Goal: Submit feedback/report problem: Submit feedback/report problem

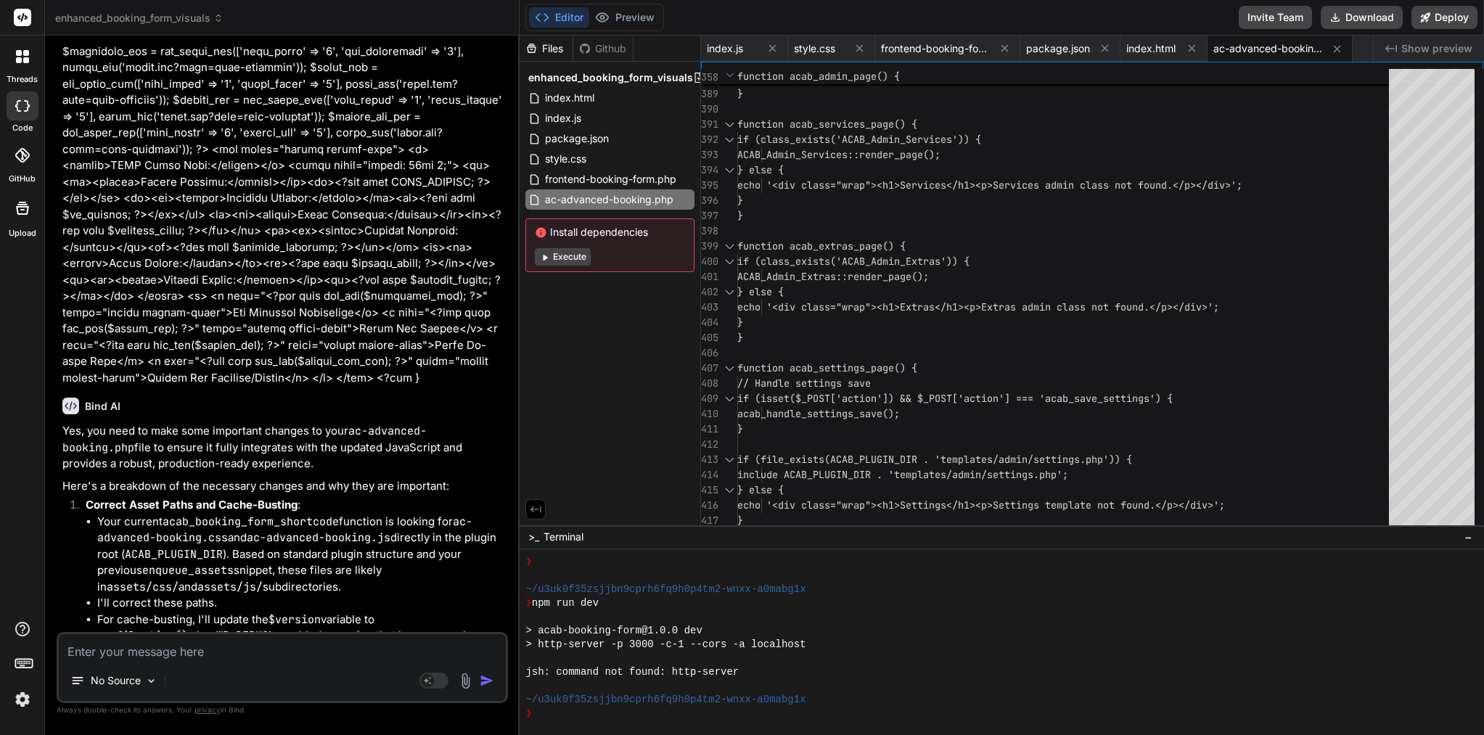
scroll to position [19718, 0]
click at [1276, 54] on span "ac-advanced-booking.php" at bounding box center [1267, 48] width 109 height 15
click at [945, 215] on div "}" at bounding box center [1067, 215] width 660 height 15
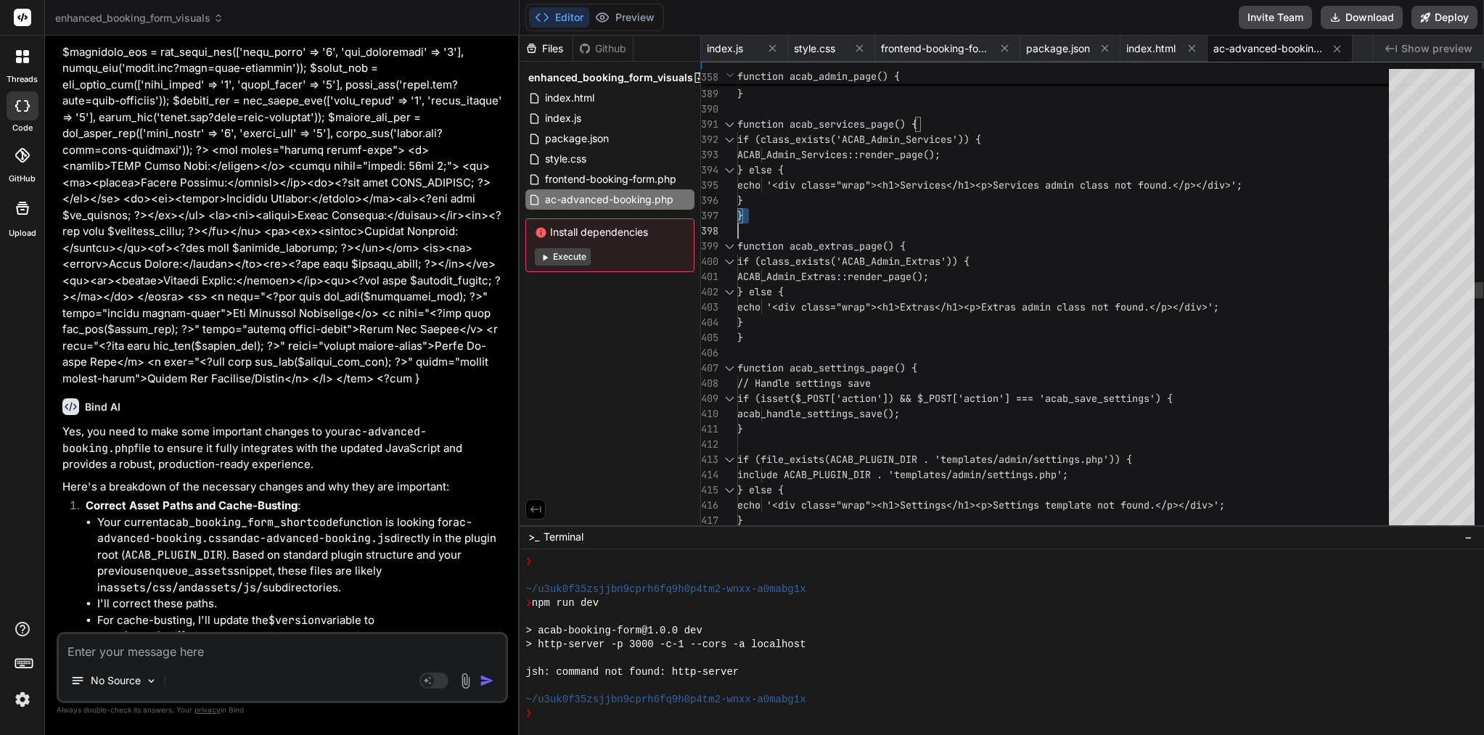
click at [945, 215] on div "}" at bounding box center [1067, 215] width 660 height 15
type textarea "<?php /** * Plugin Name: AC Advanced Booking * Description: Advanced booking sy…"
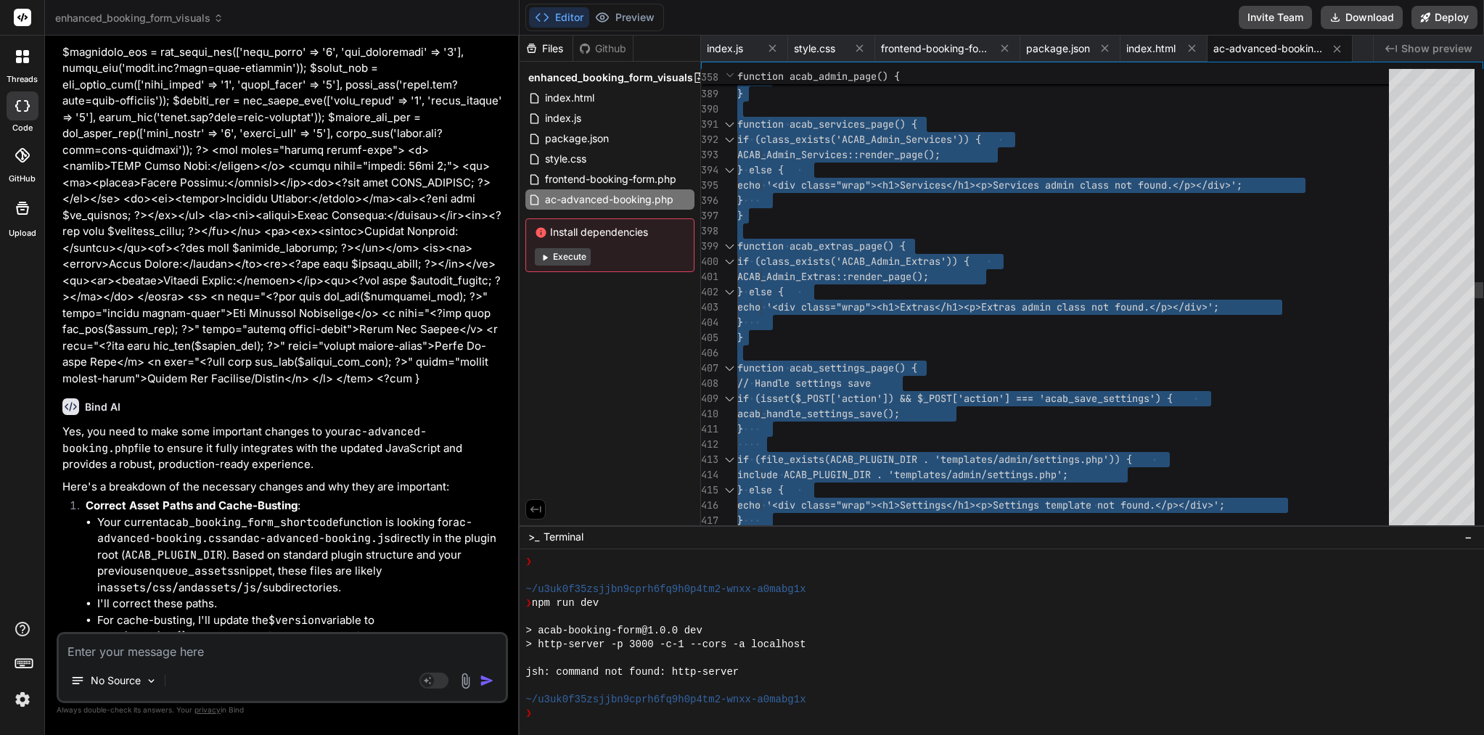
click at [945, 215] on div "}" at bounding box center [1067, 215] width 660 height 15
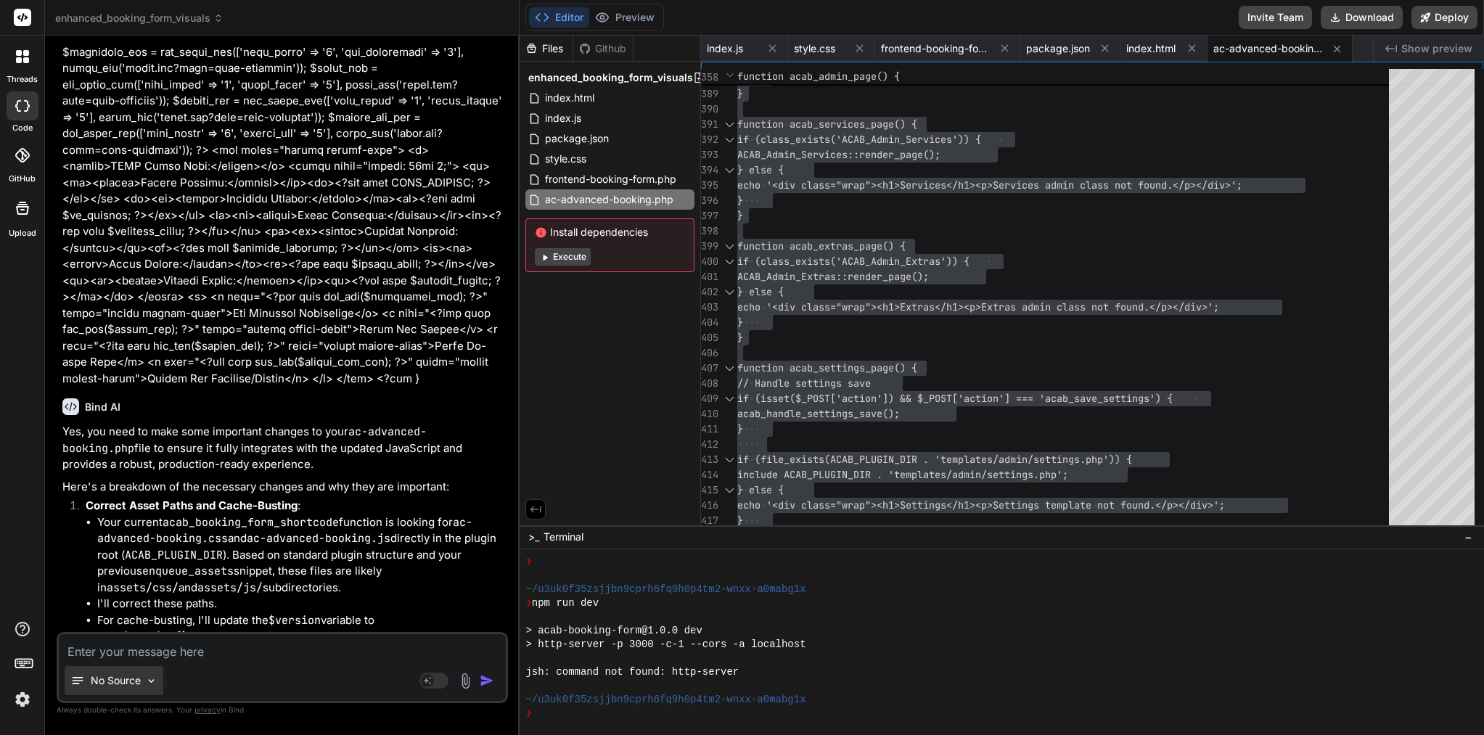
click at [142, 687] on div "No Source" at bounding box center [114, 680] width 99 height 29
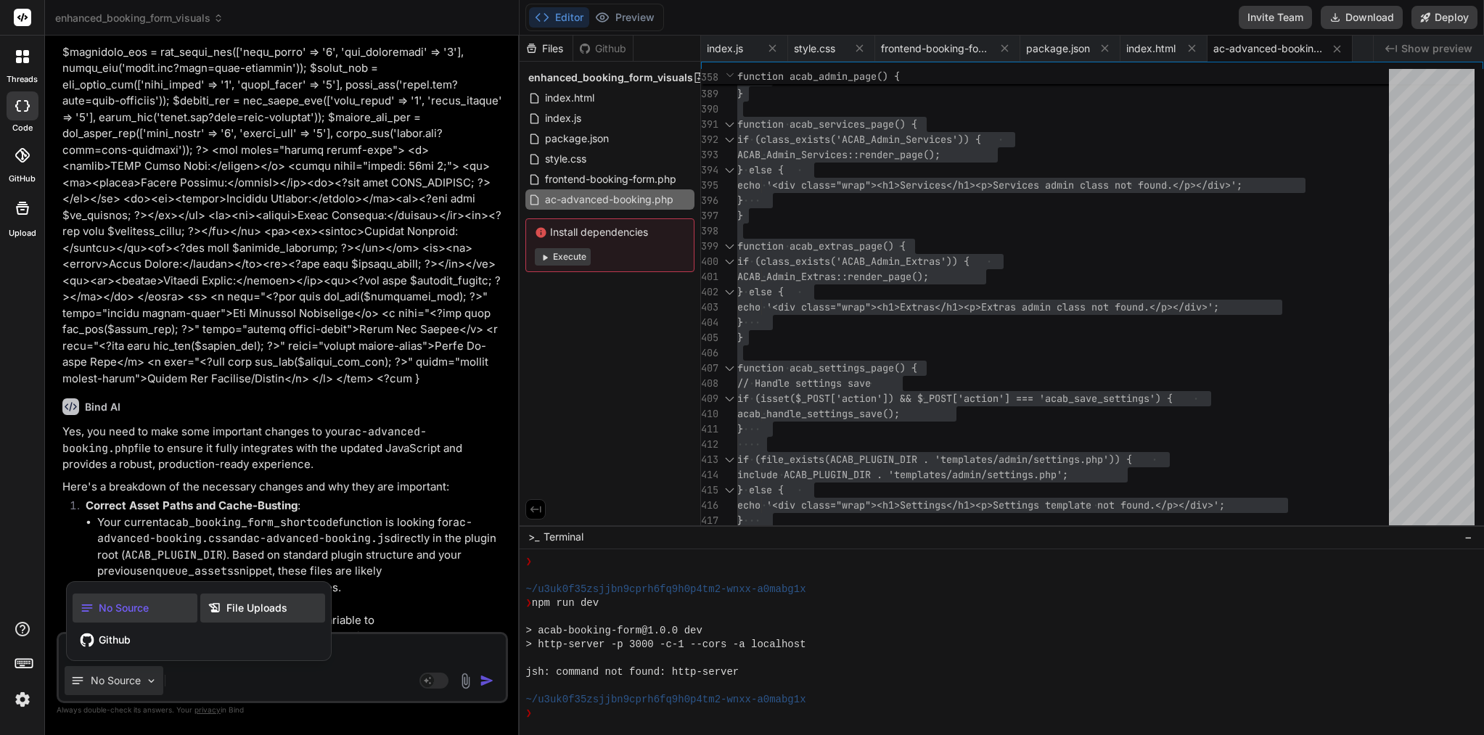
click at [246, 610] on span "File Uploads" at bounding box center [256, 608] width 61 height 15
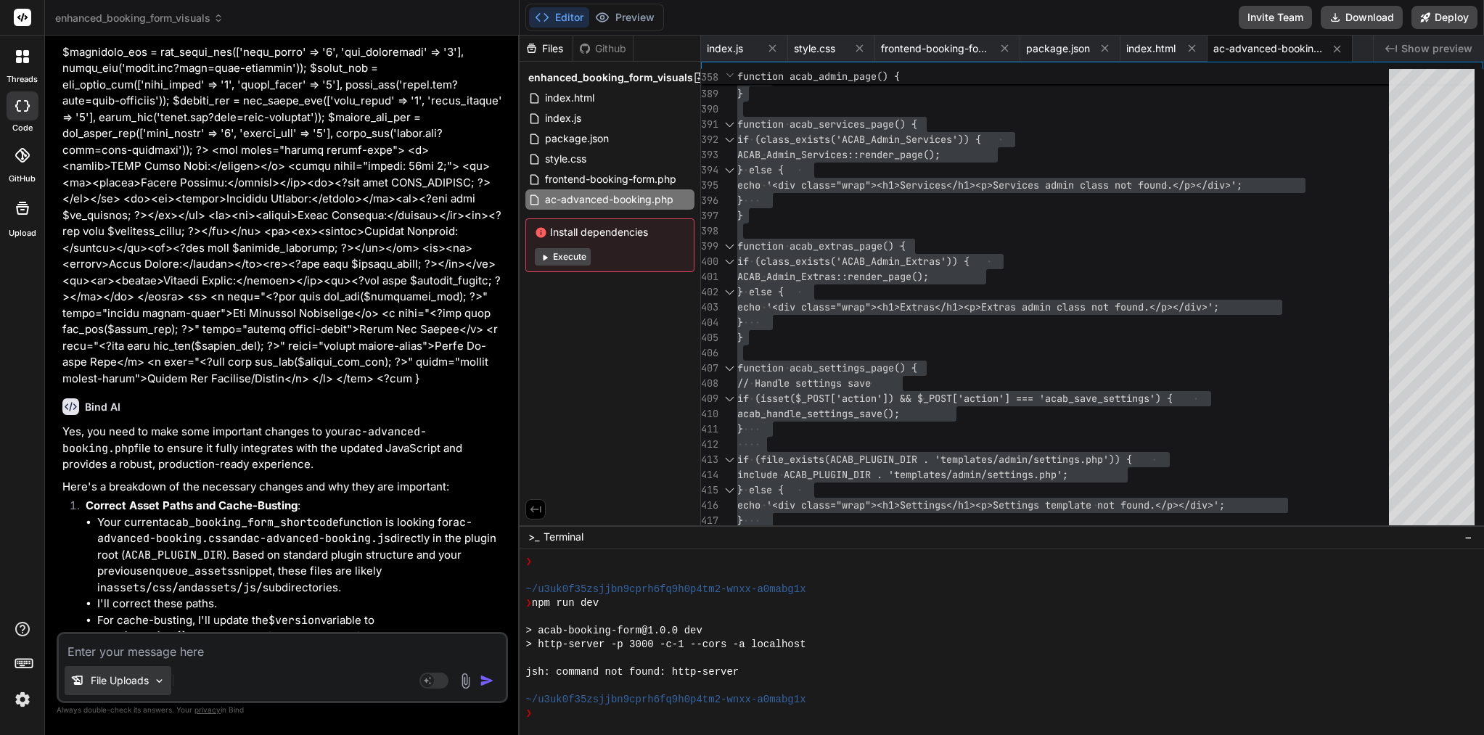
scroll to position [0, 0]
click at [155, 684] on img at bounding box center [159, 681] width 12 height 12
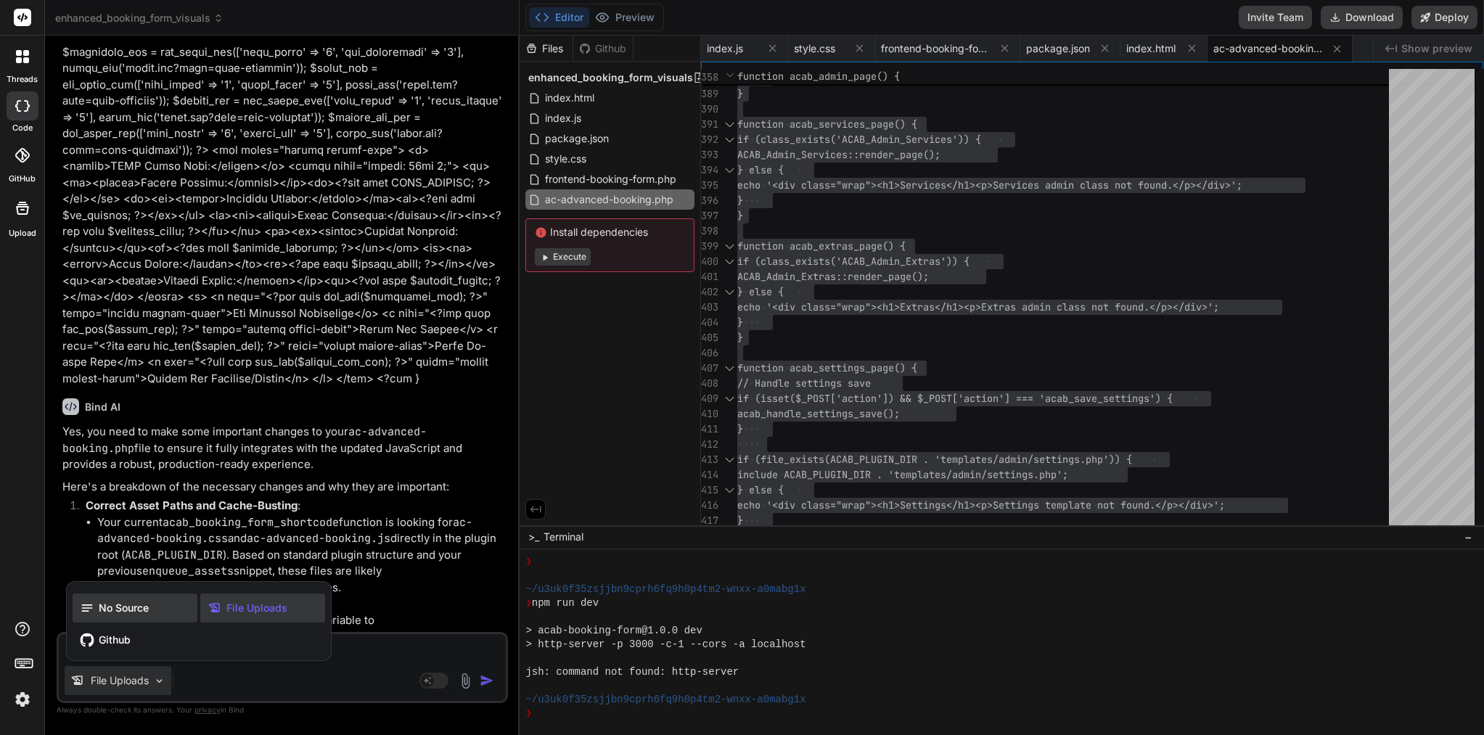
click at [151, 604] on div "No Source" at bounding box center [135, 608] width 125 height 29
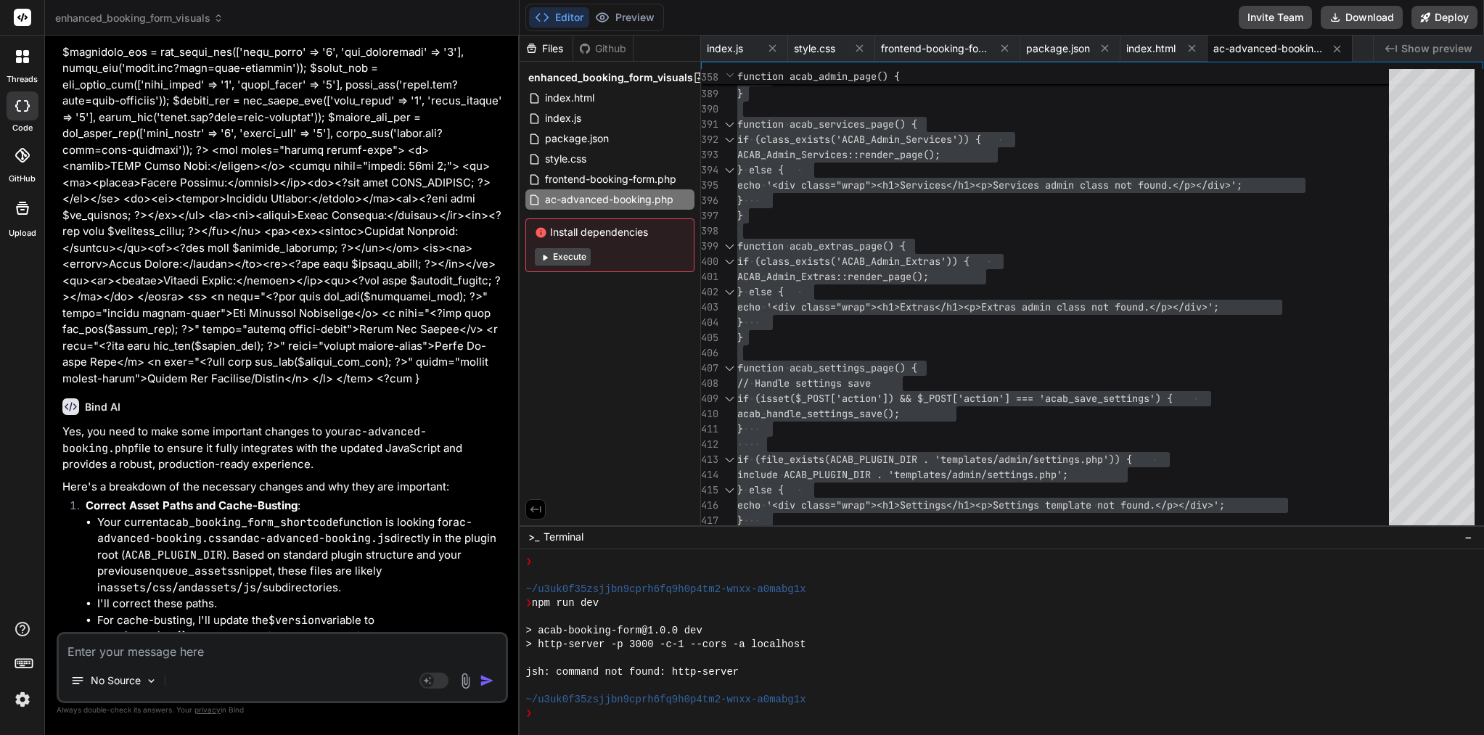
click at [469, 679] on img at bounding box center [465, 681] width 17 height 17
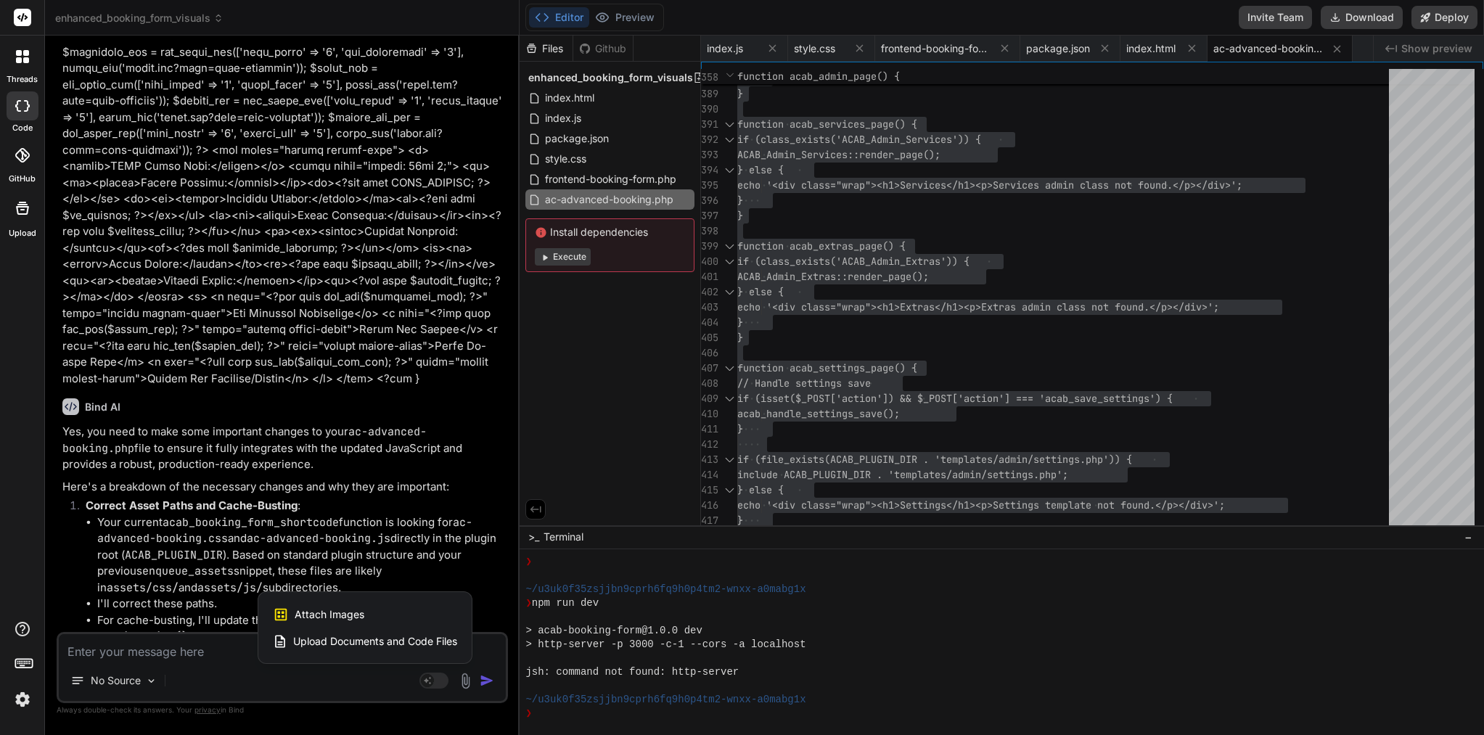
click at [360, 646] on span "Upload Documents and Code Files" at bounding box center [375, 641] width 164 height 15
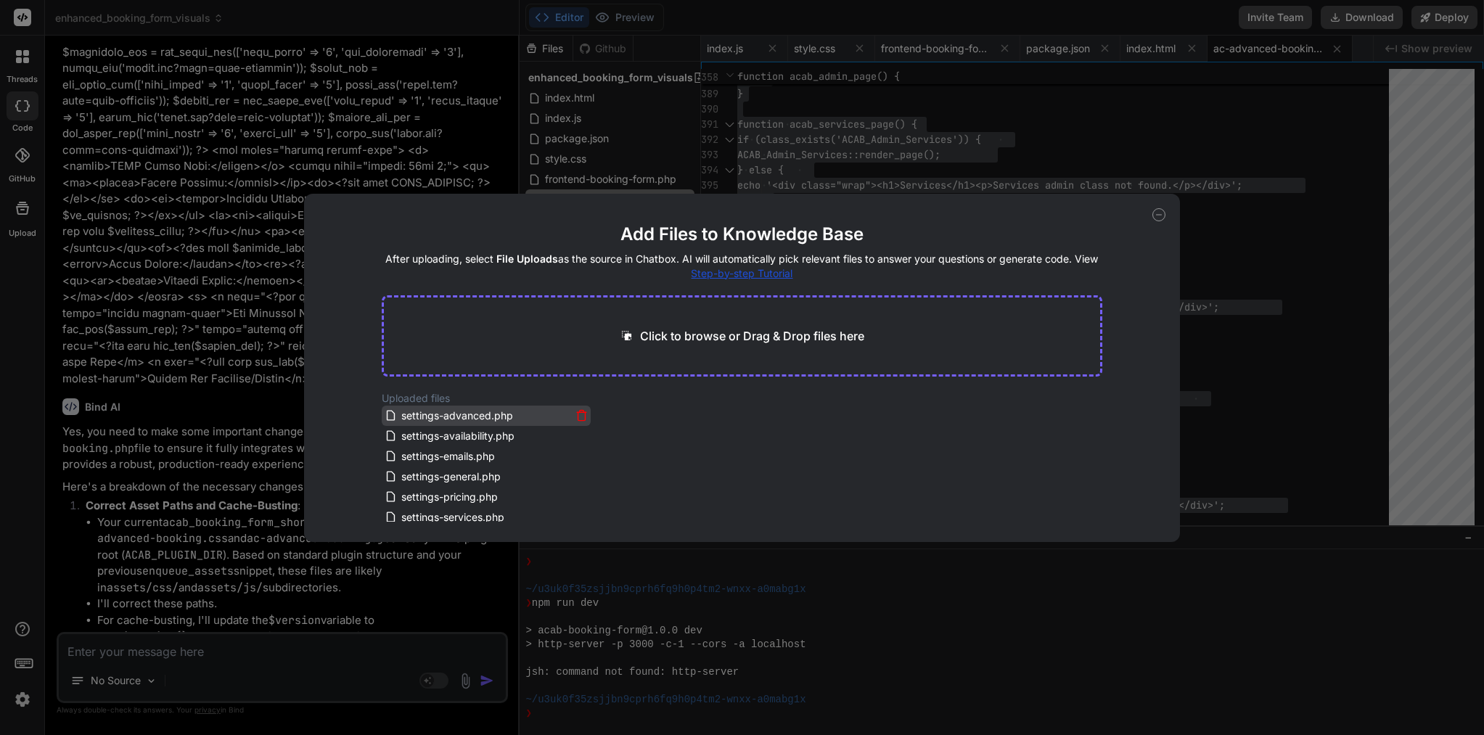
click at [579, 417] on icon at bounding box center [581, 415] width 12 height 12
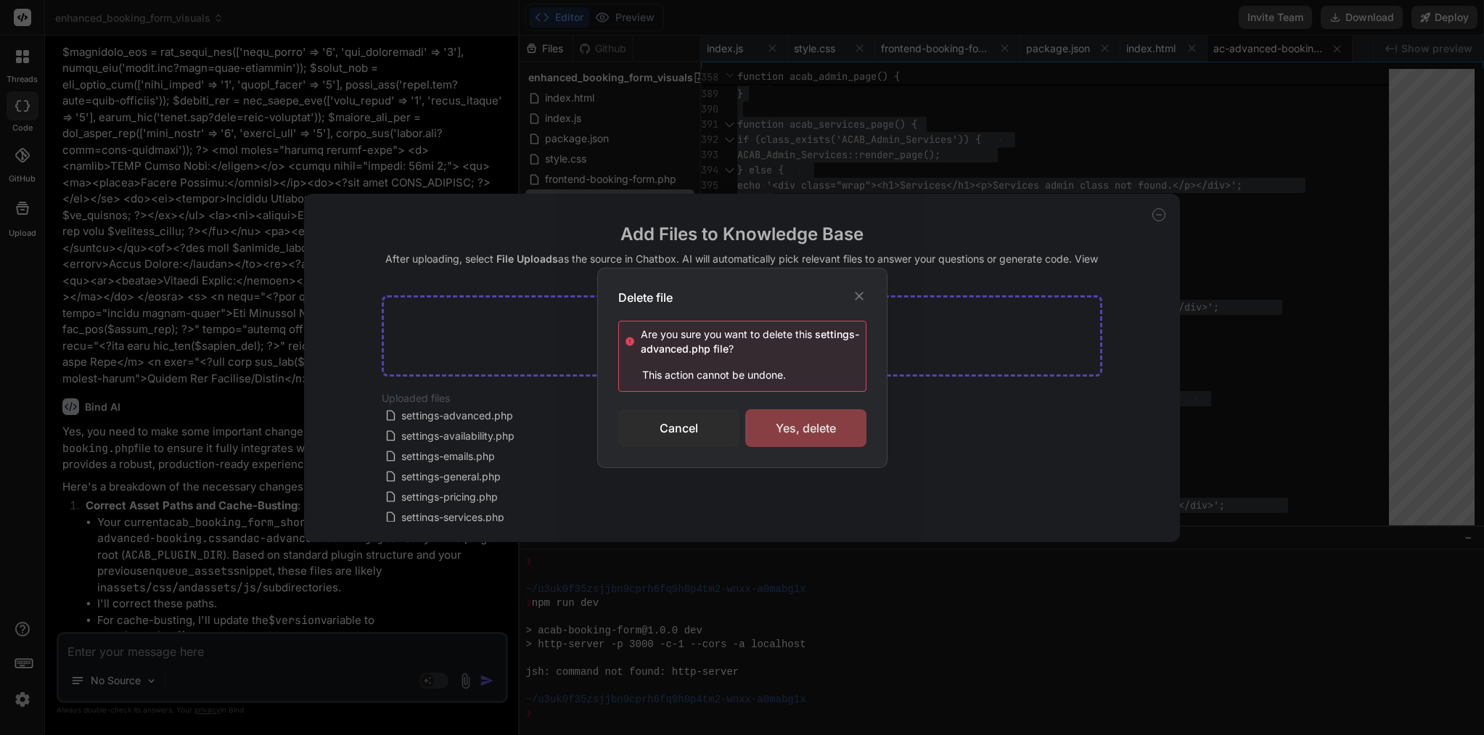
click at [813, 429] on div "Yes, delete" at bounding box center [805, 428] width 121 height 38
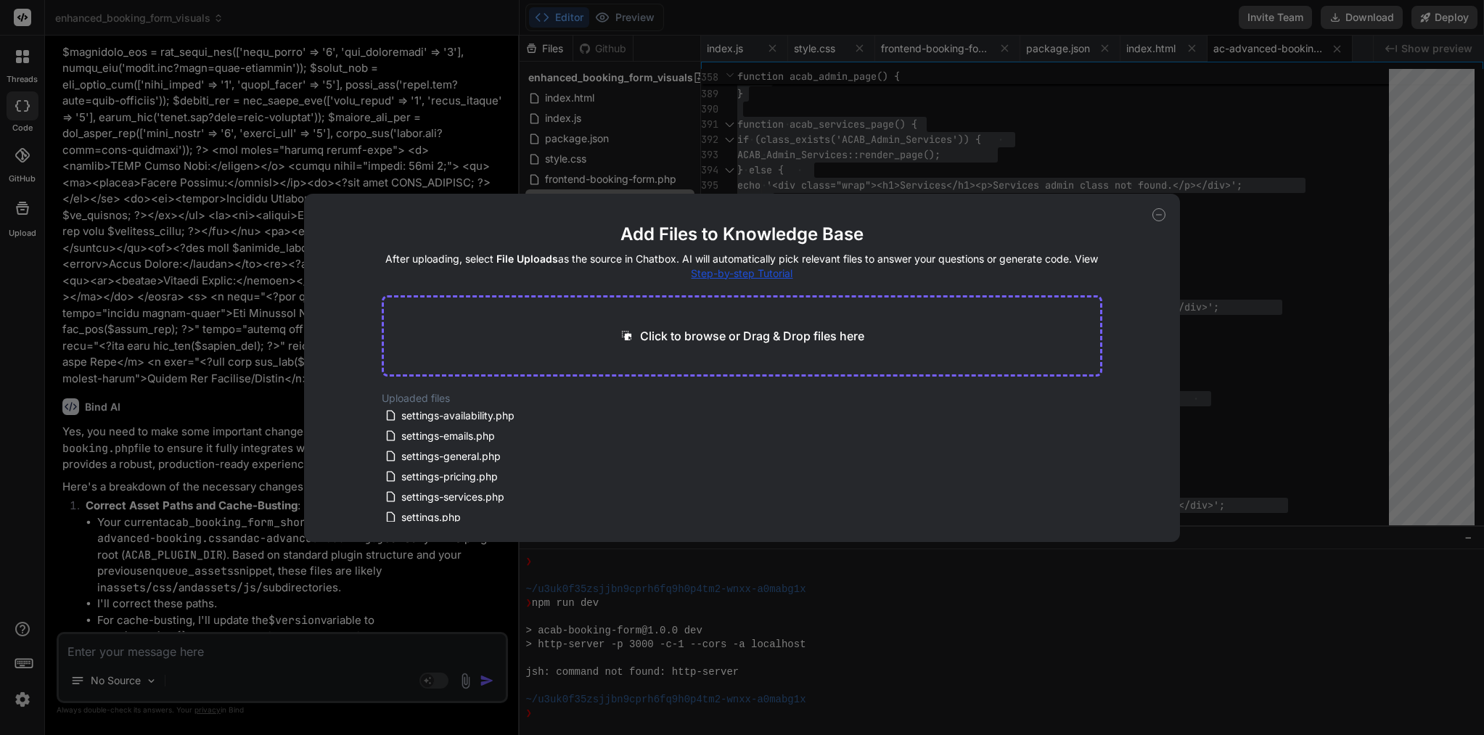
click at [1157, 216] on icon at bounding box center [1158, 214] width 13 height 13
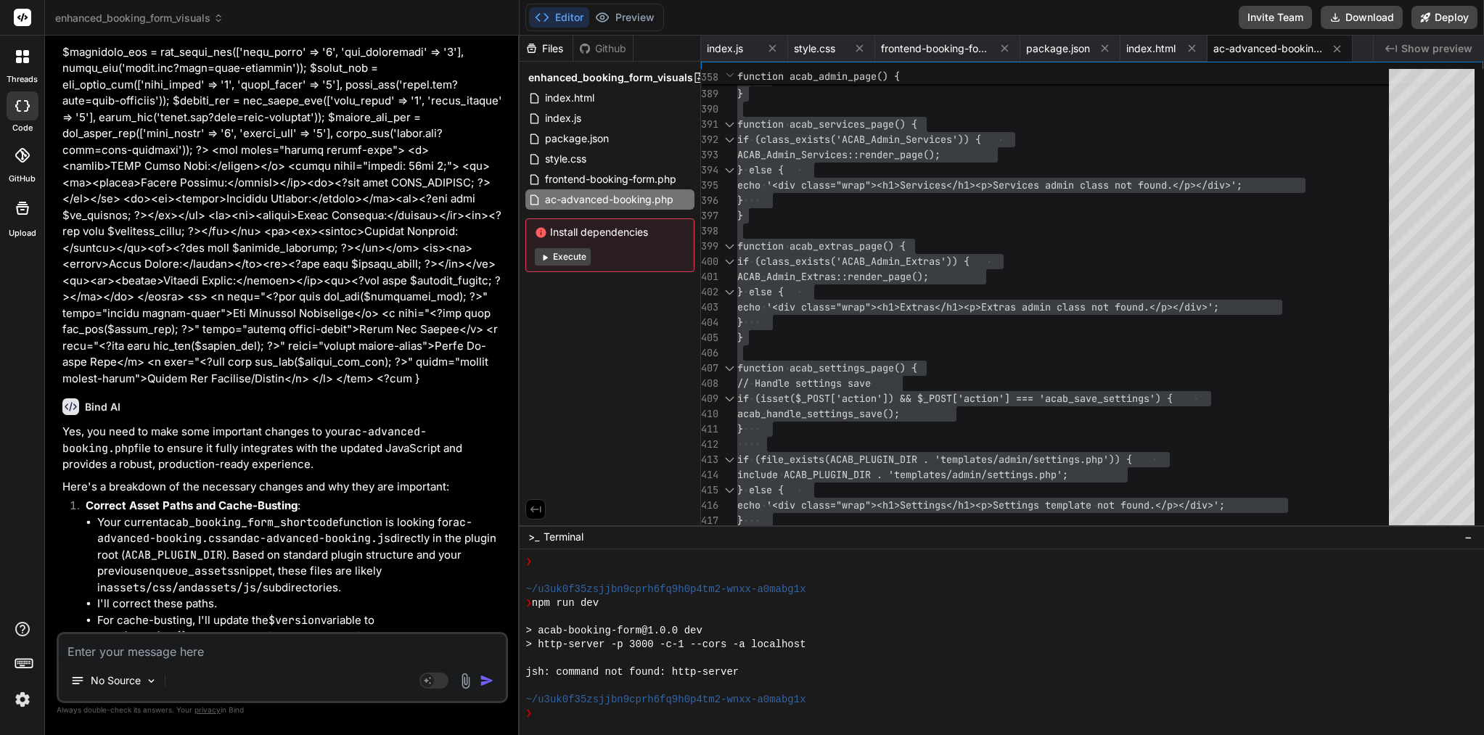
click at [23, 216] on div at bounding box center [22, 208] width 35 height 35
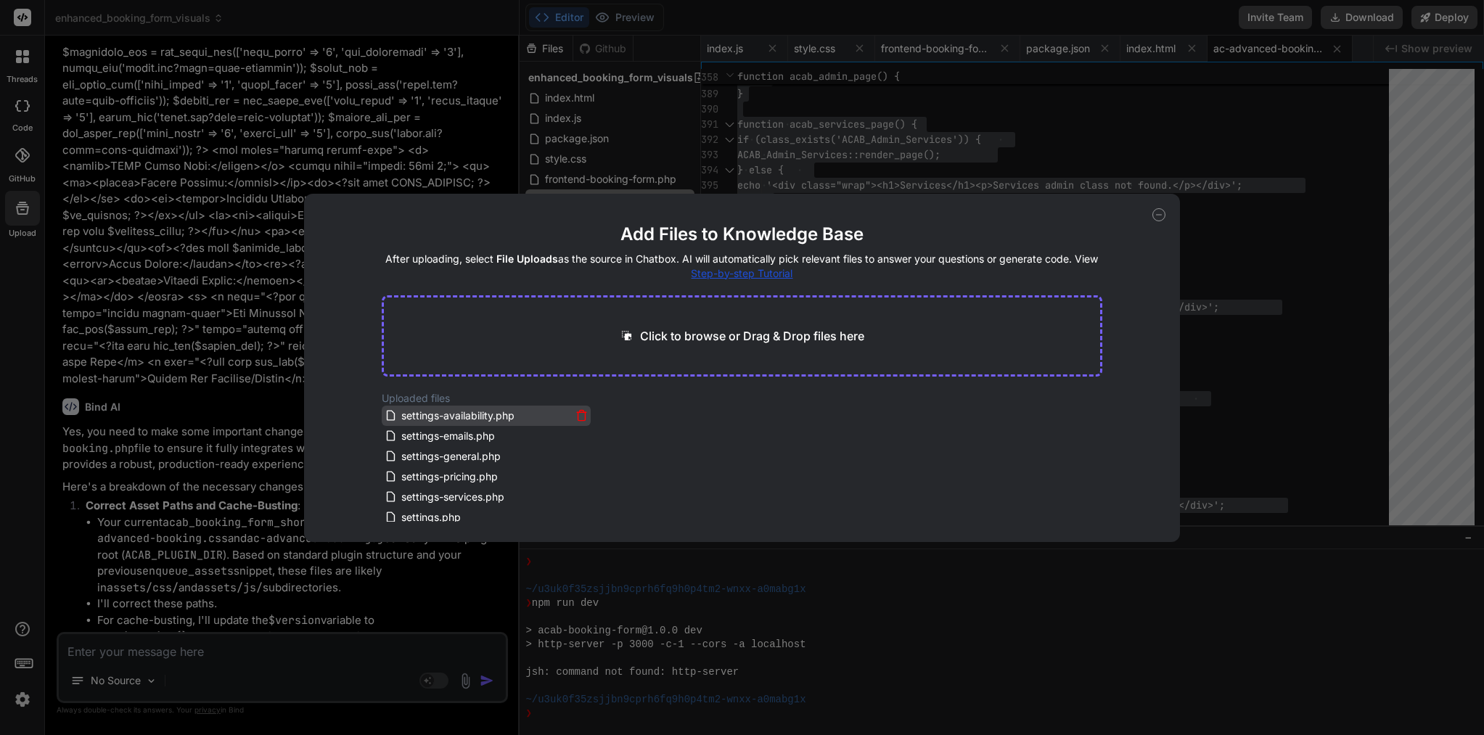
click at [578, 415] on icon at bounding box center [581, 415] width 12 height 12
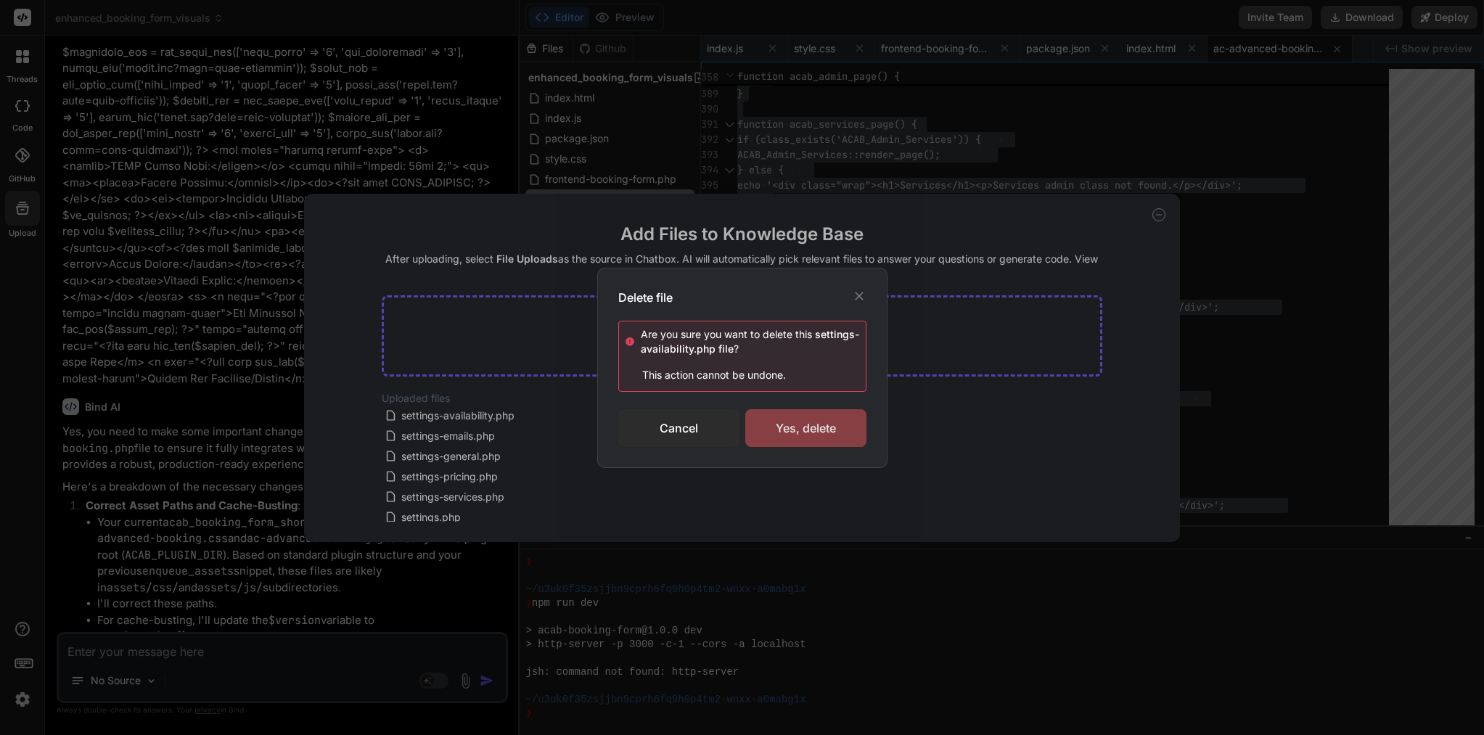
click at [815, 433] on div "Yes, delete" at bounding box center [805, 428] width 121 height 38
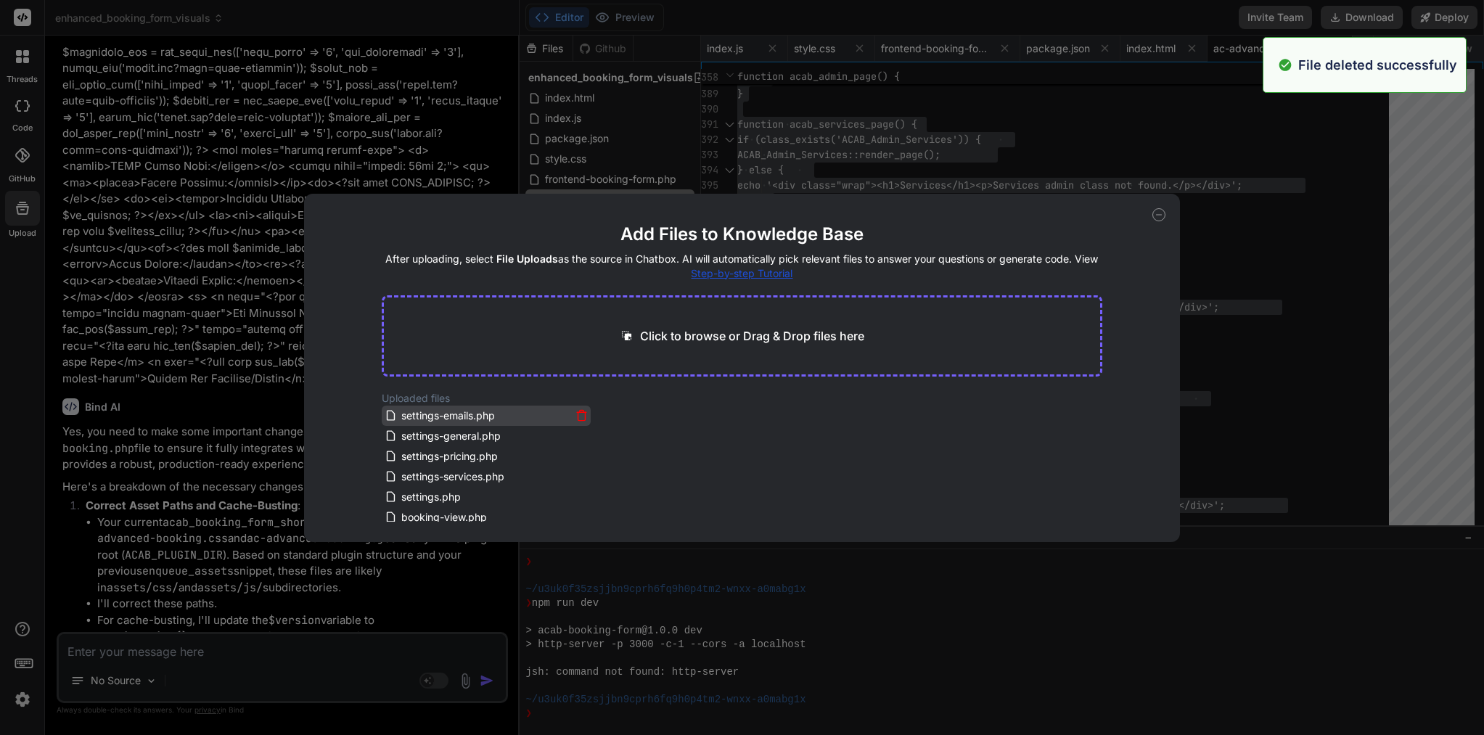
click at [576, 411] on icon at bounding box center [581, 415] width 12 height 12
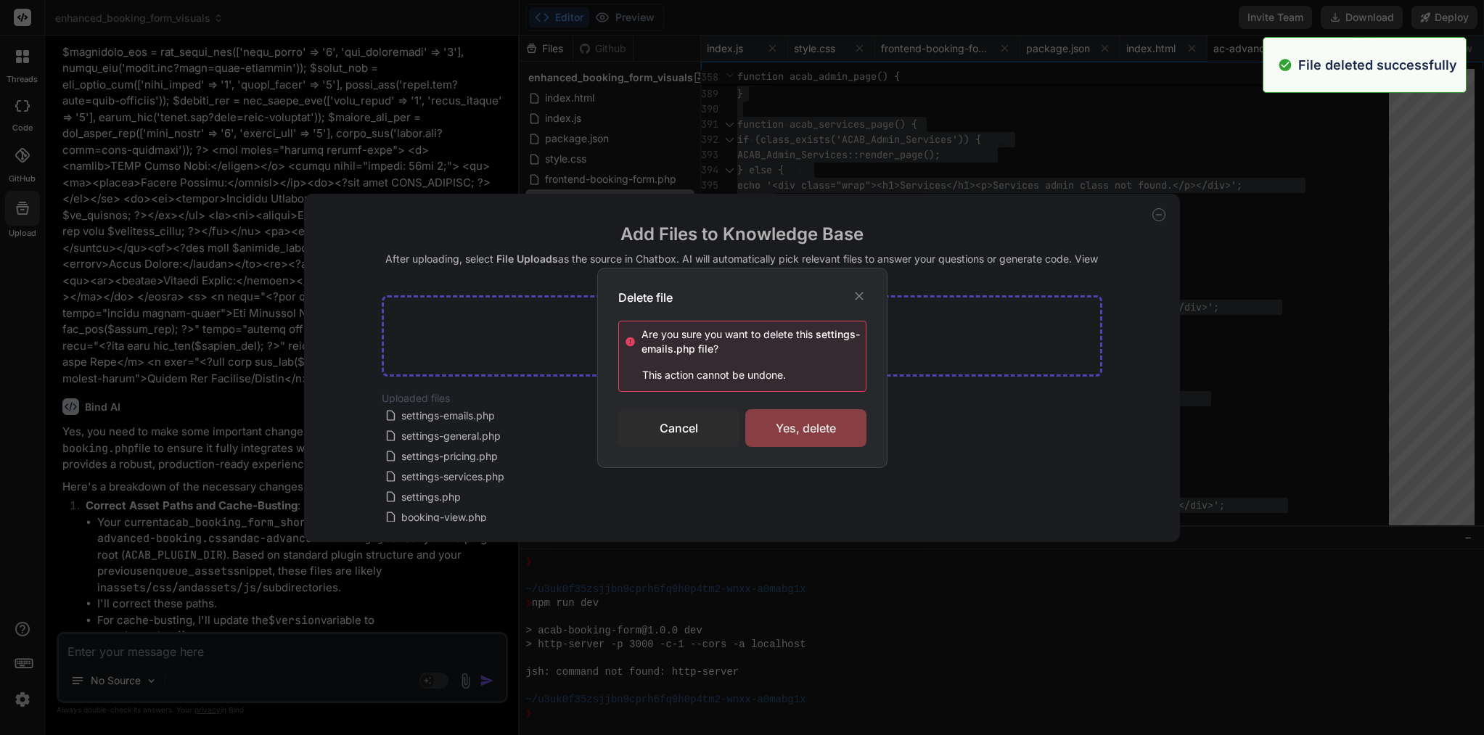
click at [839, 434] on div "Yes, delete" at bounding box center [805, 428] width 121 height 38
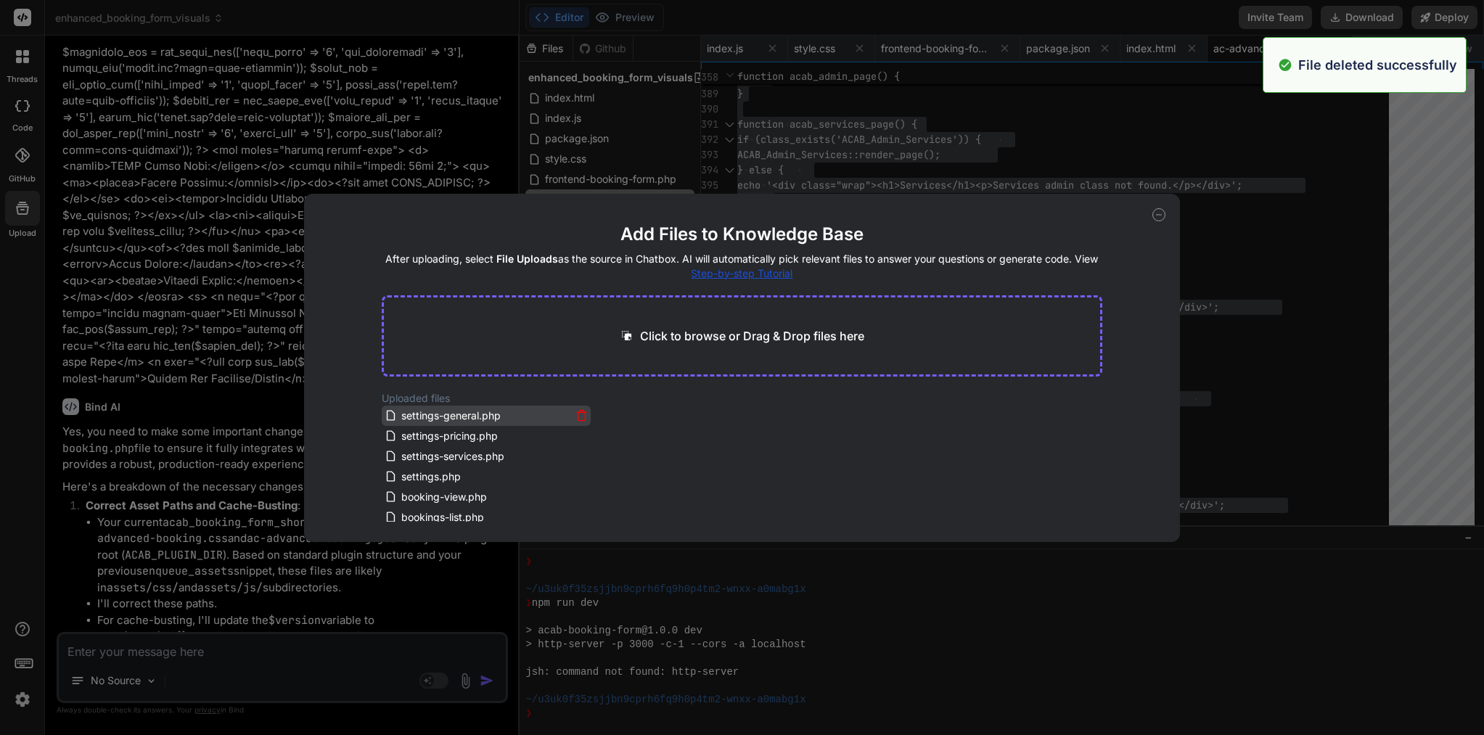
click at [578, 413] on icon at bounding box center [581, 415] width 12 height 12
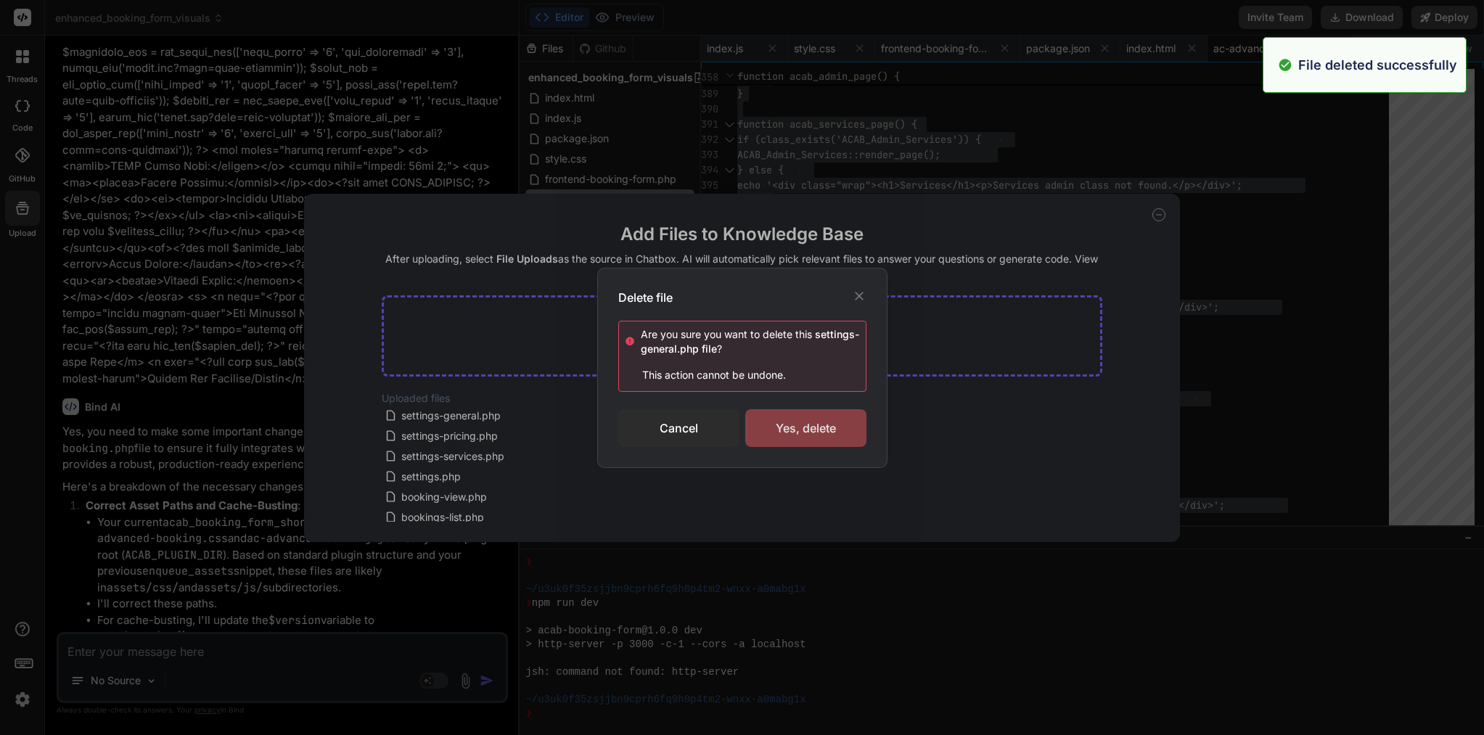
click at [832, 425] on div "Yes, delete" at bounding box center [805, 428] width 121 height 38
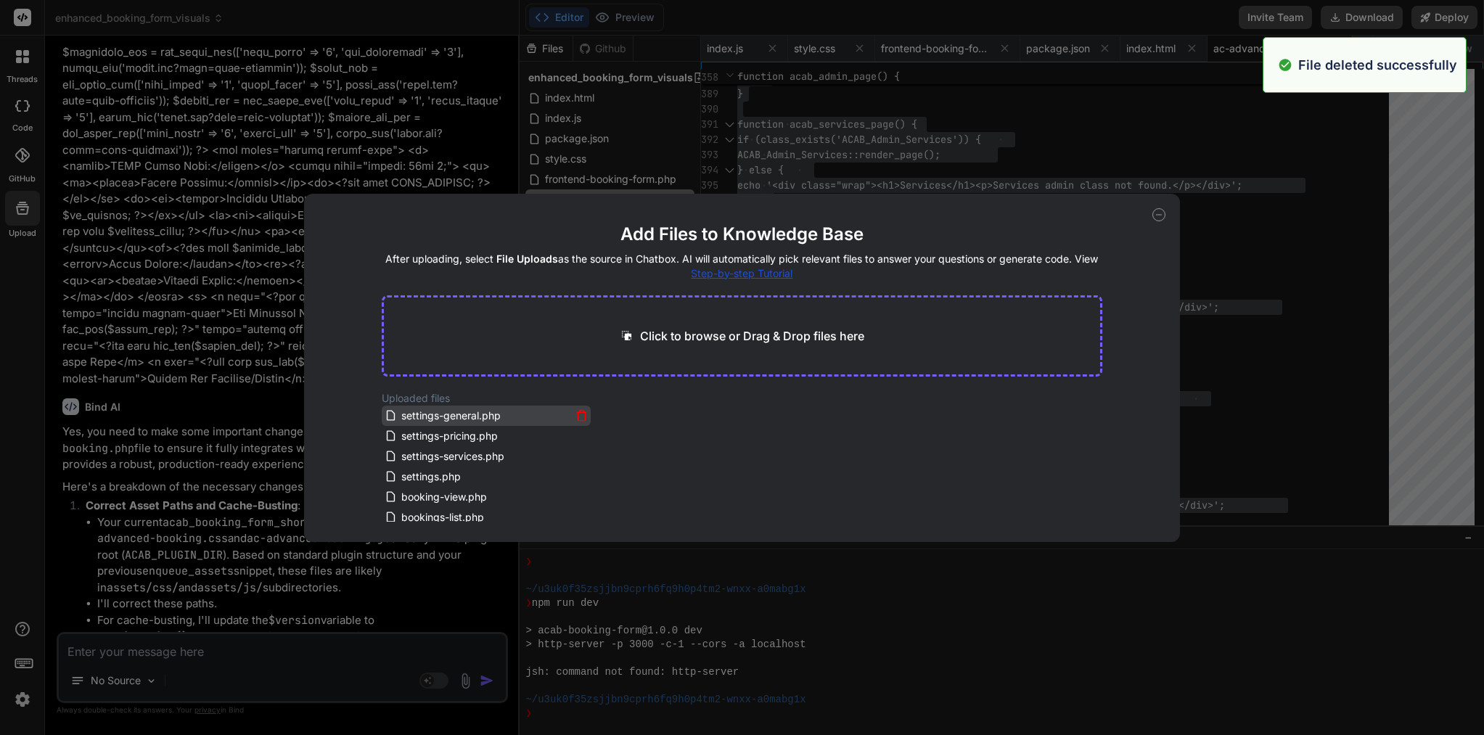
click at [576, 416] on icon at bounding box center [581, 415] width 12 height 12
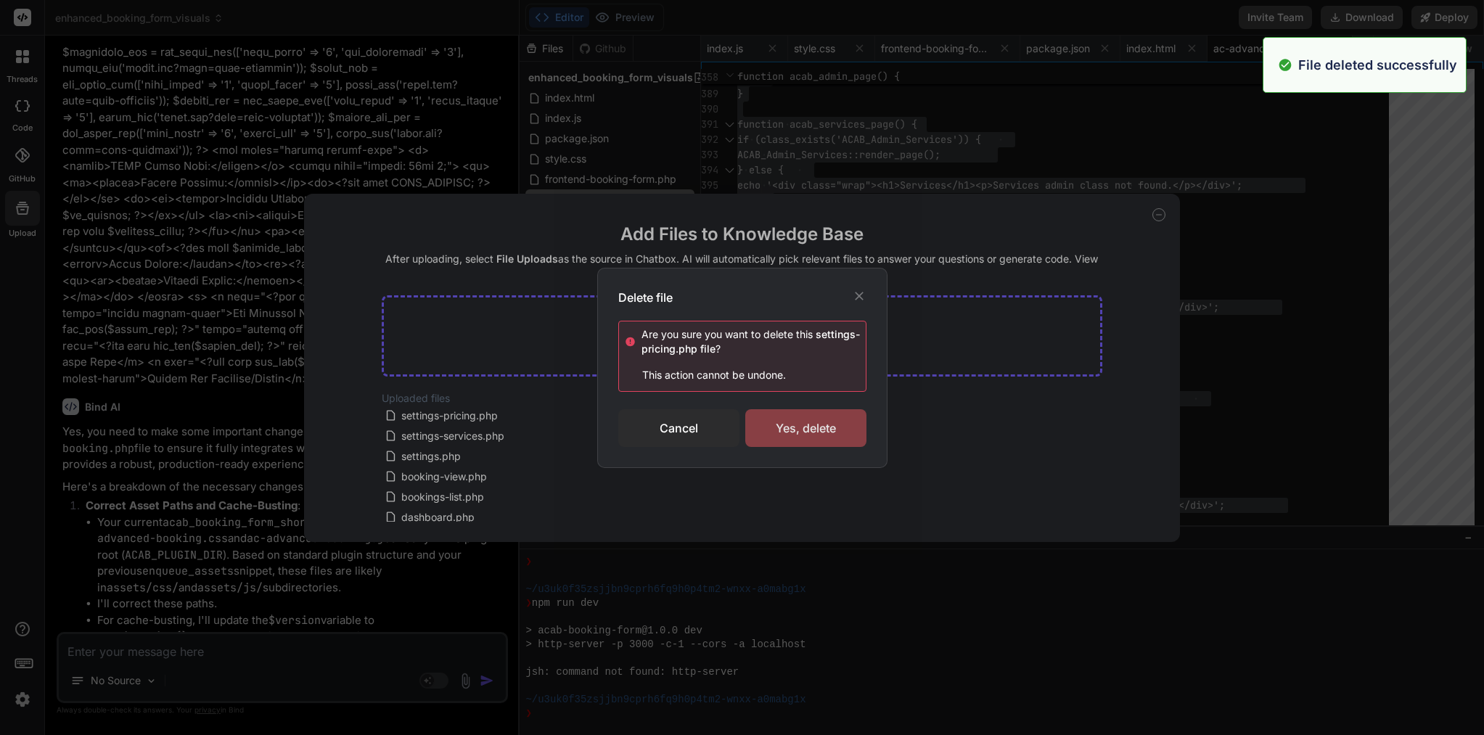
click at [832, 427] on div "Yes, delete" at bounding box center [805, 428] width 121 height 38
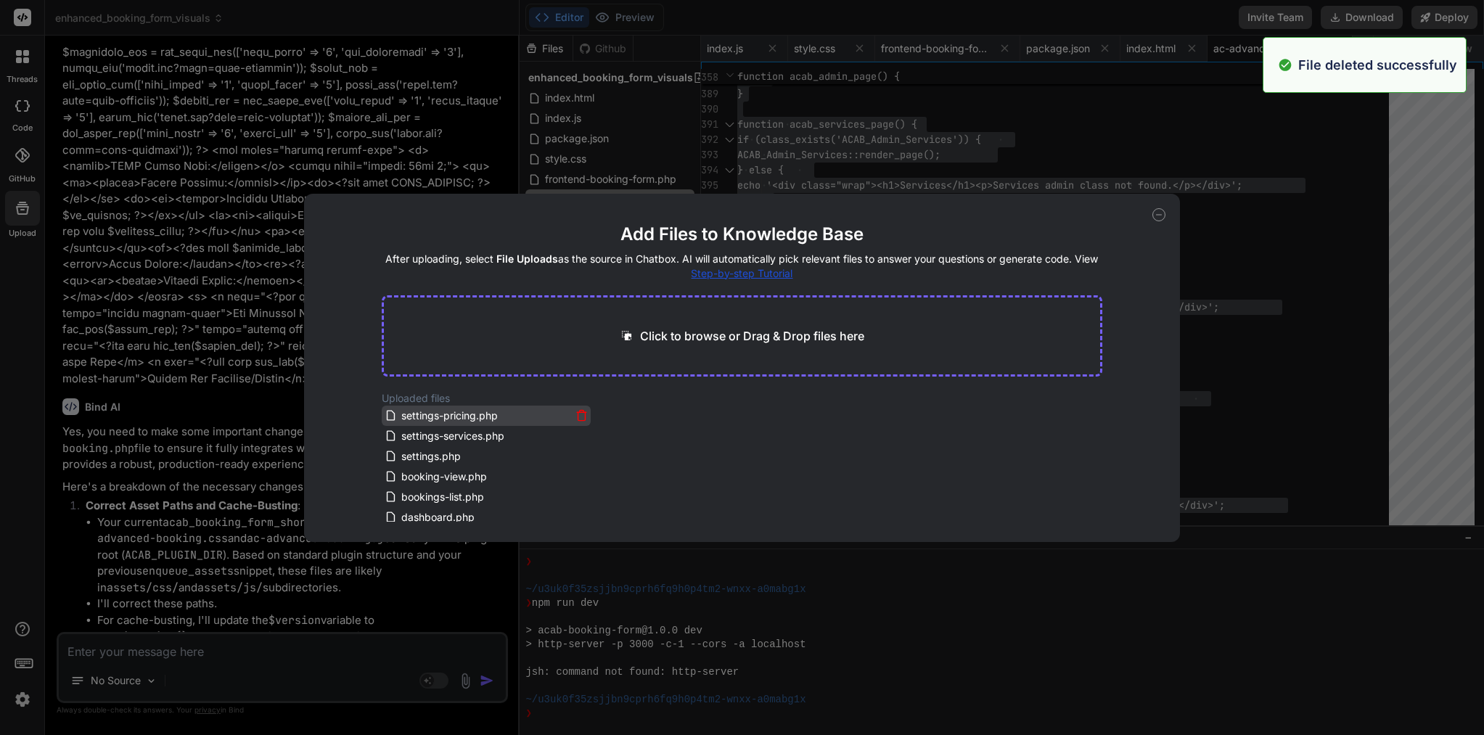
click at [580, 411] on icon at bounding box center [581, 415] width 12 height 12
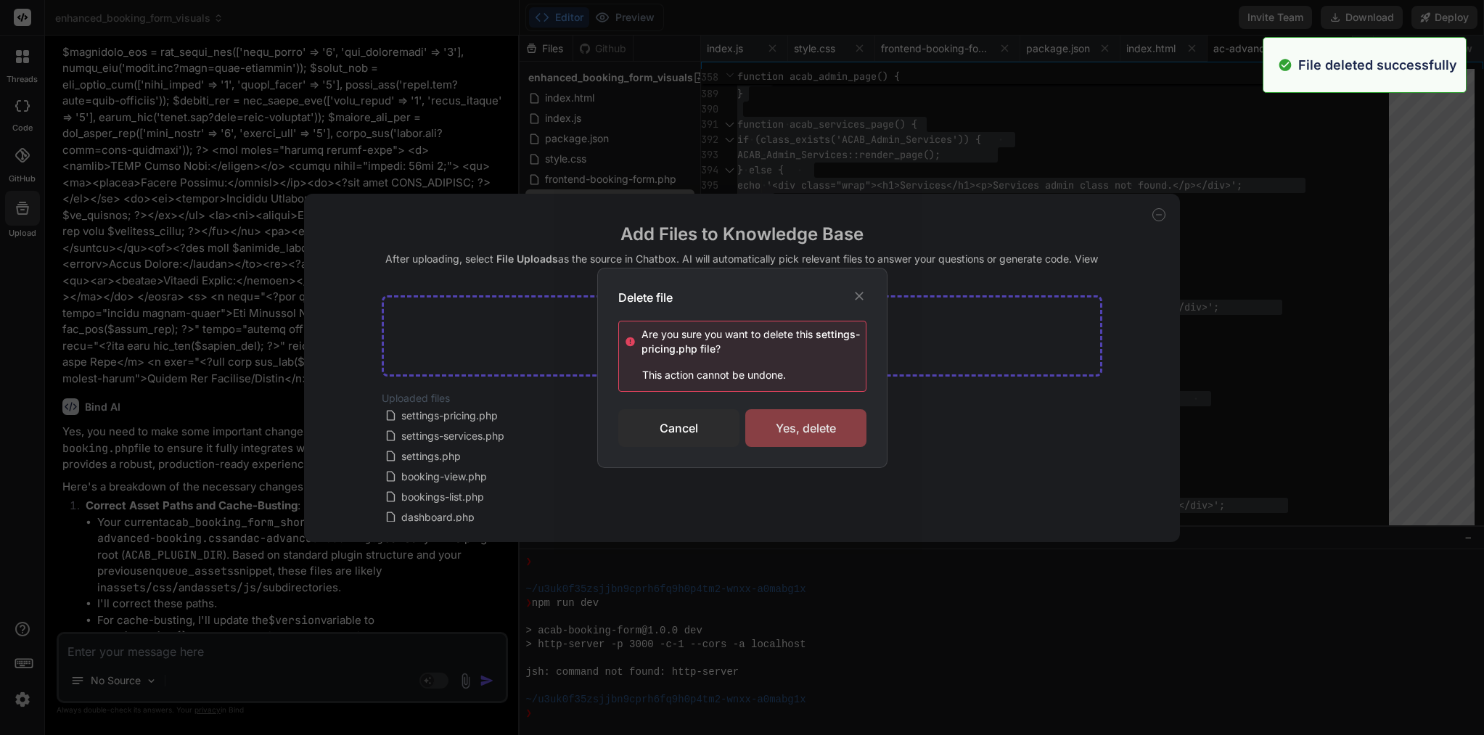
click at [829, 432] on div "Yes, delete" at bounding box center [805, 428] width 121 height 38
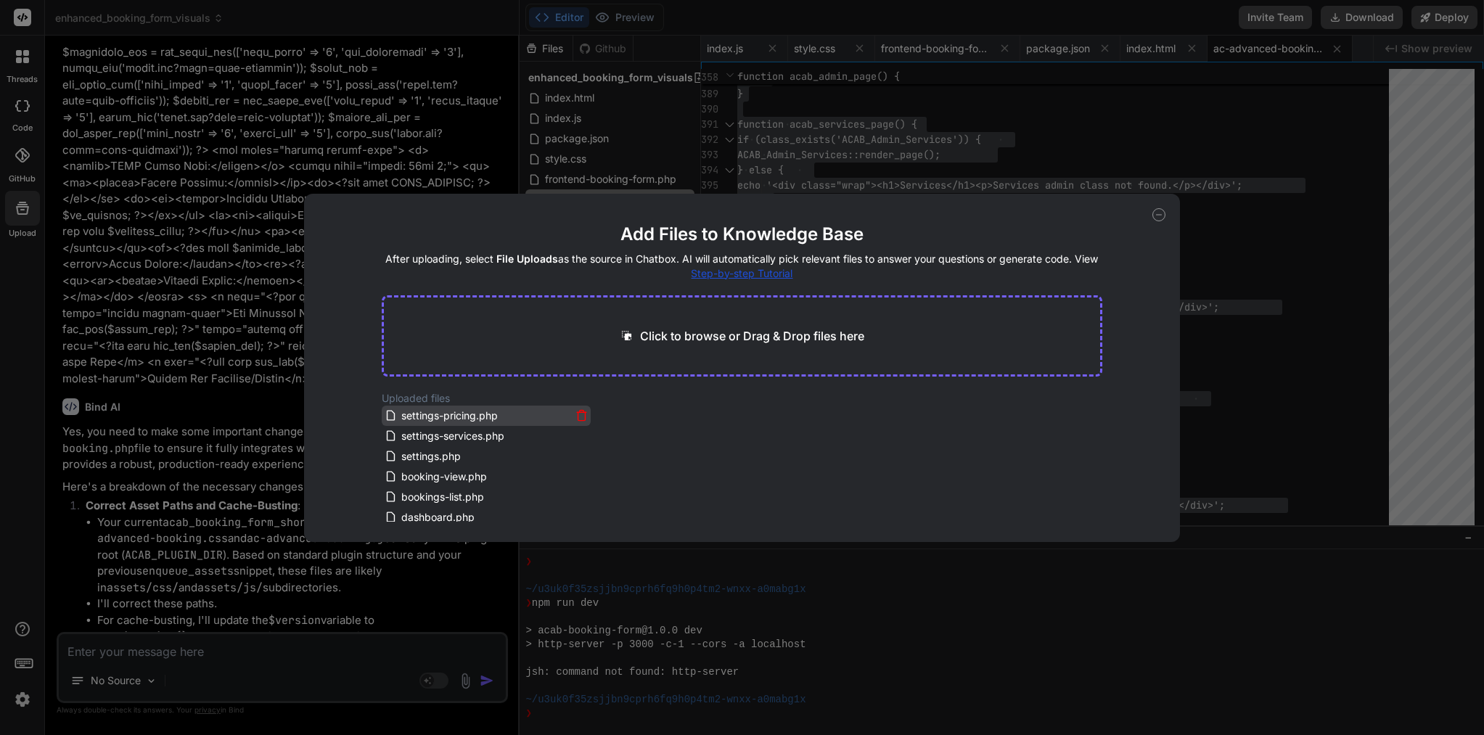
click at [578, 418] on icon at bounding box center [581, 416] width 7 height 8
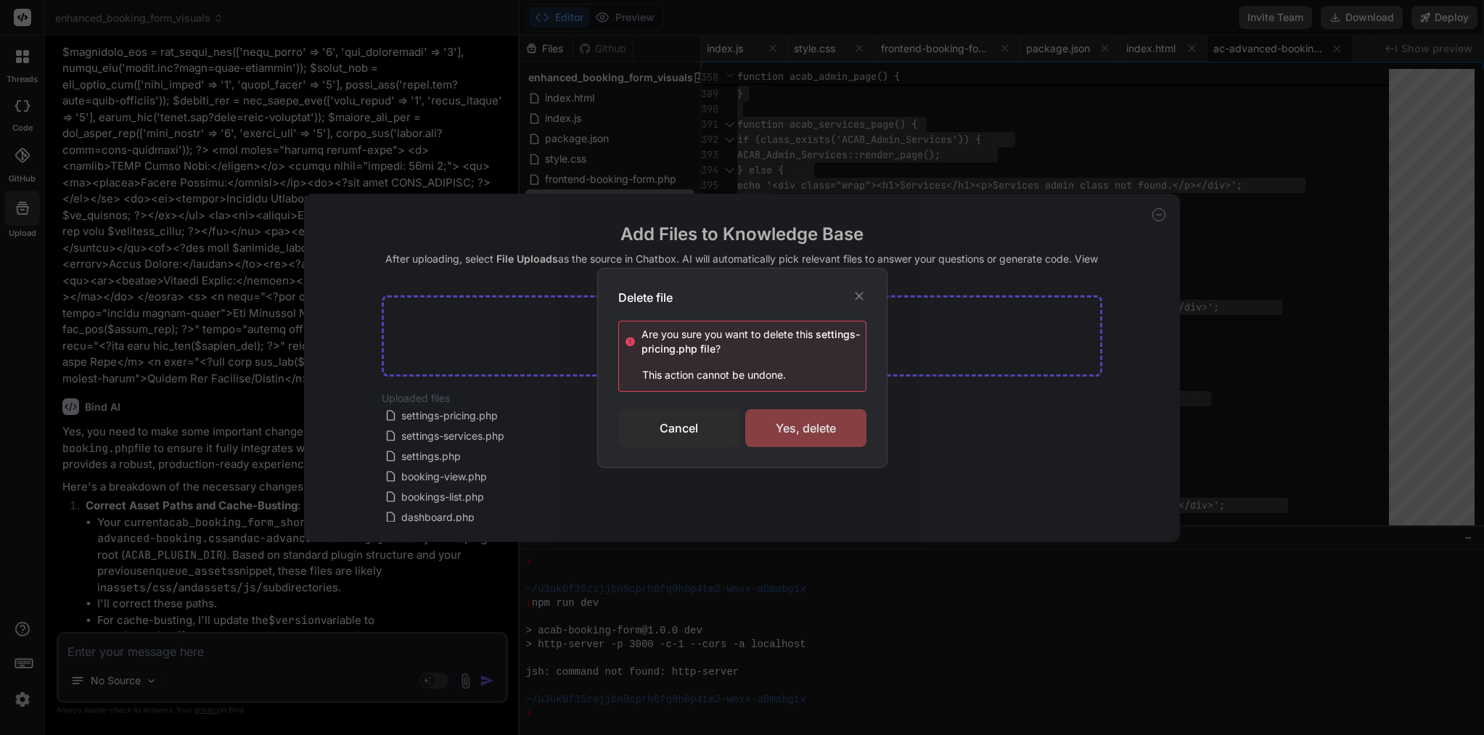
click at [791, 437] on div "Yes, delete" at bounding box center [805, 428] width 121 height 38
click at [858, 294] on icon at bounding box center [859, 296] width 9 height 9
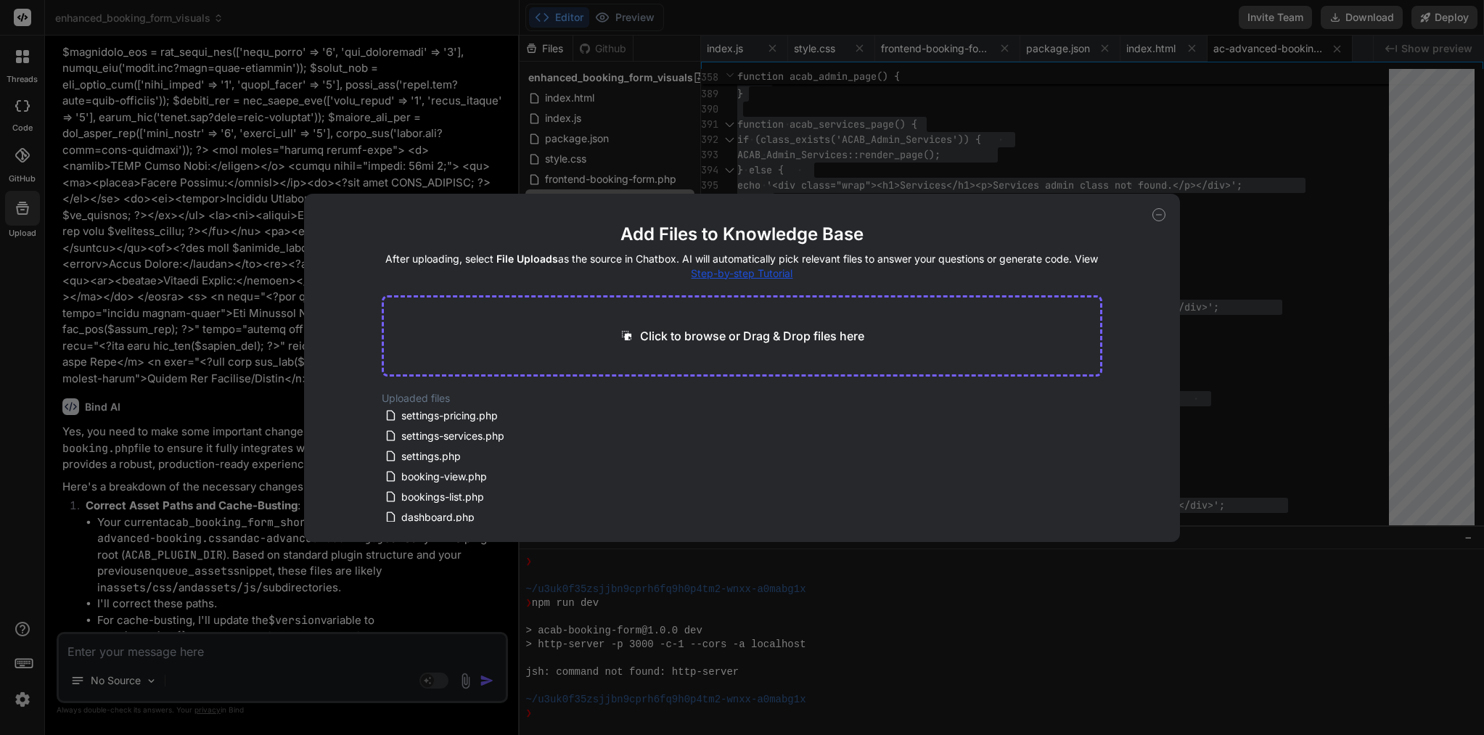
click at [1158, 210] on icon at bounding box center [1158, 214] width 13 height 13
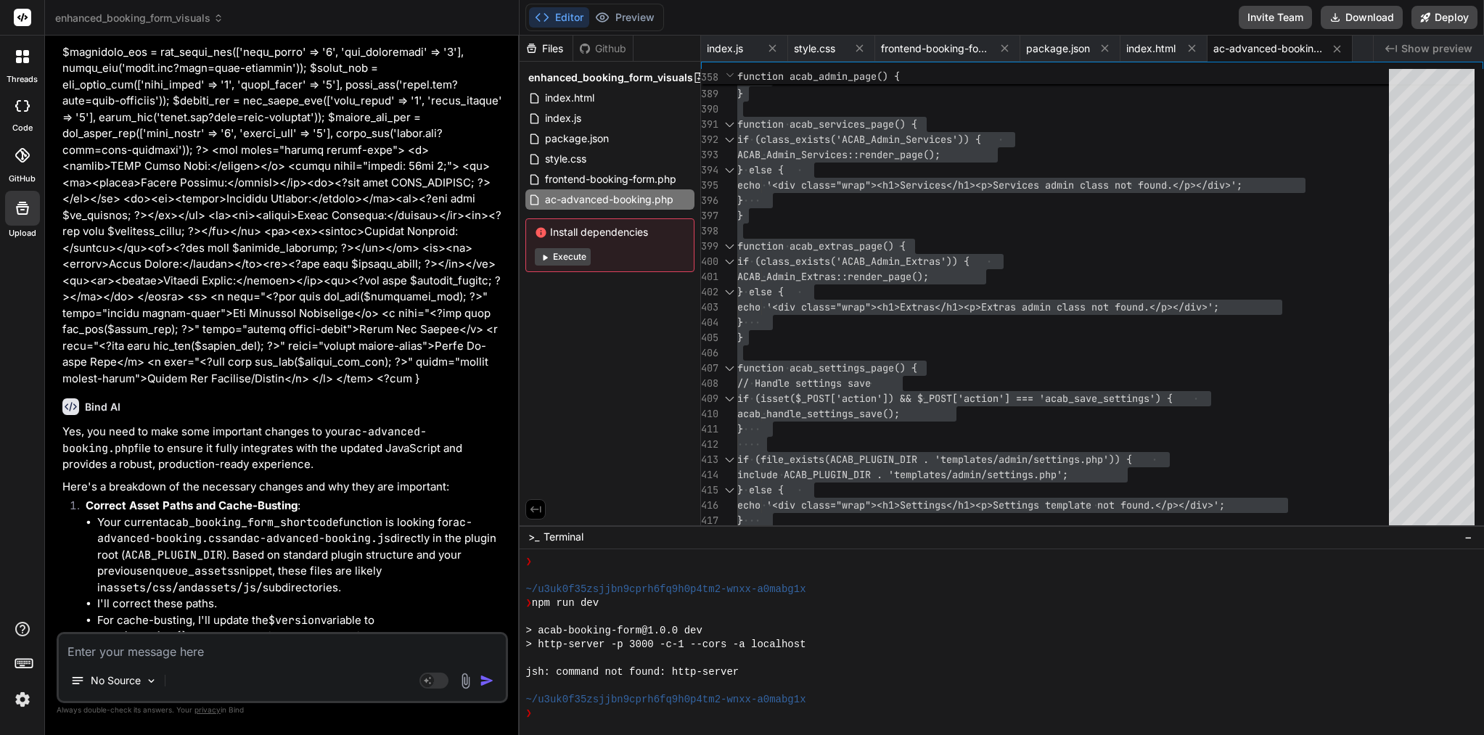
click at [1422, 50] on span "Show preview" at bounding box center [1436, 48] width 71 height 15
type textarea "x"
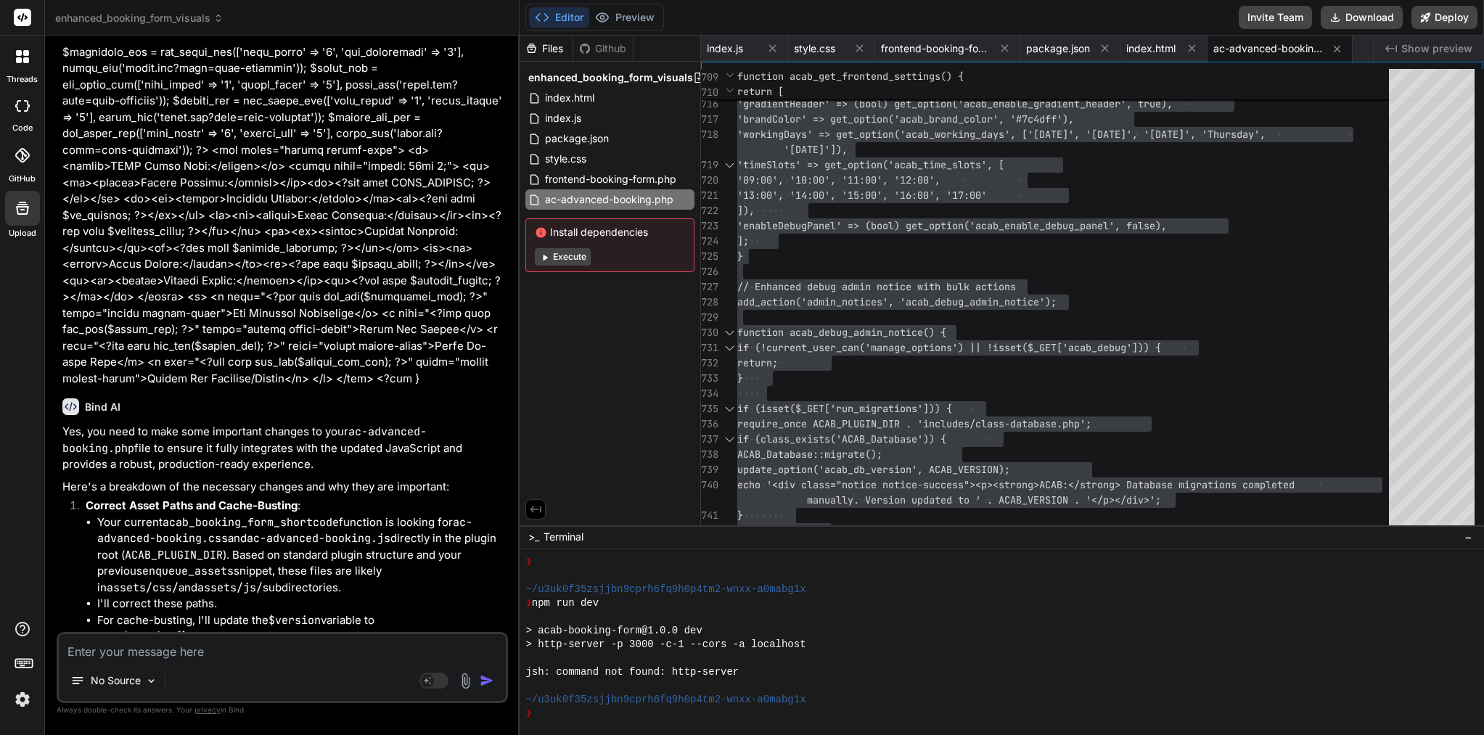
click at [234, 664] on div "No Source Agent Mode. When this toggle is activated, AI automatically makes dec…" at bounding box center [282, 667] width 451 height 71
click at [208, 644] on textarea at bounding box center [282, 647] width 447 height 26
paste textarea "<?php /** * ACAB Database Management - Enhanced with Better Error Handling & Se…"
type textarea "<?php /** * ACAB Database Management - Enhanced with Better Error Handling & Se…"
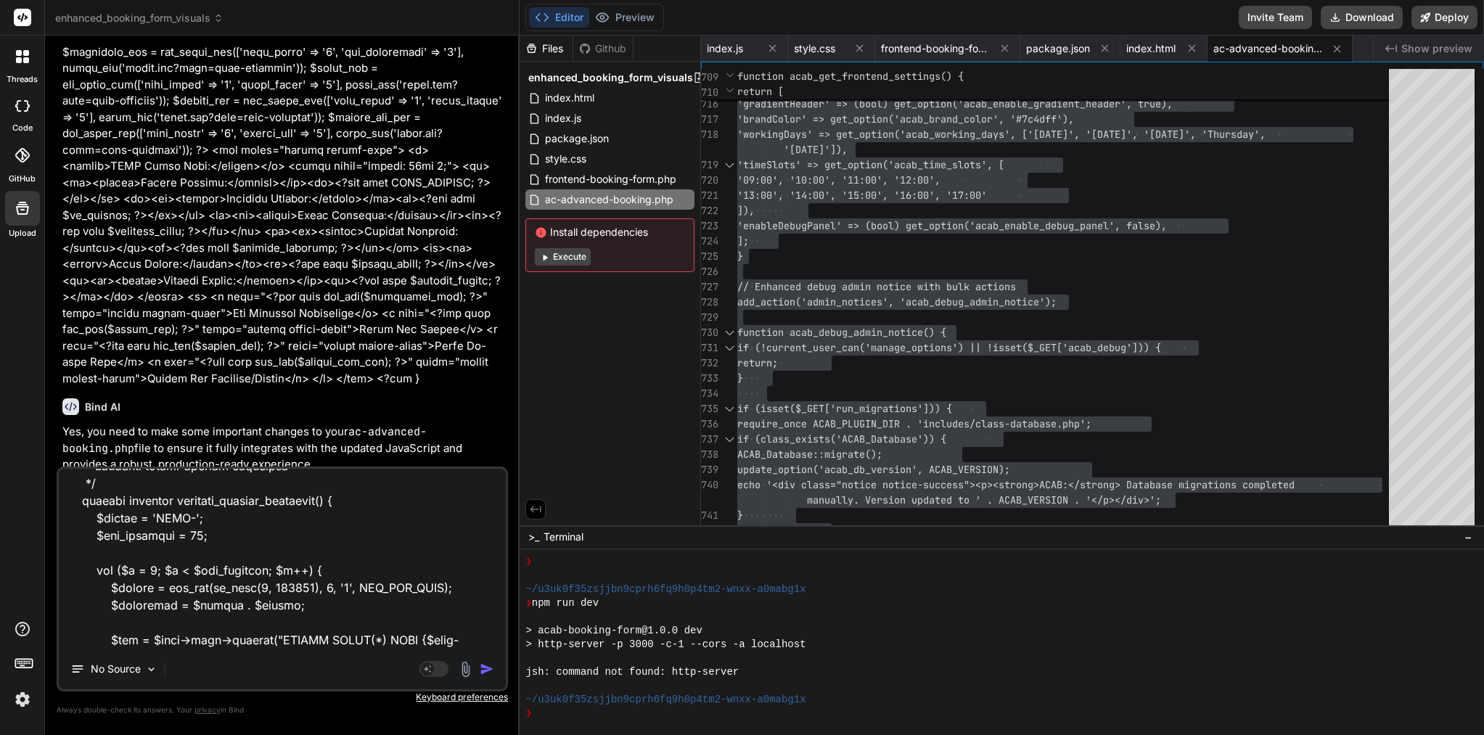
type textarea "x"
type textarea "<?php /** * ACAB Database Management - Enhanced with Better Error Handling & Se…"
type textarea "x"
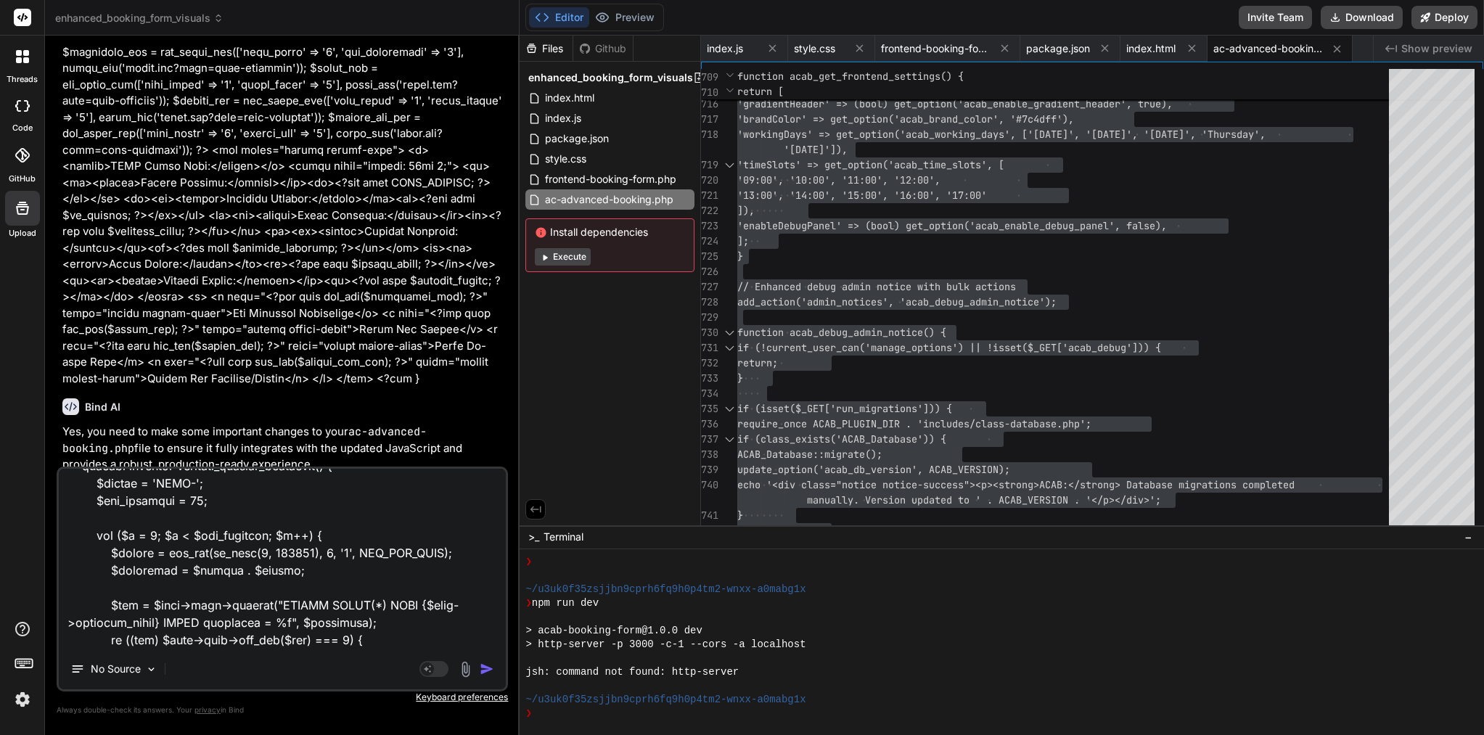
paste textarea "Lore’i d sitam consec adi eli seddo ei Temp IN: ⸻ Utla: Etd magna aliqu eni AD …"
type textarea "<?php /** * ACAB Database Management - Enhanced with Better Error Handling & Se…"
type textarea "x"
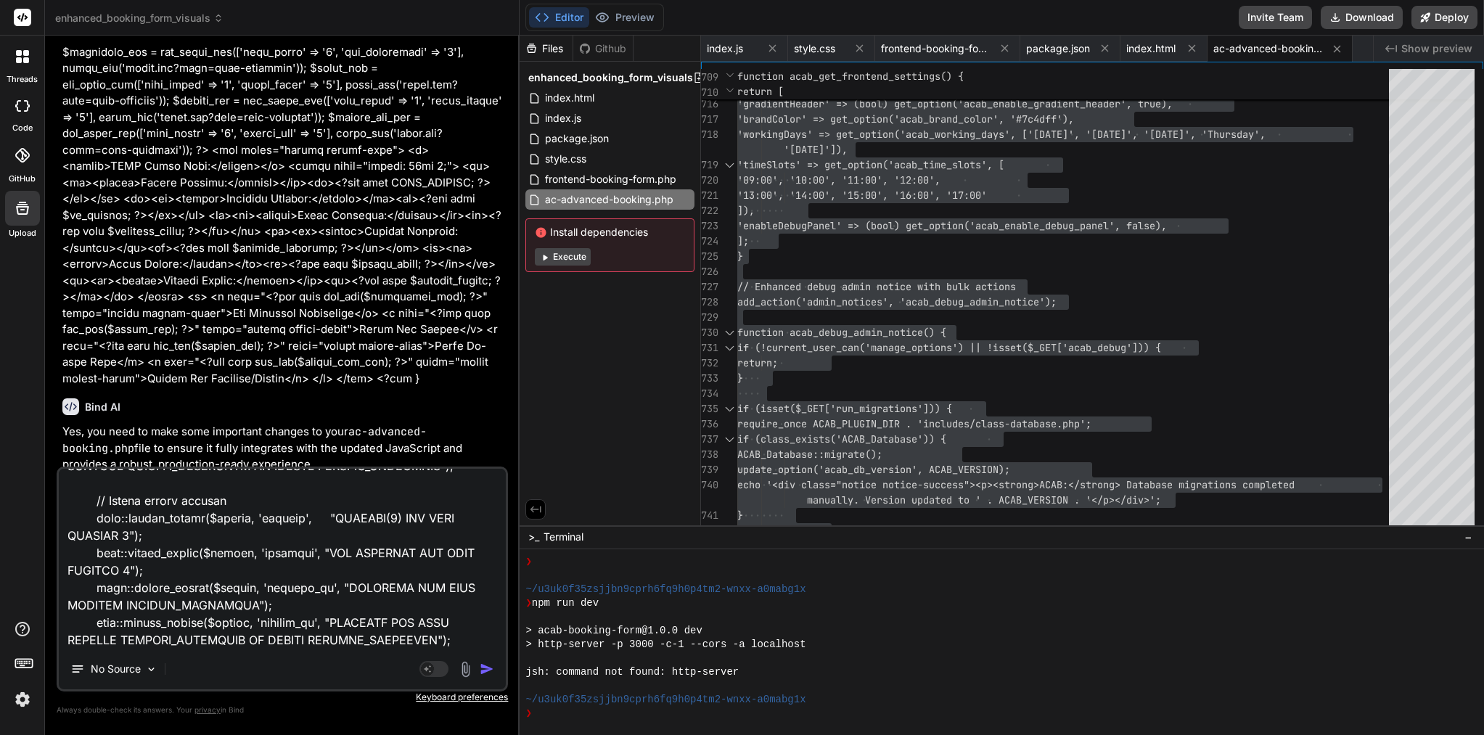
scroll to position [3215, 0]
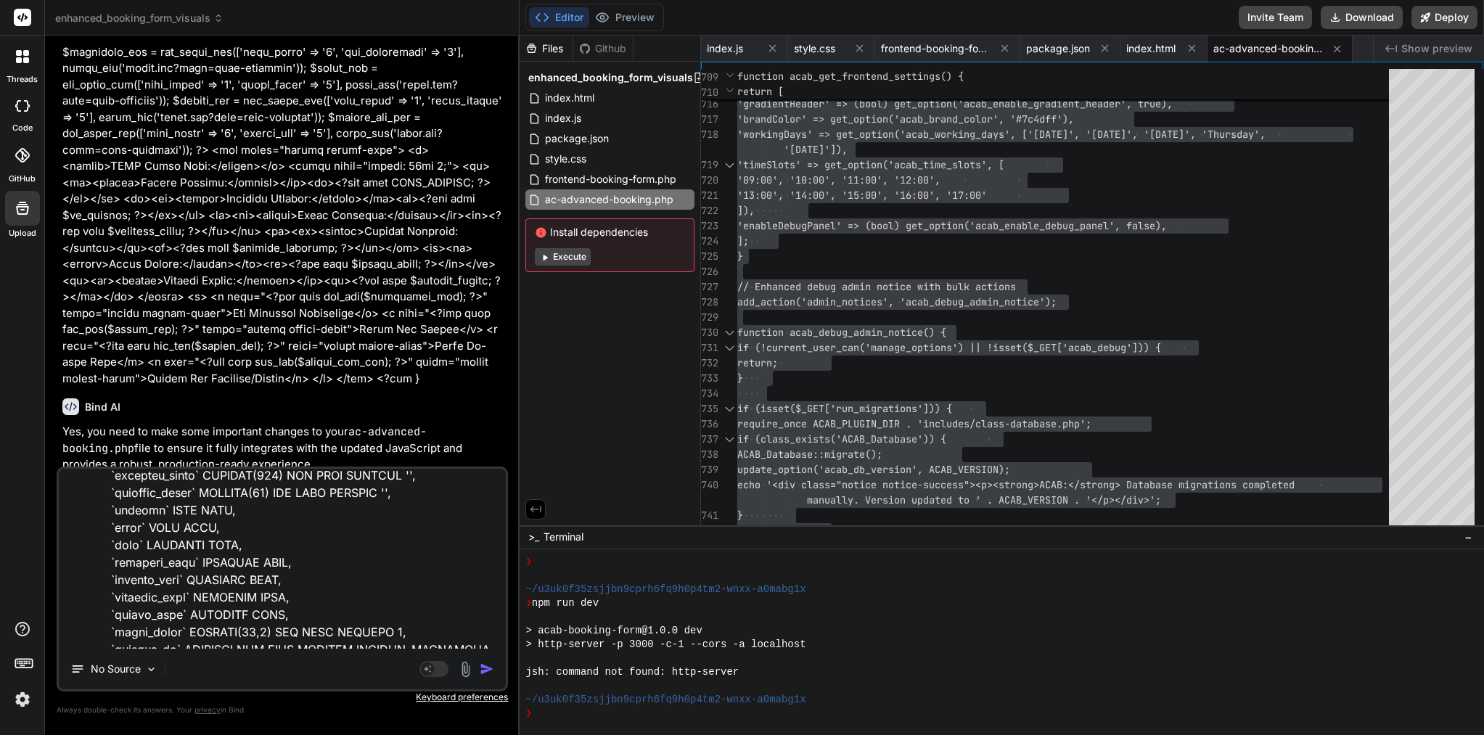
type textarea "<?php /** * ACAB Database Management - Enhanced with Better Error Handling & Se…"
click at [491, 675] on img "button" at bounding box center [487, 669] width 15 height 15
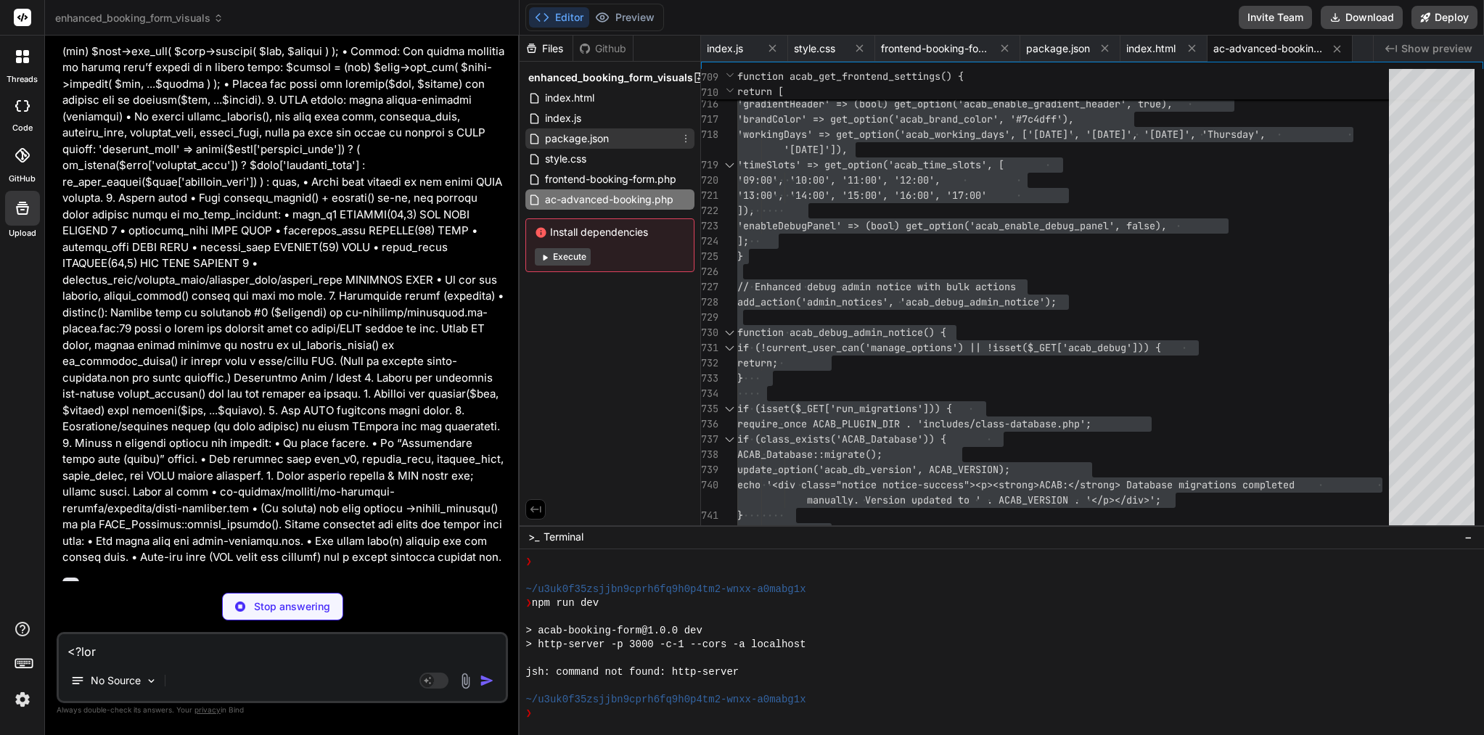
scroll to position [0, 0]
type textarea "x"
type textarea "return $prefix . time(); // Fallback } }"
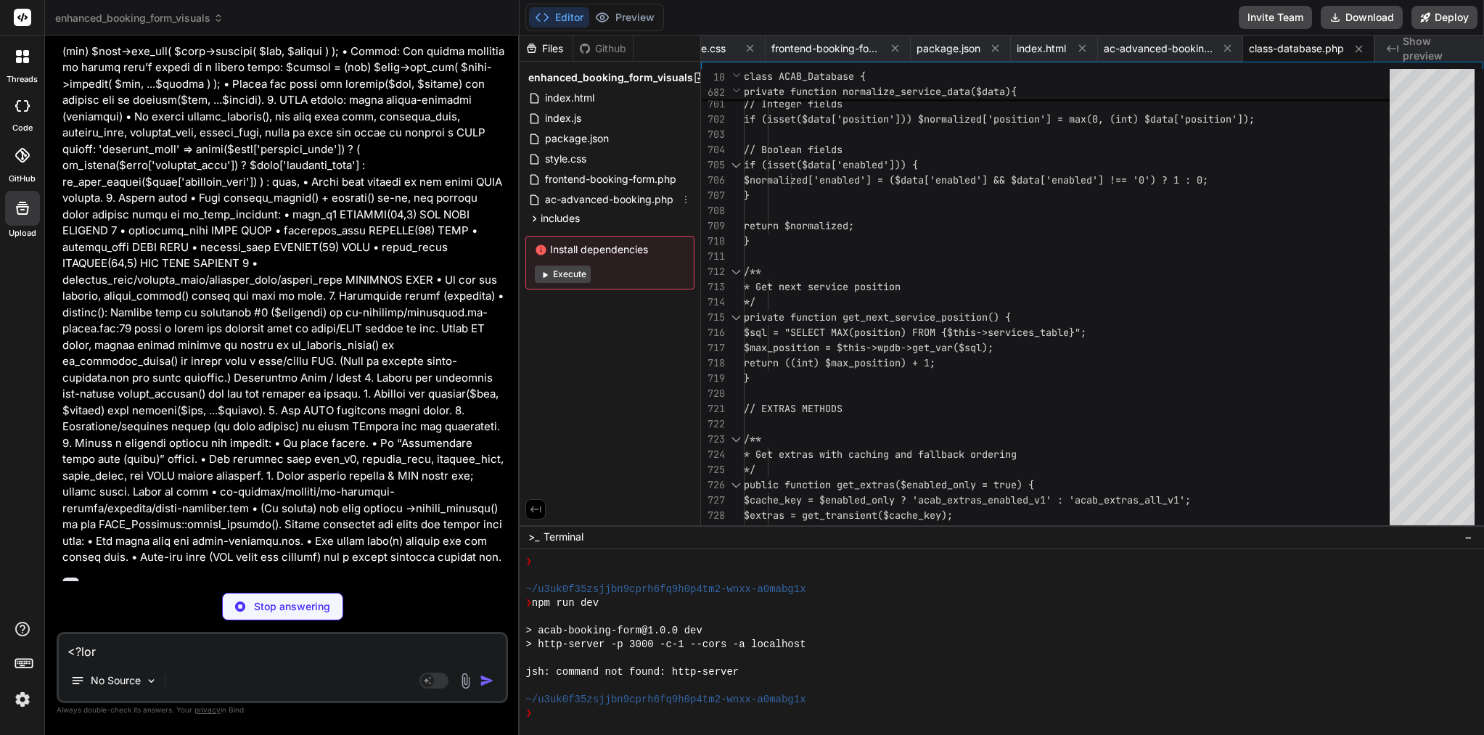
type textarea "x"
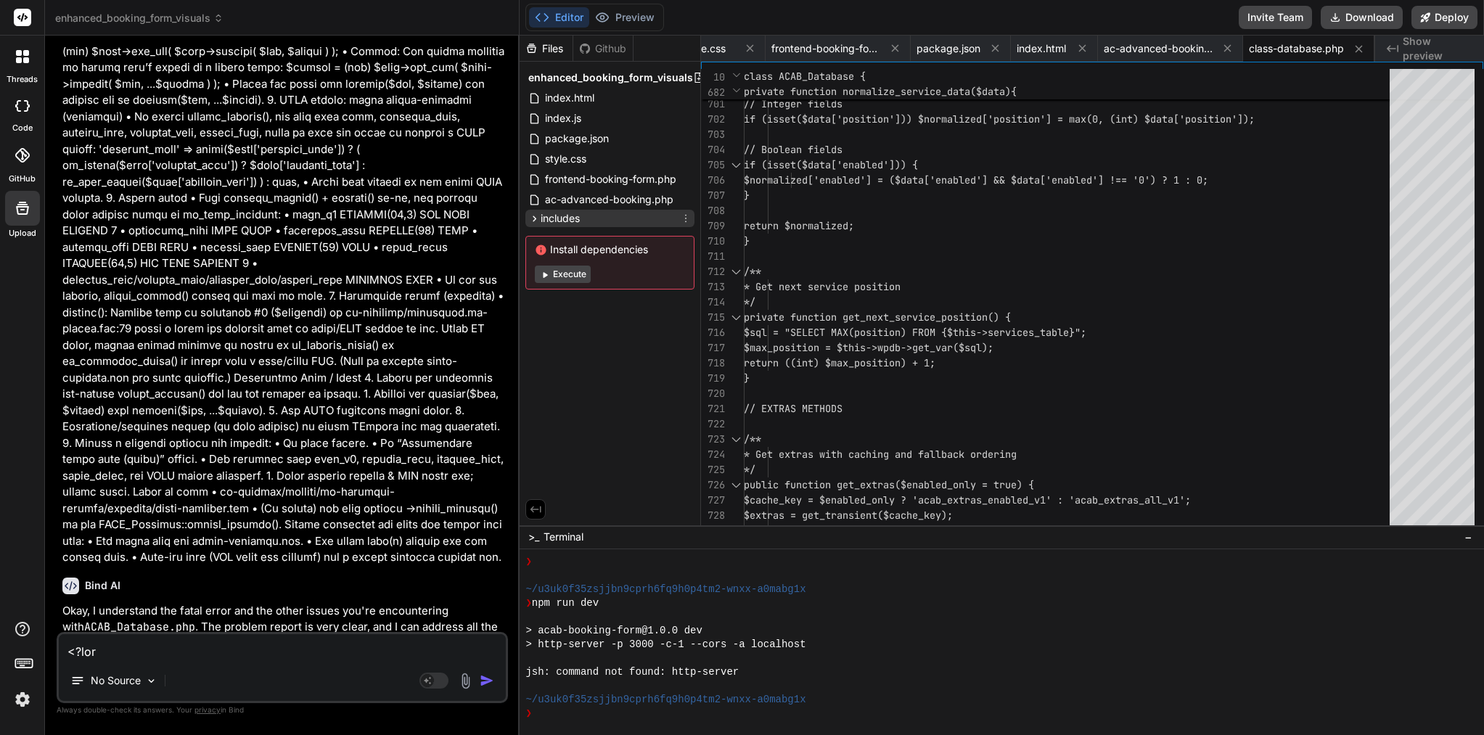
click at [535, 218] on icon at bounding box center [534, 219] width 12 height 12
click at [633, 238] on span "class-database.php" at bounding box center [605, 238] width 98 height 17
click at [937, 317] on span "private function get_next_service_position() {" at bounding box center [877, 317] width 267 height 13
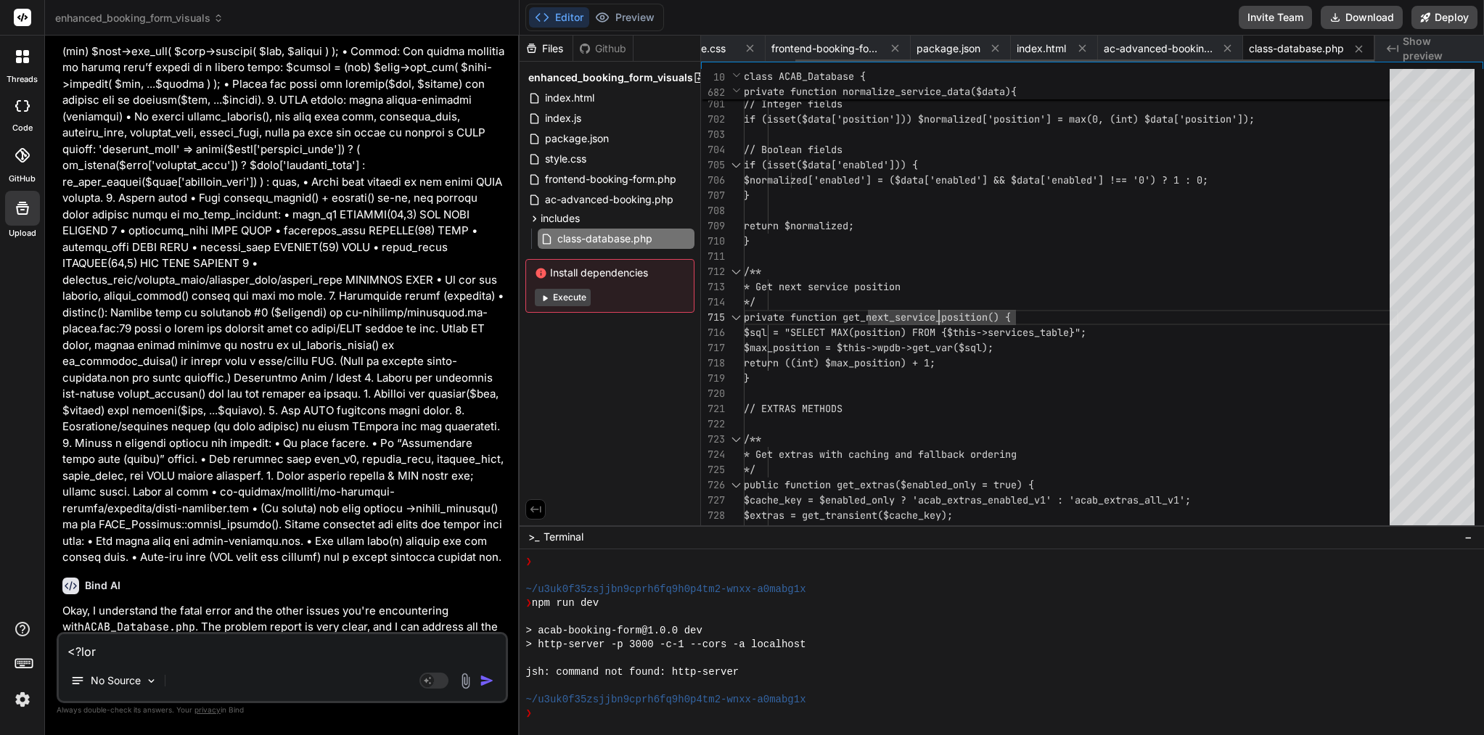
click at [1305, 57] on div "class-database.php" at bounding box center [1308, 49] width 131 height 26
click at [1298, 46] on span "class-database.php" at bounding box center [1296, 48] width 95 height 15
click at [1125, 53] on span "ac-advanced-booking.php" at bounding box center [1158, 48] width 109 height 15
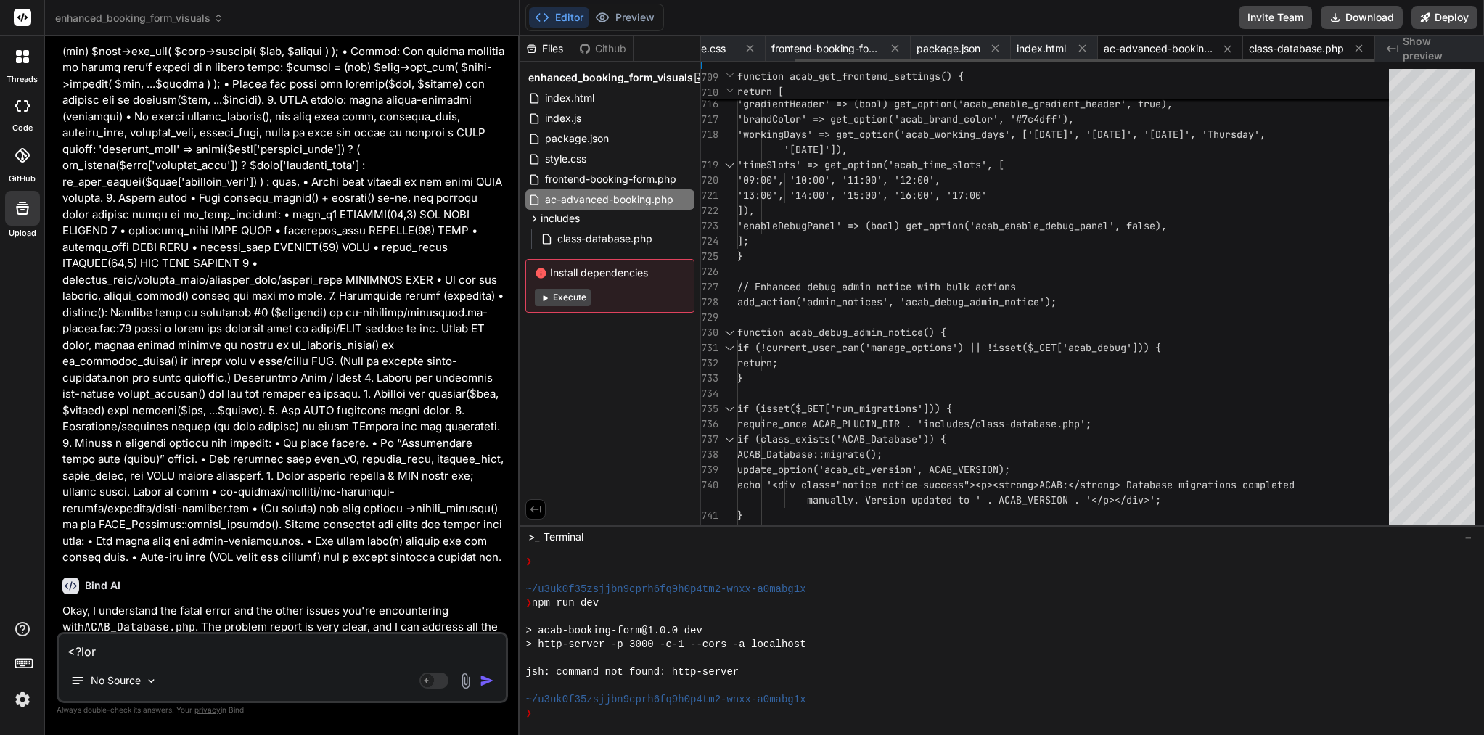
click at [1280, 47] on span "class-database.php" at bounding box center [1296, 48] width 95 height 15
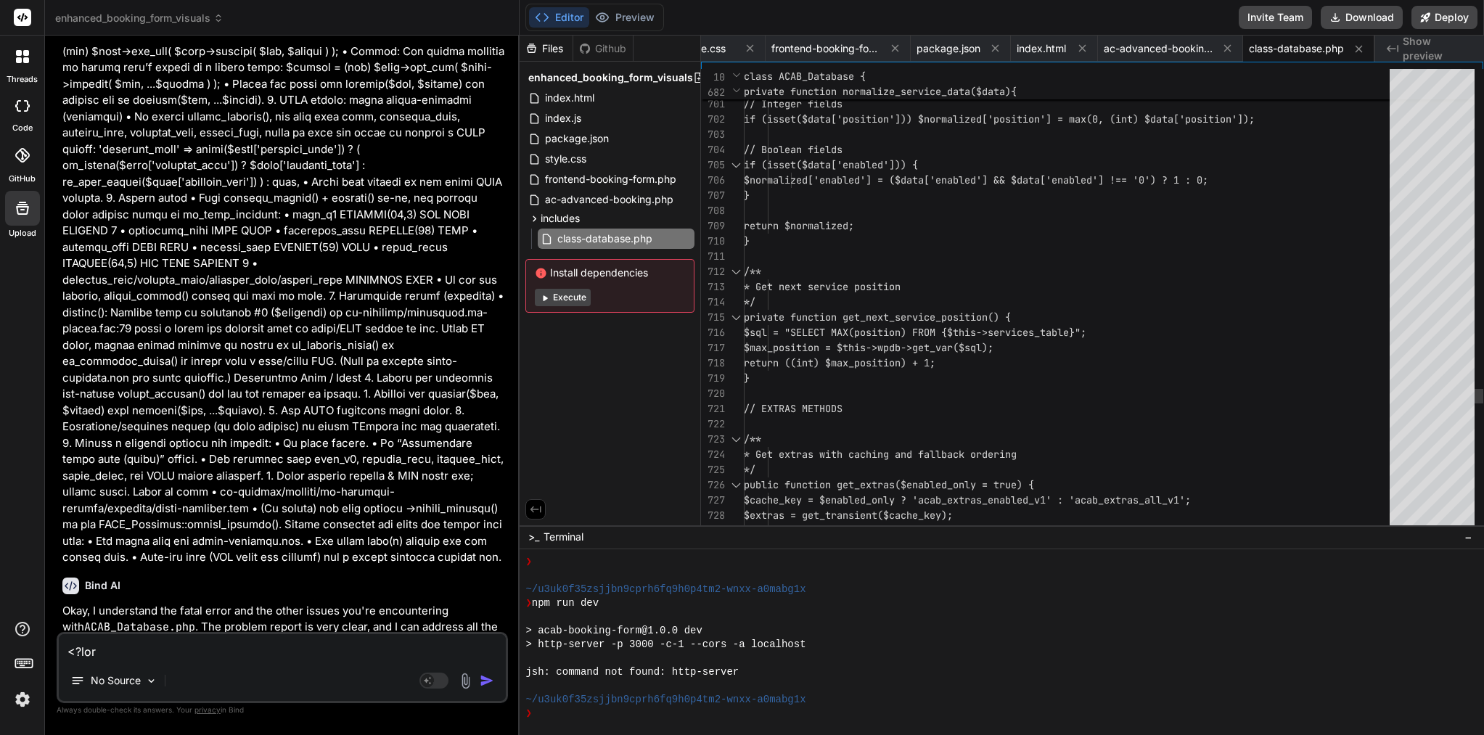
click at [998, 268] on div "/**" at bounding box center [1071, 271] width 655 height 15
type textarea "<?php /** * ACAB Database Management - Enhanced with Better Error Handling & Se…"
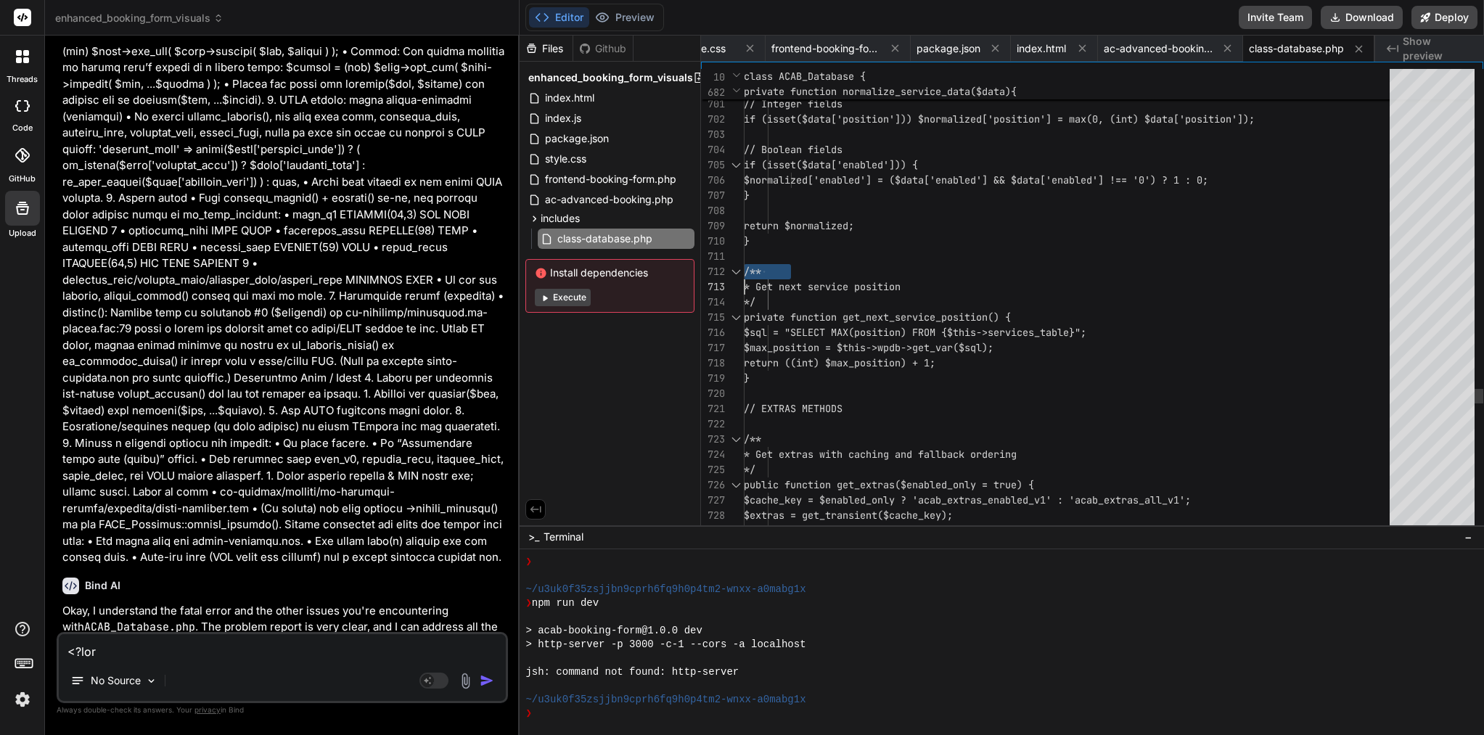
click at [998, 268] on div "/**" at bounding box center [1071, 271] width 655 height 15
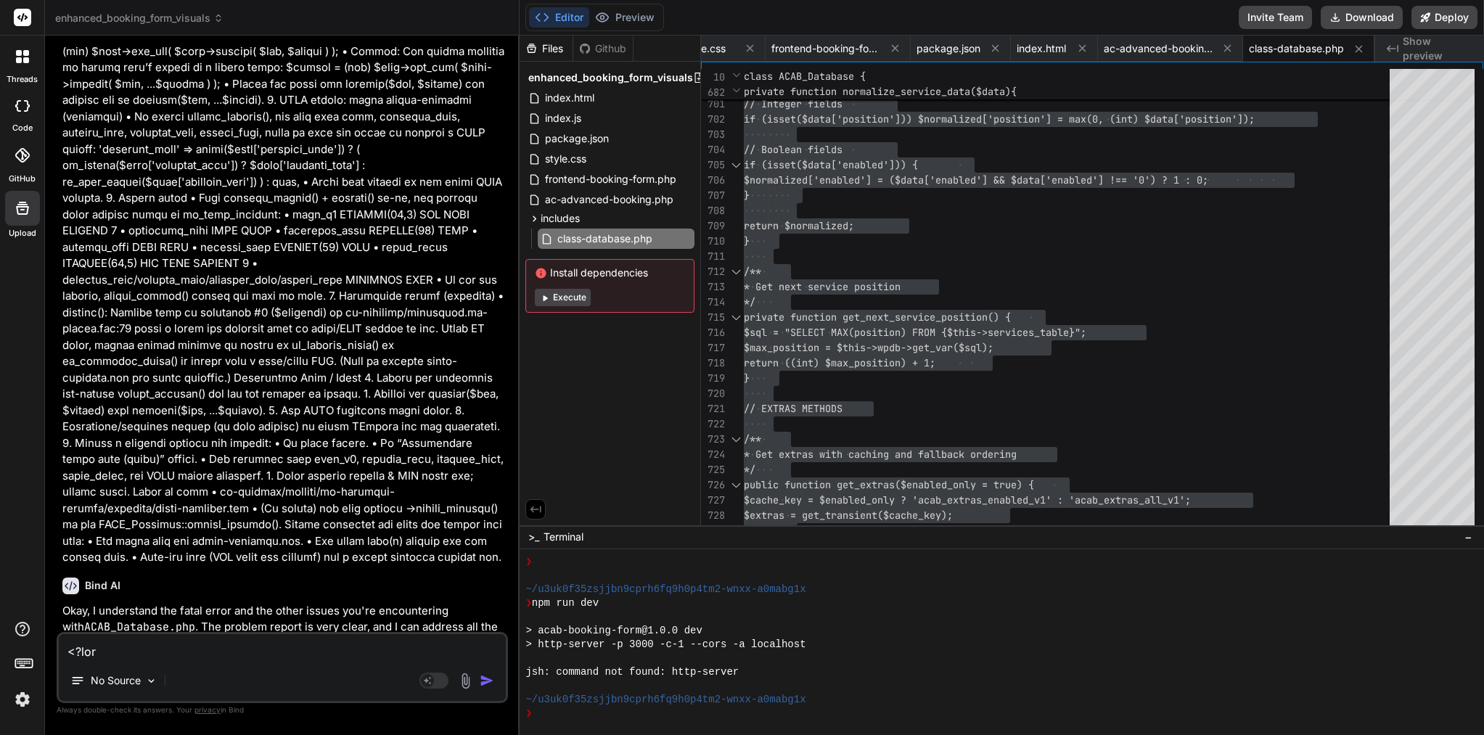
click at [258, 656] on textarea at bounding box center [282, 647] width 447 height 26
paste textarea "<?php /** * Admin Bookings Management Class * CRITICAL: Fixed static method cal…"
type textarea "<?php /** * Admin Bookings Management Class * CRITICAL: Fixed static method cal…"
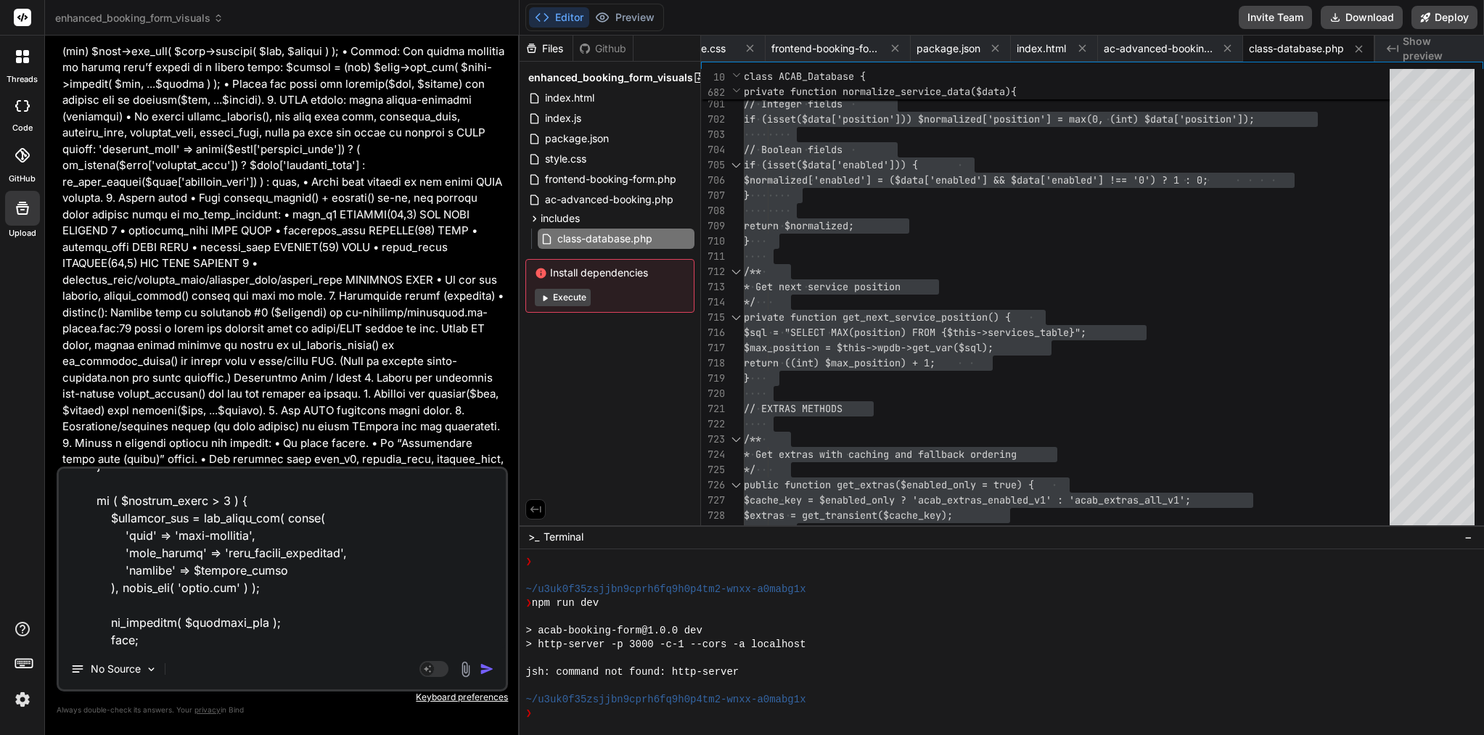
type textarea "x"
type textarea "<?php /** * Admin Bookings Management Class * CRITICAL: Fixed static method cal…"
type textarea "x"
type textarea "<?php /** * Admin Bookings Management Class * CRITICAL: Fixed static method cal…"
click at [488, 671] on img "button" at bounding box center [487, 669] width 15 height 15
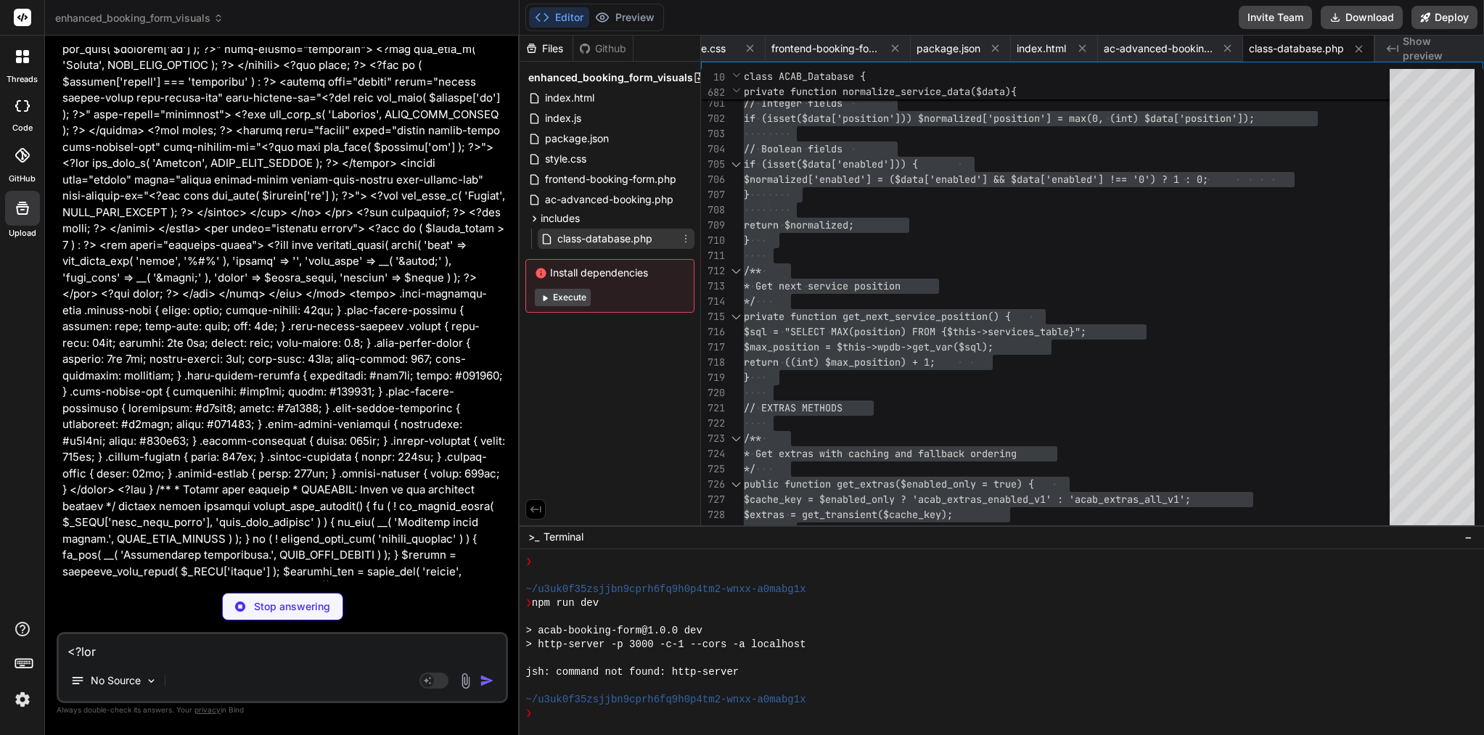
scroll to position [0, 0]
click at [534, 216] on icon at bounding box center [535, 219] width 4 height 6
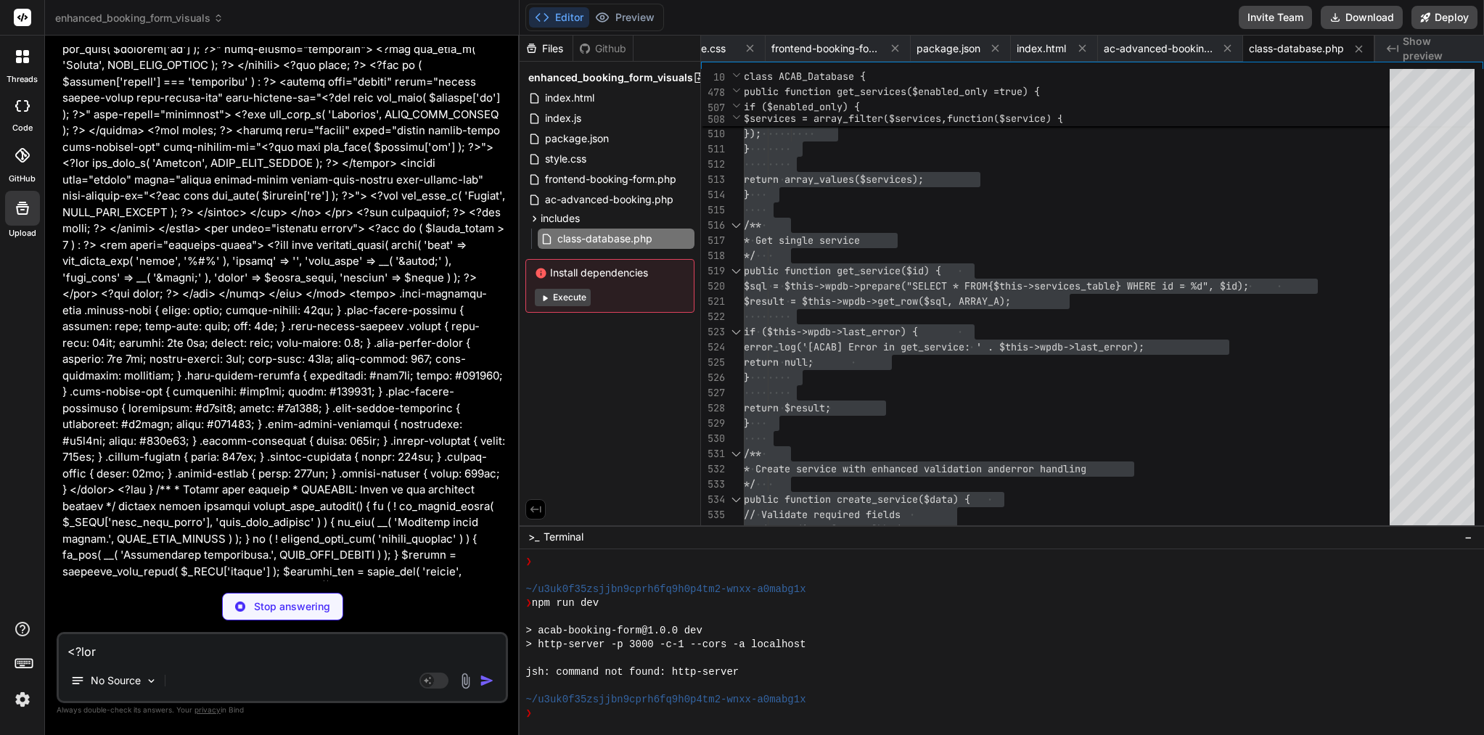
click at [276, 649] on textarea at bounding box center [282, 647] width 447 height 26
type textarea "x"
type textarea "return $prefix . time(); // Fallback } }"
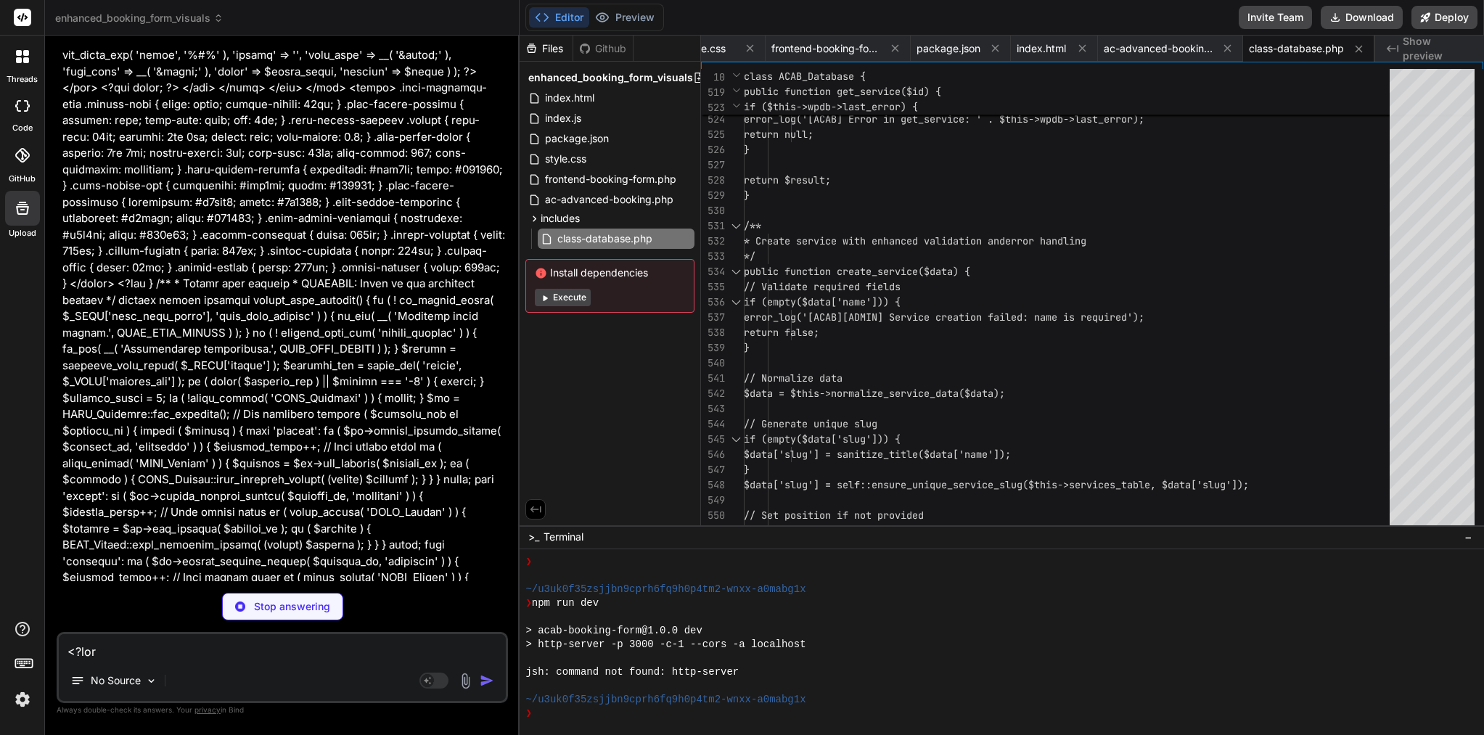
type textarea "x"
type textarea "'acab_notice' => 'bulk_action_completed', 'updated' => $updated_count ), admin_…"
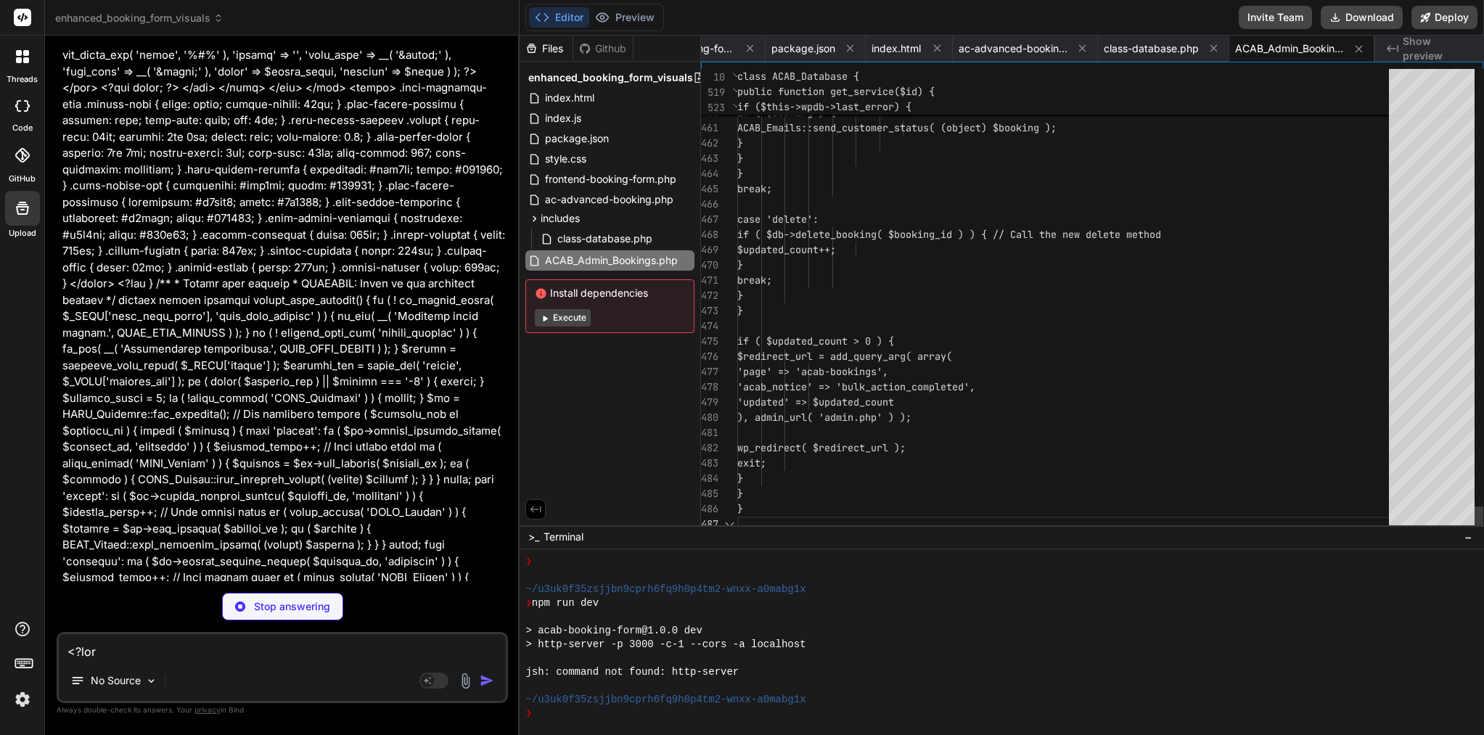
scroll to position [137, 0]
type textarea "x"
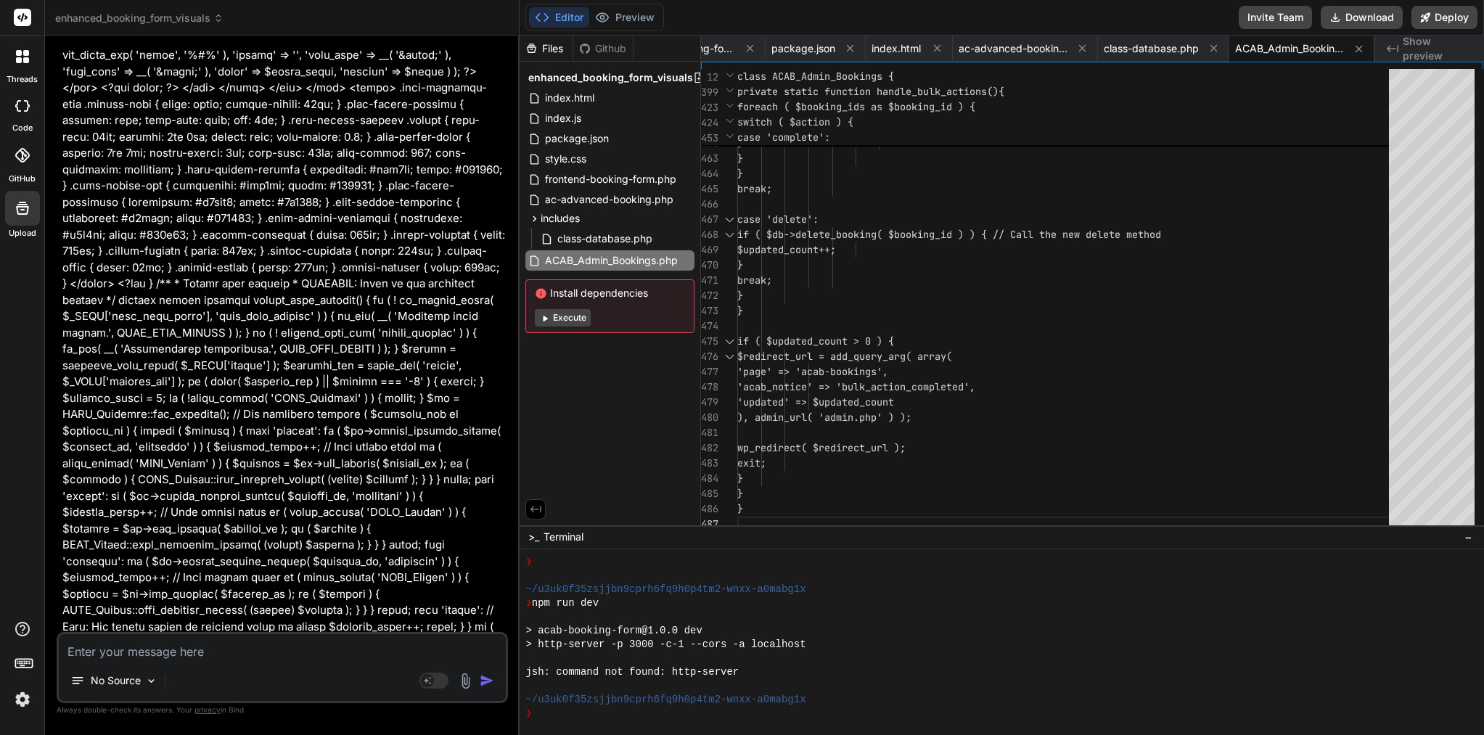
paste textarea "<?php /** * ACAB Admin Extras Management * Handles CRUD operations for extras i…"
type textarea "<?php /** * ACAB Admin Extras Management * Handles CRUD operations for extras i…"
type textarea "x"
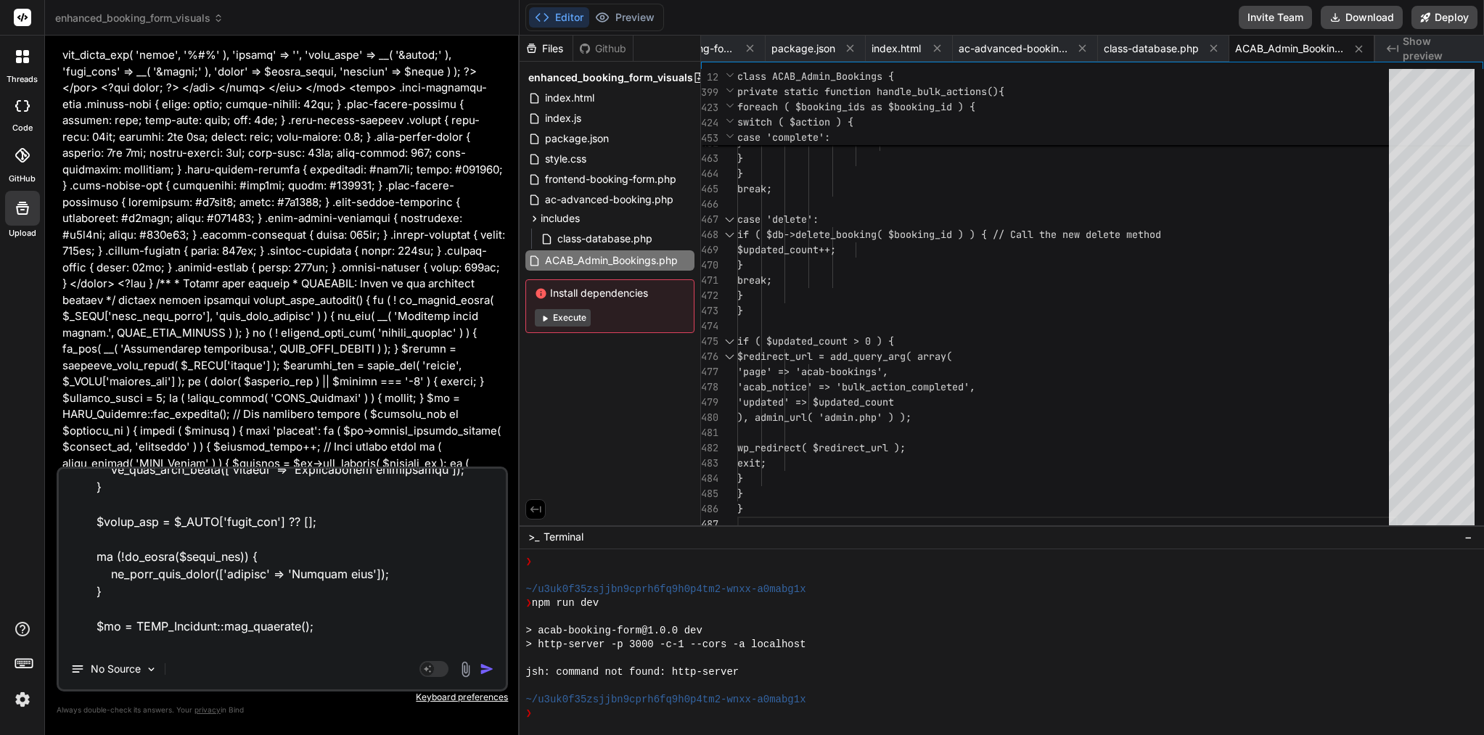
scroll to position [8602, 0]
type textarea "<?php /** * ACAB Admin Extras Management * Handles CRUD operations for extras i…"
click at [488, 668] on img "button" at bounding box center [487, 669] width 15 height 15
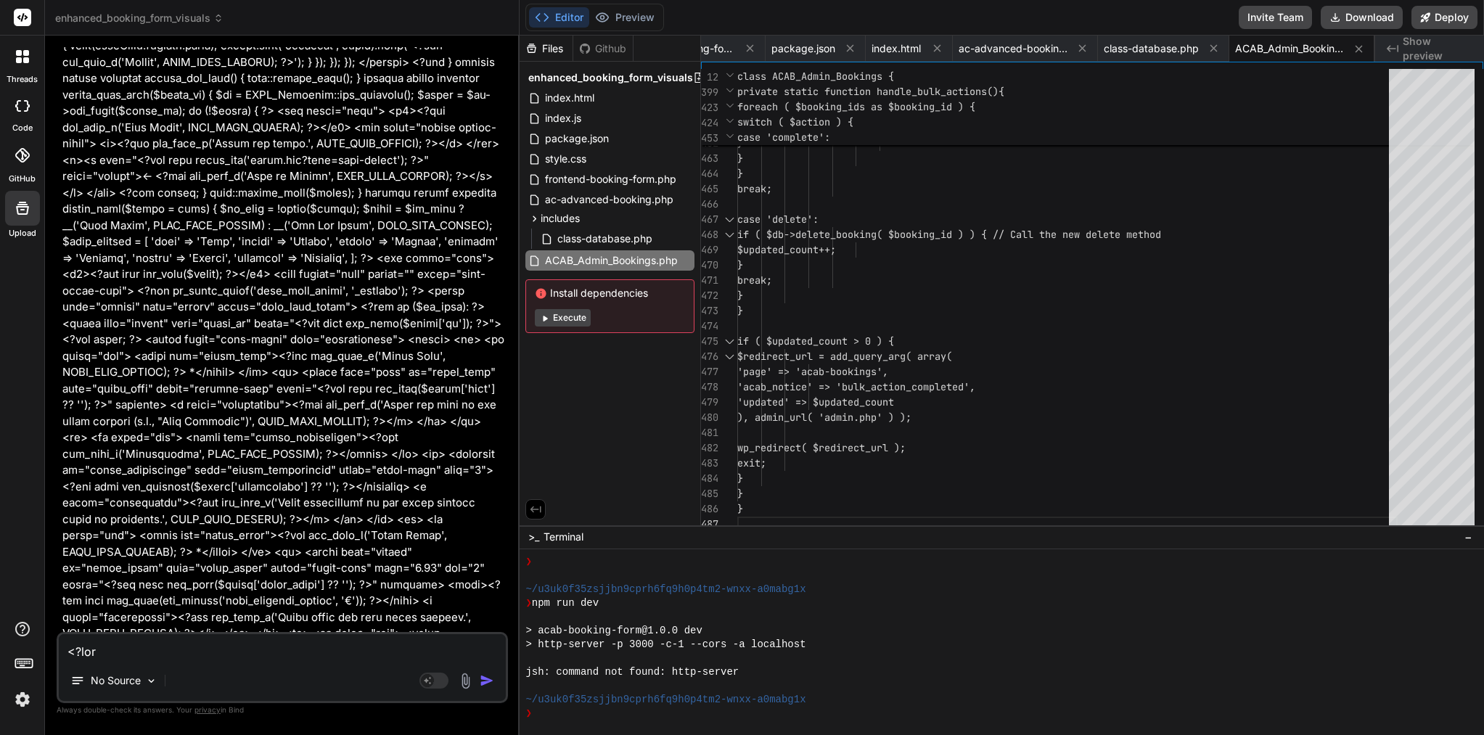
scroll to position [34849, 0]
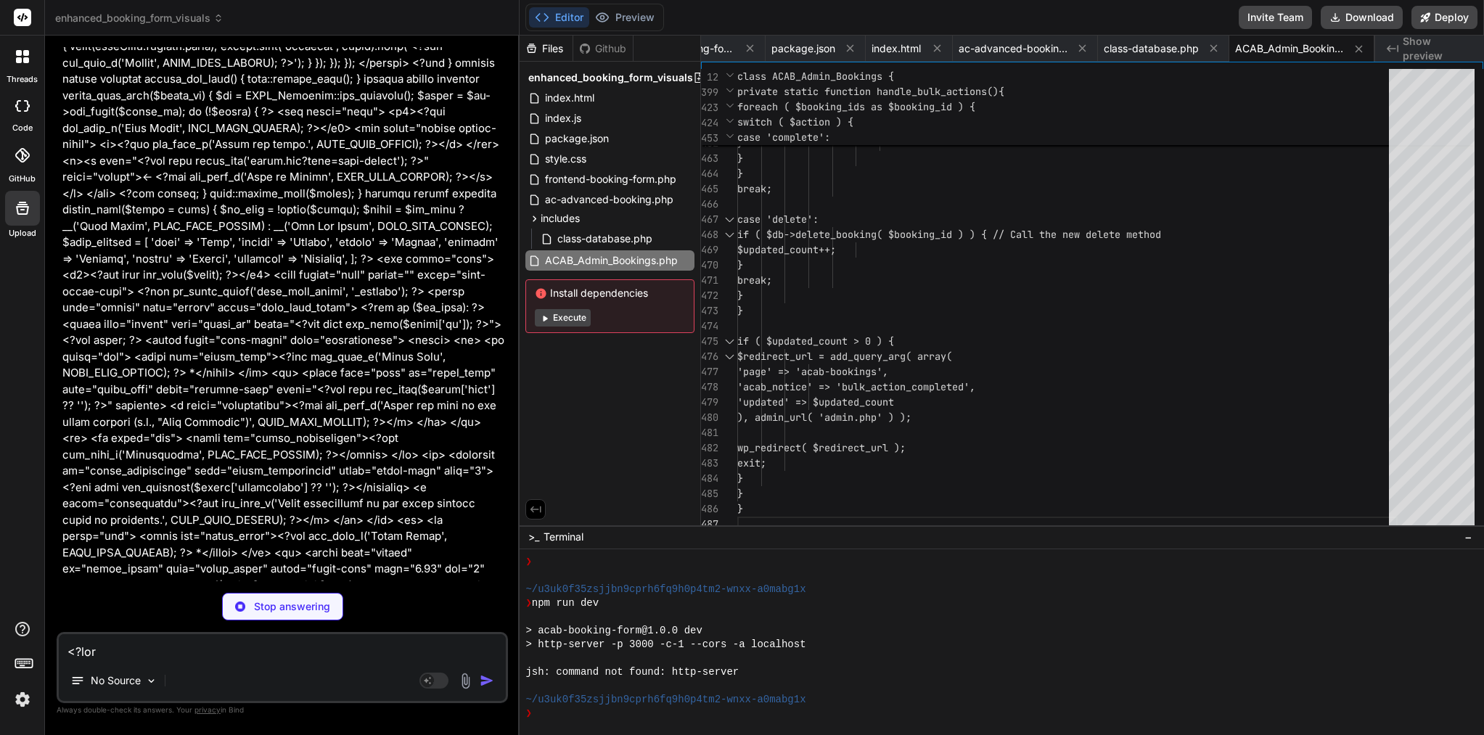
type textarea "x"
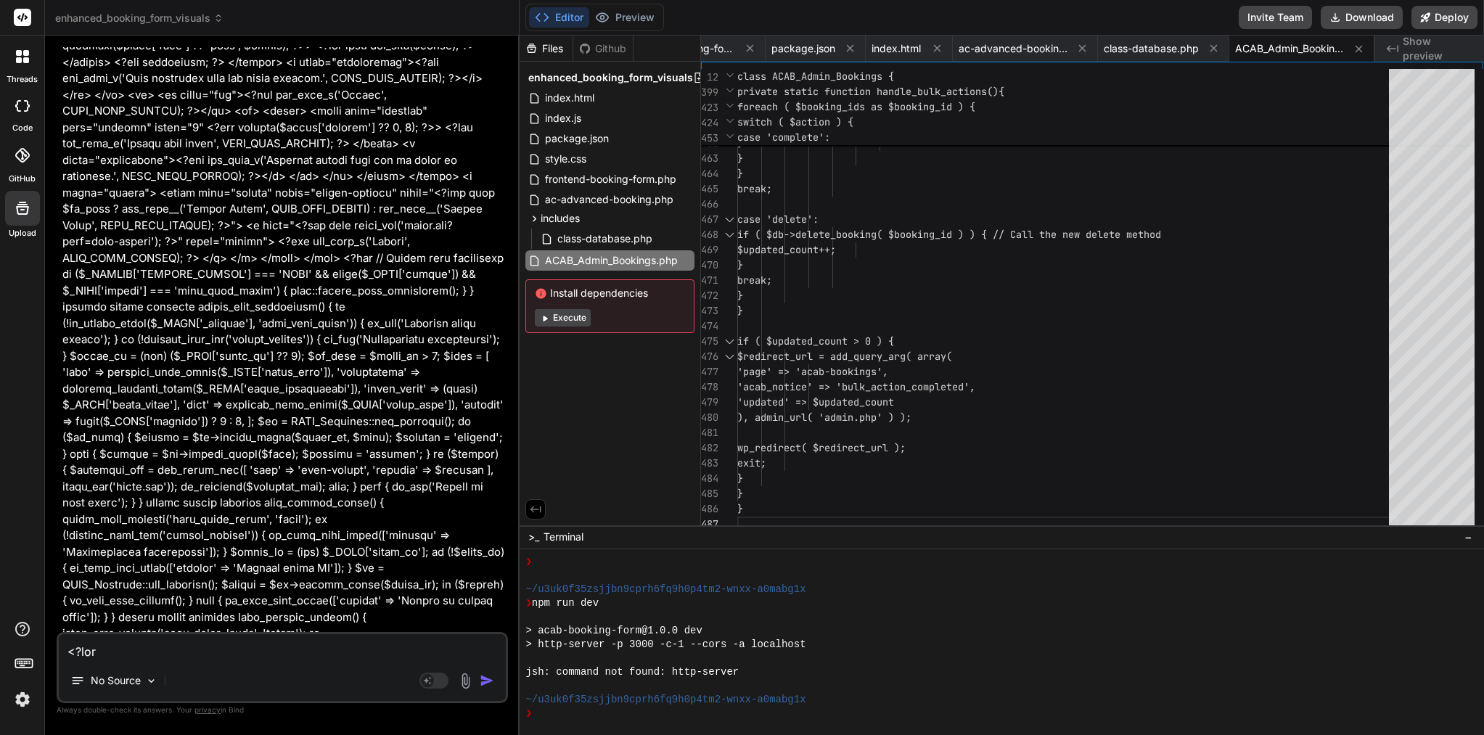
scroll to position [0, 0]
click at [268, 652] on textarea at bounding box center [282, 647] width 447 height 26
type textarea "i"
type textarea "x"
type textarea "I"
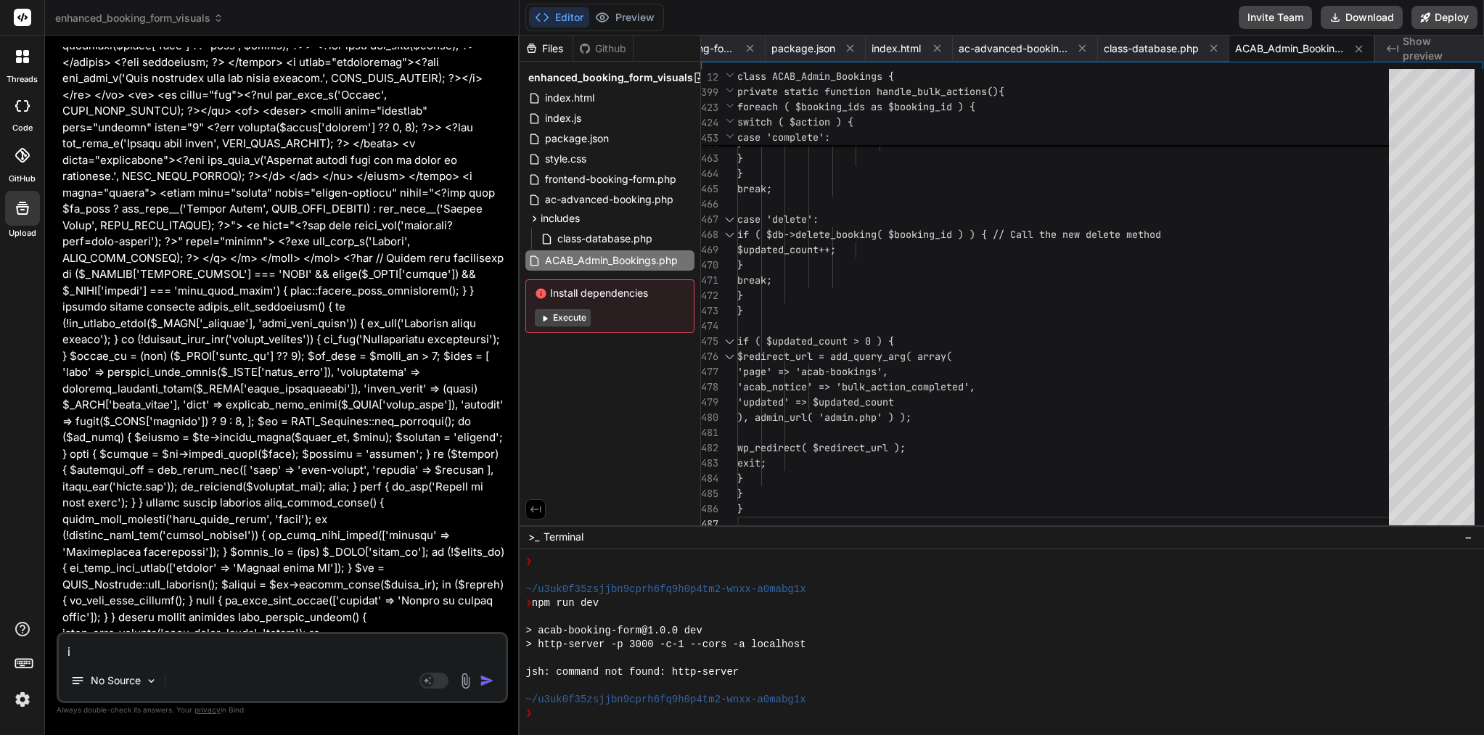
type textarea "x"
type textarea "I a"
type textarea "x"
type textarea "I ad"
type textarea "x"
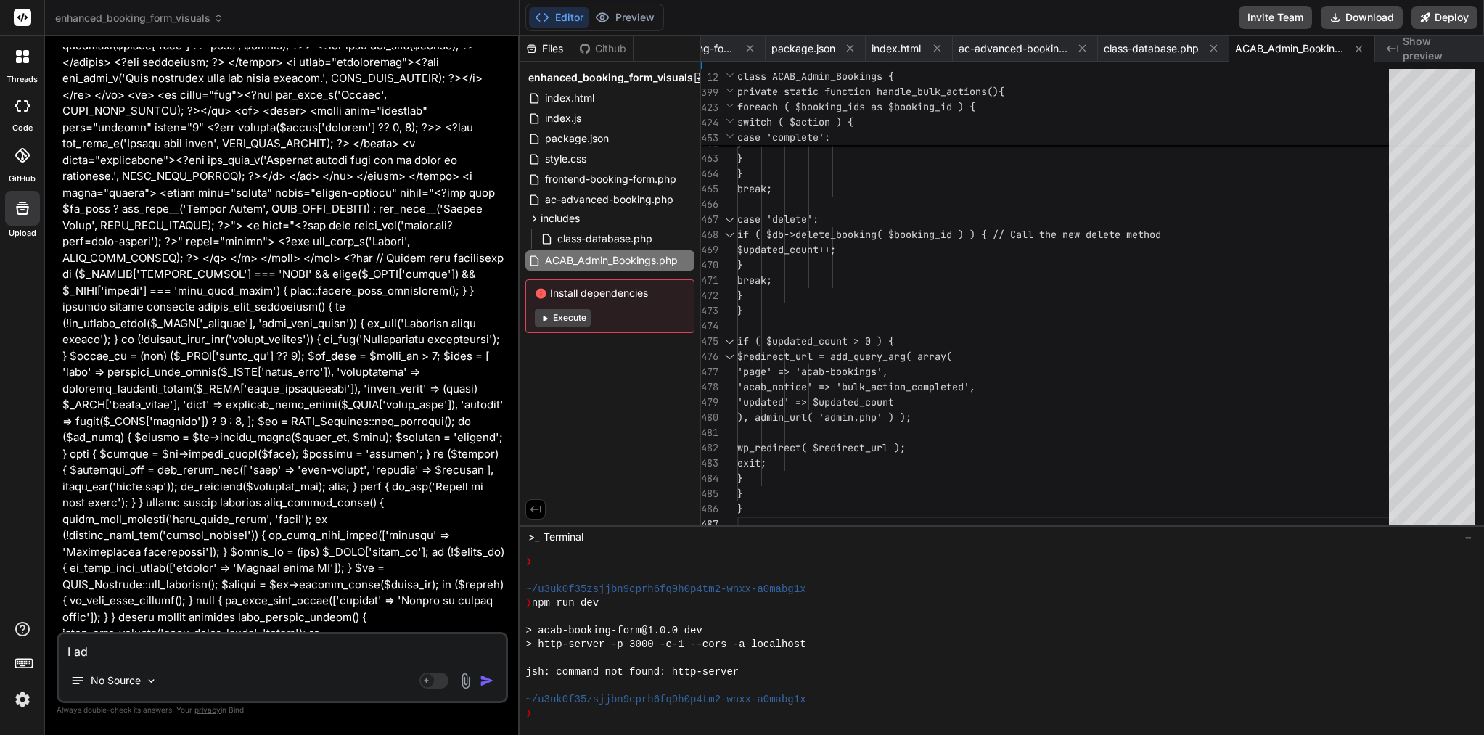
type textarea "I add"
type textarea "x"
type textarea "I add"
type textarea "x"
type textarea "I add y"
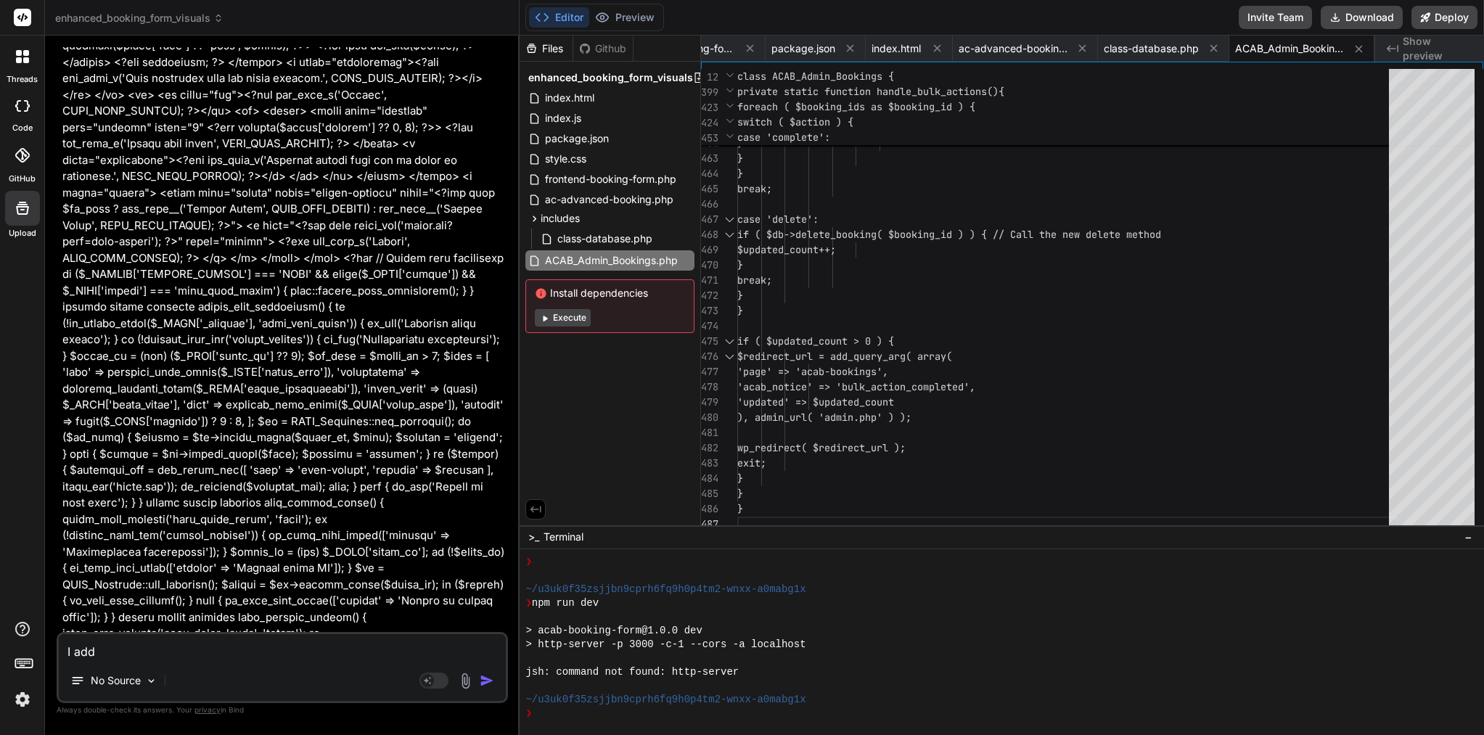
type textarea "x"
type textarea "I add yo"
type textarea "x"
type textarea "I add you"
type textarea "x"
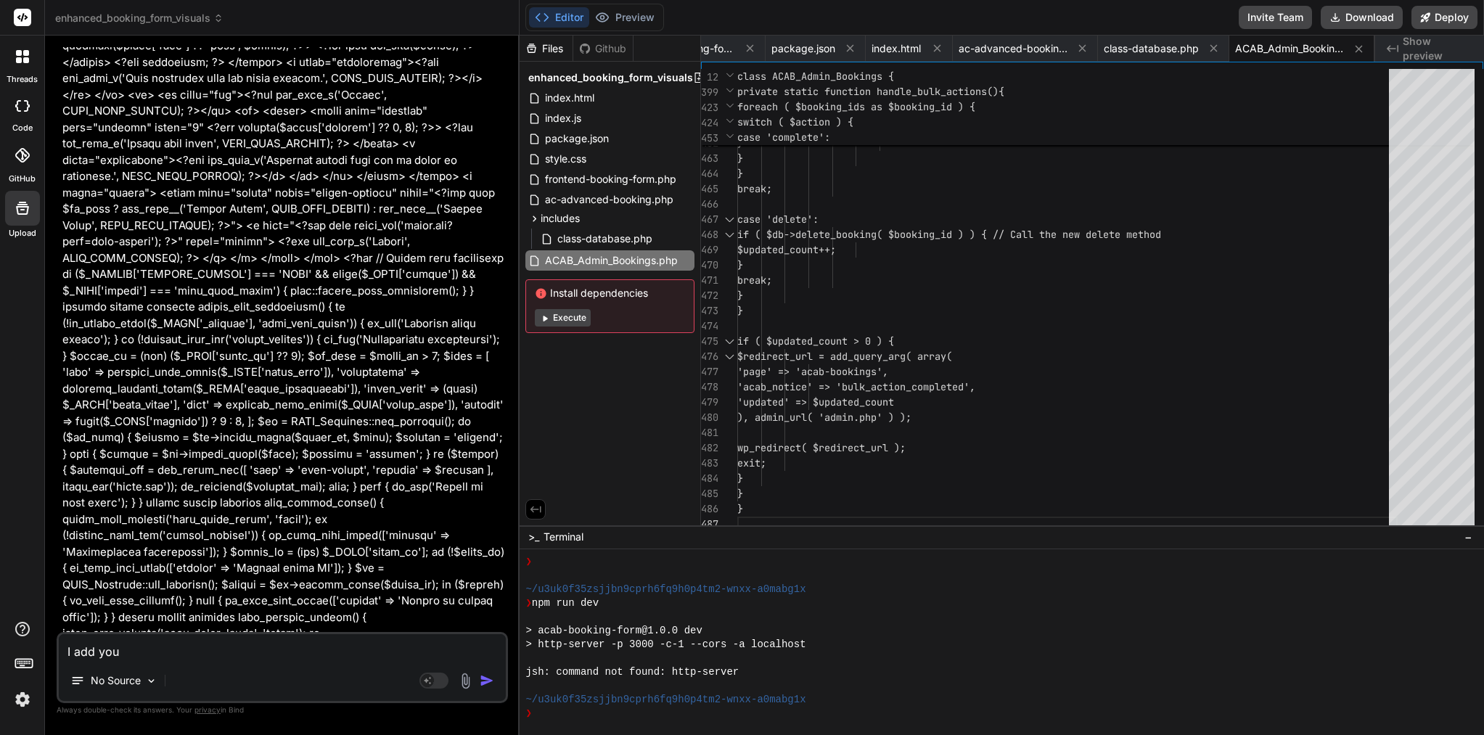
type textarea "I add you"
type textarea "x"
type textarea "I add you a"
type textarea "x"
type textarea "I add you a"
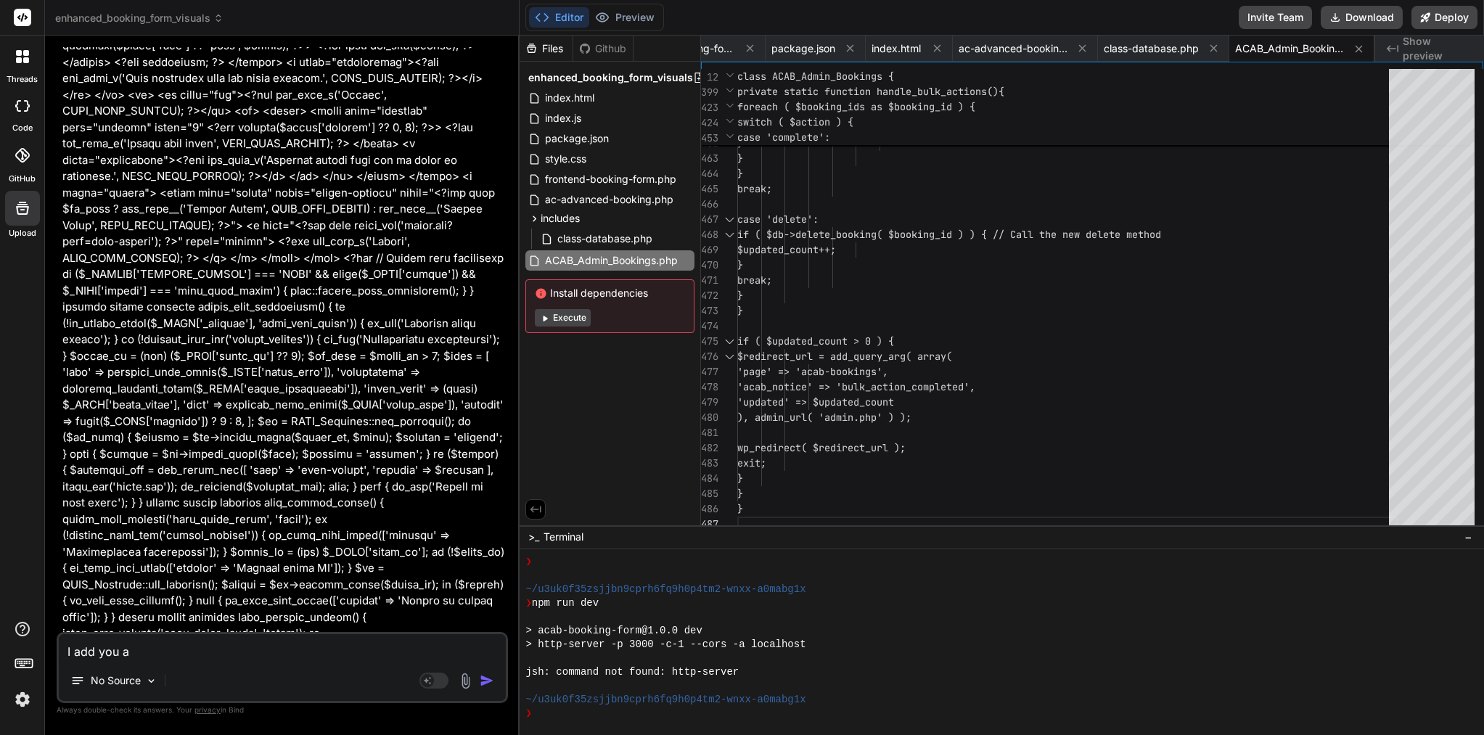
type textarea "x"
type textarea "I add you a f"
type textarea "x"
type textarea "I add you a fi"
type textarea "x"
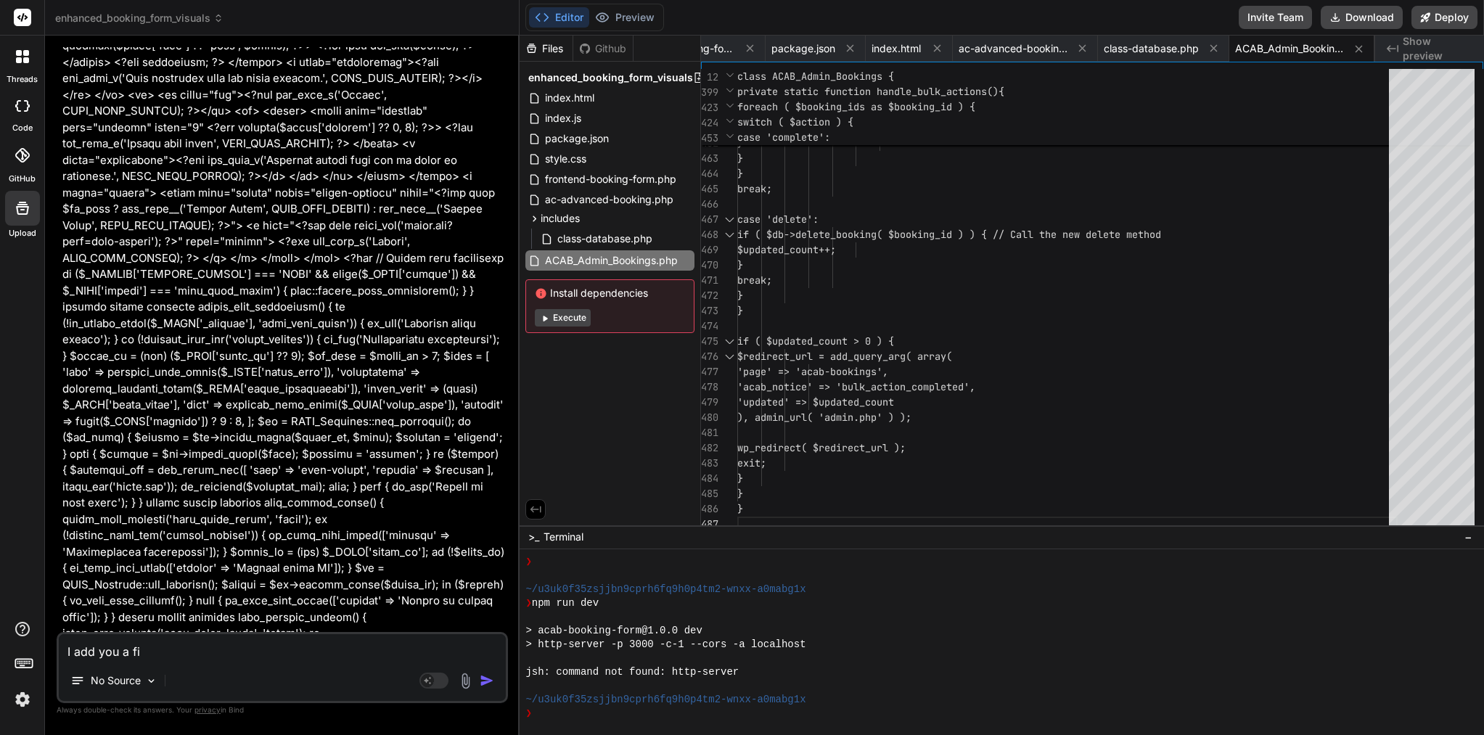
type textarea "I add you a fil"
type textarea "x"
type textarea "I add you a file"
type textarea "x"
type textarea "I add you a file"
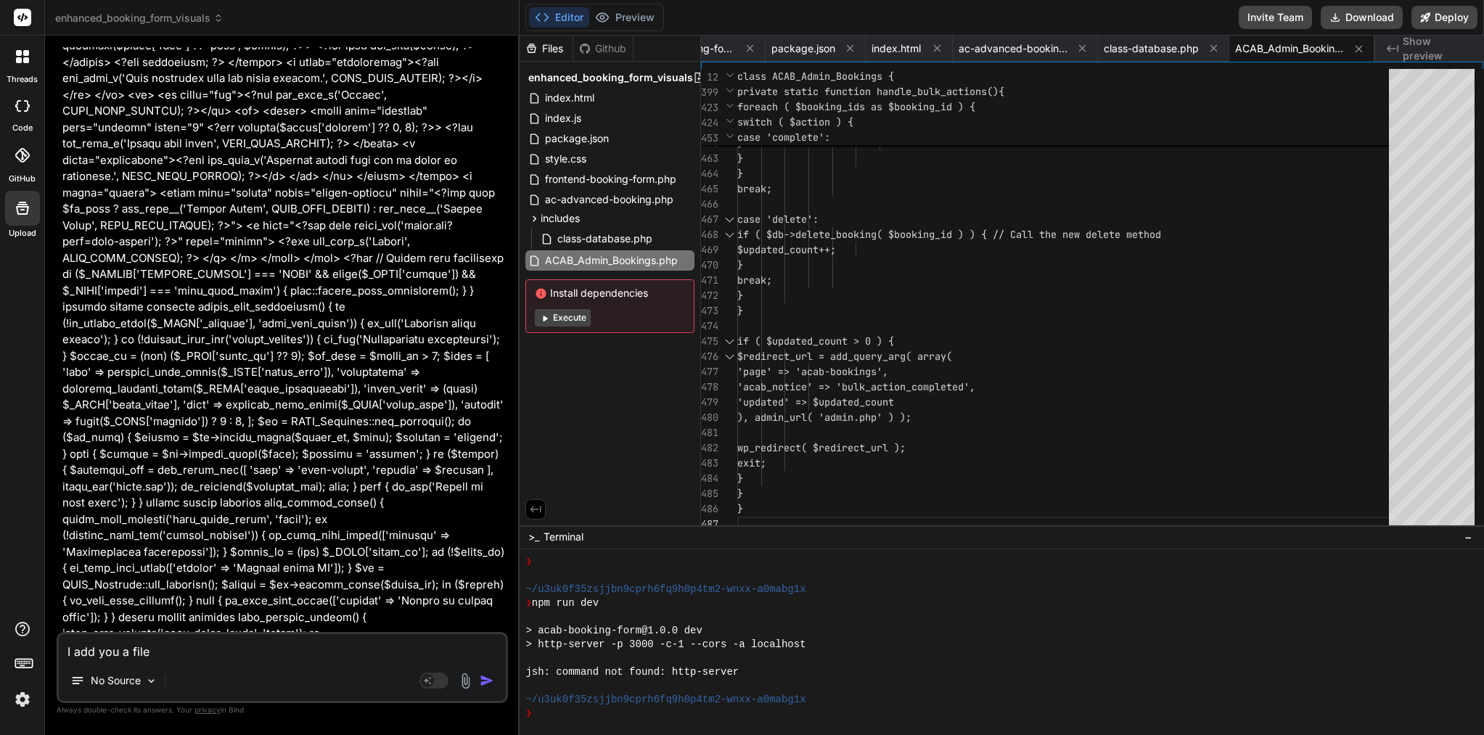
type textarea "x"
type textarea "I add you a file t"
type textarea "x"
type textarea "I add you a file to"
type textarea "x"
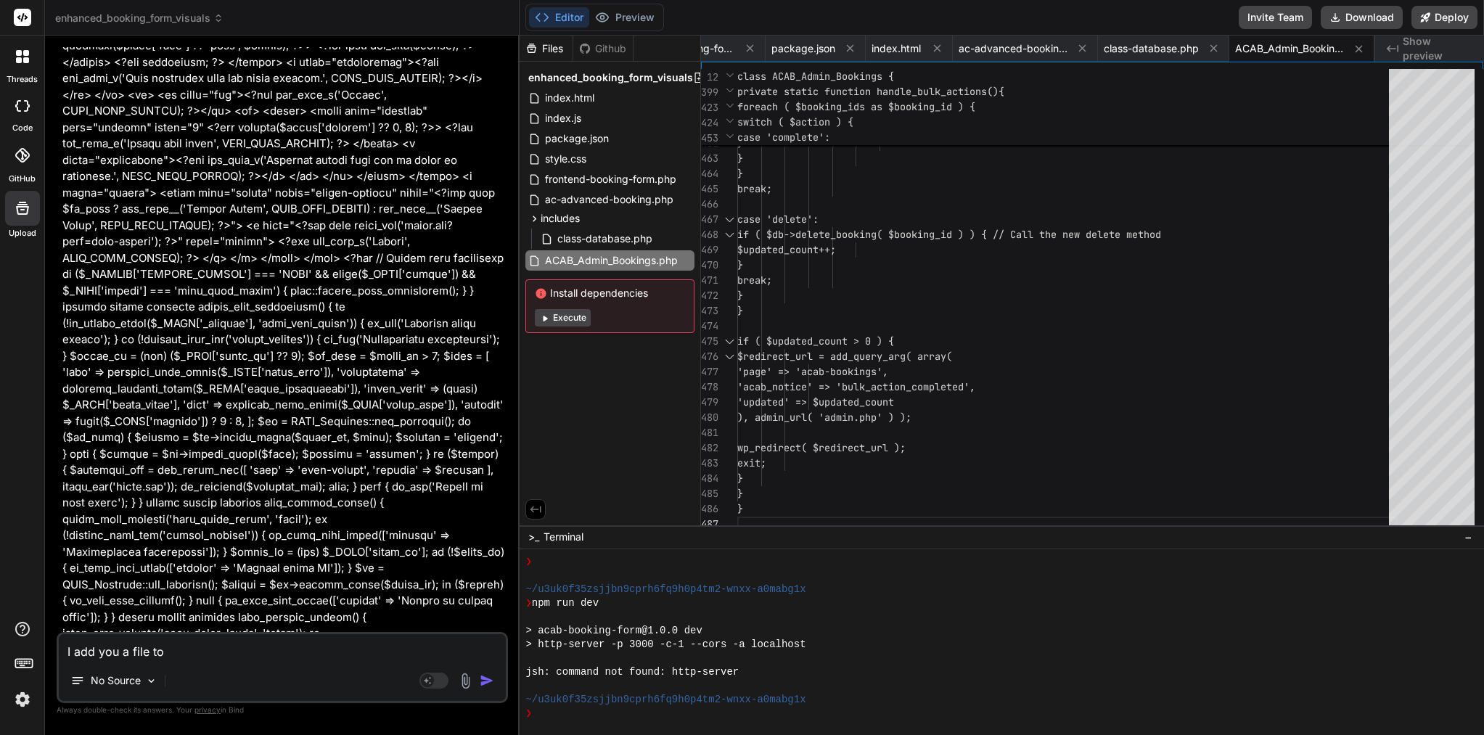
type textarea "I add you a file to"
type textarea "x"
type textarea "I add you a file to"
type textarea "x"
type textarea "I add you a file t"
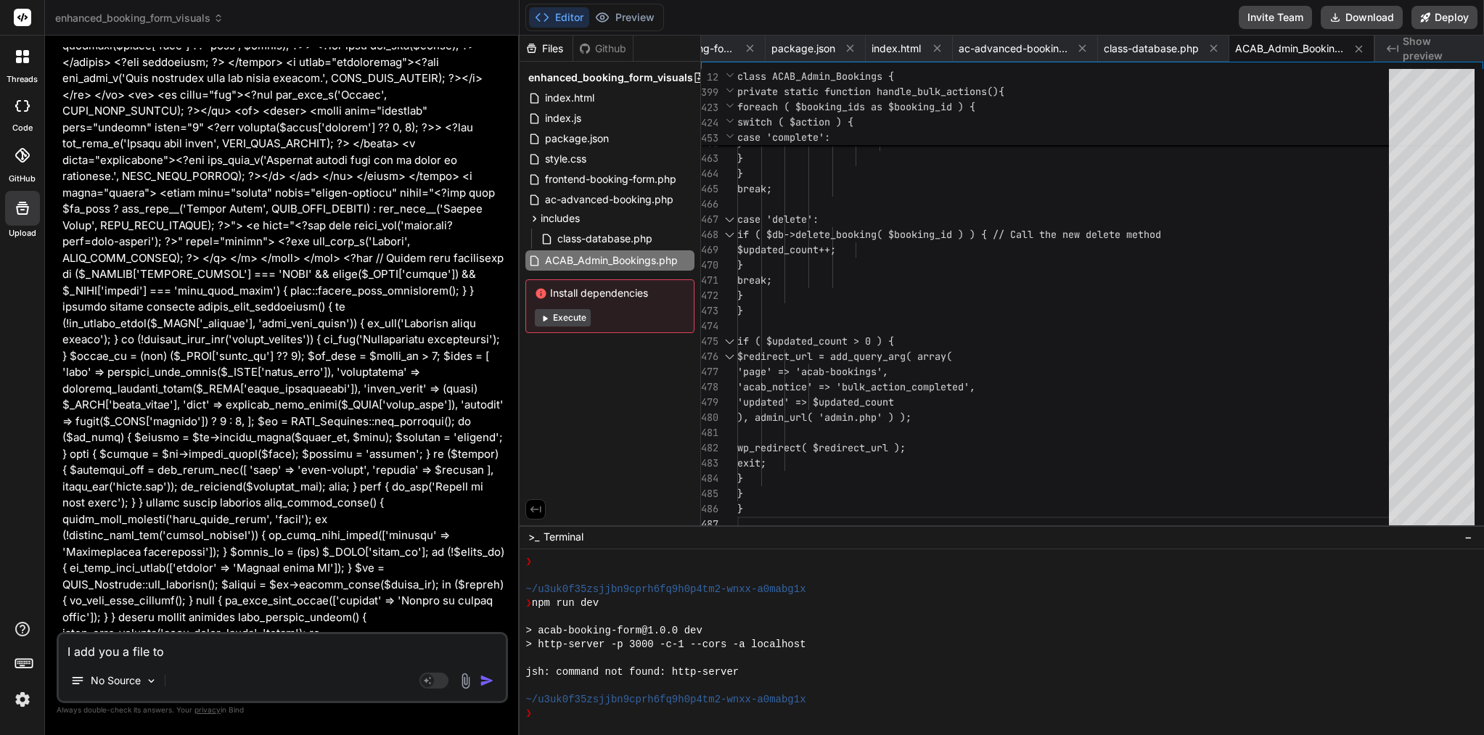
type textarea "x"
type textarea "I add you a file"
type textarea "x"
type textarea "I add you a file p"
type textarea "x"
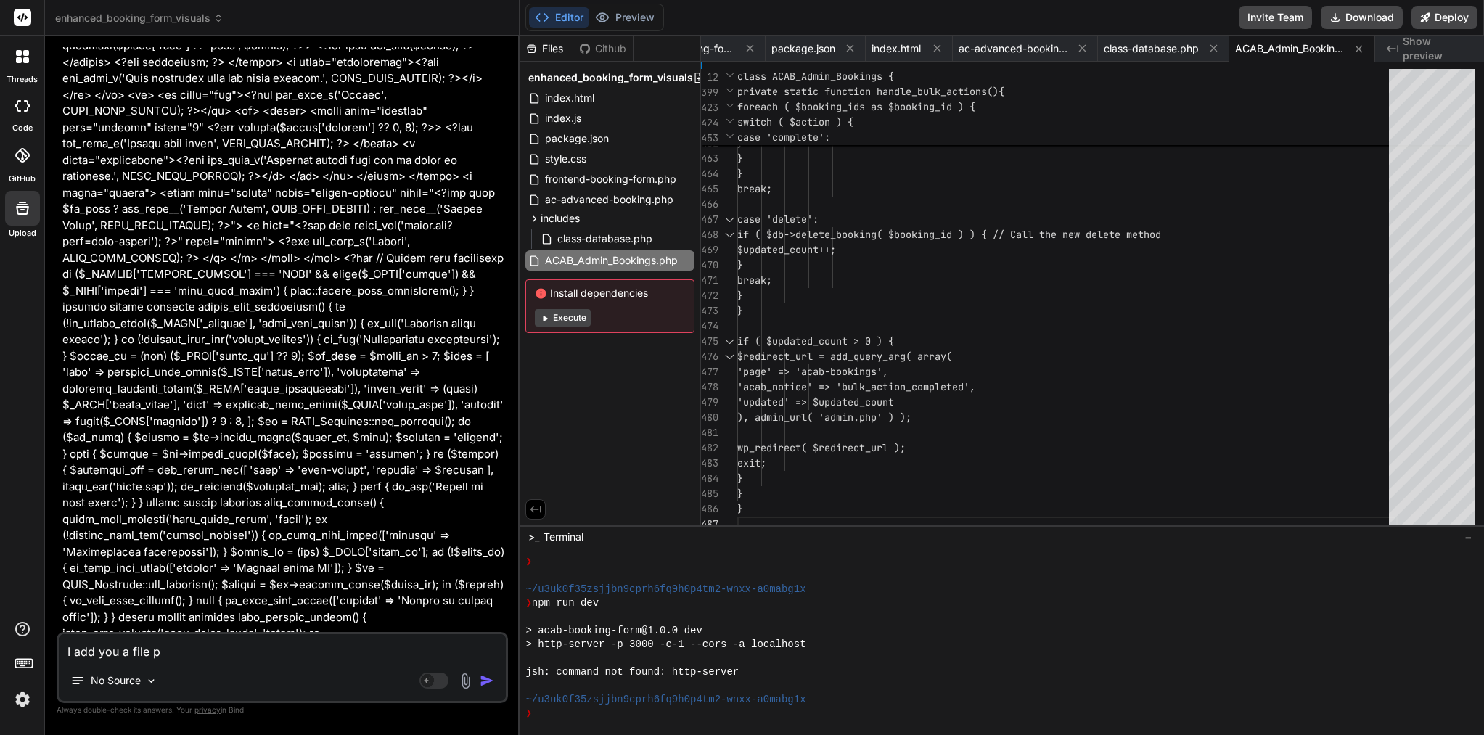
type textarea "I add you a file pl"
type textarea "x"
type textarea "I add you a file ple"
type textarea "x"
type textarea "I add you a file plea"
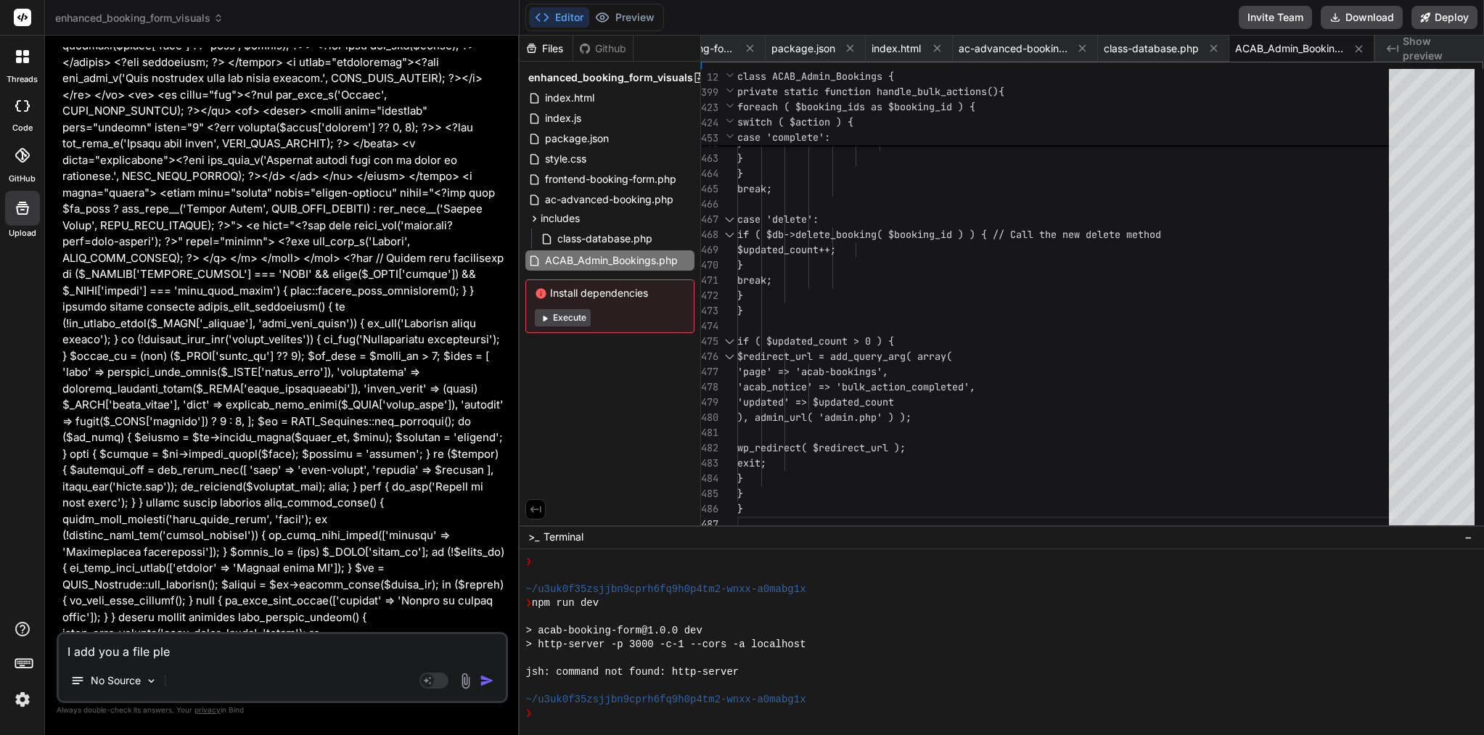
type textarea "x"
type textarea "I add you a file pleas"
type textarea "x"
type textarea "I add you a file please"
type textarea "x"
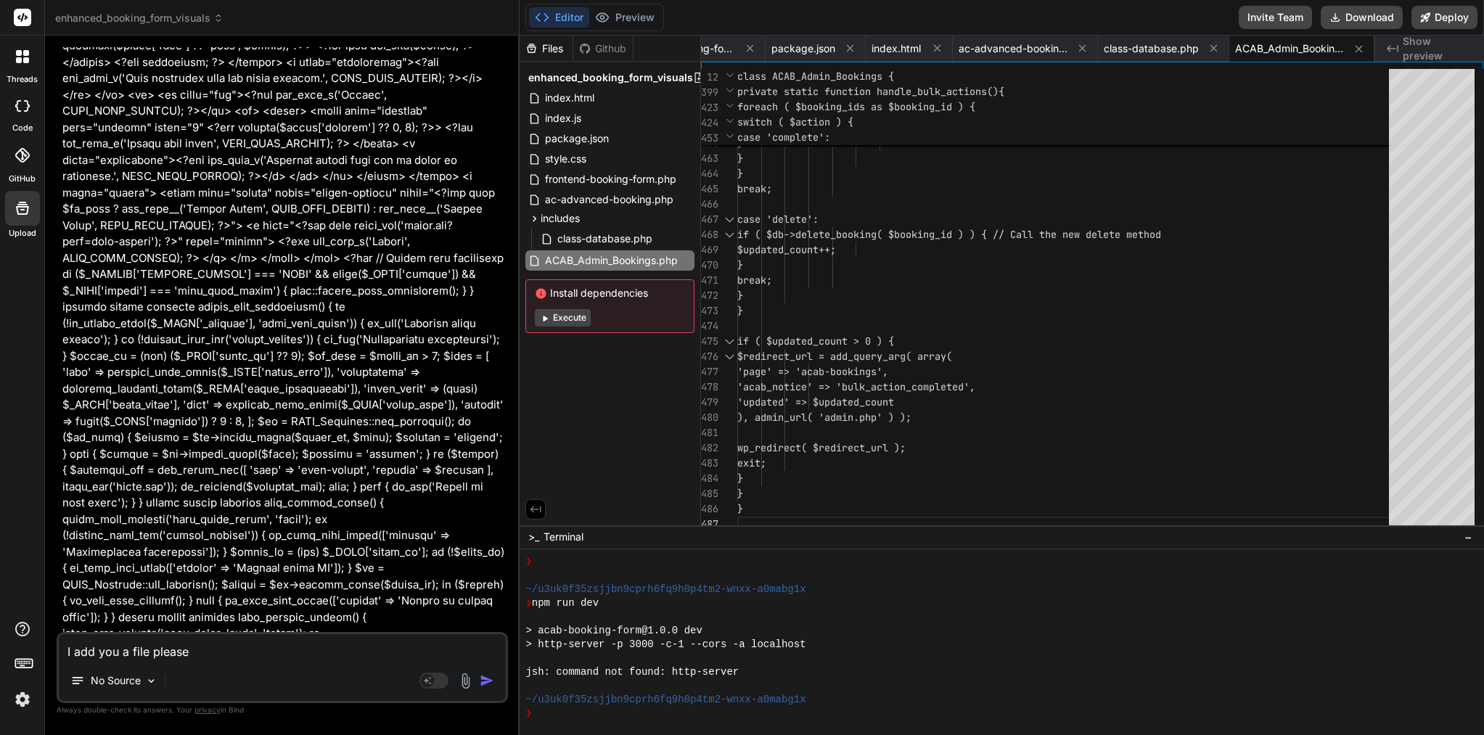
type textarea "I add you a file please"
type textarea "x"
type textarea "I add you a file please a"
type textarea "x"
type textarea "I add you a file please al"
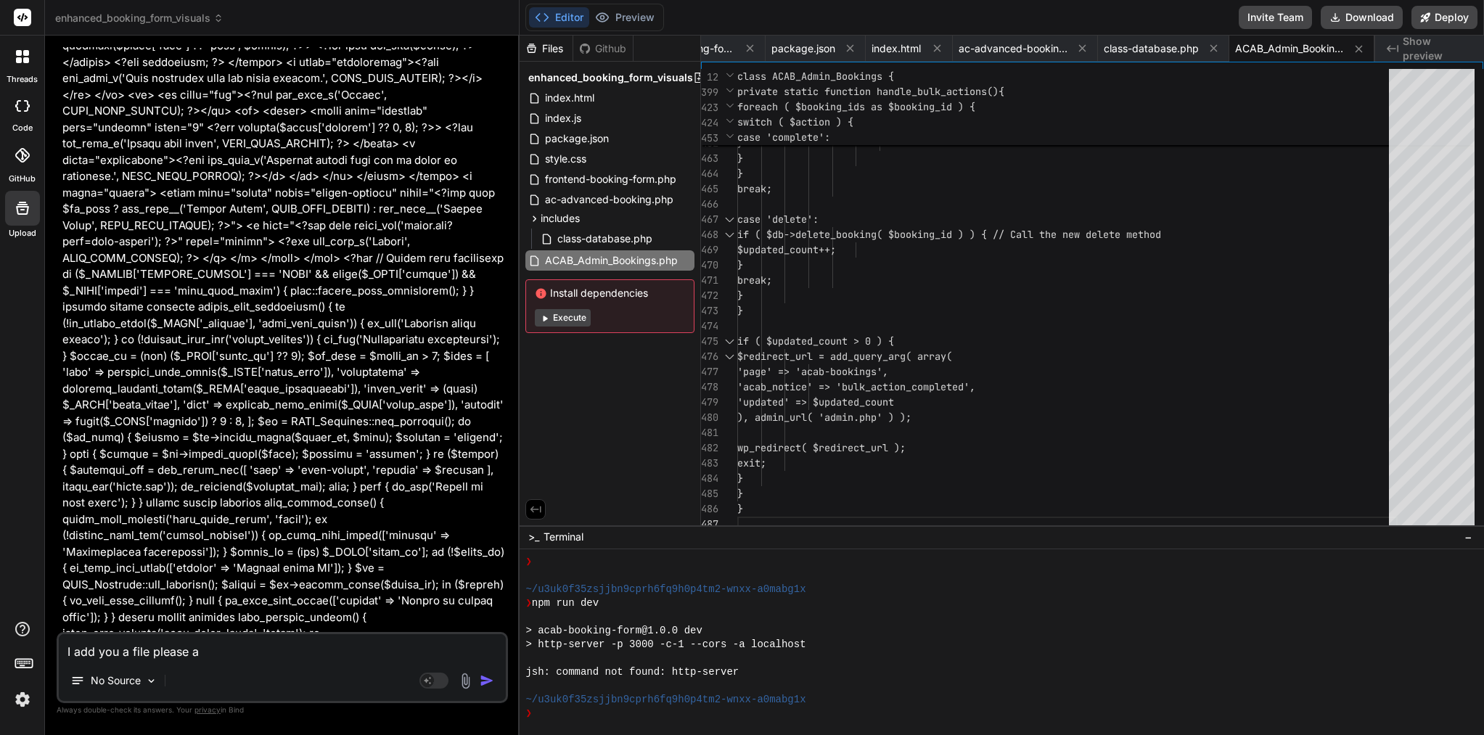
type textarea "x"
type textarea "I add you a file please als"
type textarea "x"
type textarea "I add you a file please also"
type textarea "x"
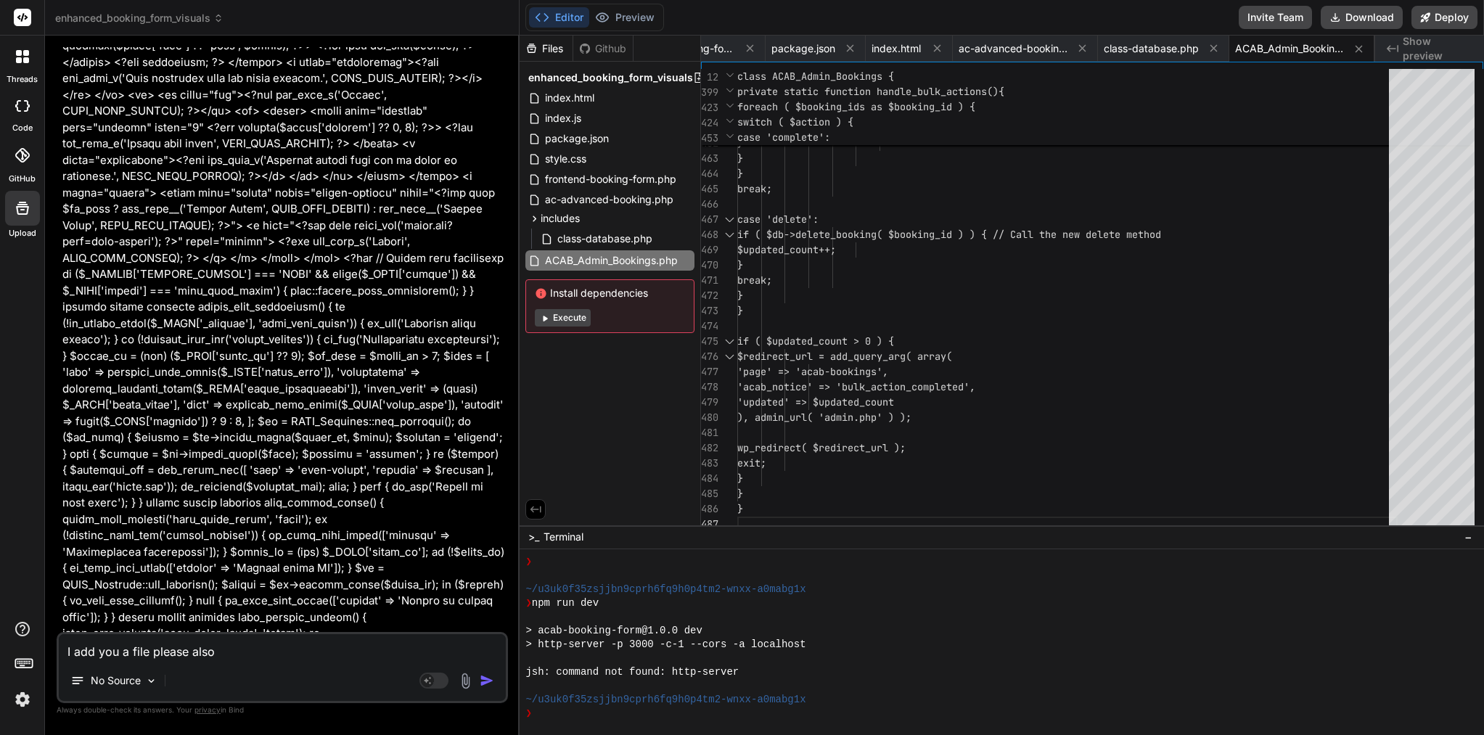
type textarea "I add you a file please also"
type textarea "x"
type textarea "I add you a file please also c"
type textarea "x"
type textarea "I add you a file please also cr"
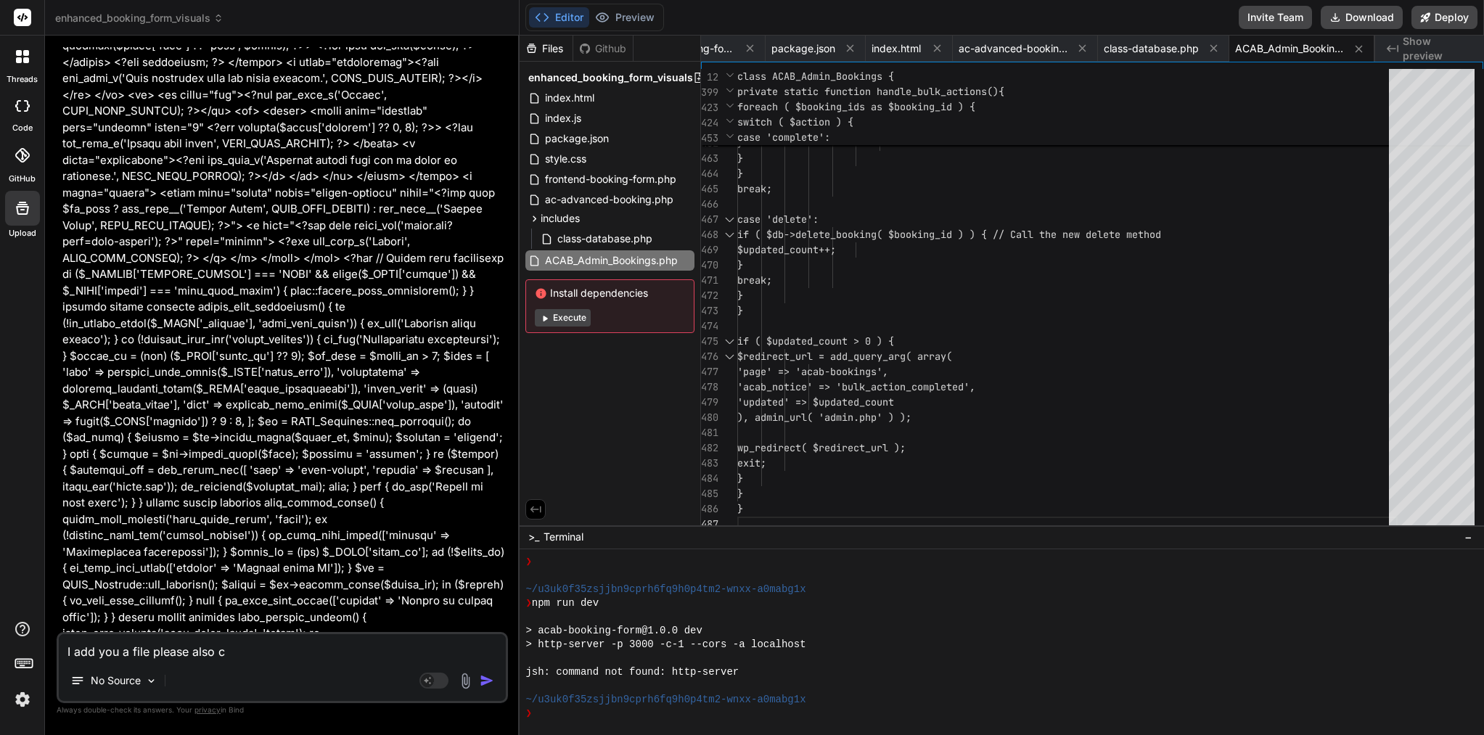
type textarea "x"
type textarea "I add you a file please also cre"
type textarea "x"
type textarea "I add you a file please also crea"
type textarea "x"
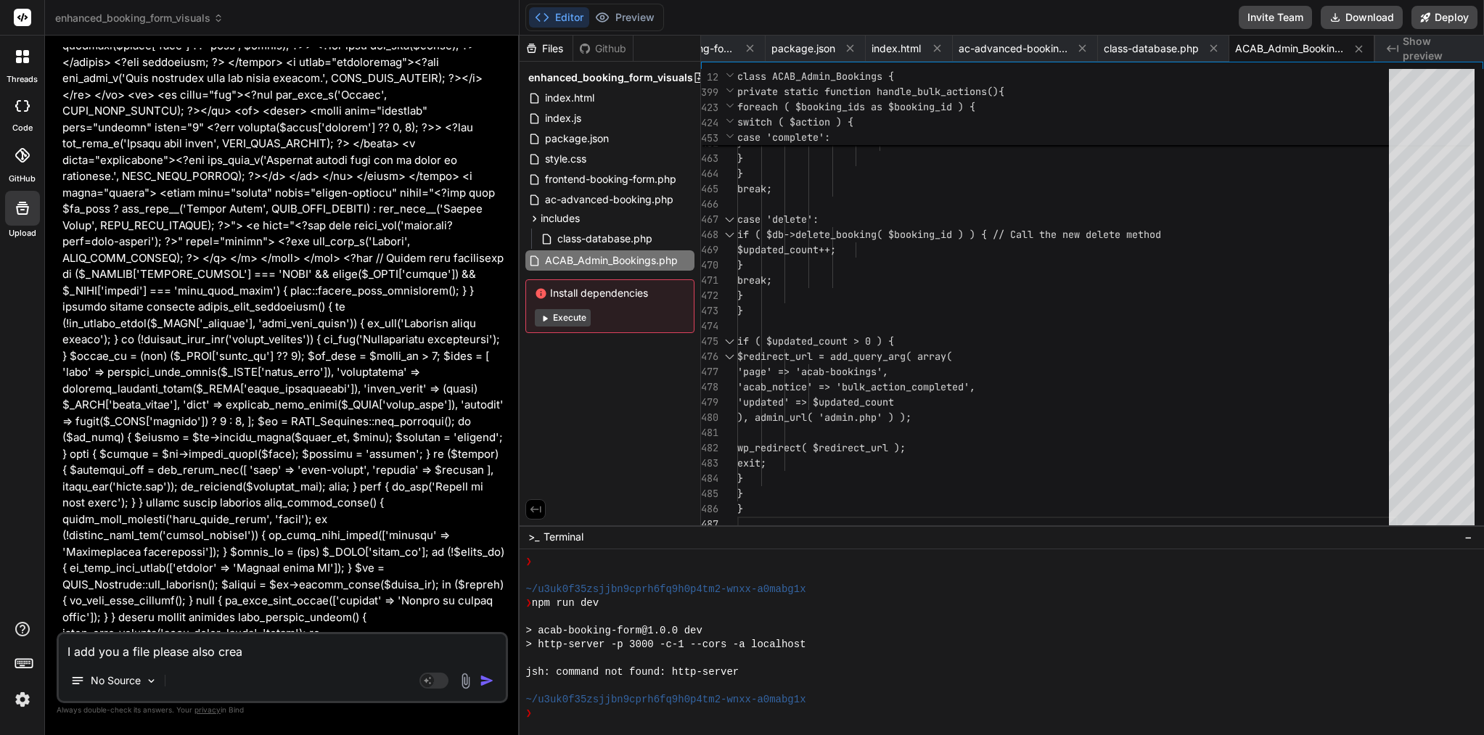
type textarea "I add you a file please also creat"
type textarea "x"
type textarea "I add you a file please also create"
type textarea "x"
type textarea "I add you a file please also created"
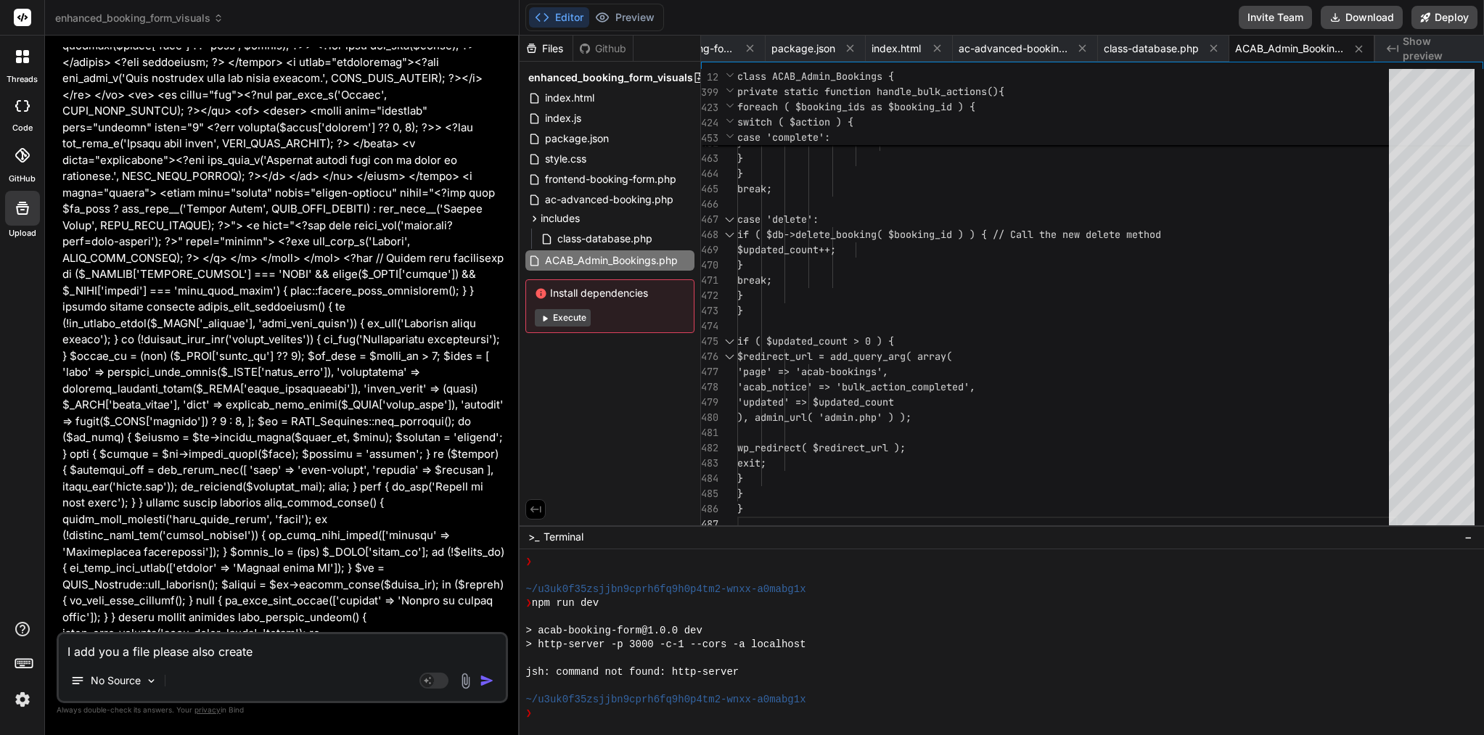
type textarea "x"
type textarea "I add you a file please also created"
type textarea "x"
type textarea "I add you a file please also created t"
type textarea "x"
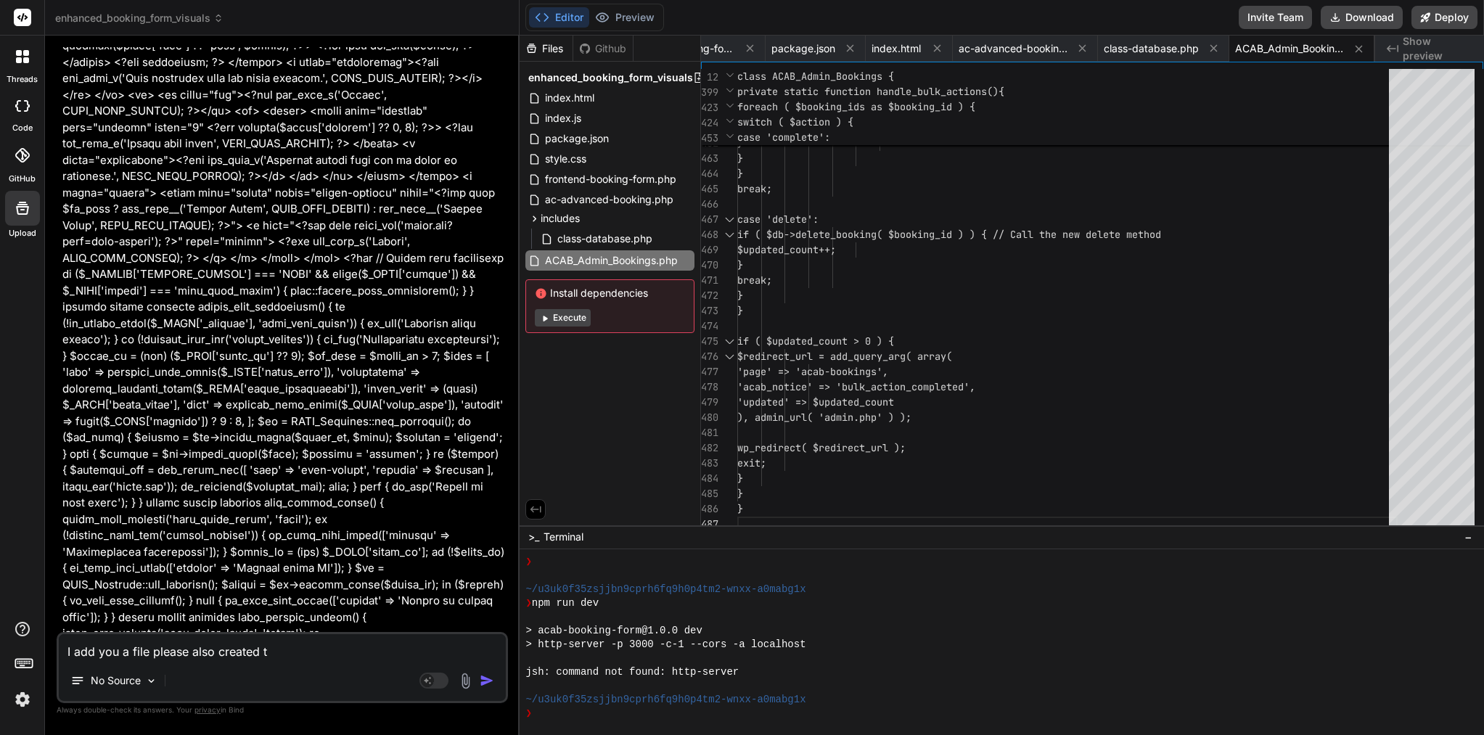
type textarea "I add you a file please also created to"
type textarea "x"
type textarea "I add you a file please also created t"
type textarea "x"
type textarea "I add you a file please also created"
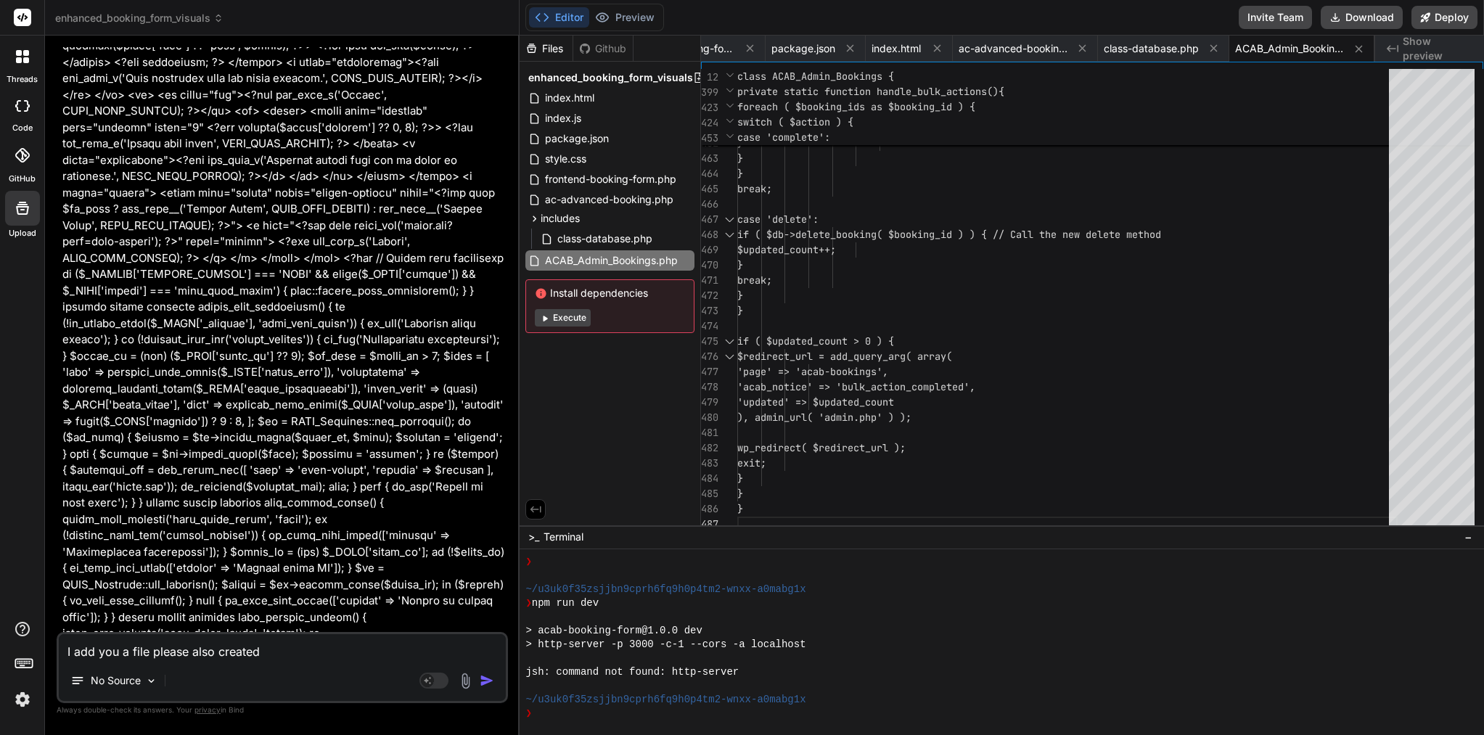
type textarea "x"
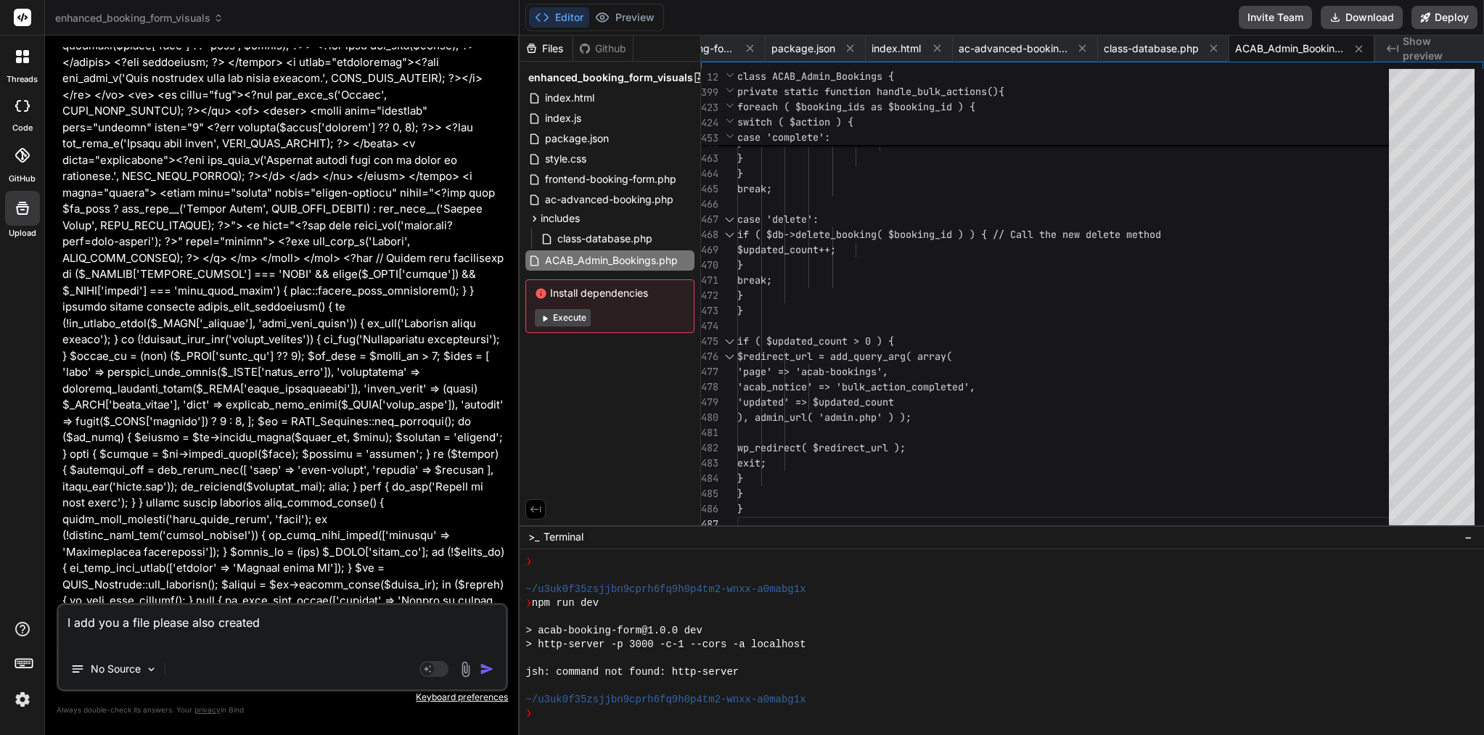
type textarea "I add you a file please also created"
click at [607, 237] on span "class-database.php" at bounding box center [605, 238] width 98 height 17
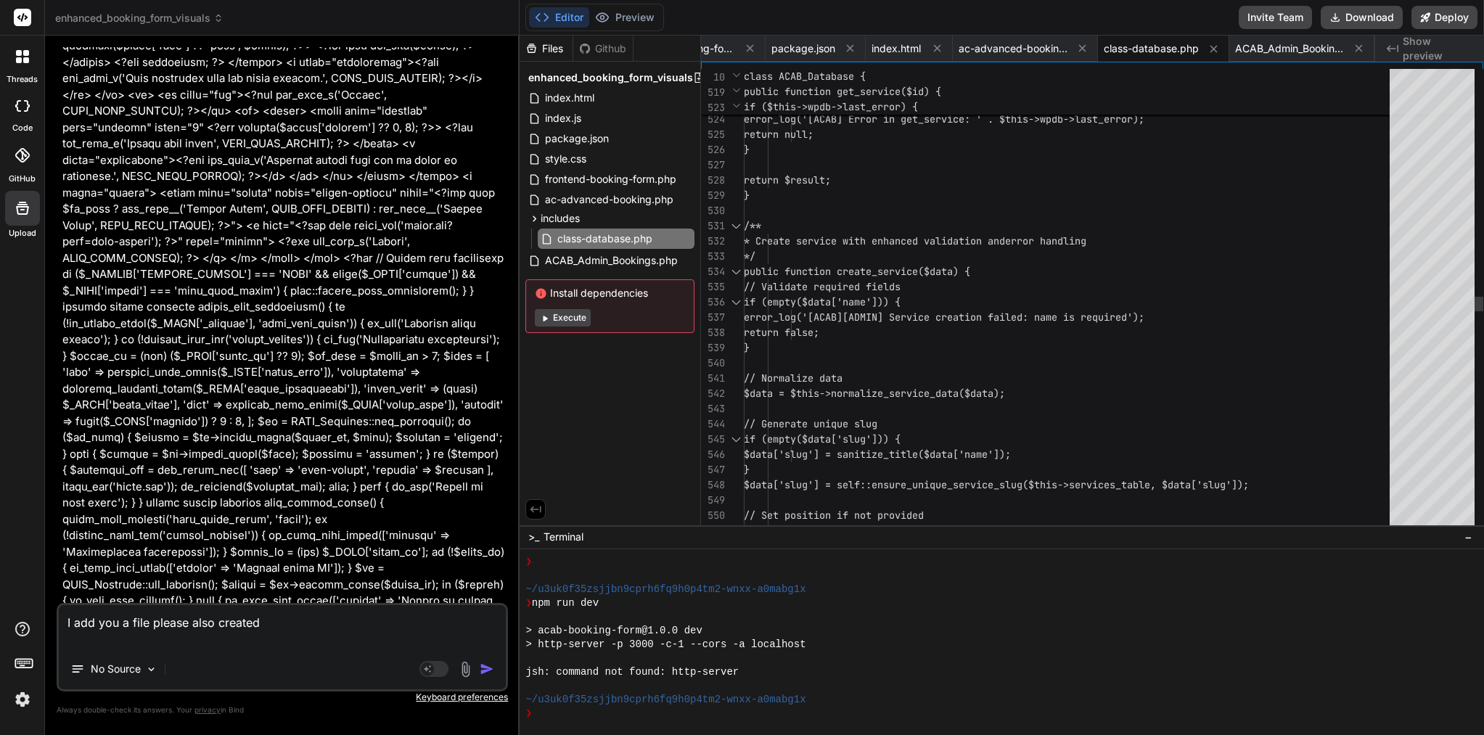
click at [854, 282] on span "// Validate required fields" at bounding box center [822, 286] width 157 height 13
type textarea "<?php /** * ACAB Database Management - Enhanced with Better Error Handling & Se…"
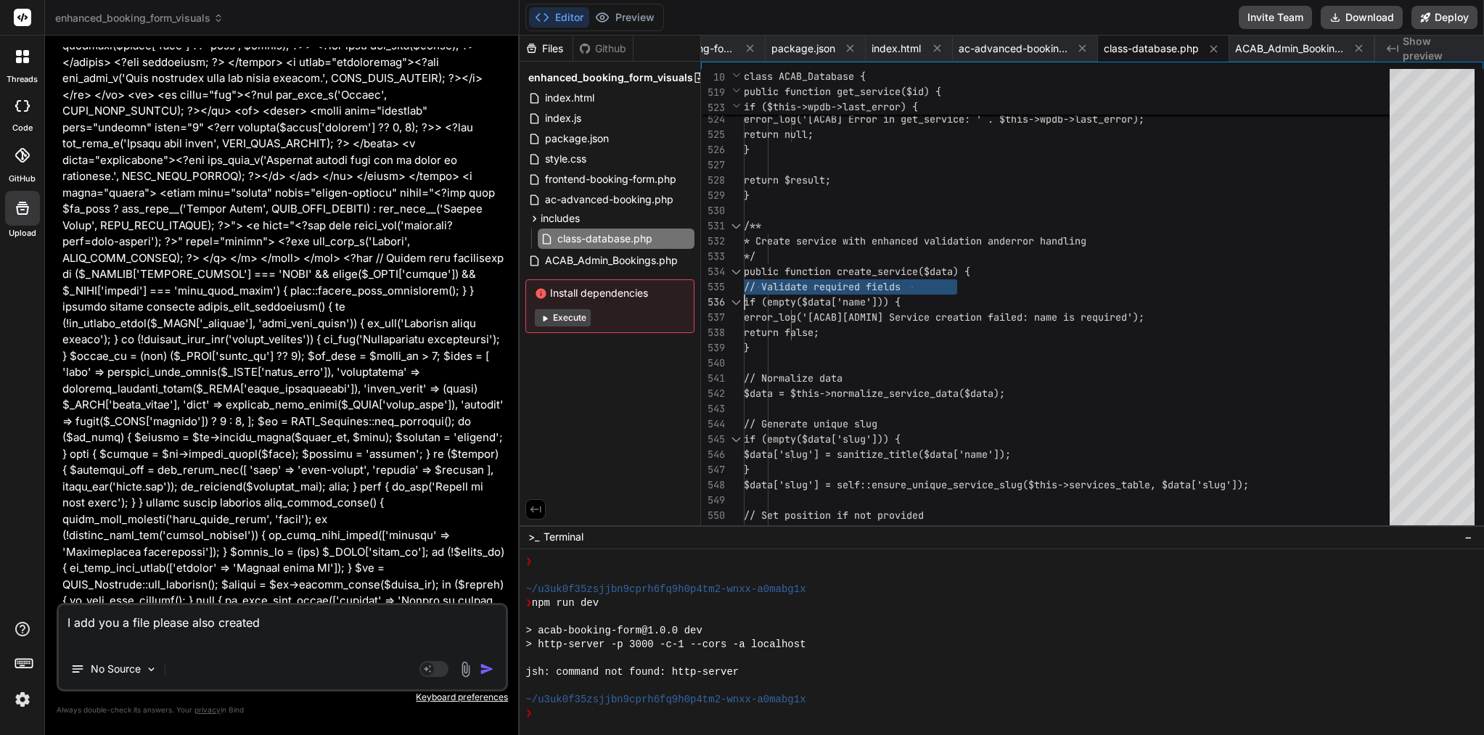
click at [854, 282] on span "// Validate required fields" at bounding box center [822, 286] width 157 height 13
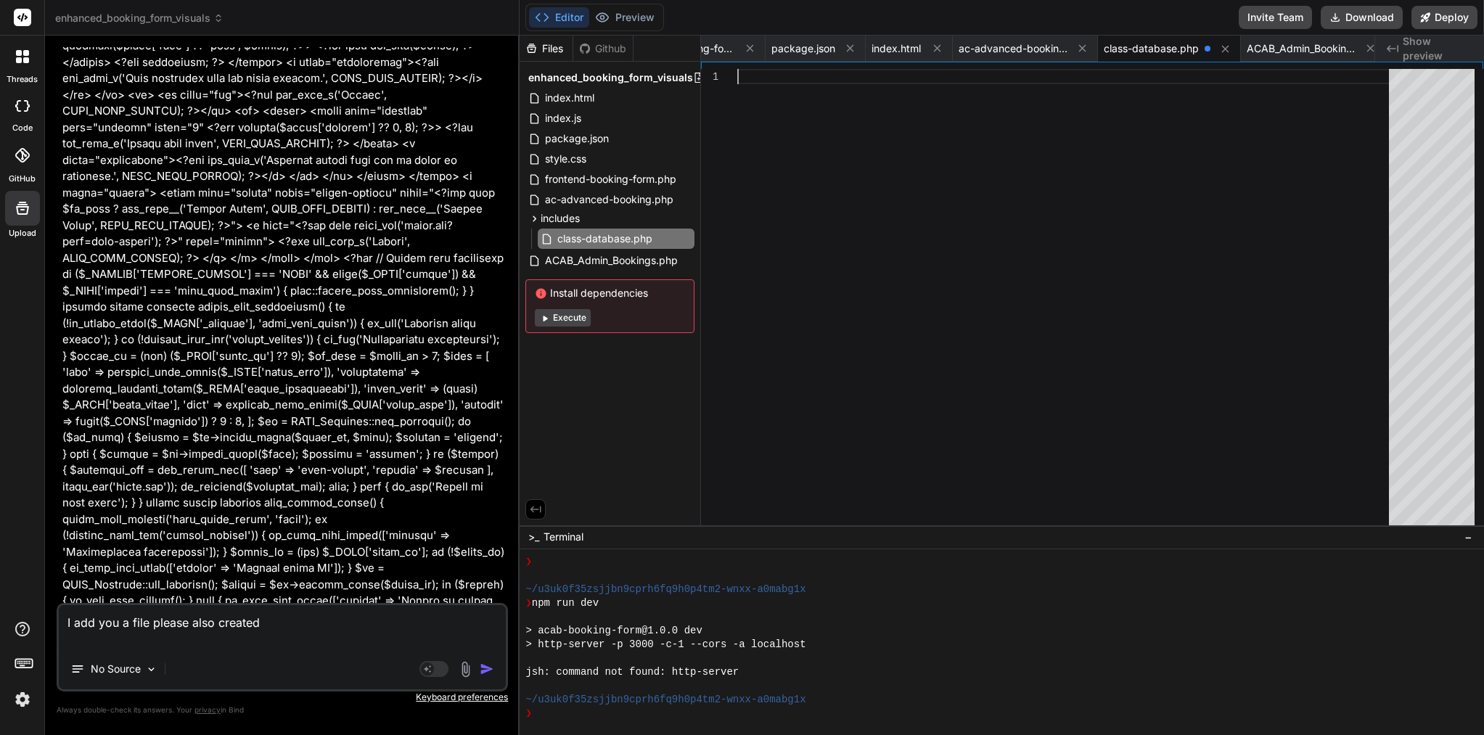
type textarea "return $prefix . time(); // Fallback } }"
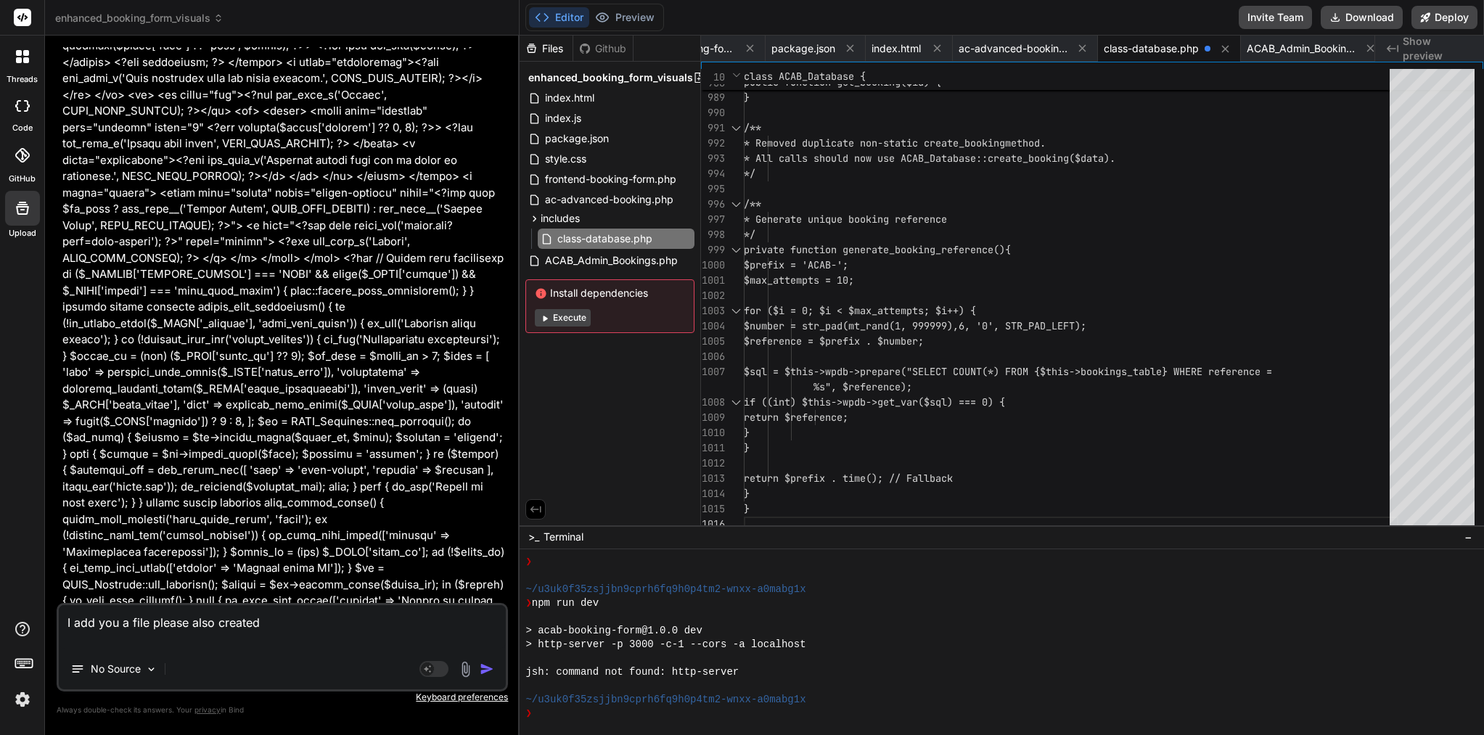
click at [565, 316] on button "Execute" at bounding box center [563, 317] width 56 height 17
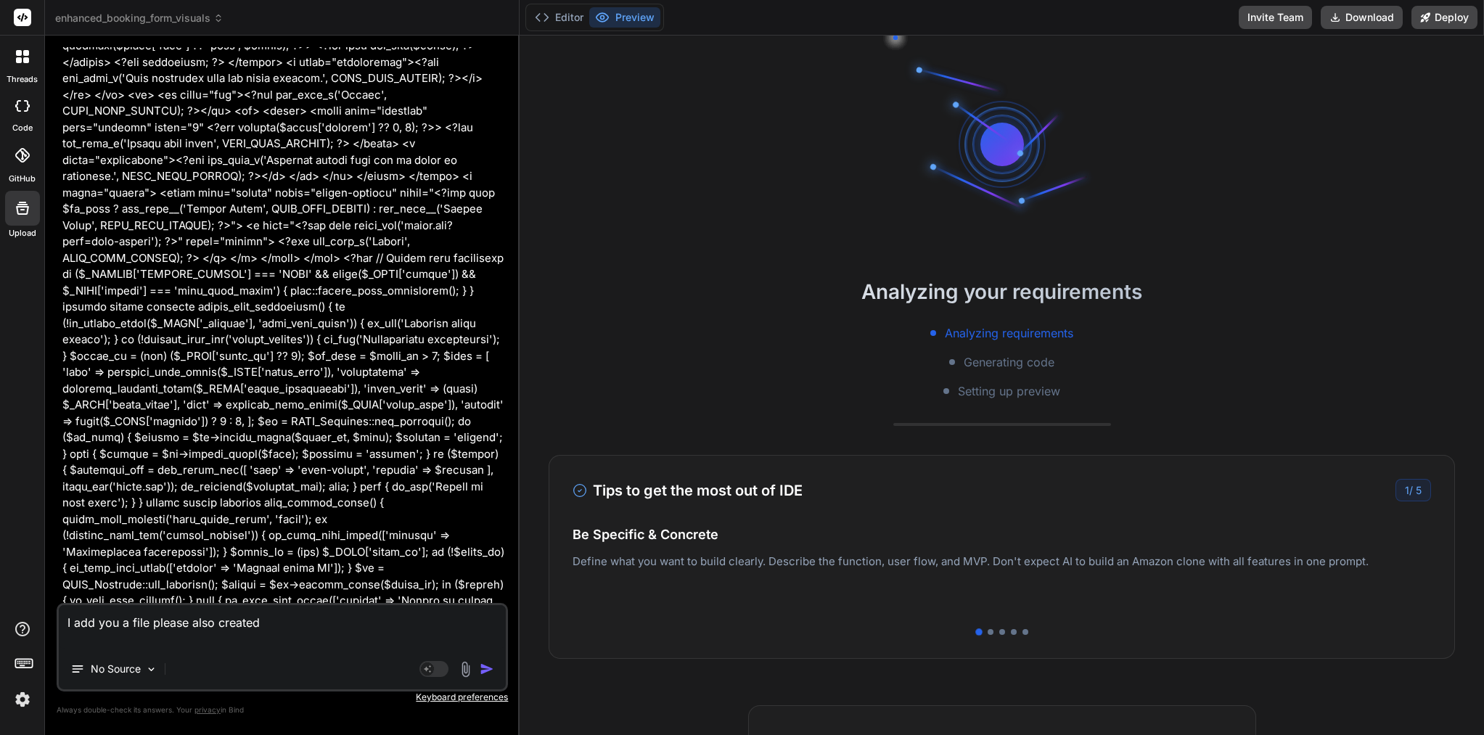
scroll to position [538, 0]
click at [565, 21] on button "Editor" at bounding box center [559, 17] width 60 height 20
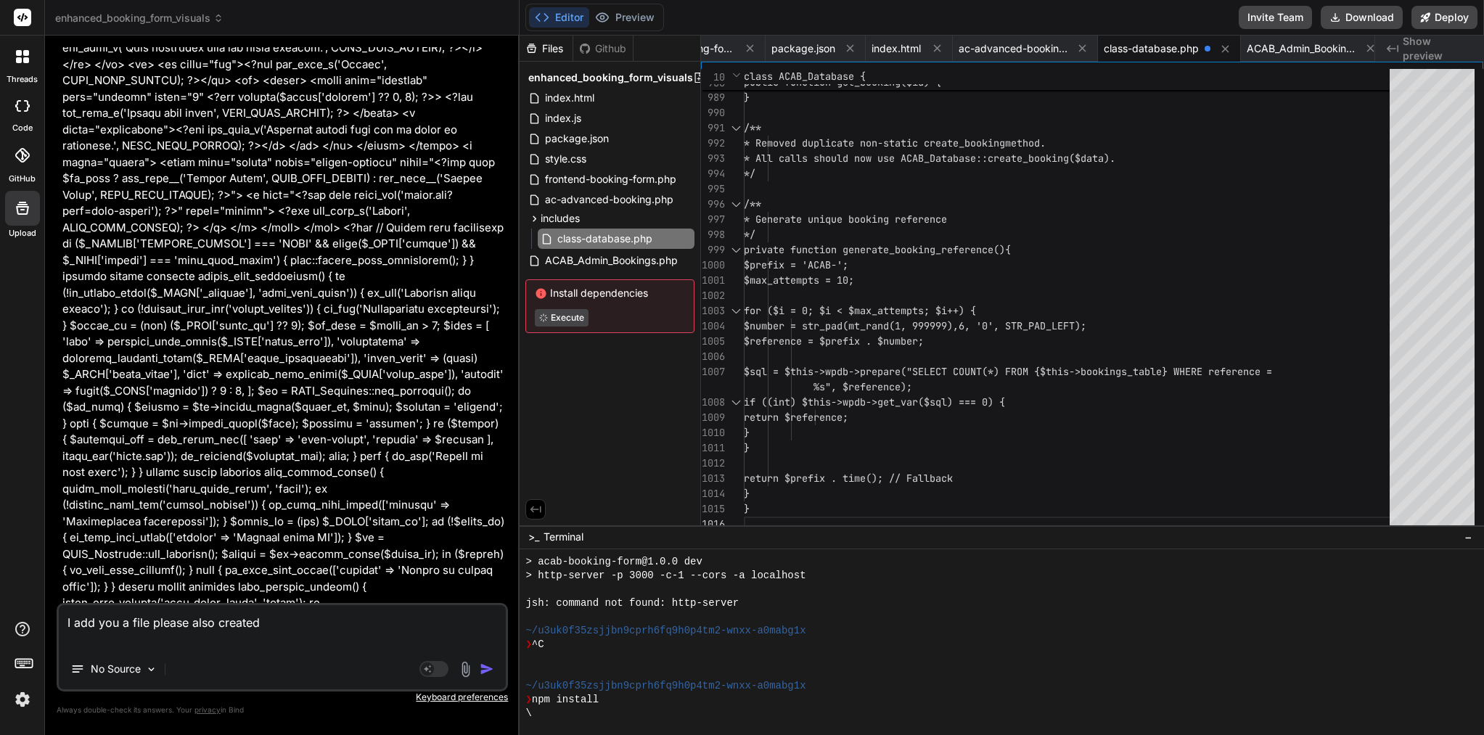
scroll to position [35532, 0]
click at [253, 643] on textarea "I add you a file please also created" at bounding box center [282, 627] width 447 height 44
type textarea "x"
paste textarea "<?php /** * Admin Bookings Management Class * CRITICAL: Fixed static method cal…"
type textarea "I add you a file please also created <?php /** * Admin Bookings Management Clas…"
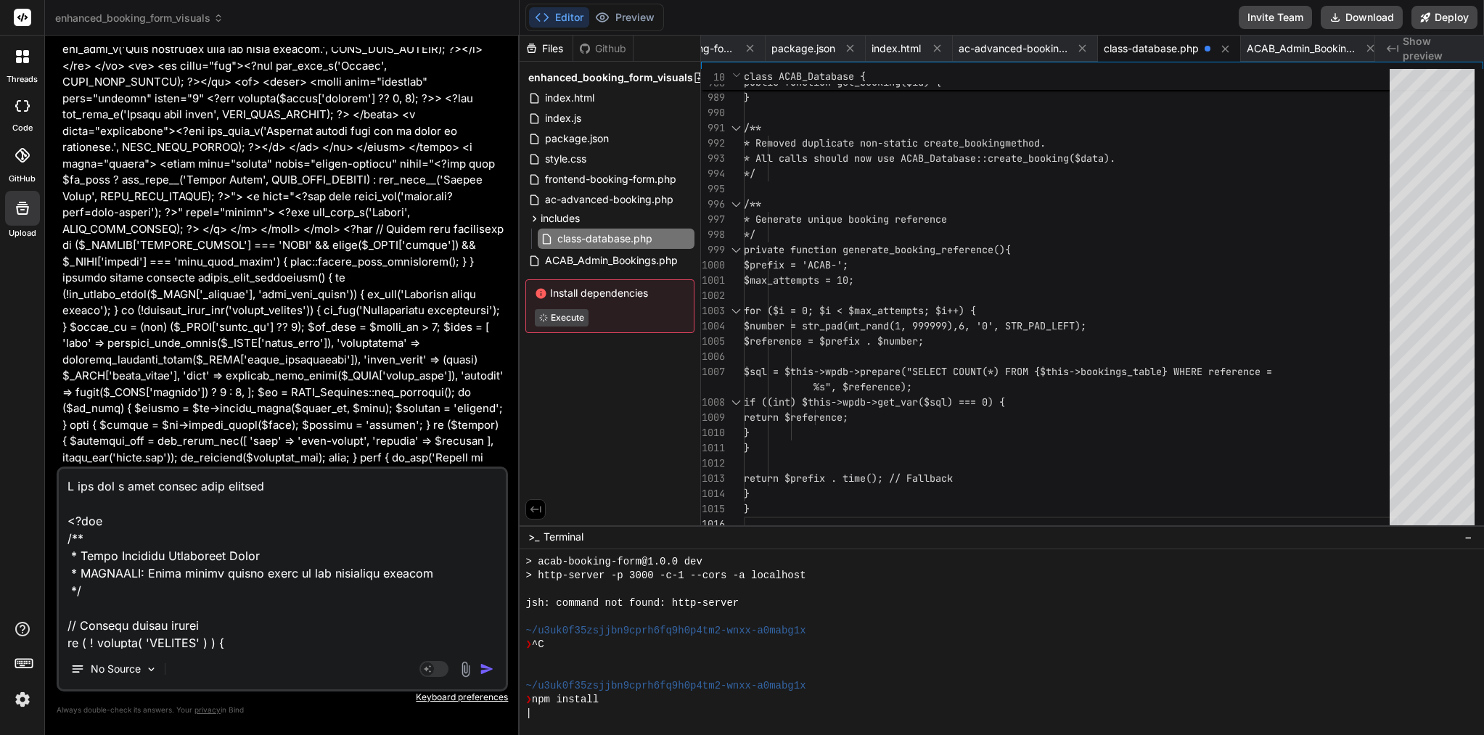
scroll to position [9843, 0]
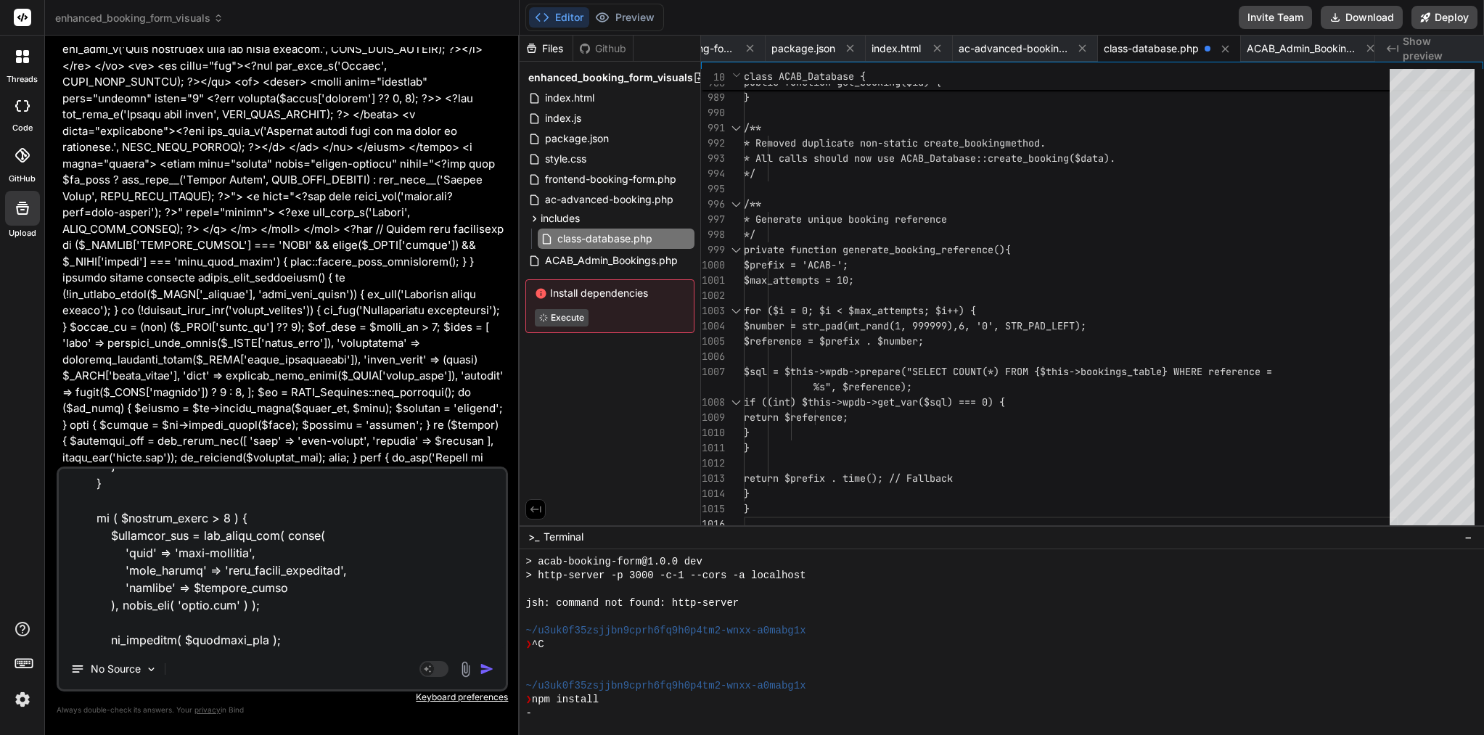
type textarea "x"
type textarea "I add you a file please also created <?php /** * Admin Bookings Management Clas…"
type textarea "x"
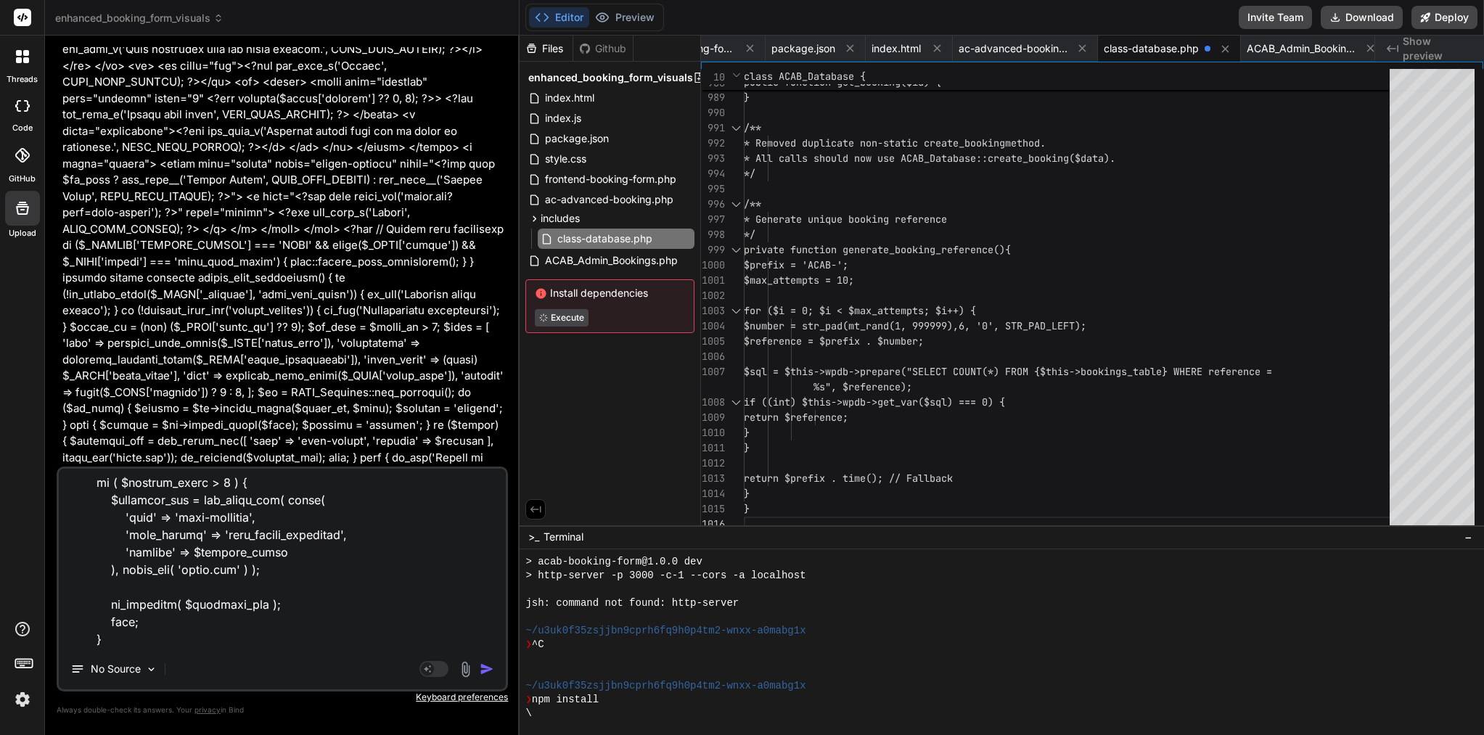
scroll to position [9878, 0]
type textarea "I add you a file please also created <?php /** * Admin Bookings Management Clas…"
type textarea "x"
type textarea "I add you a file please also created <?php /** * Admin Bookings Management Clas…"
type textarea "x"
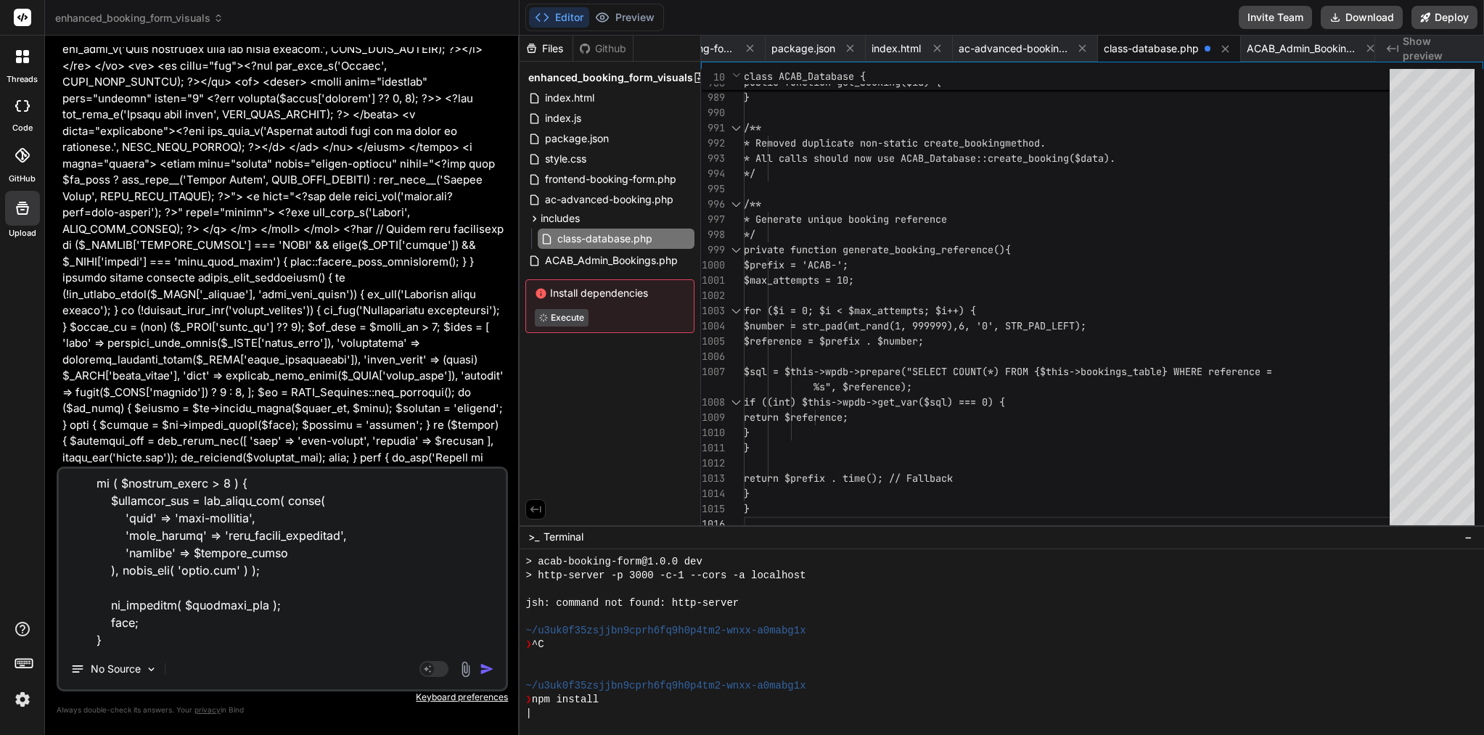
type textarea "I add you a file please also created <?php /** * Admin Bookings Management Clas…"
type textarea "x"
type textarea "I add you a file please also created <?php /** * Admin Bookings Management Clas…"
type textarea "x"
type textarea "I add you a file please also created <?php /** * Admin Bookings Management Clas…"
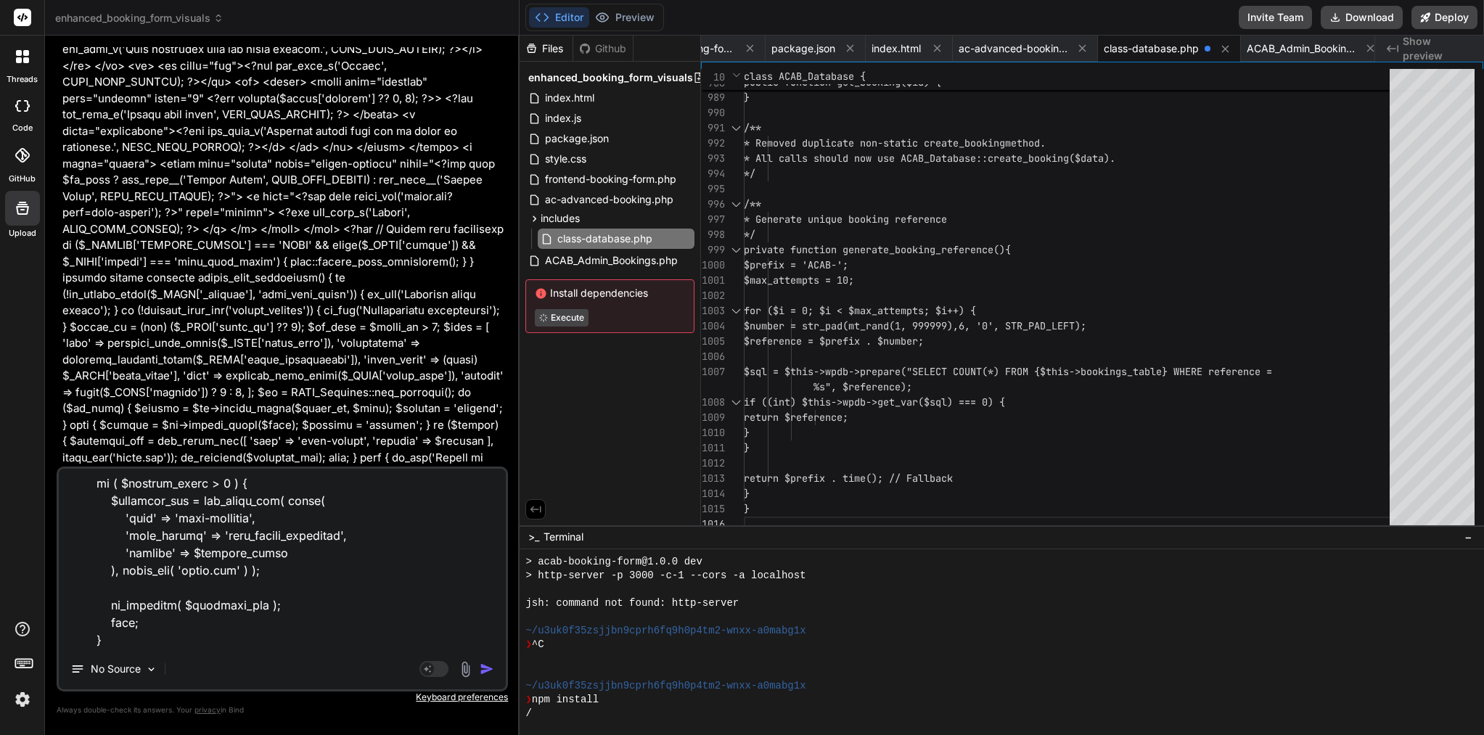
type textarea "x"
type textarea "I add you a file please also created <?php /** * Admin Bookings Management Clas…"
type textarea "x"
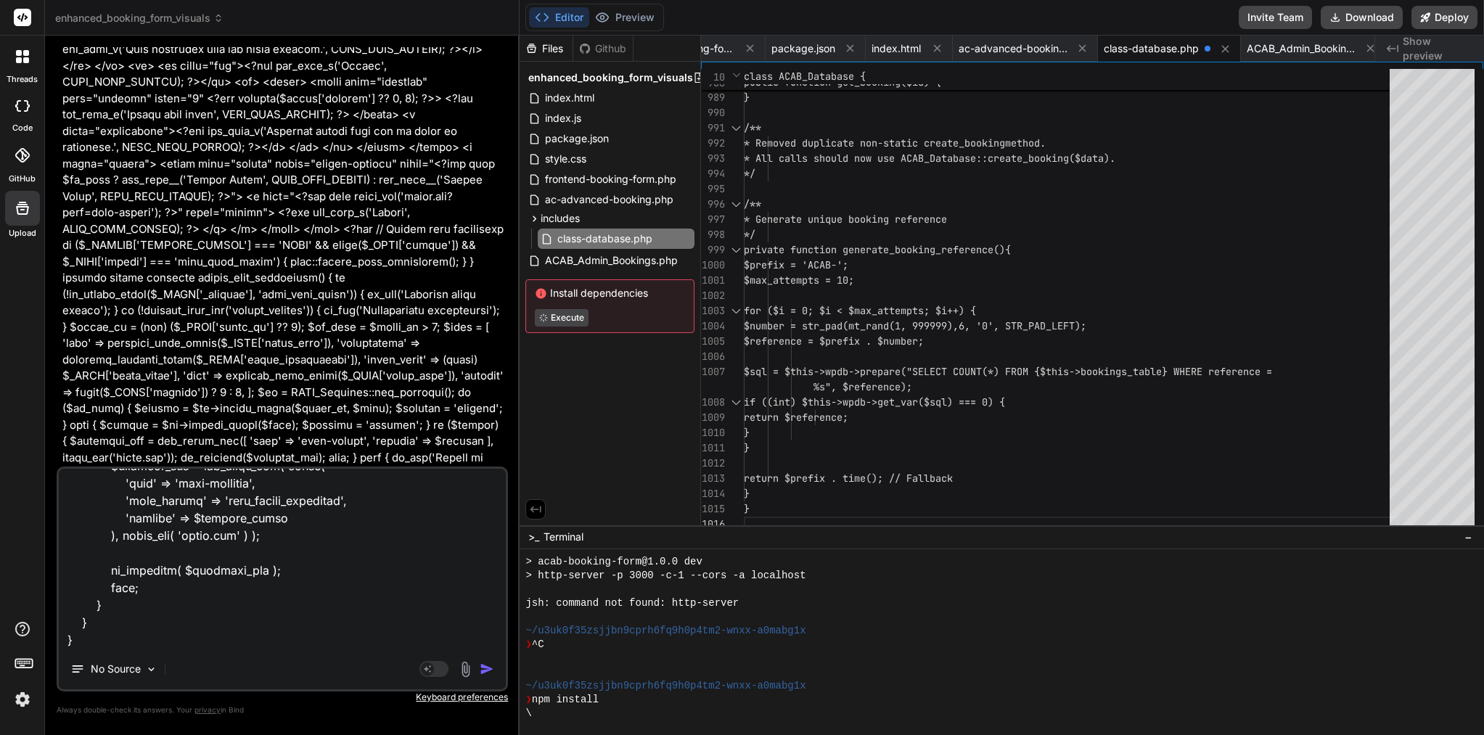
paste textarea "<?php /** * Admin Bookings Management Class * CRITICAL: Fixed static method cal…"
type textarea "I add you a file please also created <?php /** * Admin Bookings Management Clas…"
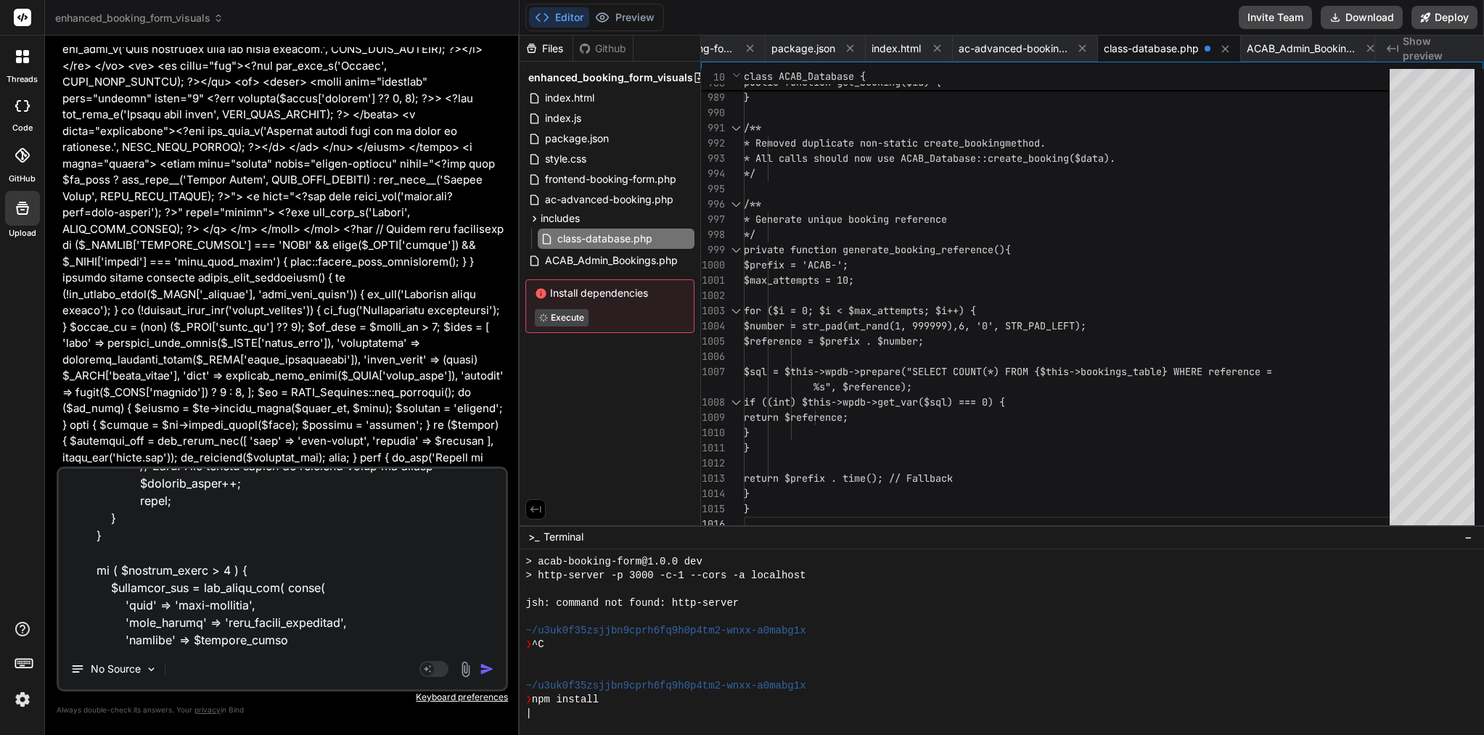
type textarea "x"
type textarea "I add you a file please also created <?php /** * Admin Bookings Management Clas…"
type textarea "x"
type textarea "I add you a file please also created <?php /** * Admin Bookings Management Clas…"
type textarea "x"
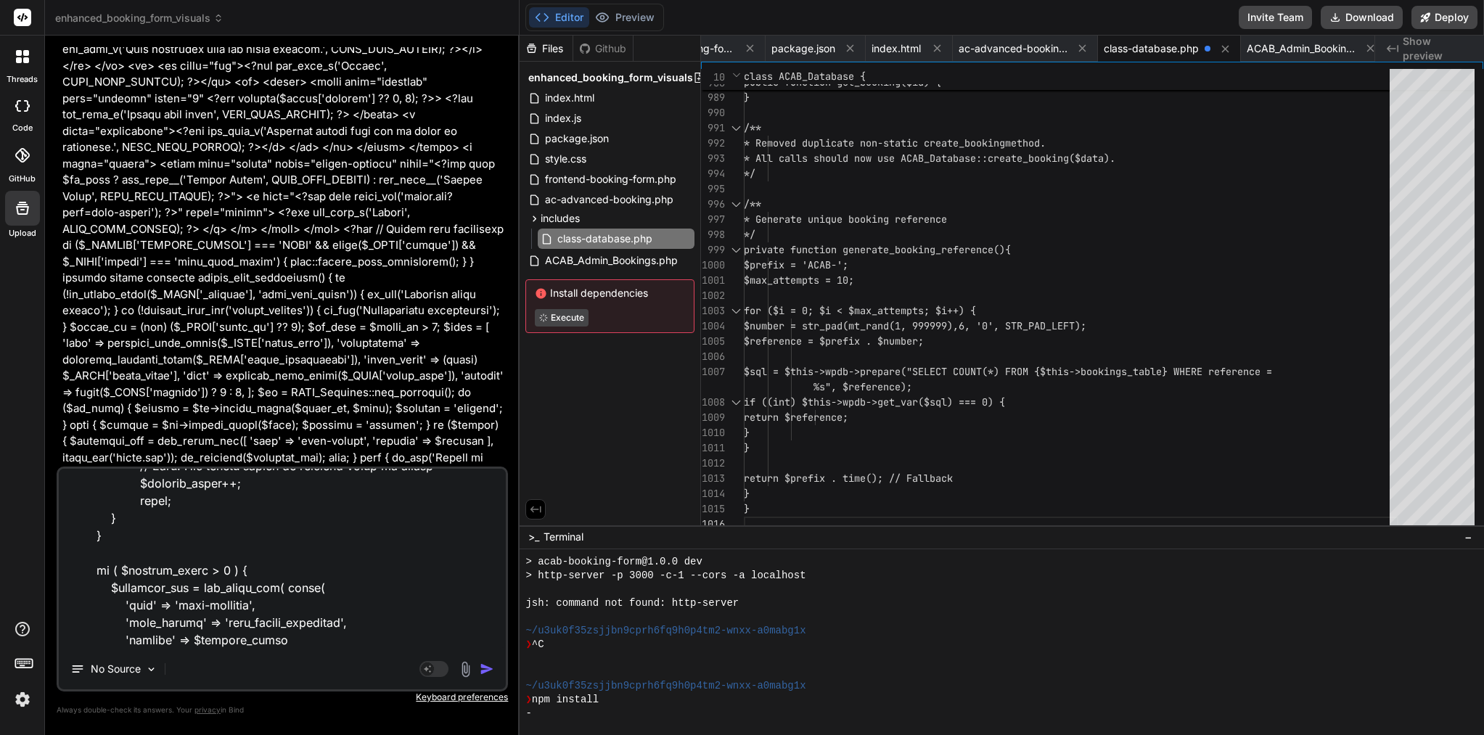
scroll to position [19909, 0]
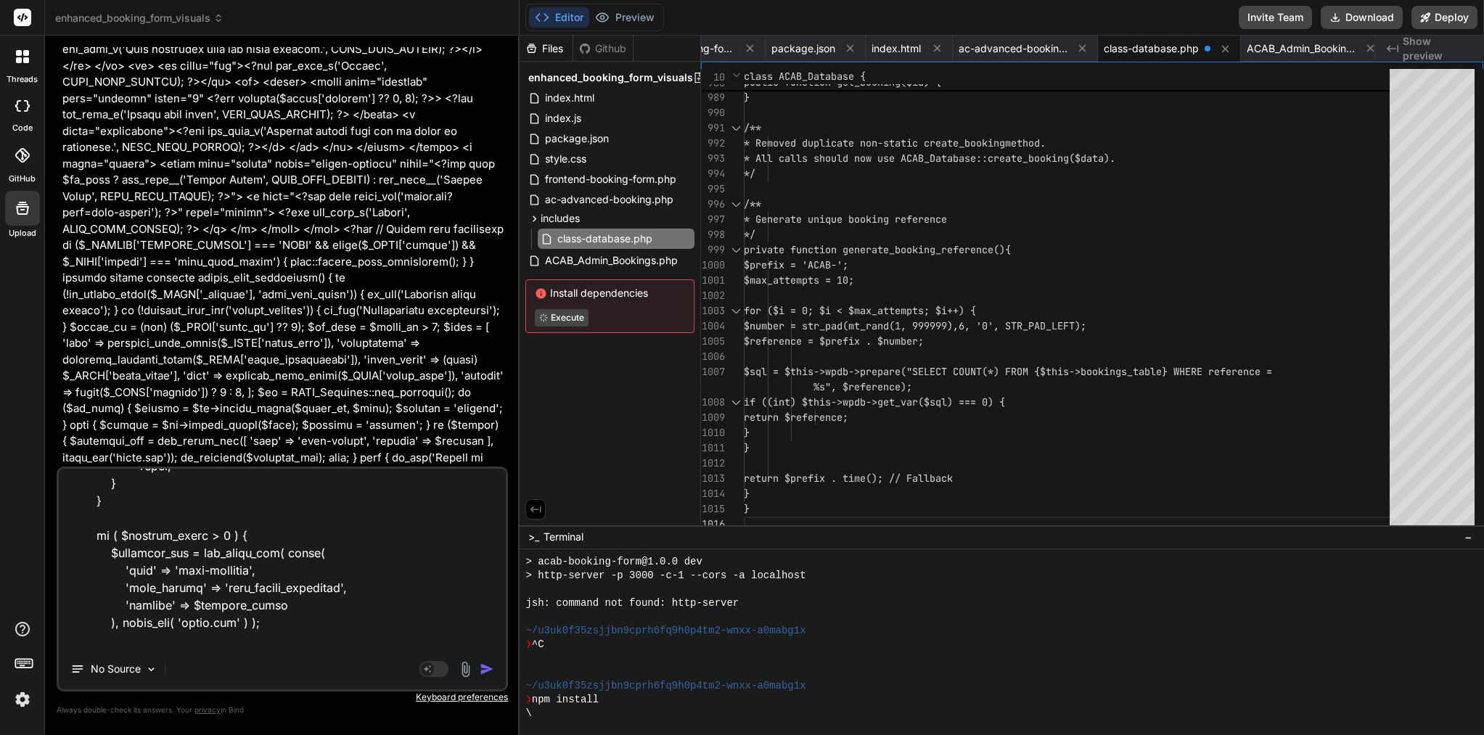
type textarea "I add you a file please also created <?php /** * Admin Bookings Management Clas…"
type textarea "x"
type textarea "I add you a file please also created <?php /** * Admin Bookings Management Clas…"
type textarea "x"
type textarea "I add you a file please also created <?php /** * Admin Bookings Management Clas…"
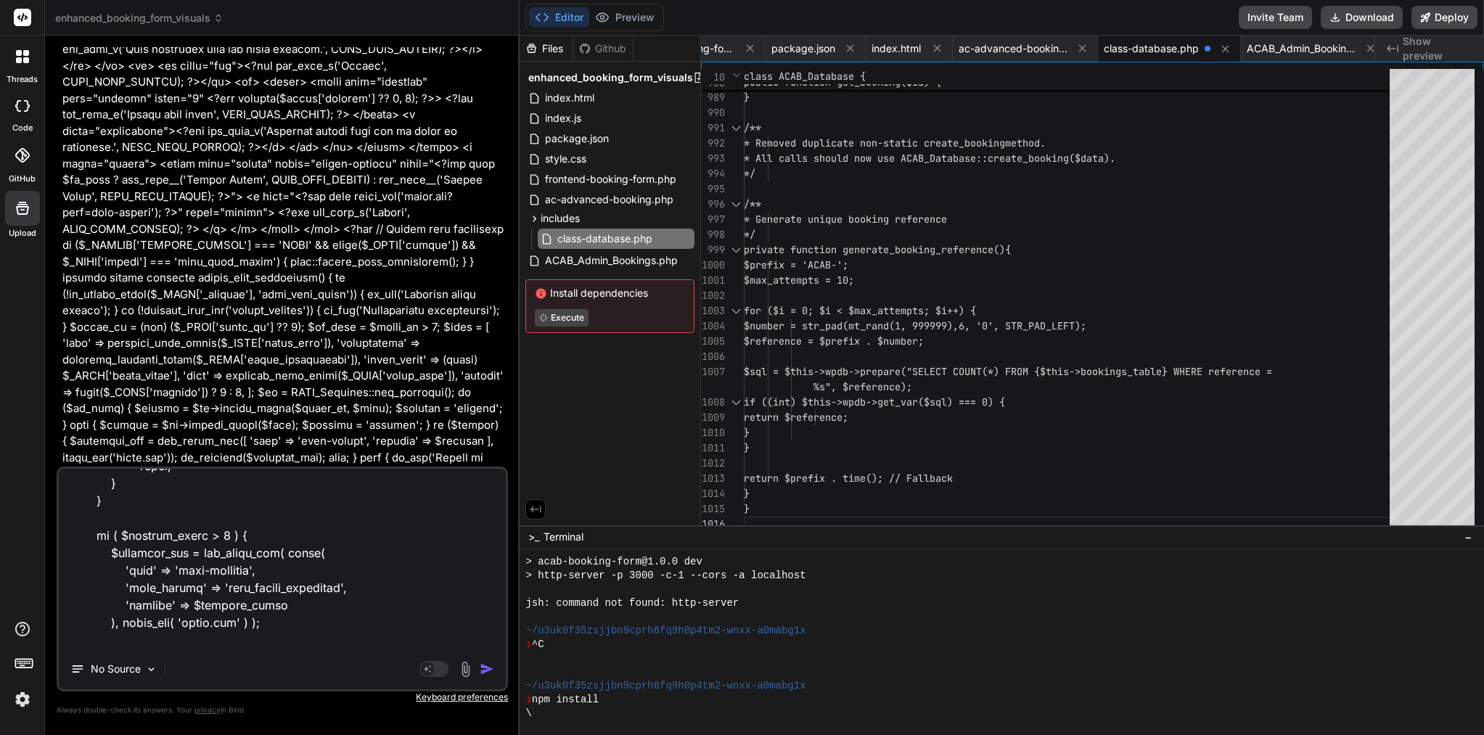
type textarea "x"
type textarea "I add you a file please also created <?php /** * Admin Bookings Management Clas…"
type textarea "x"
type textarea "I add you a file please also created <?php /** * Admin Bookings Management Clas…"
type textarea "x"
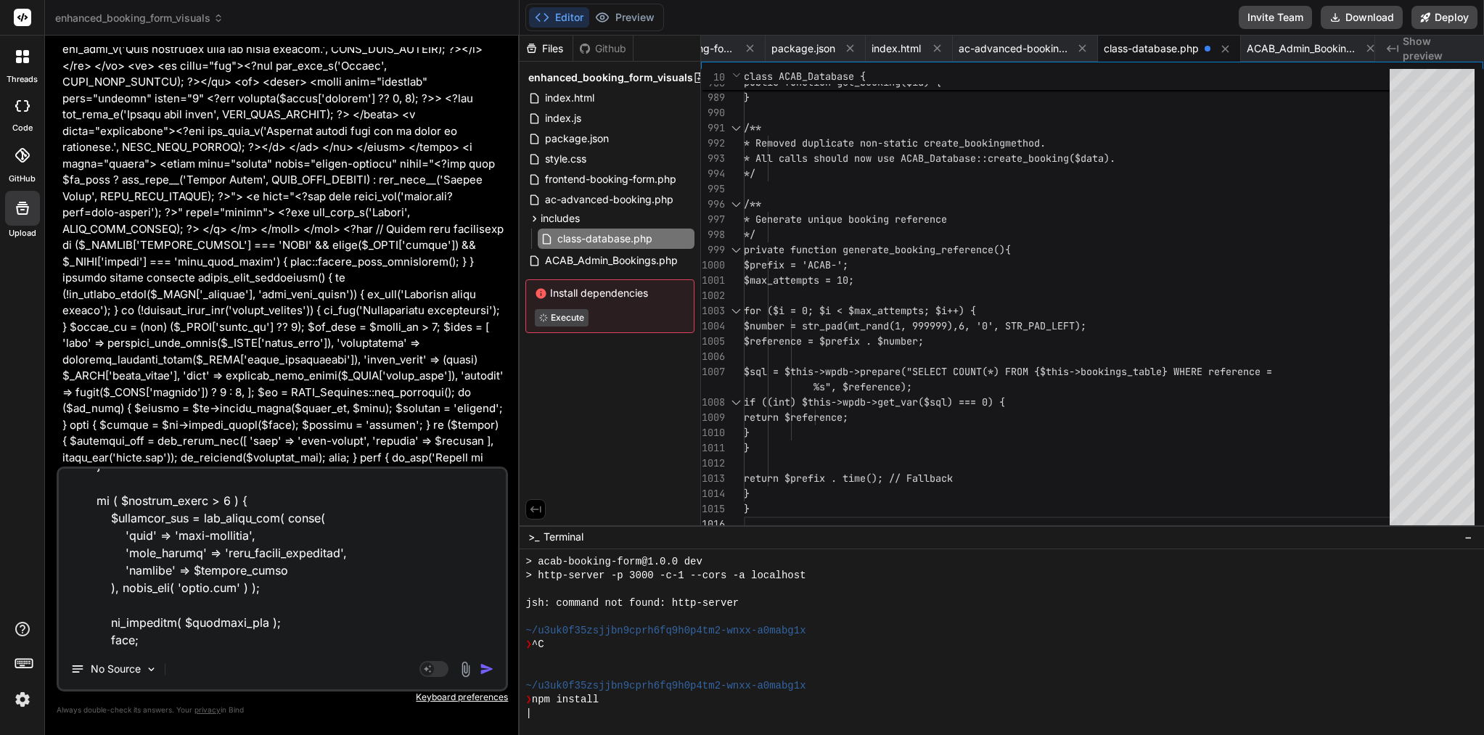
paste textarea "<?php /** * ACAB Admin Services Management - Enhanced with Proper Error Handlin…"
type textarea "I add you a file please also created <?php /** * Admin Bookings Management Clas…"
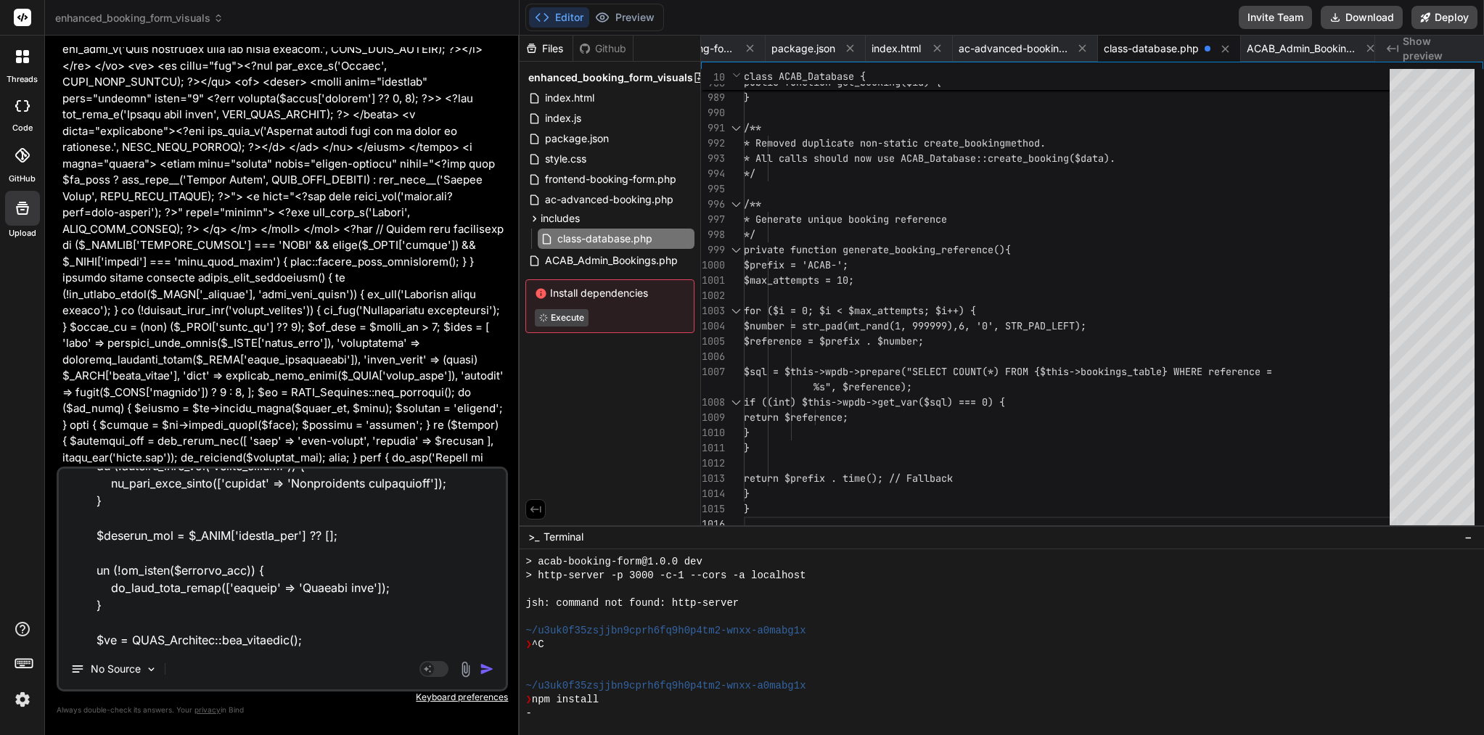
type textarea "x"
type textarea "I add you a file please also created <?php /** * Admin Bookings Management Clas…"
type textarea "x"
type textarea "I add you a file please also created <?php /** * Admin Bookings Management Clas…"
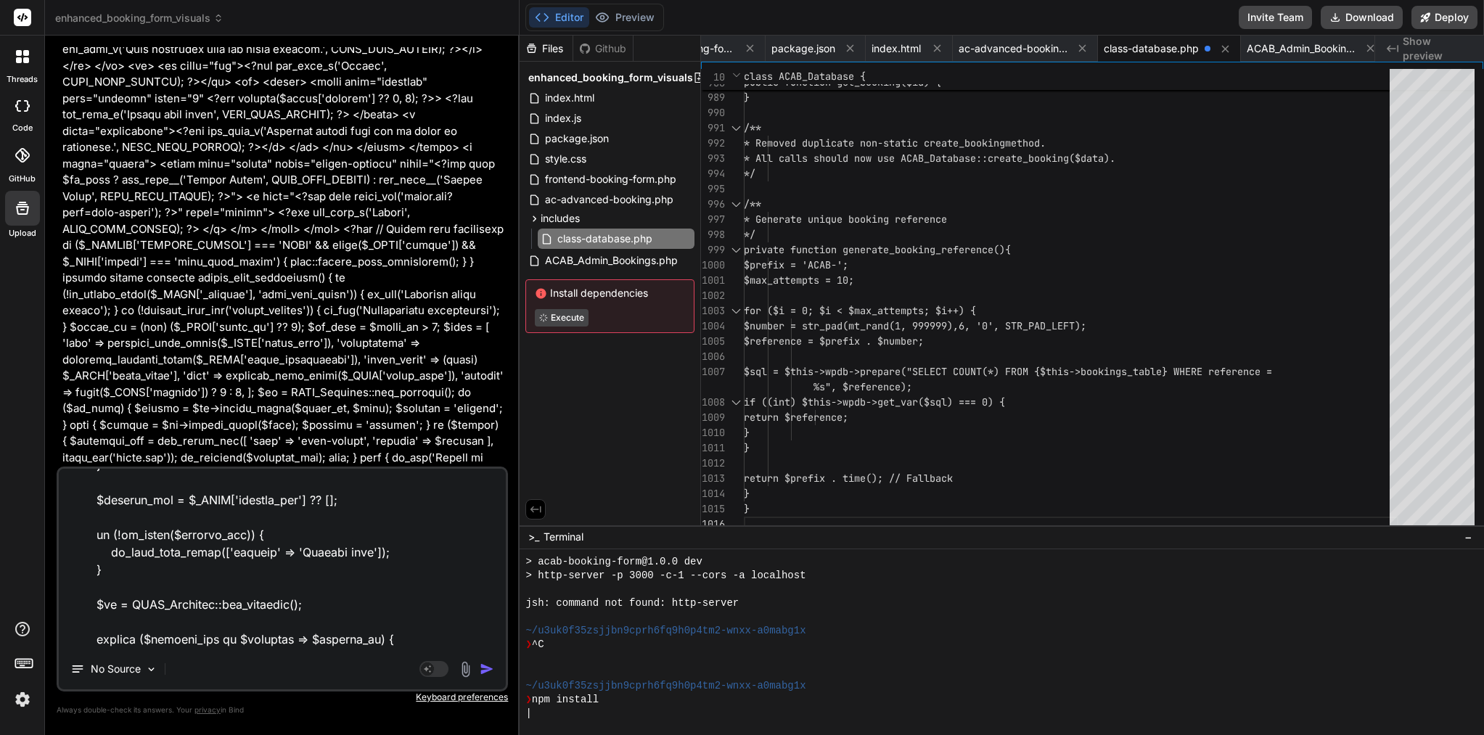
scroll to position [30132, 0]
type textarea "x"
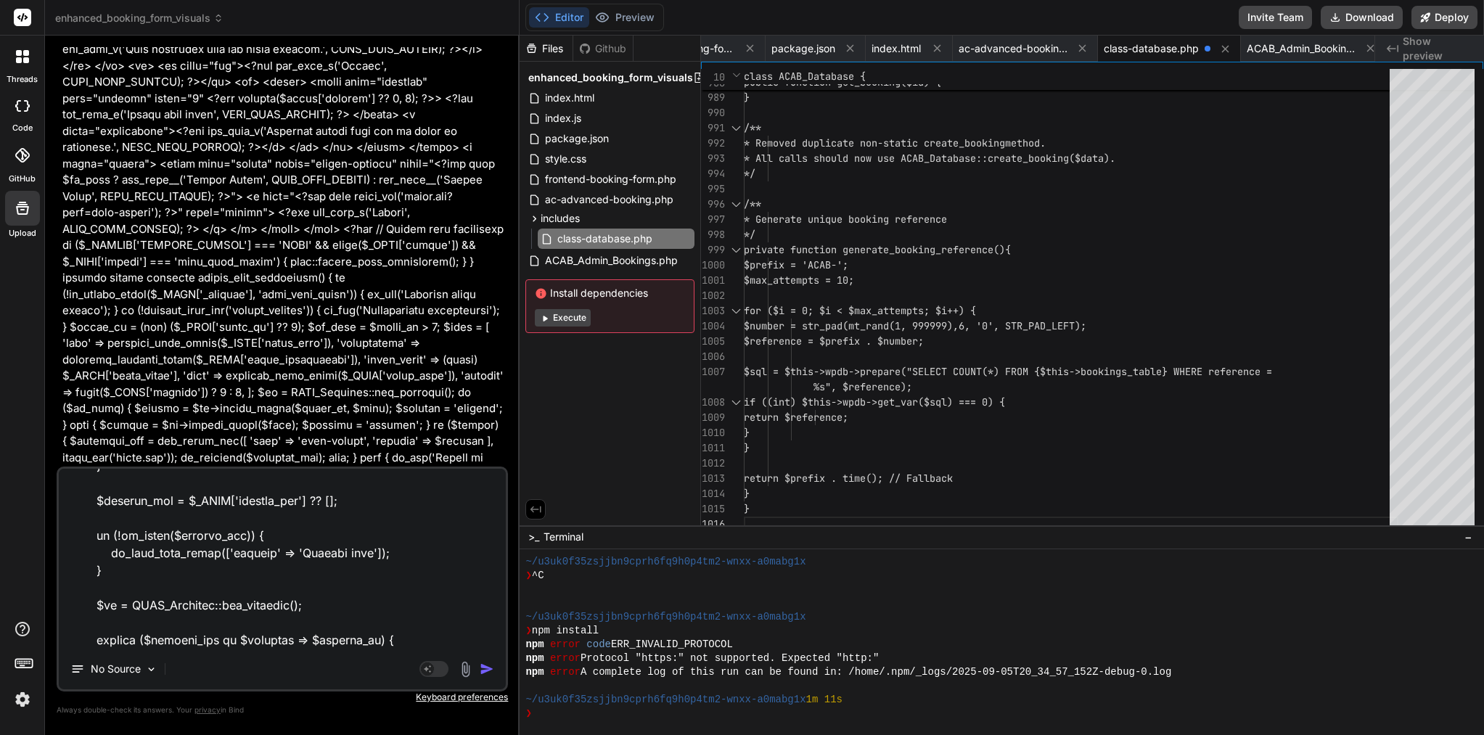
paste textarea "<?php /** * Admin Settings Management Class */ // Prevent direct access if ( ! …"
type textarea "I add you a file please also created <?php /** * Admin Bookings Management Clas…"
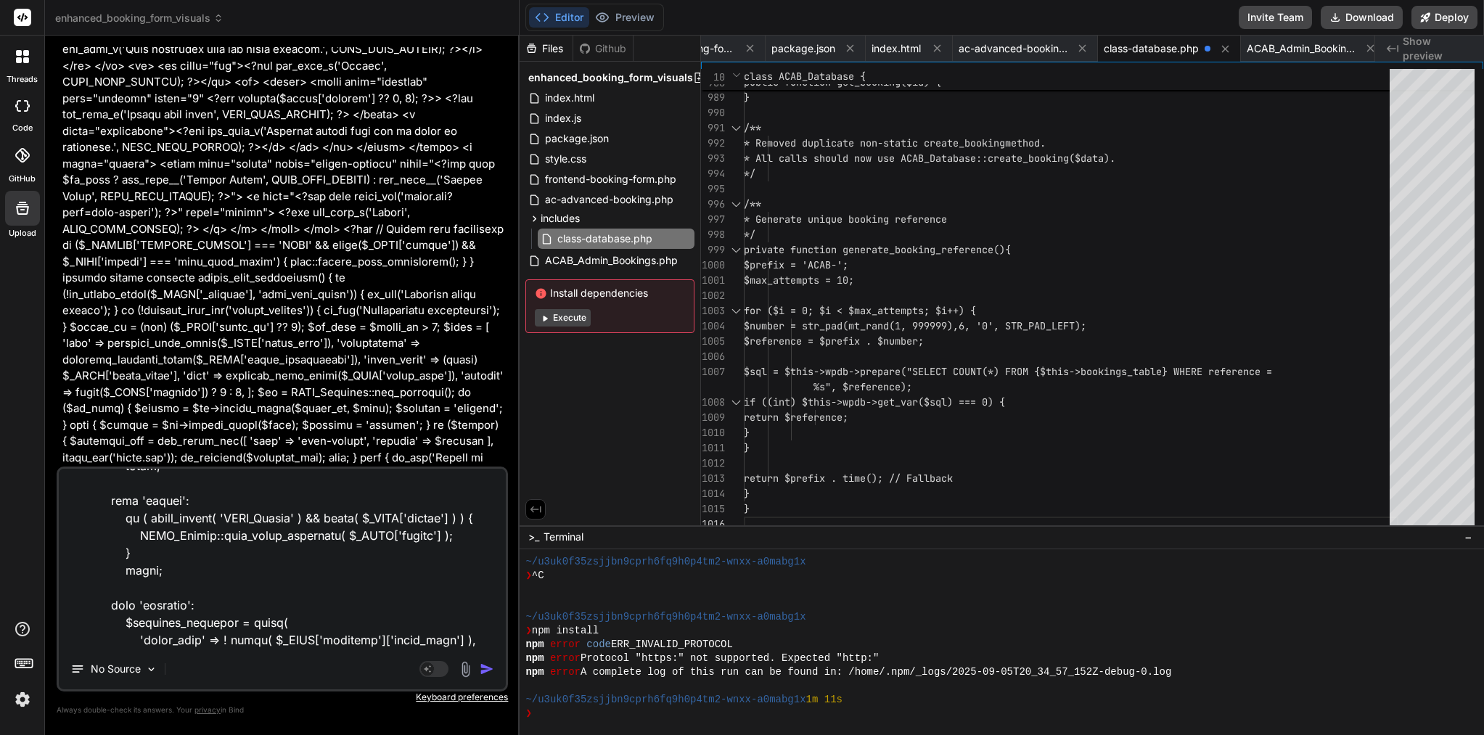
type textarea "x"
type textarea "I add you a file please also created <?php /** * Admin Bookings Management Clas…"
type textarea "x"
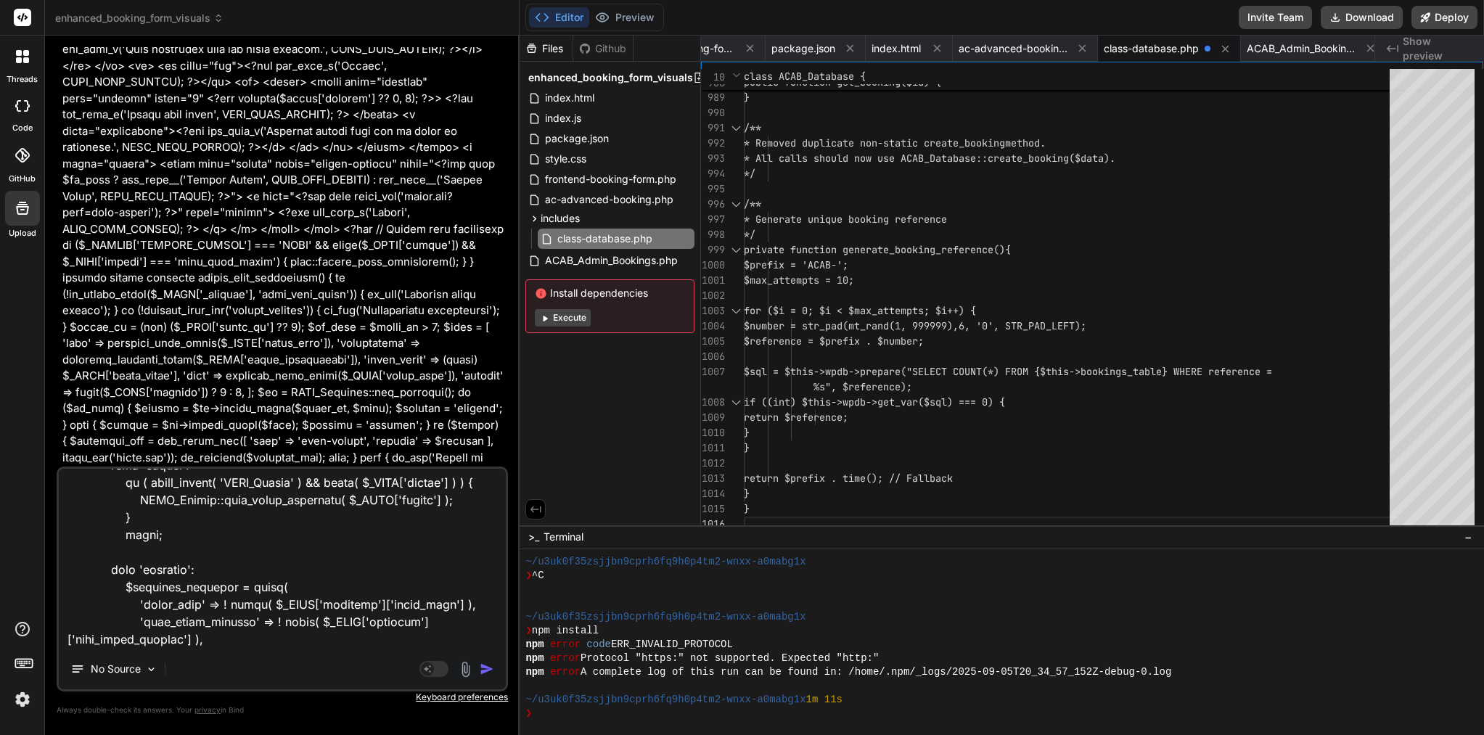
scroll to position [46416, 0]
type textarea "I add you a file please also created <?php /** * Admin Bookings Management Clas…"
type textarea "x"
type textarea "I add you a file please also created <?php /** * Admin Bookings Management Clas…"
type textarea "x"
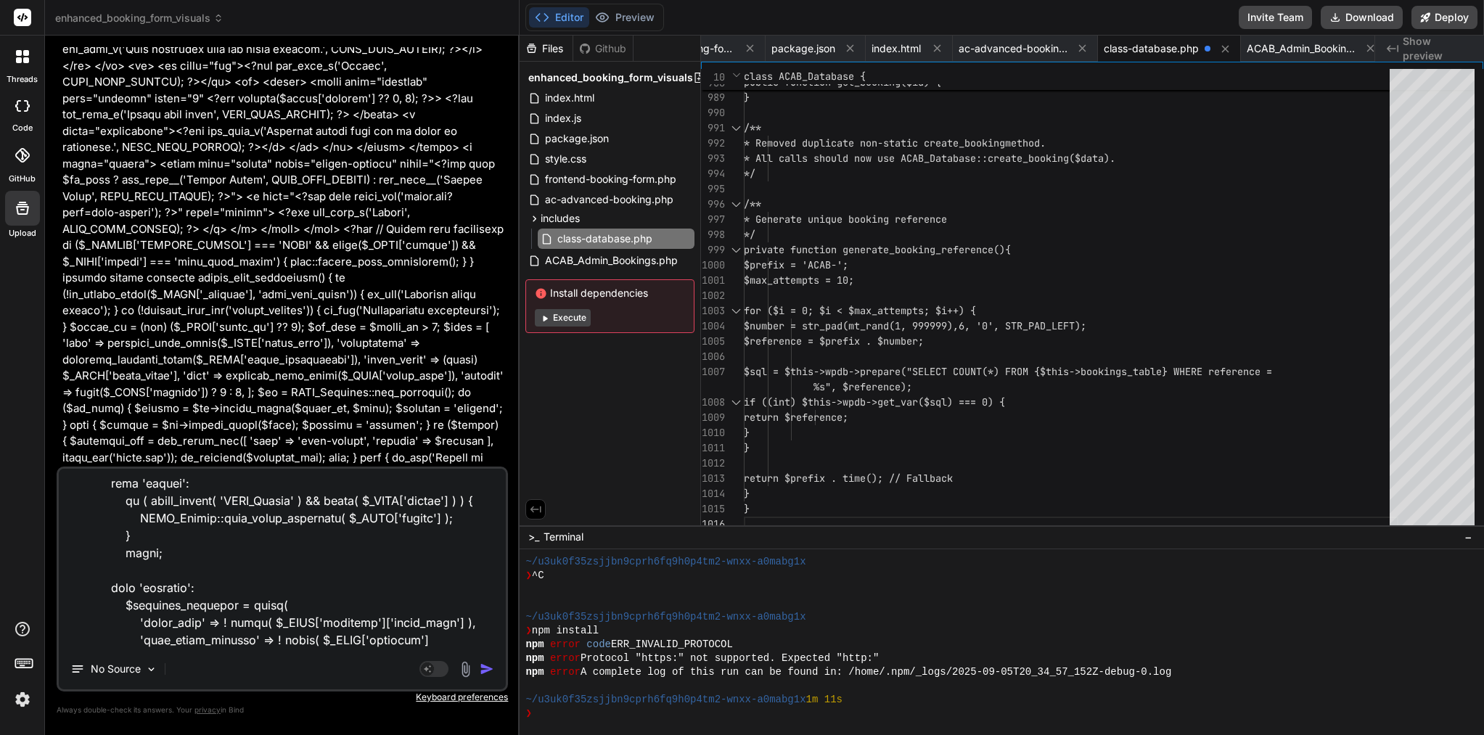
type textarea "I add you a file please also created <?php /** * Admin Bookings Management Clas…"
type textarea "x"
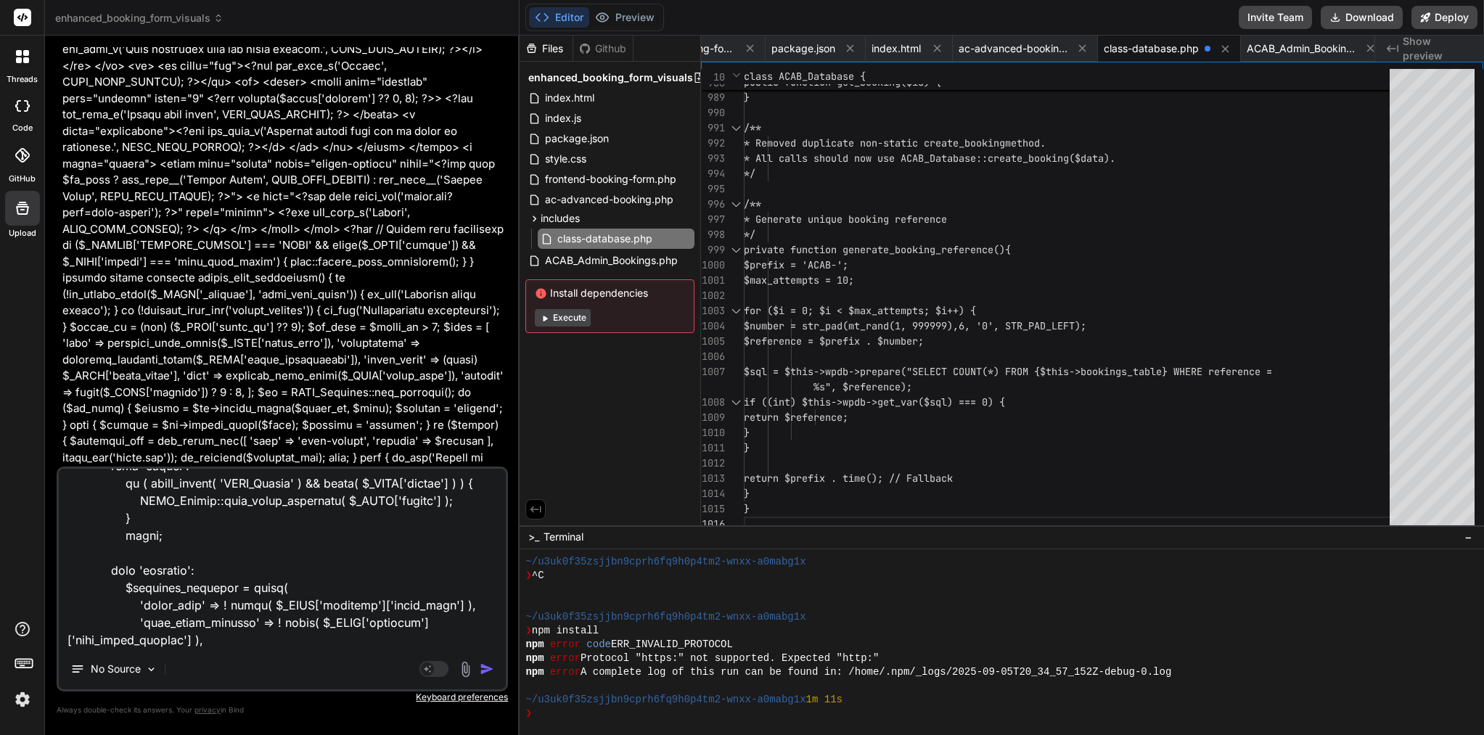
type textarea "I add you a file please also created <?php /** * Admin Bookings Management Clas…"
type textarea "x"
type textarea "I add you a file please also created <?php /** * Admin Bookings Management Clas…"
type textarea "x"
type textarea "I add you a file please also created <?php /** * Admin Bookings Management Clas…"
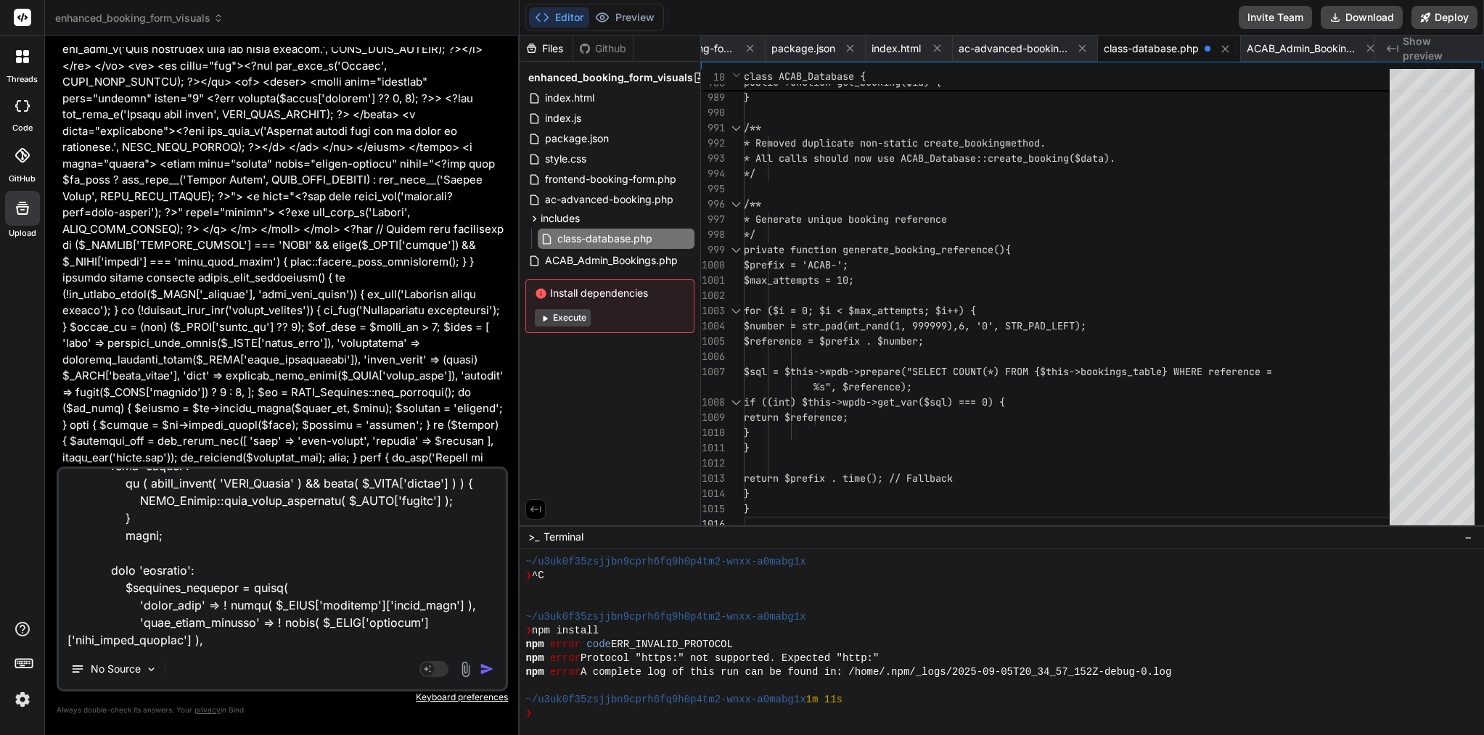
type textarea "x"
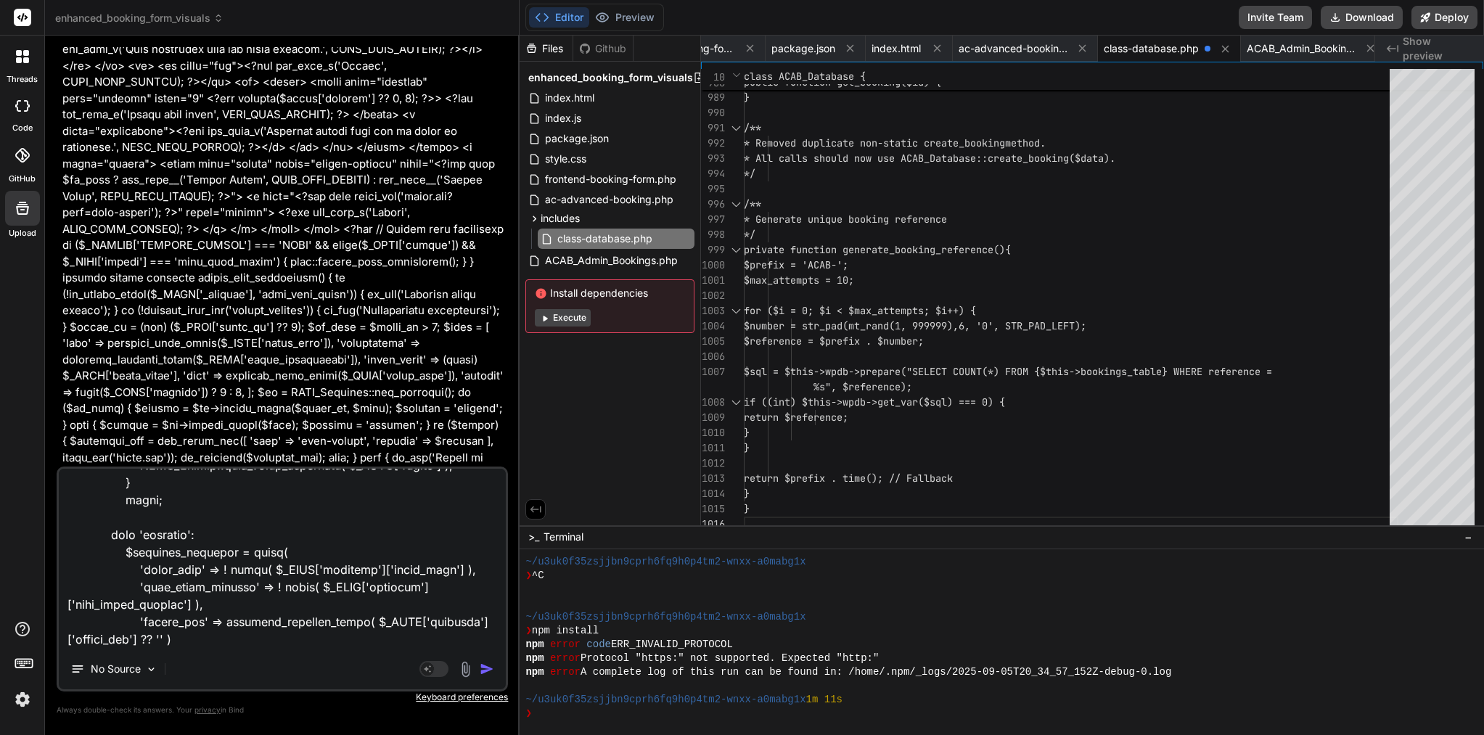
scroll to position [46451, 0]
paste textarea "<?php /** * WordPress Admin interface for AC Advanced Booking */ if (!defined('…"
type textarea "I add you a file please also created <?php /** * Admin Bookings Management Clas…"
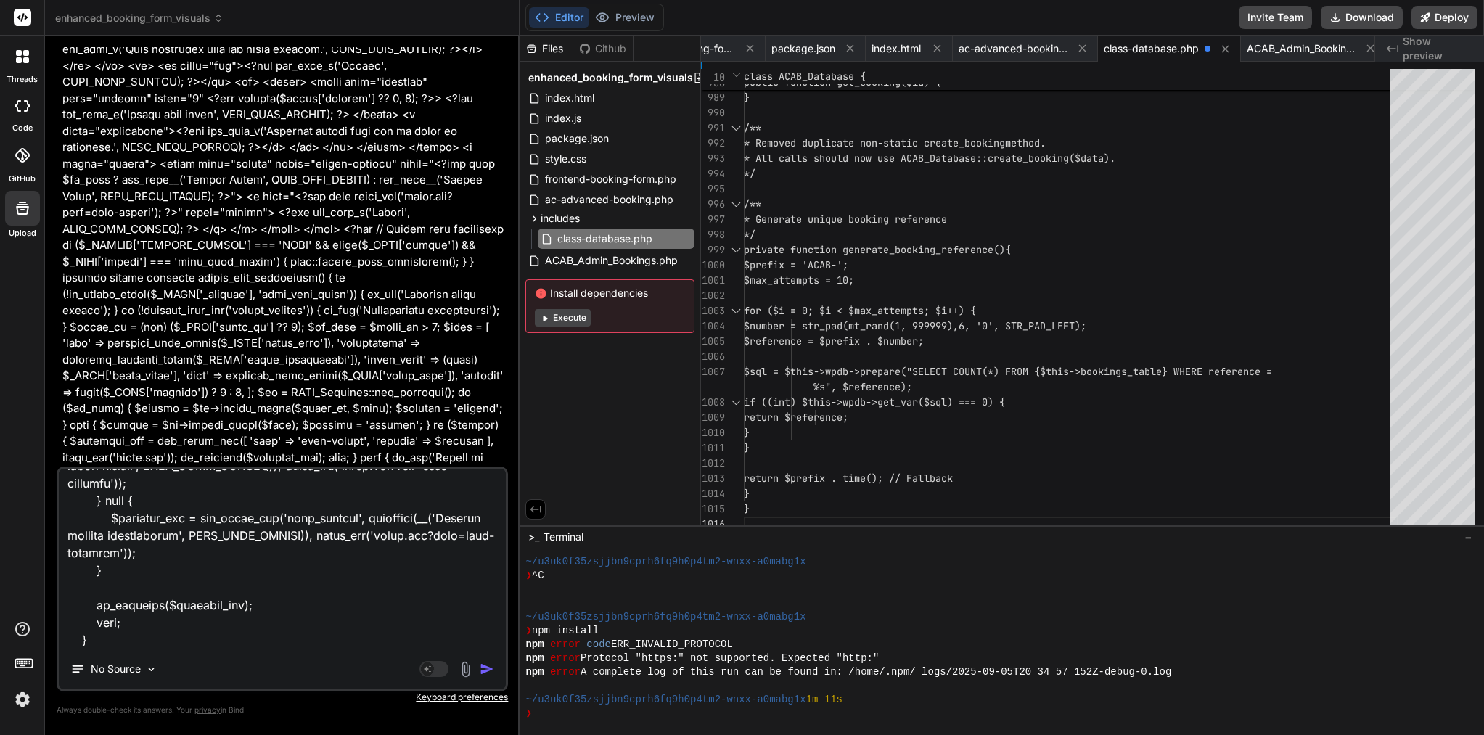
type textarea "x"
type textarea "I add you a file please also created <?php /** * Admin Bookings Management Clas…"
type textarea "x"
type textarea "I add you a file please also created <?php /** * Admin Bookings Management Clas…"
type textarea "x"
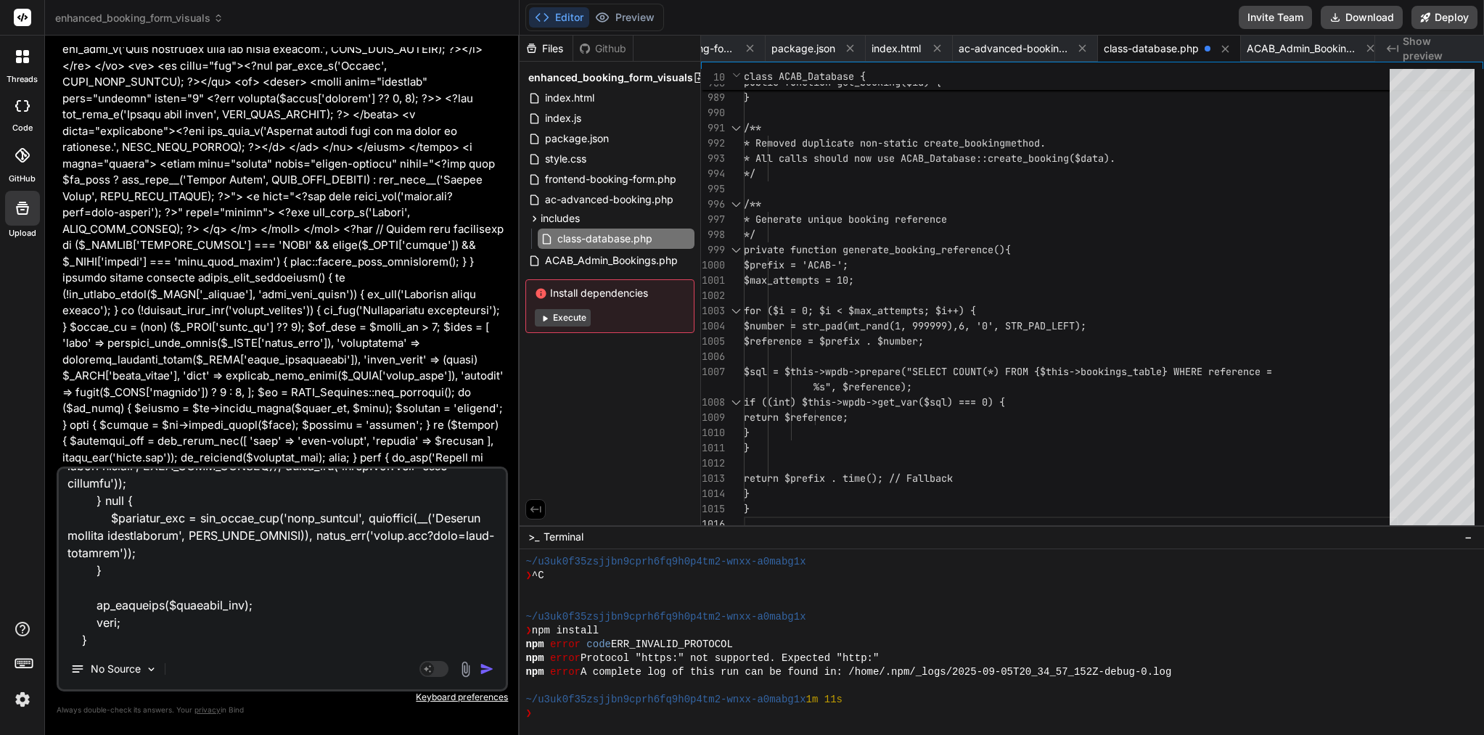
type textarea "I add you a file please also created <?php /** * Admin Bookings Management Clas…"
type textarea "x"
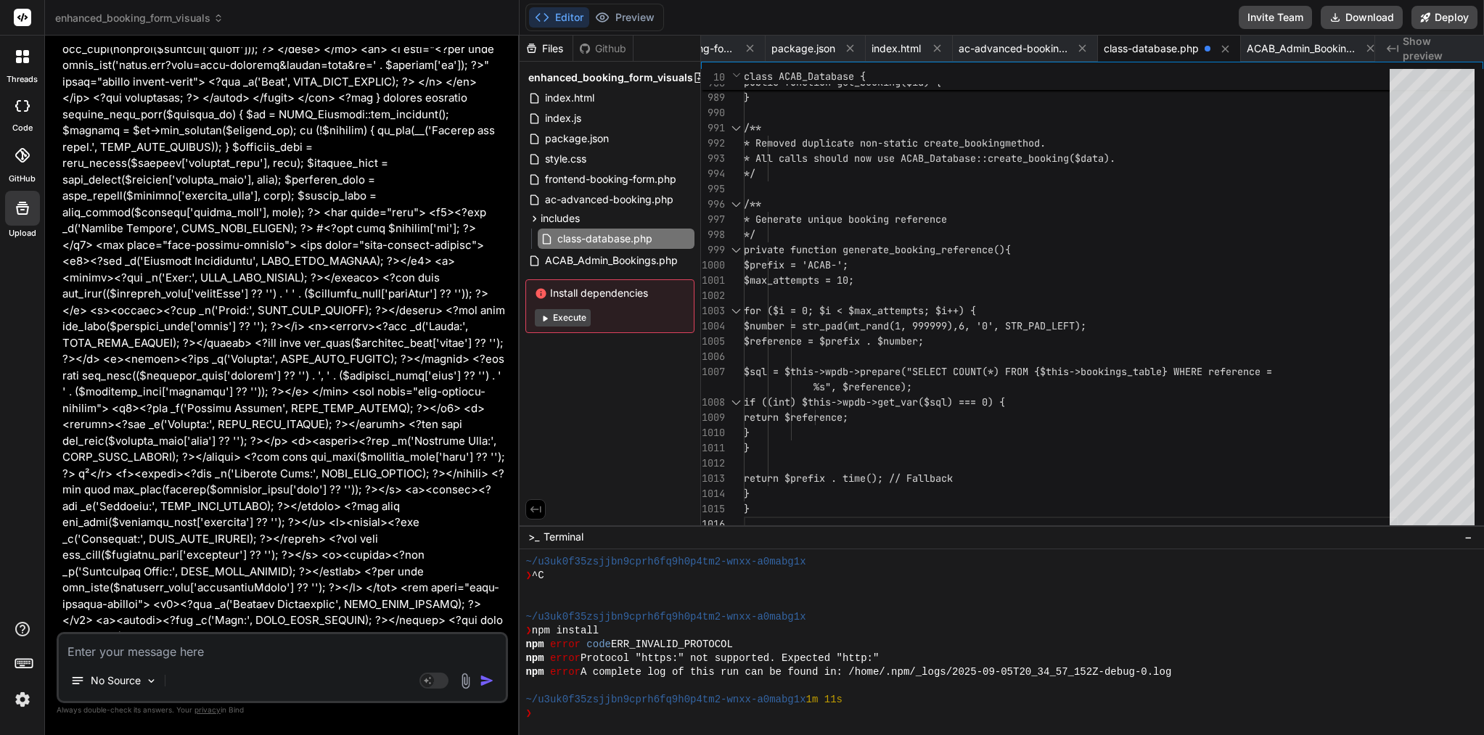
scroll to position [0, 0]
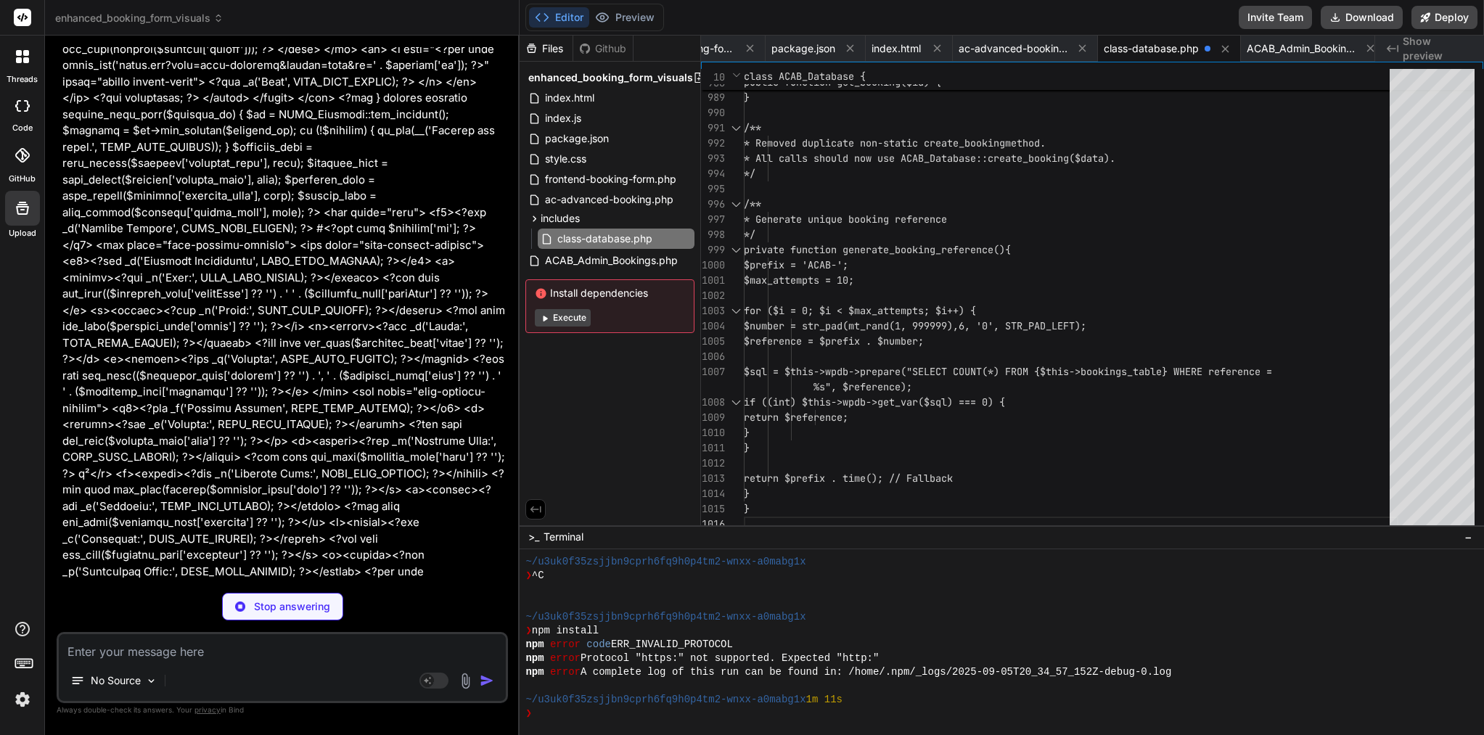
type textarea "x"
type textarea "'13:00', '14:00', '15:00', '16:00', '17:00' ]), 'enableDebugPanel' => (bool) ge…"
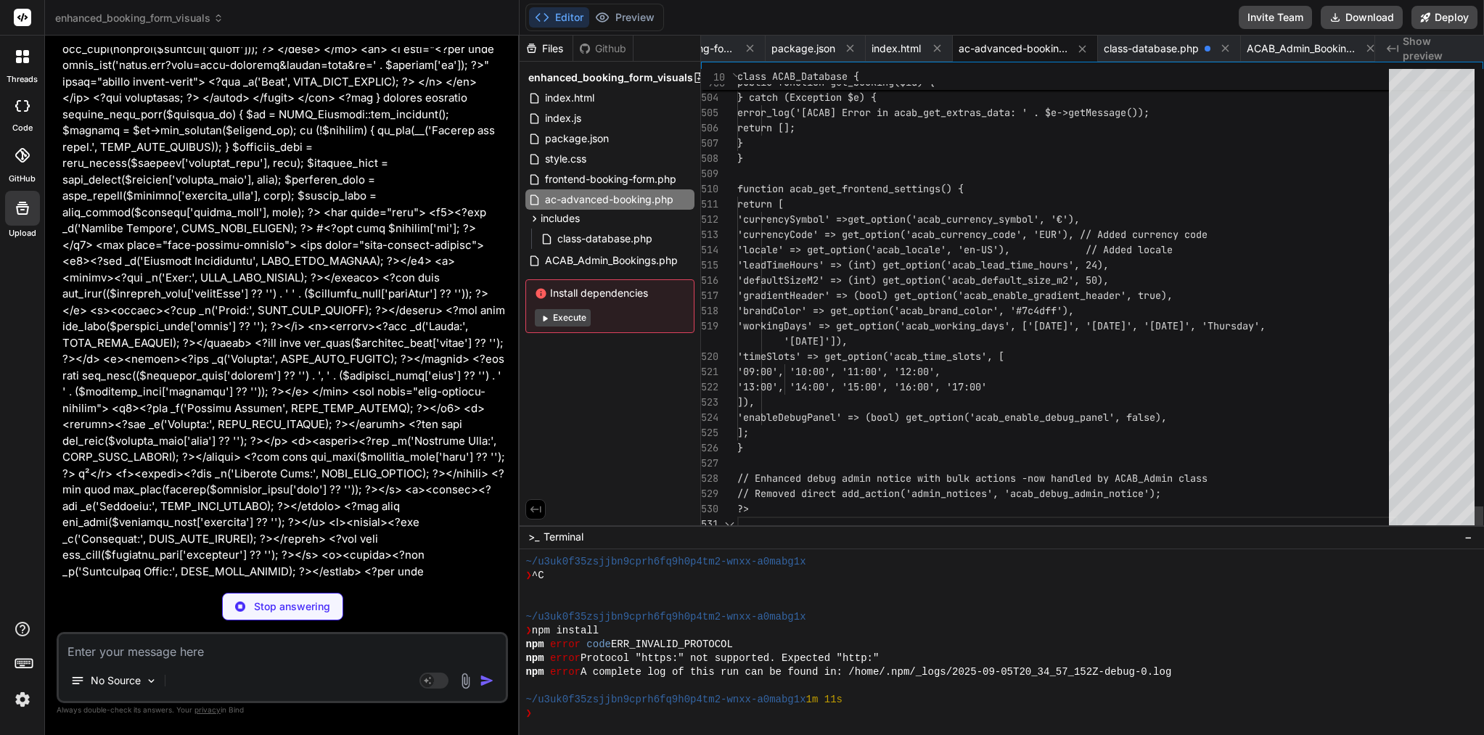
scroll to position [137, 0]
type textarea "x"
type textarea "<?php } }"
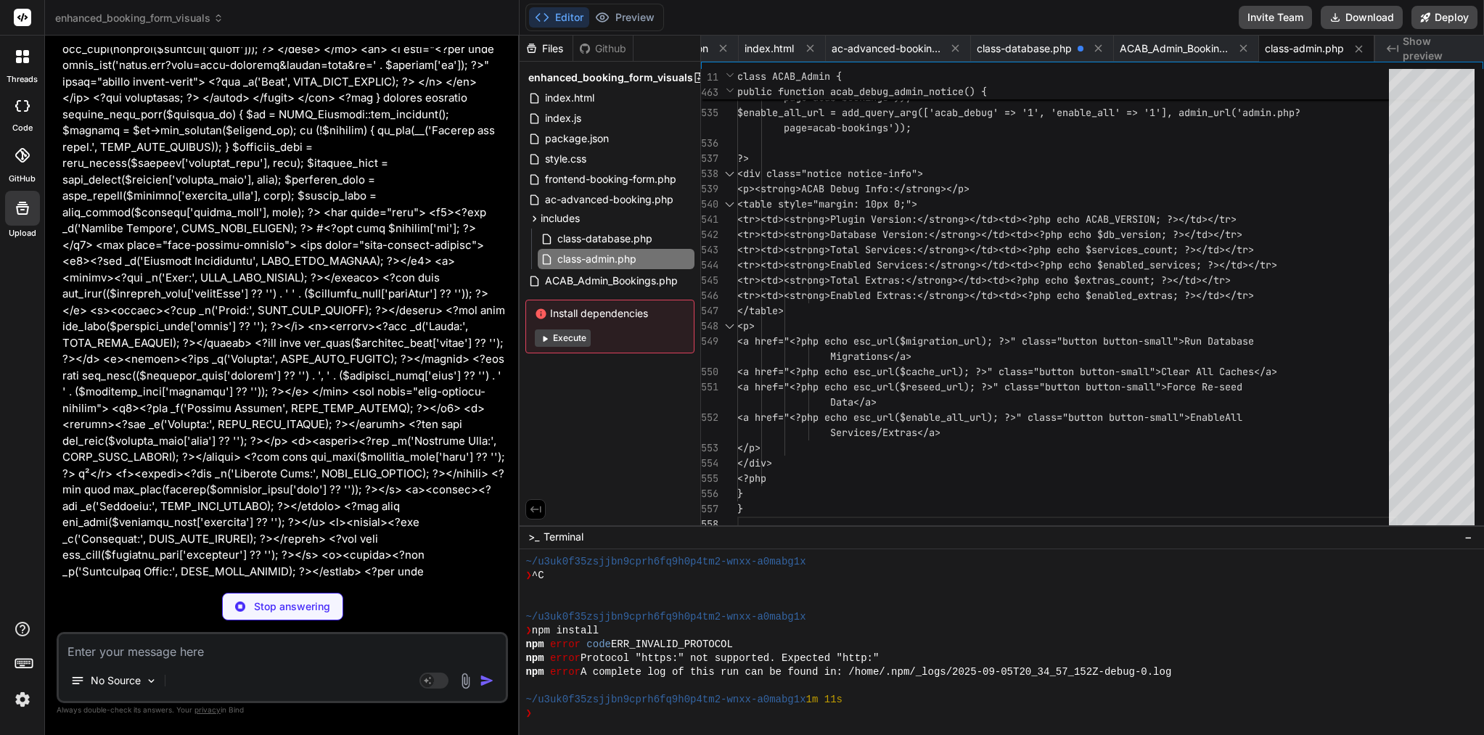
type textarea "x"
type textarea "'acab_notice' => 'bulk_action_completed', 'updated' => $updated_count ), admin_…"
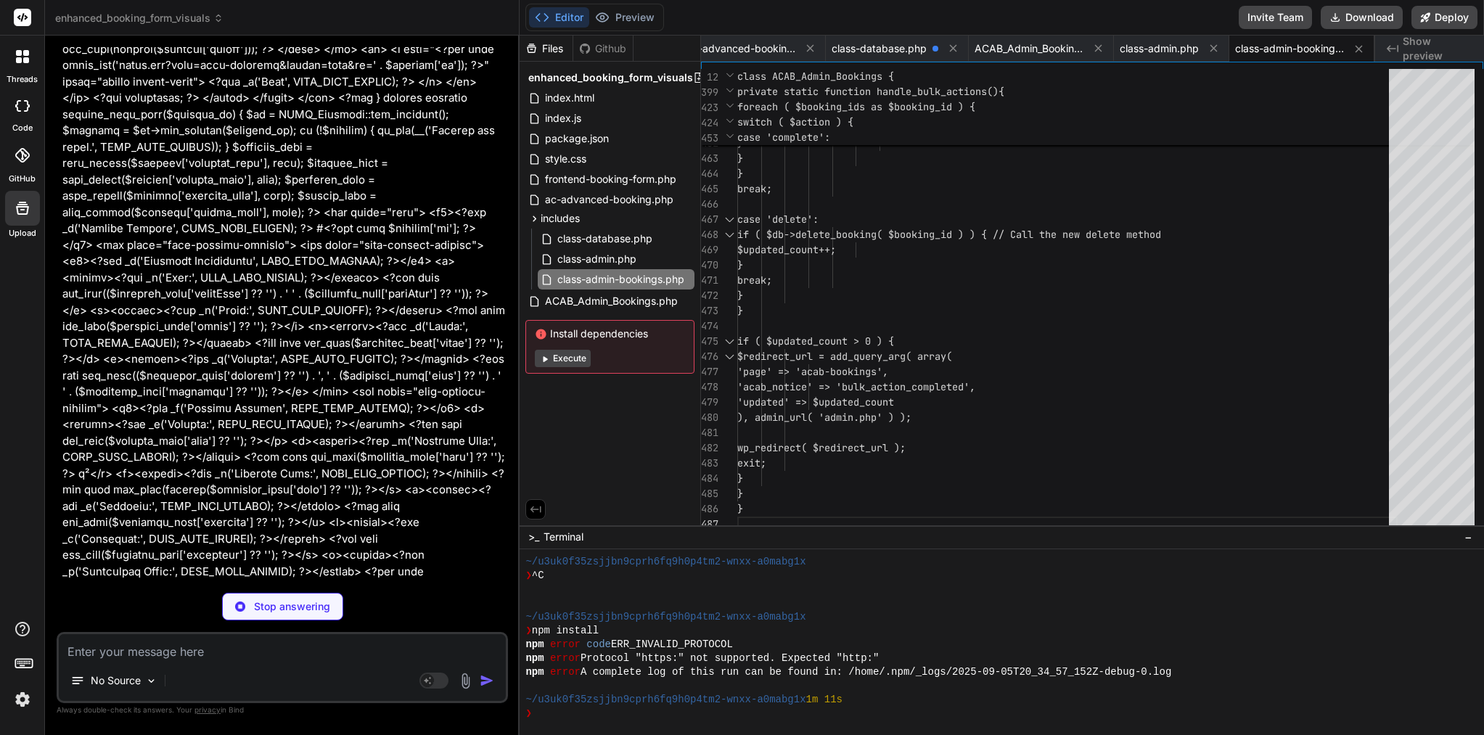
type textarea "x"
type textarea "wp_send_json_success(); } } ?>"
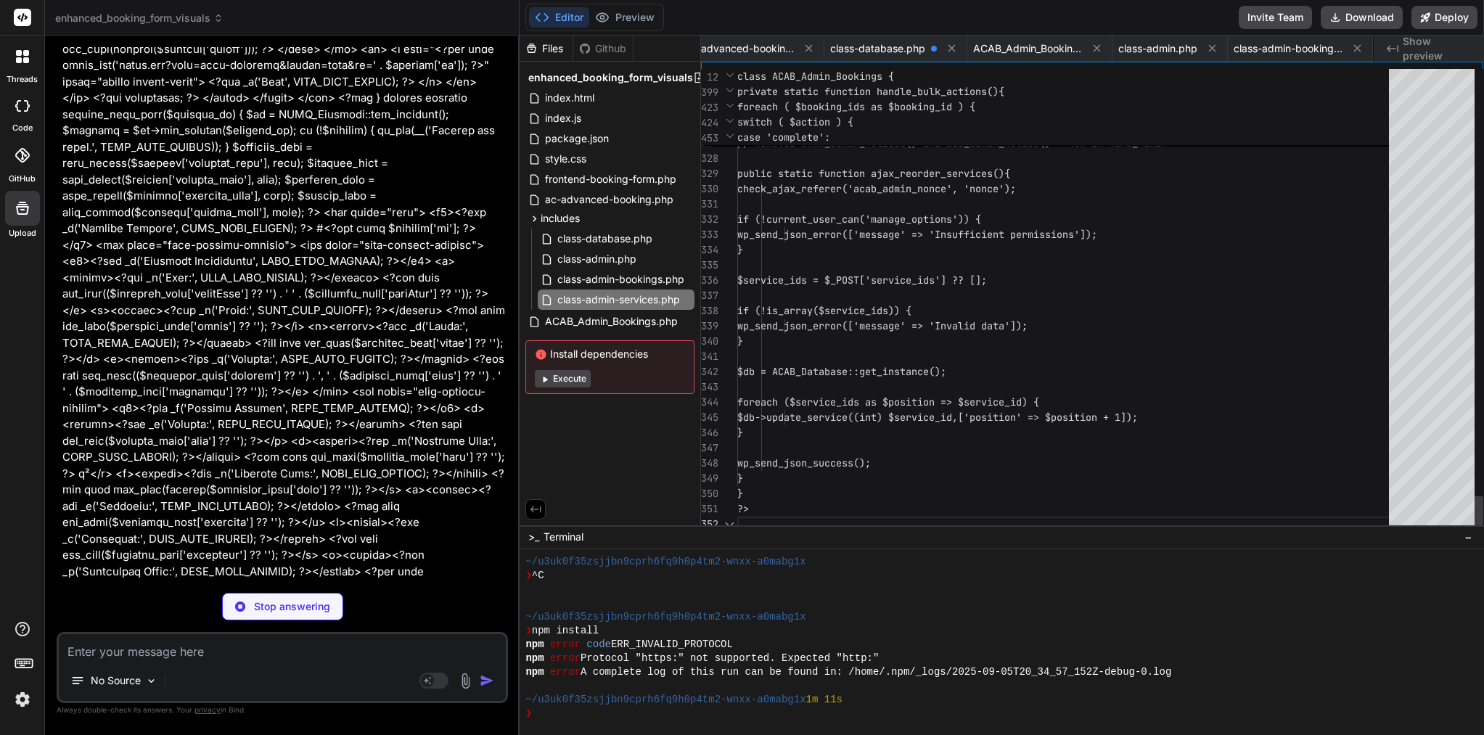
scroll to position [61, 0]
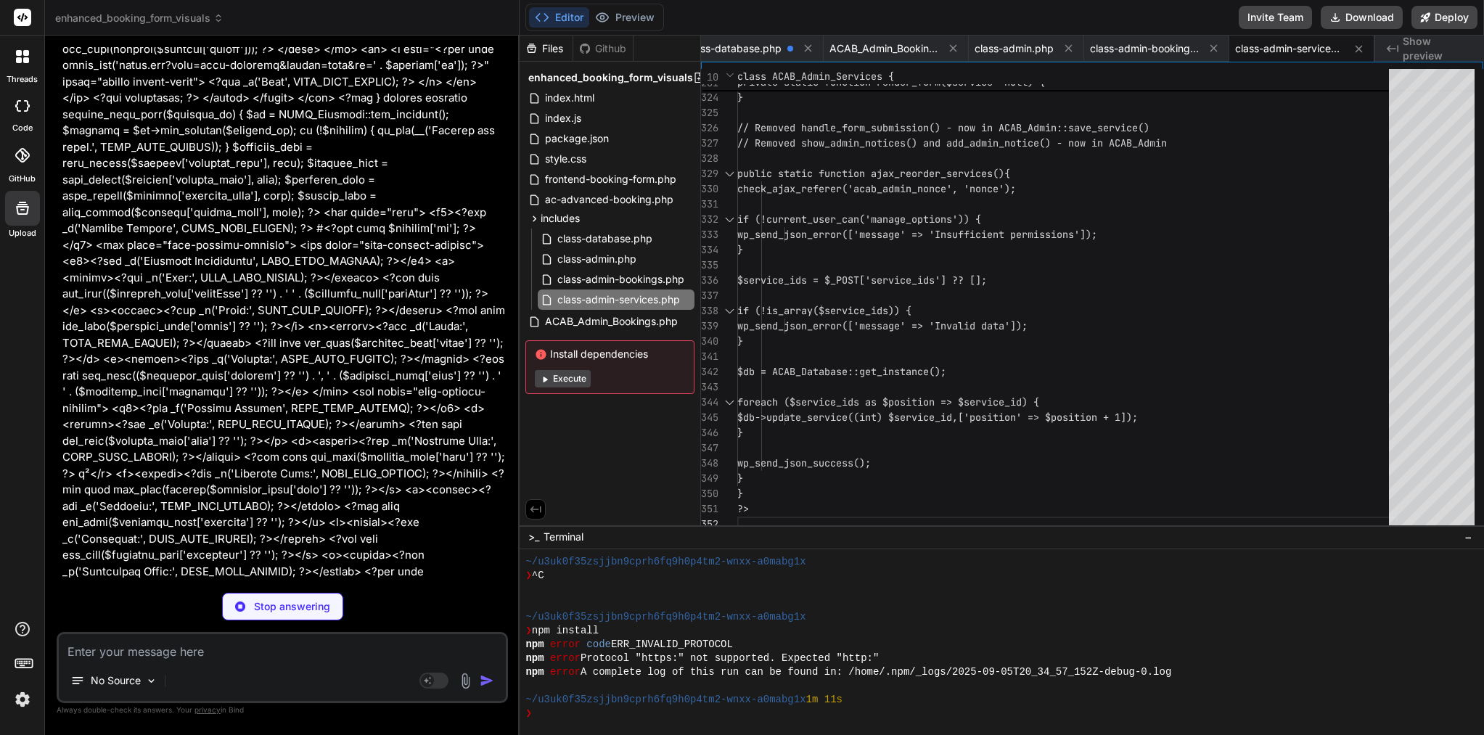
type textarea "x"
type textarea "foreach ($extra_ids as $position => $extra_id) { $db->update_extra((int) $extra…"
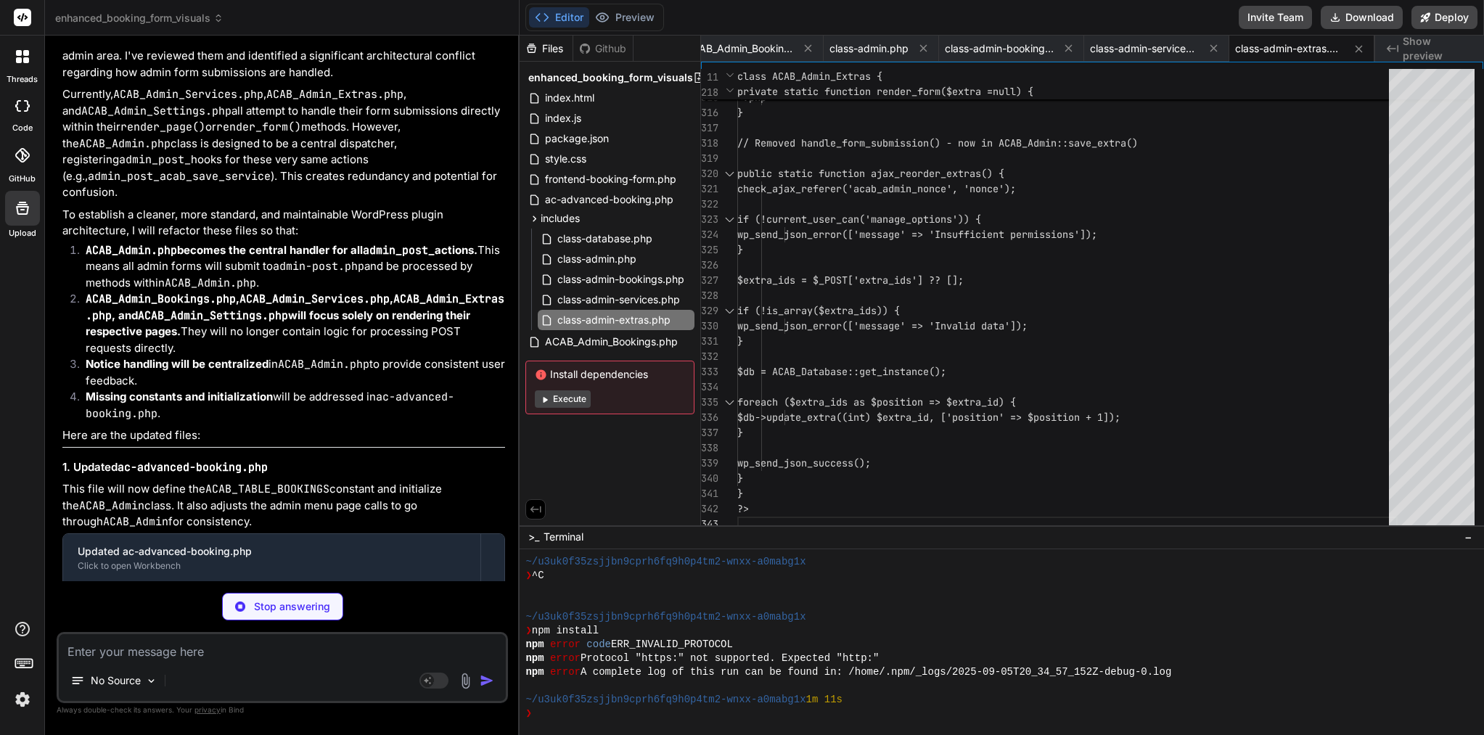
scroll to position [57229, 0]
type textarea "x"
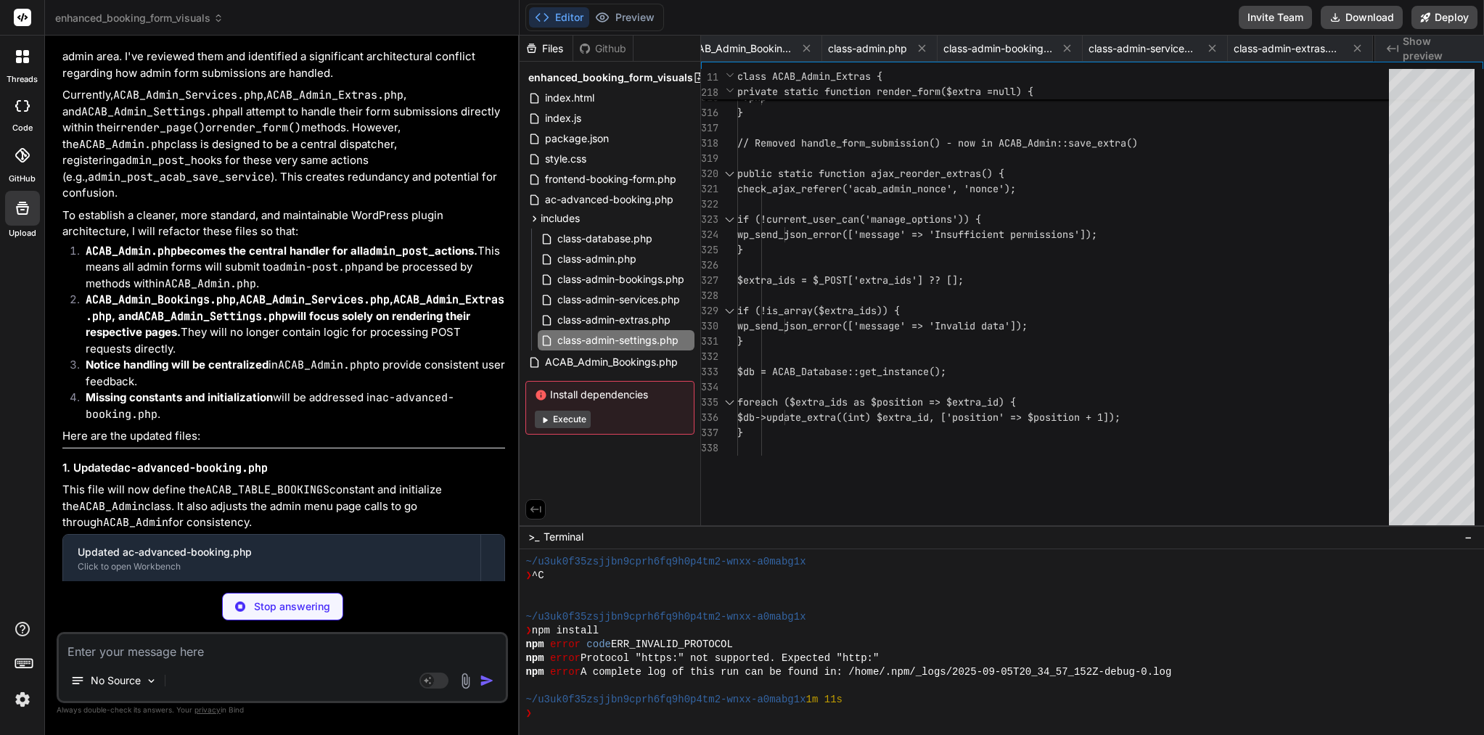
type textarea "} ?>"
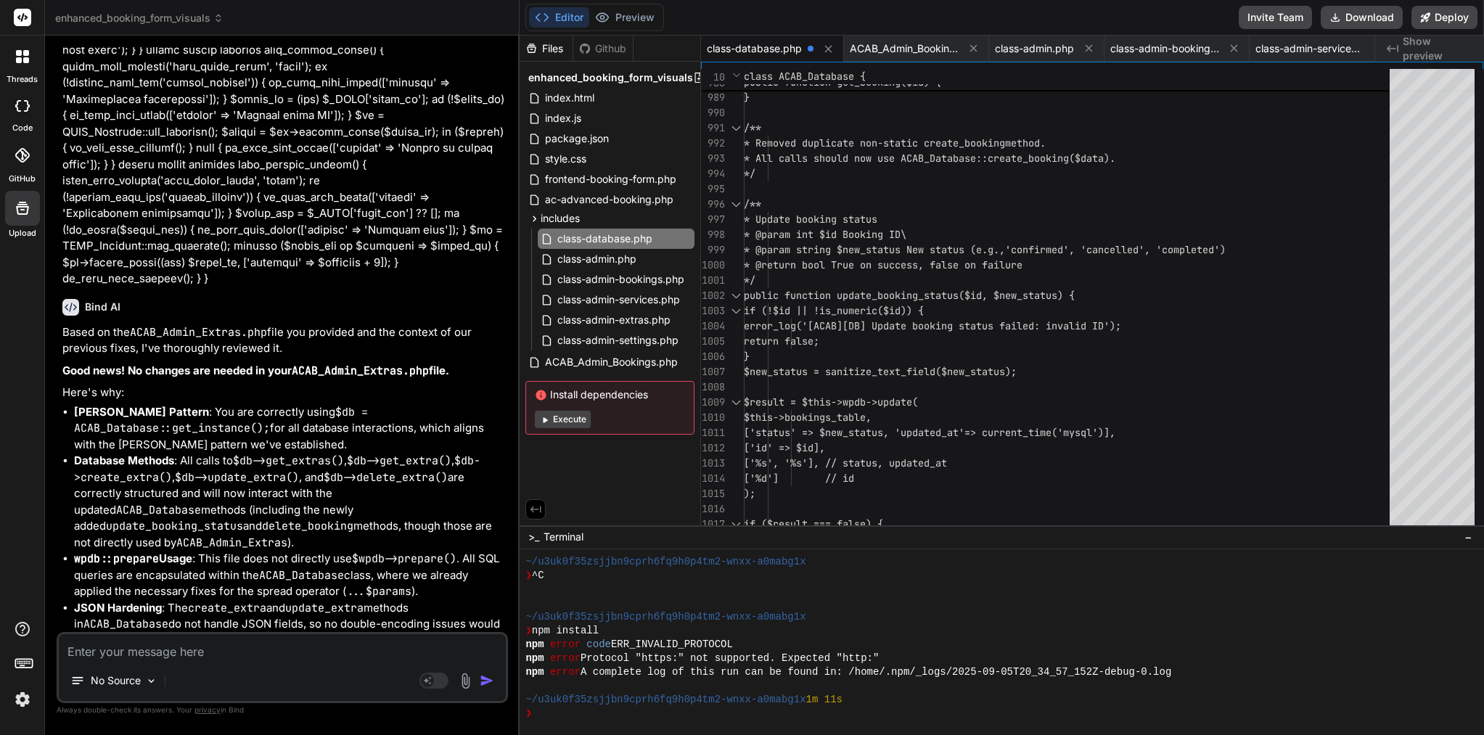
scroll to position [35960, 0]
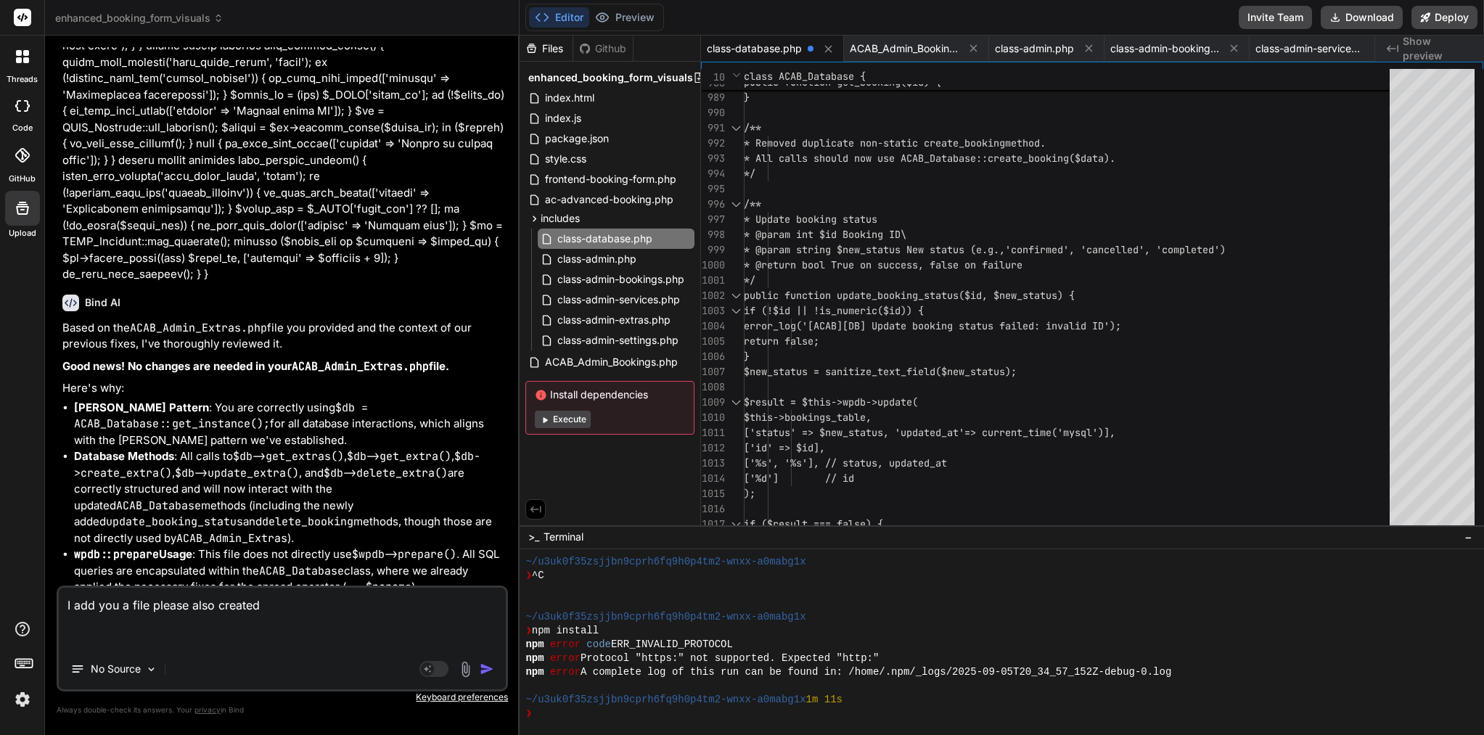
click at [278, 610] on textarea "I add you a file please also created" at bounding box center [282, 618] width 447 height 61
paste textarea "<?php /** * ACAB AJAX Handler - Enhanced with proper validation and security */…"
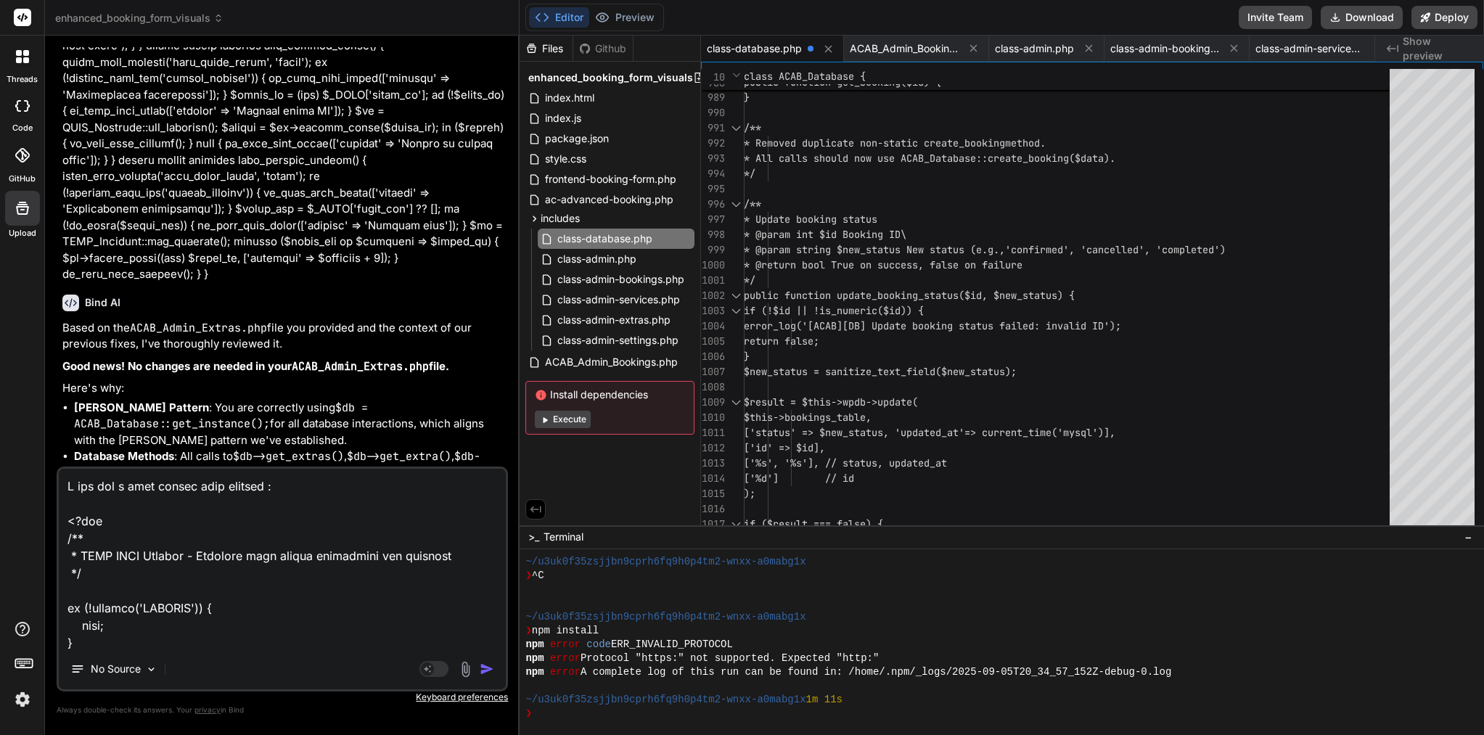
scroll to position [6708, 0]
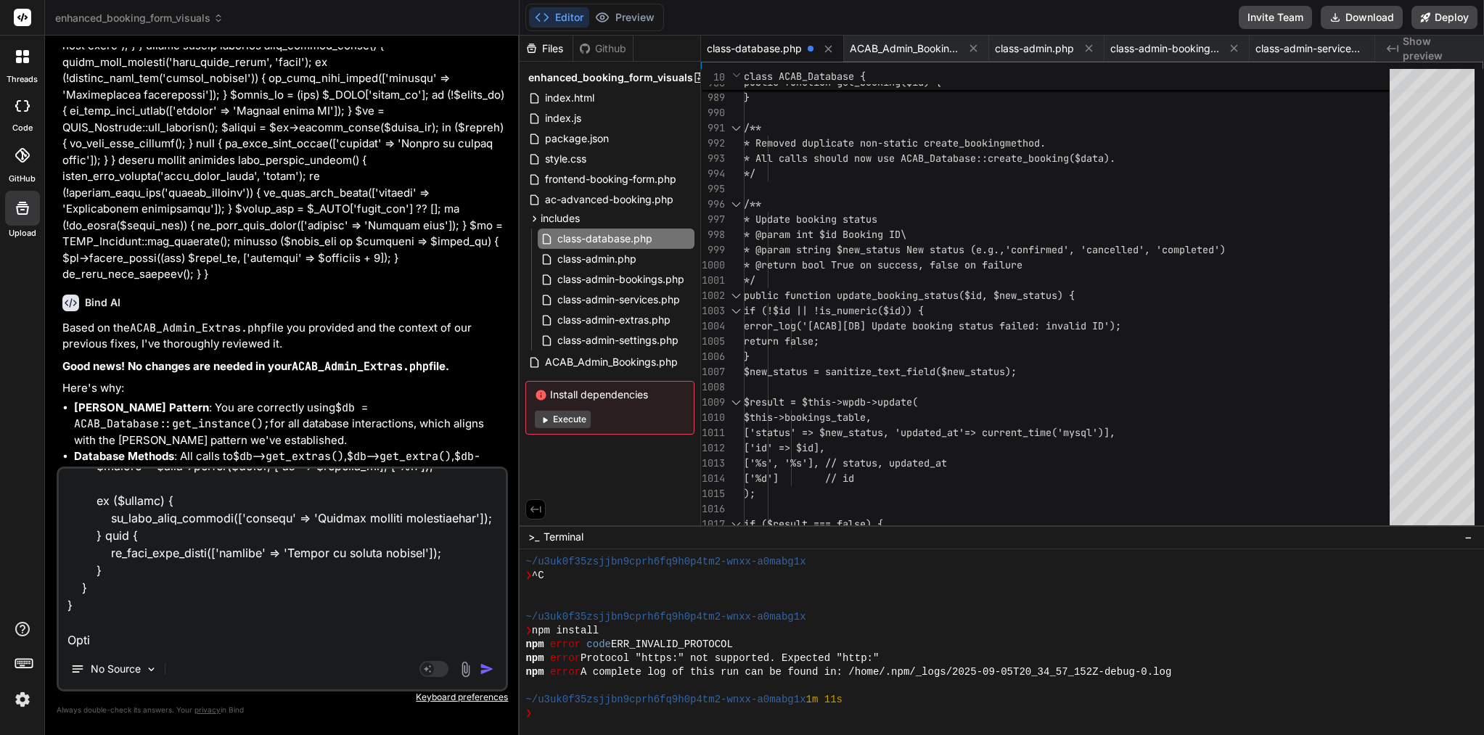
paste textarea "<?php /** * Availability Management Class */ // Prevent direct access if ( ! de…"
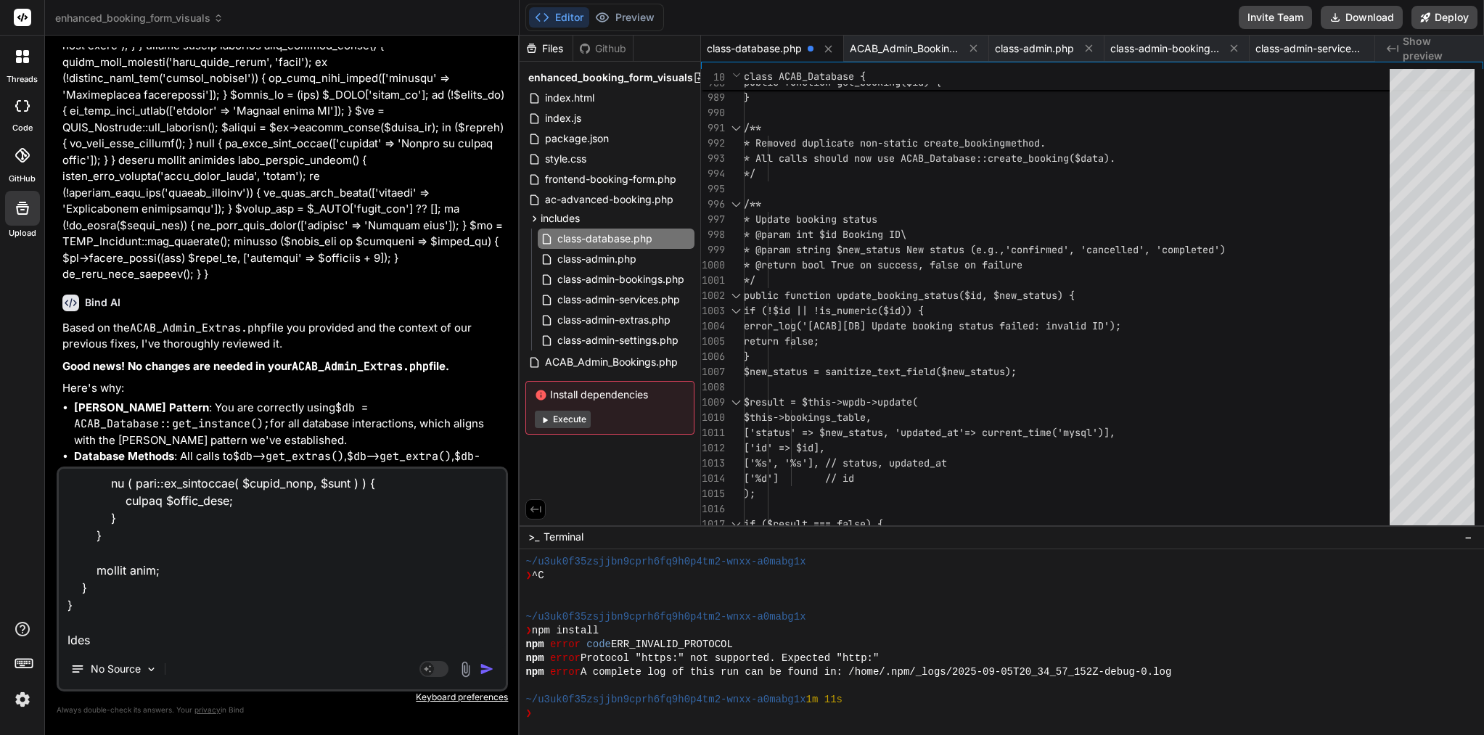
scroll to position [11706, 0]
paste textarea "<?php /** * Email handler for AC Advanced Booking */ if (!defined('ABSPATH')) {…"
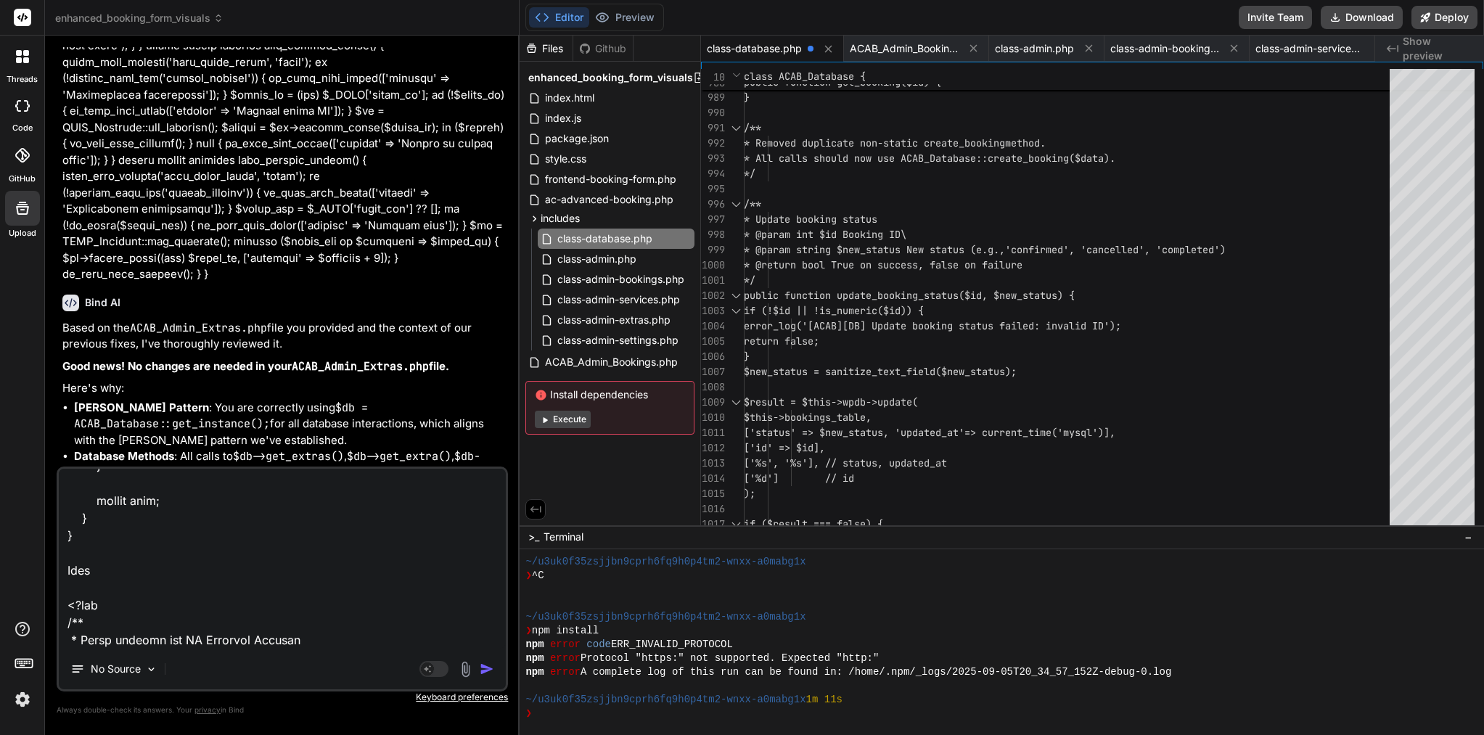
scroll to position [21128, 0]
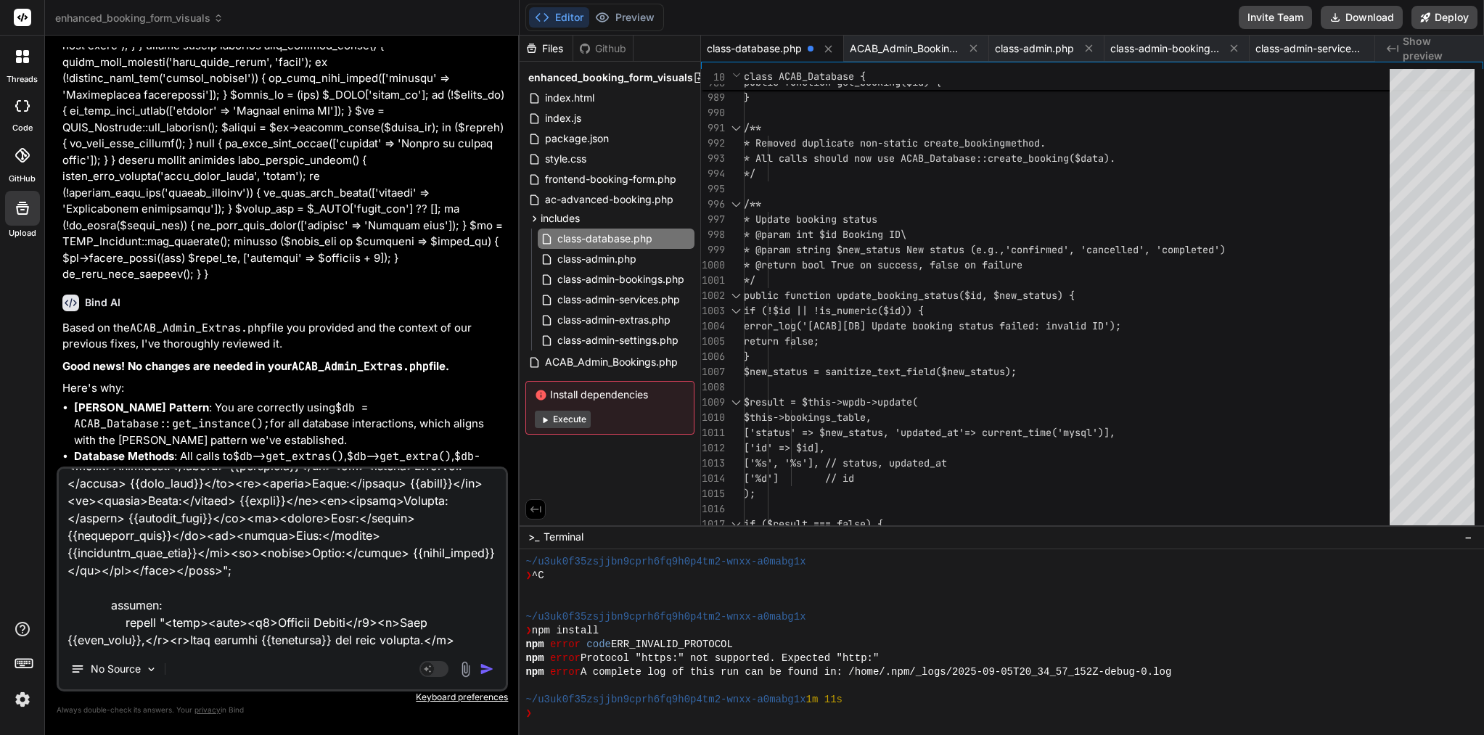
paste textarea "<?php /** * Template loader for AC Advanced Booking */ if (!defined('ABSPATH'))…"
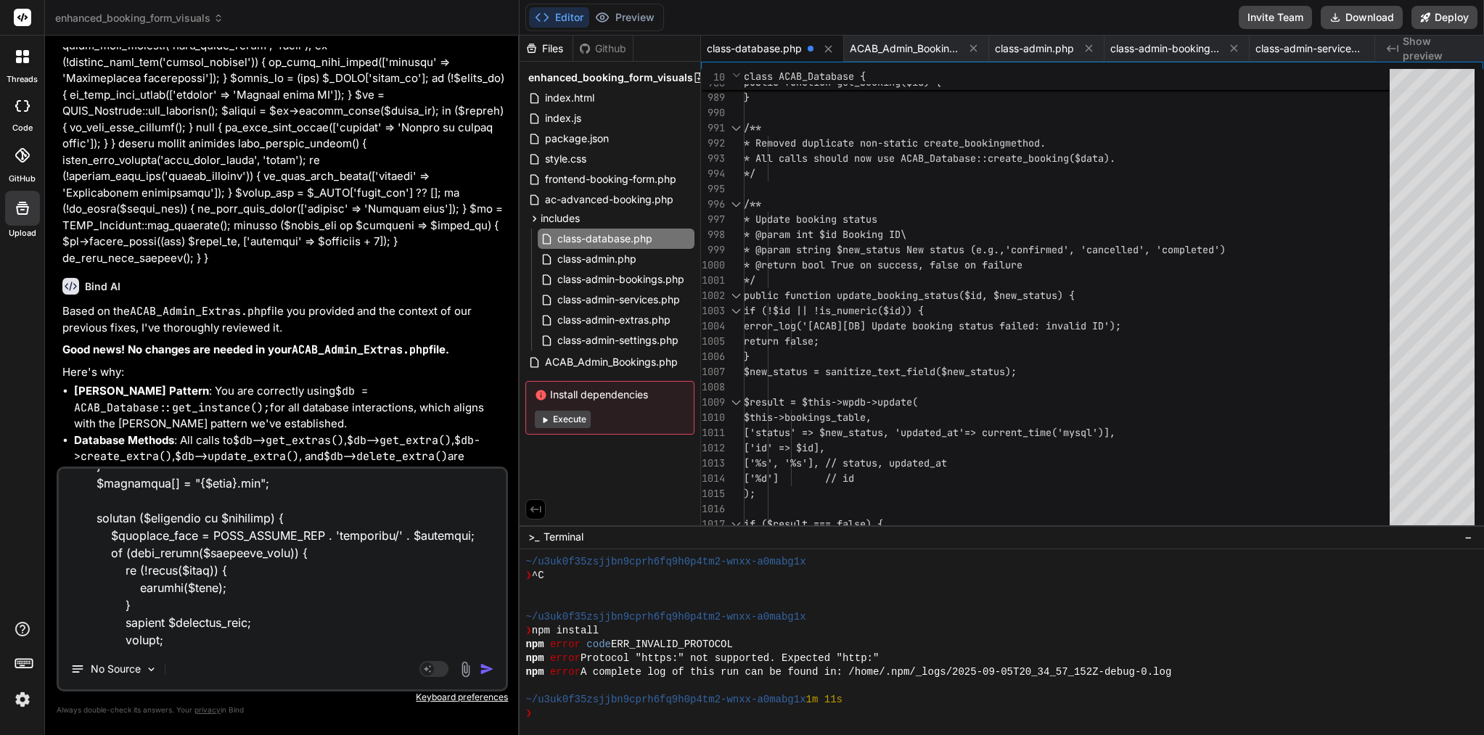
scroll to position [22365, 0]
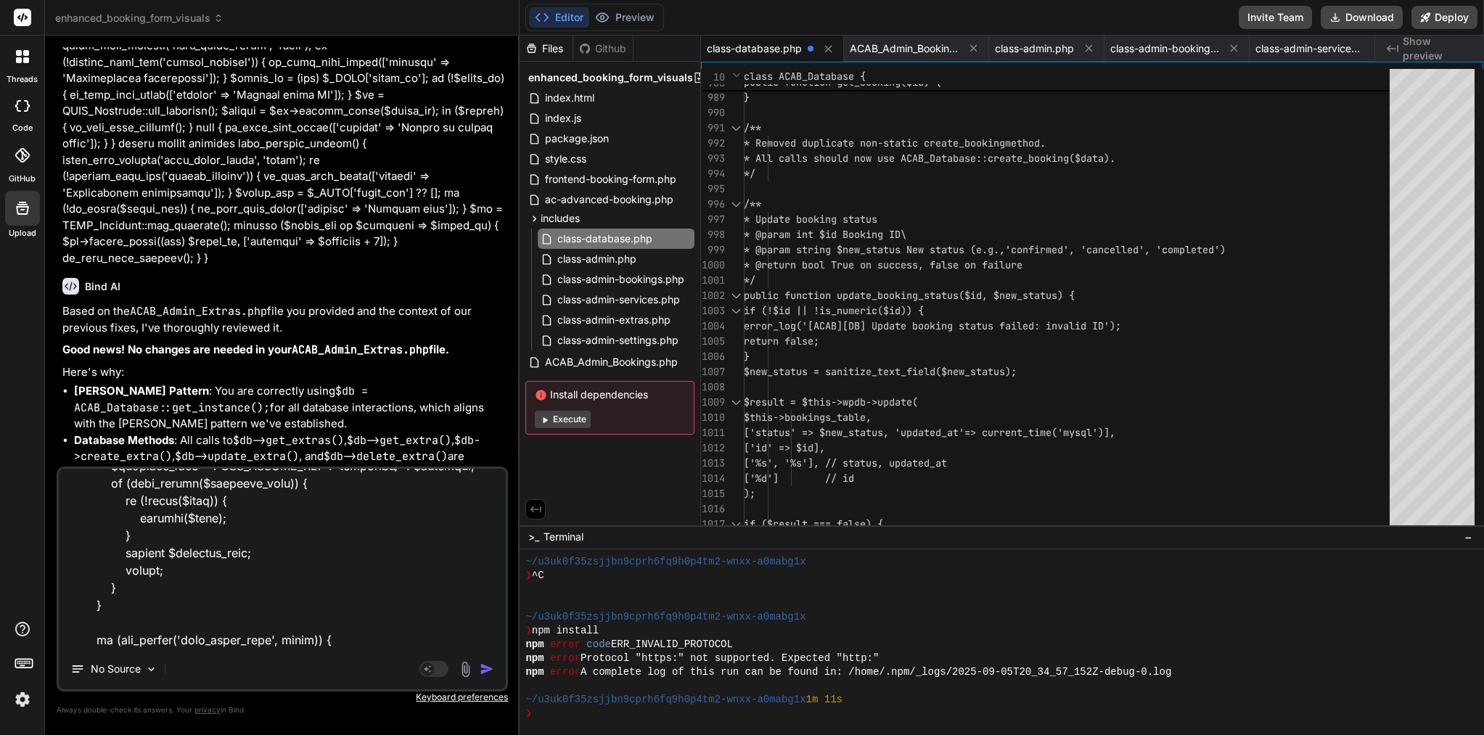
paste textarea "<?php /** * Pricing Calculations Class */ // Prevent direct access if ( ! defin…"
type textarea "I add you a file please also created : <?php /** * ACAB AJAX Handler - Enhanced…"
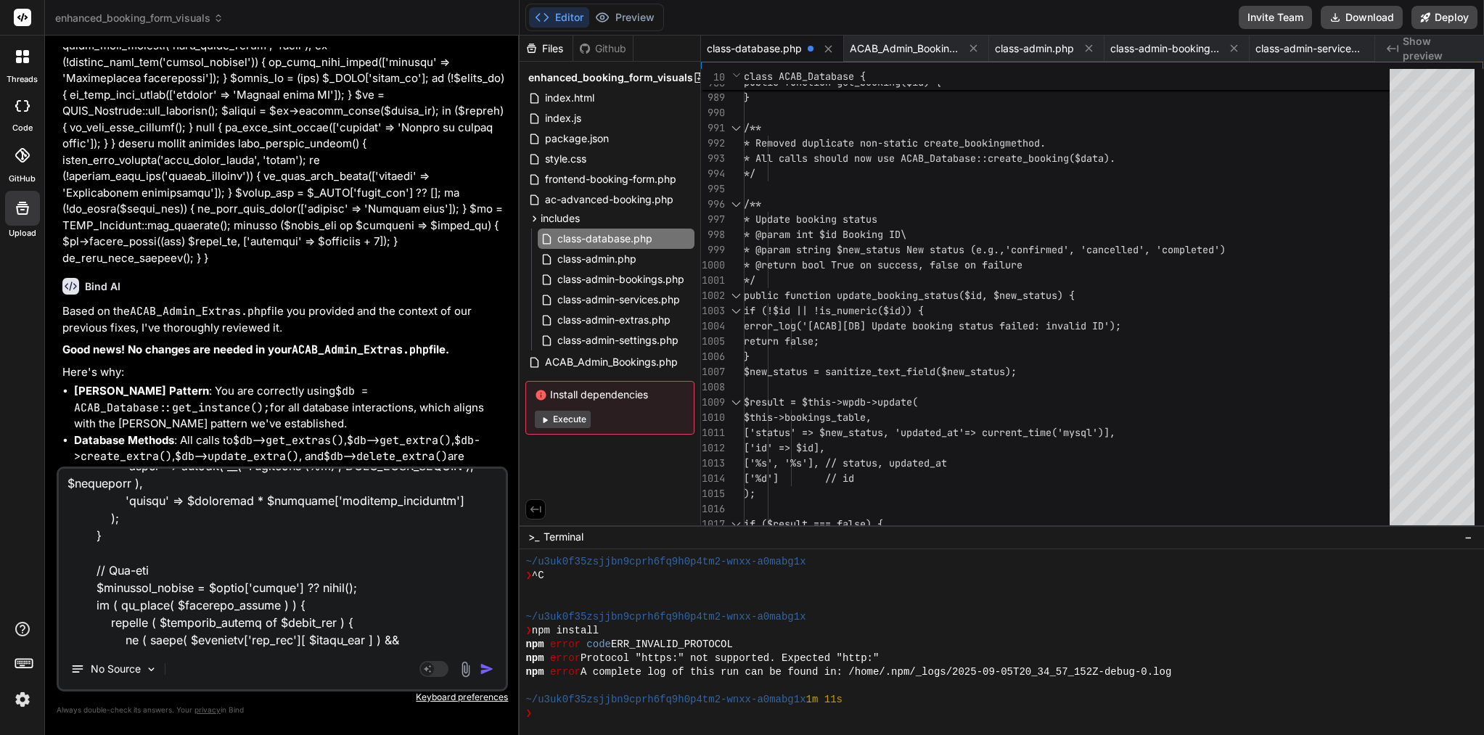
type textarea "x"
type textarea "I add you a file please also created : <?php /** * ACAB AJAX Handler - Enhanced…"
type textarea "x"
paste textarea "<?php /** * Shortcode handler for AC Advanced Booking * Enhanced with clean aca…"
type textarea "I add you a file please also created : <?php /** * ACAB AJAX Handler - Enhanced…"
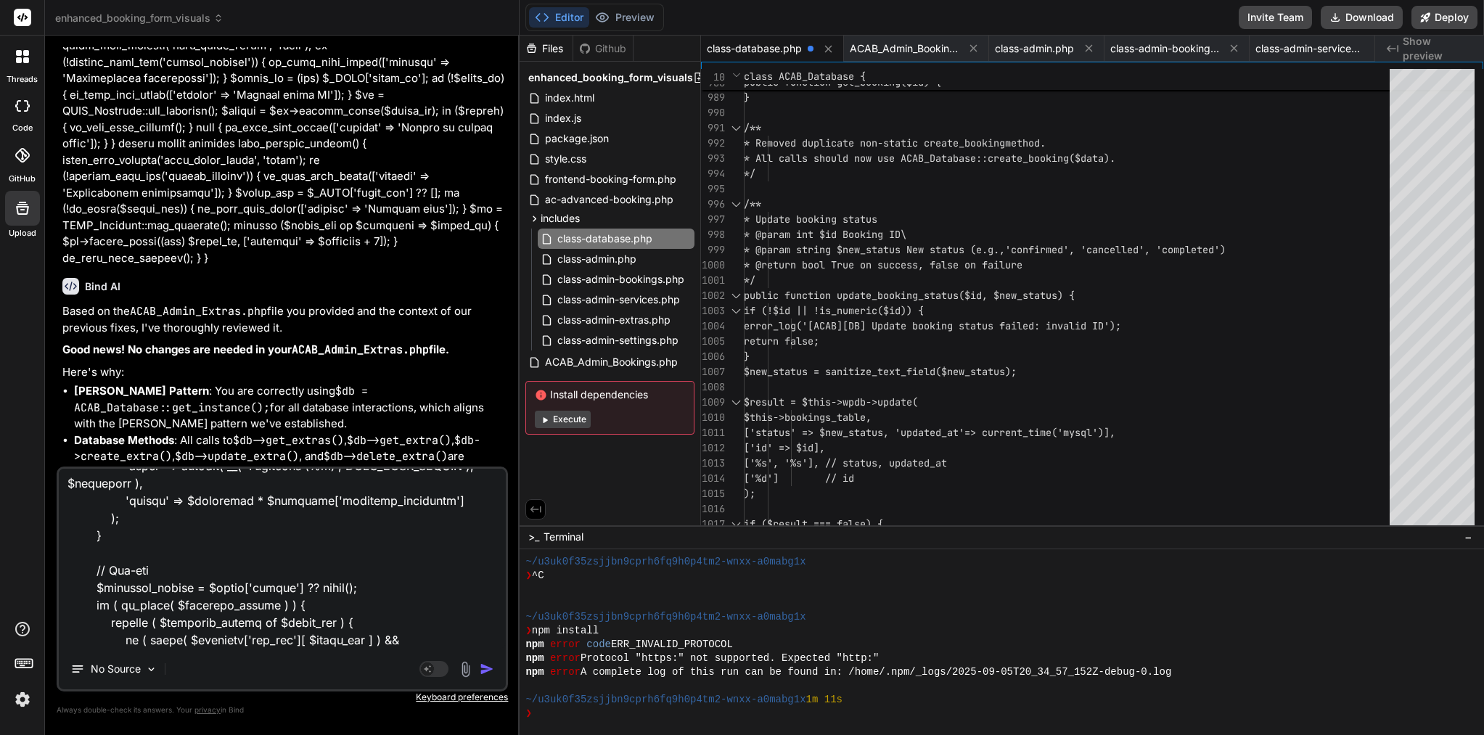
scroll to position [32988, 0]
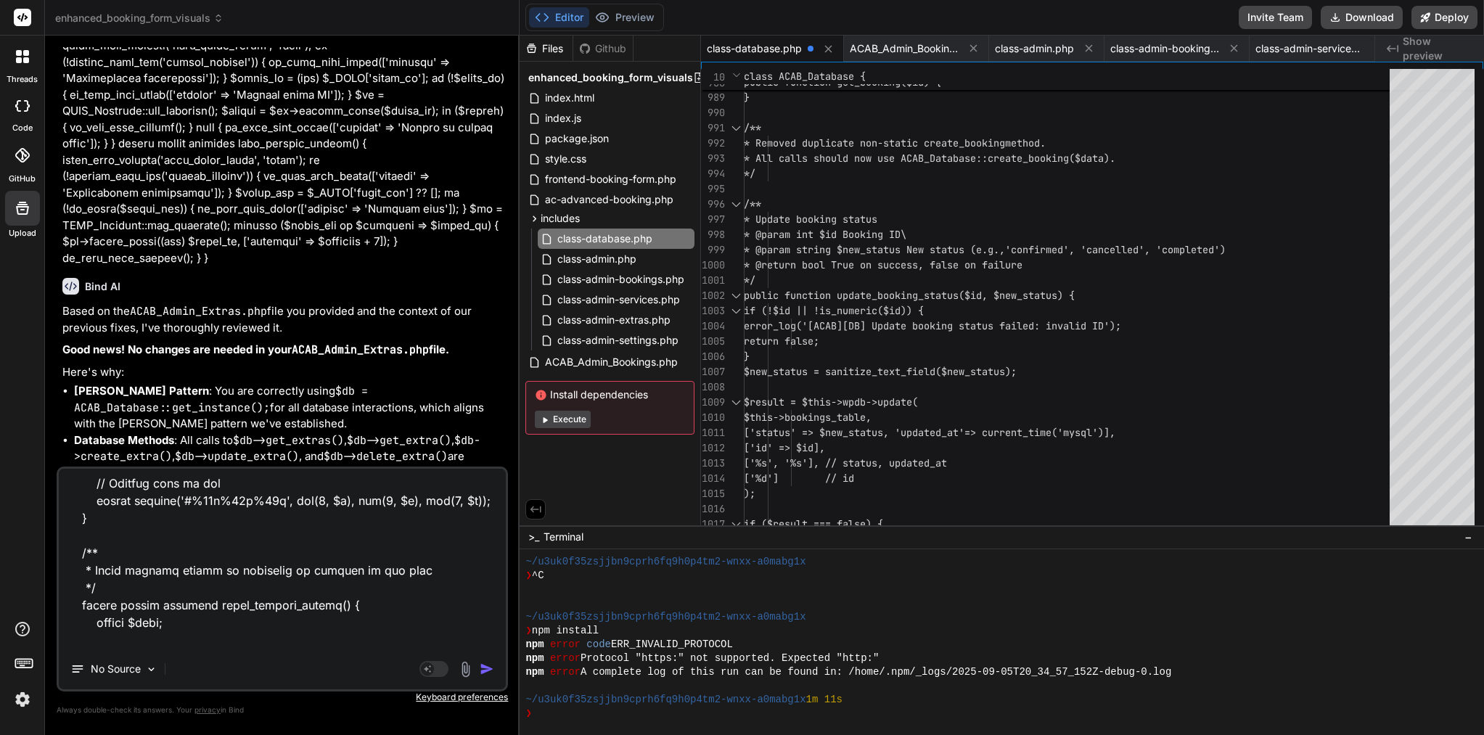
type textarea "x"
type textarea "I add you a file please also created : <?php /** * ACAB AJAX Handler - Enhanced…"
type textarea "x"
type textarea "I add you a file please also created : <?php /** * ACAB AJAX Handler - Enhanced…"
type textarea "x"
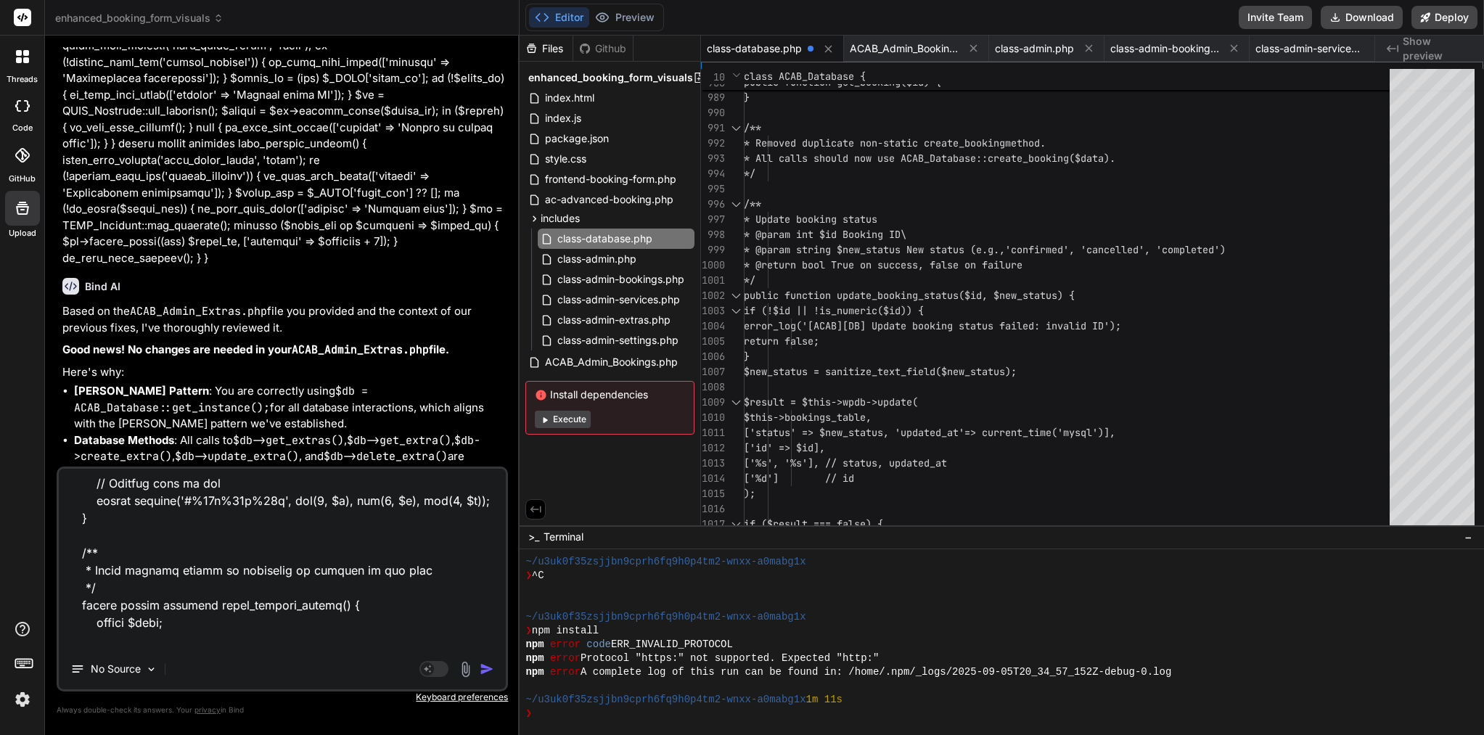
type textarea "I add you a file please also created : <?php /** * ACAB AJAX Handler - Enhanced…"
type textarea "x"
type textarea "I add you a file please also created : <?php /** * ACAB AJAX Handler - Enhanced…"
type textarea "x"
type textarea "I add you a file please also created : <?php /** * ACAB AJAX Handler - Enhanced…"
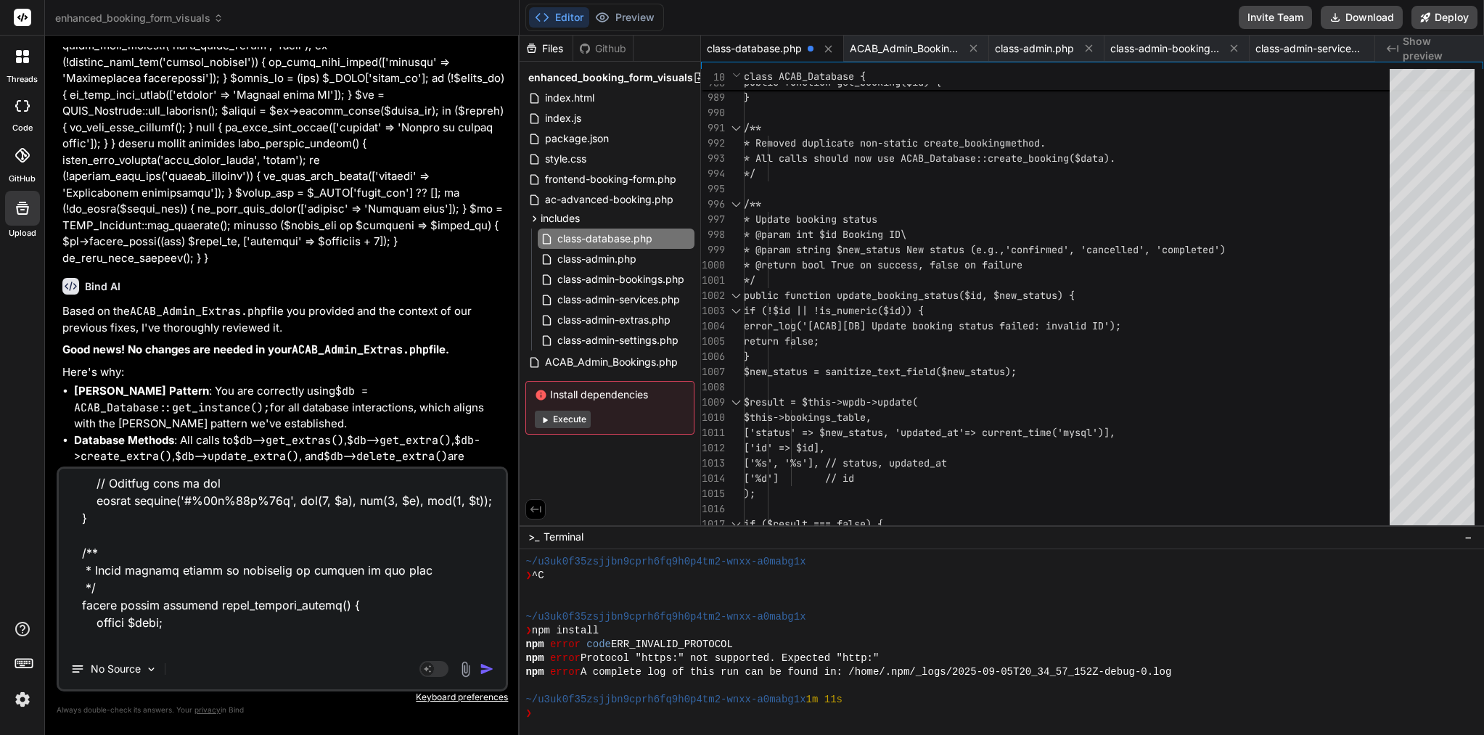
type textarea "x"
type textarea "I add you a file please also created : <?php /** * ACAB AJAX Handler - Enhanced…"
type textarea "x"
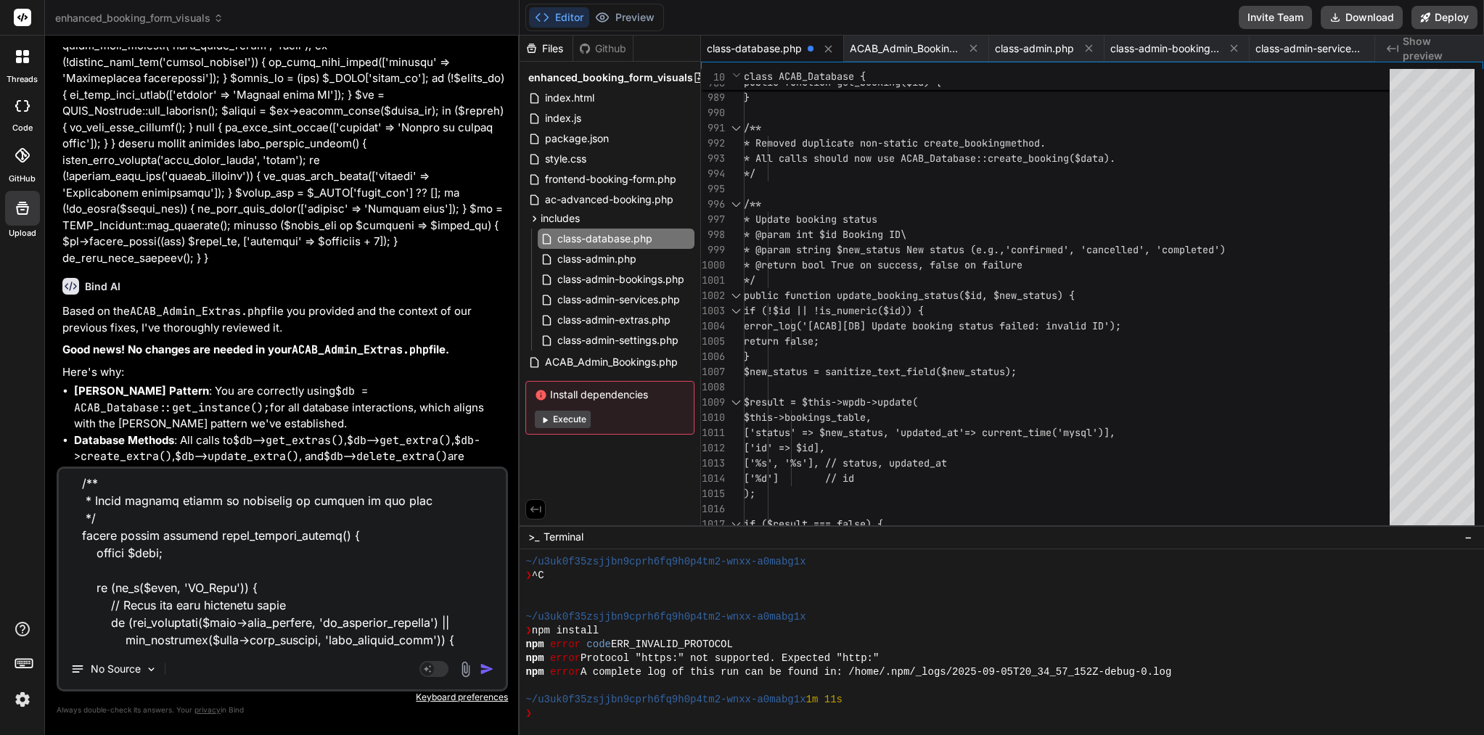
paste textarea "<?php /** * Utility functions for AC Advanced Booking */ if (!defined('ABSPATH'…"
type textarea "I add you a file please also created : <?php /** * ACAB AJAX Handler - Enhanced…"
type textarea "x"
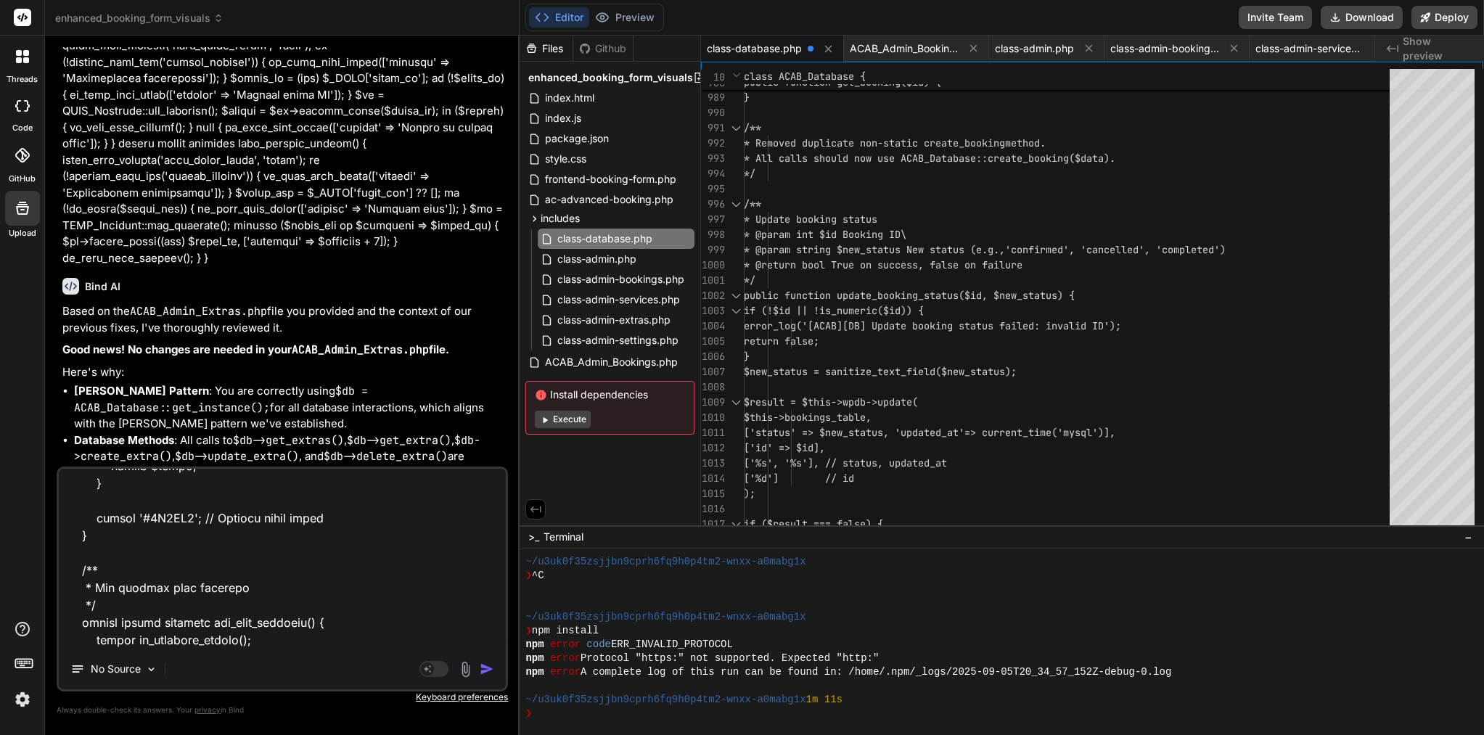
type textarea "I add you a file please also created : <?php /** * ACAB AJAX Handler - Enhanced…"
click at [493, 668] on img "button" at bounding box center [487, 669] width 15 height 15
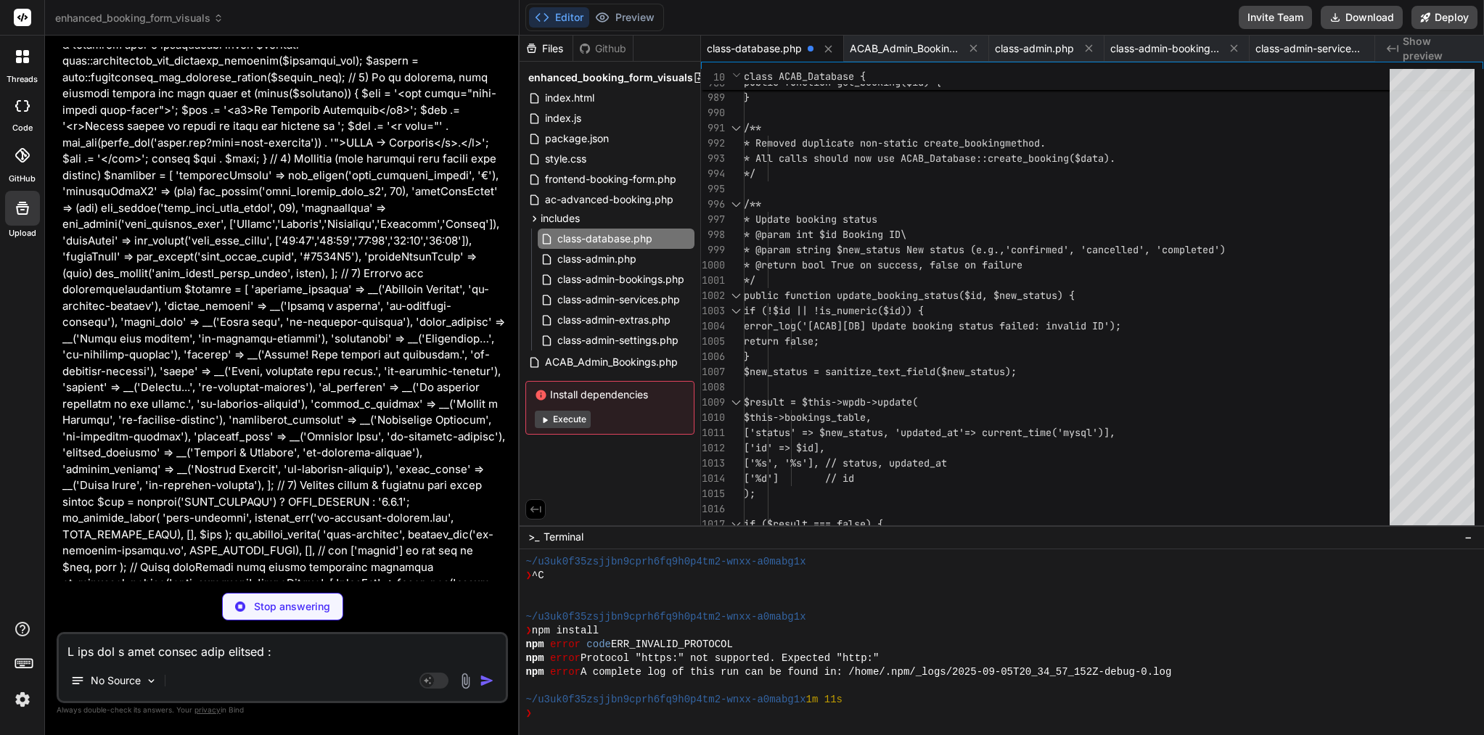
scroll to position [69579, 0]
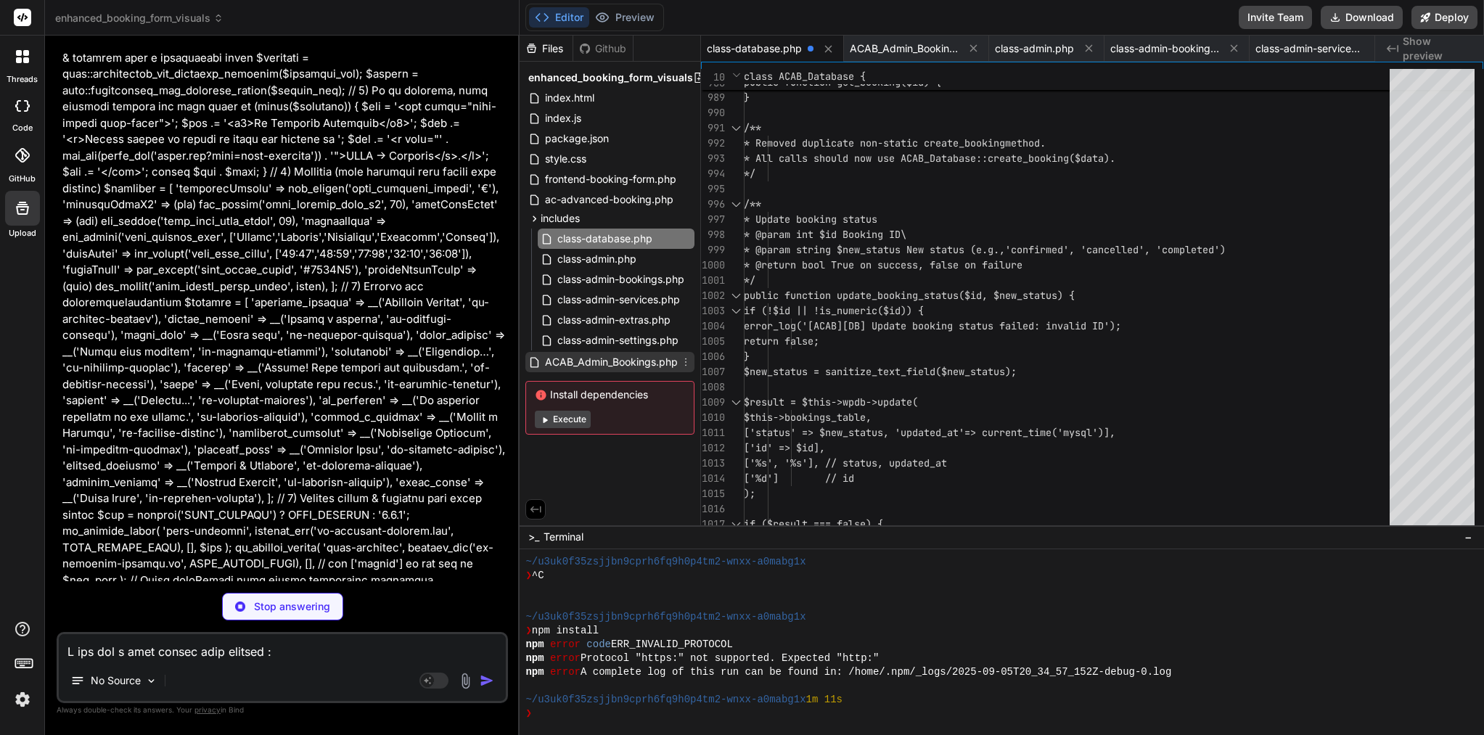
type textarea "x"
click at [602, 358] on span "ACAB_Admin_Bookings.php" at bounding box center [612, 361] width 136 height 17
type textarea "'acab_notice' => 'bulk_action_completed', 'updated' => $updated_count ), admin_…"
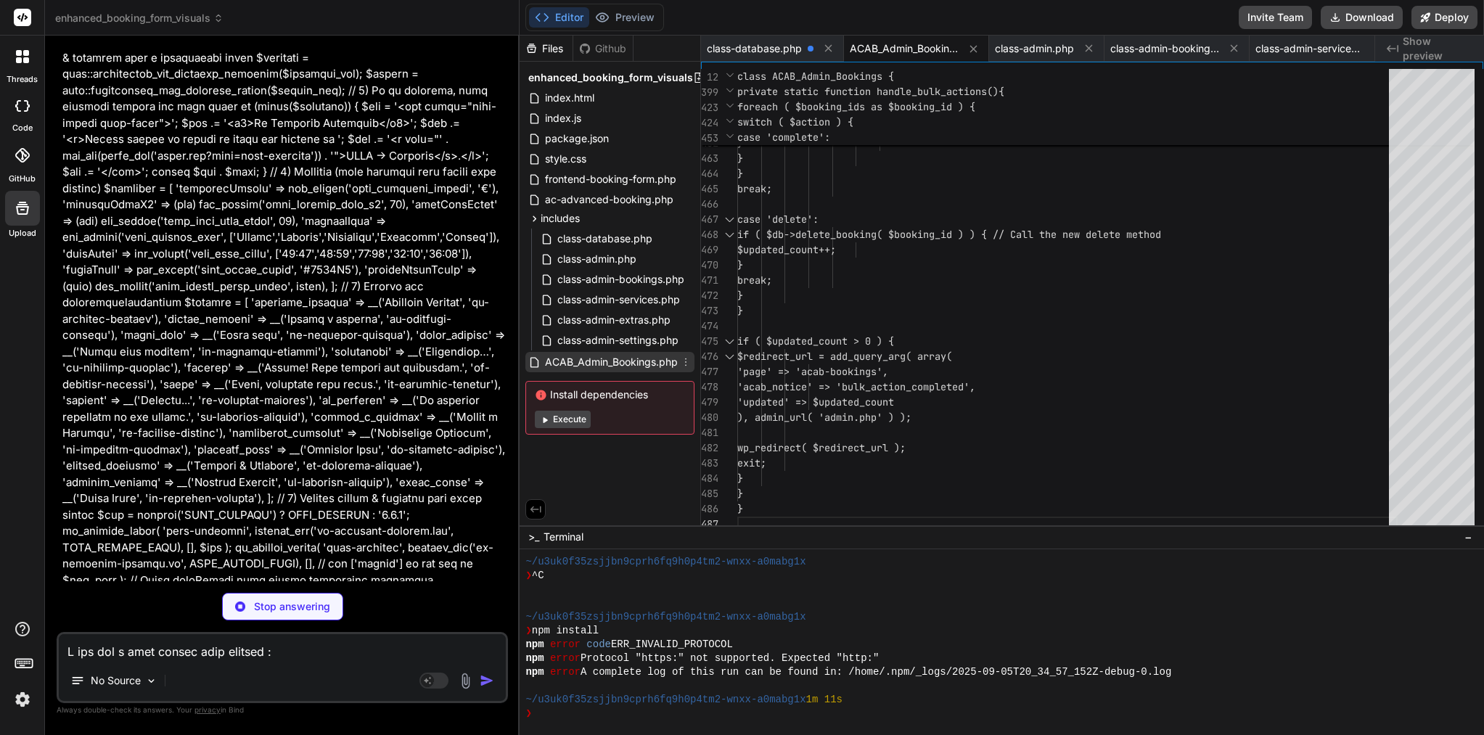
click at [684, 358] on icon at bounding box center [686, 362] width 12 height 12
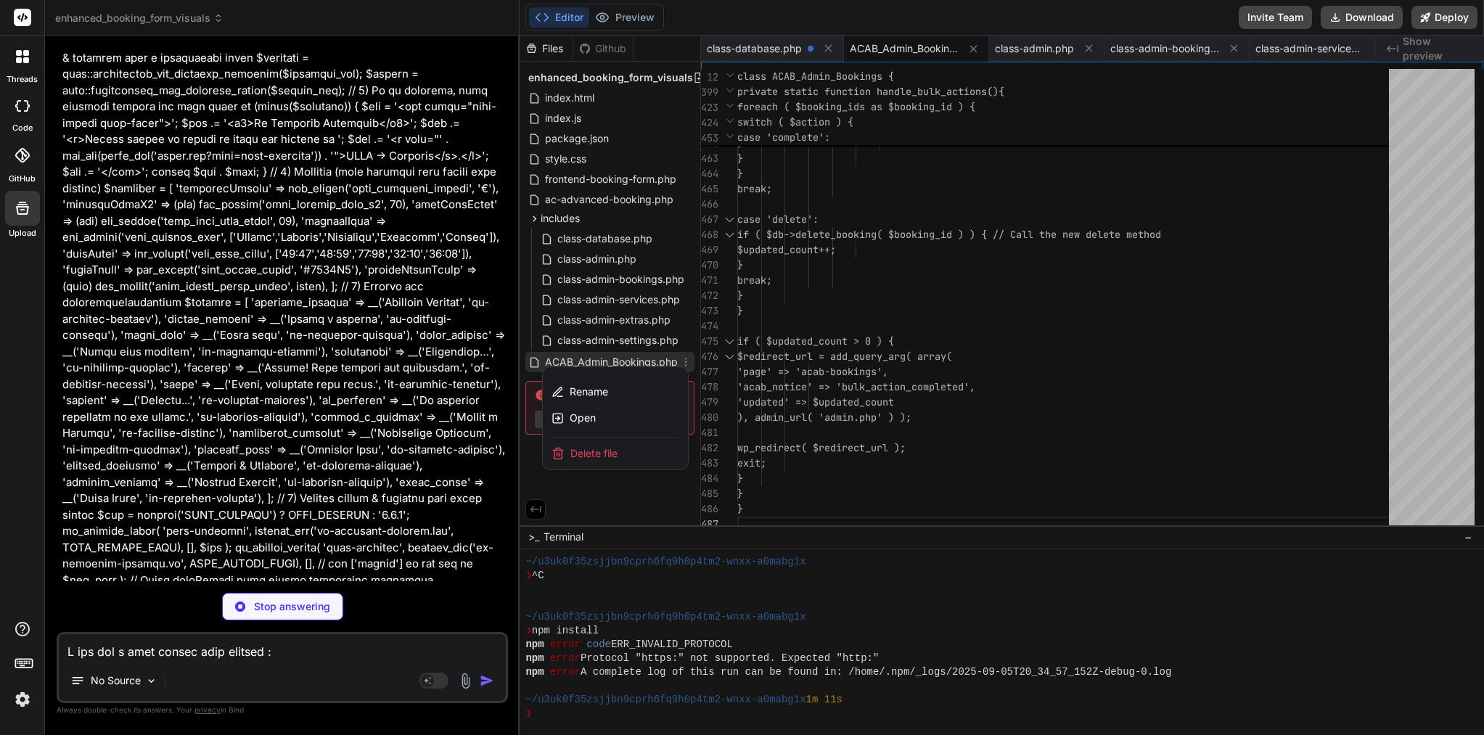
click at [626, 362] on div at bounding box center [1002, 386] width 964 height 700
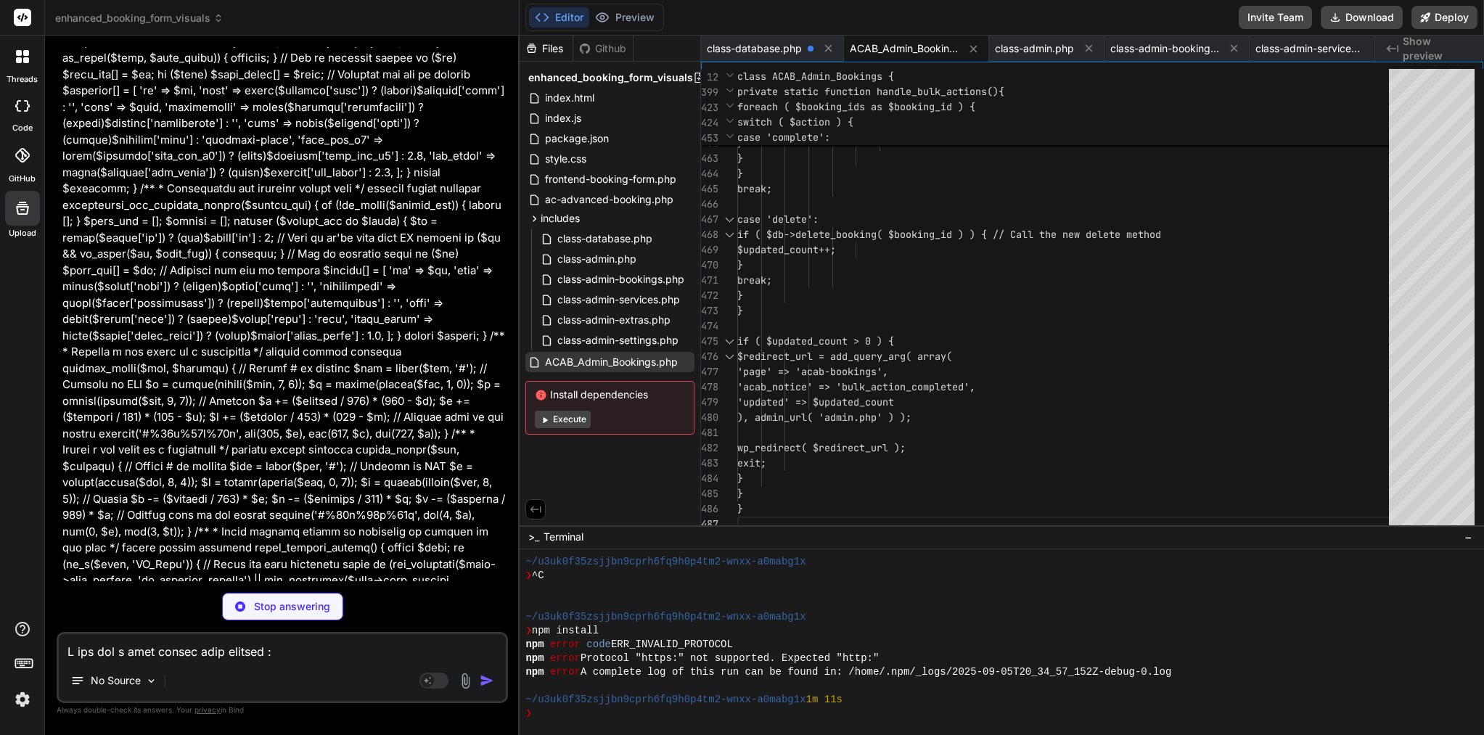
scroll to position [0, 0]
type textarea "x"
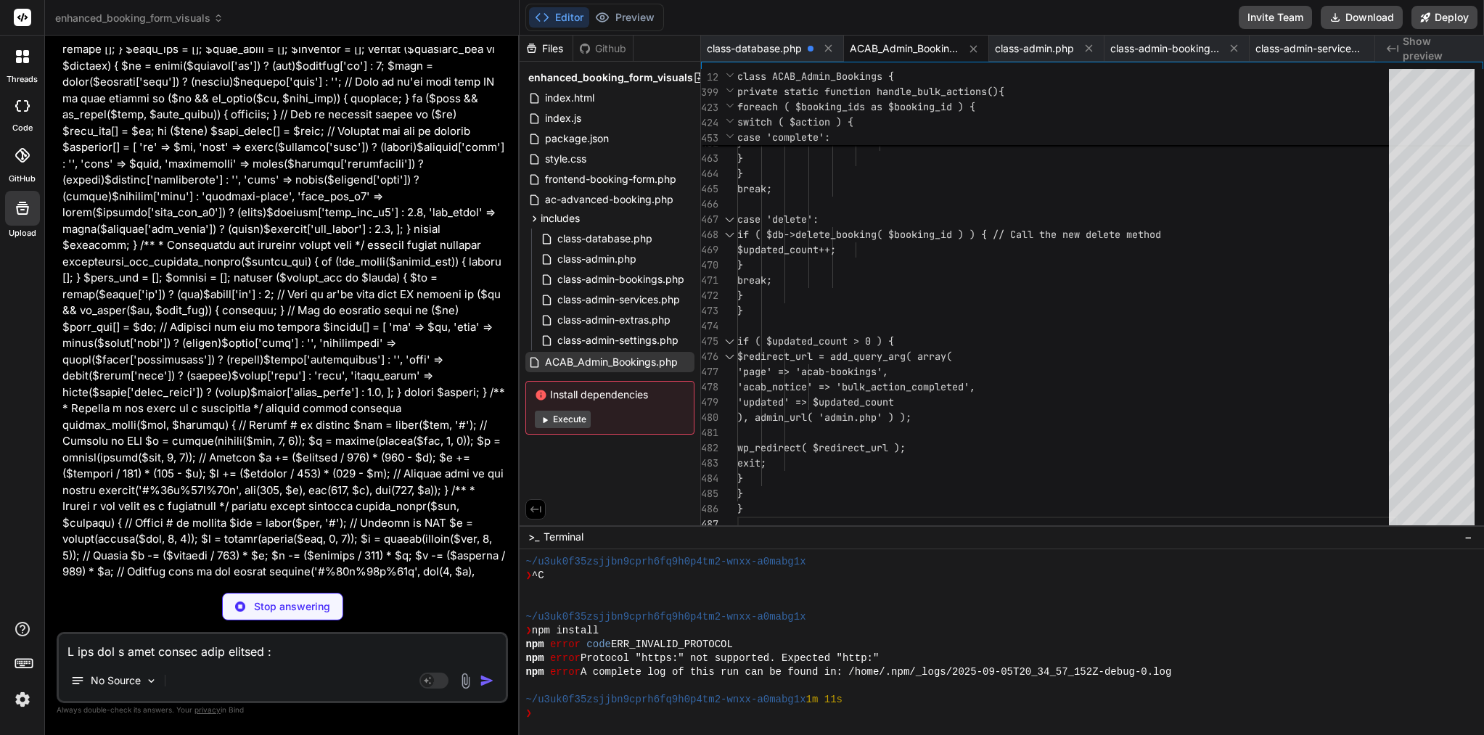
type textarea "return $prefix . time(); // Fallback } }"
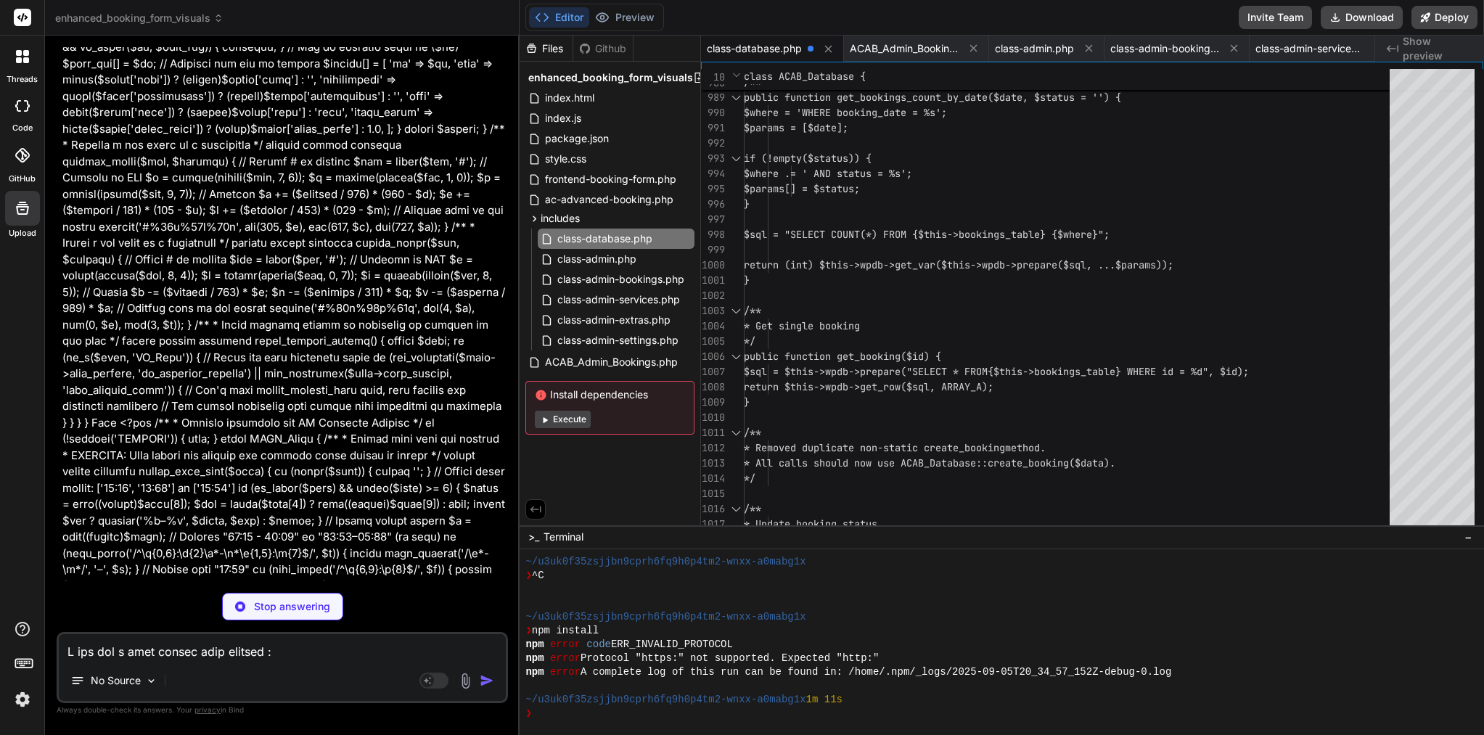
scroll to position [70584, 0]
type textarea "x"
type textarea "} else { wp_send_json_error(['message' => 'Failed to delete booking']); } } }"
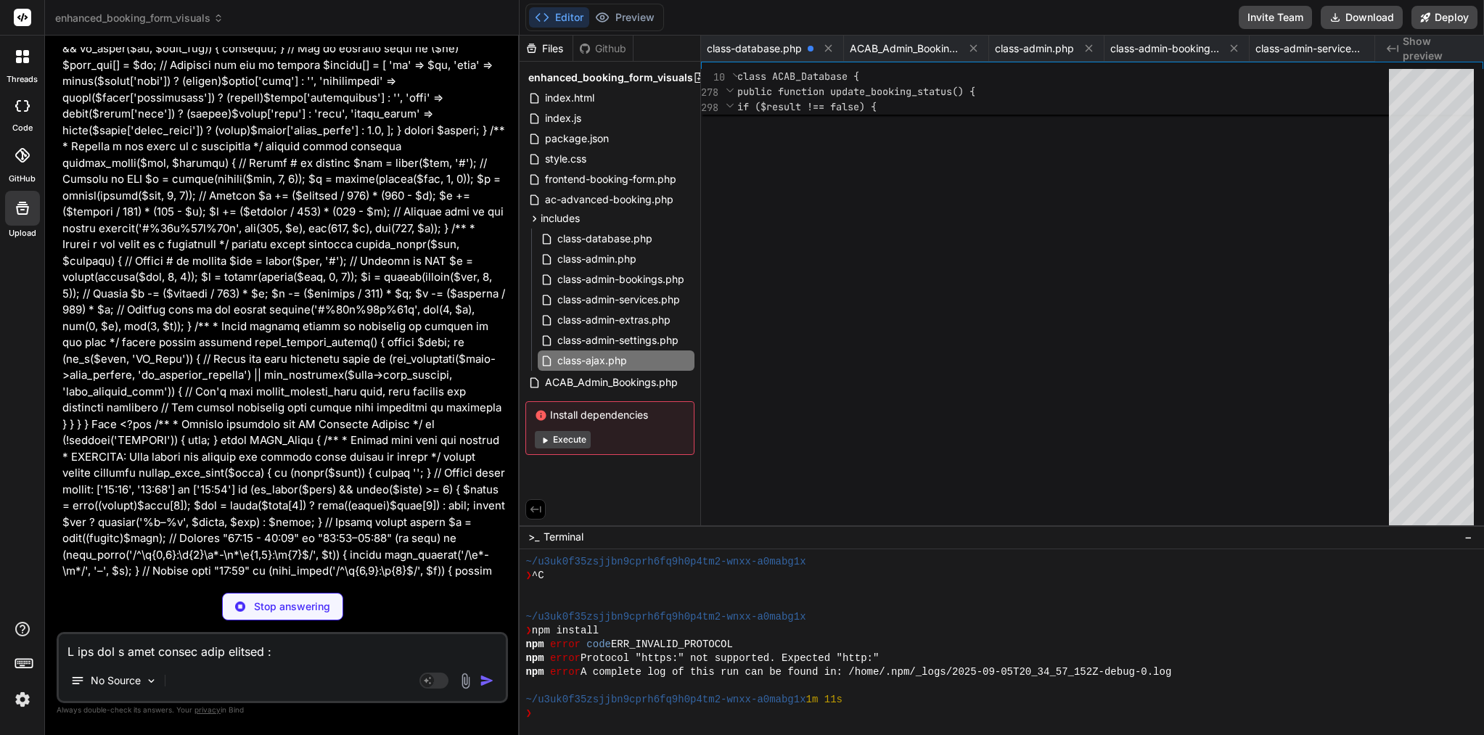
type textarea "x"
type textarea "return $check_date; } } return null; } }"
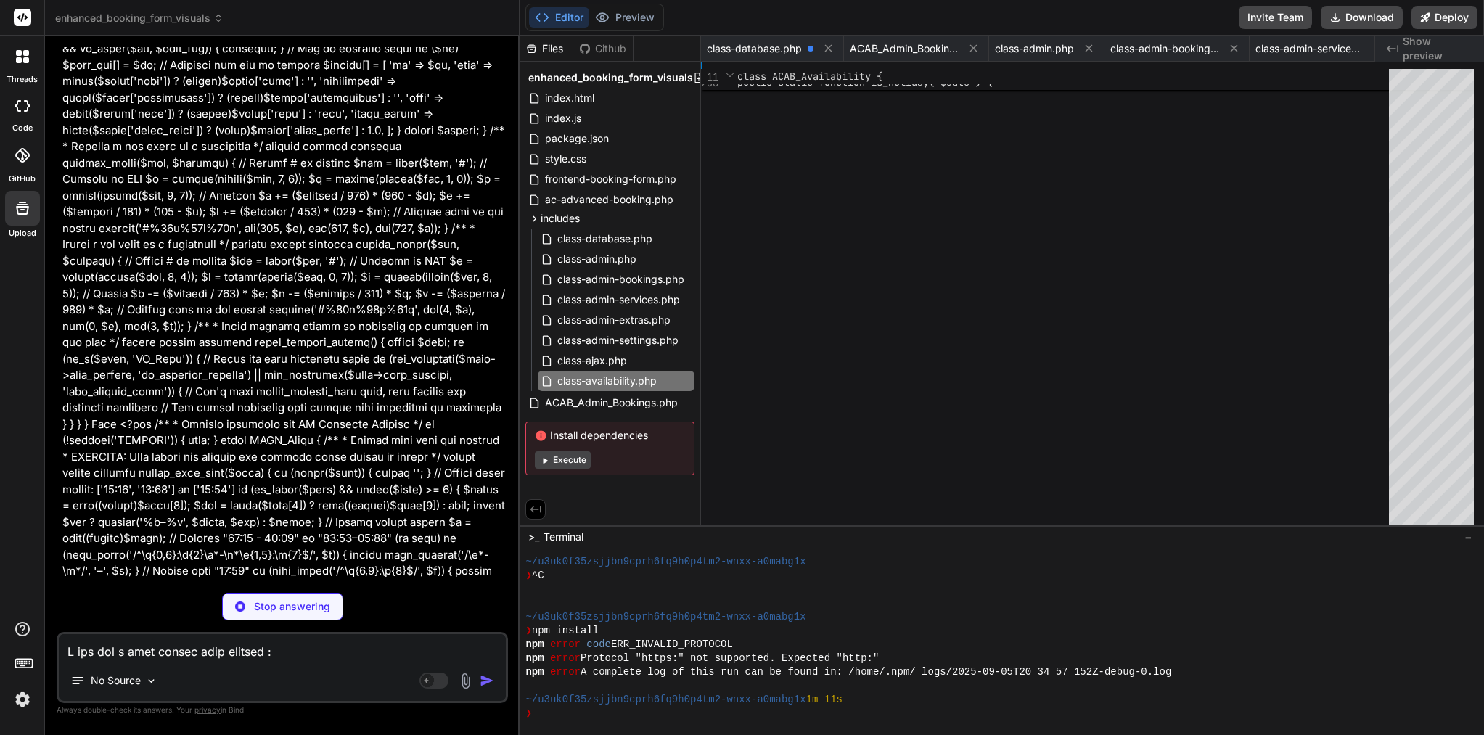
type textarea "x"
type textarea "return "<html><body><h2>Booking Update</h2><p>Dear {{full_name}},</p><p>Your bo…"
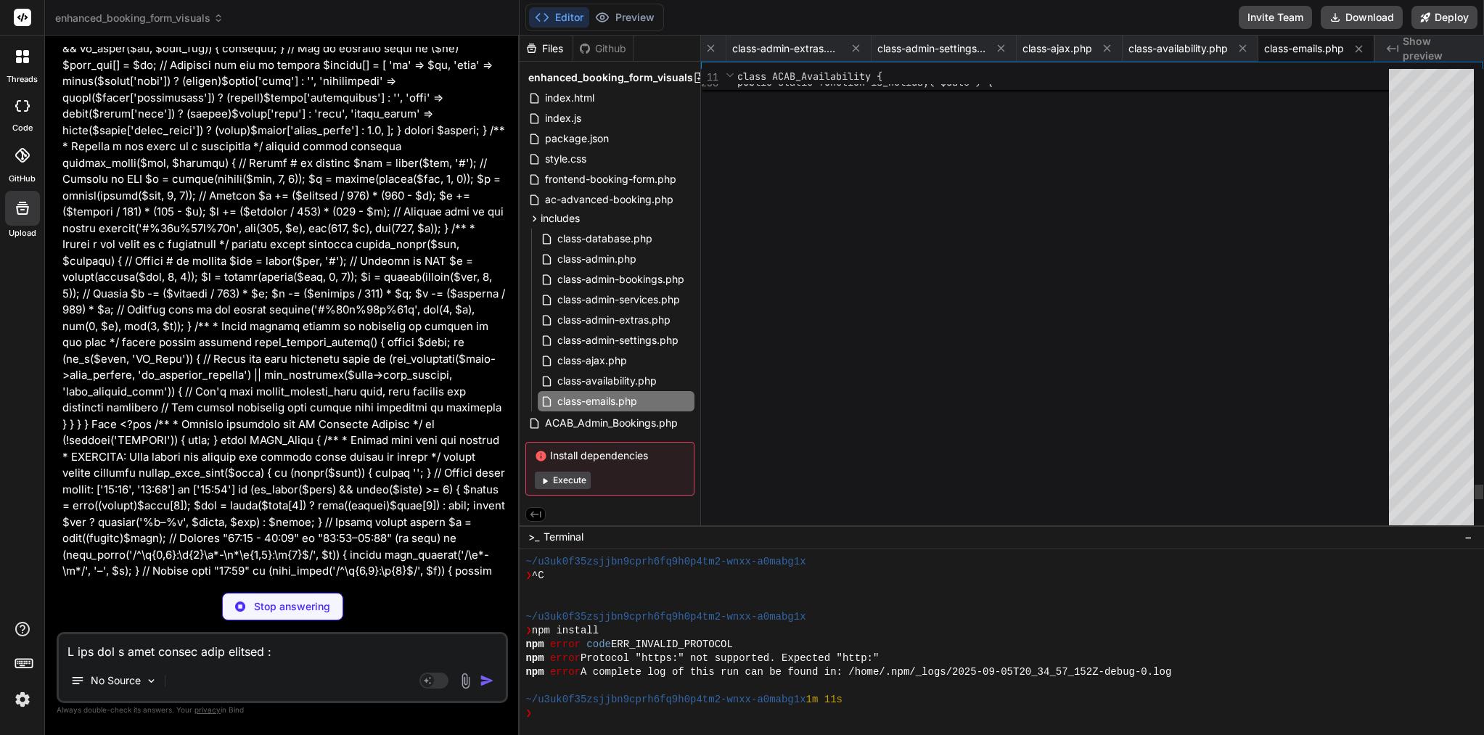
scroll to position [76, 0]
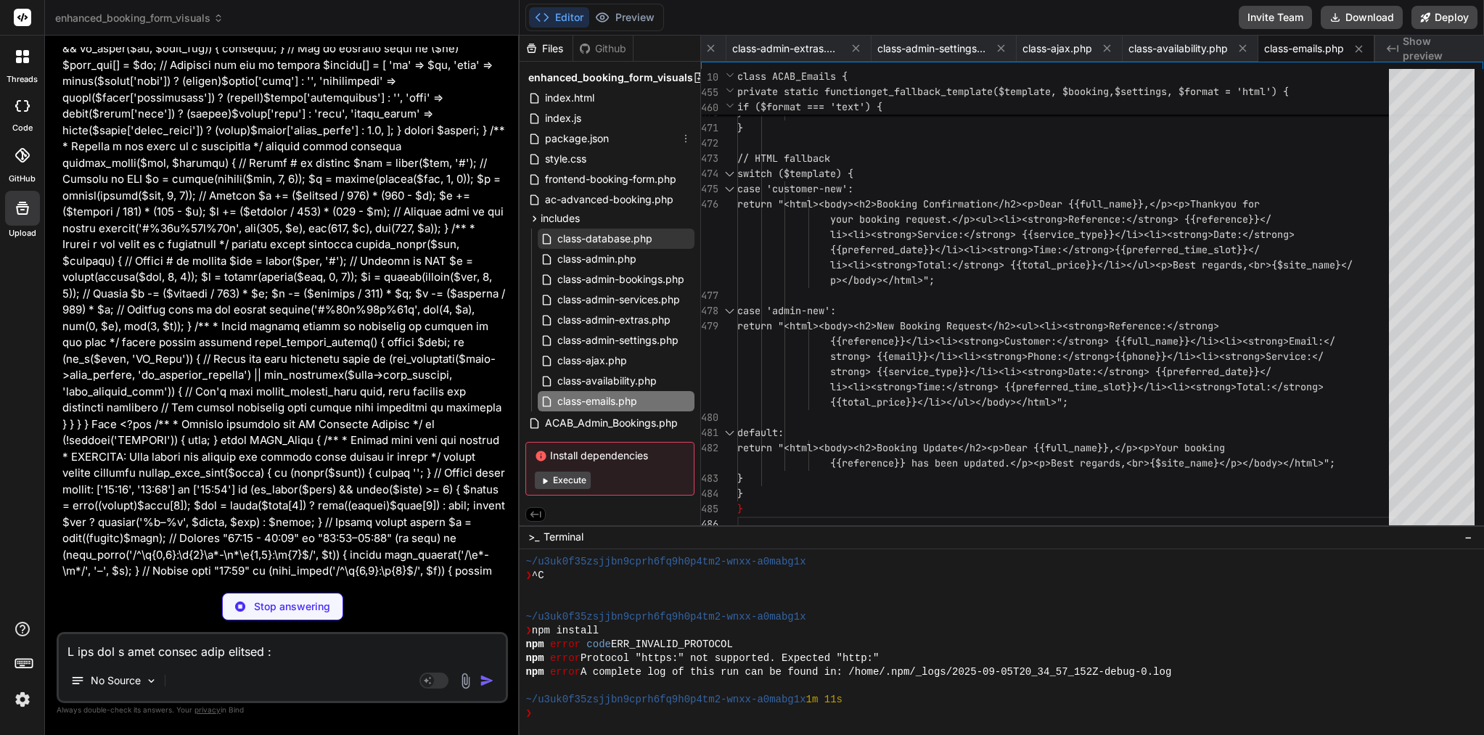
type textarea "x"
type textarea "} } }"
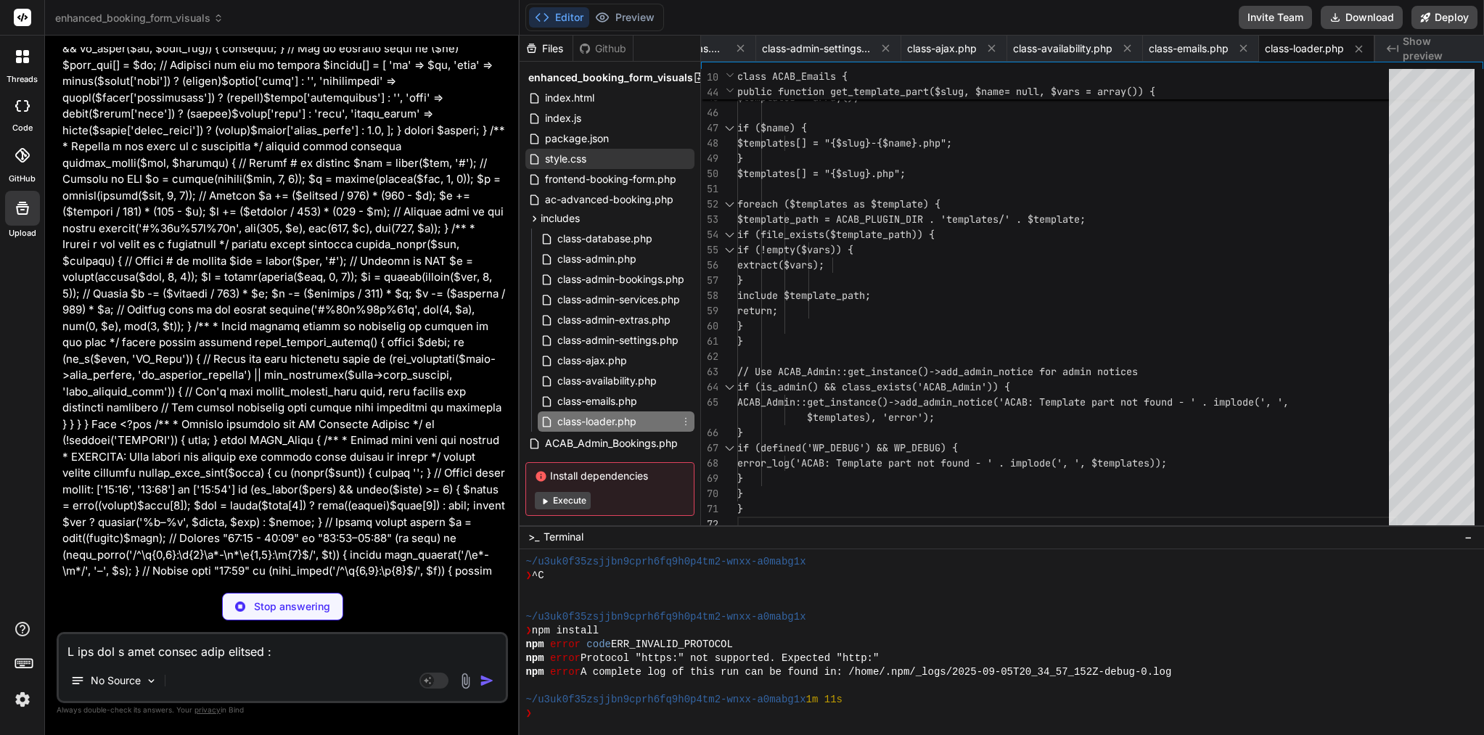
scroll to position [0, 0]
type textarea "x"
type textarea "} return $breakdown; } }"
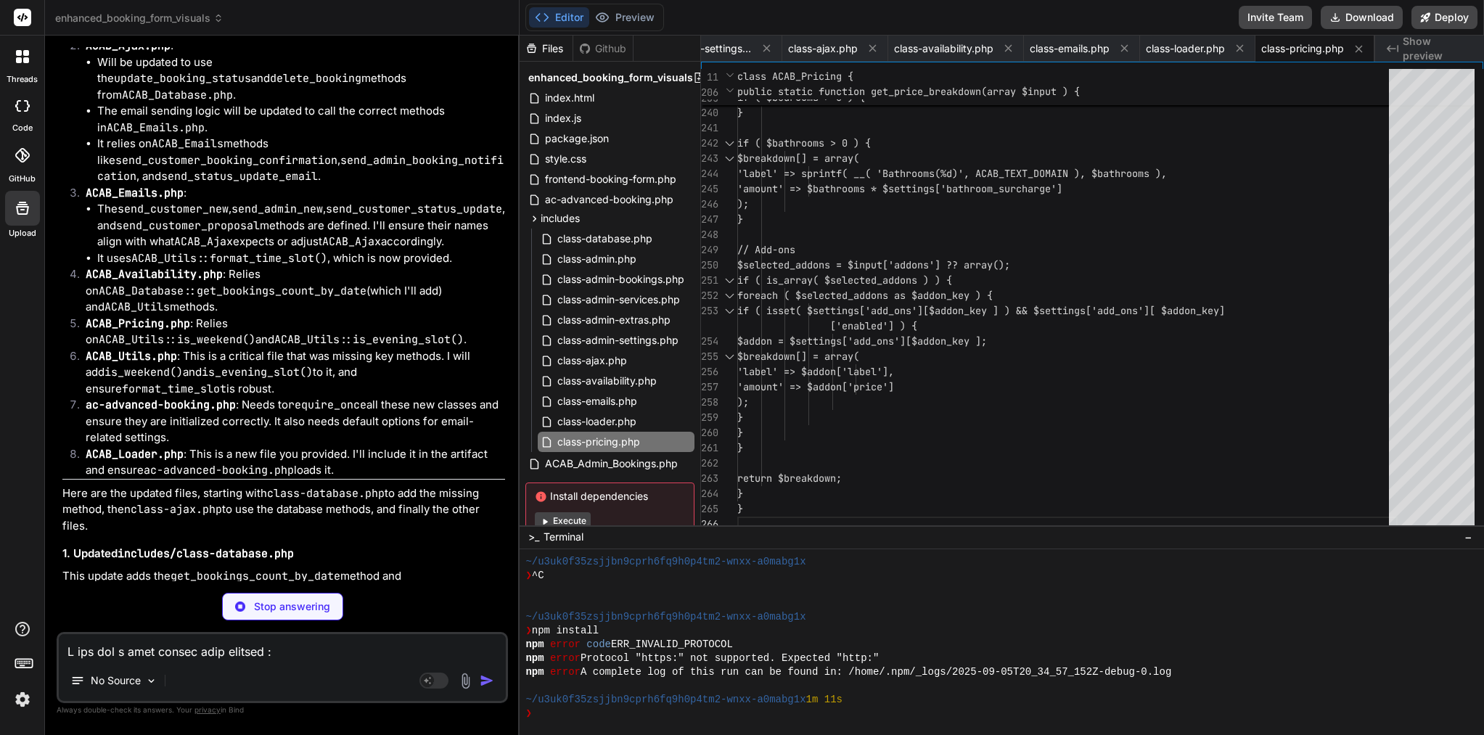
scroll to position [72232, 0]
type textarea "x"
type textarea "}"
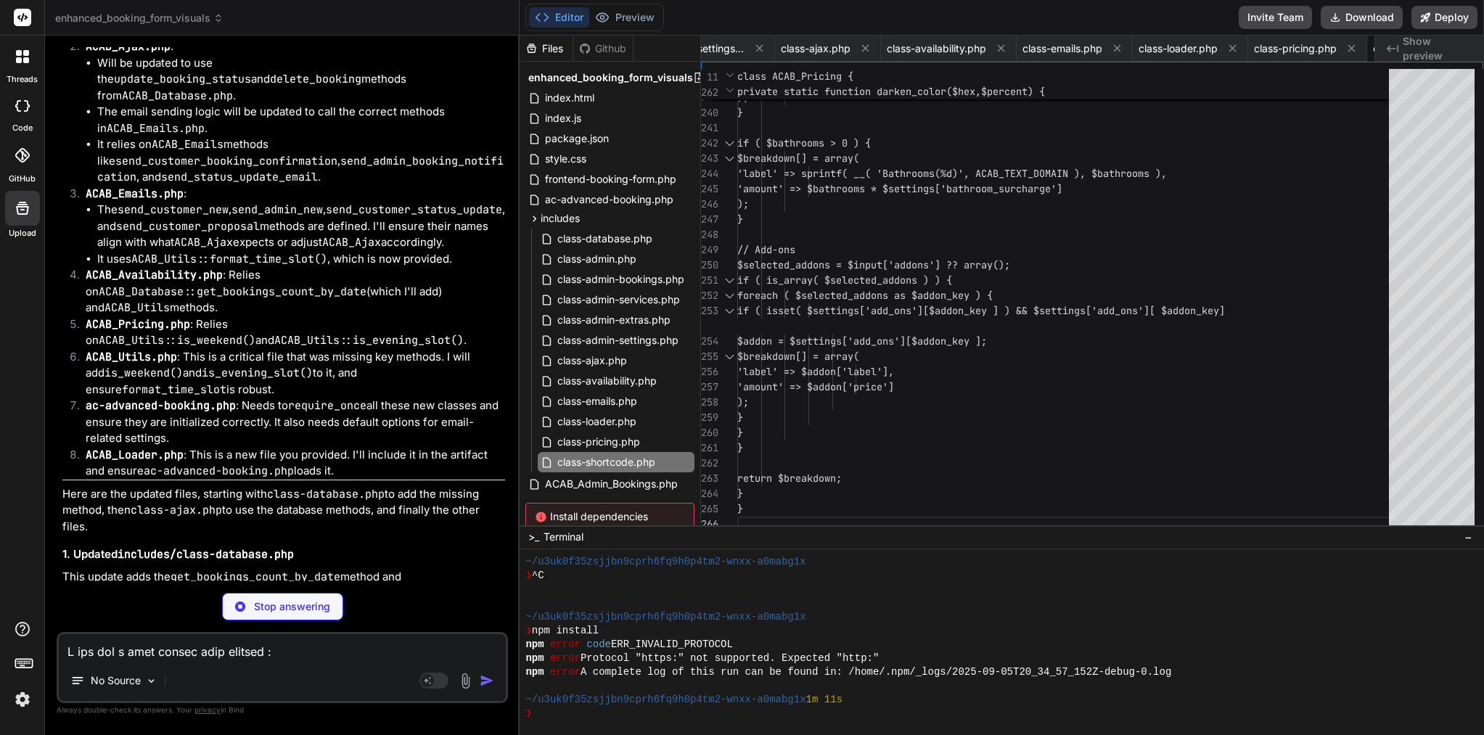
type textarea "x"
type textarea "* Convert UTC time to user timezone */ public static function convert_to_user_t…"
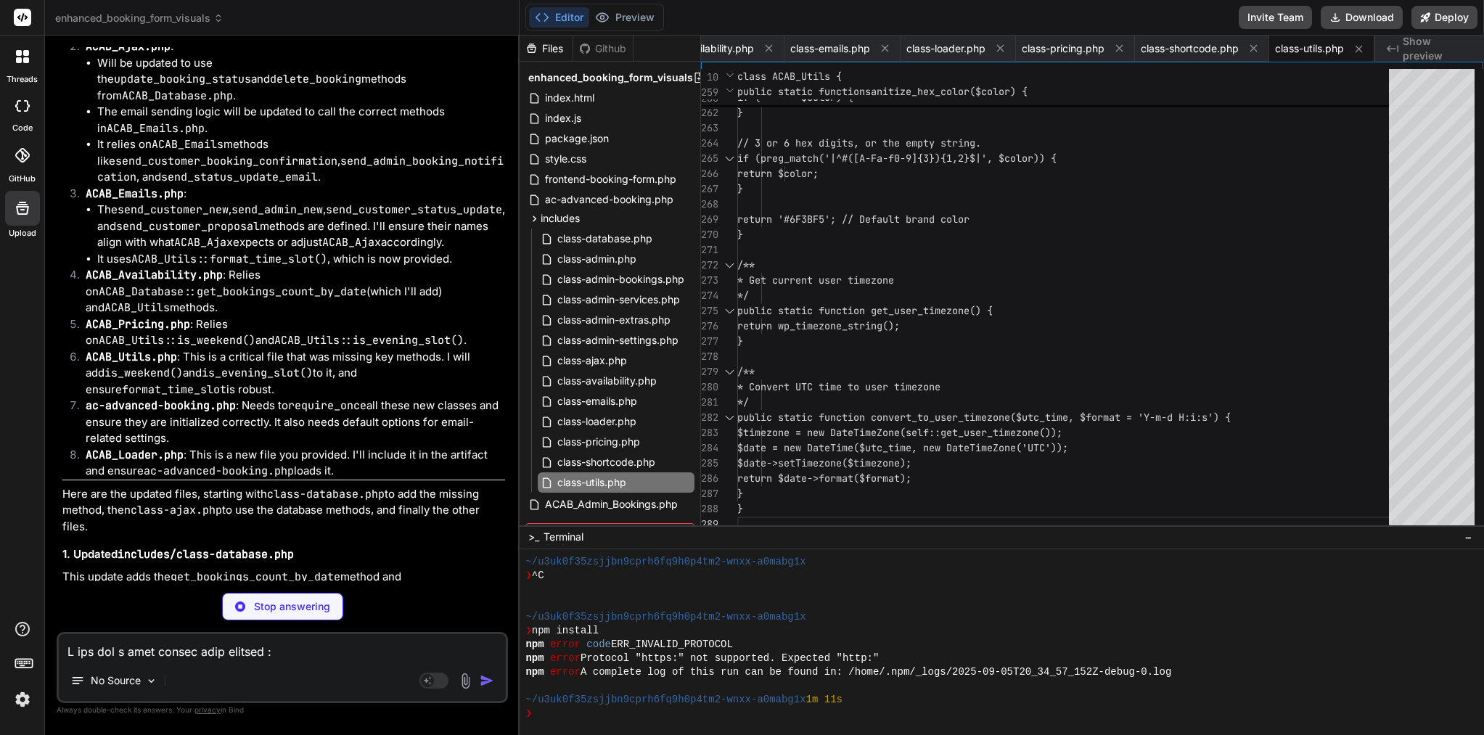
click at [214, 646] on textarea at bounding box center [282, 647] width 447 height 26
type textarea "x"
type textarea "i"
type textarea "x"
type textarea "I"
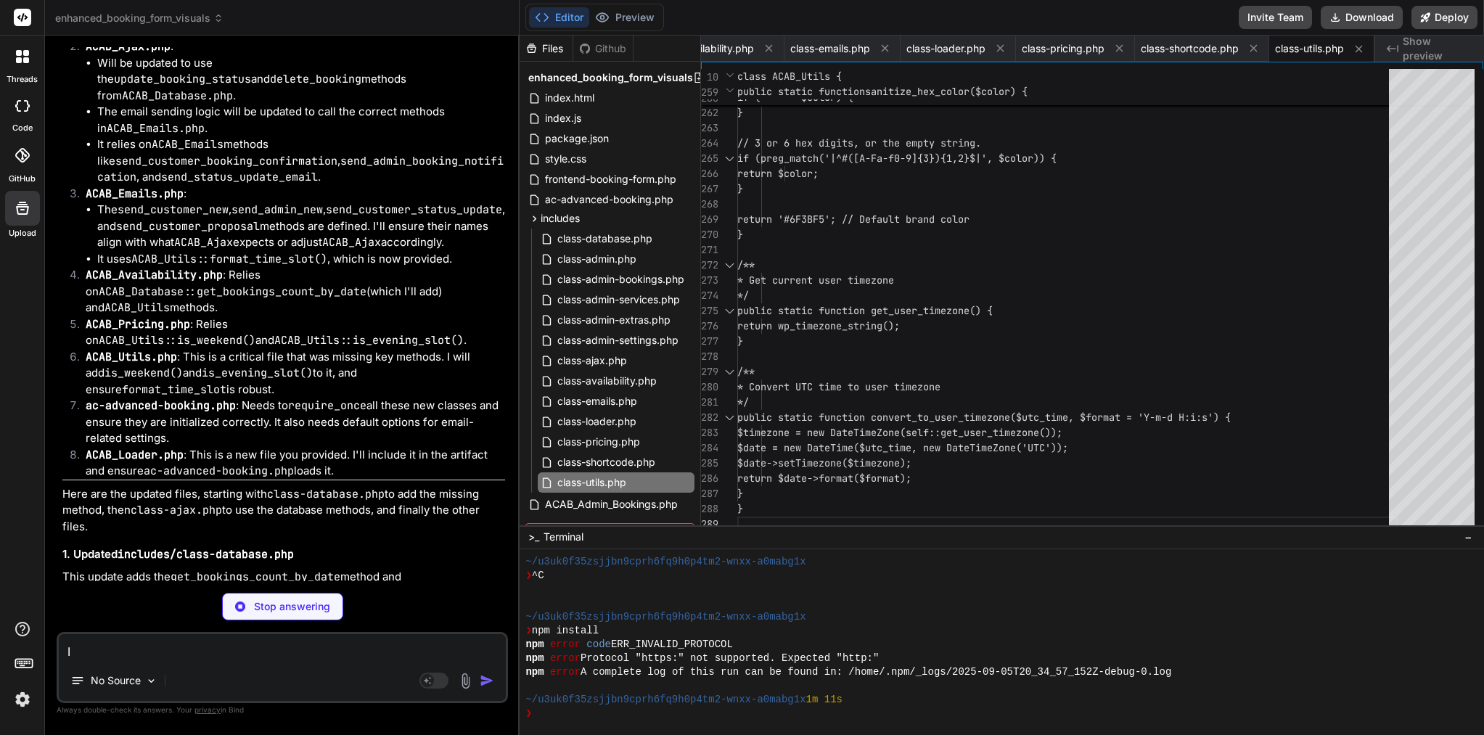
type textarea "x"
type textarea "I a"
type textarea "x"
type textarea "I ad"
type textarea "x"
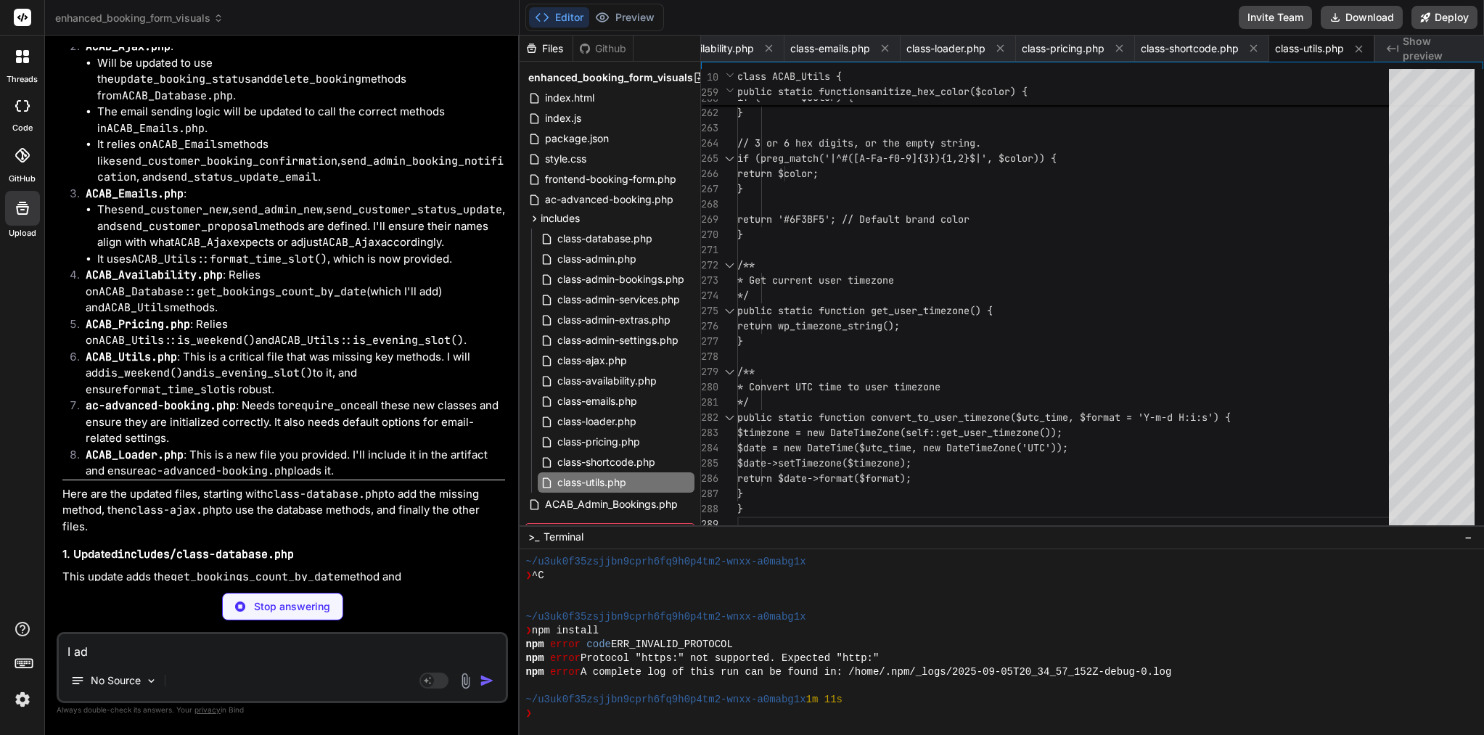
type textarea "I add"
type textarea "x"
type textarea "I add"
type textarea "x"
type textarea "I add y"
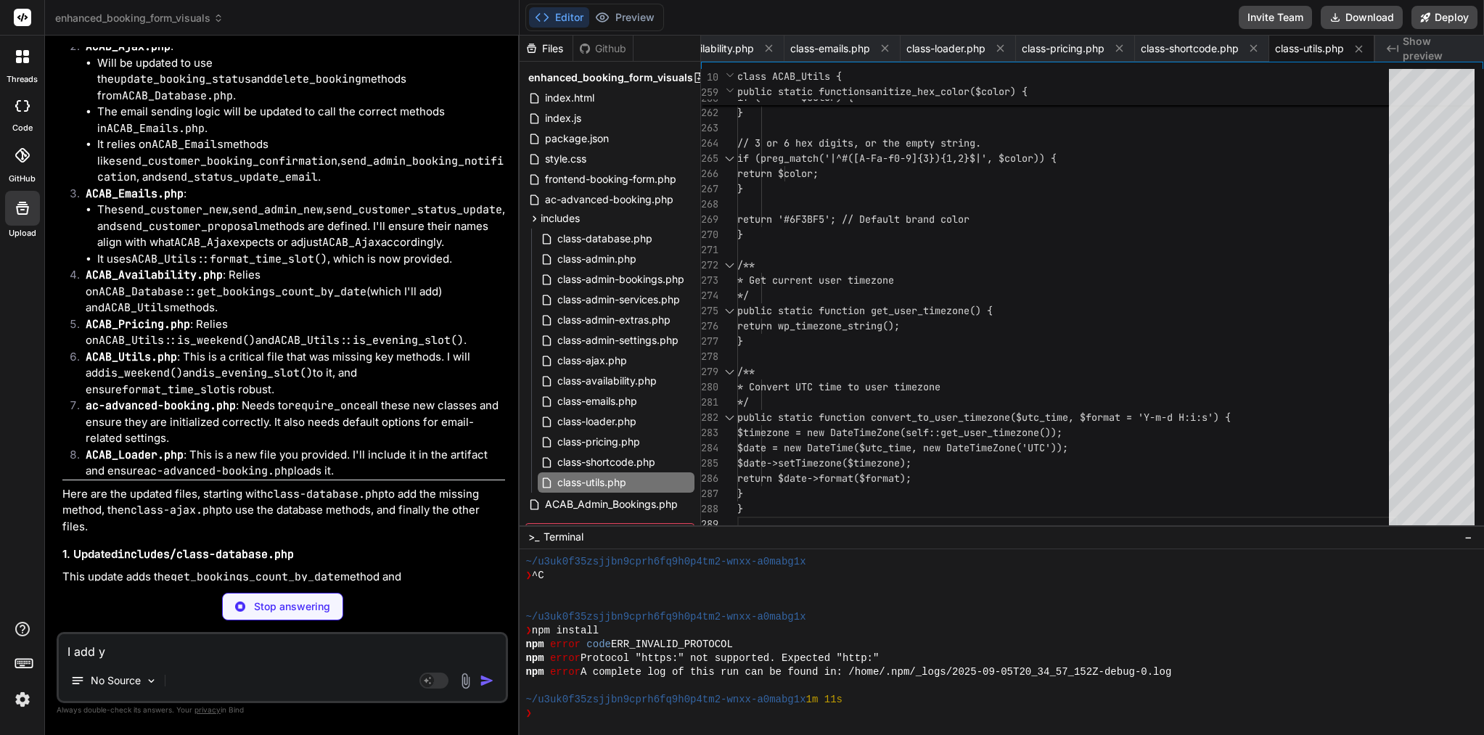
type textarea "x"
type textarea "I add yo"
type textarea "x"
type textarea "I add you"
type textarea "x"
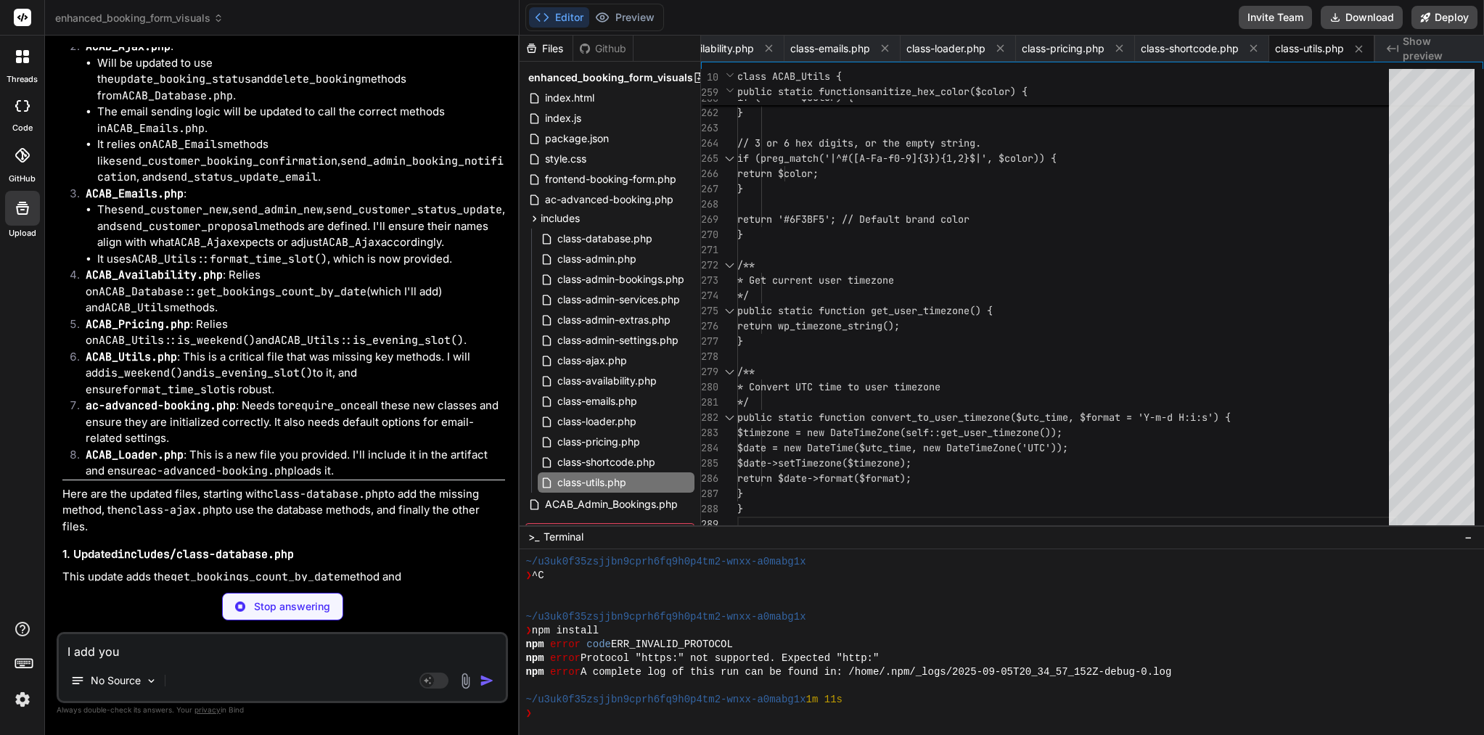
type textarea "I add you"
type textarea "x"
type textarea "I add you a"
type textarea "x"
type textarea "I add you a"
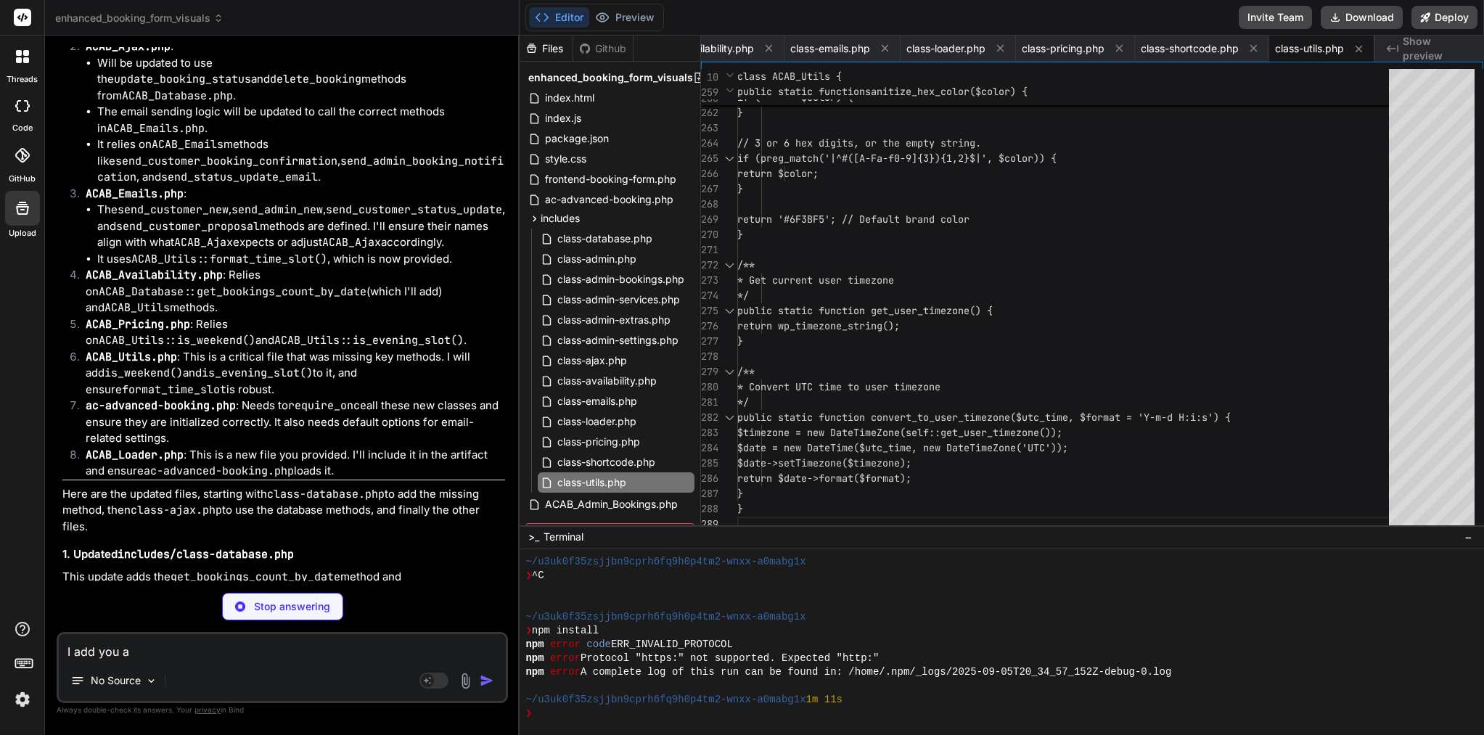
type textarea "x"
type textarea "I add you a f"
type textarea "x"
type textarea "I add you a fi"
type textarea "x"
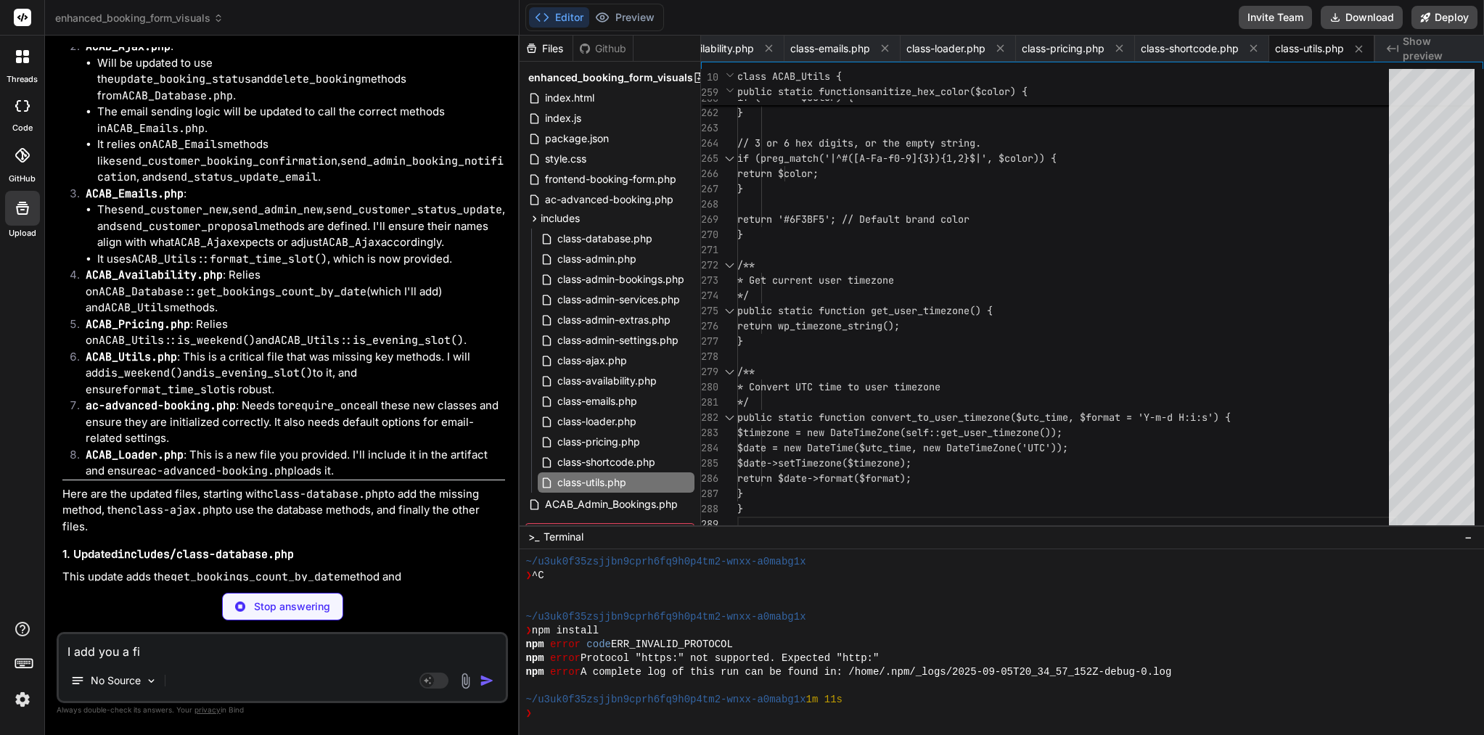
type textarea "I add you a fil"
type textarea "x"
type textarea "I add you a file"
type textarea "x"
type textarea "I add you a file"
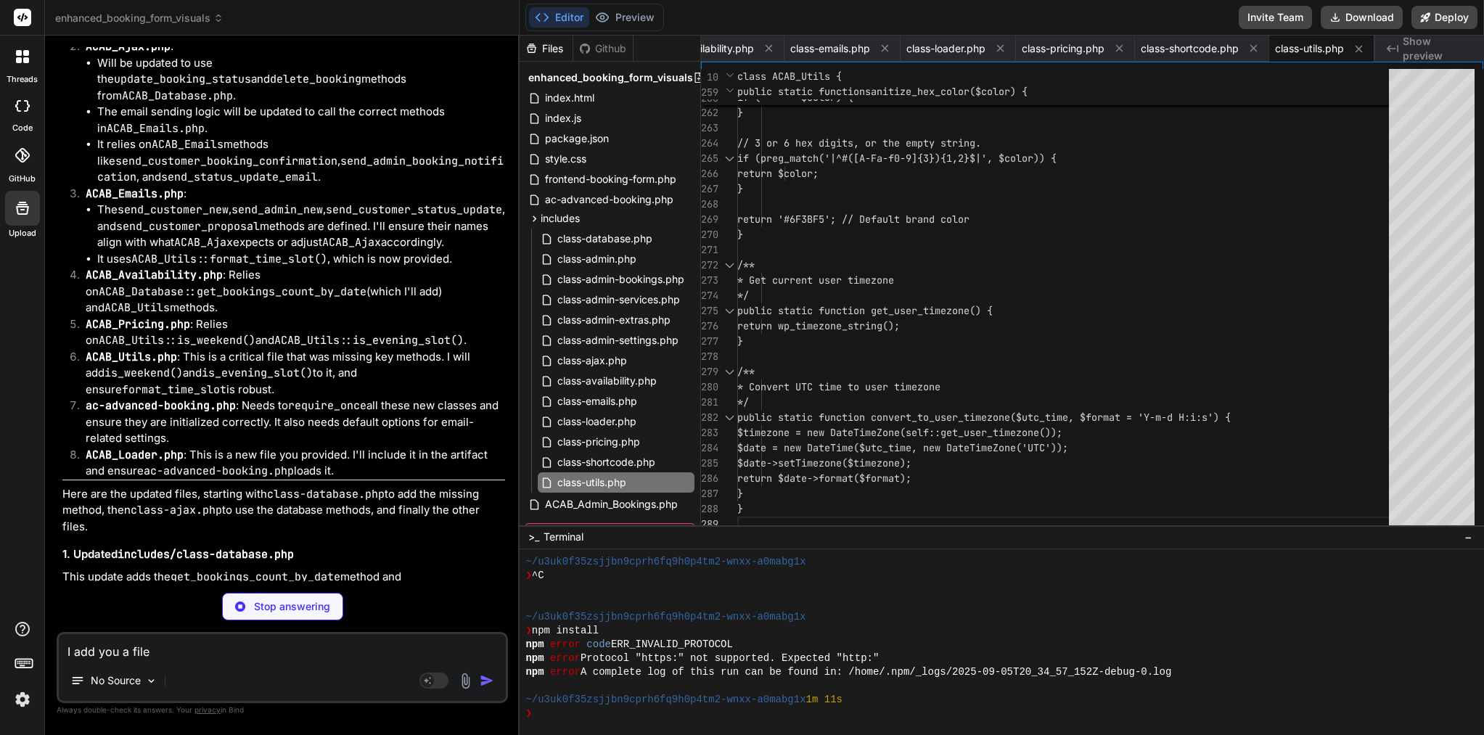
type textarea "x"
type textarea "I add you a file a"
type textarea "x"
type textarea "I add you a file ad"
type textarea "x"
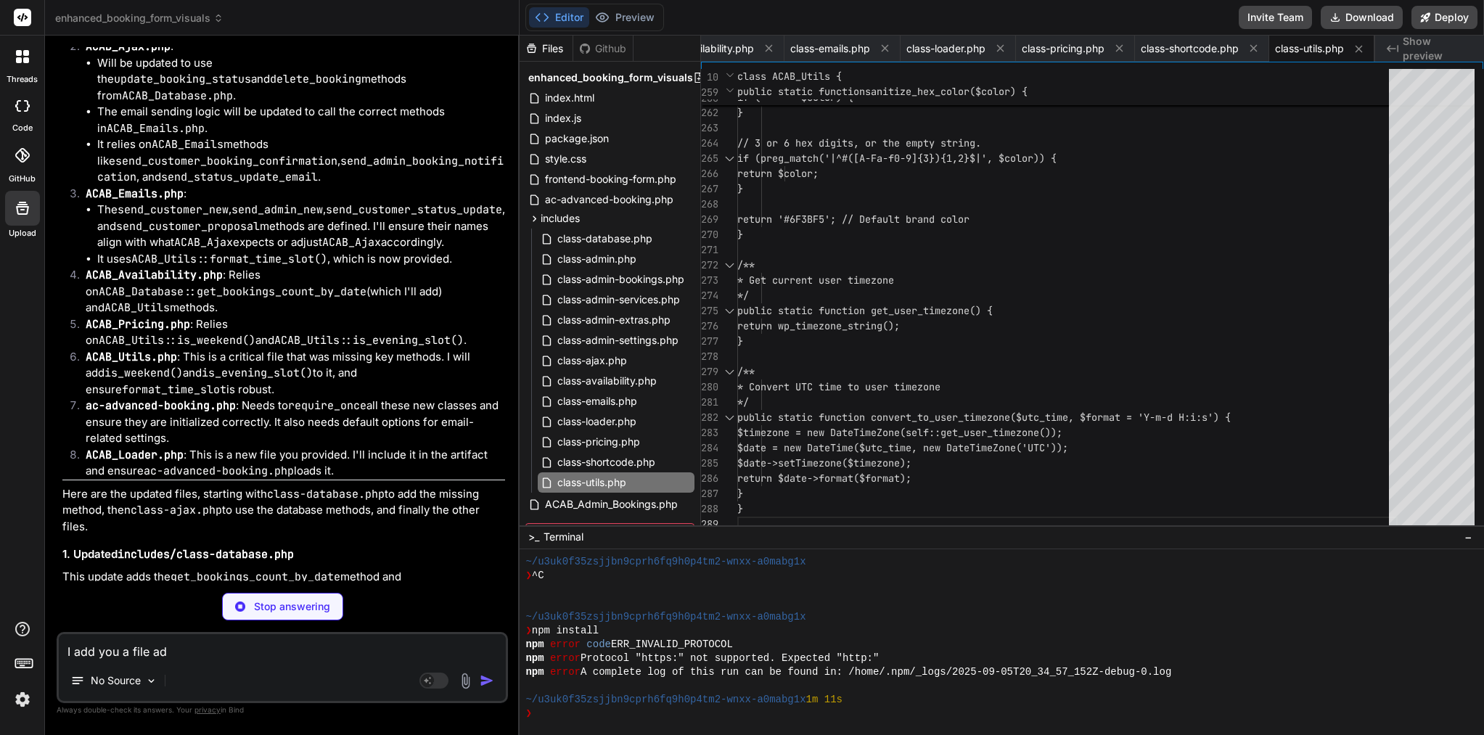
type textarea "I add you a file adm"
type textarea "x"
type textarea "I add you a file admi"
type textarea "x"
type textarea "I add you a file admin"
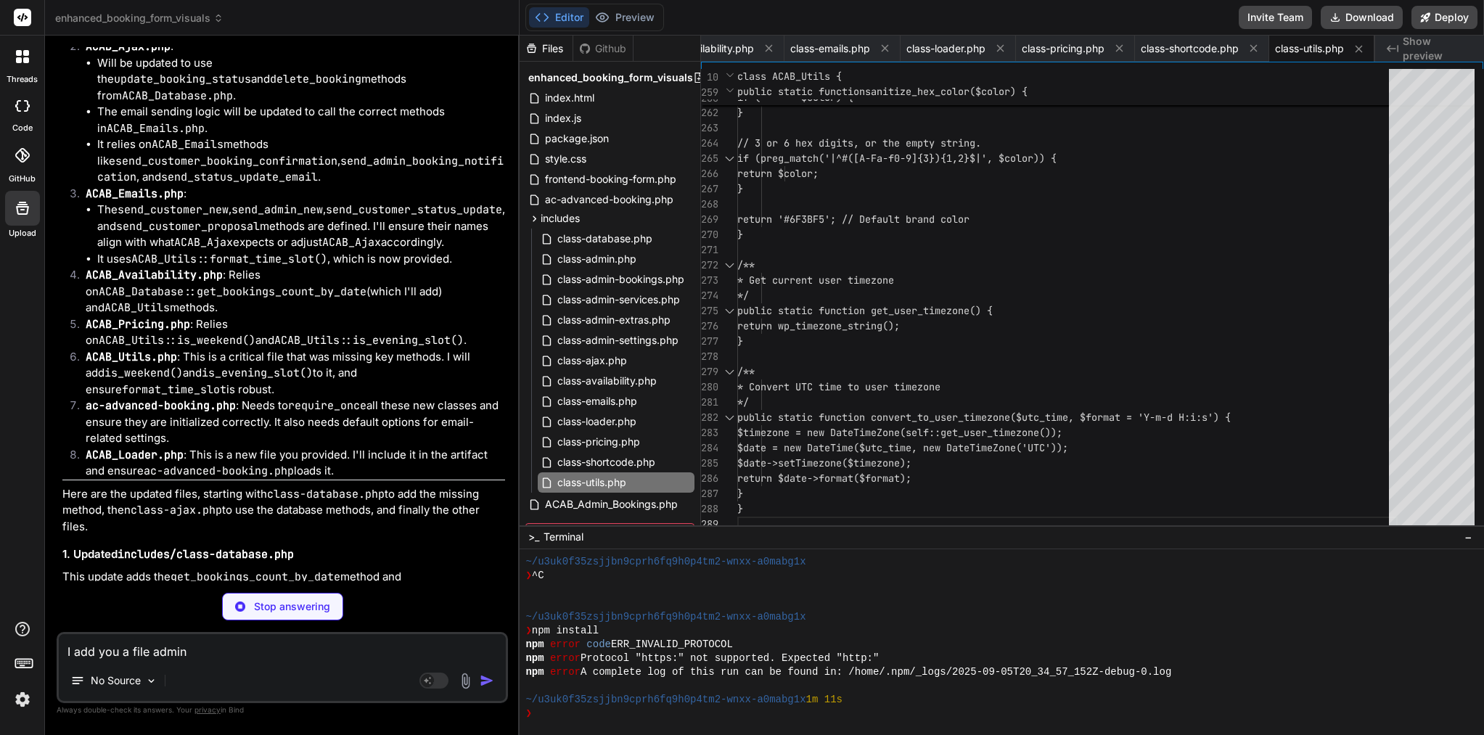
type textarea "x"
type textarea "} // Enhanced debug admin notice with bulk actions - now handled by ACAB_Admin …"
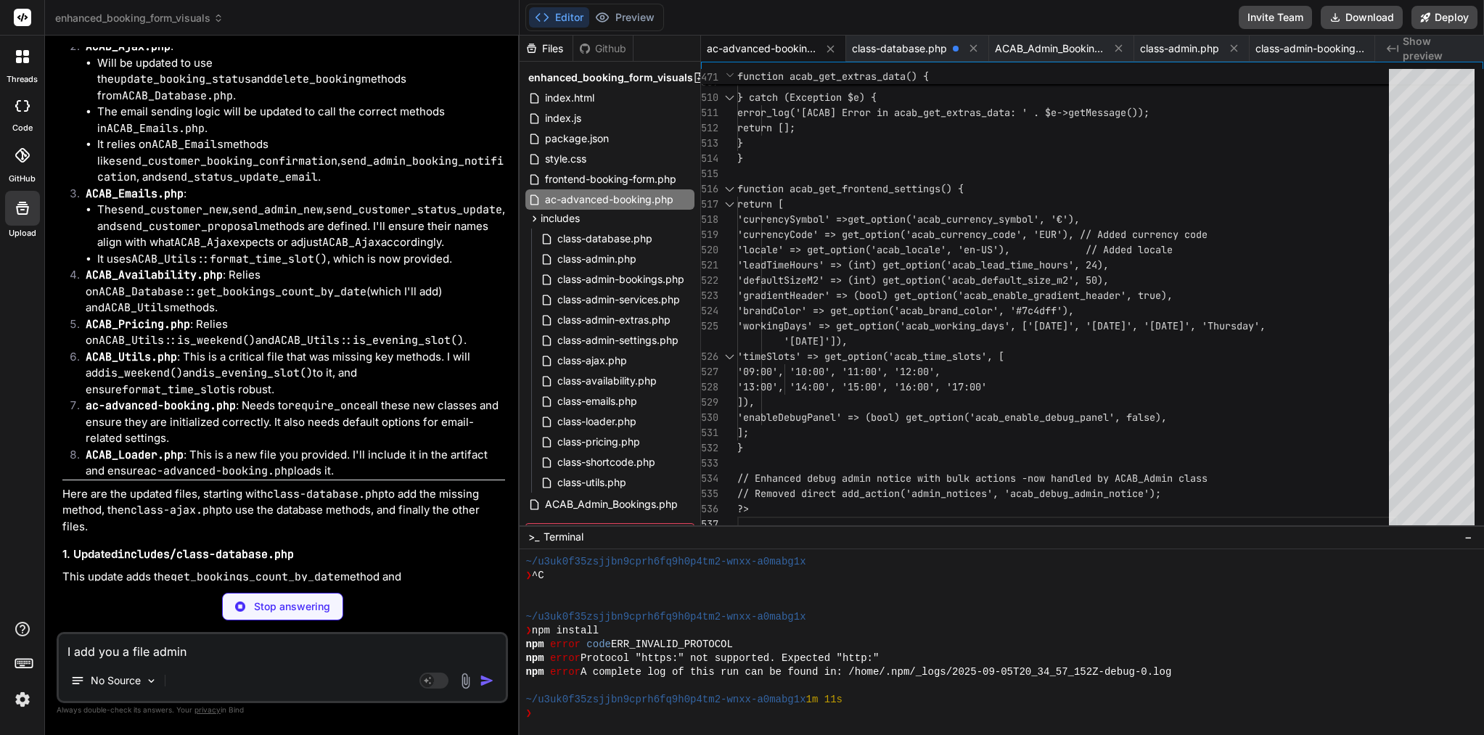
type textarea "x"
type textarea "I add you a file admin"
type textarea "x"
type textarea "I add you a file admin f"
type textarea "x"
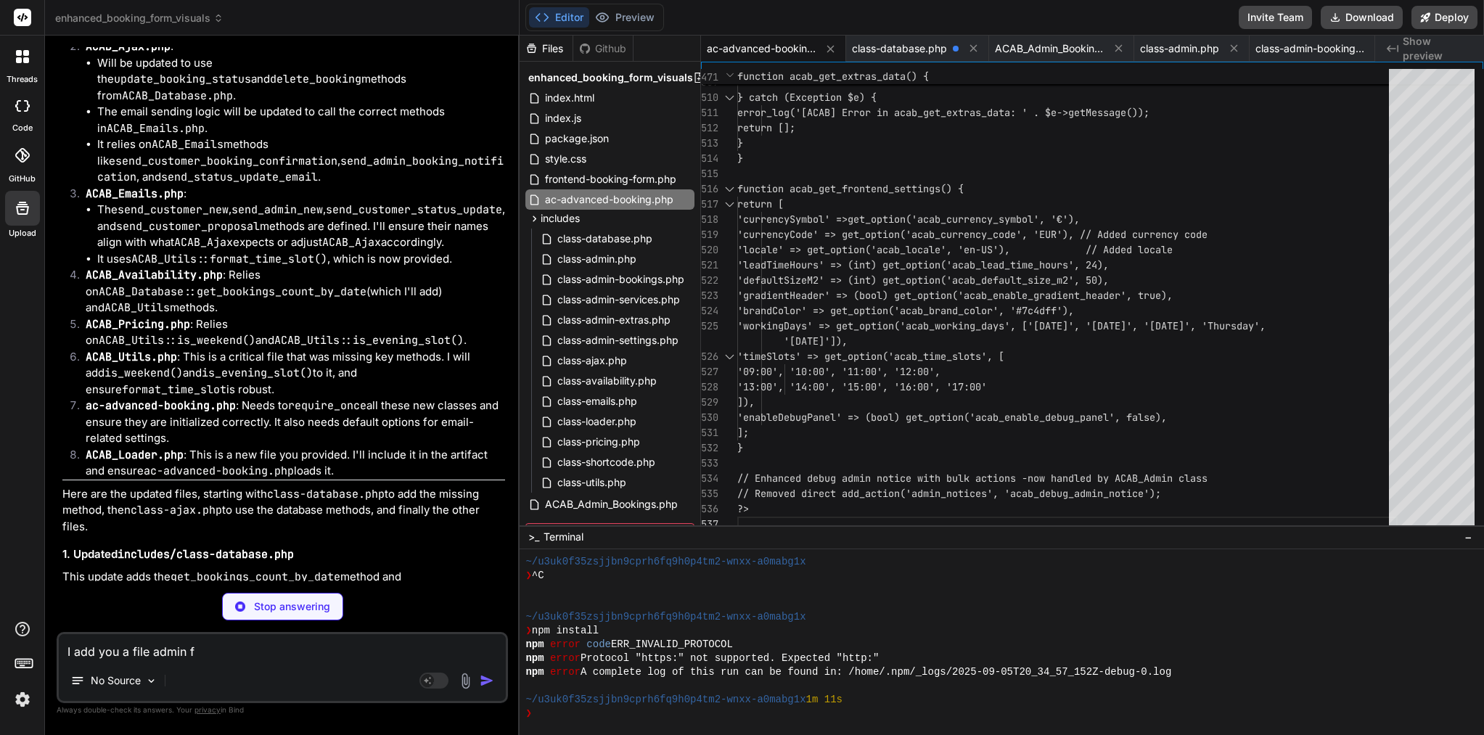
type textarea "I add you a file admin fo"
type textarea "x"
type textarea "I add you a file admin fol"
type textarea "x"
type textarea "I add you a file admin fold"
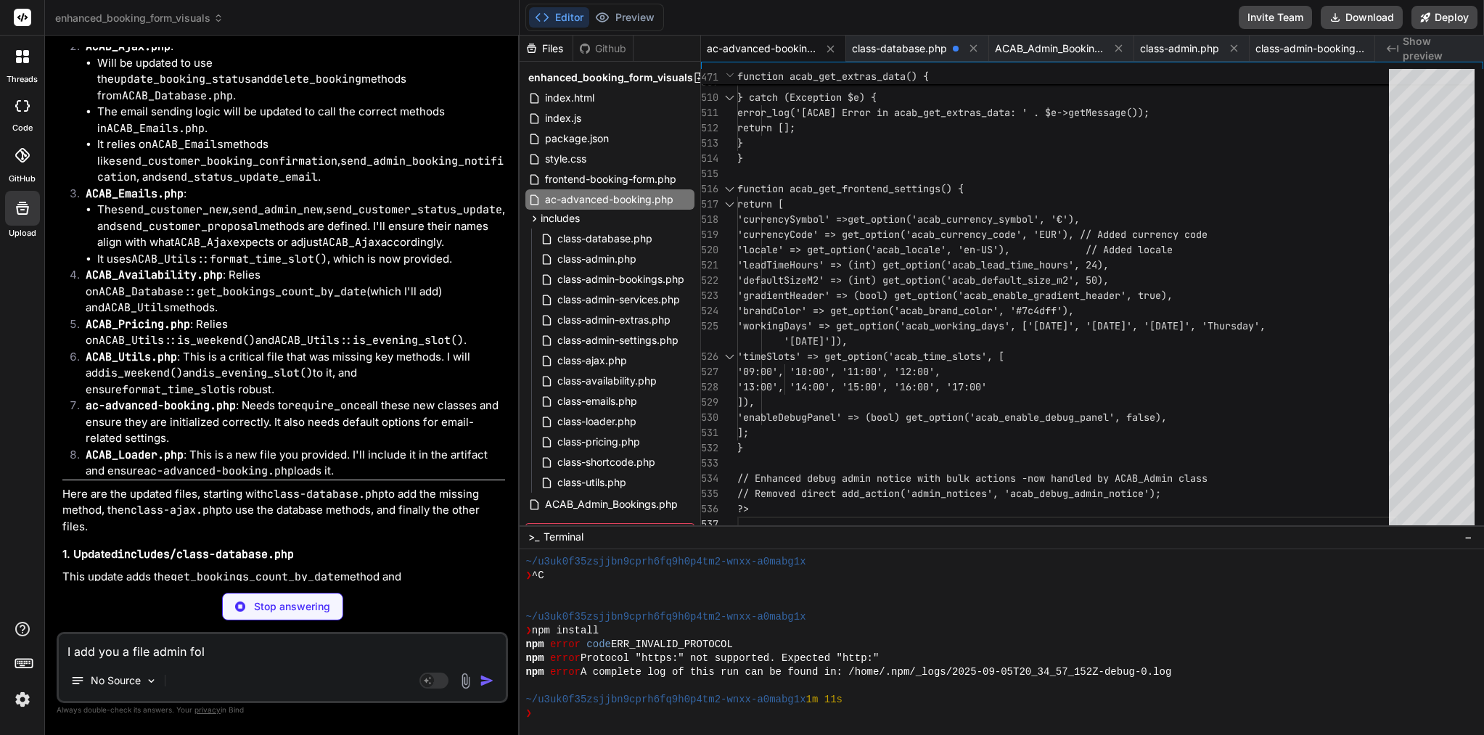
type textarea "x"
type textarea "I add you a file admin folde"
type textarea "x"
type textarea "I add you a file admin folder"
type textarea "x"
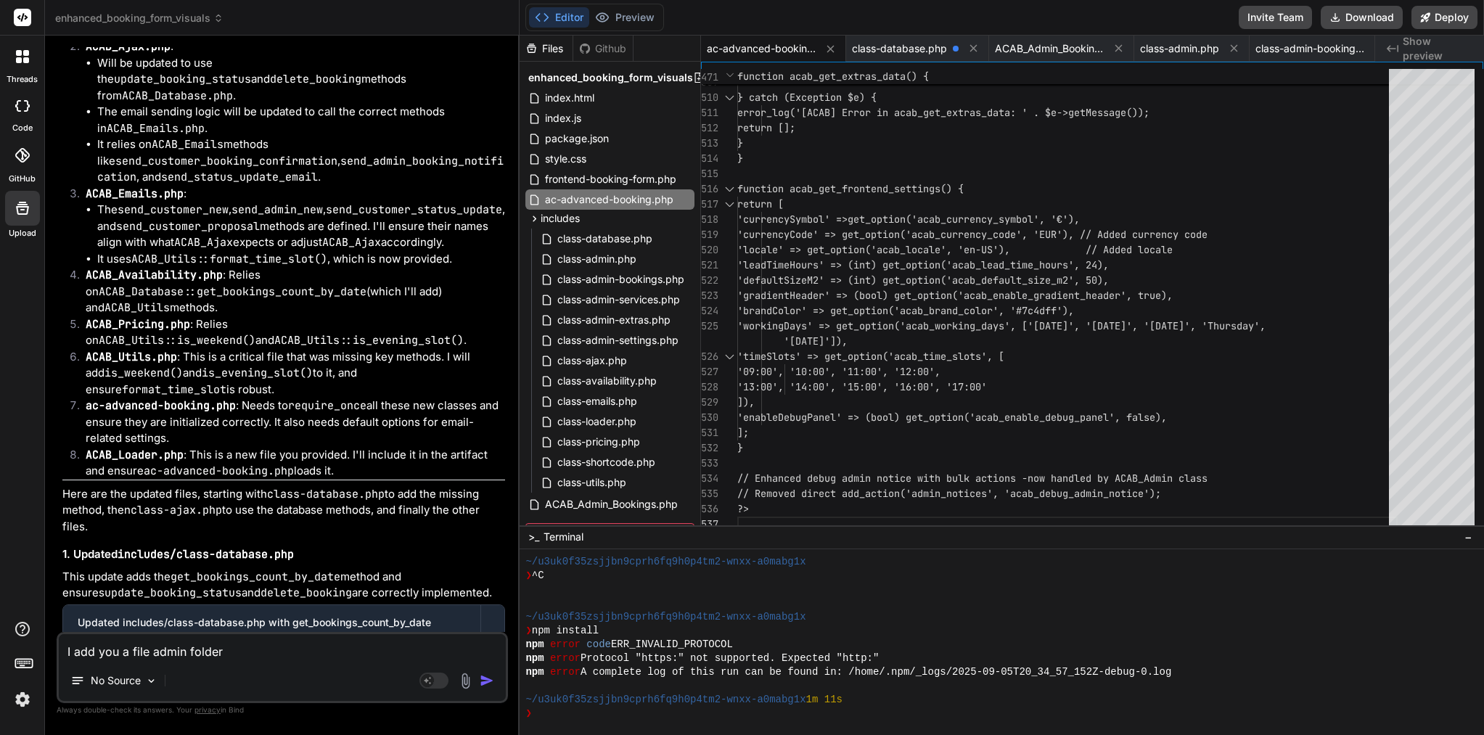
type textarea "I add you a file admin folder:"
type textarea "x"
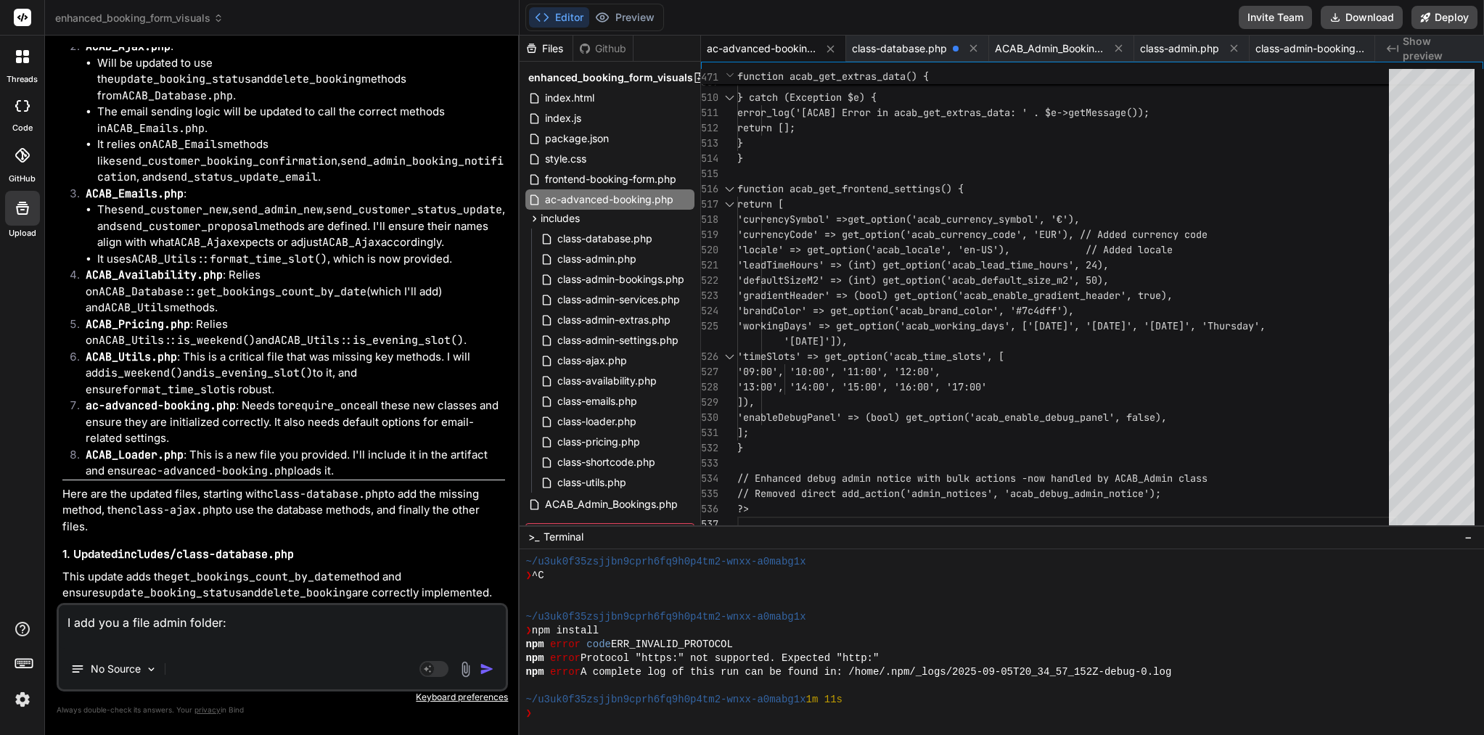
paste textarea "<?php /** * Single booking view template * CRITICAL: Fixed to prevent fatal err…"
type textarea "I add you a file admin folder: <?php /** * Single booking view template * CRITI…"
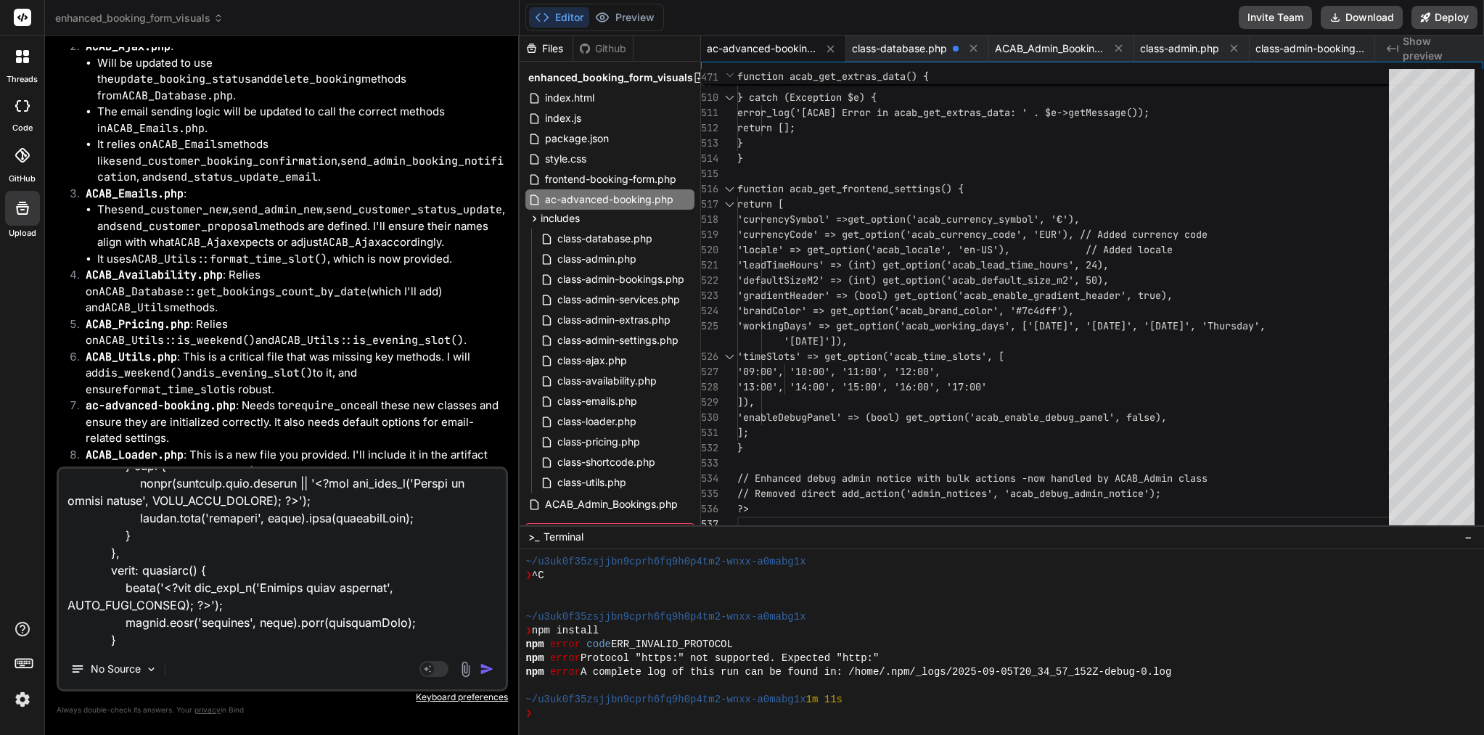
type textarea "x"
type textarea "I add you a file admin folder: <?php /** * Single booking view template * CRITI…"
type textarea "x"
type textarea "I add you a file admin folder: <?php /** * Single booking view template * CRITI…"
type textarea "x"
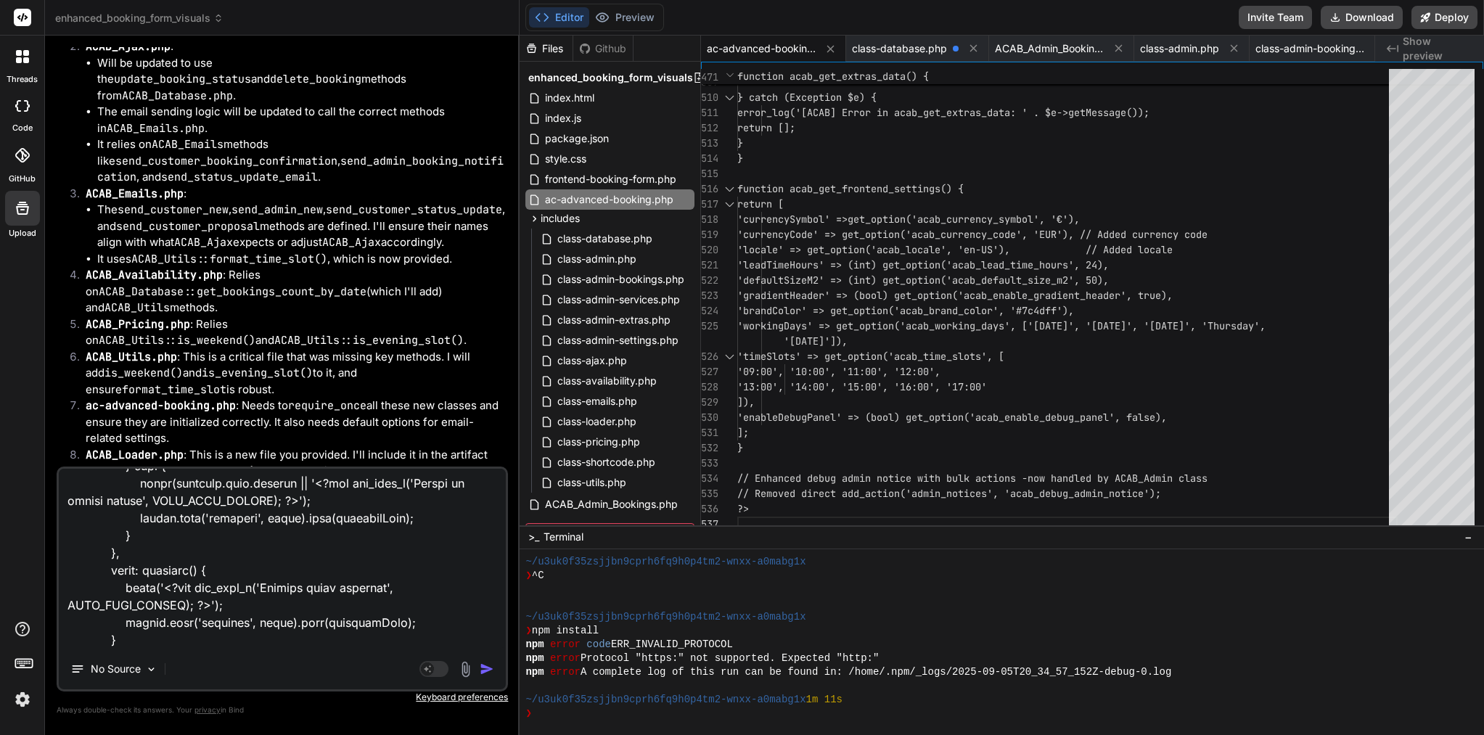
scroll to position [7614, 0]
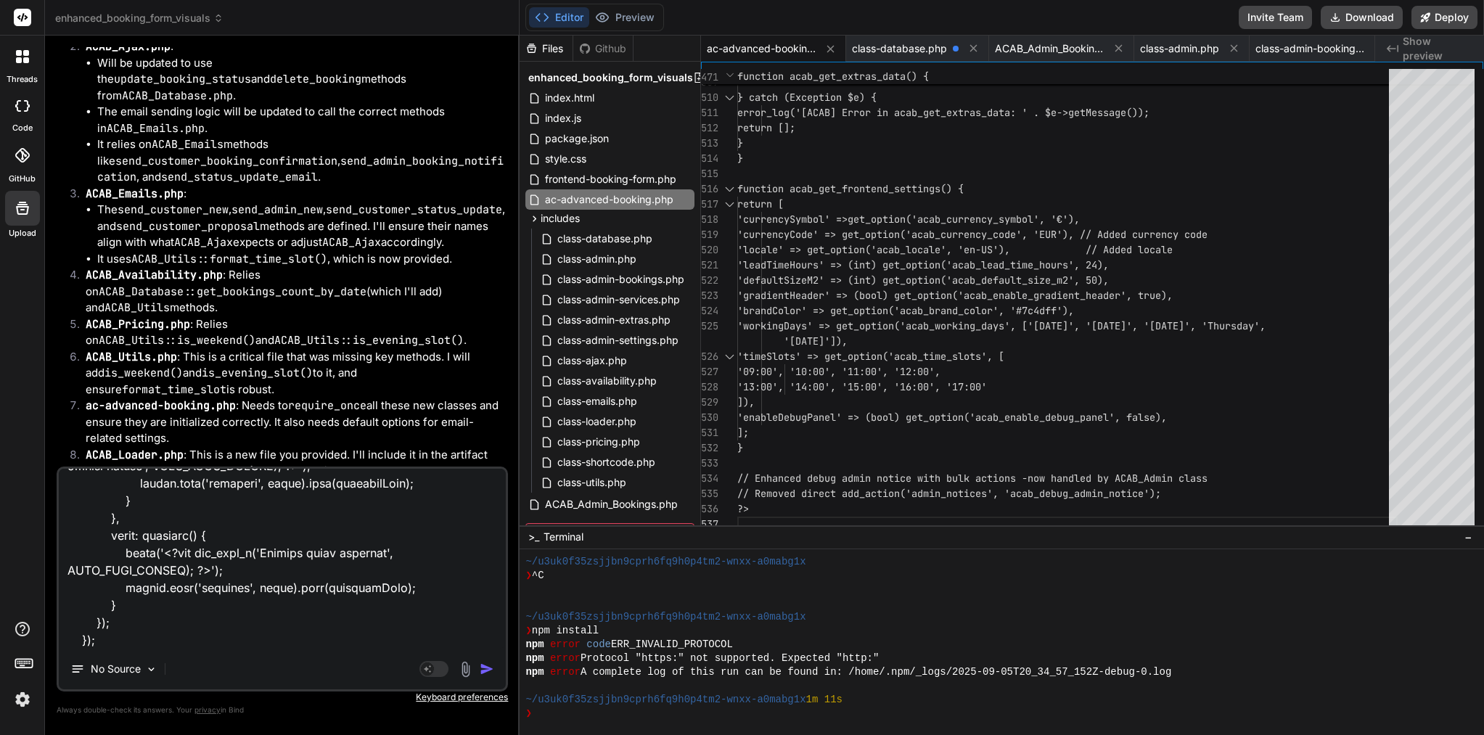
type textarea "I add you a file admin folder: <?php /** * Single booking view template * CRITI…"
type textarea "x"
type textarea "I add you a file admin folder: <?php /** * Single booking view template * CRITI…"
type textarea "x"
type textarea "I add you a file admin folder: <?php /** * Single booking view template * CRITI…"
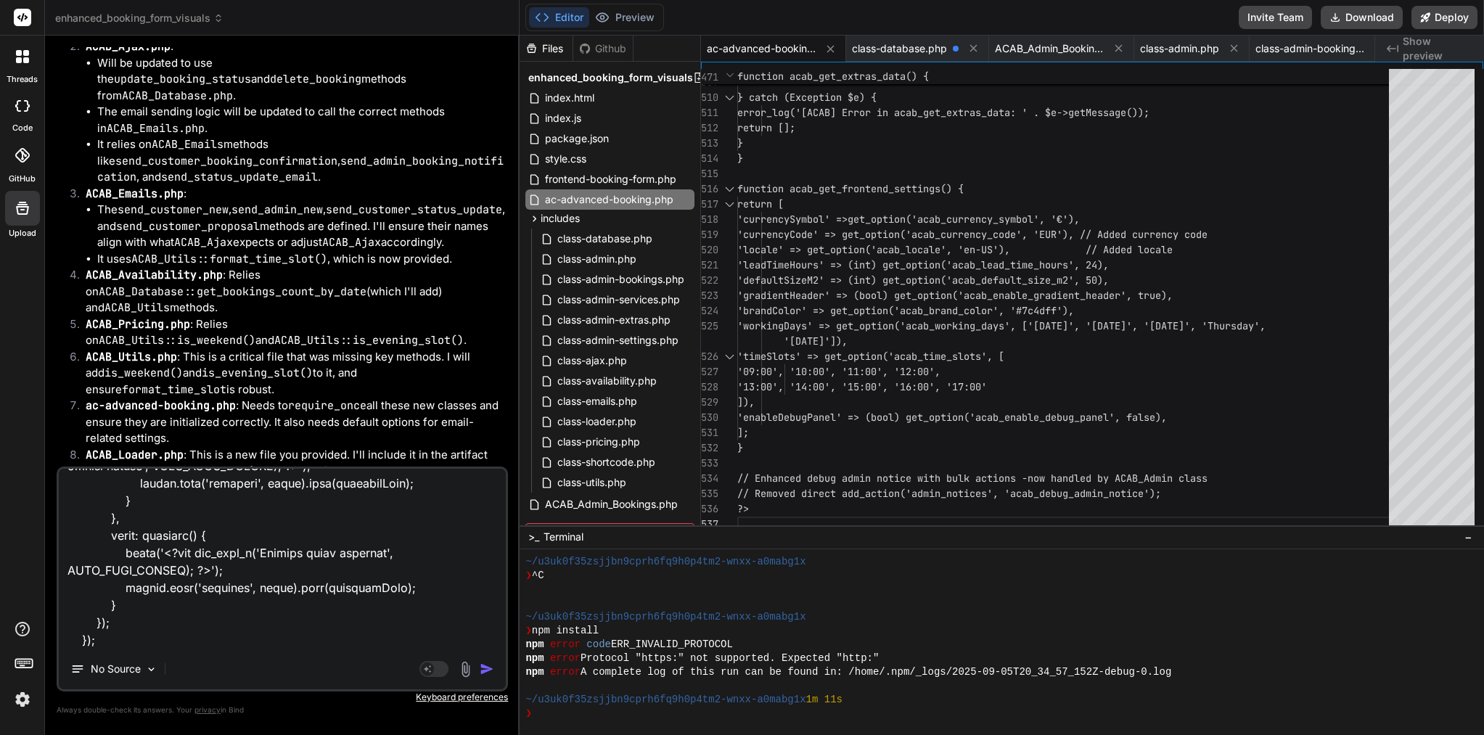
type textarea "x"
type textarea "I add you a file admin folder: <?php /** * Single booking view template * CRITI…"
type textarea "x"
paste textarea "<?php /** * Admin bookings list template * CRITICAL: Updated to use correct cla…"
type textarea "I add you a file admin folder: <?php /** * Single booking view template * CRITI…"
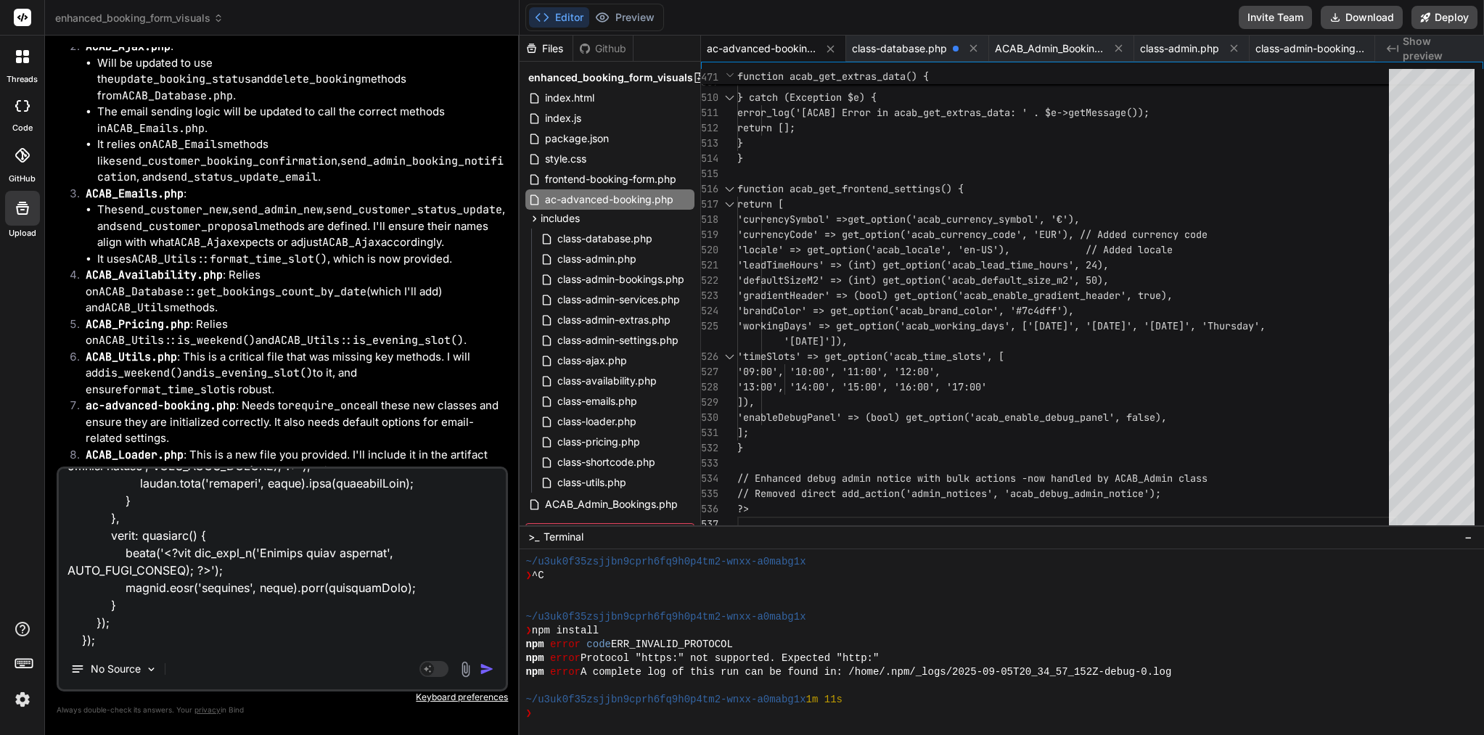
scroll to position [10000, 0]
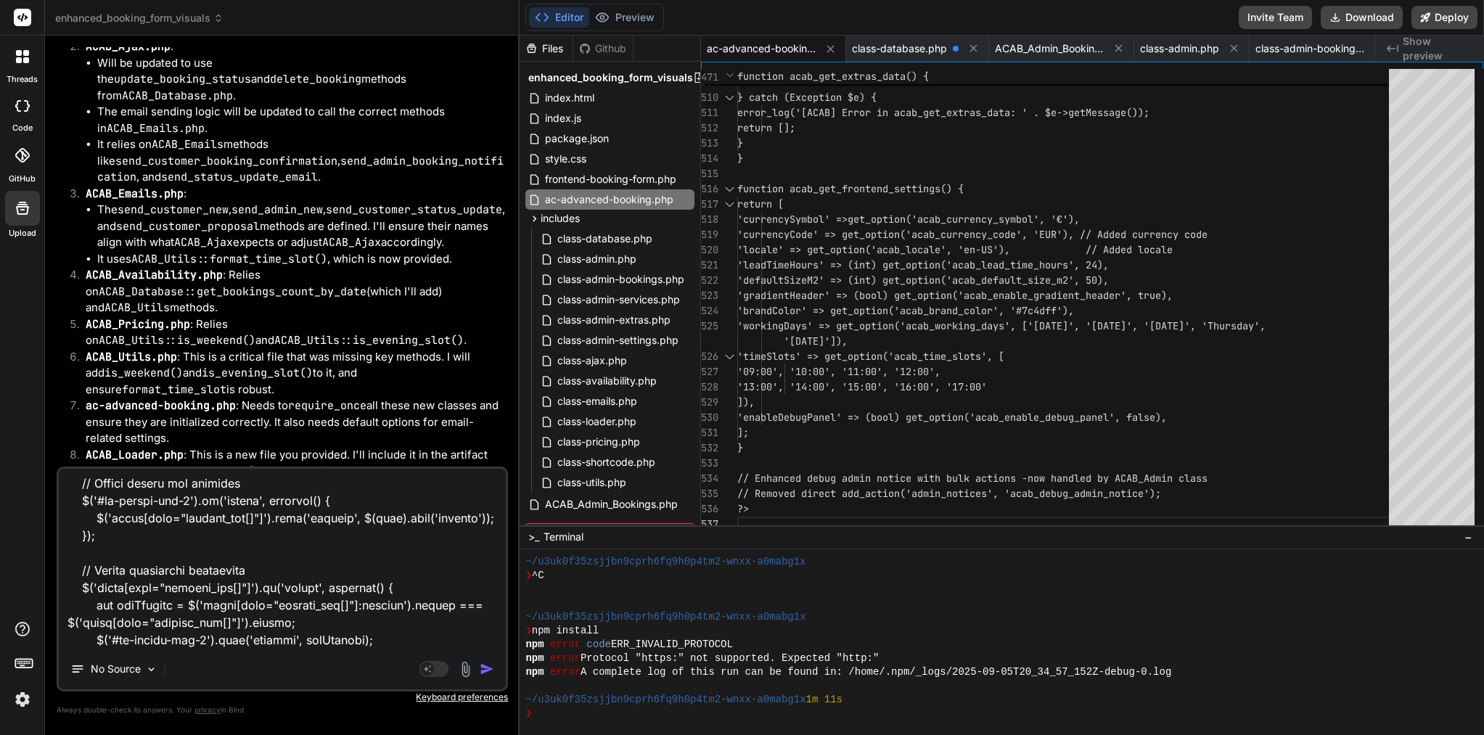
type textarea "x"
type textarea "I add you a file admin folder: <?php /** * Single booking view template * CRITI…"
type textarea "x"
type textarea "I add you a file admin folder: <?php /** * Single booking view template * CRITI…"
type textarea "x"
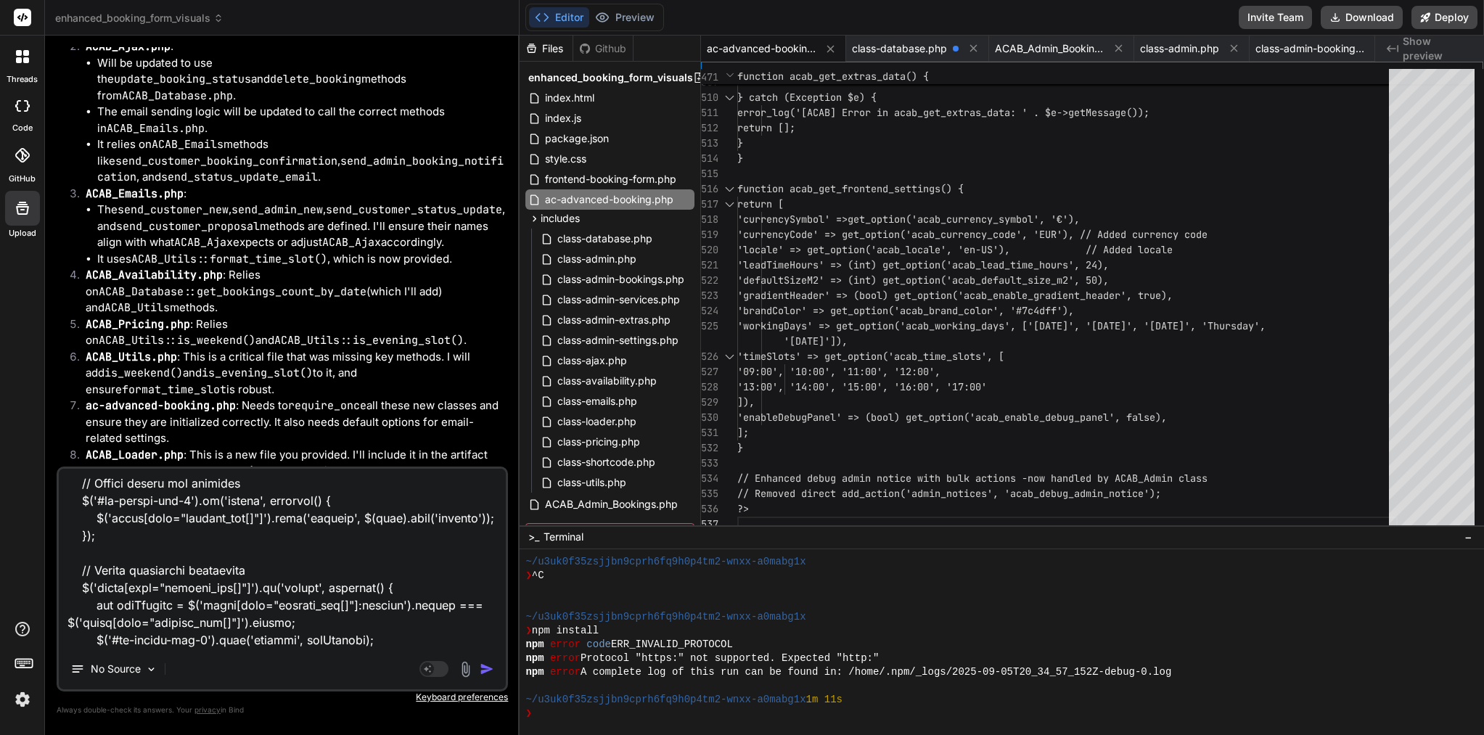
scroll to position [10034, 0]
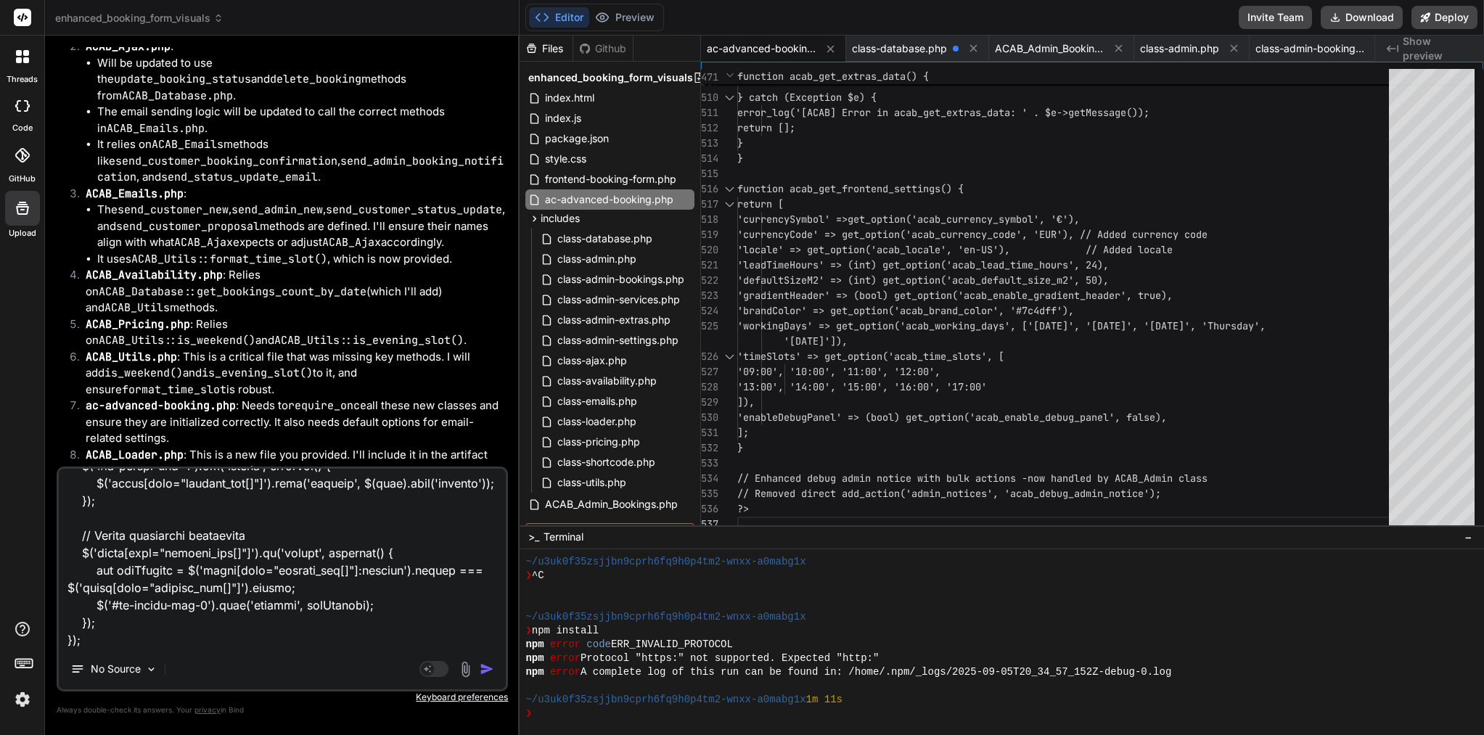
type textarea "I add you a file admin folder: <?php /** * Single booking view template * CRITI…"
type textarea "x"
type textarea "I add you a file admin folder: <?php /** * Single booking view template * CRITI…"
type textarea "x"
type textarea "I add you a file admin folder: <?php /** * Single booking view template * CRITI…"
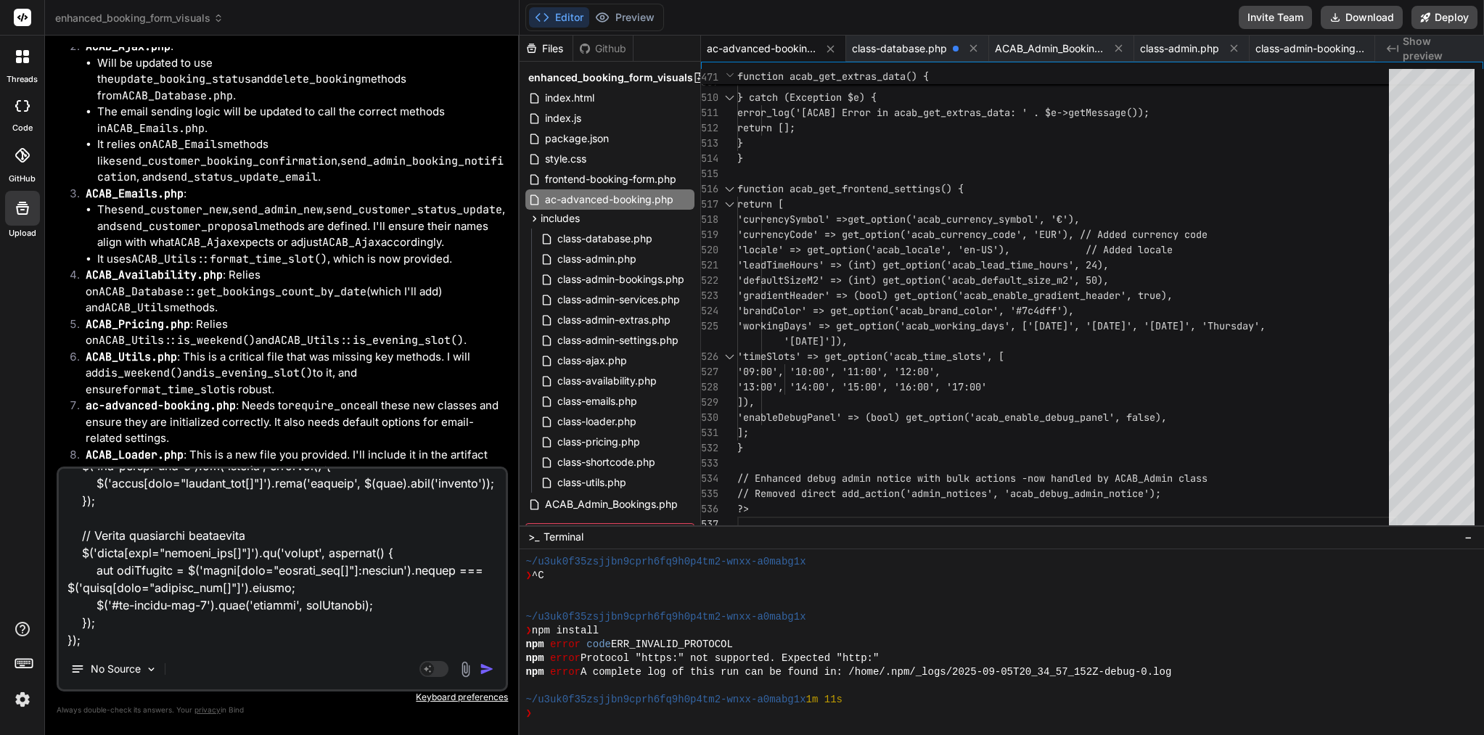
type textarea "x"
type textarea "I add you a file admin folder: <?php /** * Single booking view template * CRITI…"
type textarea "x"
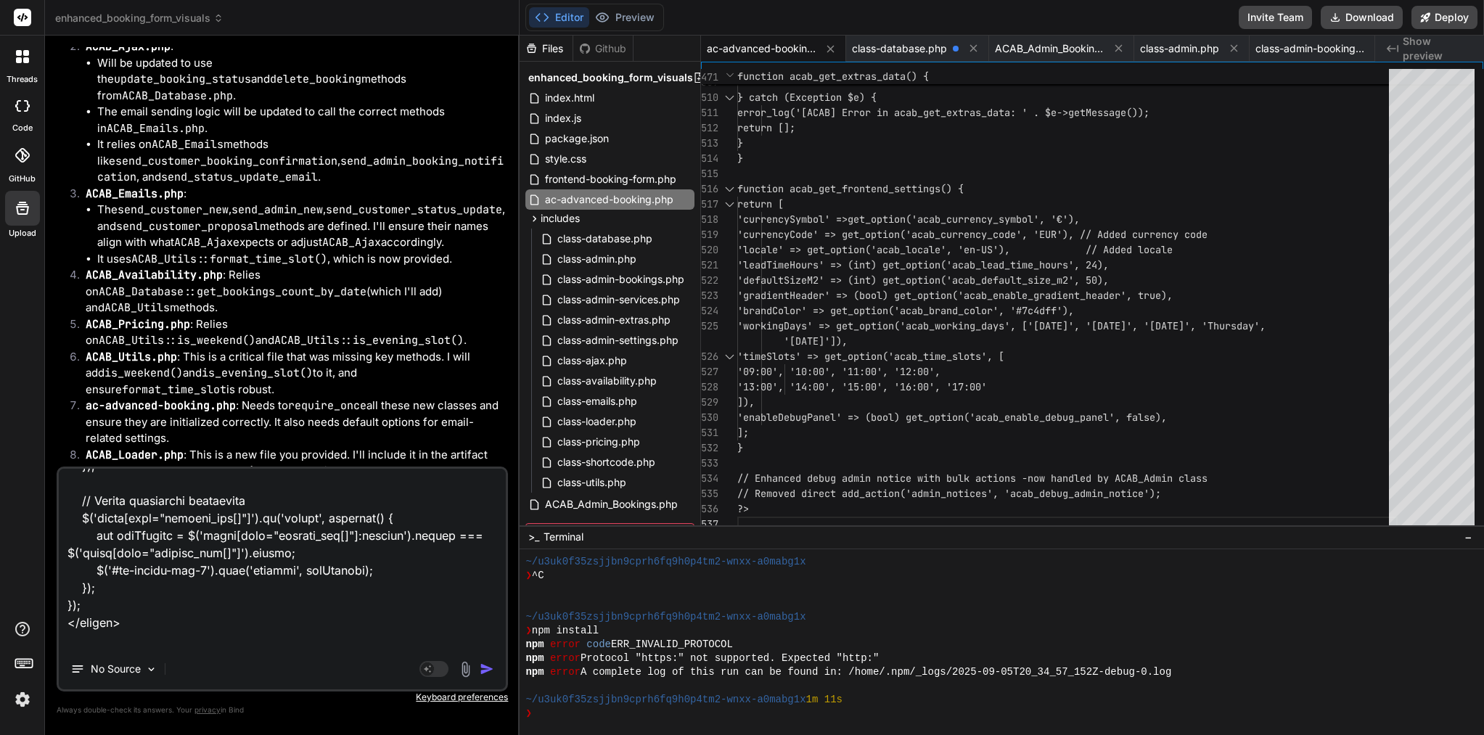
paste textarea "<?php if (!defined('ABSPATH')) { exit; } ?> <div class="wrap"> <h1><?php _e('AC…"
type textarea "I add you a file admin folder: <?php /** * Single booking view template * CRITI…"
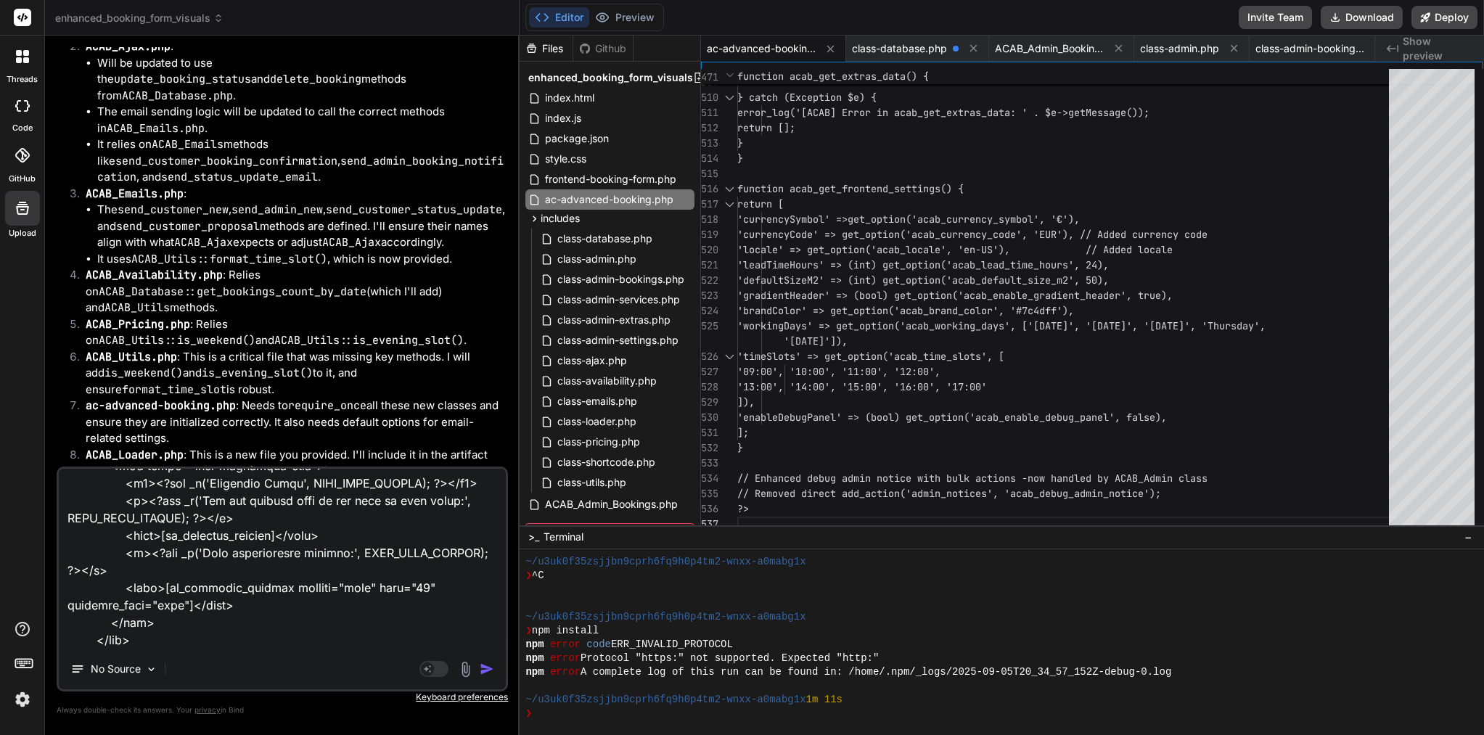
type textarea "x"
type textarea "I add you a file admin folder: <?php /** * Single booking view template * CRITI…"
type textarea "x"
type textarea "I add you a file admin folder: <?php /** * Single booking view template * CRITI…"
type textarea "x"
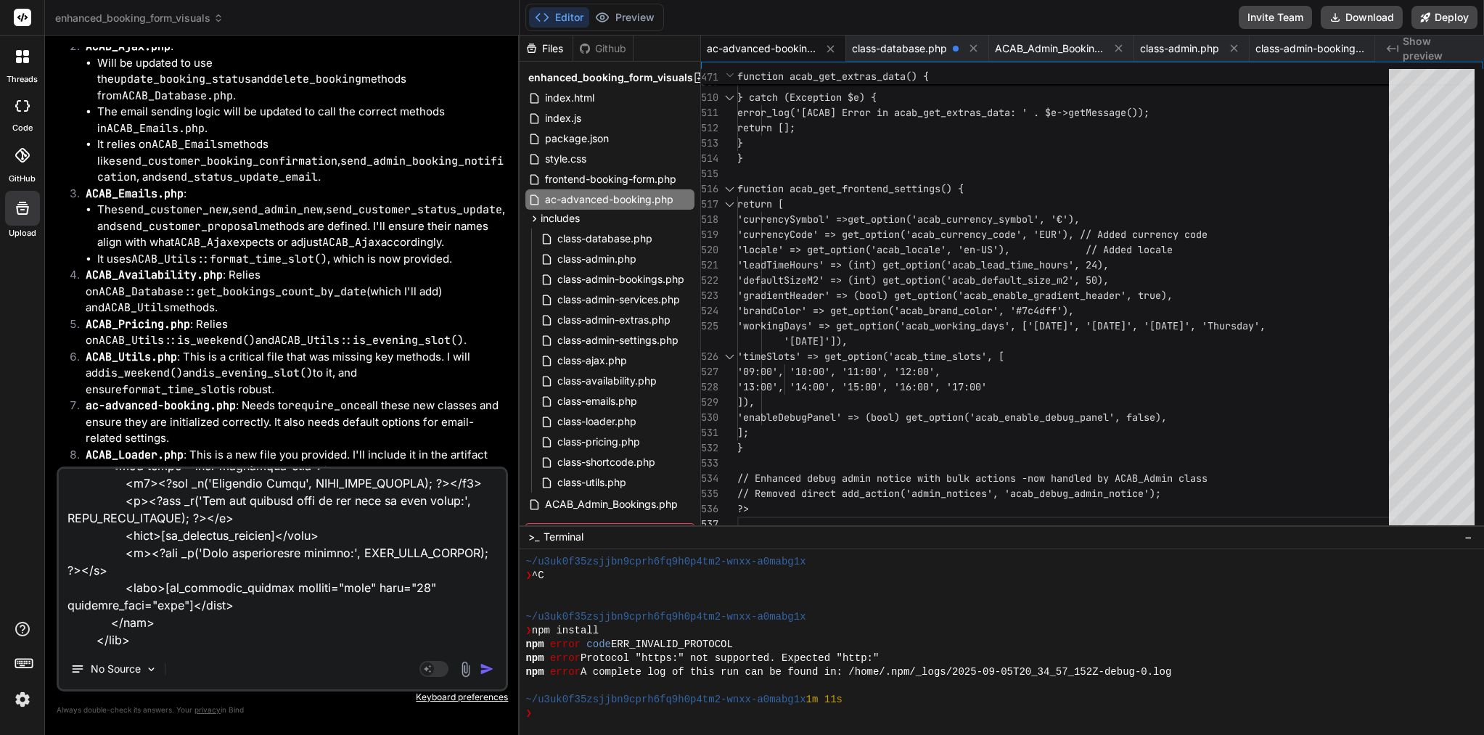
scroll to position [12037, 0]
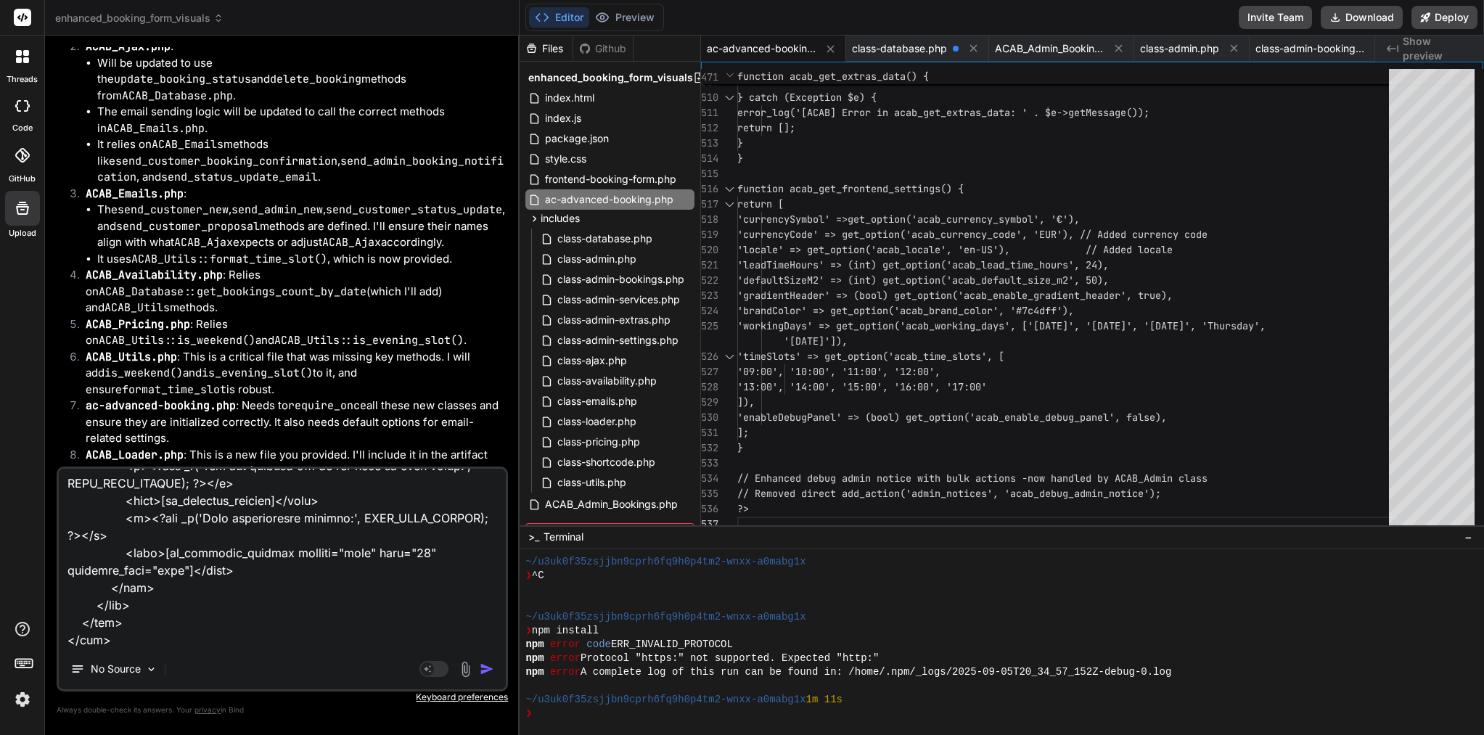
type textarea "I add you a file admin folder: <?php /** * Single booking view template * CRITI…"
type textarea "x"
type textarea "I add you a file admin folder: <?php /** * Single booking view template * CRITI…"
type textarea "x"
type textarea "I add you a file admin folder: <?php /** * Single booking view template * CRITI…"
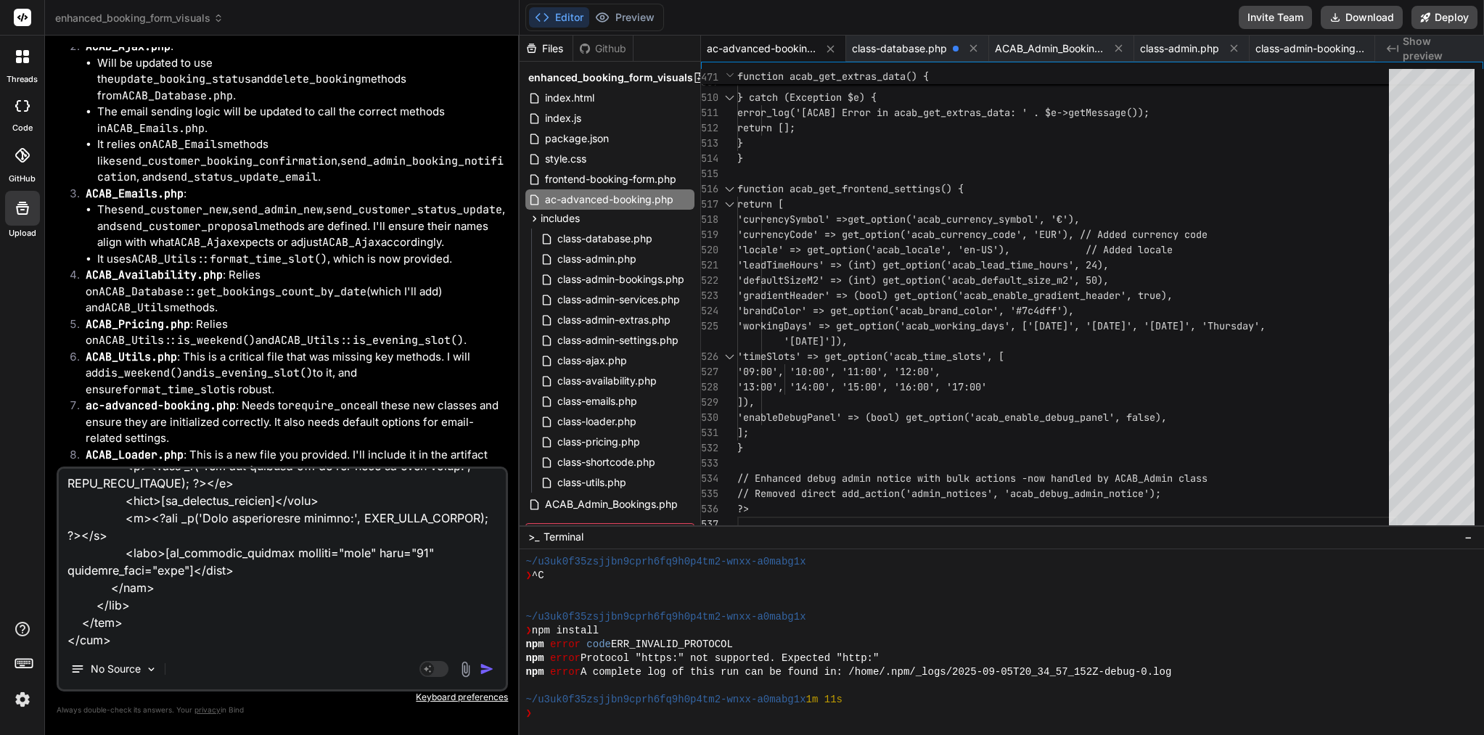
type textarea "x"
type textarea "I add you a file admin folder: <?php /** * Single booking view template * CRITI…"
type textarea "x"
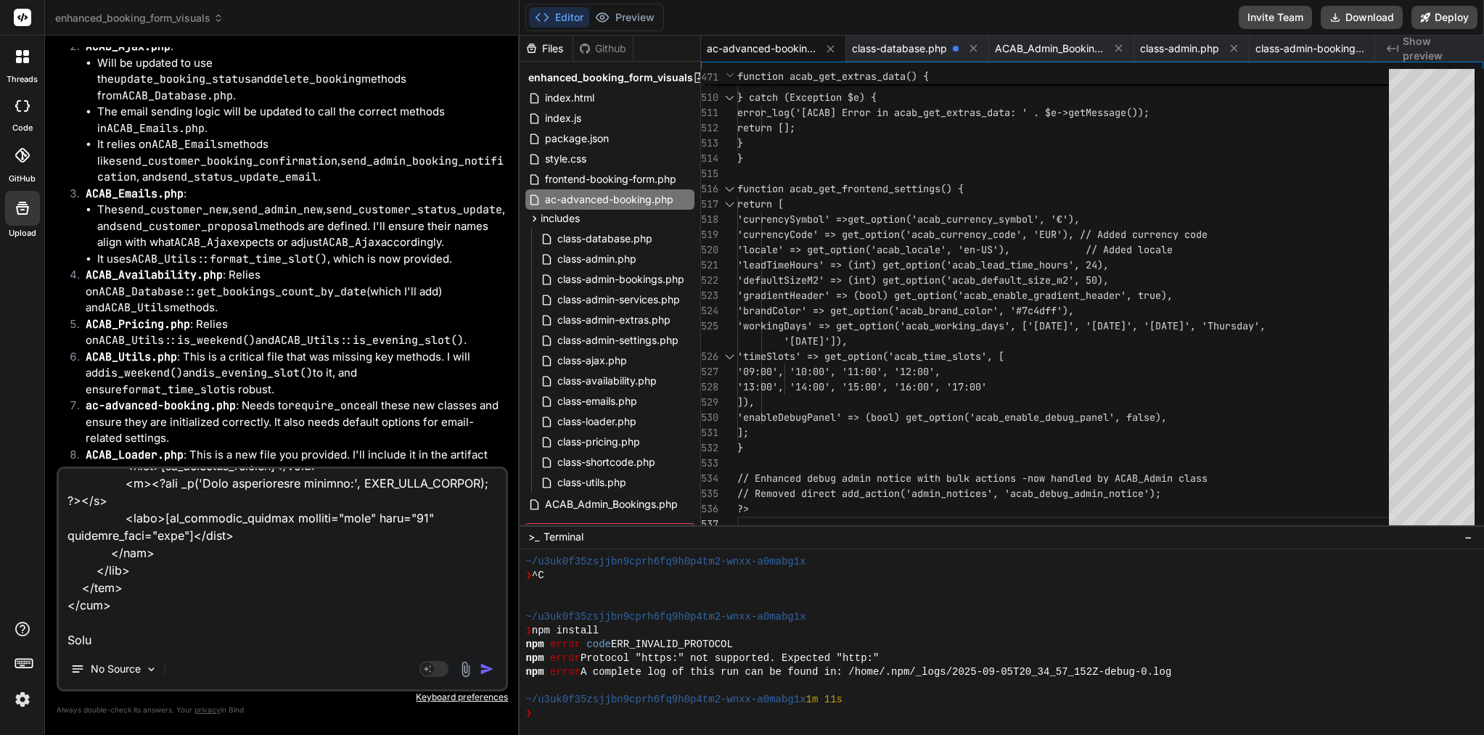
paste textarea "<?php if (!defined('ABSPATH')) { exit; } $general_settings = get_option('ac_abp…"
type textarea "I add you a file admin folder: <?php /** * Single booking view template * CRITI…"
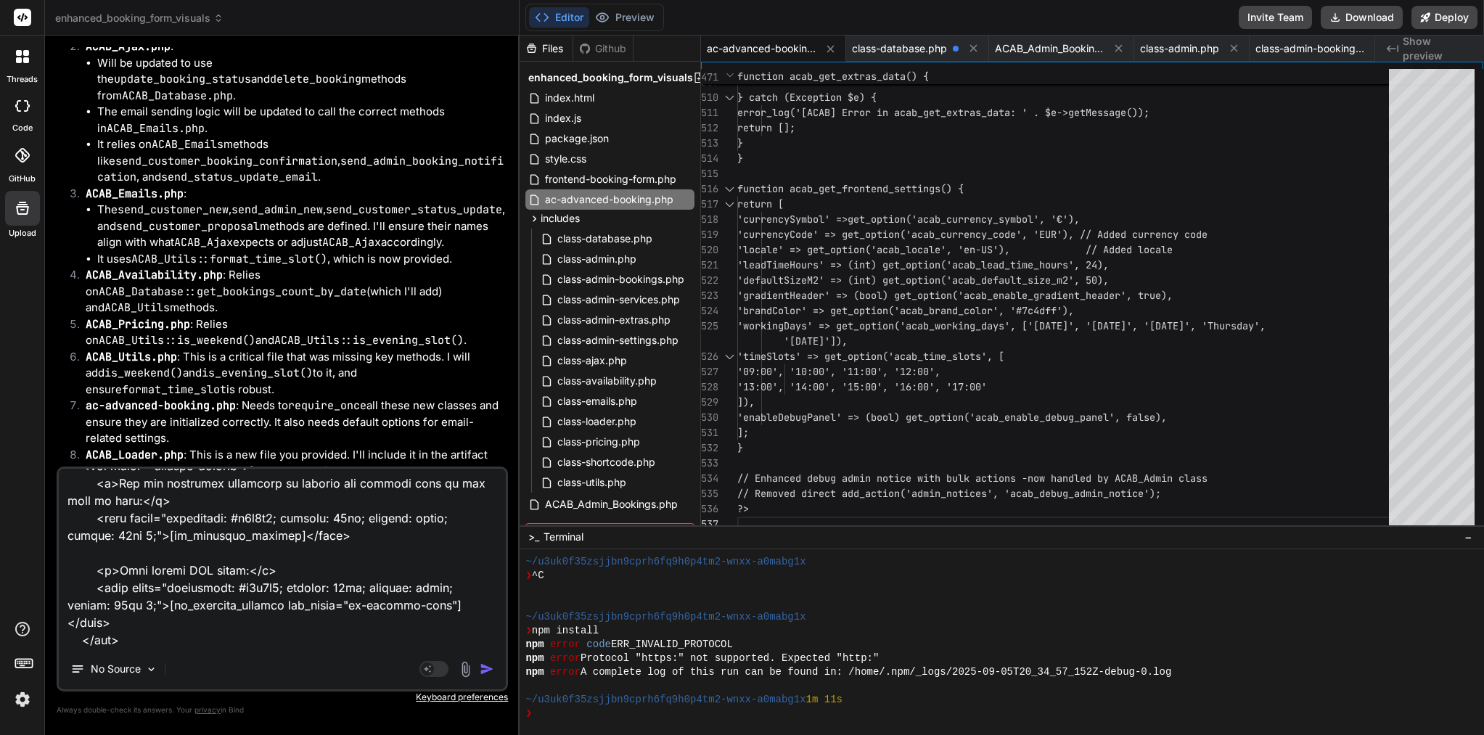
type textarea "x"
type textarea "I add you a file admin folder: <?php /** * Single booking view template * CRITI…"
type textarea "x"
type textarea "I add you a file admin folder: <?php /** * Single booking view template * CRITI…"
type textarea "x"
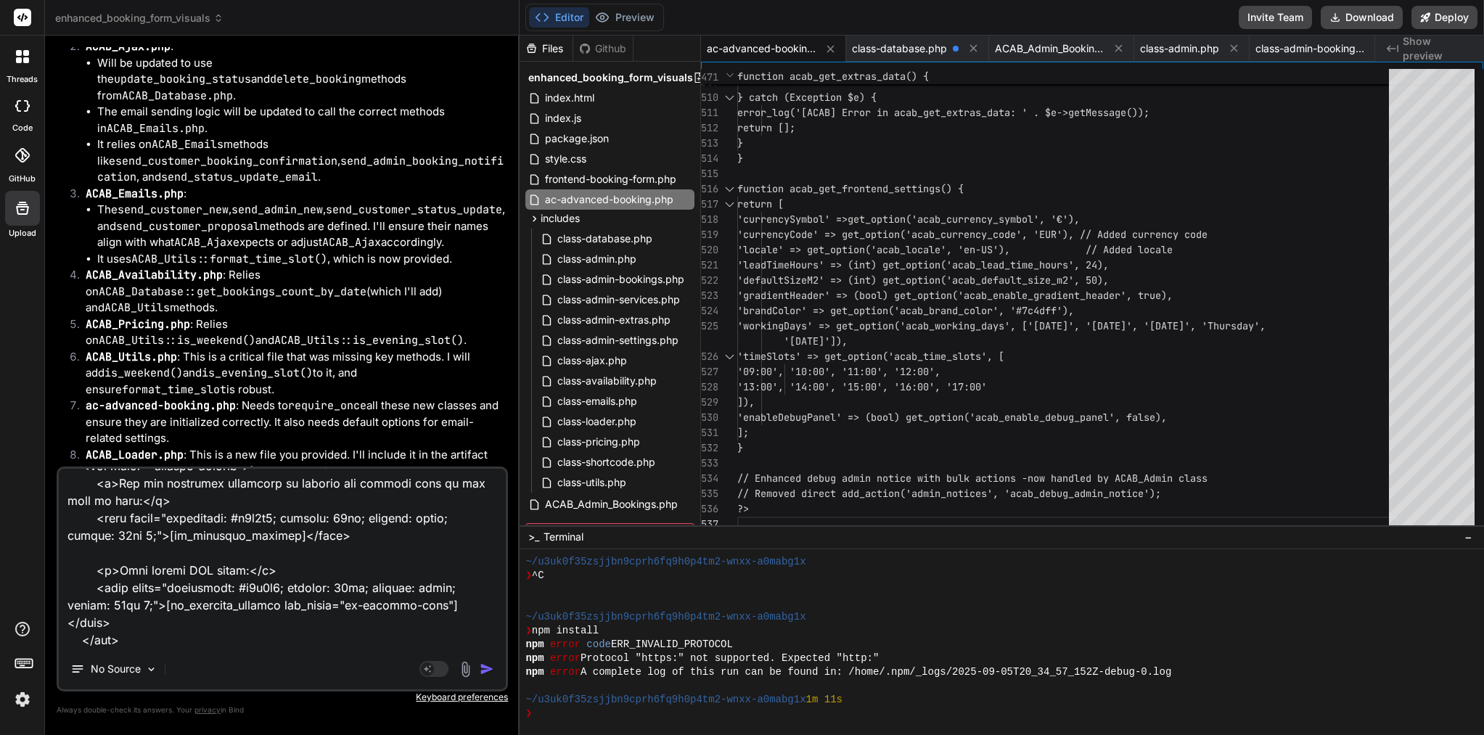
scroll to position [13901, 0]
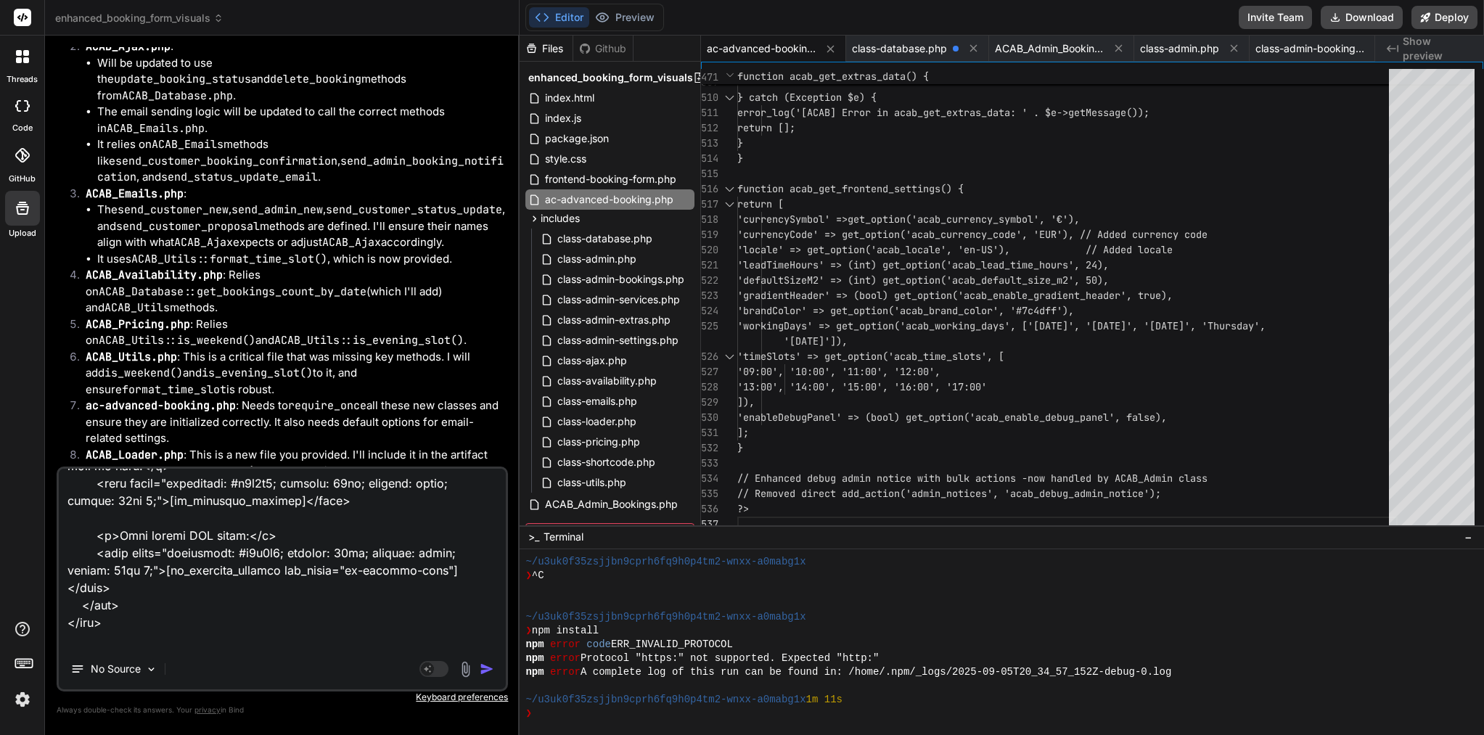
type textarea "I add you a file admin folder: <?php /** * Single booking view template * CRITI…"
type textarea "x"
type textarea "I add you a file admin folder: <?php /** * Single booking view template * CRITI…"
type textarea "x"
type textarea "I add you a file admin folder: <?php /** * Single booking view template * CRITI…"
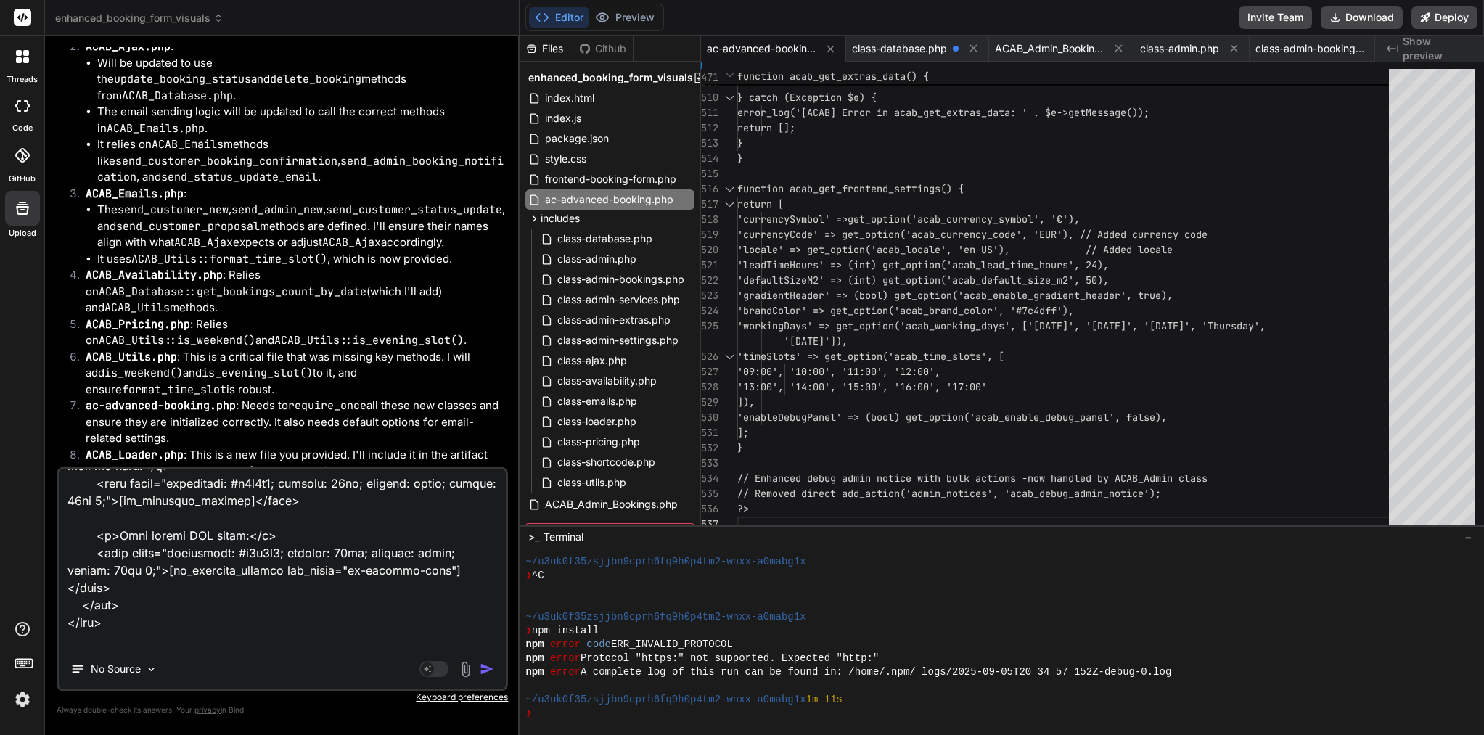
type textarea "x"
type textarea "I add you a file admin folder: <?php /** * Single booking view template * CRITI…"
type textarea "x"
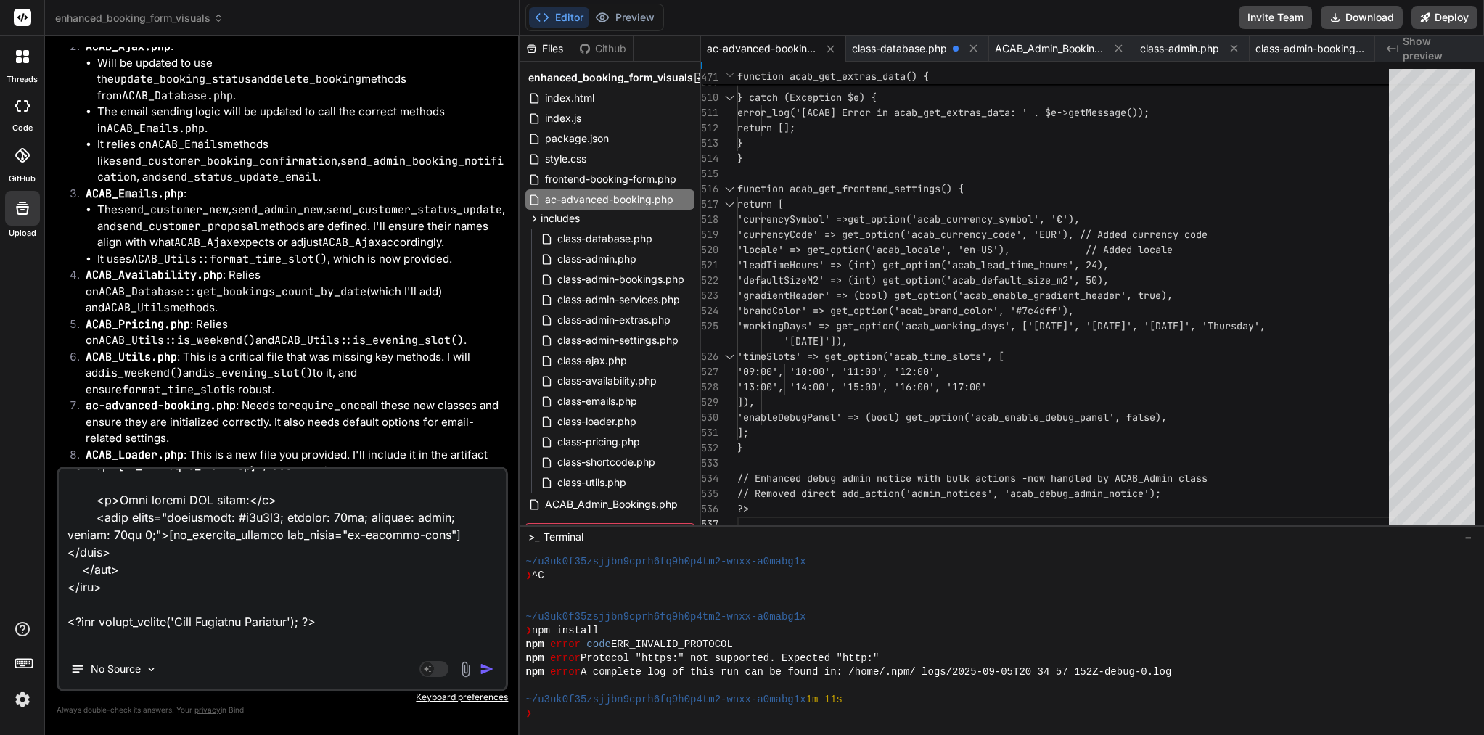
scroll to position [13935, 0]
paste textarea "<?php if (!defined('ABSPATH')) { exit; } $settings = get_option('ac_abp_availab…"
type textarea "I add you a file admin folder: <?php /** * Single booking view template * CRITI…"
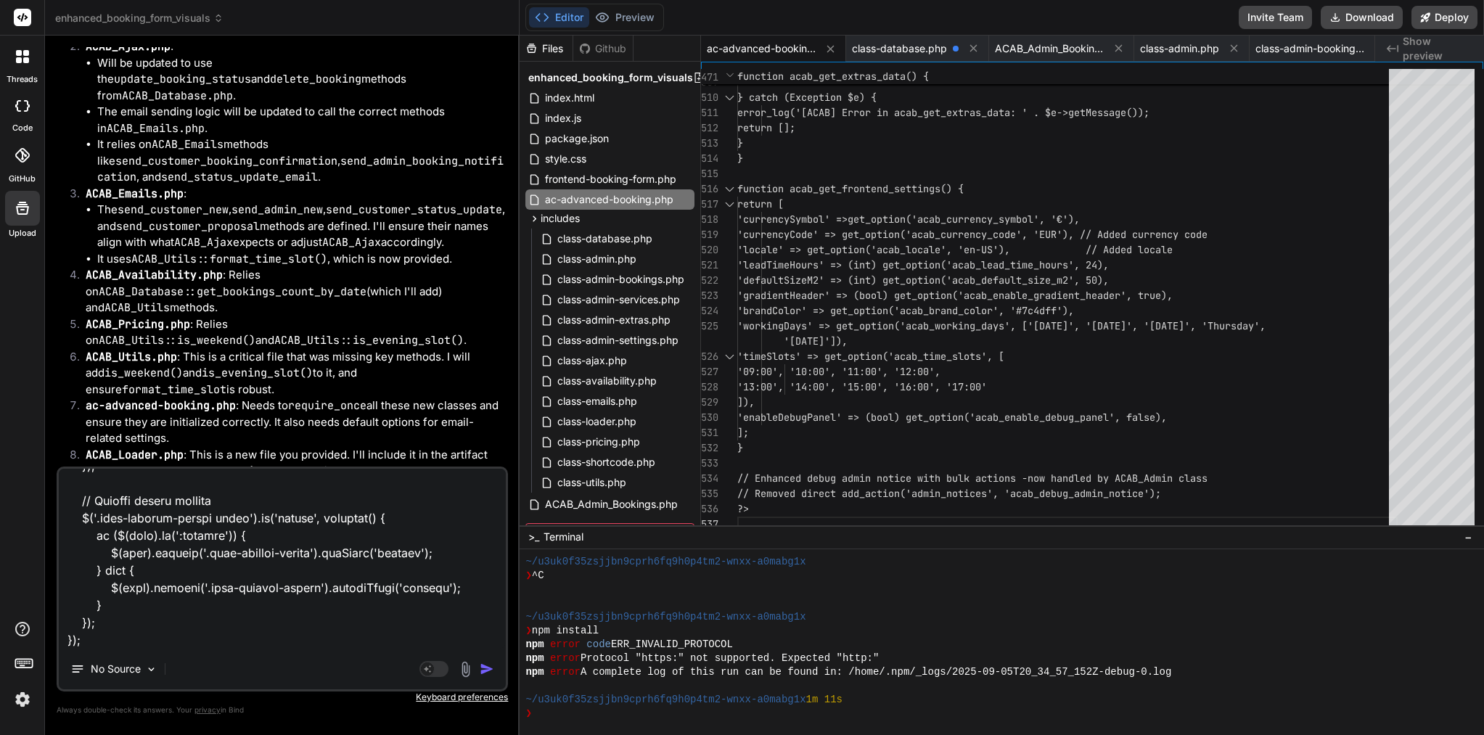
type textarea "x"
type textarea "I add you a file admin folder: <?php /** * Single booking view template * CRITI…"
type textarea "x"
type textarea "I add you a file admin folder: <?php /** * Single booking view template * CRITI…"
type textarea "x"
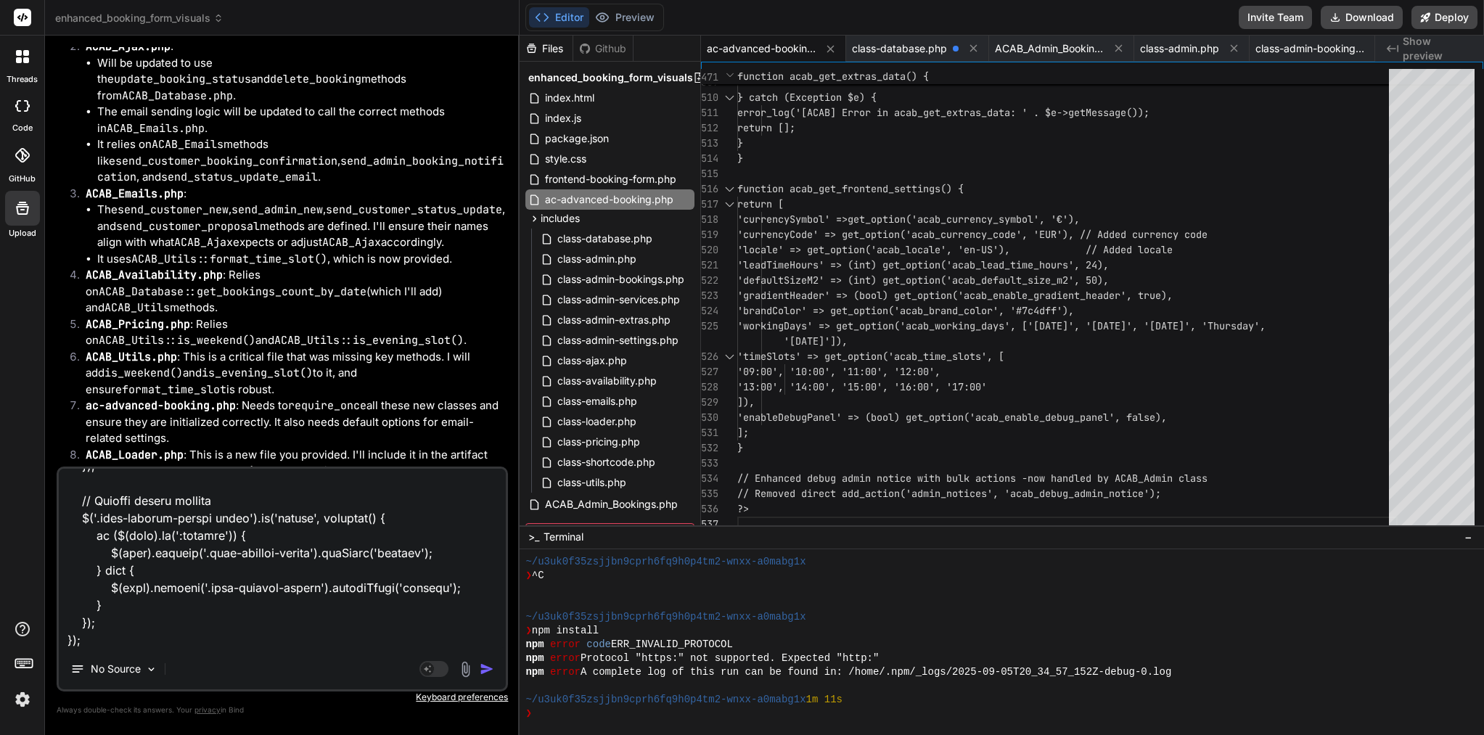
scroll to position [17192, 0]
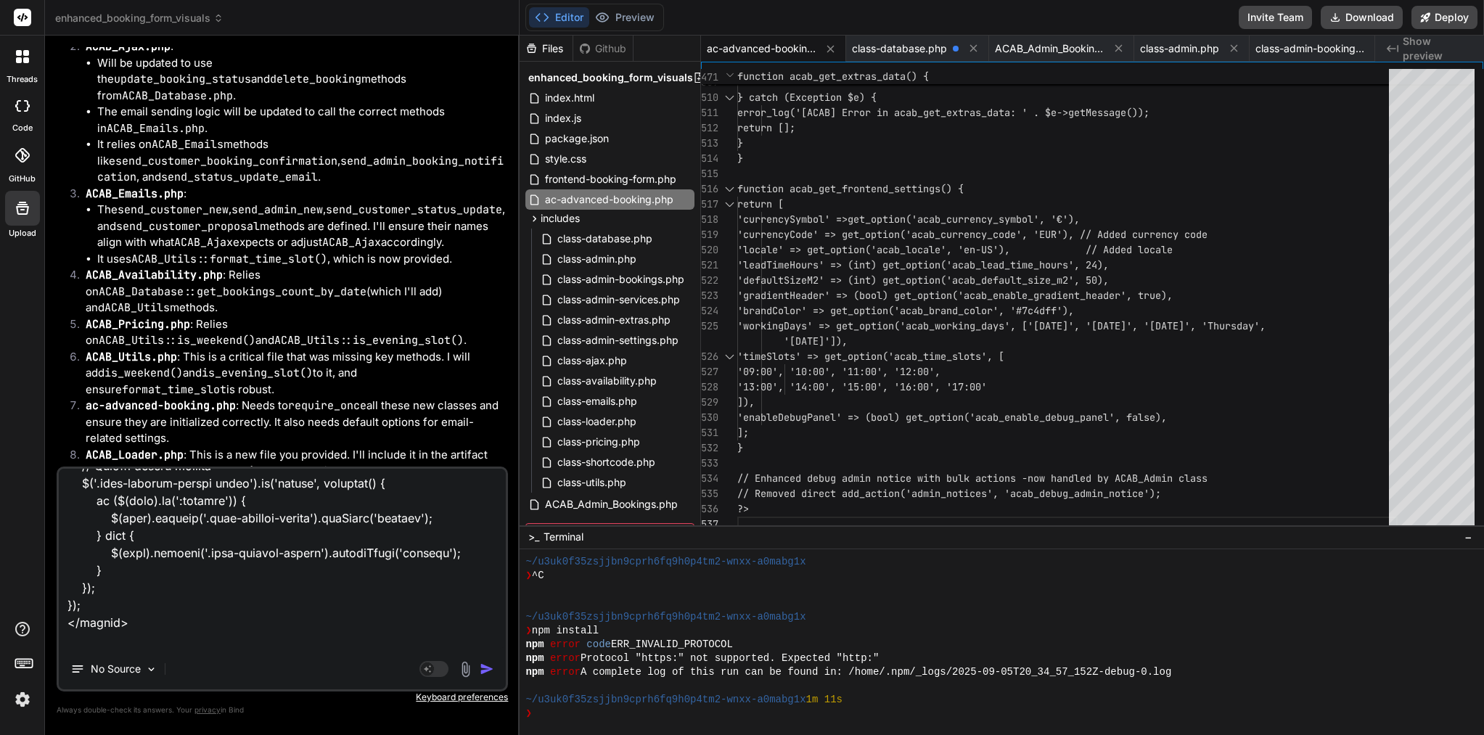
type textarea "I add you a file admin folder: <?php /** * Single booking view template * CRITI…"
type textarea "x"
type textarea "I add you a file admin folder: <?php /** * Single booking view template * CRITI…"
type textarea "x"
type textarea "I add you a file admin folder: <?php /** * Single booking view template * CRITI…"
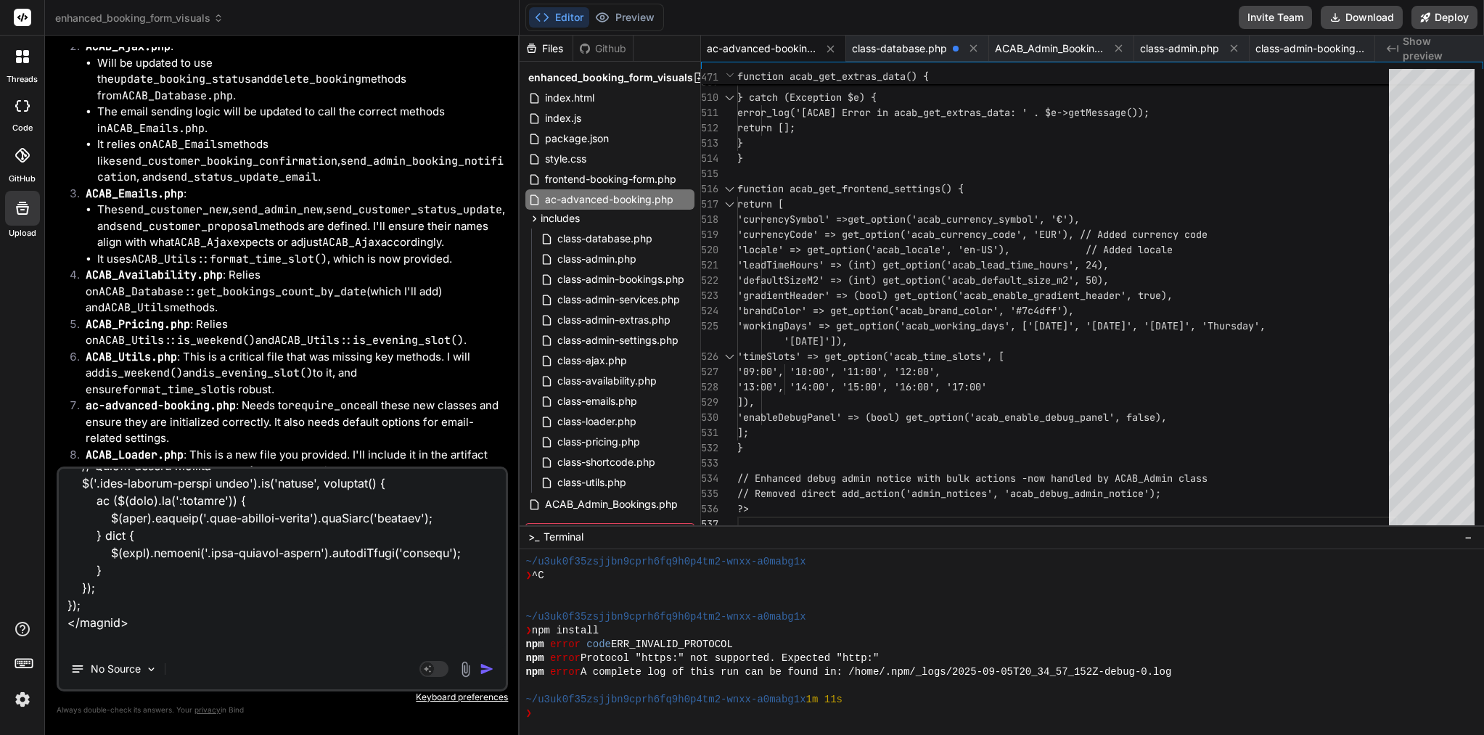
type textarea "x"
type textarea "I add you a file admin folder: <?php /** * Single booking view template * CRITI…"
type textarea "x"
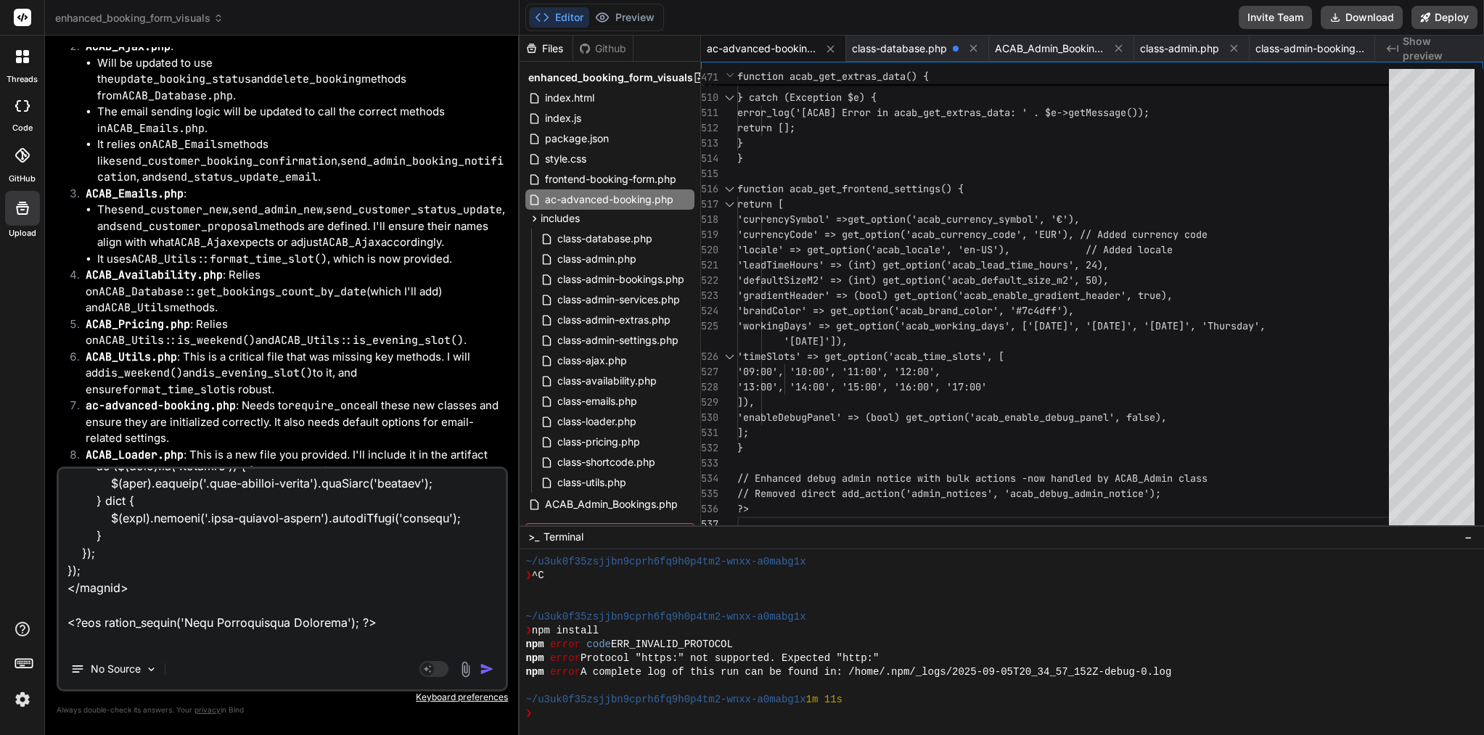
paste textarea "<?php if (!defined('ABSPATH')) { exit; } $templates = get_option('ac_abp_email_…"
type textarea "I add you a file admin folder: <?php /** * Single booking view template * CRITI…"
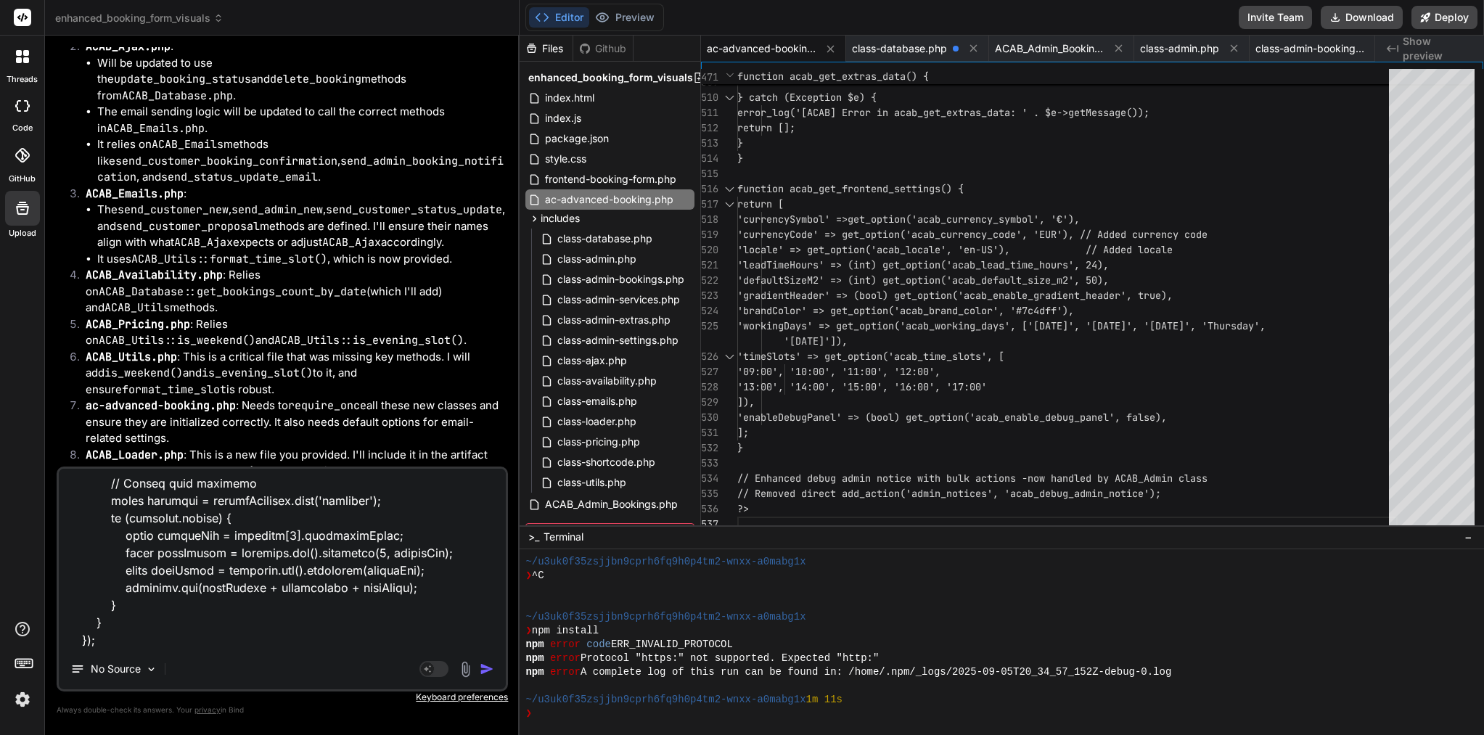
type textarea "x"
type textarea "I add you a file admin folder: <?php /** * Single booking view template * CRITI…"
type textarea "x"
type textarea "I add you a file admin folder: <?php /** * Single booking view template * CRITI…"
type textarea "x"
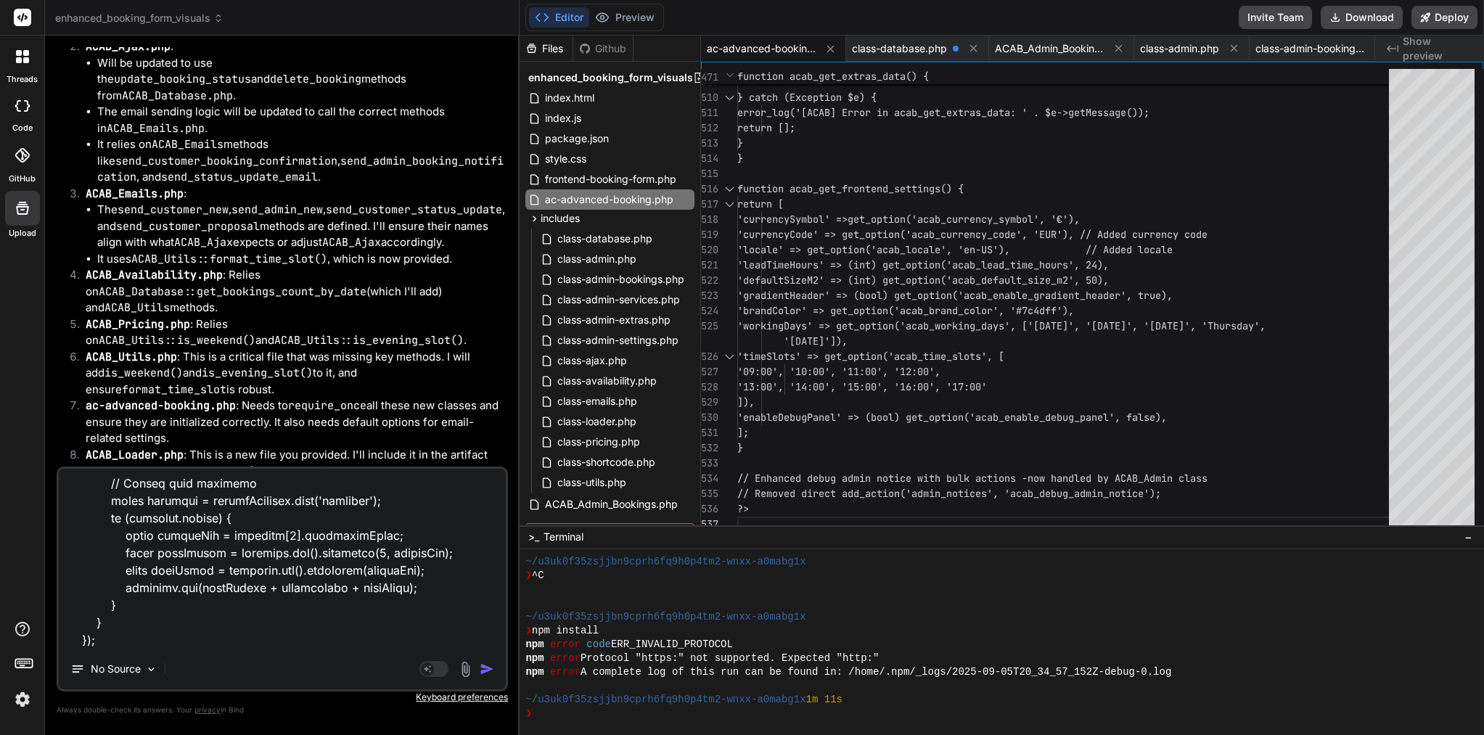
scroll to position [19735, 0]
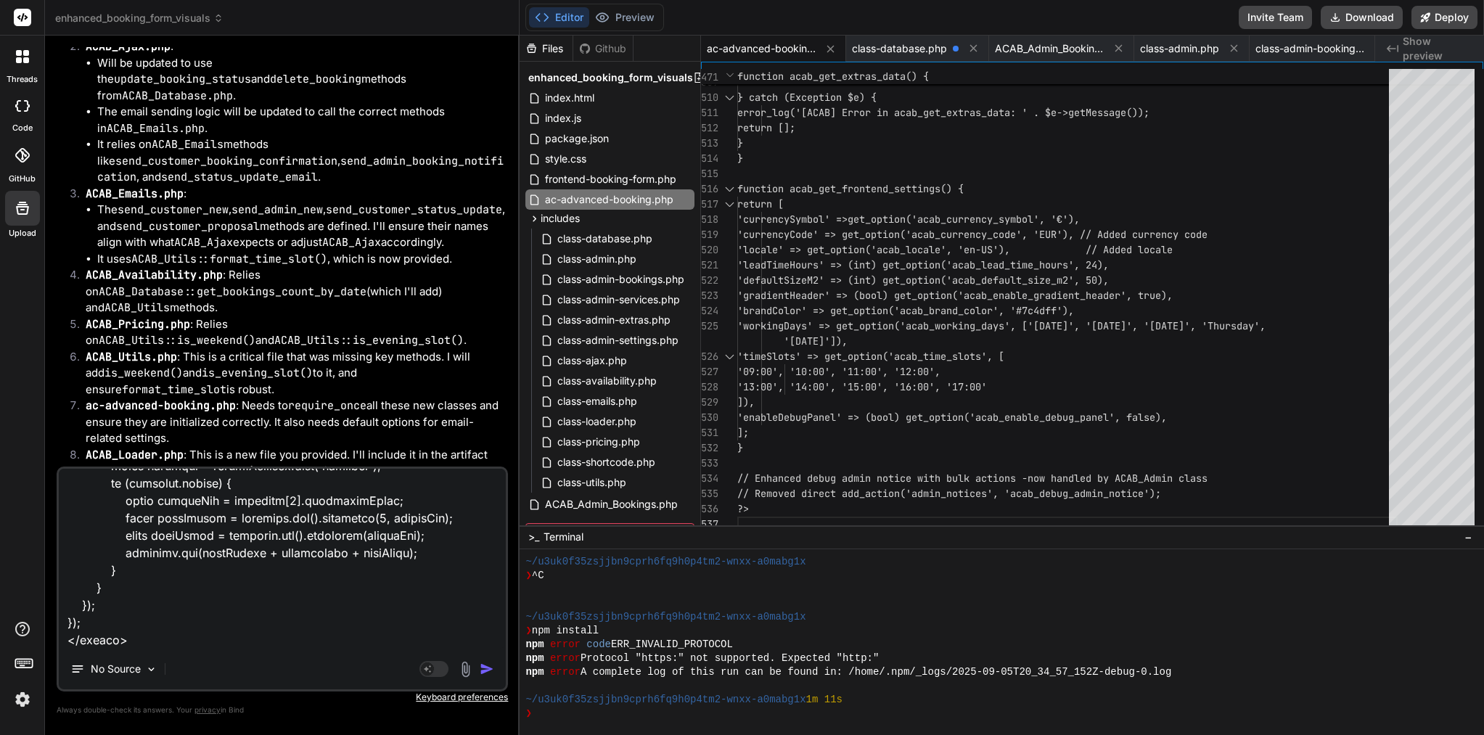
type textarea "I add you a file admin folder: <?php /** * Single booking view template * CRITI…"
type textarea "x"
type textarea "I add you a file admin folder: <?php /** * Single booking view template * CRITI…"
type textarea "x"
type textarea "I add you a file admin folder: <?php /** * Single booking view template * CRITI…"
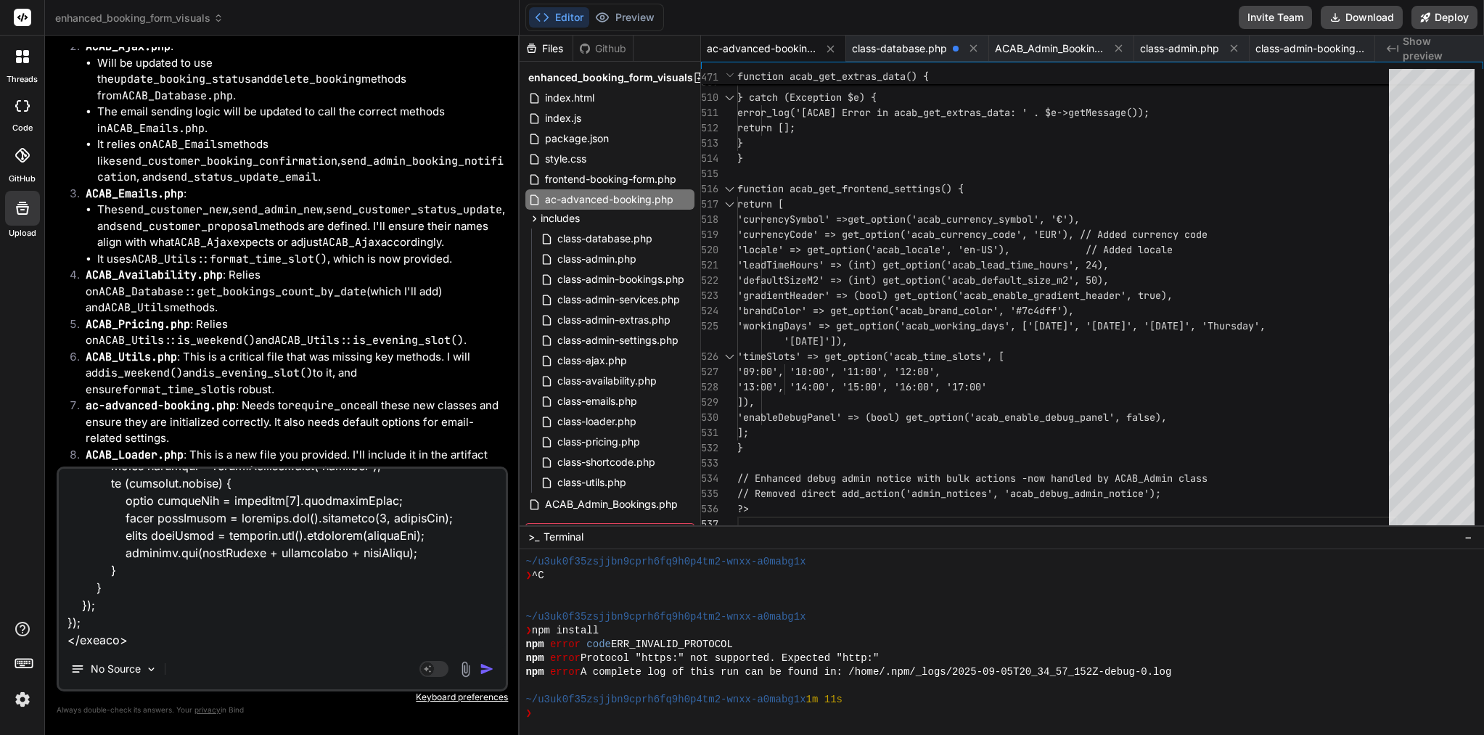
type textarea "x"
type textarea "I add you a file admin folder: <?php /** * Single booking view template * CRITI…"
type textarea "x"
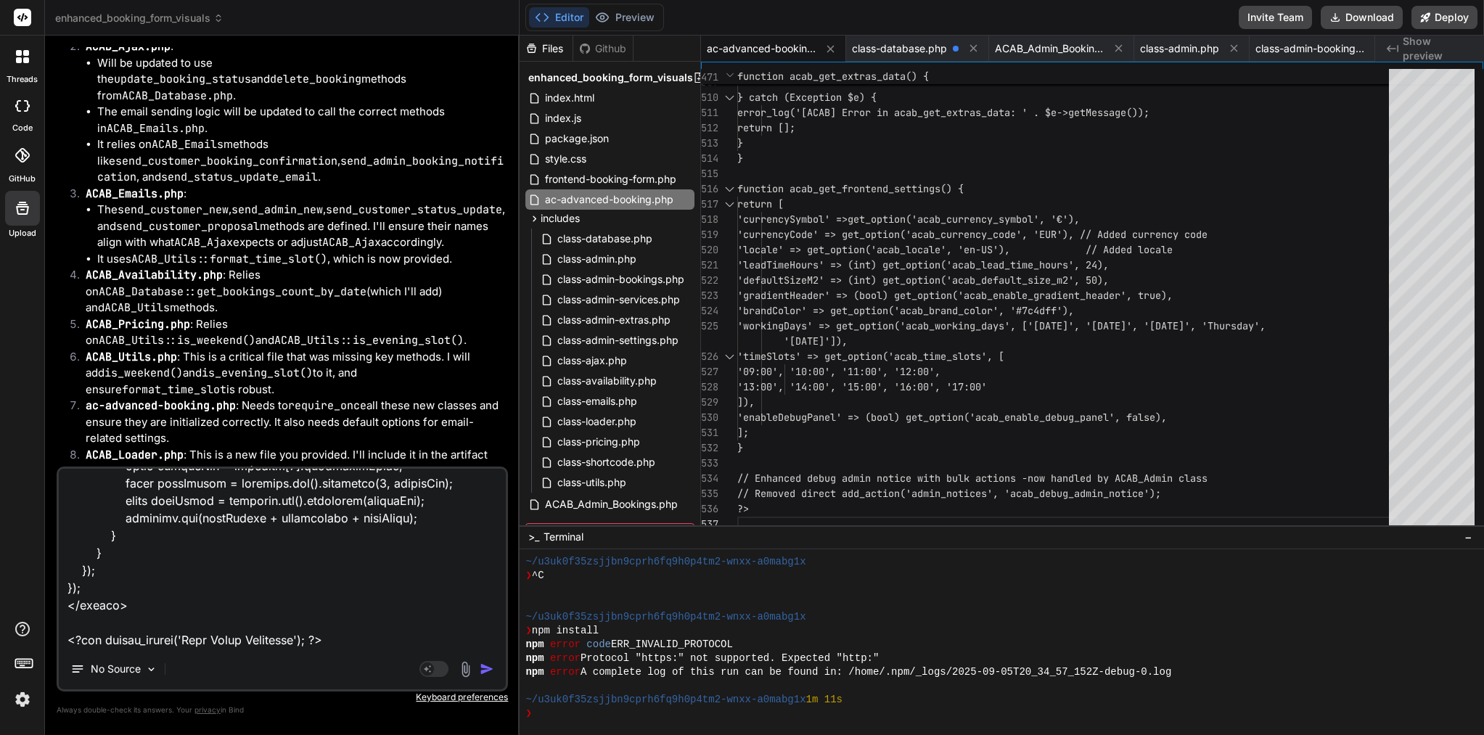
paste textarea "<?php if (!defined('ABSPATH')) { exit; } $settings = get_option('ac_abp_general…"
type textarea "I add you a file admin folder: <?php /** * Single booking view template * CRITI…"
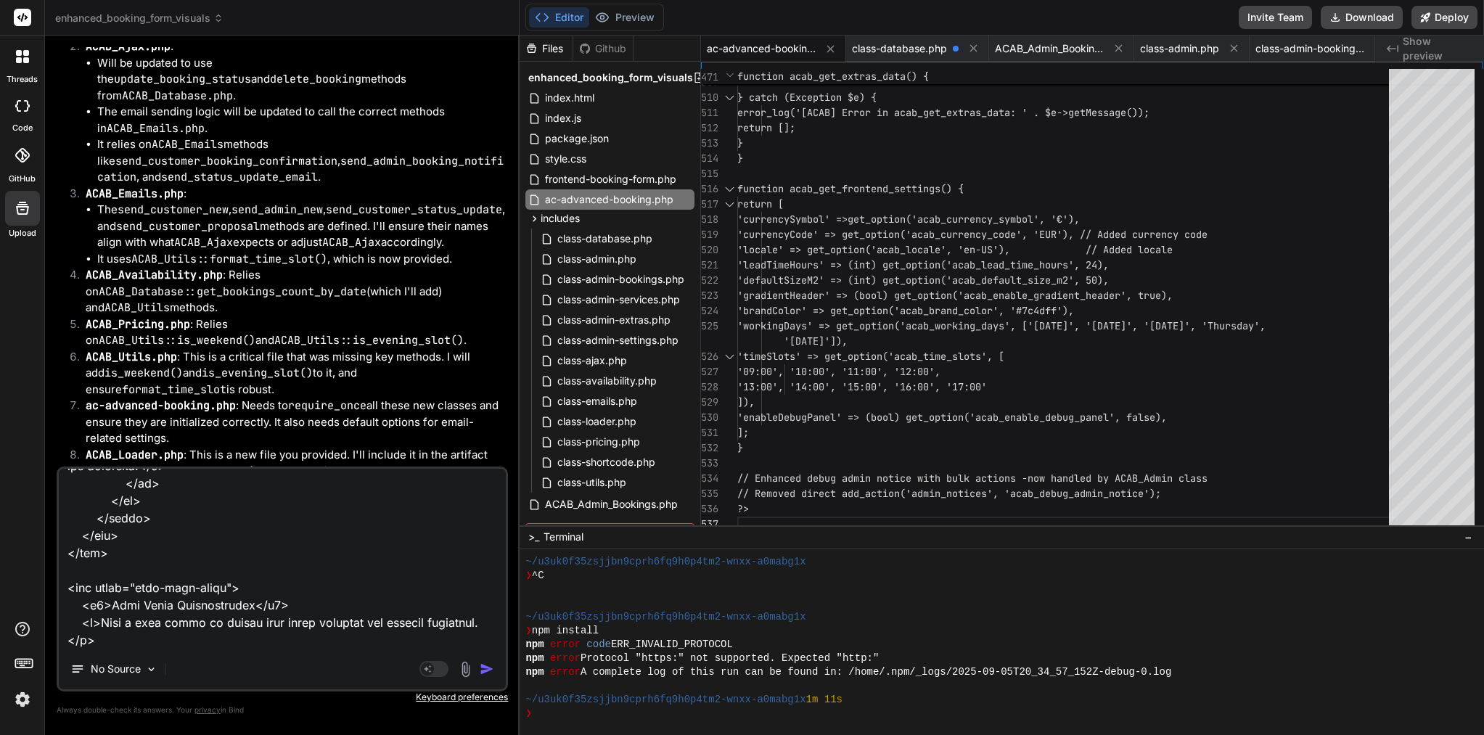
type textarea "x"
type textarea "I add you a file admin folder: <?php /** * Single booking view template * CRITI…"
type textarea "x"
type textarea "I add you a file admin folder: <?php /** * Single booking view template * CRITI…"
type textarea "x"
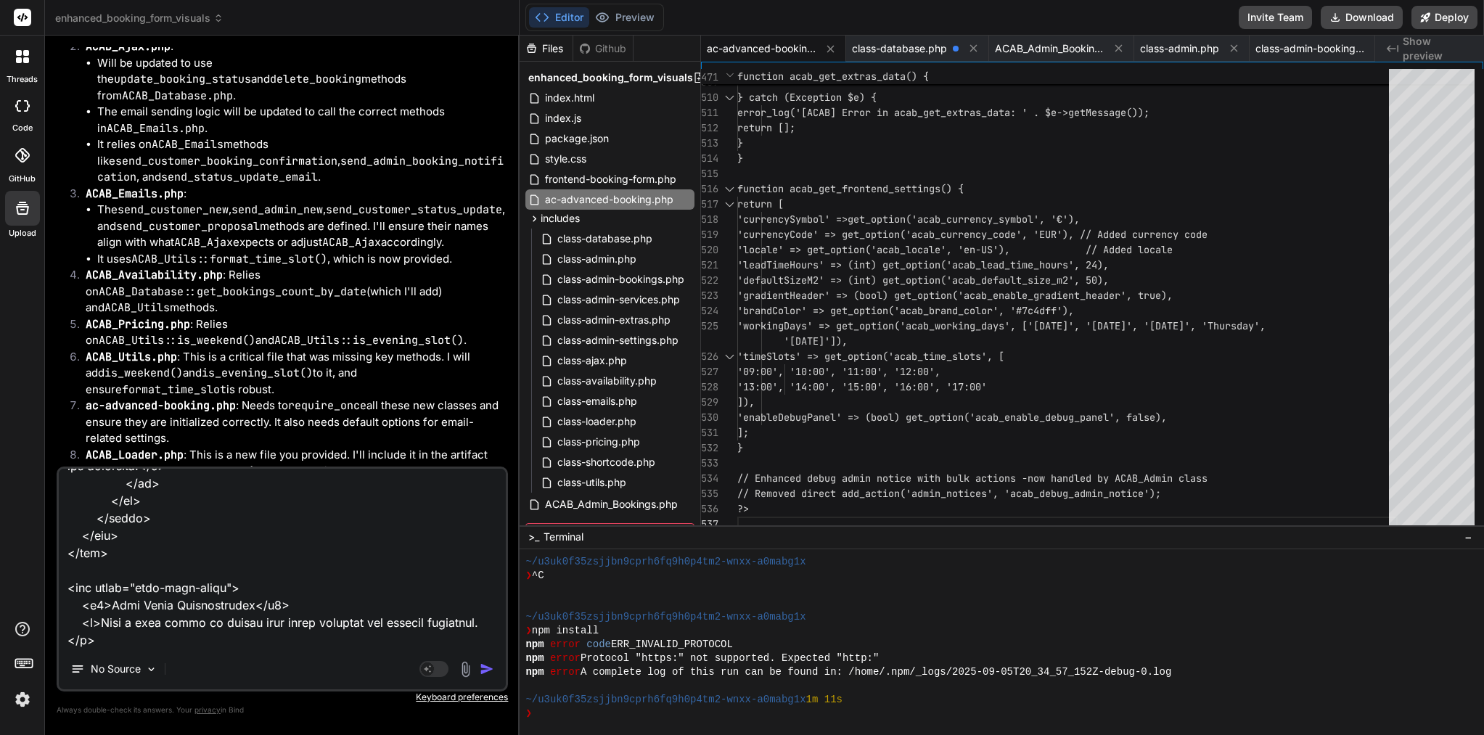
scroll to position [21476, 0]
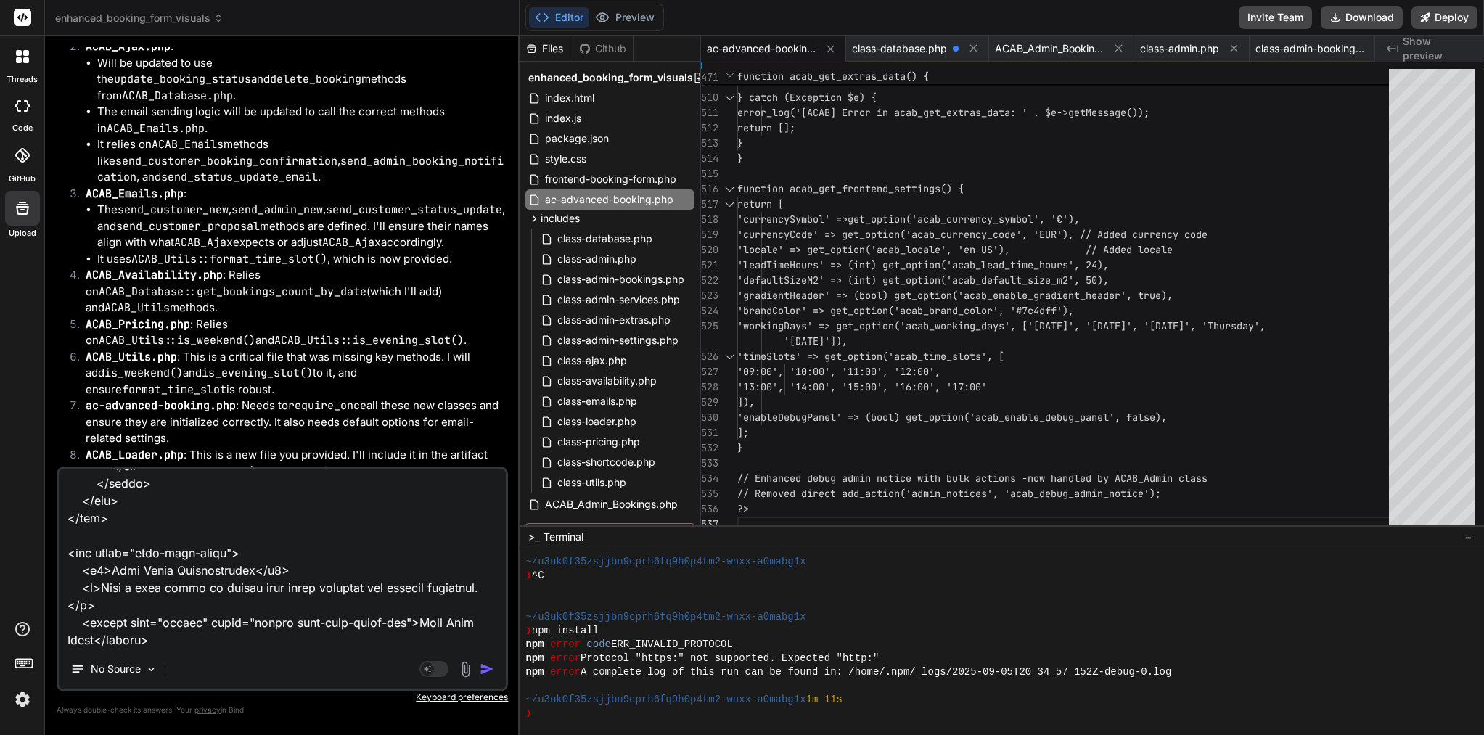
type textarea "I add you a file admin folder: <?php /** * Single booking view template * CRITI…"
type textarea "x"
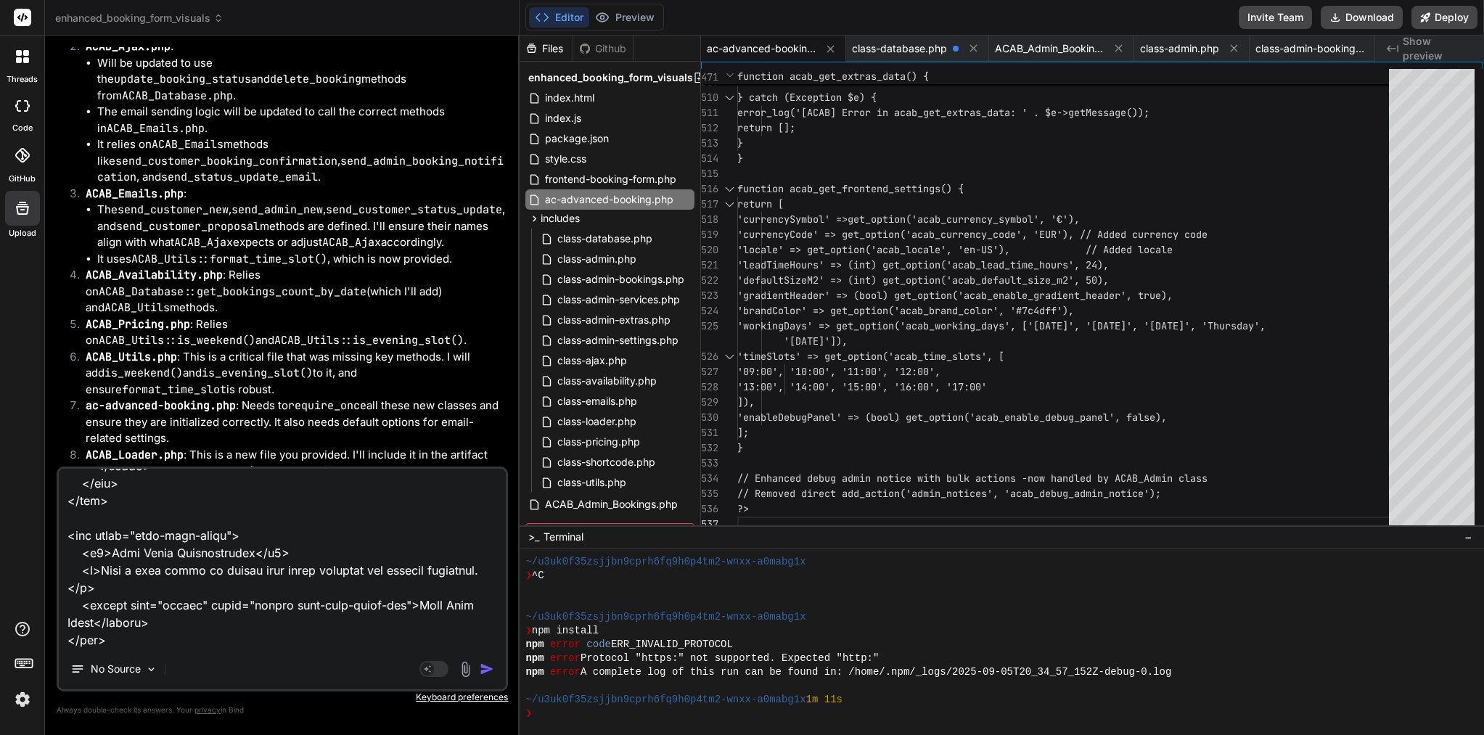
type textarea "I add you a file admin folder: <?php /** * Single booking view template * CRITI…"
type textarea "x"
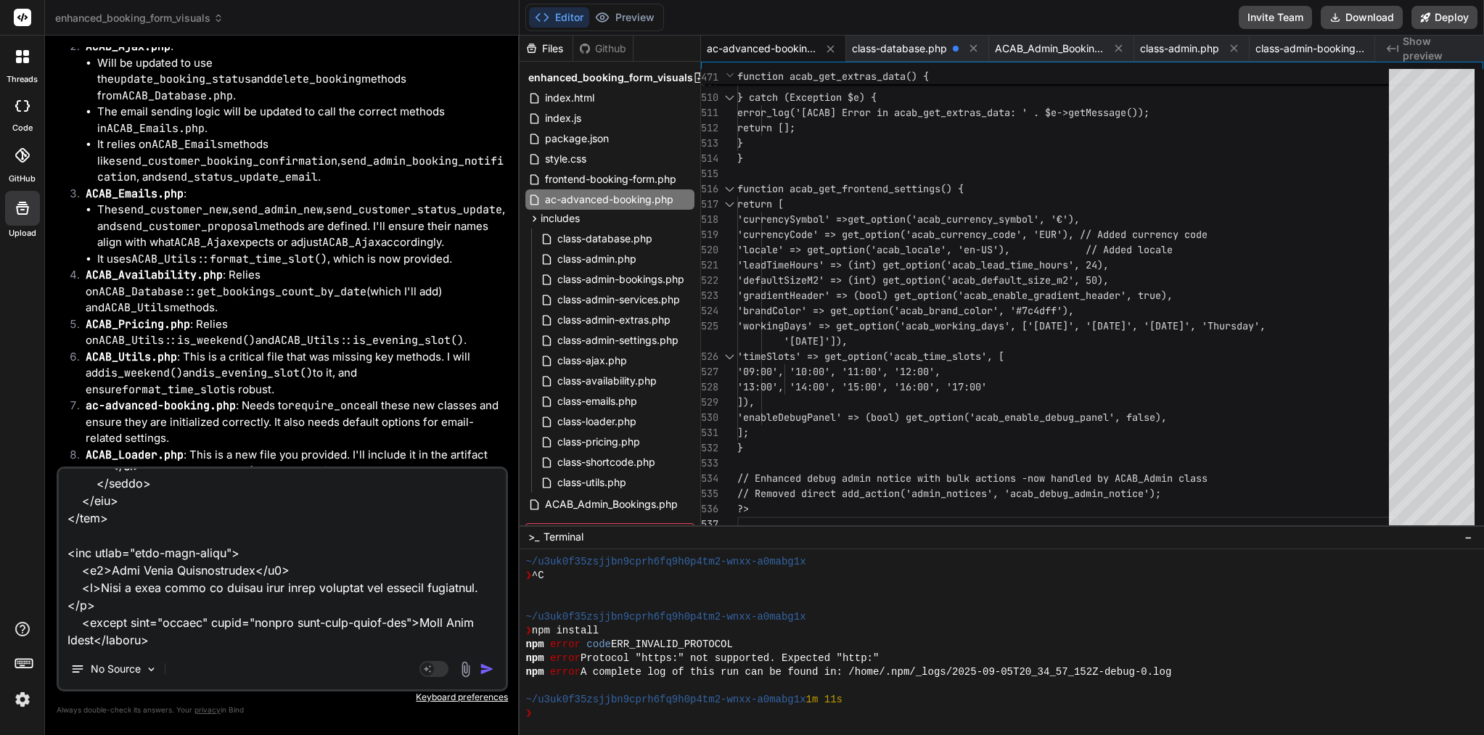
type textarea "I add you a file admin folder: <?php /** * Single booking view template * CRITI…"
type textarea "x"
type textarea "I add you a file admin folder: <?php /** * Single booking view template * CRITI…"
type textarea "x"
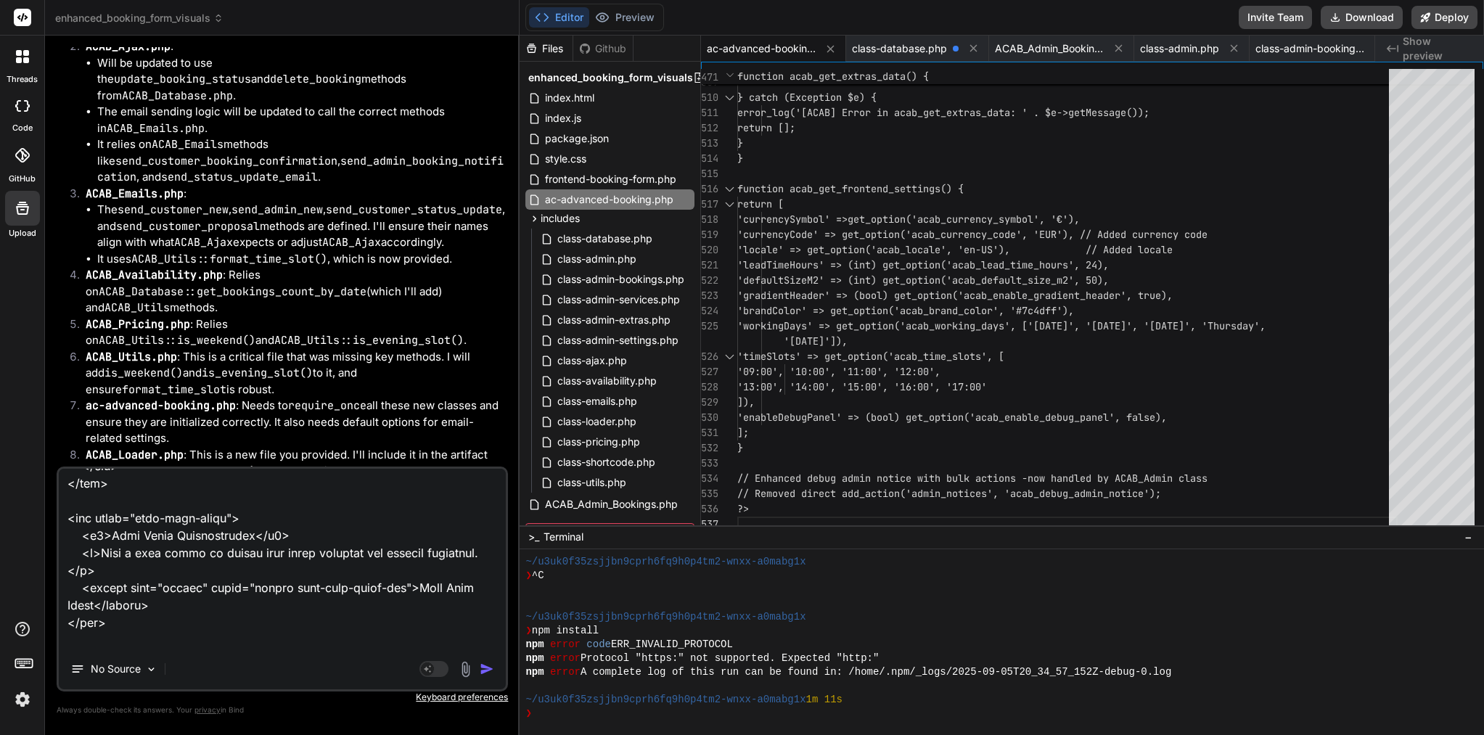
paste textarea "<?php if (!defined('ABSPATH')) { exit; } $settings = get_option('ac_abp_pricing…"
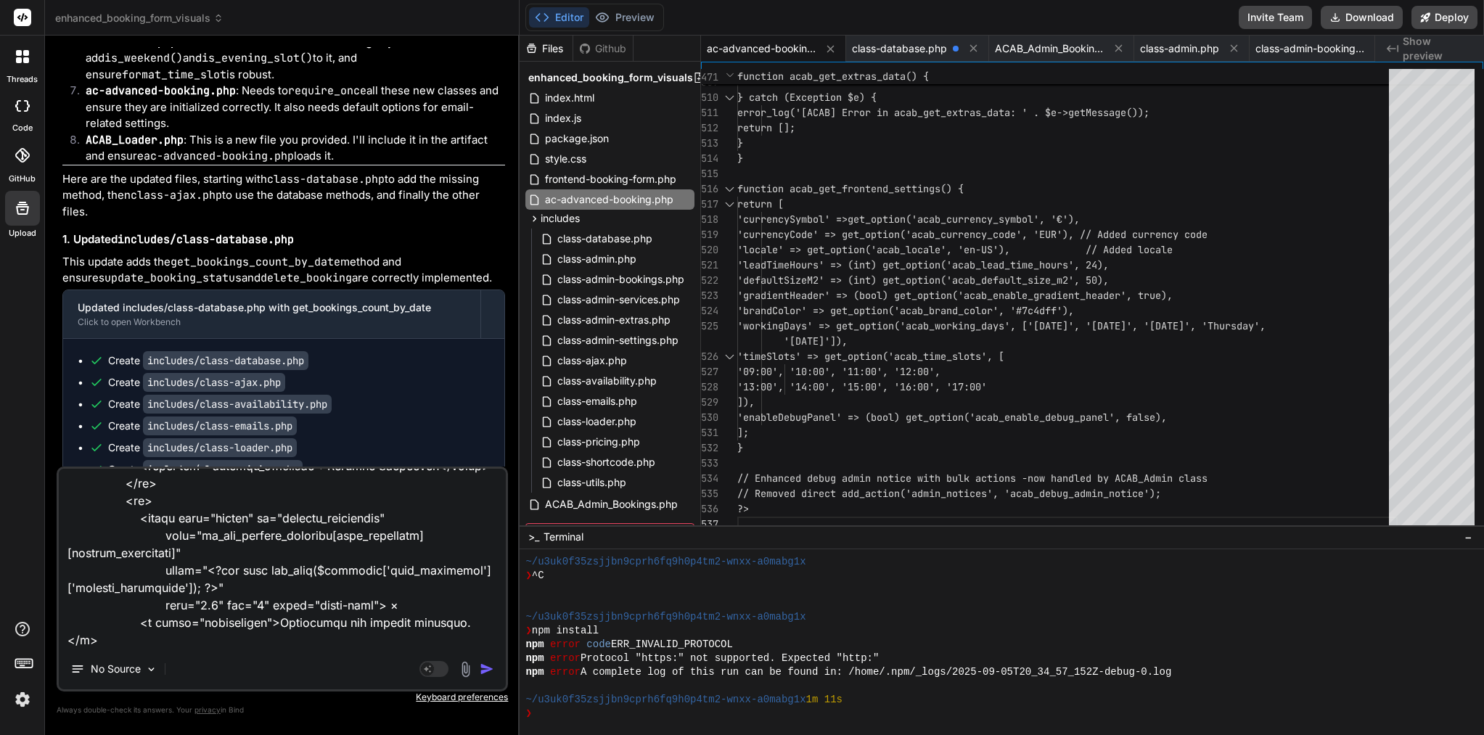
scroll to position [72660, 0]
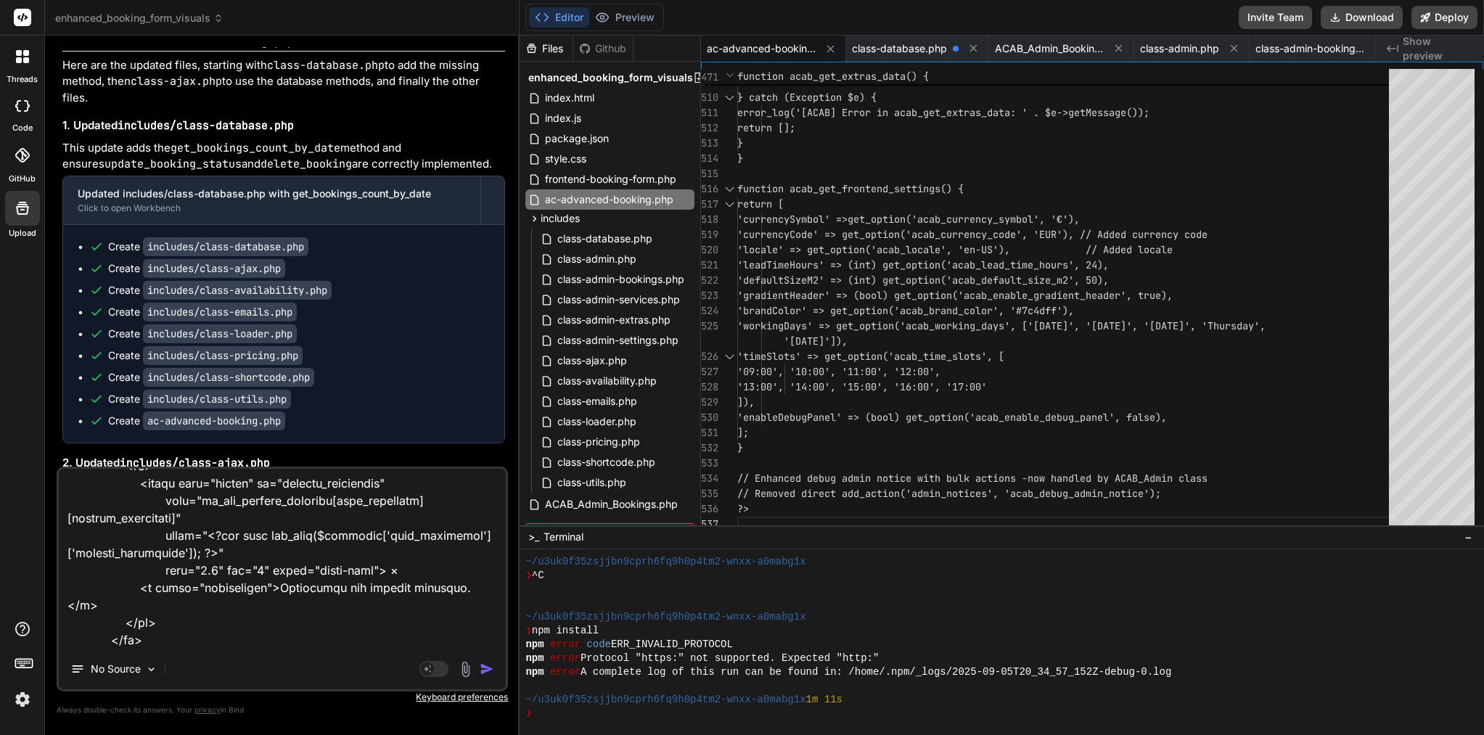
paste textarea "<?php if (!defined('ABSPATH')) { exit; } $settings = get_option('ac_abp_service…"
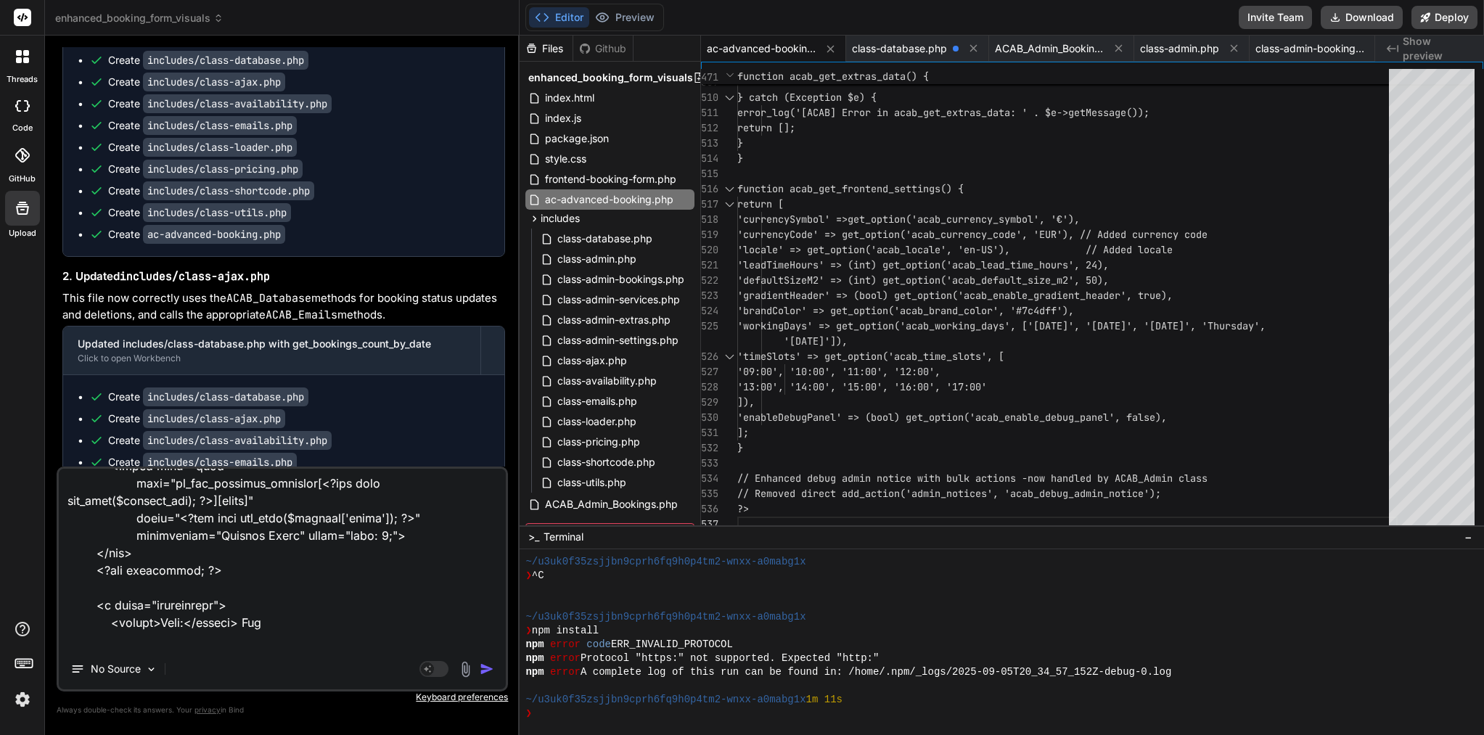
scroll to position [72931, 0]
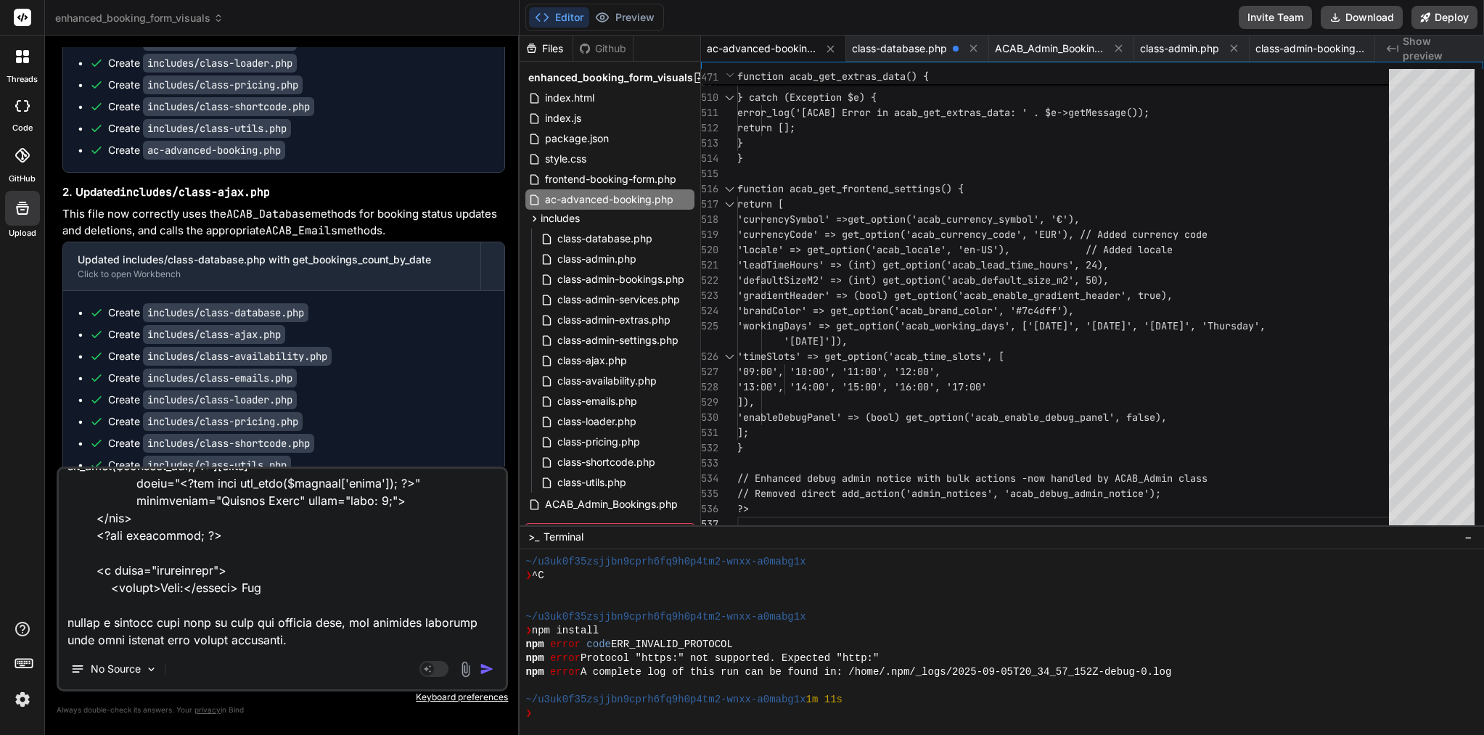
paste textarea "<?php /** * Admin Settings Template - Enhanced with all settings options */ if …"
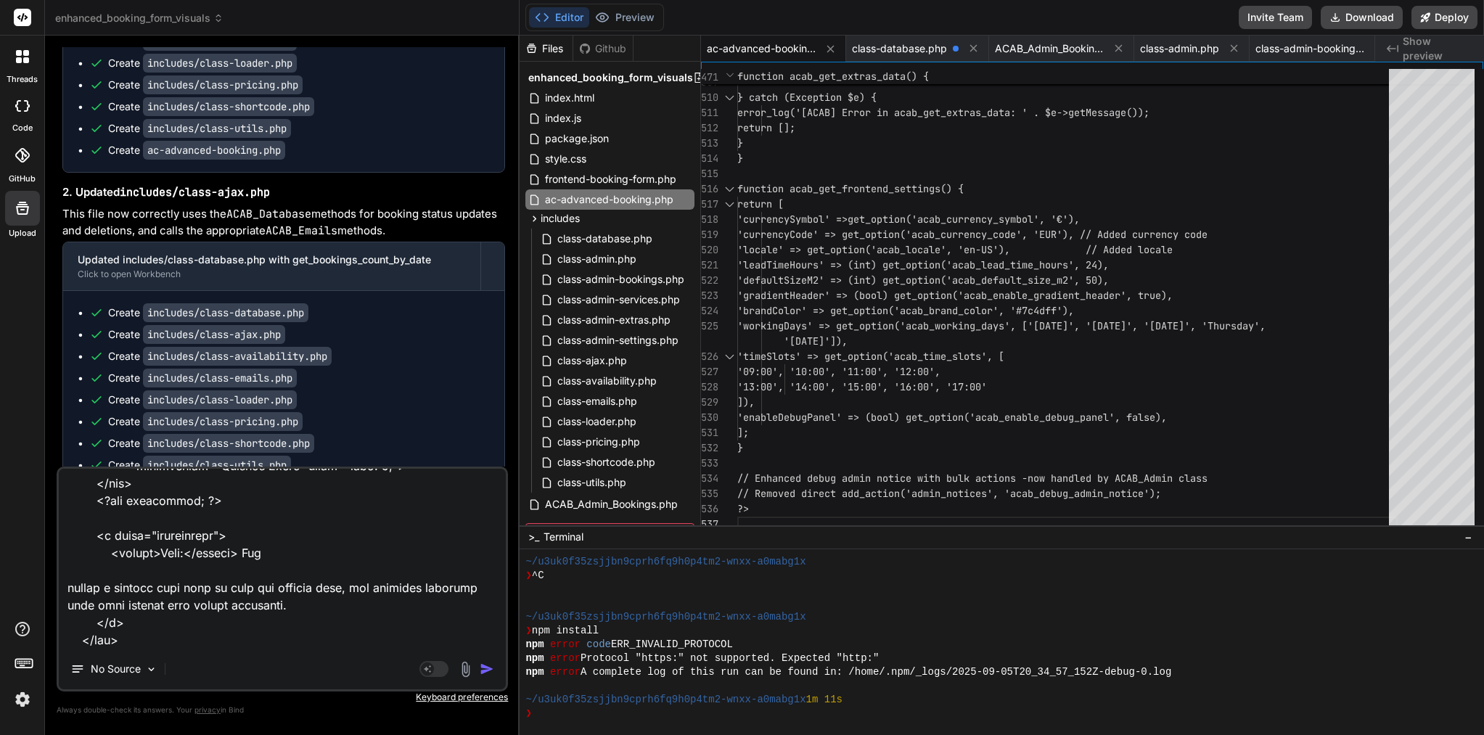
scroll to position [31943, 0]
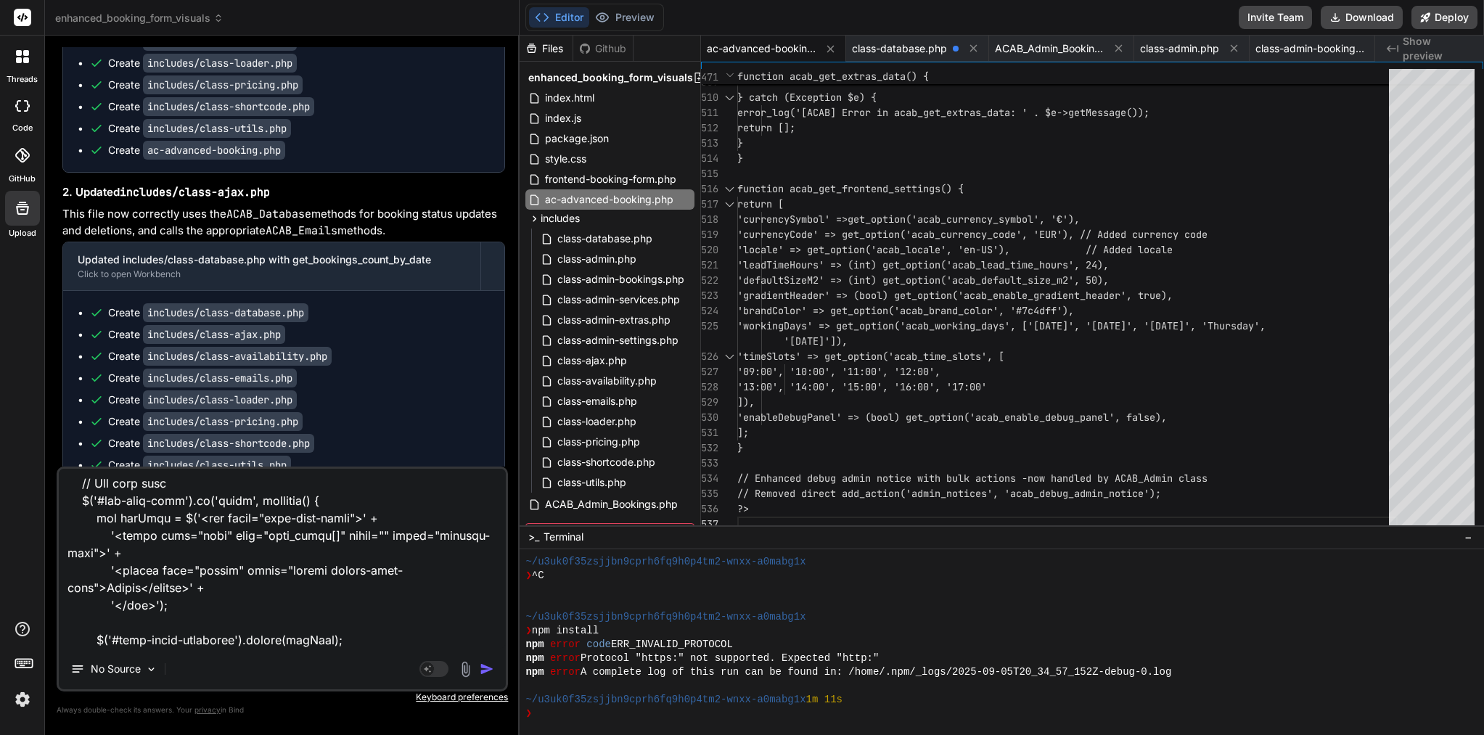
click at [484, 668] on img "button" at bounding box center [487, 669] width 15 height 15
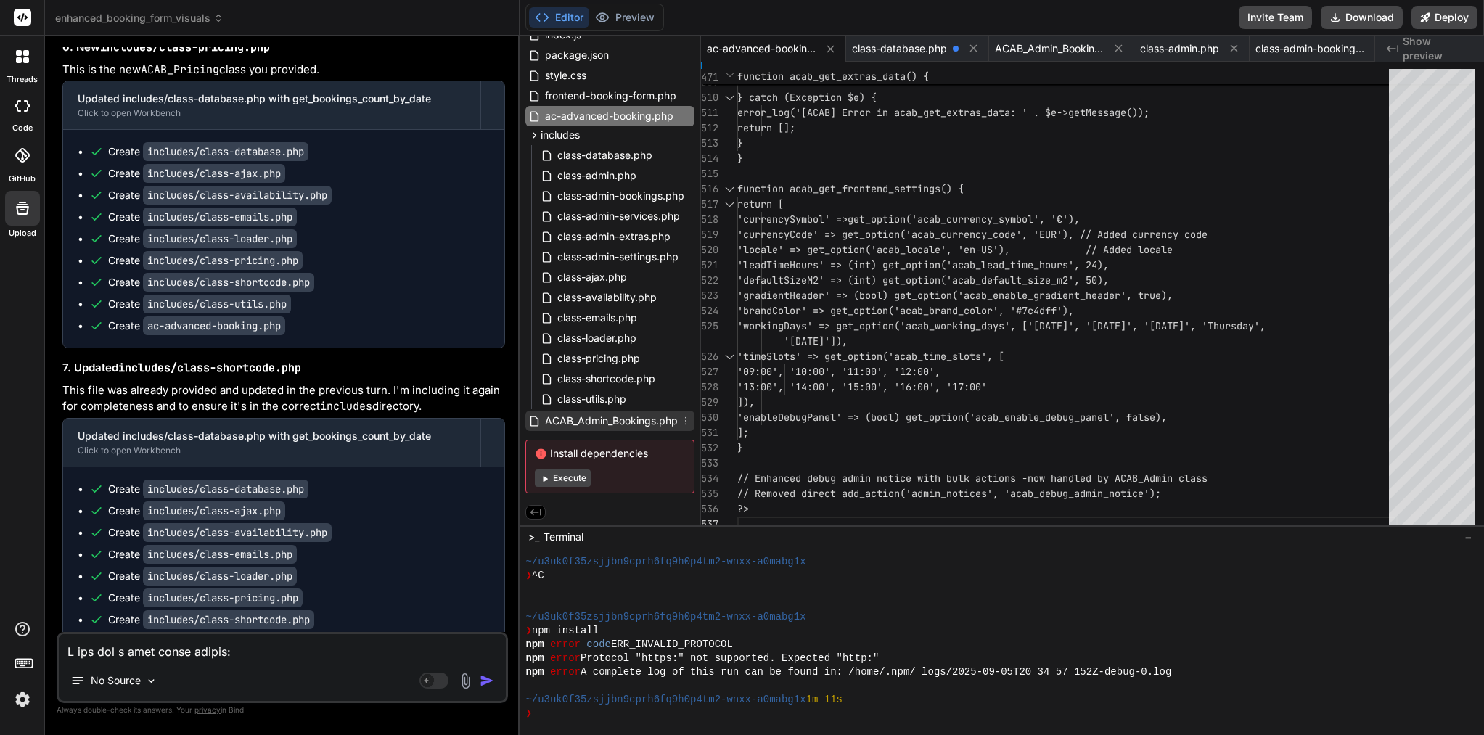
scroll to position [0, 0]
click at [560, 131] on span "includes" at bounding box center [560, 135] width 39 height 15
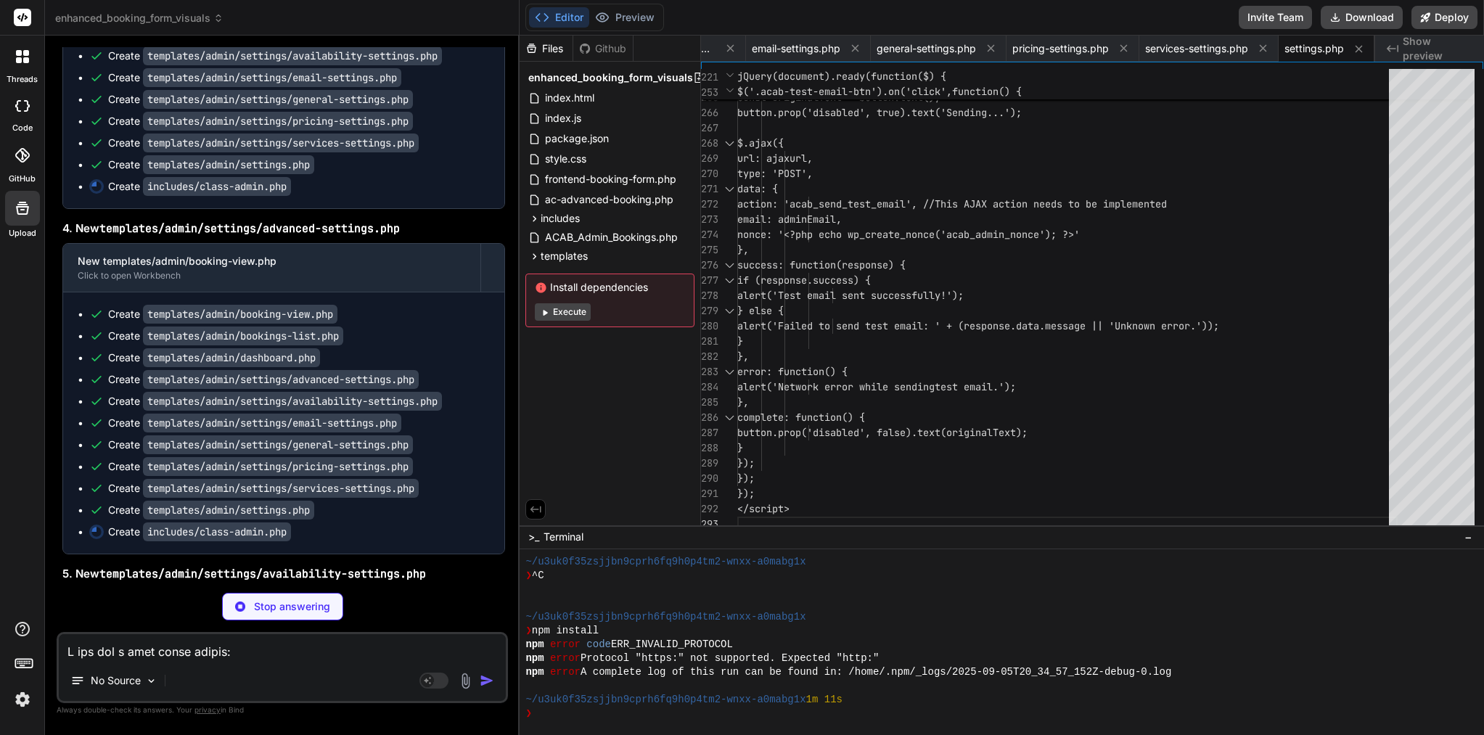
scroll to position [88106, 0]
click at [202, 657] on textarea at bounding box center [282, 647] width 447 height 26
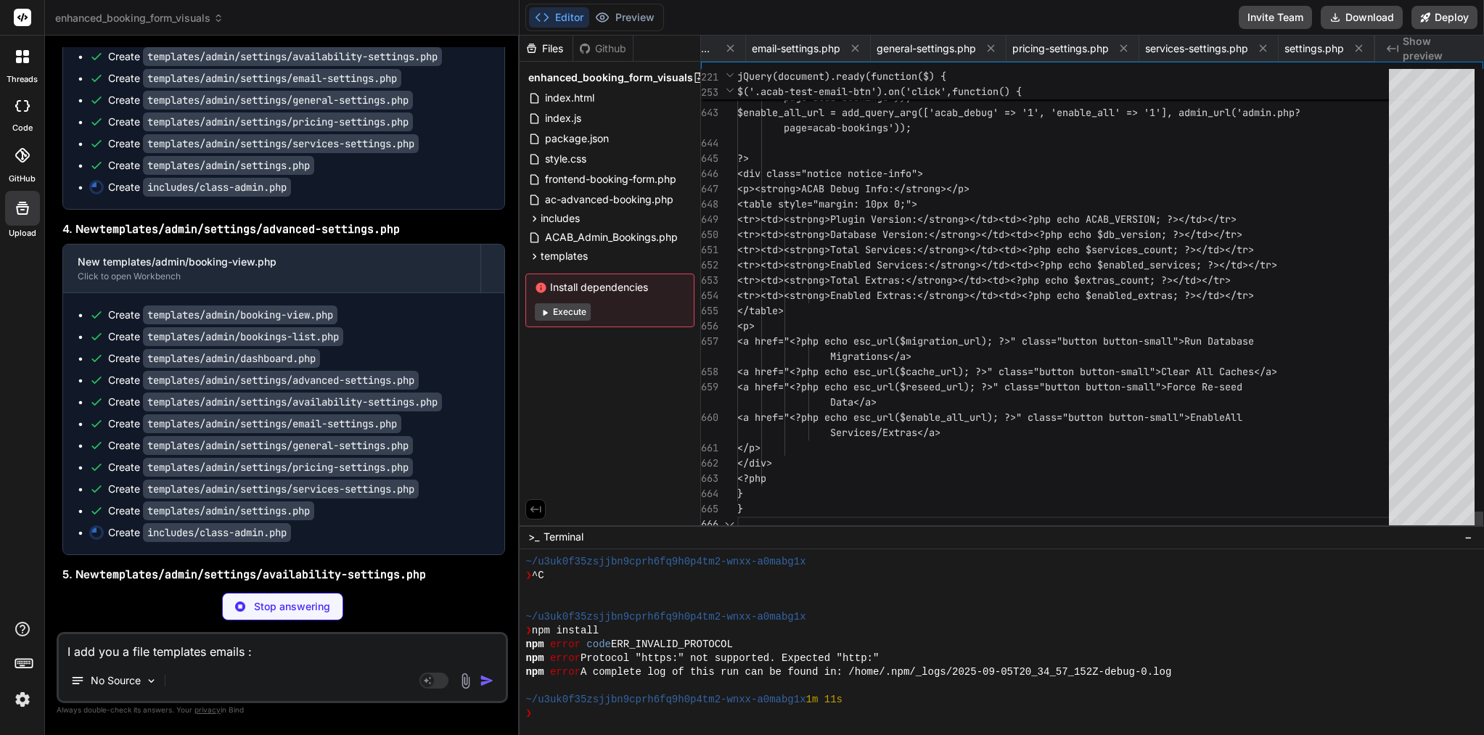
scroll to position [15, 0]
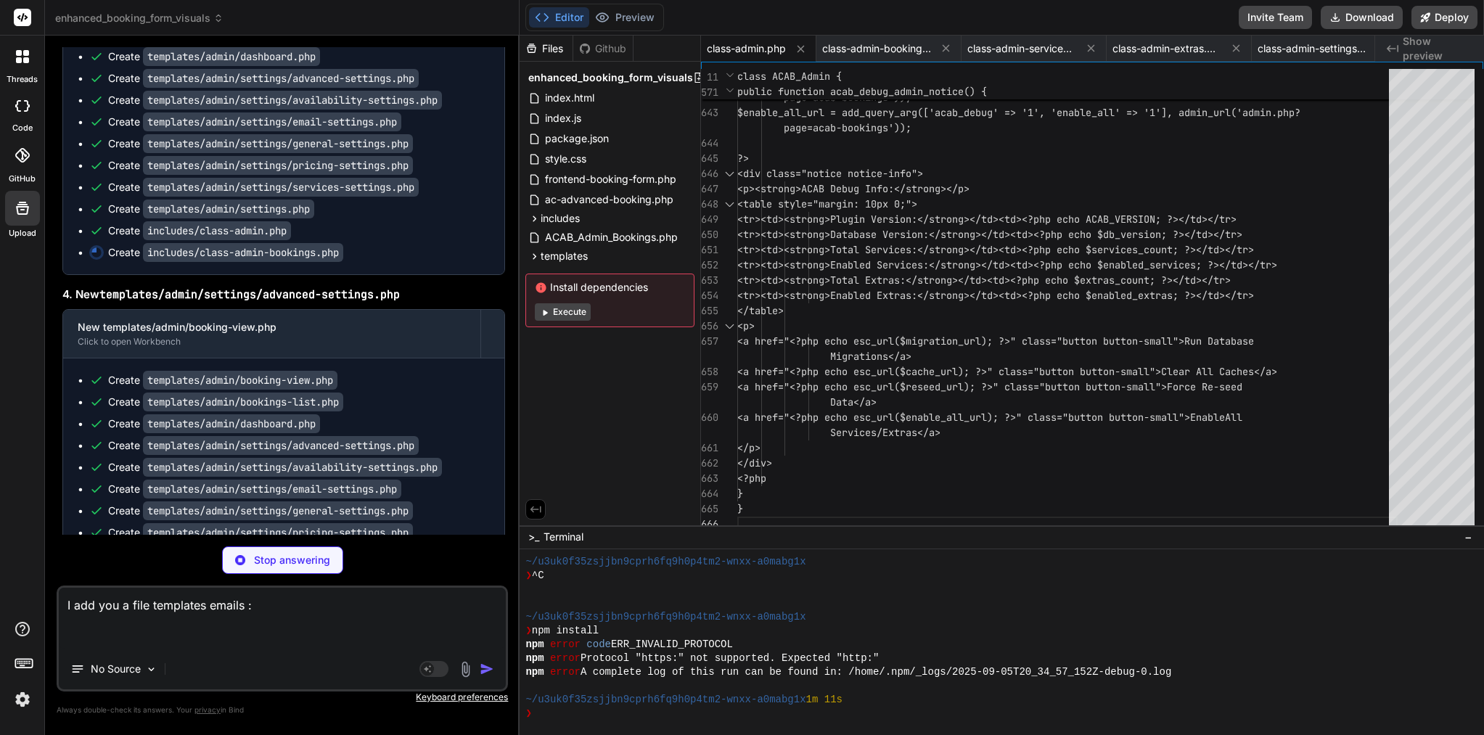
paste textarea "<!DOCTYPE html> <html lang="en"> <head> <meta charset="UTF-8"> <meta name="view…"
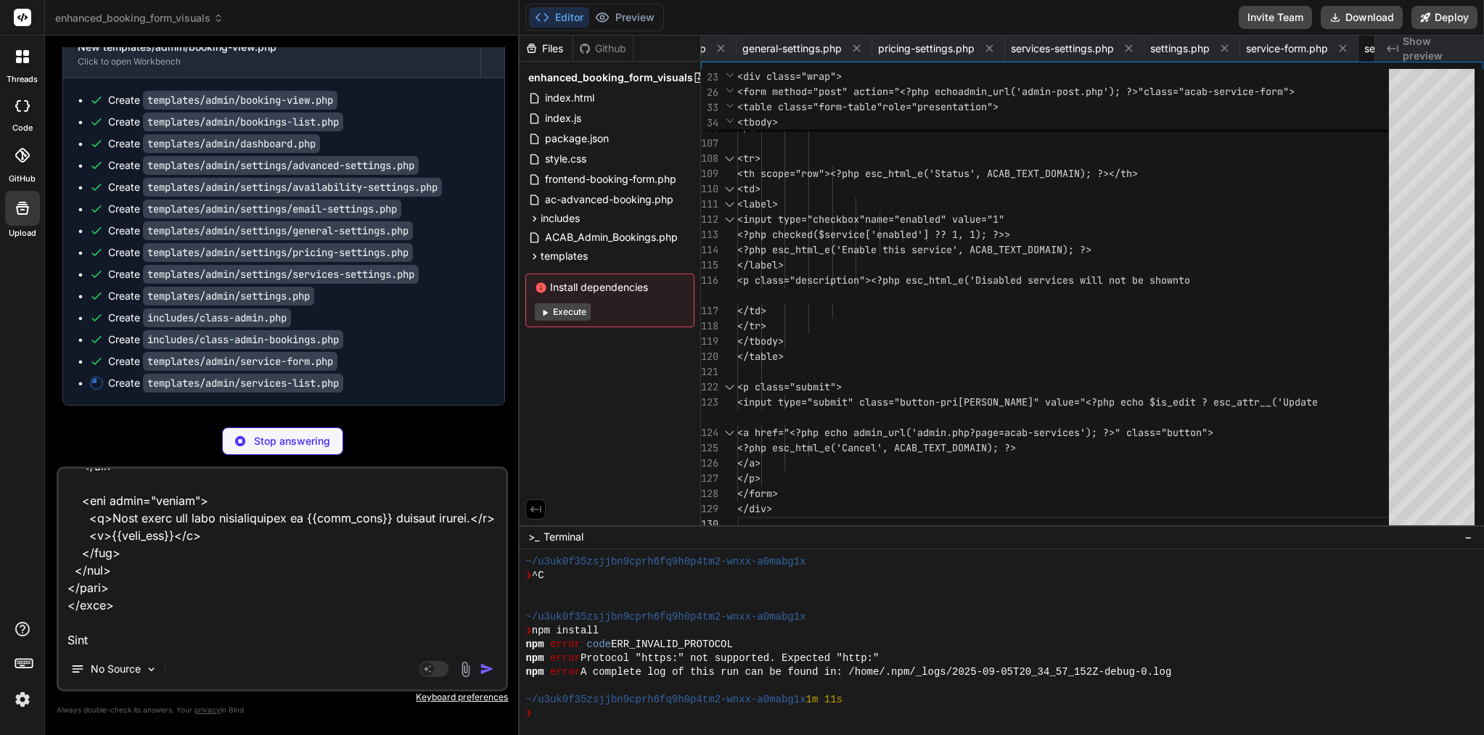
scroll to position [46, 0]
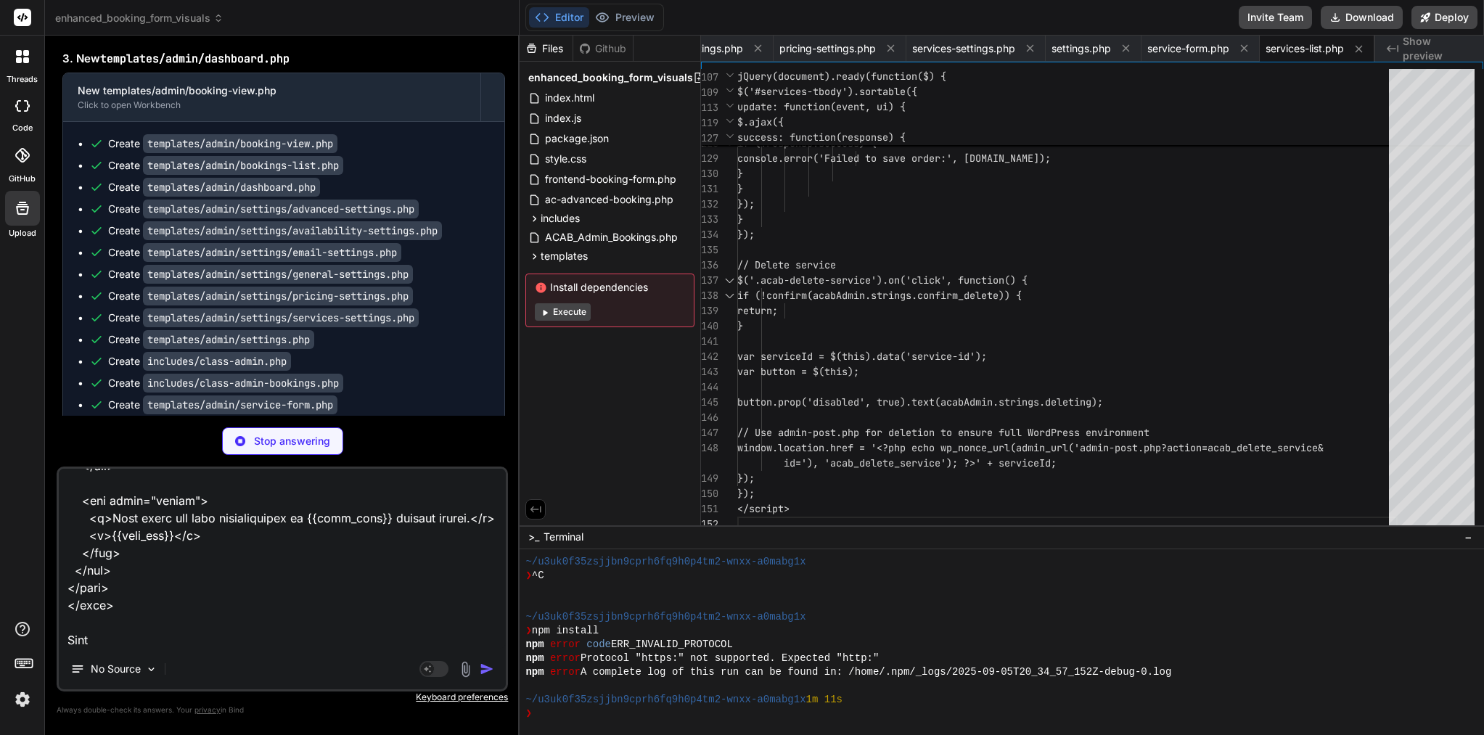
paste textarea "🔔 NEW BOOKING REQUEST ====================== ⚠️ ACTION REQUIRED - NEW CUSTOMER …"
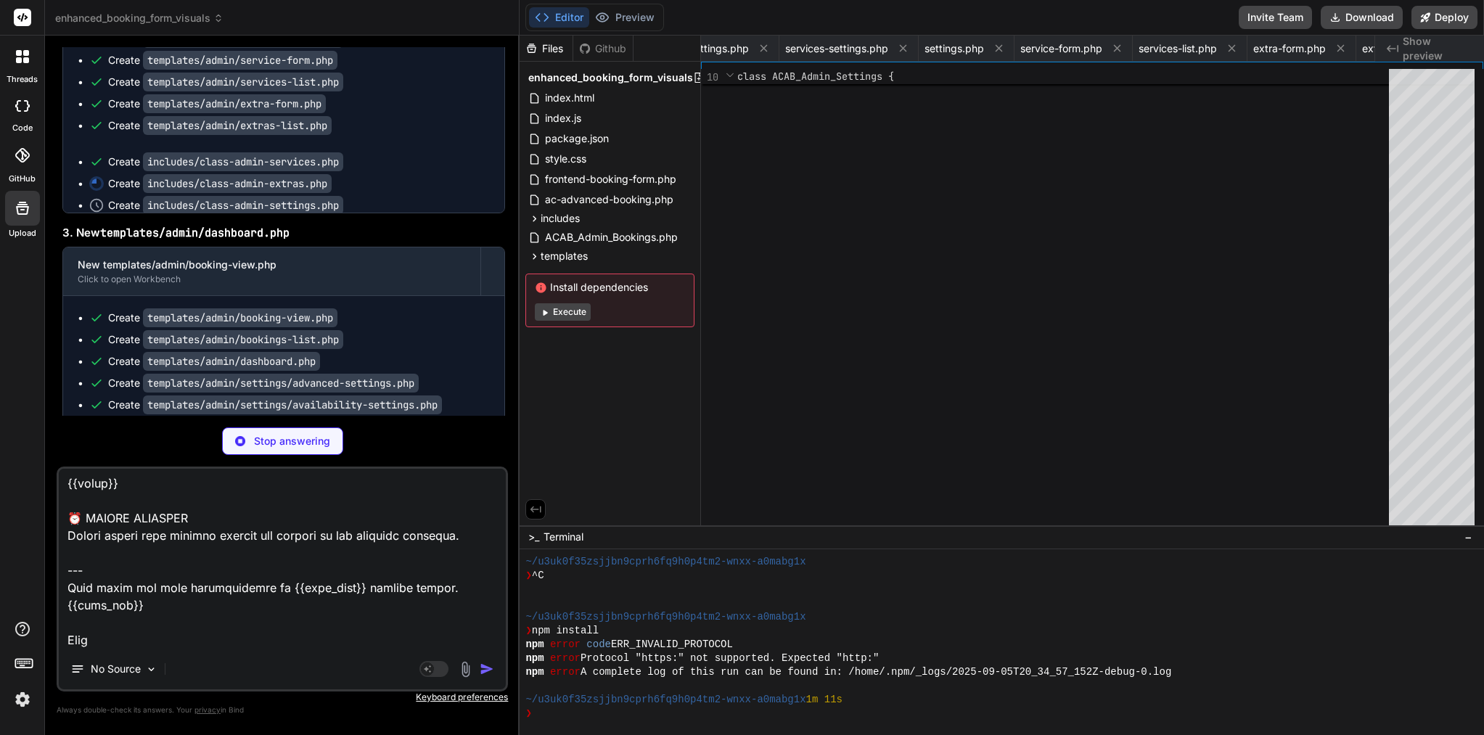
scroll to position [122, 0]
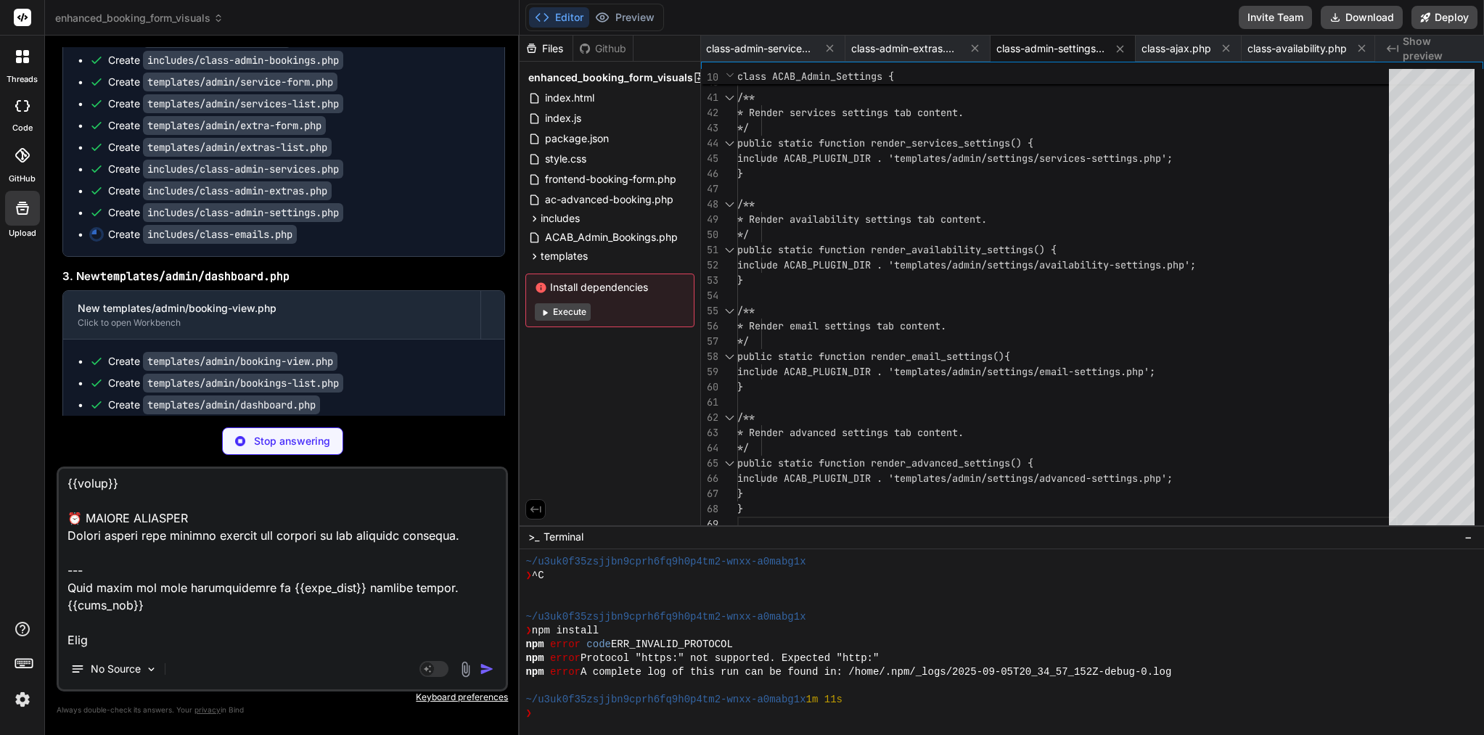
paste textarea "<!DOCTYPE html> <html lang="en"> <head> <meta charset="UTF-8"> <meta name="view…"
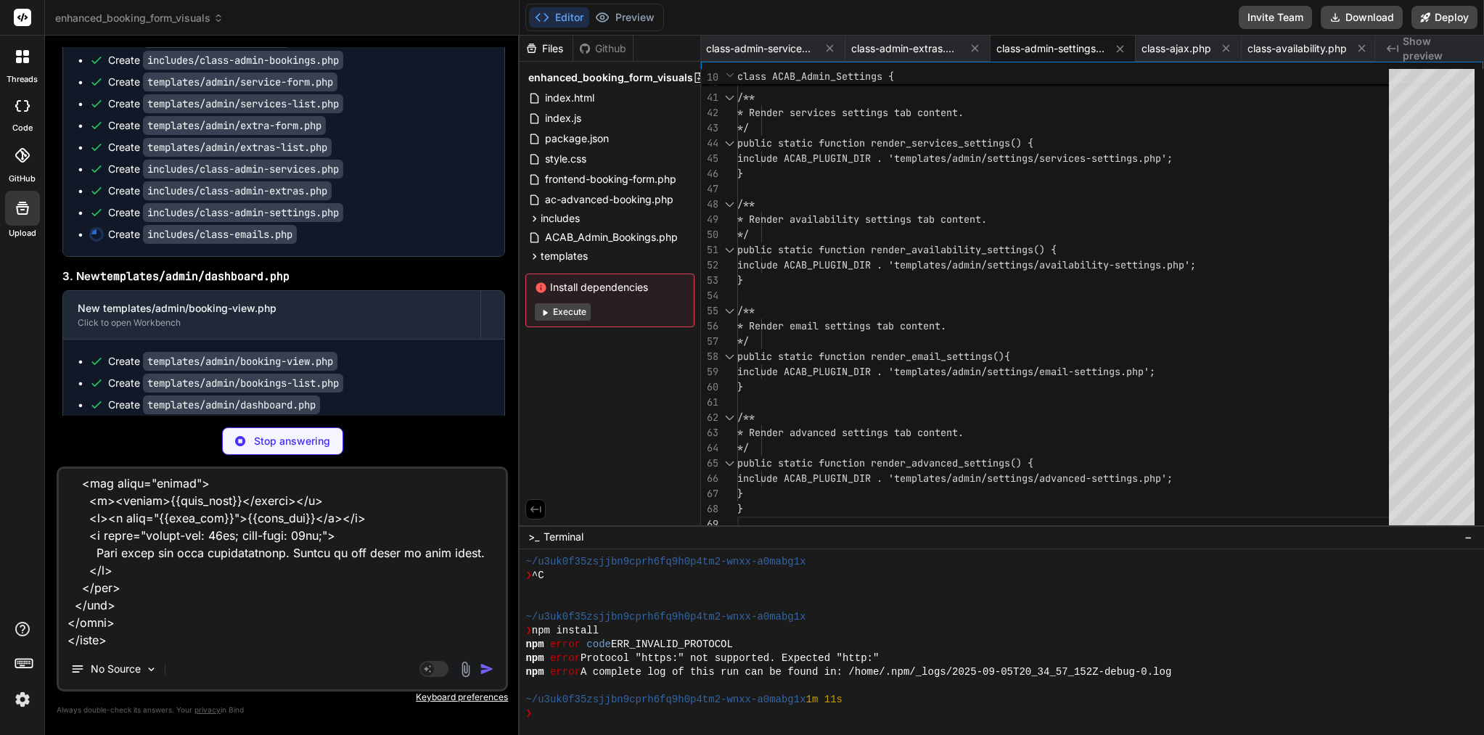
scroll to position [11793, 0]
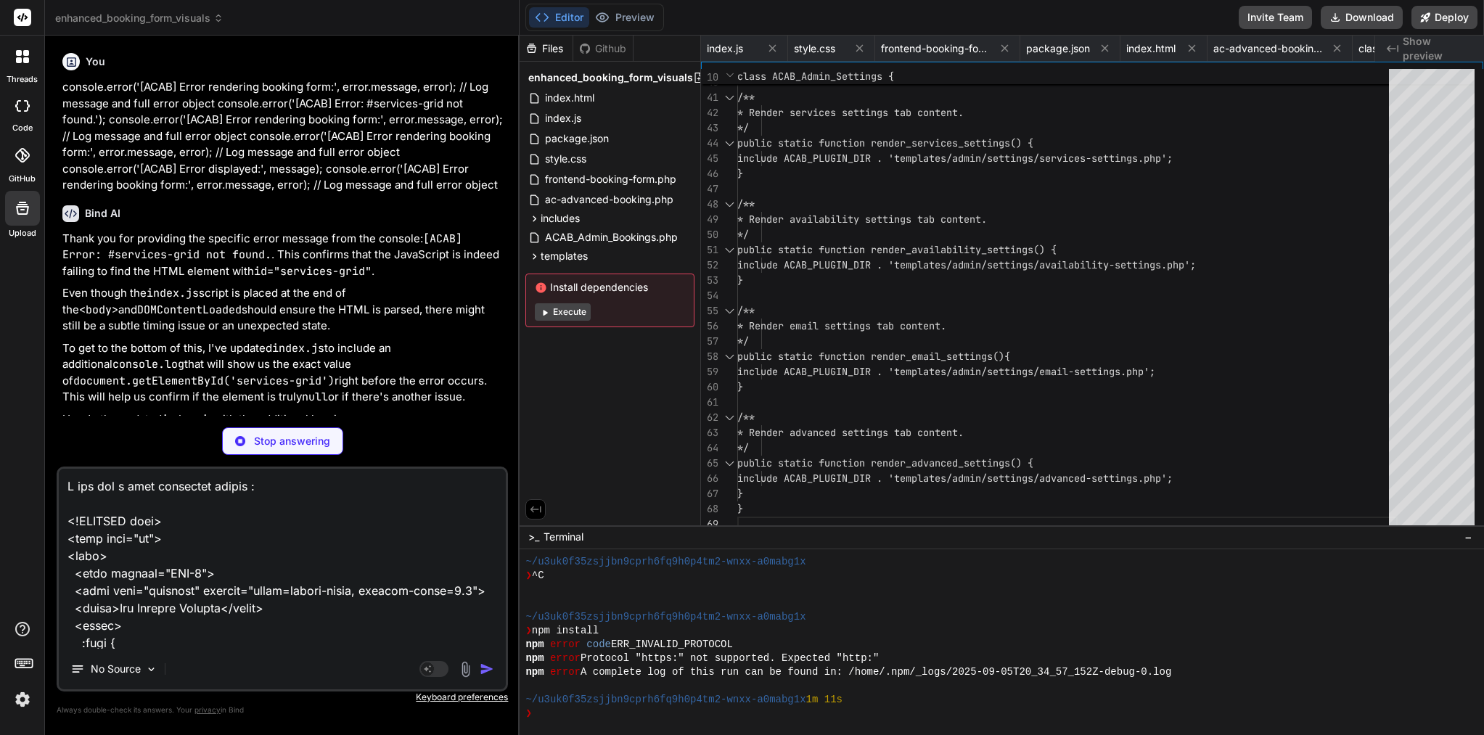
type textarea "x"
type textarea "I add you a file templates emails : <!DOCTYPE html> <html lang="en"> <head> <me…"
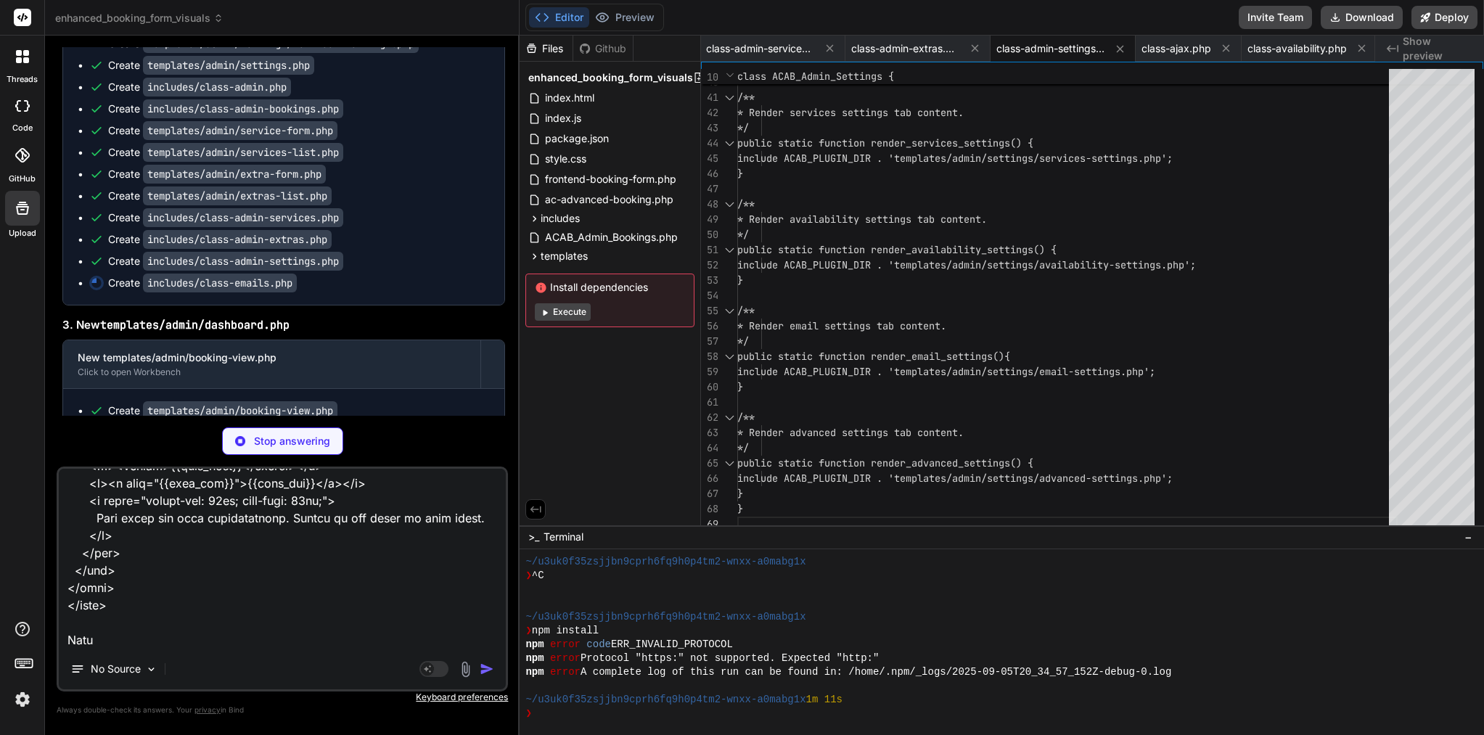
type textarea "x"
type textarea "I add you a file templates emails : <!DOCTYPE html> <html lang="en"> <head> <me…"
type textarea "x"
type textarea "I add you a file templates emails : <!DOCTYPE html> <html lang="en"> <head> <me…"
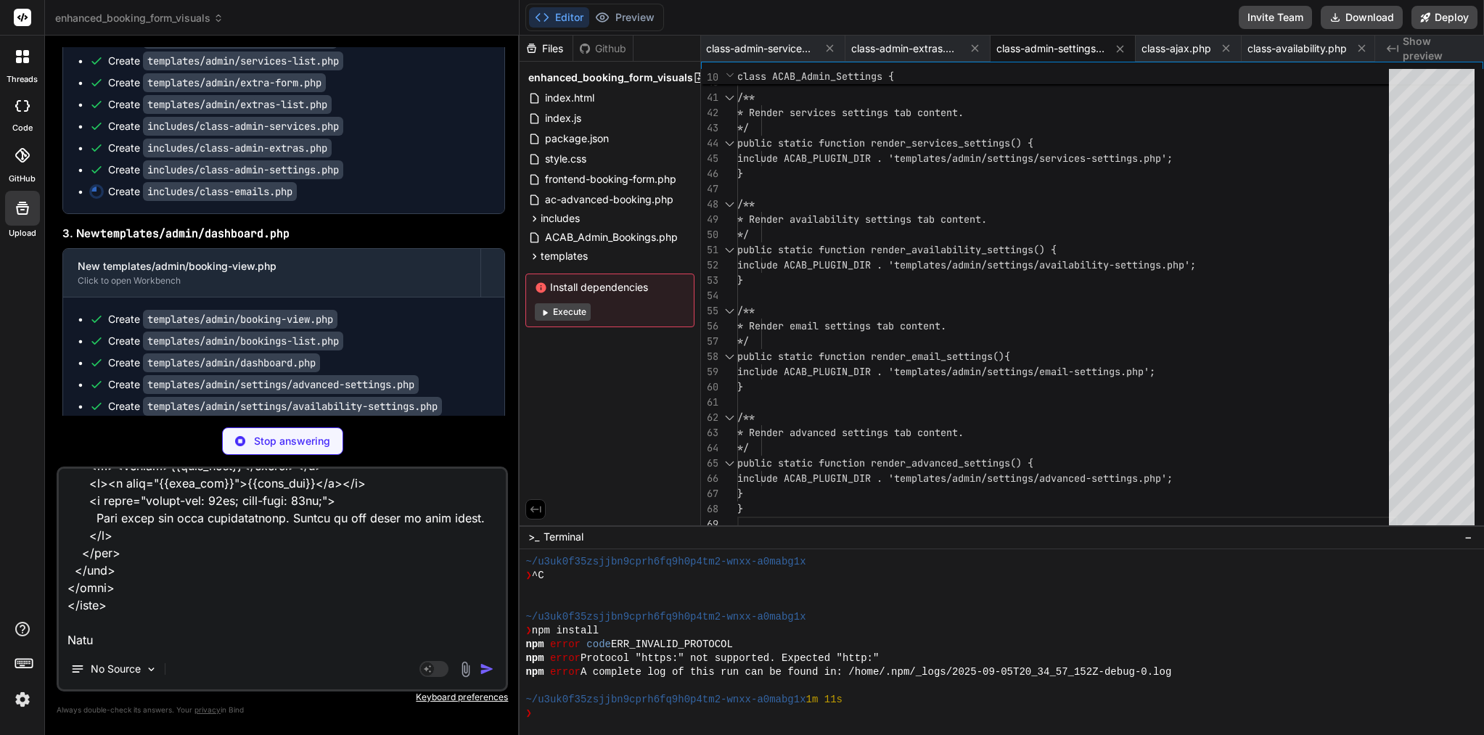
scroll to position [88239, 0]
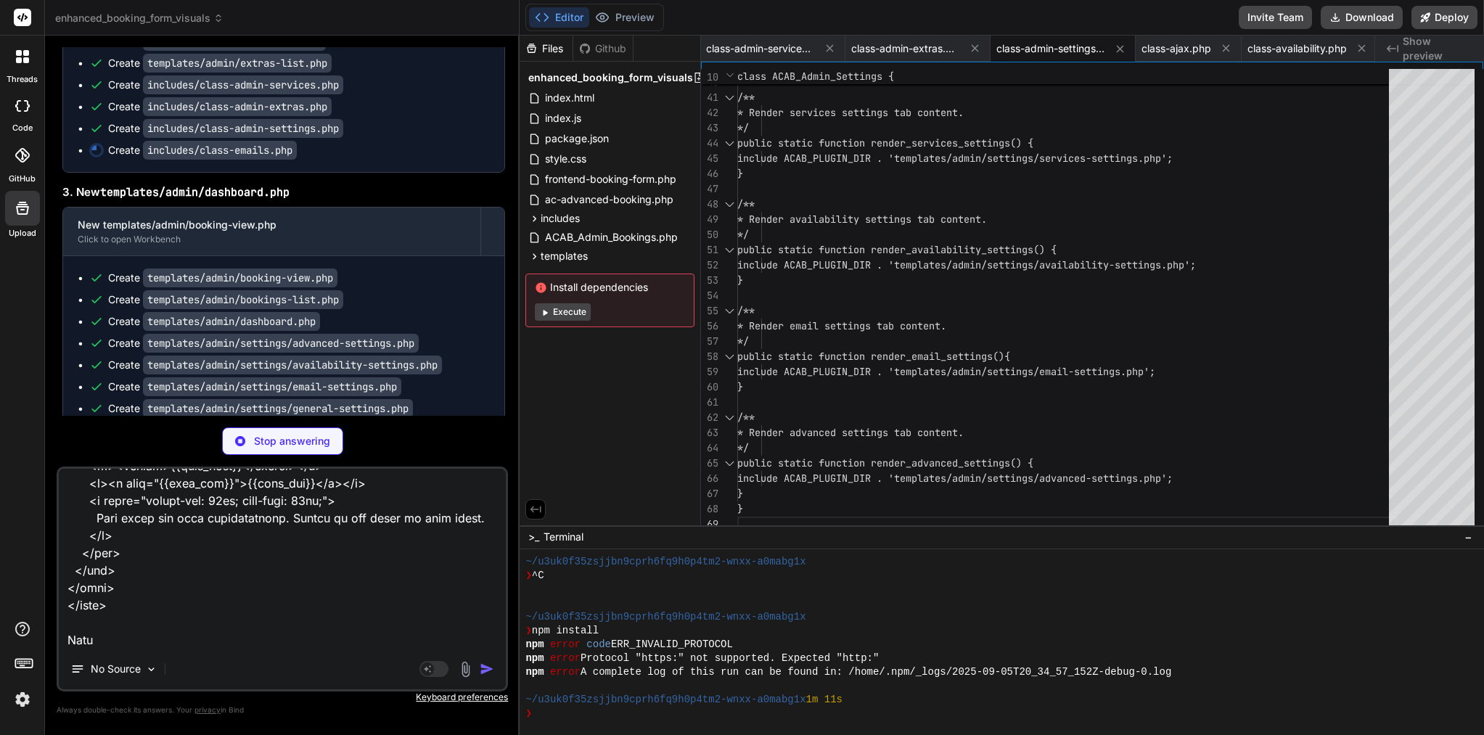
type textarea "x"
paste textarea "THANK YOU FOR YOUR BOOKING REQUEST! ==================================== Dear {…"
type textarea "I add you a file templates emails : <!DOCTYPE html> <html lang="en"> <head> <me…"
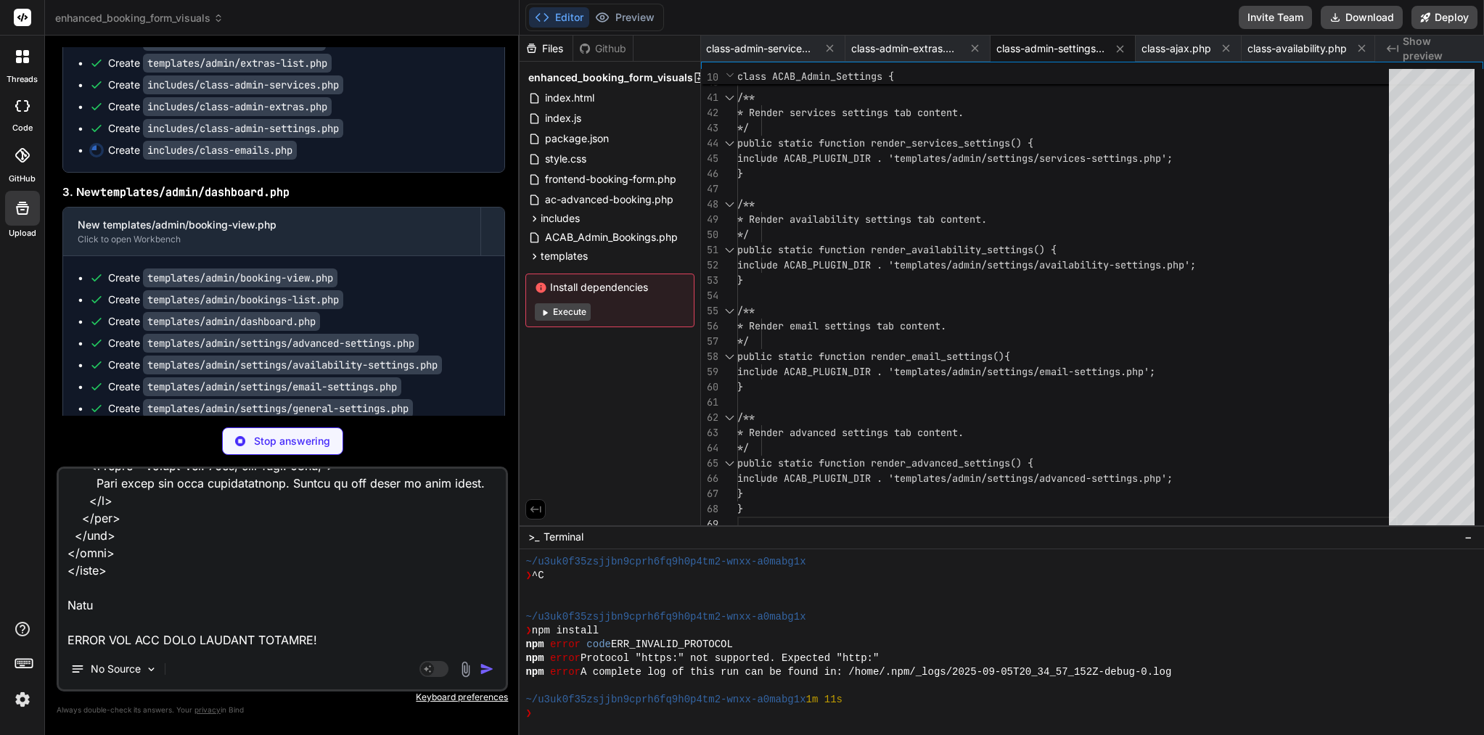
scroll to position [12560, 0]
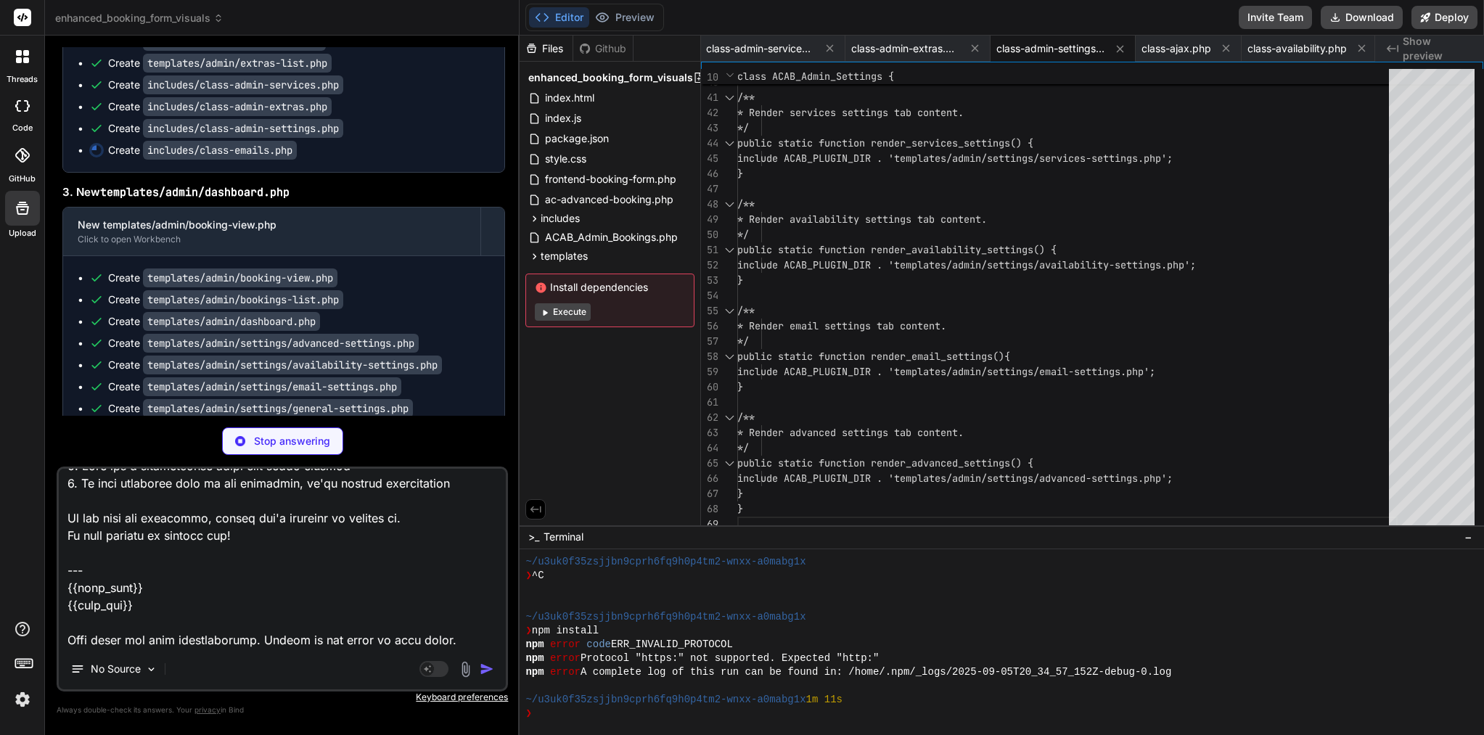
type textarea "x"
type textarea "I add you a file templates emails : <!DOCTYPE html> <html lang="en"> <head> <me…"
type textarea "x"
type textarea "I add you a file templates emails : <!DOCTYPE html> <html lang="en"> <head> <me…"
type textarea "x"
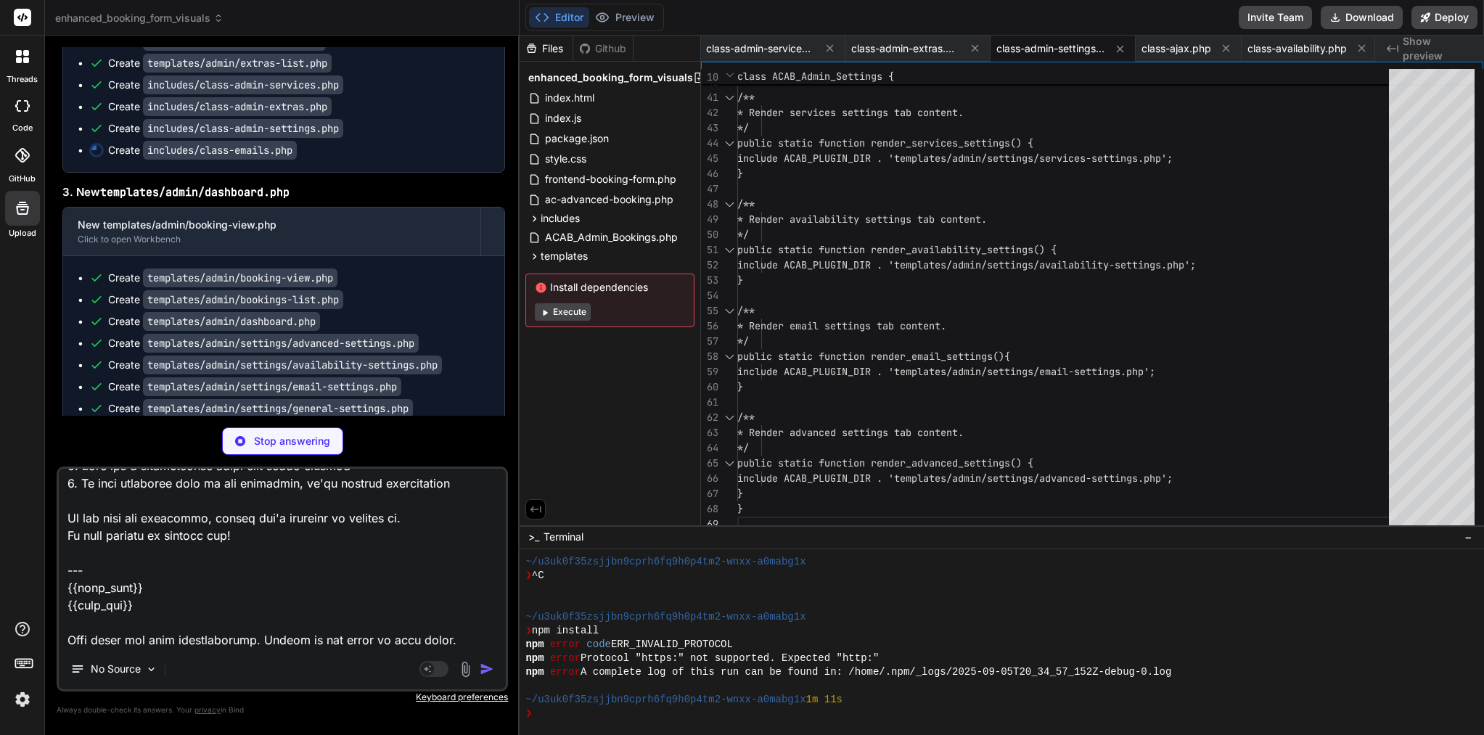
type textarea "I add you a file templates emails : <!DOCTYPE html> <html lang="en"> <head> <me…"
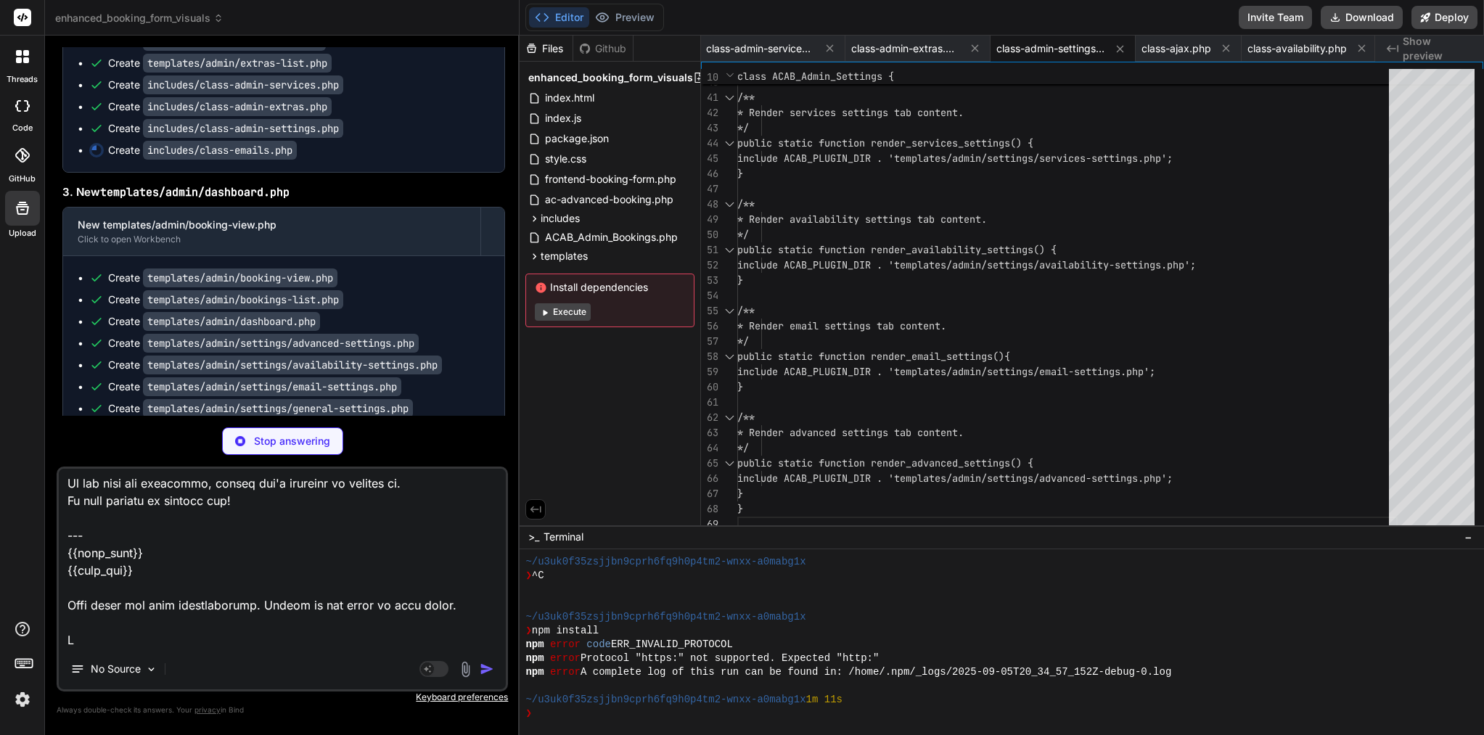
type textarea "x"
type textarea "I add you a file templates emails : <!DOCTYPE html> <html lang="en"> <head> <me…"
type textarea "x"
type textarea "I add you a file templates emails : <!DOCTYPE html> <html lang="en"> <head> <me…"
type textarea "x"
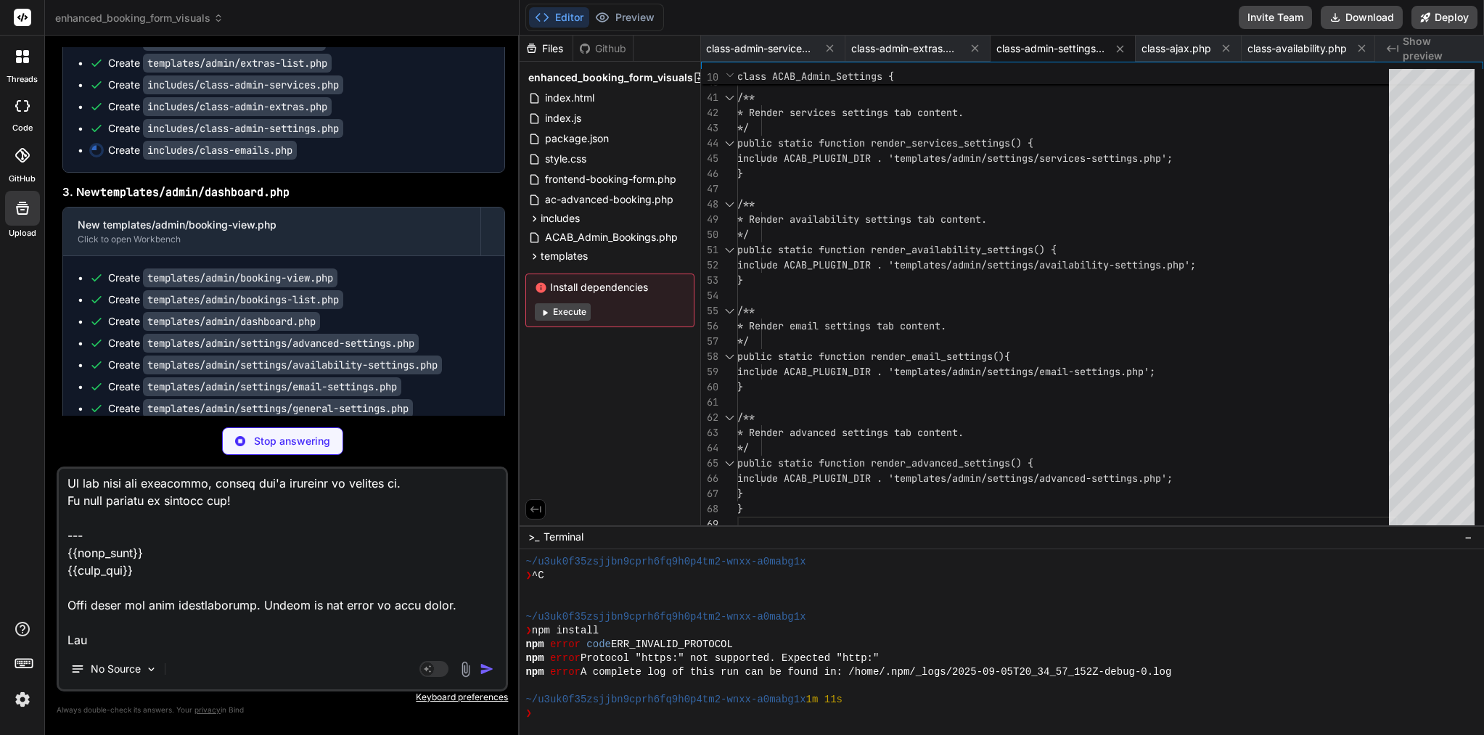
type textarea "I add you a file templates emails : <!DOCTYPE html> <html lang="en"> <head> <me…"
type textarea "x"
type textarea "I add you a file templates emails : <!DOCTYPE html> <html lang="en"> <head> <me…"
type textarea "x"
type textarea "I add you a file templates emails : <!DOCTYPE html> <html lang="en"> <head> <me…"
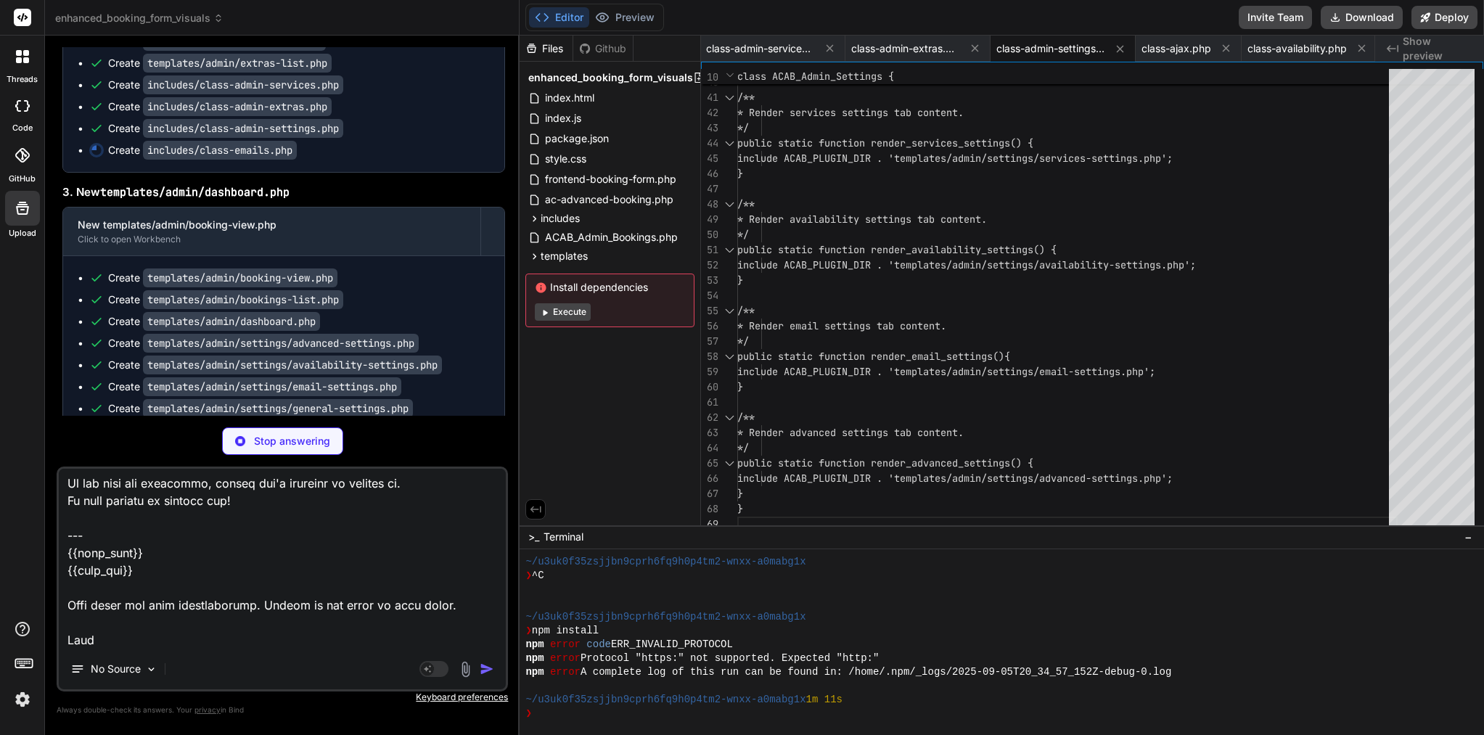
type textarea "x"
type textarea "li><li><strong>Time:</strong> {{preferred_time_slot}}</li><li><strong>Total:</s…"
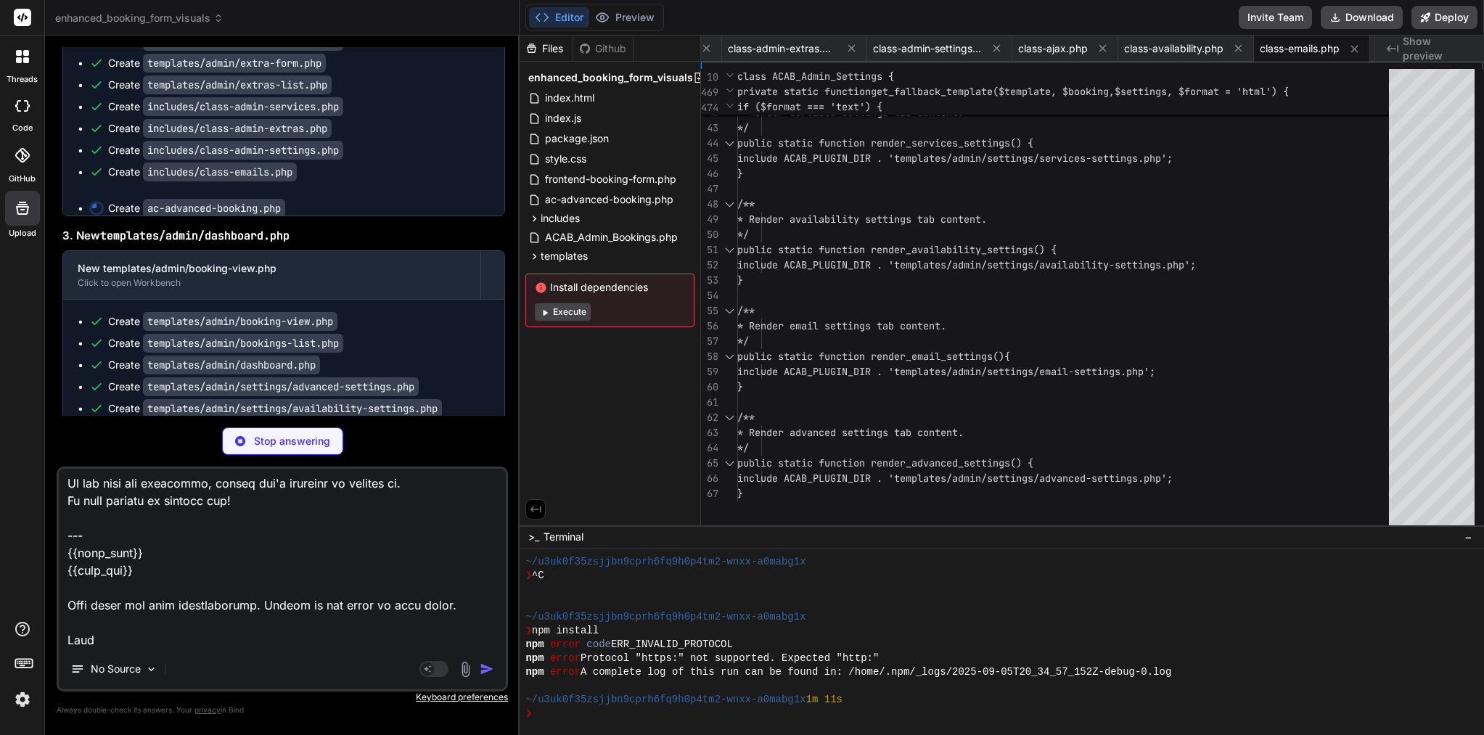
scroll to position [137, 0]
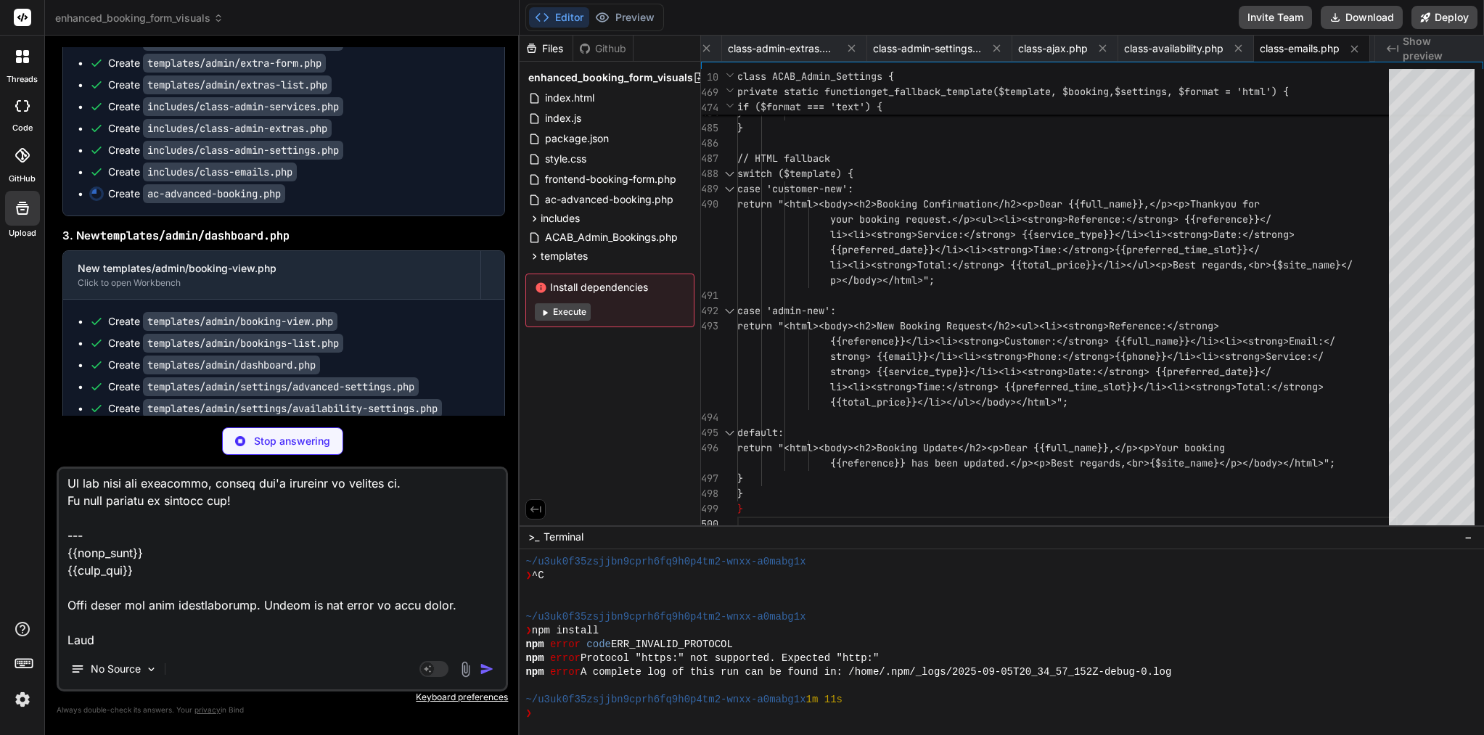
type textarea "x"
paste textarea "<!DOCTYPE html> <html lang="en"> <head> <meta charset="UTF-8"> <meta name="view…"
type textarea "I add you a file templates emails : <!DOCTYPE html> <html lang="en"> <head> <me…"
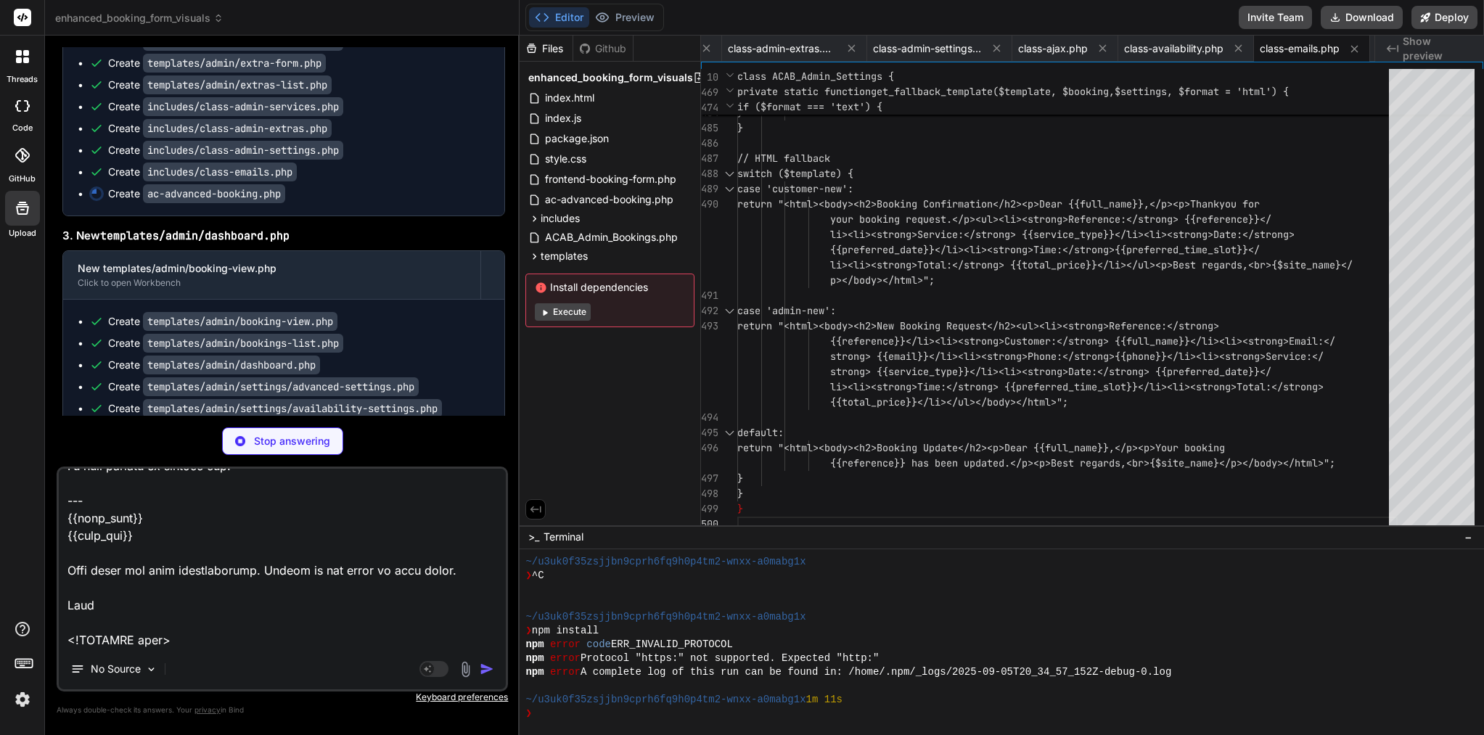
scroll to position [17366, 0]
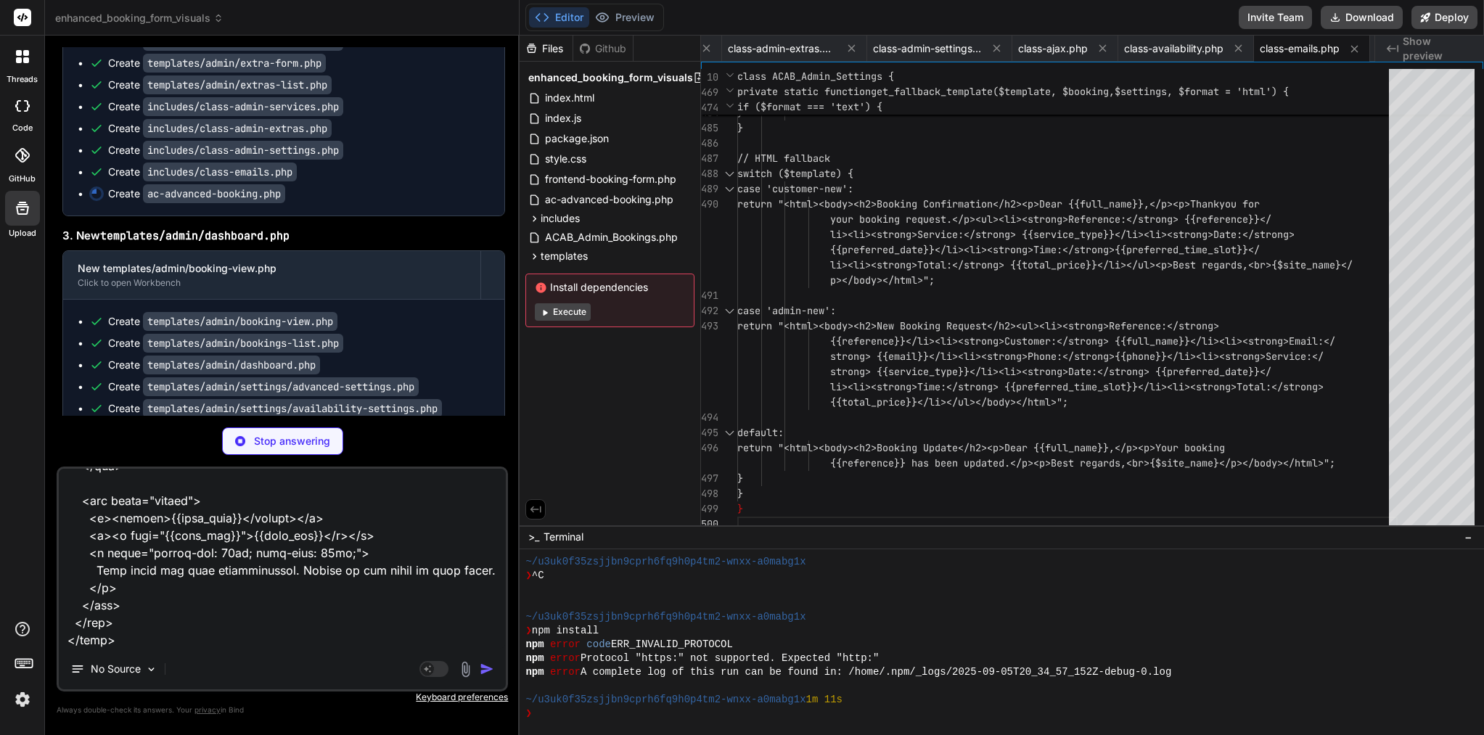
type textarea "x"
type textarea "I add you a file templates emails : <!DOCTYPE html> <html lang="en"> <head> <me…"
type textarea "x"
type textarea "I add you a file templates emails : <!DOCTYPE html> <html lang="en"> <head> <me…"
type textarea "x"
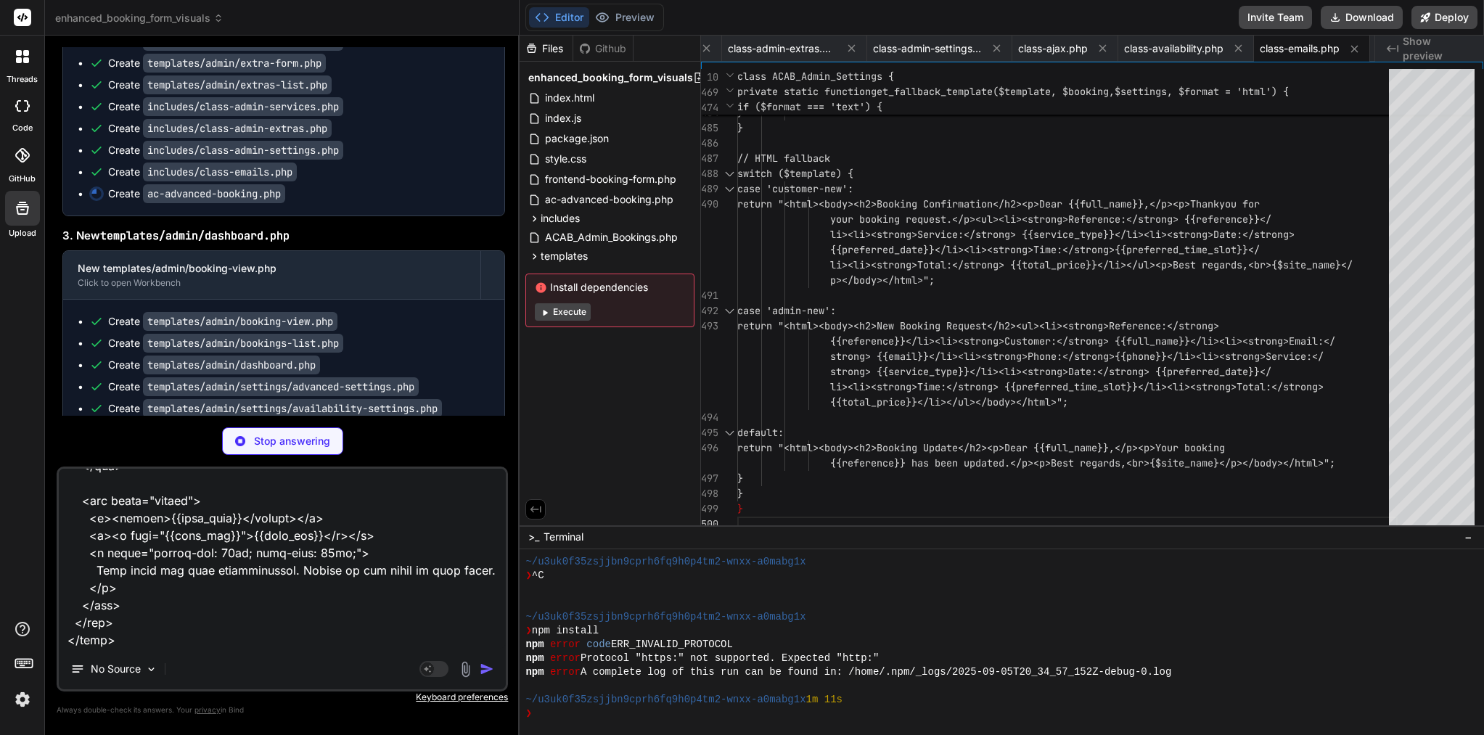
type textarea "I add you a file templates emails : <!DOCTYPE html> <html lang="en"> <head> <me…"
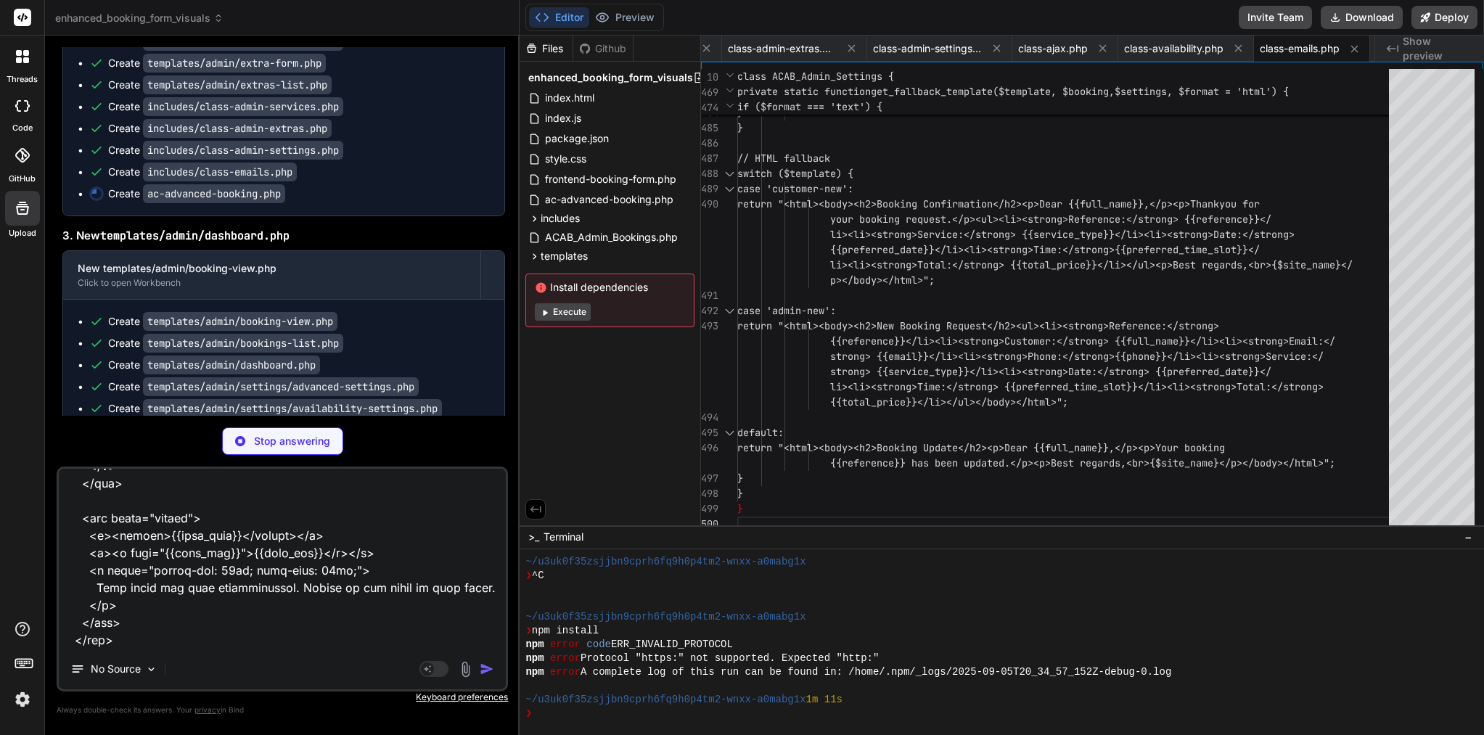
scroll to position [17401, 0]
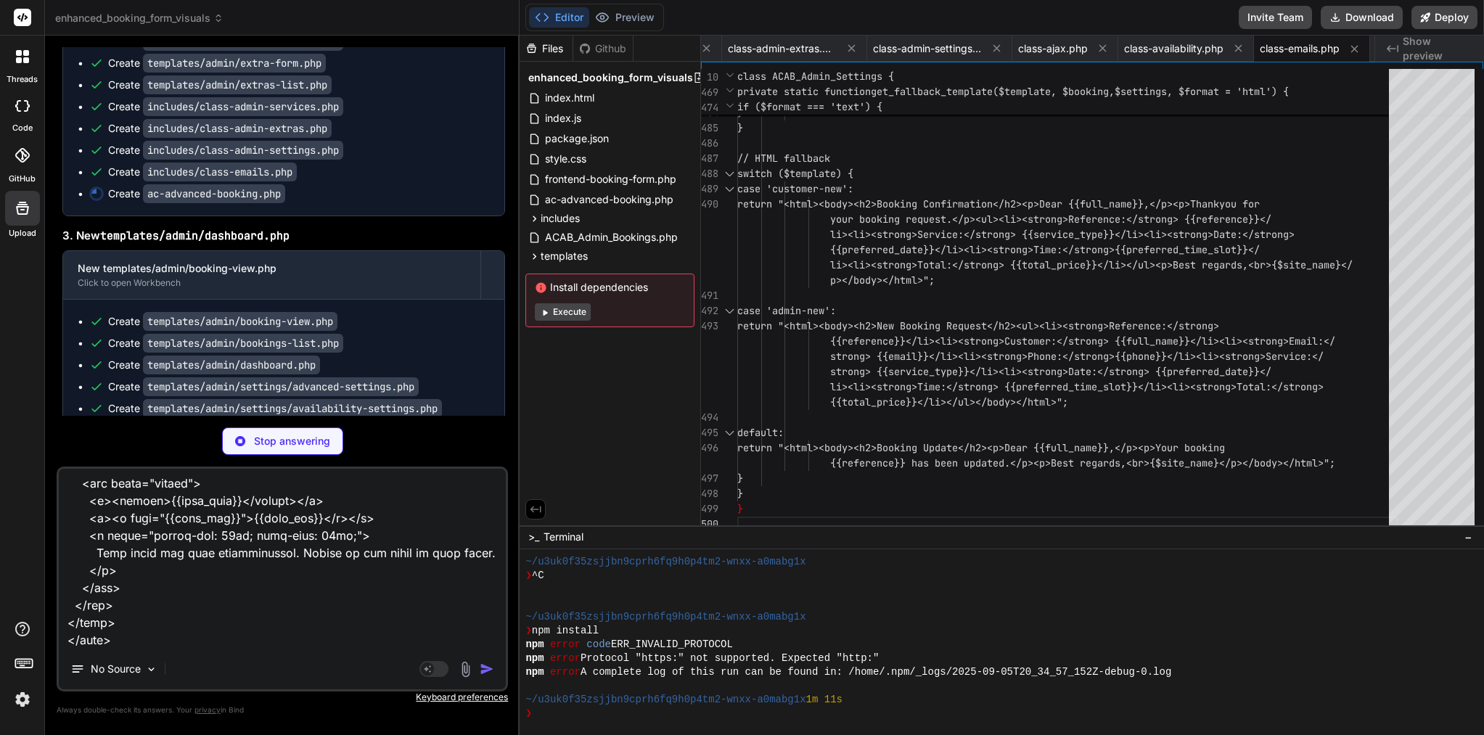
type textarea "x"
type textarea "I add you a file templates emails : <!DOCTYPE html> <html lang="en"> <head> <me…"
type textarea "x"
type textarea "I add you a file templates emails : <!DOCTYPE html> <html lang="en"> <head> <me…"
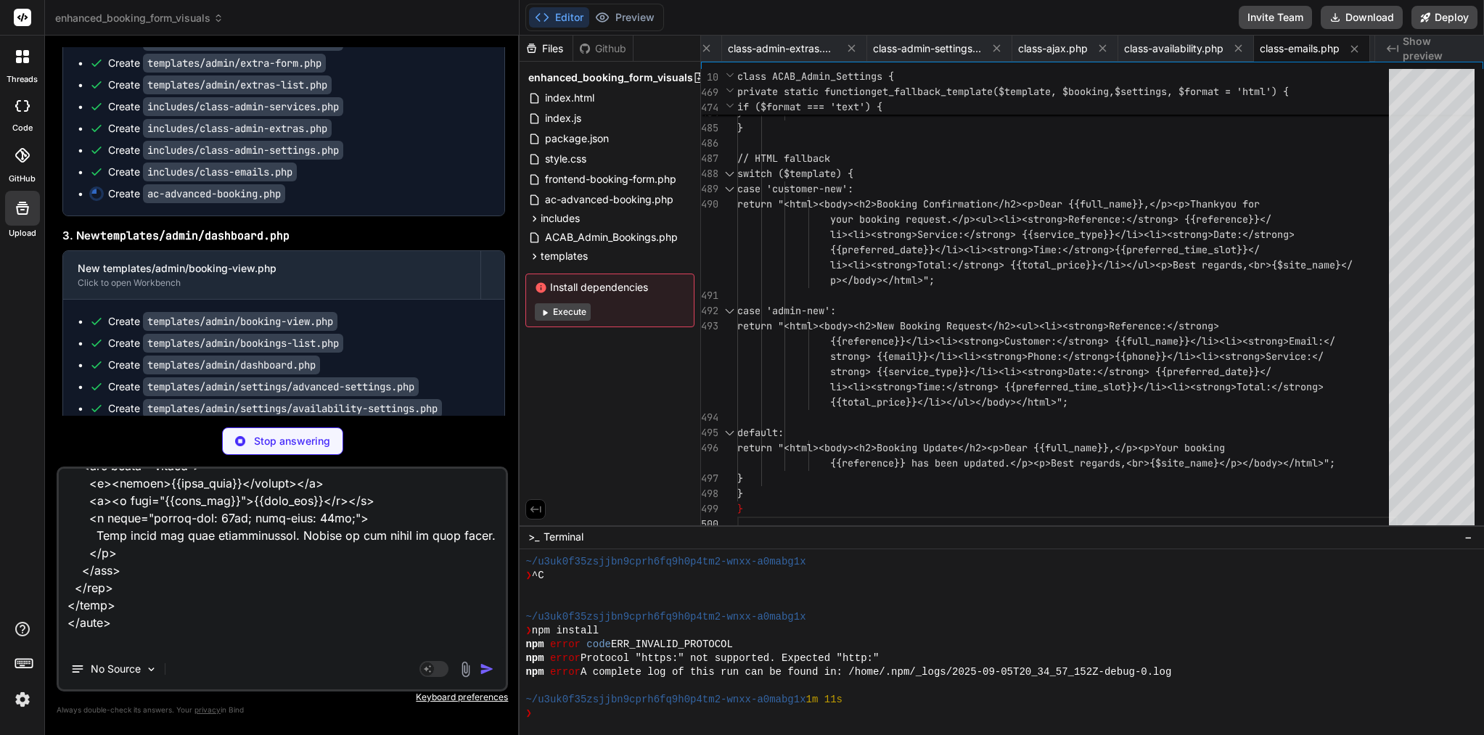
type textarea "x"
type textarea "I add you a file templates emails : <!DOCTYPE html> <html lang="en"> <head> <me…"
type textarea "x"
type textarea "I add you a file templates emails : <!DOCTYPE html> <html lang="en"> <head> <me…"
type textarea "x"
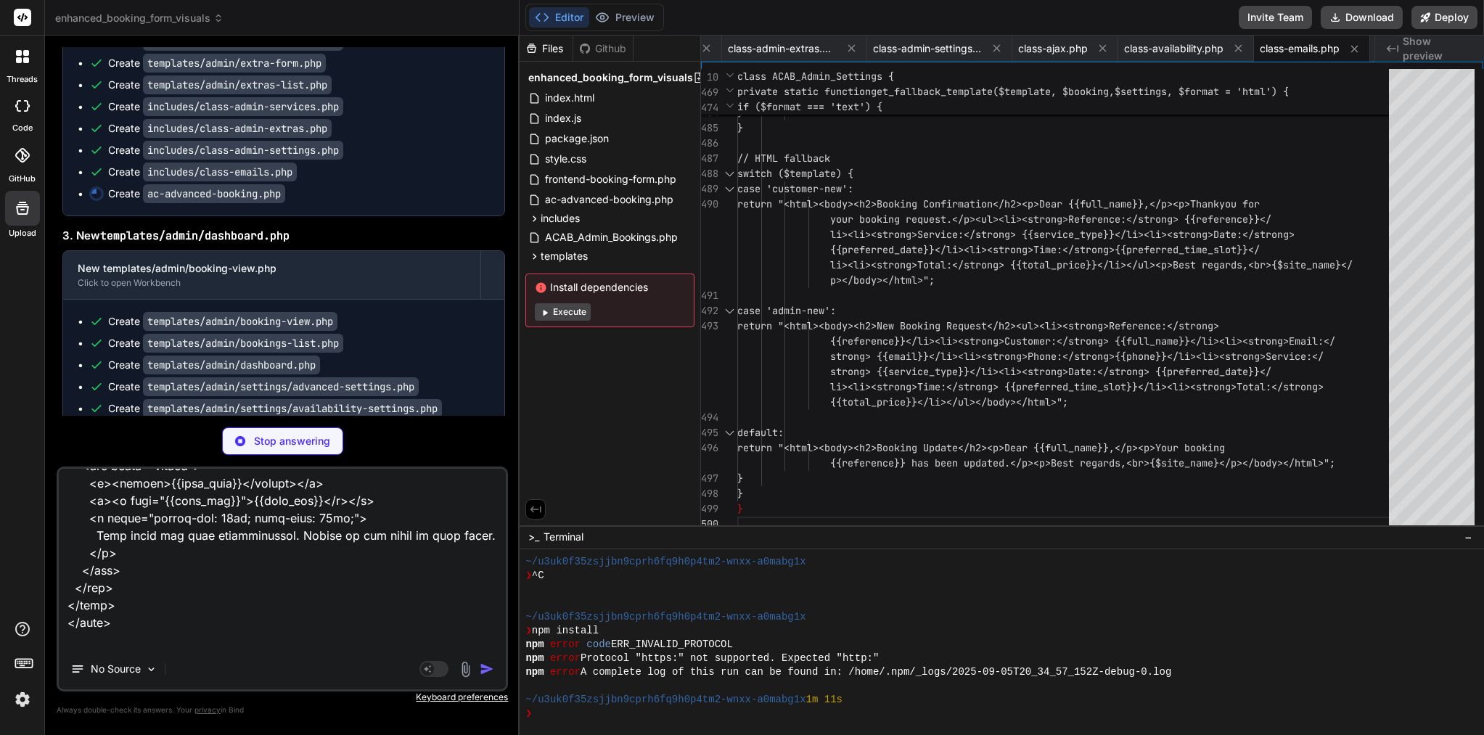
type textarea "I add you a file templates emails : <!DOCTYPE html> <html lang="en"> <head> <me…"
type textarea "x"
type textarea "} // Enhanced debug admin notice with bulk actions - now handled by ACAB_Admin …"
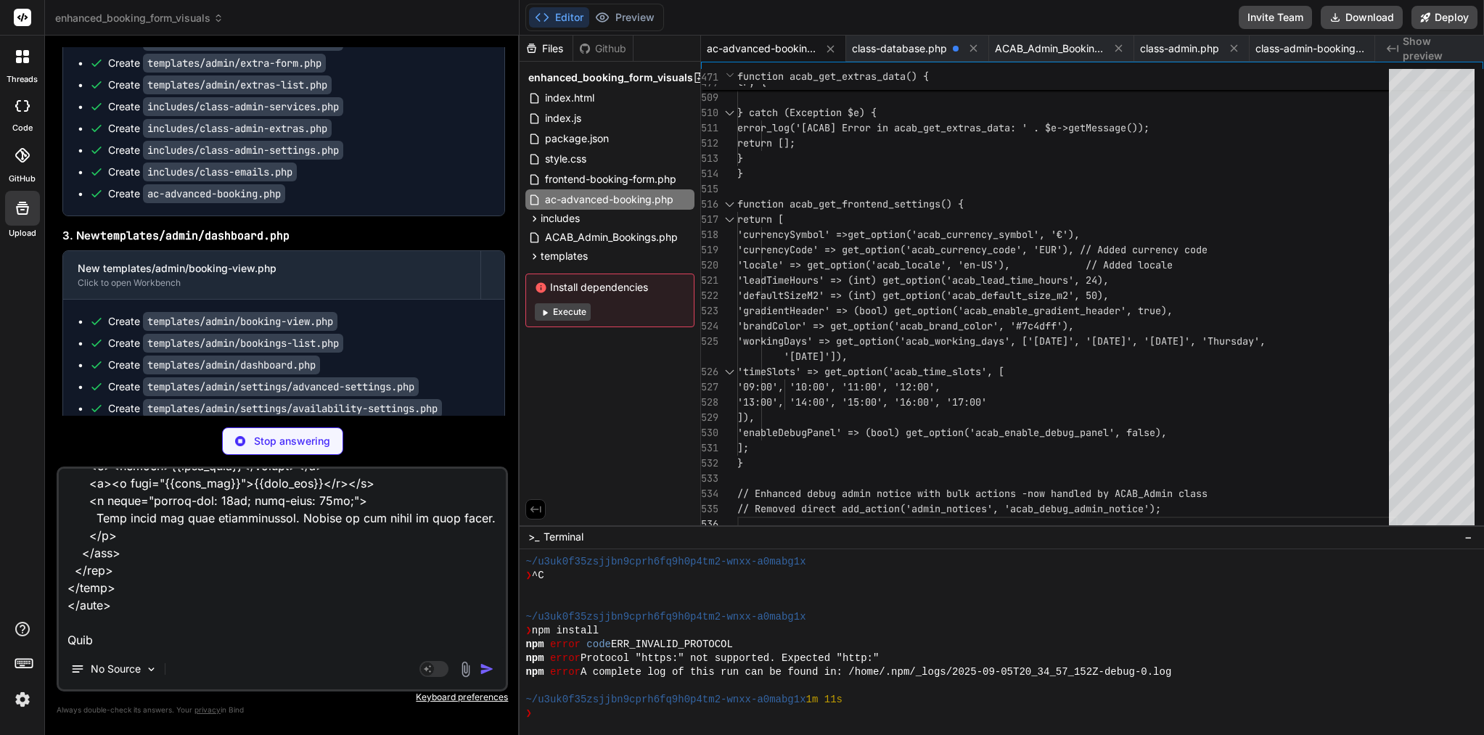
scroll to position [17436, 0]
type textarea "x"
paste textarea "<!DOCTYPE html> <html lang="en"> <head> <meta charset="UTF-8"> <meta name="view…"
type textarea "I add you a file templates emails : <!DOCTYPE html> <html lang="en"> <head> <me…"
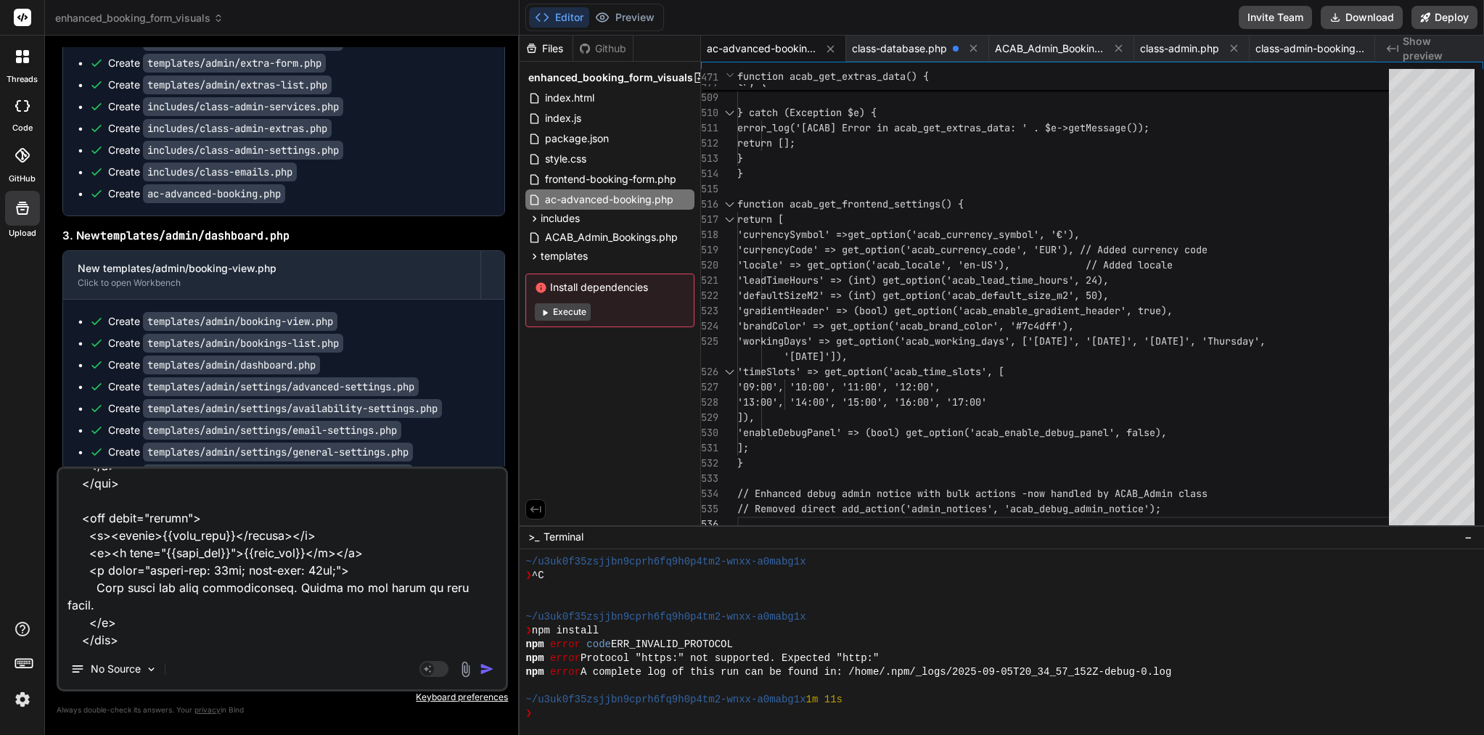
type textarea "x"
type textarea "I add you a file templates emails : <!DOCTYPE html> <html lang="en"> <head> <me…"
type textarea "x"
type textarea "I add you a file templates emails : <!DOCTYPE html> <html lang="en"> <head> <me…"
type textarea "x"
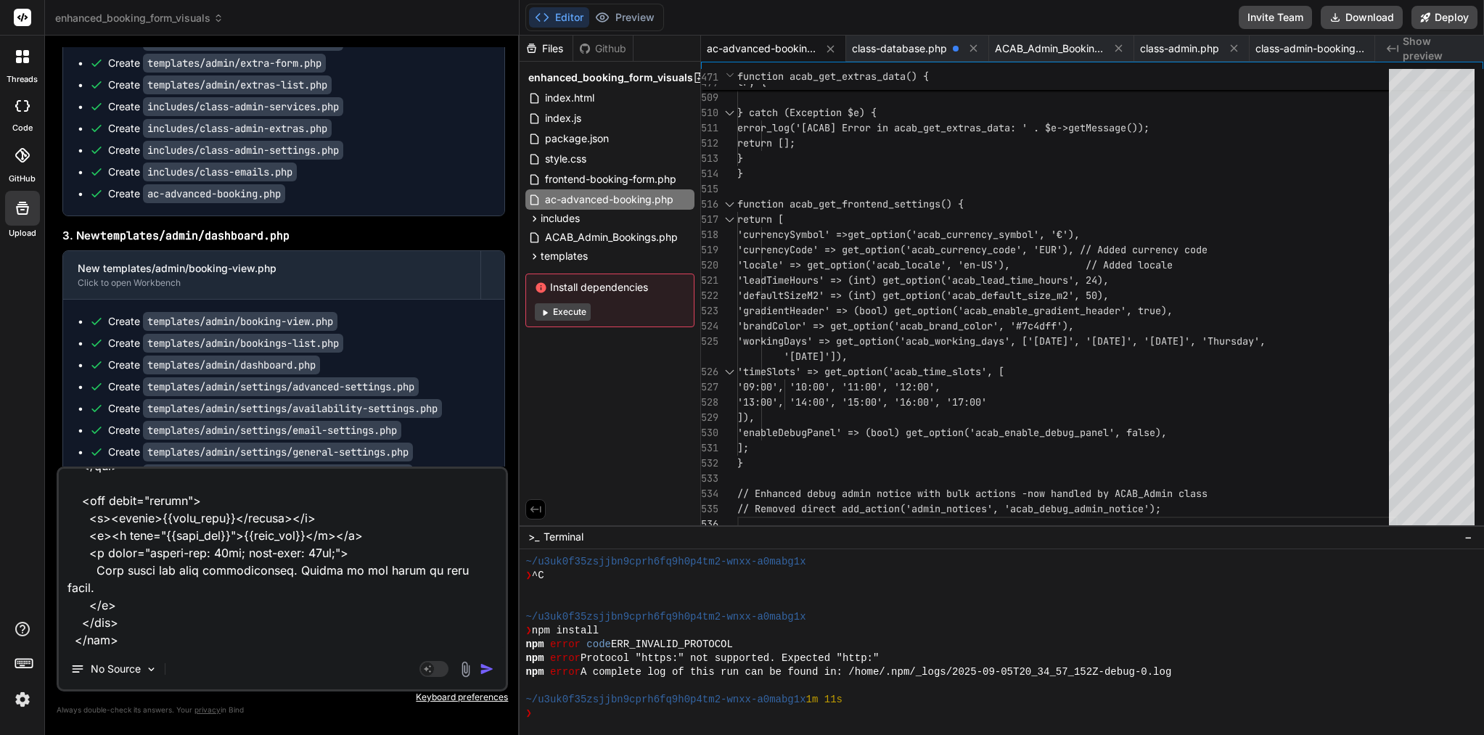
scroll to position [22208, 0]
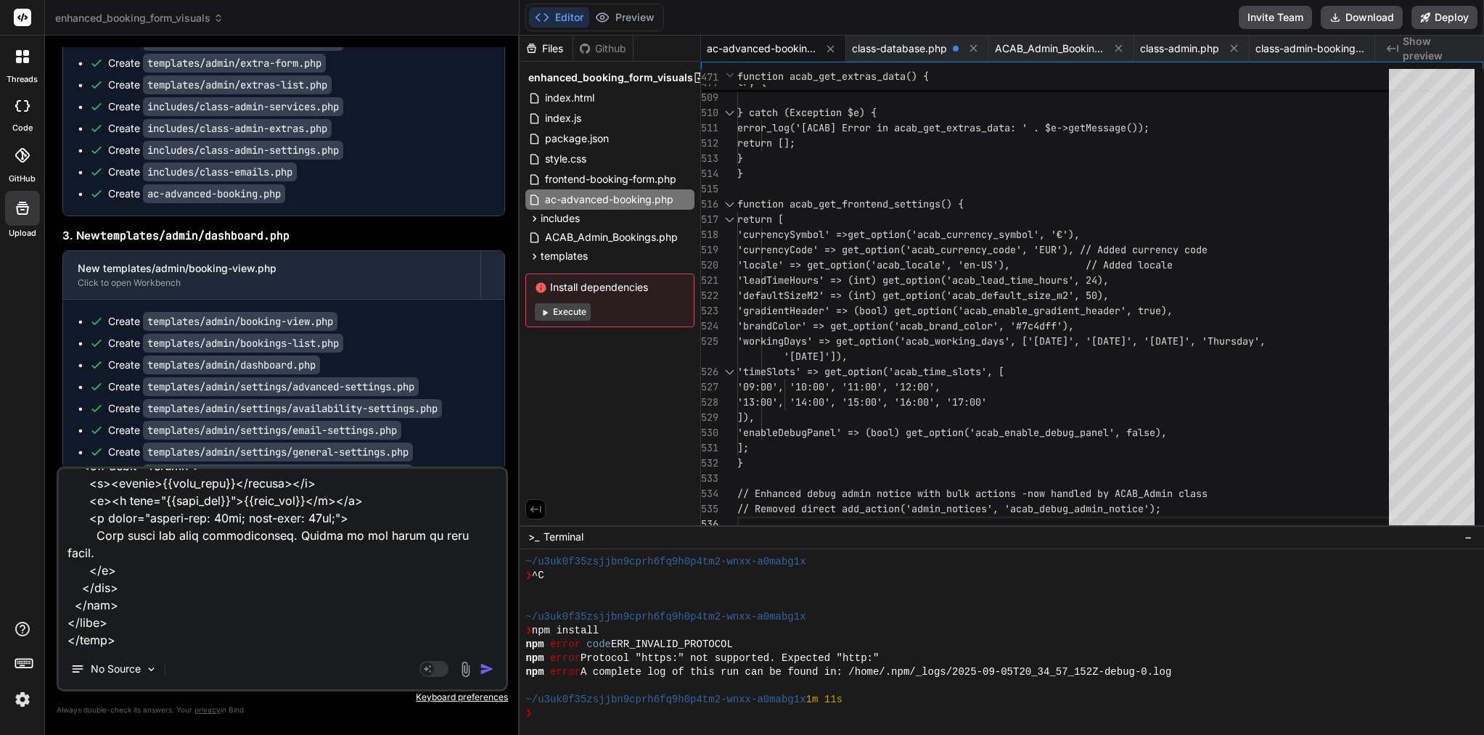
type textarea "I add you a file templates emails : <!DOCTYPE html> <html lang="en"> <head> <me…"
type textarea "x"
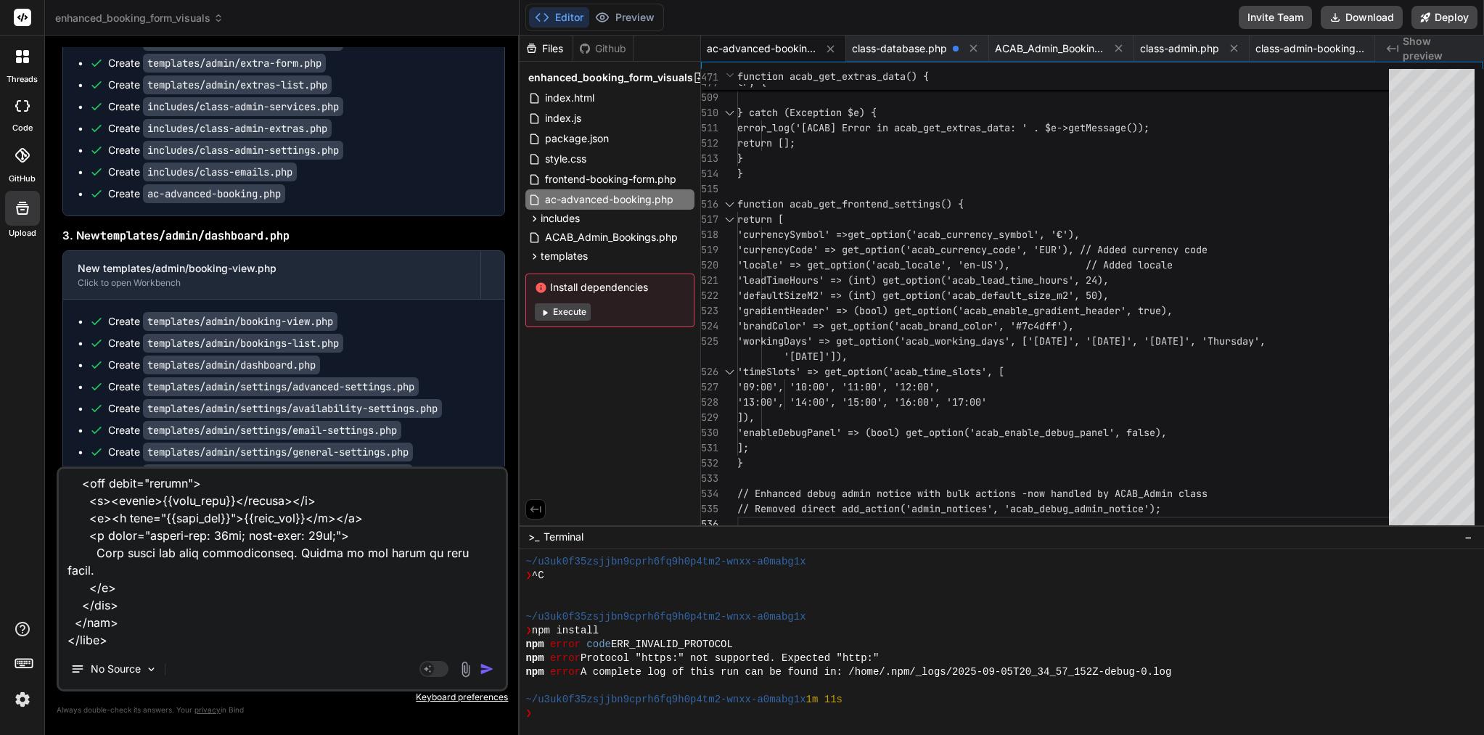
type textarea "I add you a file templates emails : <!DOCTYPE html> <html lang="en"> <head> <me…"
type textarea "x"
type textarea "I add you a file templates emails : <!DOCTYPE html> <html lang="en"> <head> <me…"
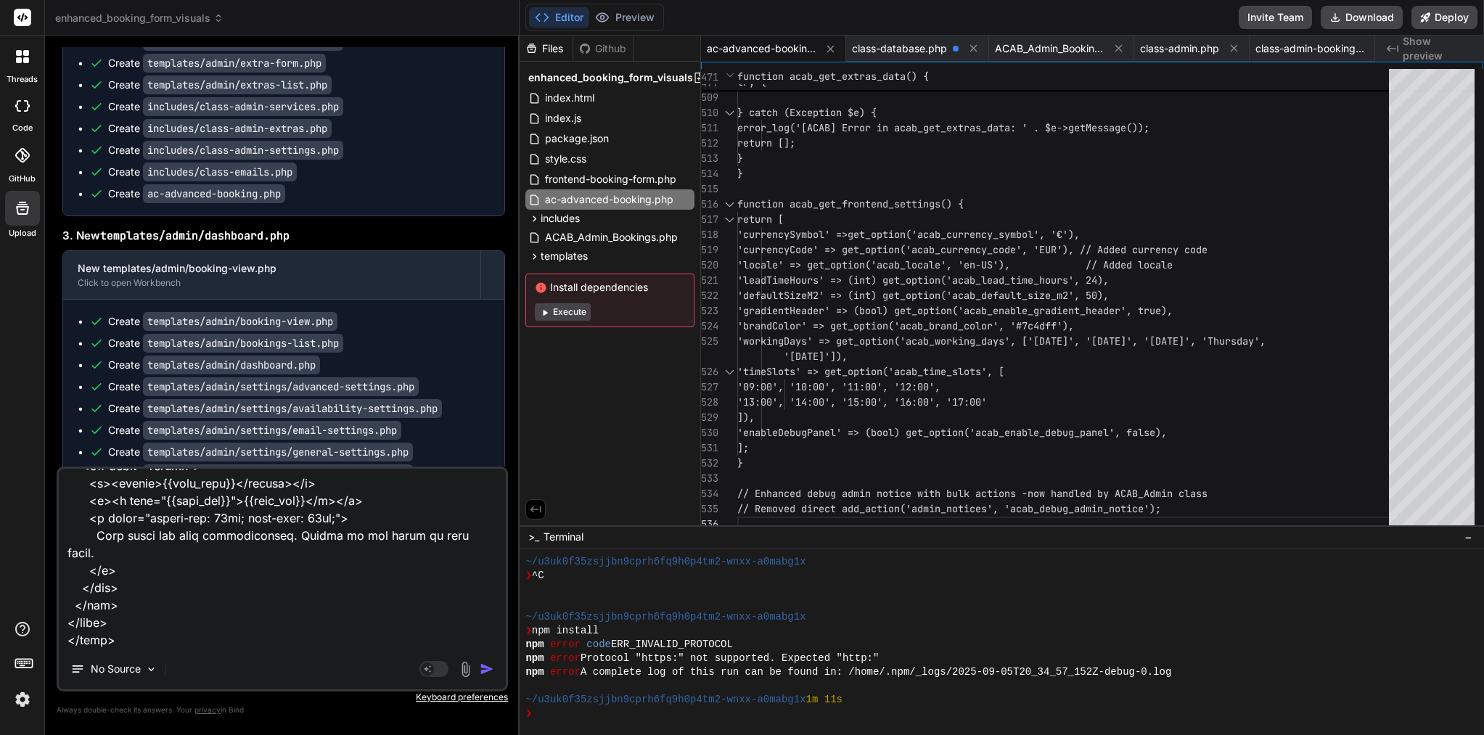
type textarea "x"
type textarea "I add you a file templates emails : <!DOCTYPE html> <html lang="en"> <head> <me…"
type textarea "x"
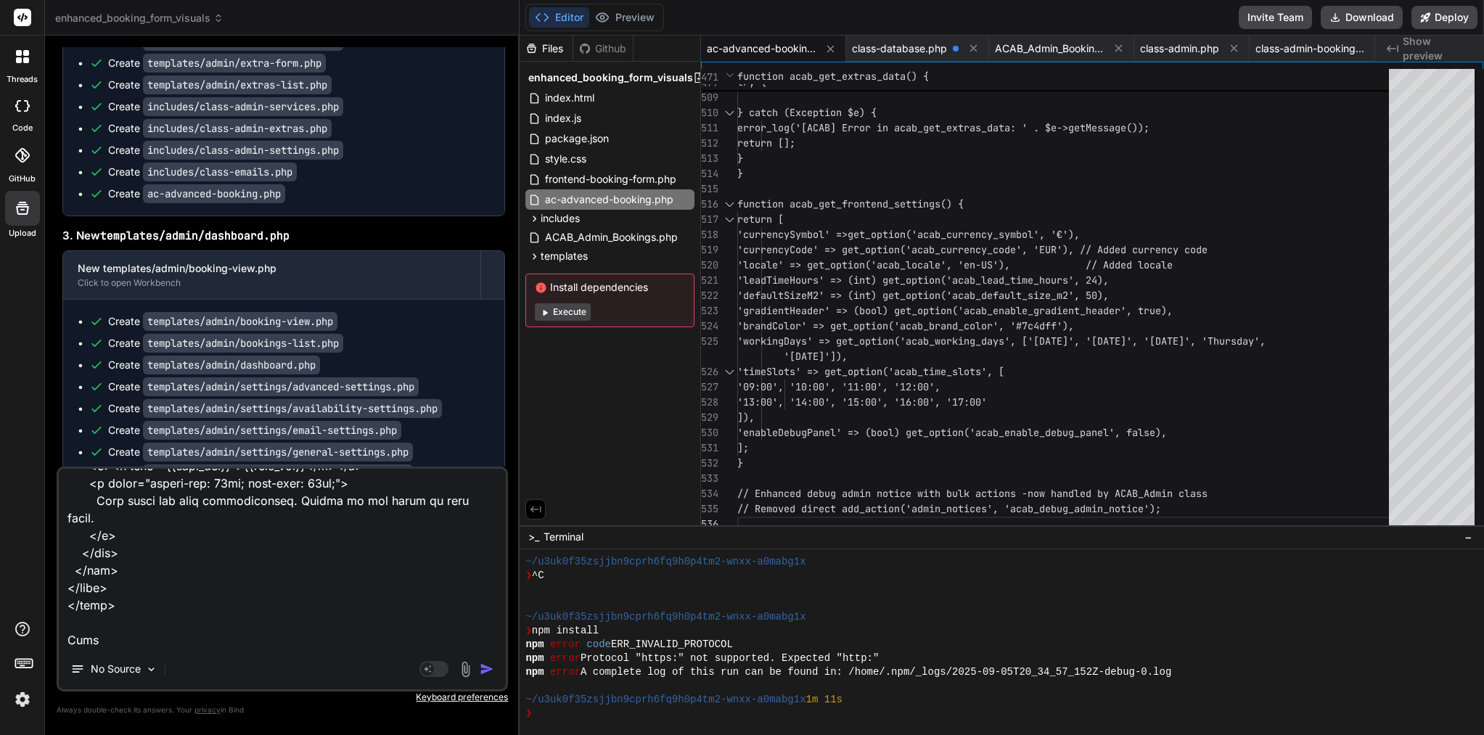
paste textarea "<!DOCTYPE html> <html lang="en"> <head> <meta charset="UTF-8"> <meta name="view…"
type textarea "I add you a file templates emails : <!DOCTYPE html> <html lang="en"> <head> <me…"
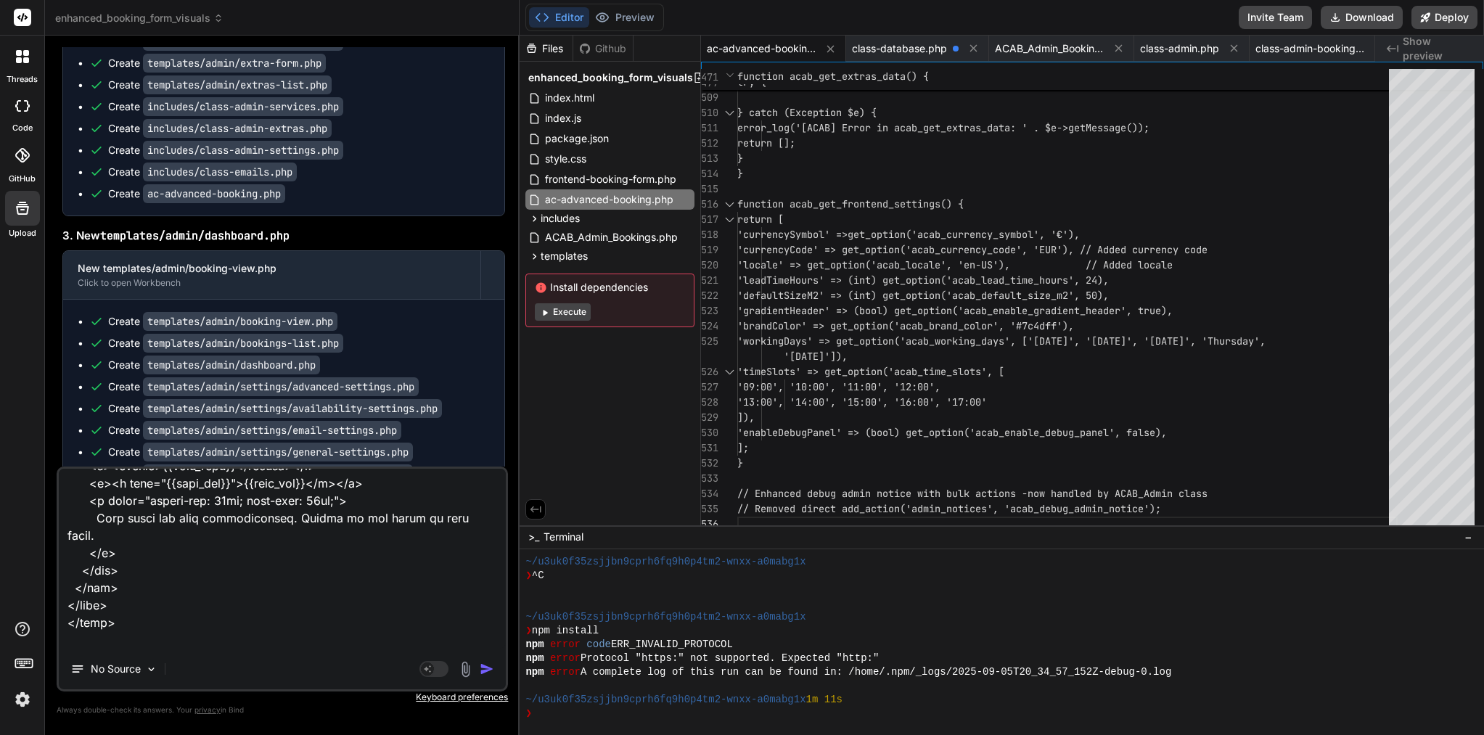
scroll to position [26666, 0]
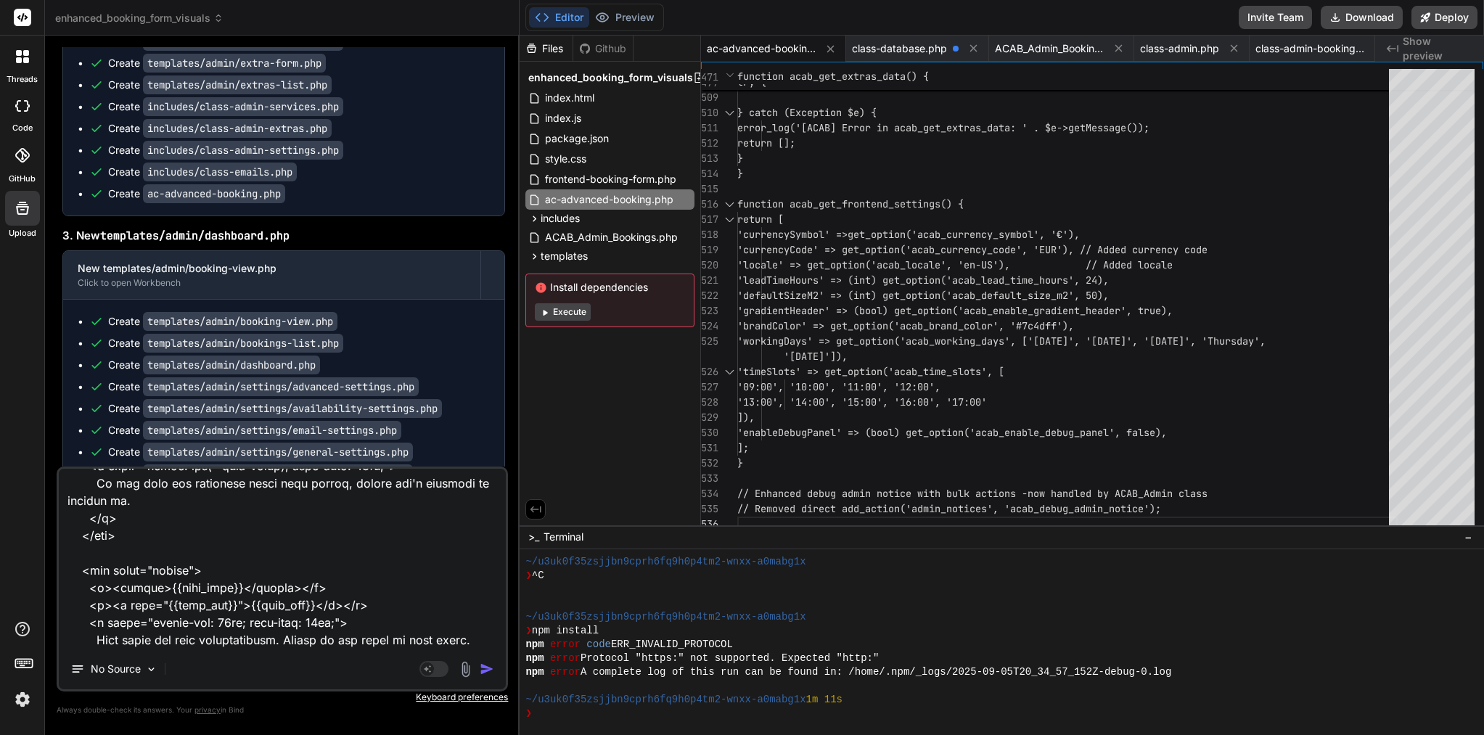
type textarea "x"
type textarea "I add you a file templates emails : <!DOCTYPE html> <html lang="en"> <head> <me…"
type textarea "x"
type textarea "I add you a file templates emails : <!DOCTYPE html> <html lang="en"> <head> <me…"
type textarea "x"
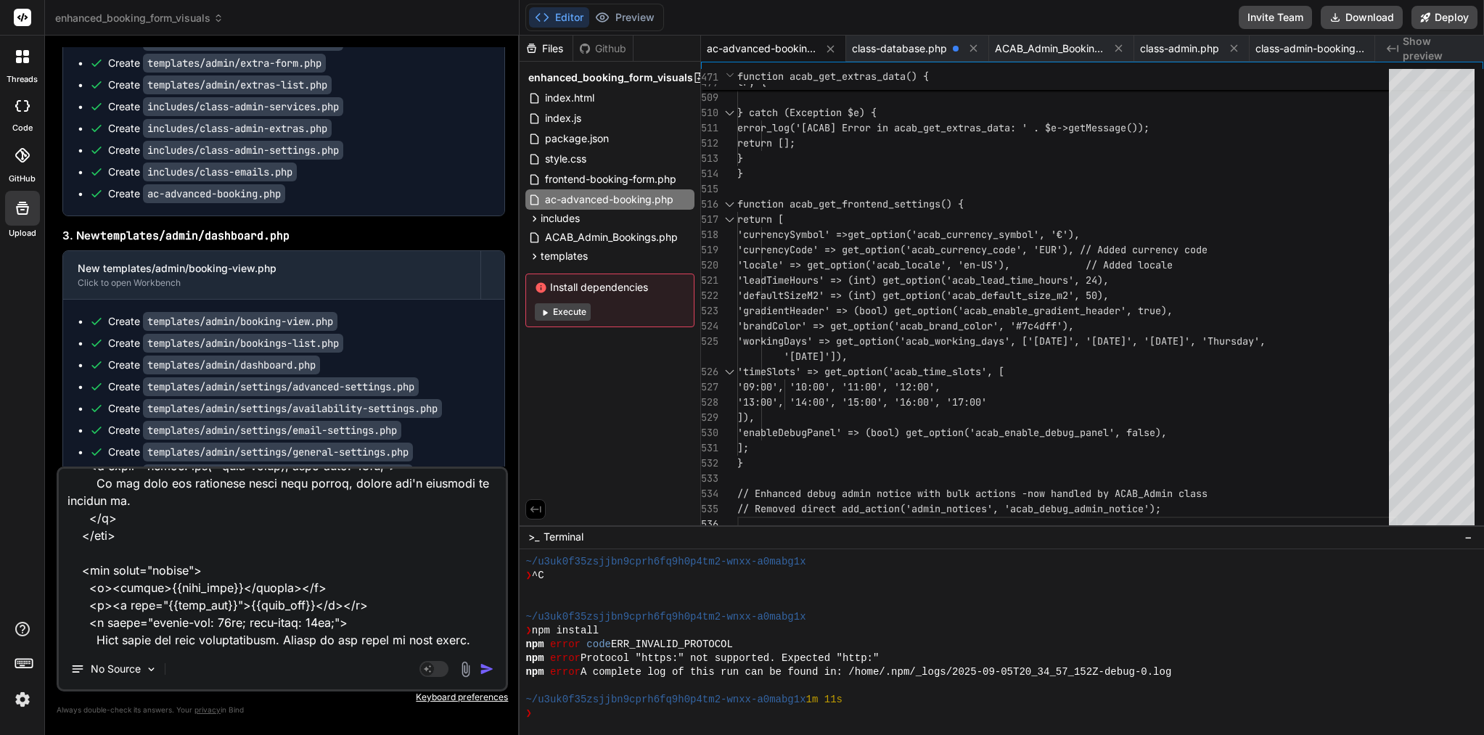
type textarea "I add you a file templates emails : <!DOCTYPE html> <html lang="en"> <head> <me…"
type textarea "x"
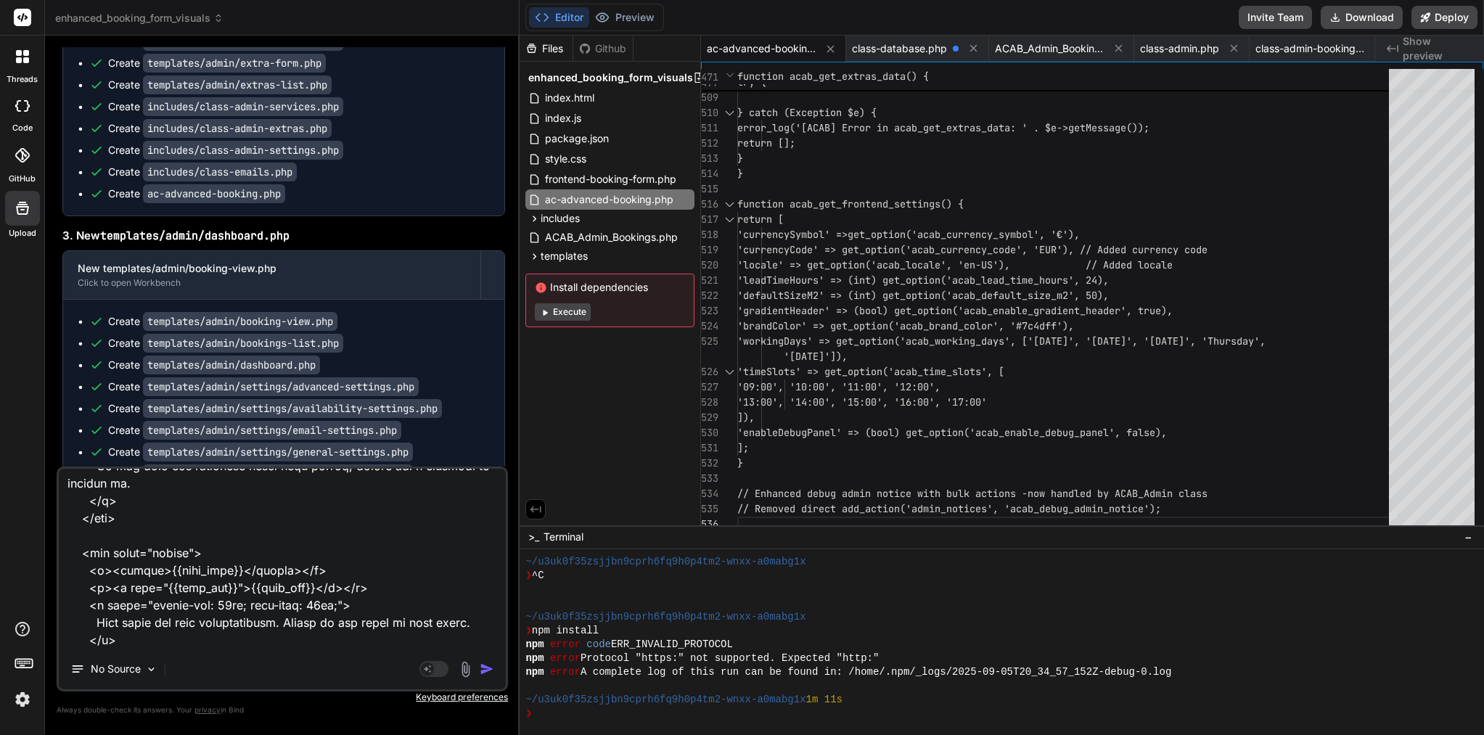
scroll to position [26719, 0]
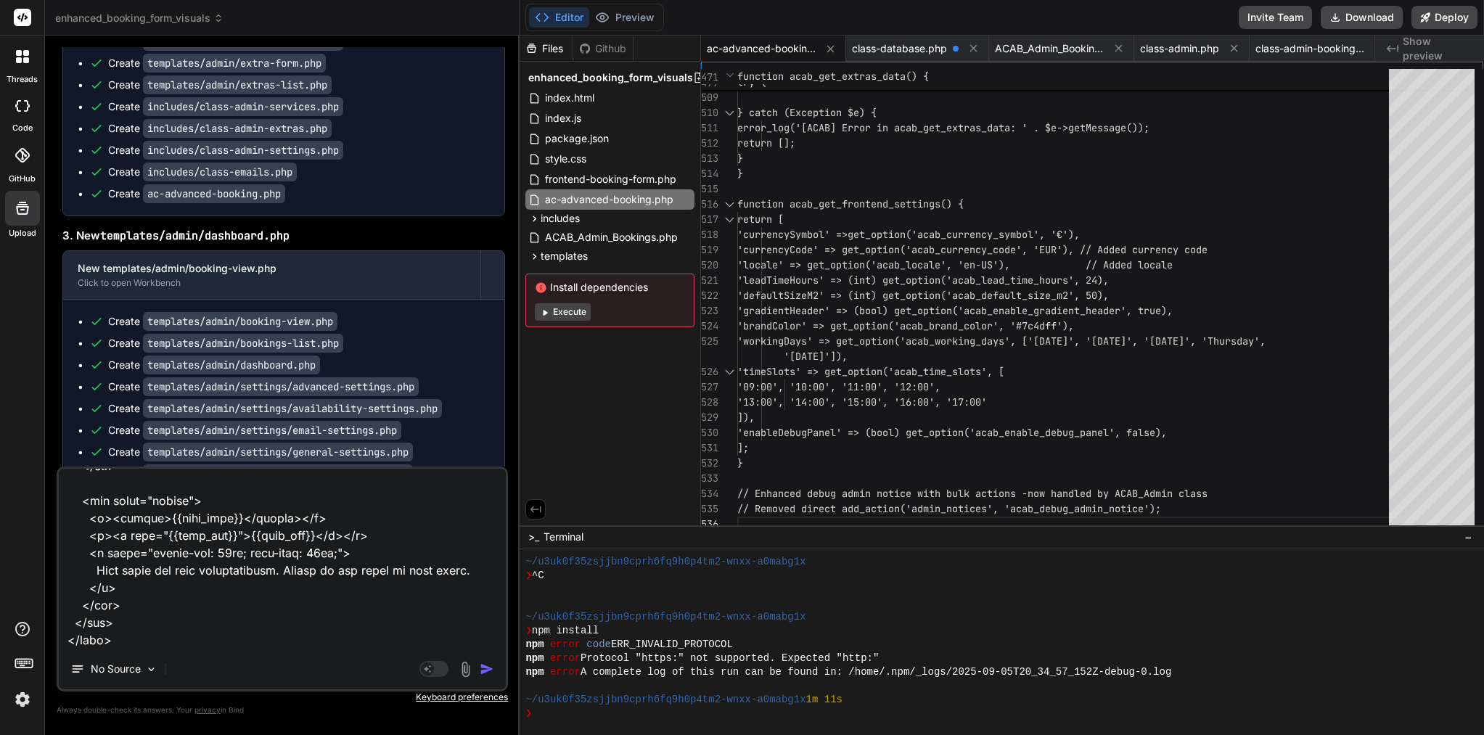
type textarea "I add you a file templates emails : <!DOCTYPE html> <html lang="en"> <head> <me…"
type textarea "x"
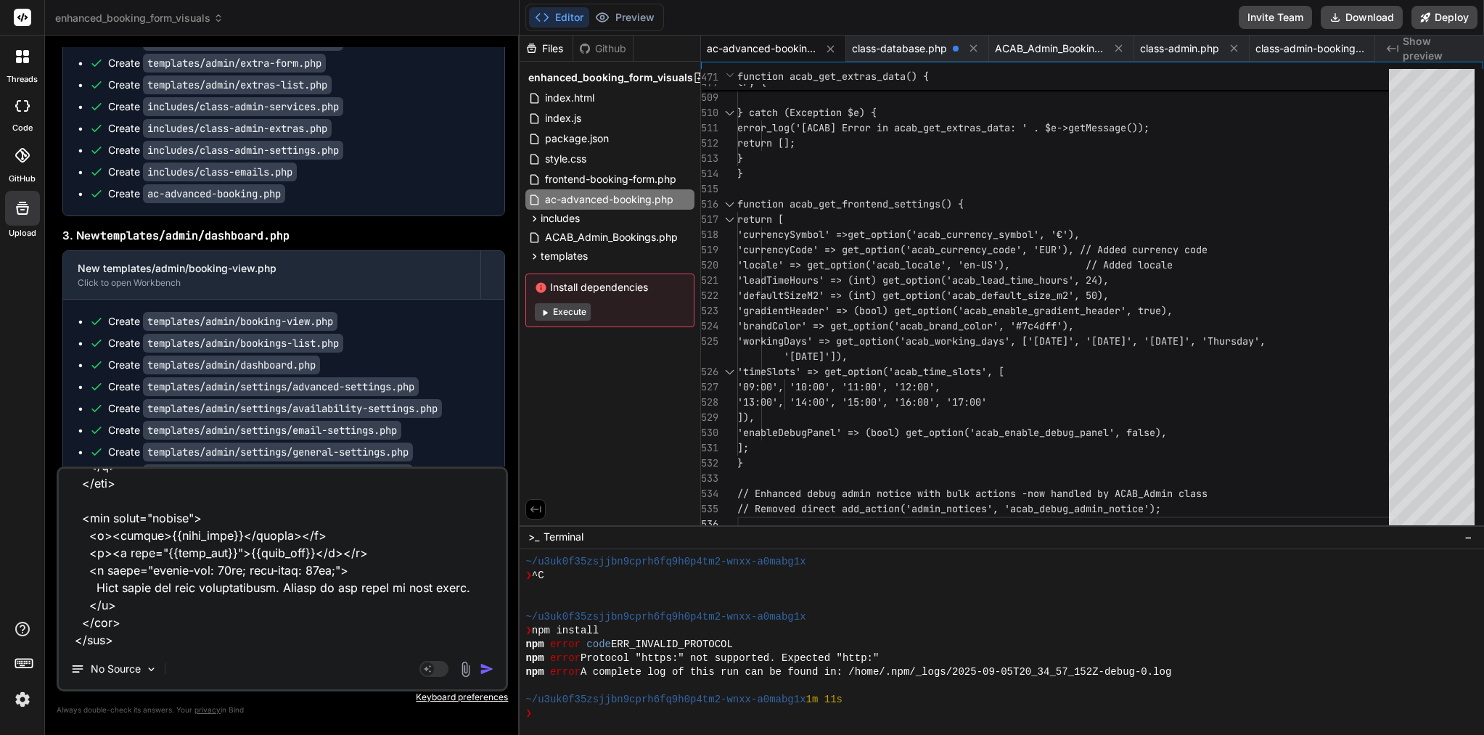
type textarea "I add you a file templates emails : <!DOCTYPE html> <html lang="en"> <head> <me…"
type textarea "x"
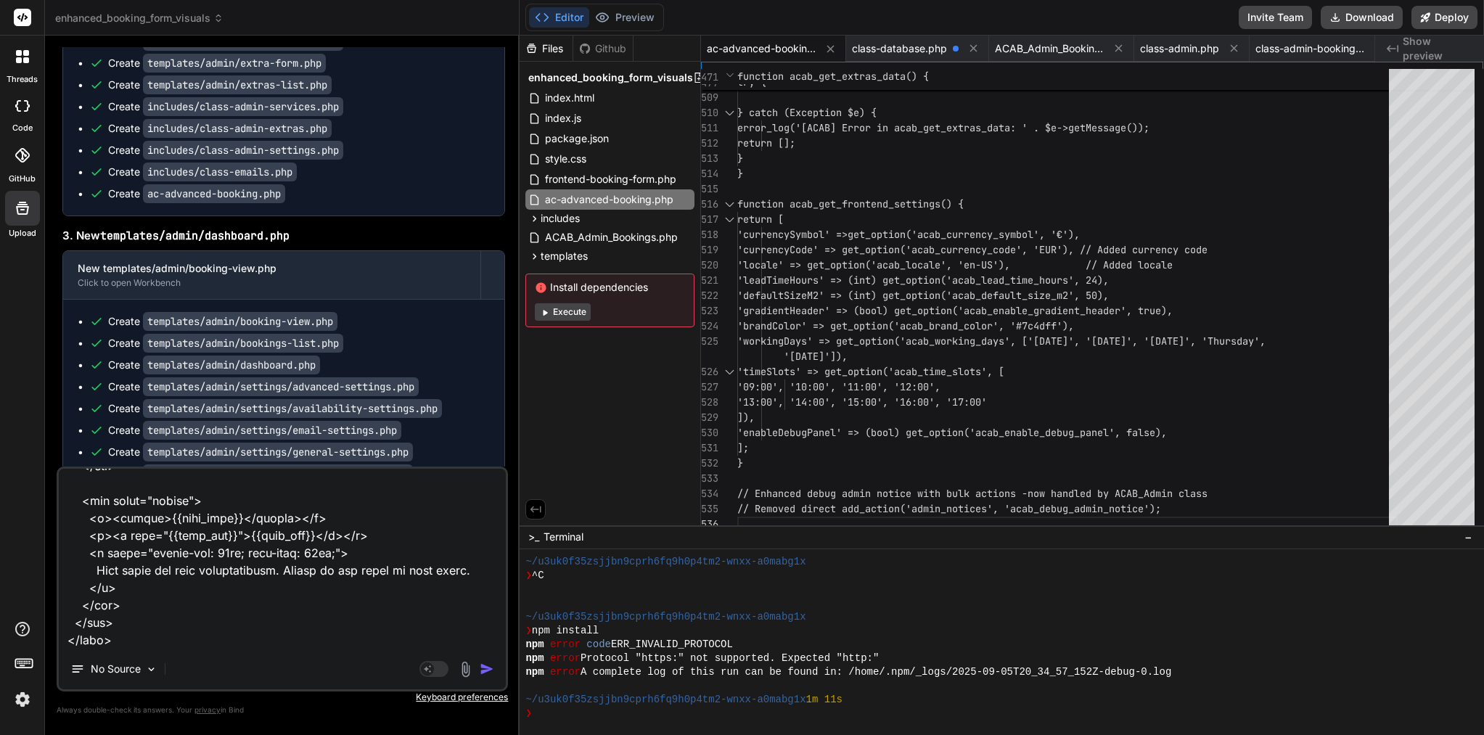
type textarea "I add you a file templates emails : <!DOCTYPE html> <html lang="en"> <head> <me…"
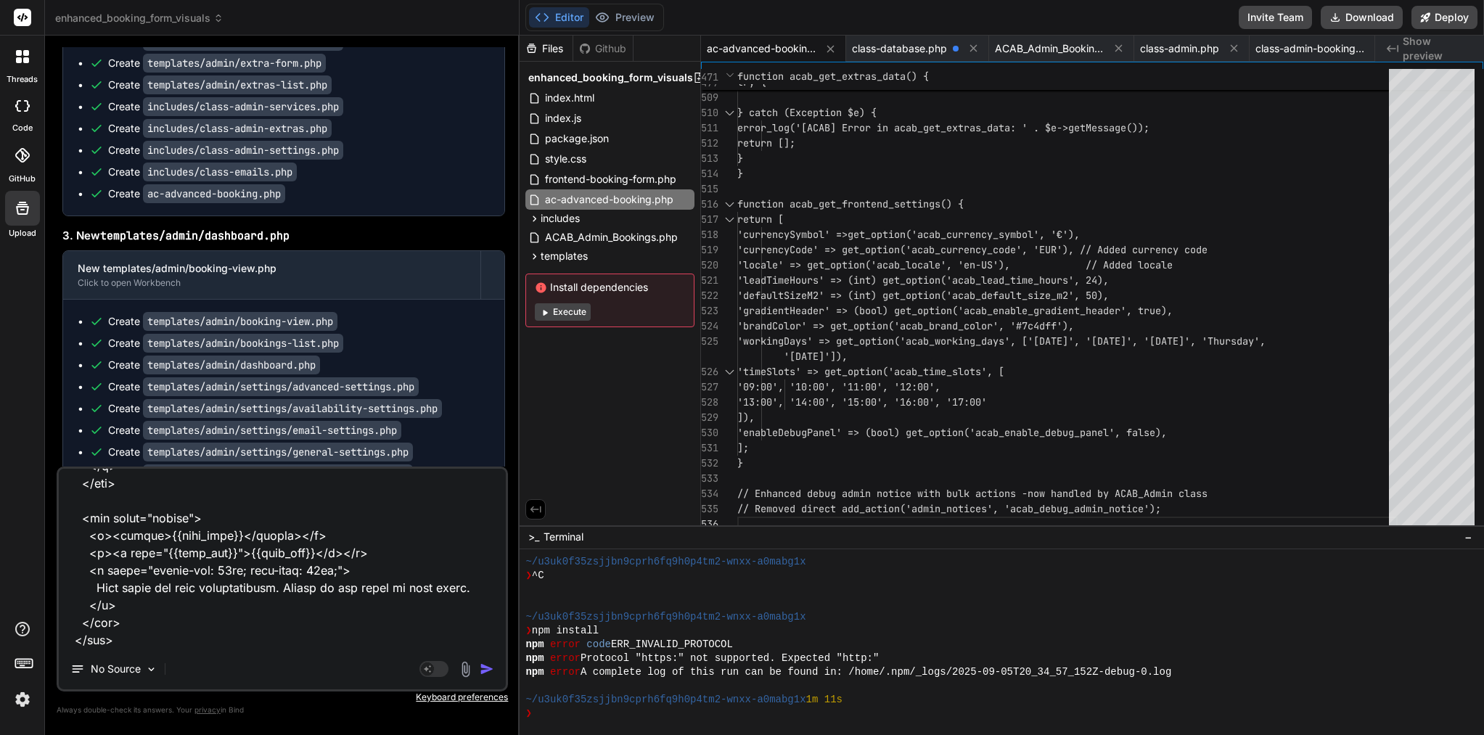
type textarea "x"
type textarea "I add you a file templates emails : <!DOCTYPE html> <html lang="en"> <head> <me…"
type textarea "x"
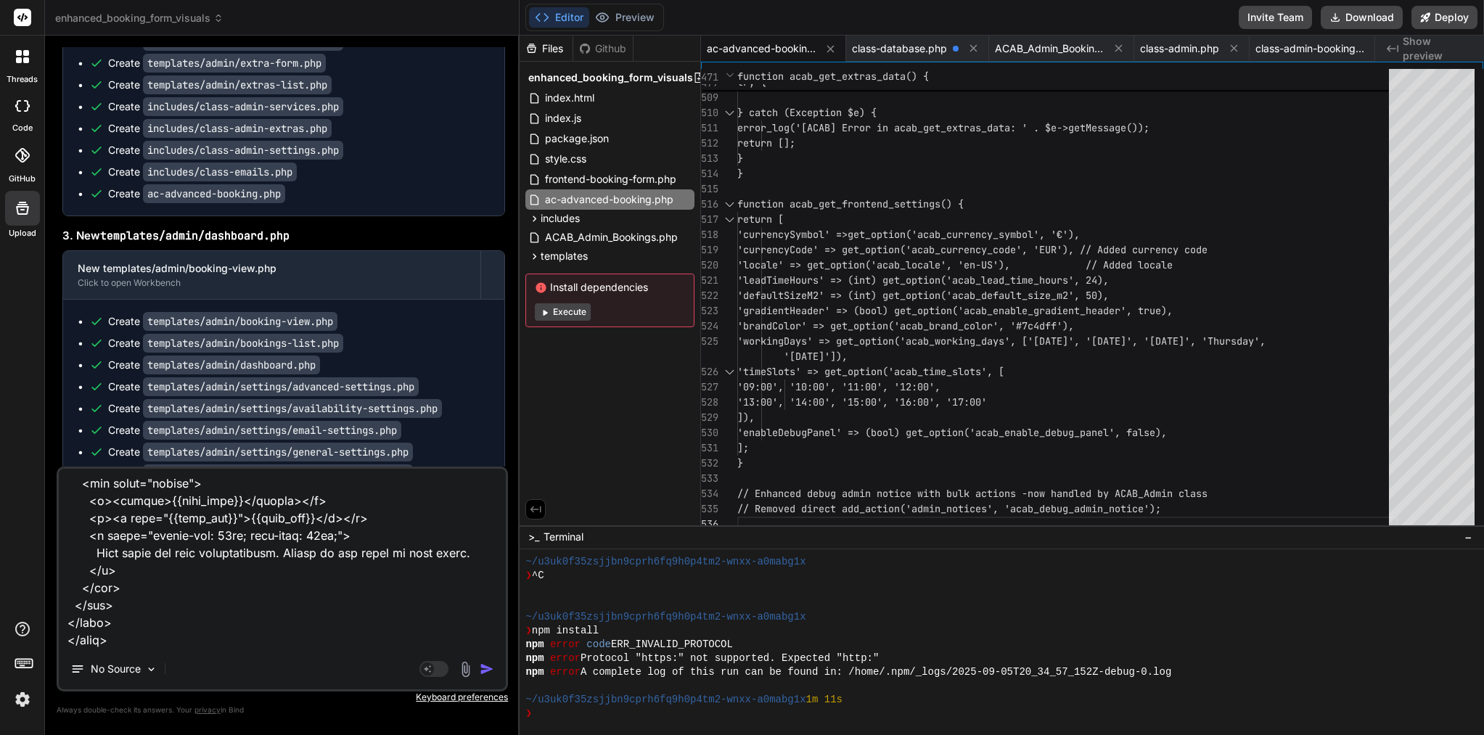
paste textarea "BOOKING STATUS UPDATE ===================== Dear {{full_name}}, 📋 STATUS UPDATE…"
type textarea "I add you a file templates emails : <!DOCTYPE html> <html lang="en"> <head> <me…"
type textarea "x"
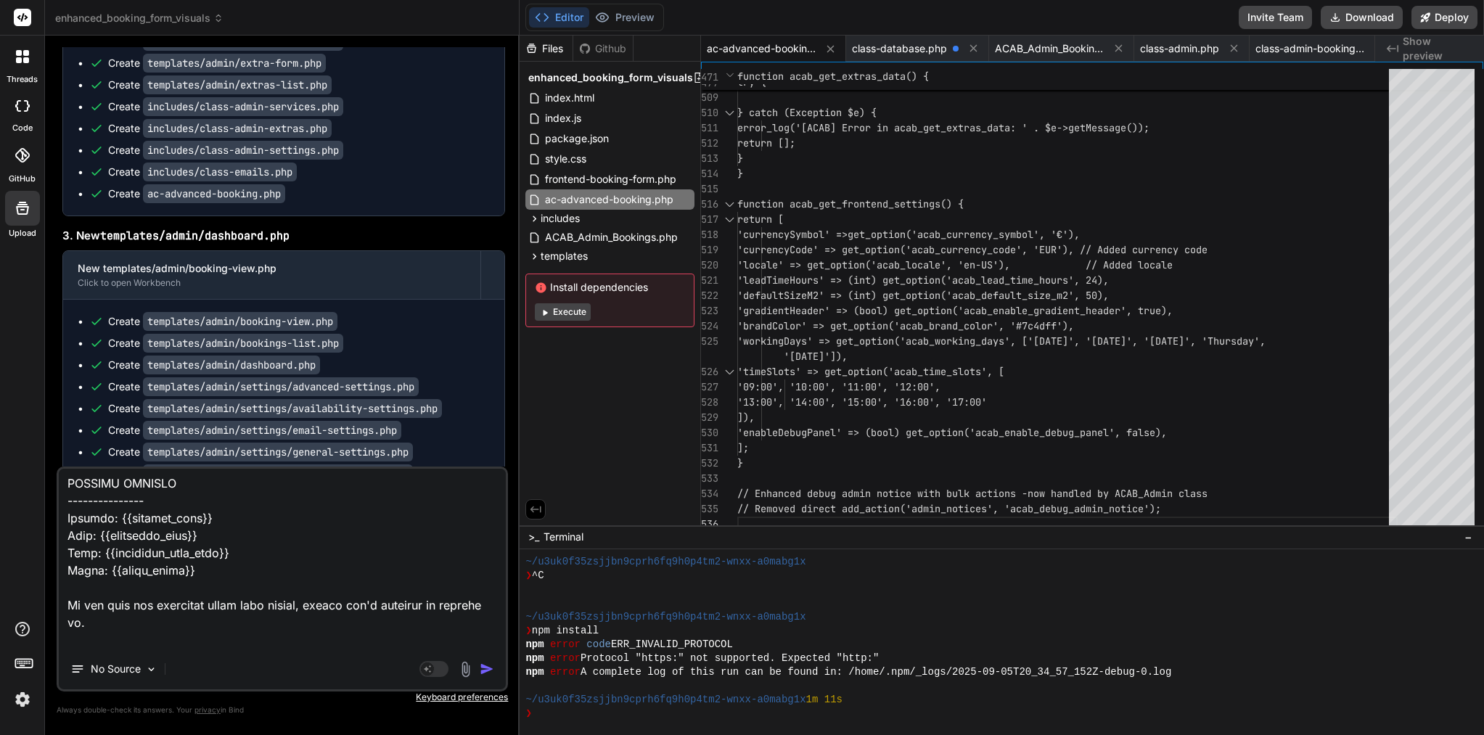
type textarea "I add you a file templates emails : <!DOCTYPE html> <html lang="en"> <head> <me…"
click at [488, 664] on img "button" at bounding box center [487, 669] width 15 height 15
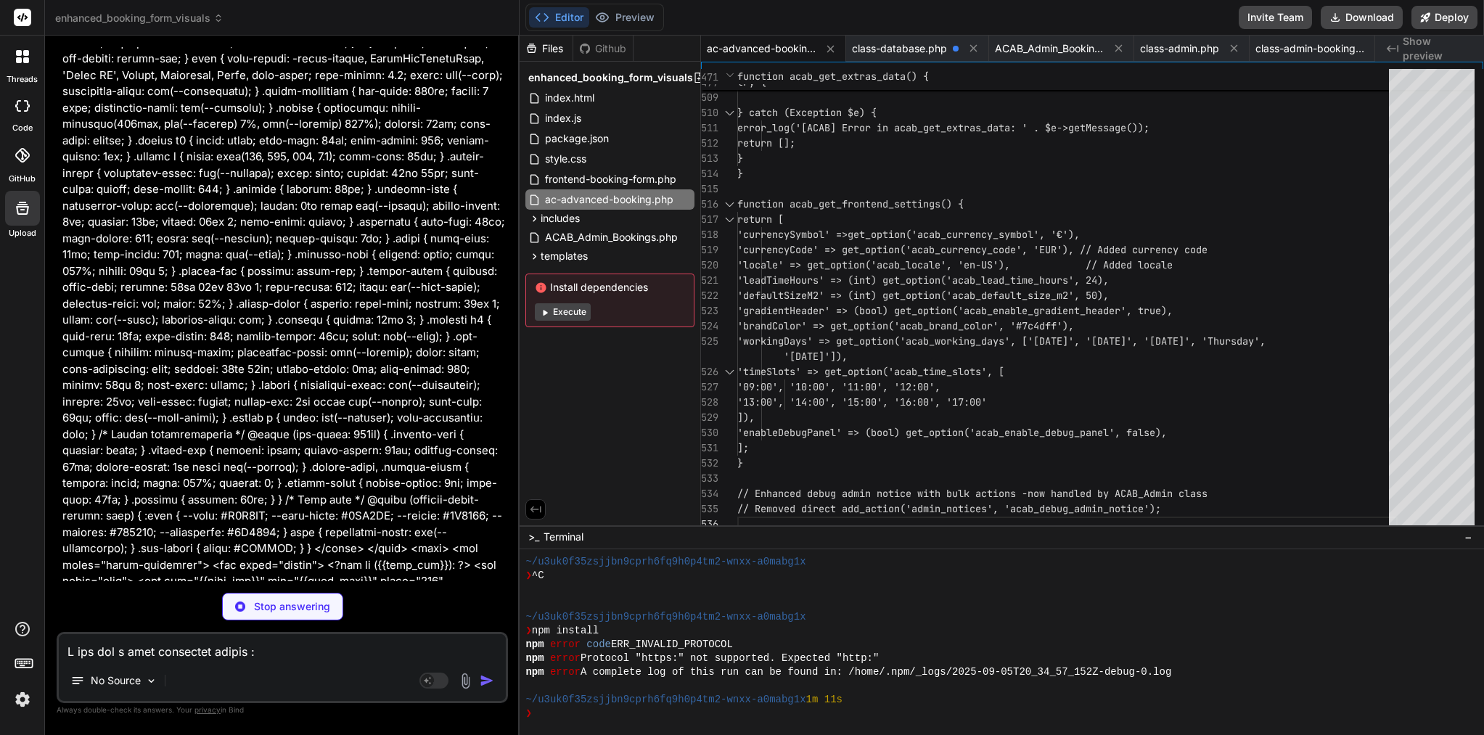
scroll to position [103187, 0]
type textarea "x"
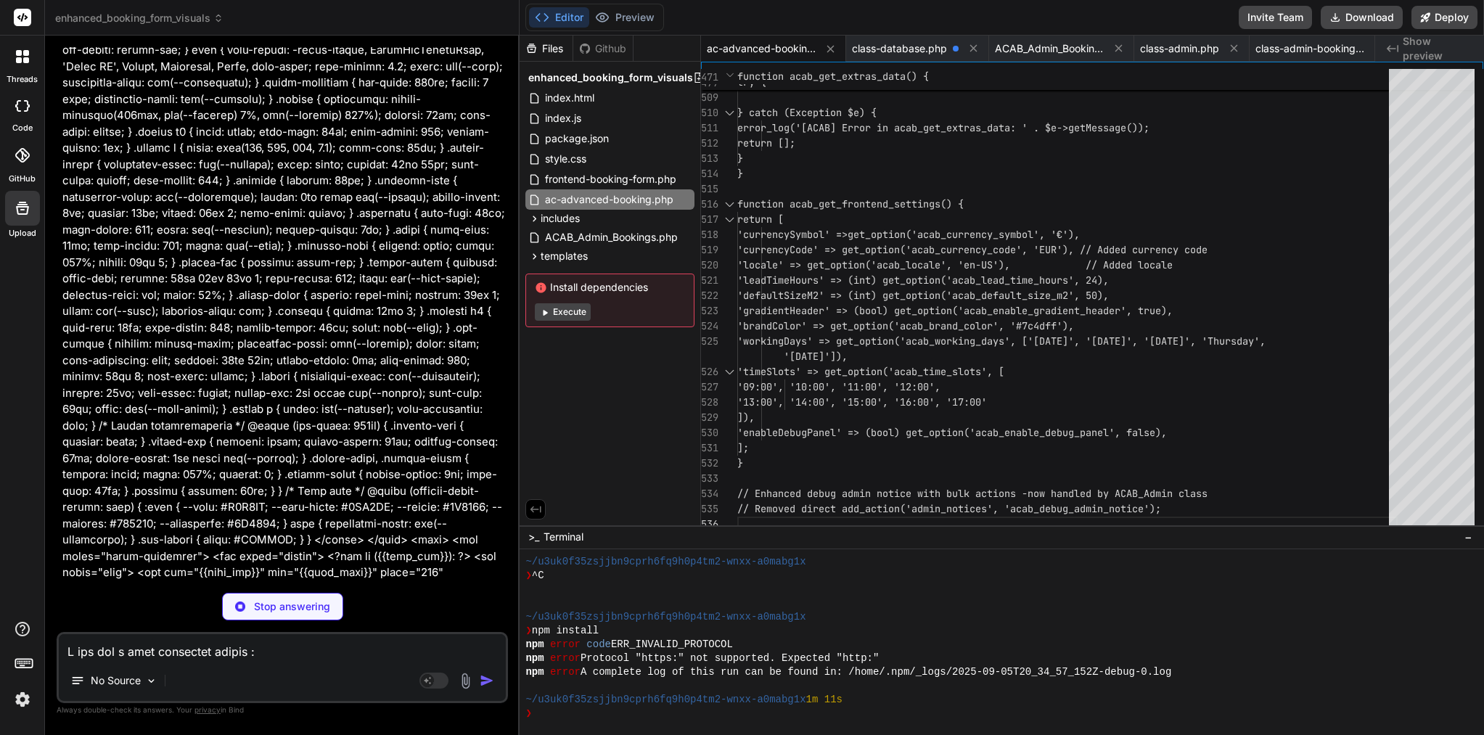
type textarea "<div class="footer"> <p>This email was sent automatically by {{site_name}} book…"
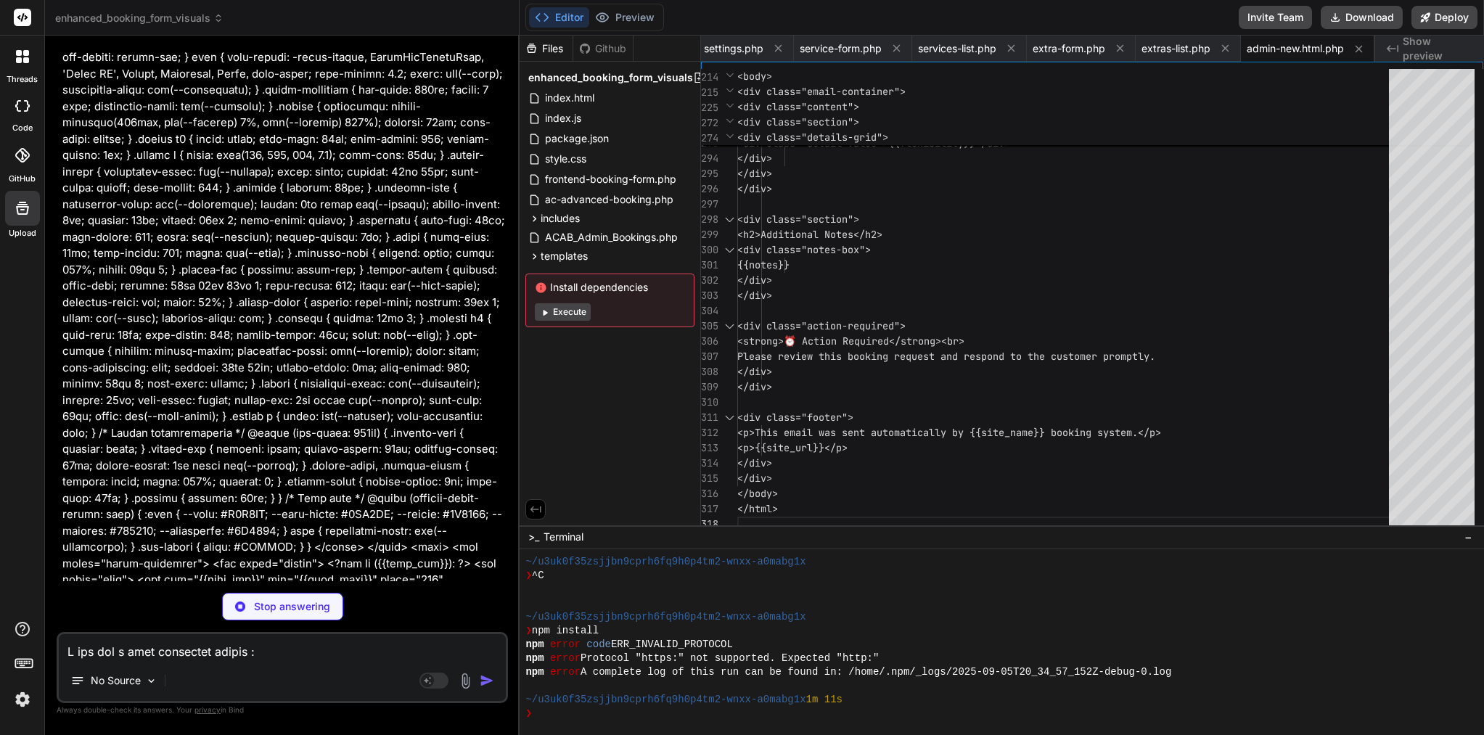
type textarea "x"
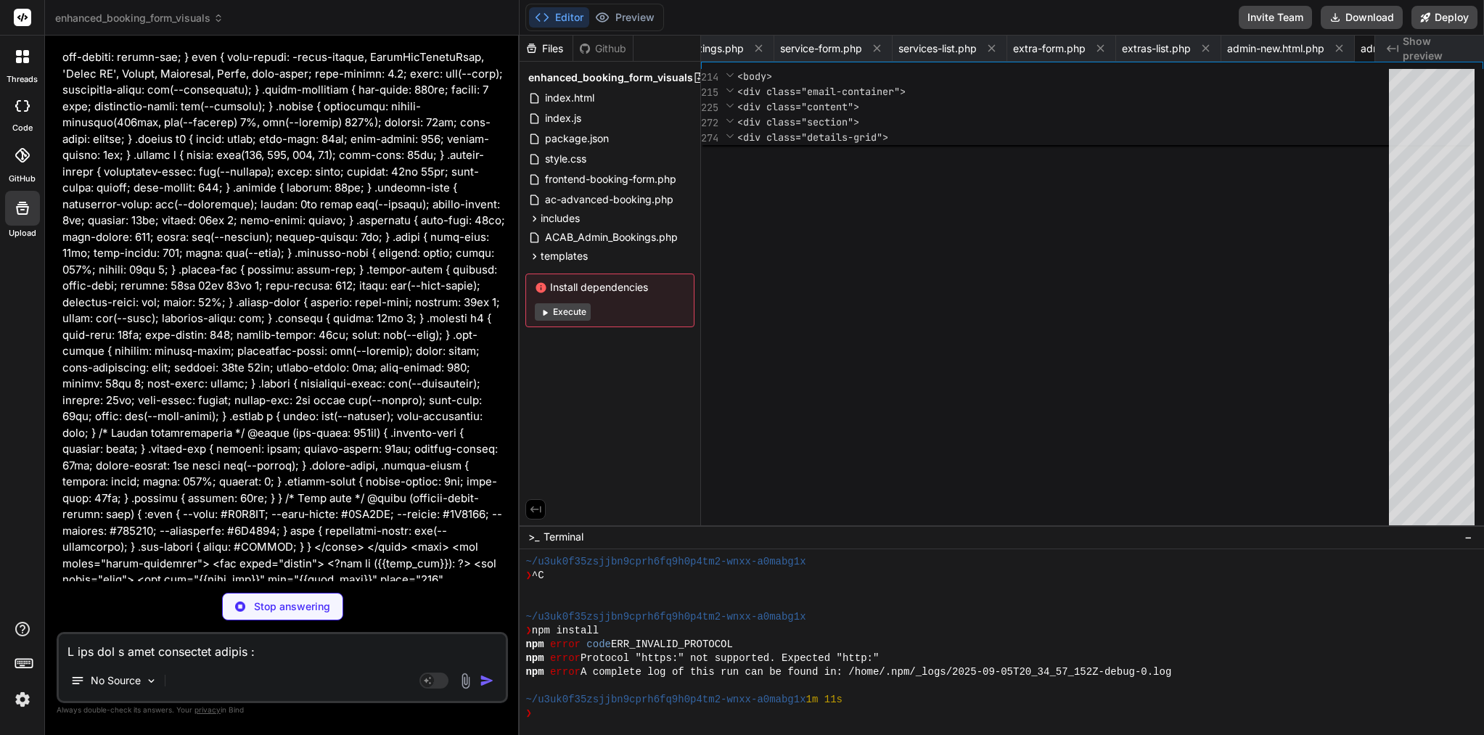
type textarea "--- This email was sent automatically by {{site_name}} booking system. {{site_u…"
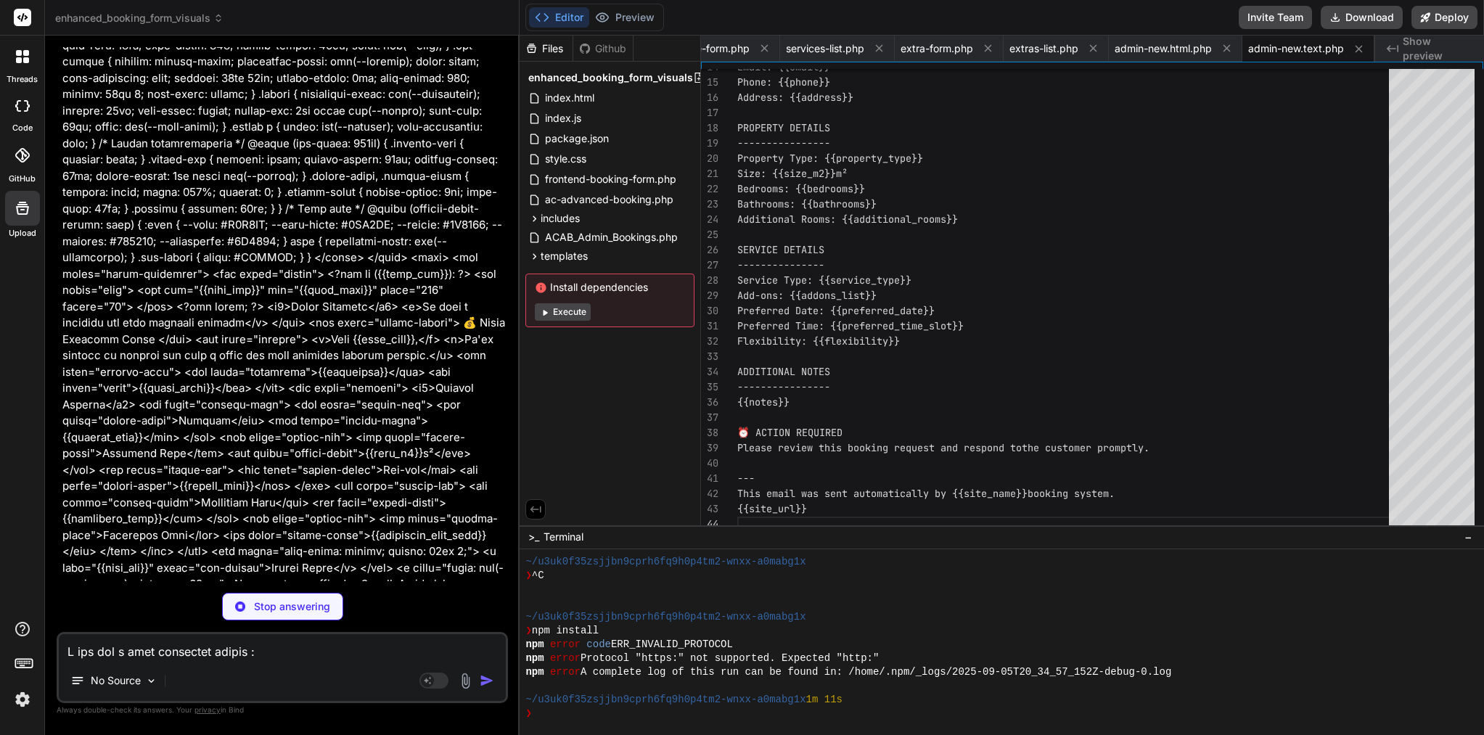
scroll to position [103470, 0]
type textarea "x"
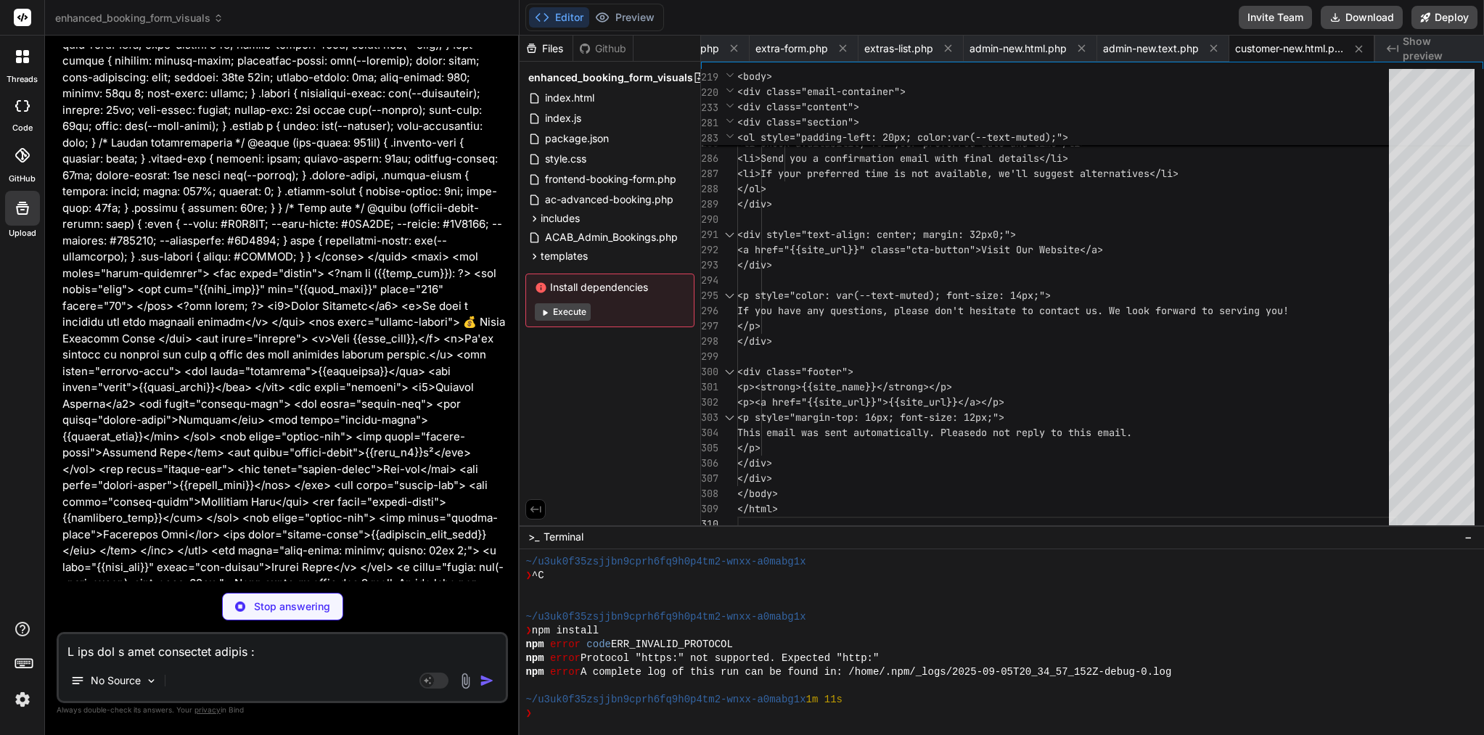
type textarea "x"
type textarea "This email was sent automatically. Please do not reply to this email."
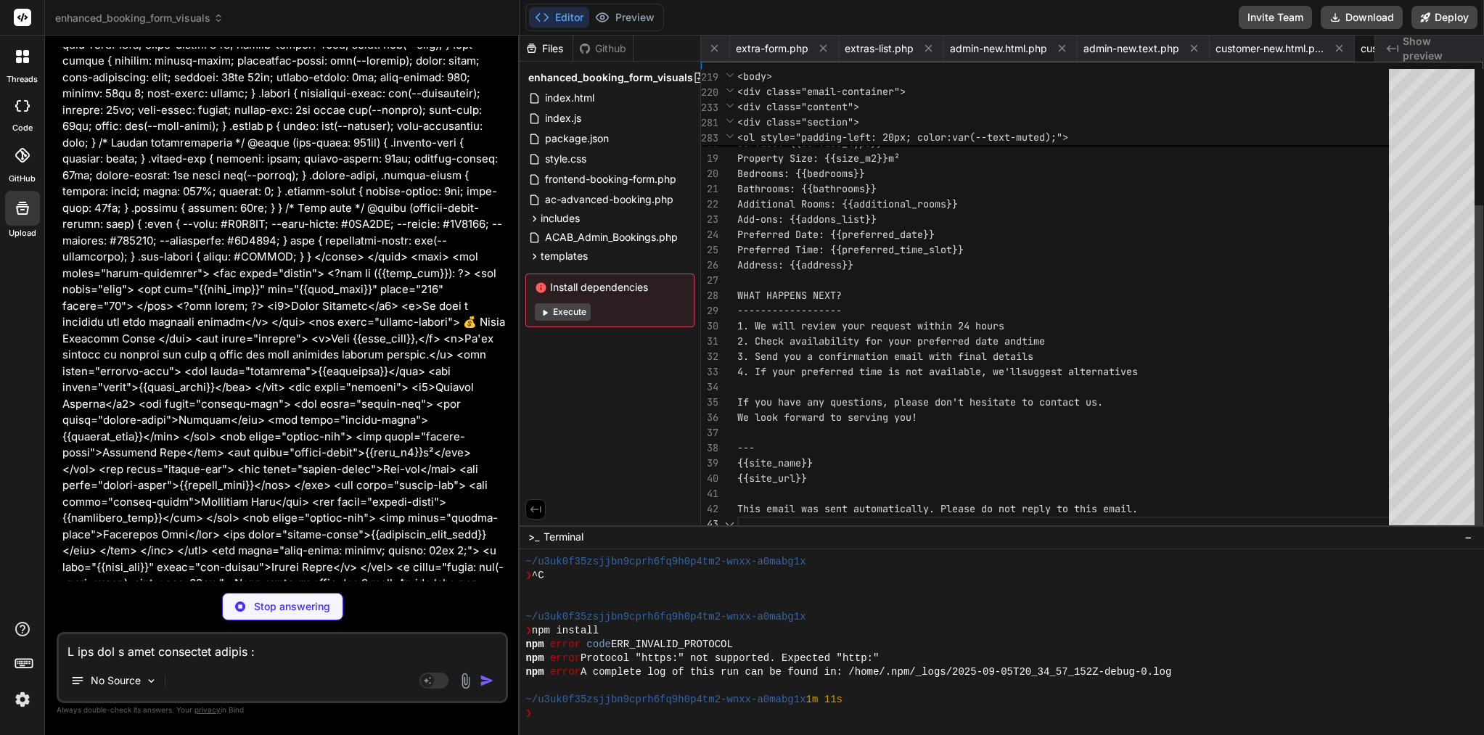
scroll to position [30, 0]
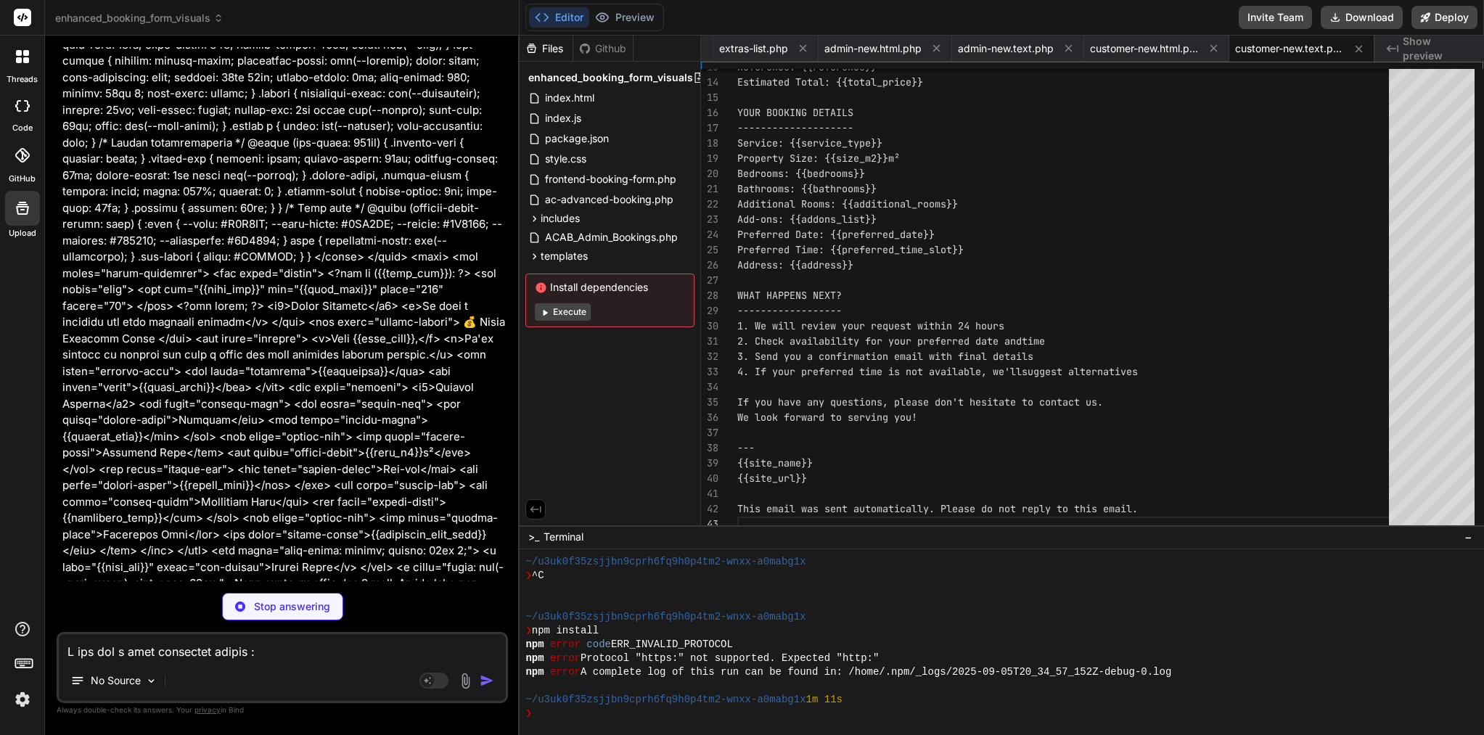
type textarea "x"
type textarea "This email was sent automatically. Please do not reply to this email. </p> </di…"
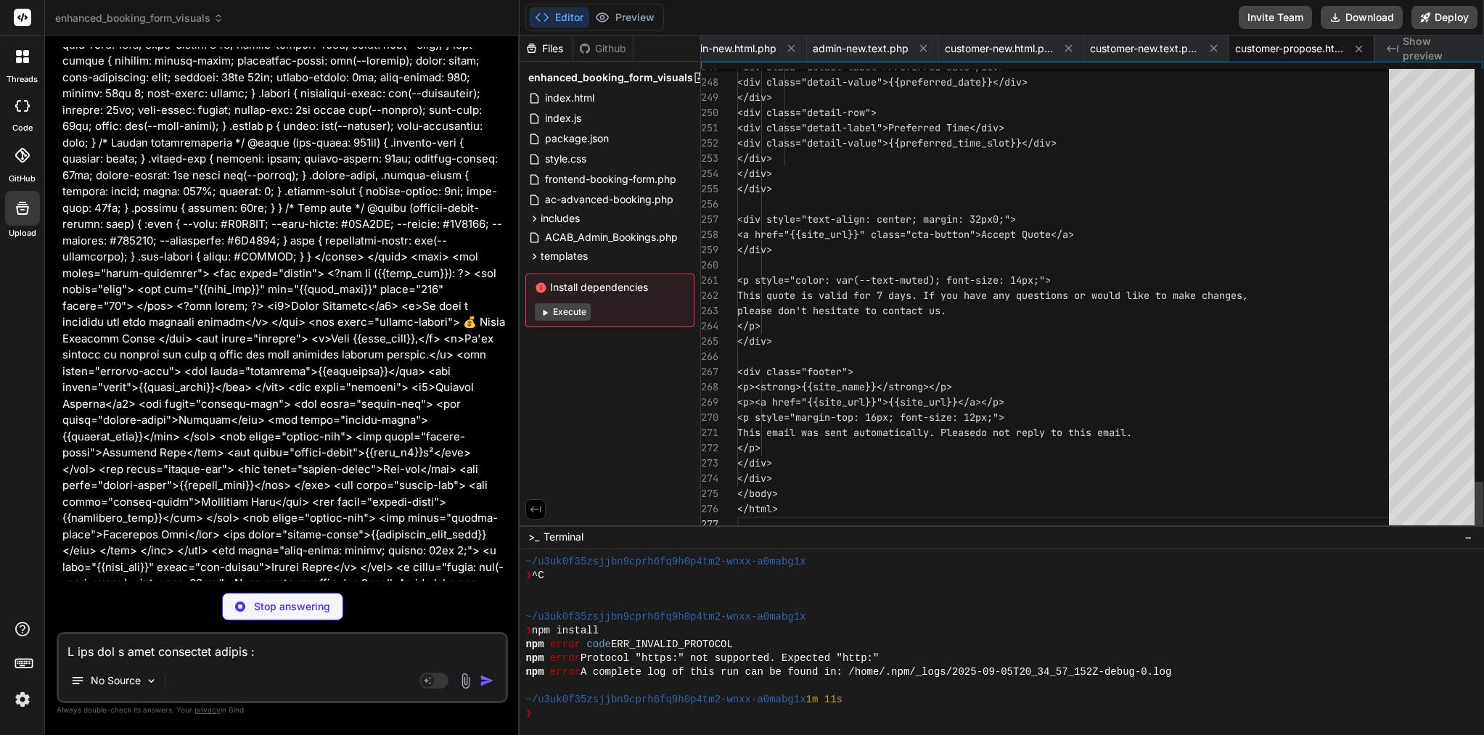
type textarea "x"
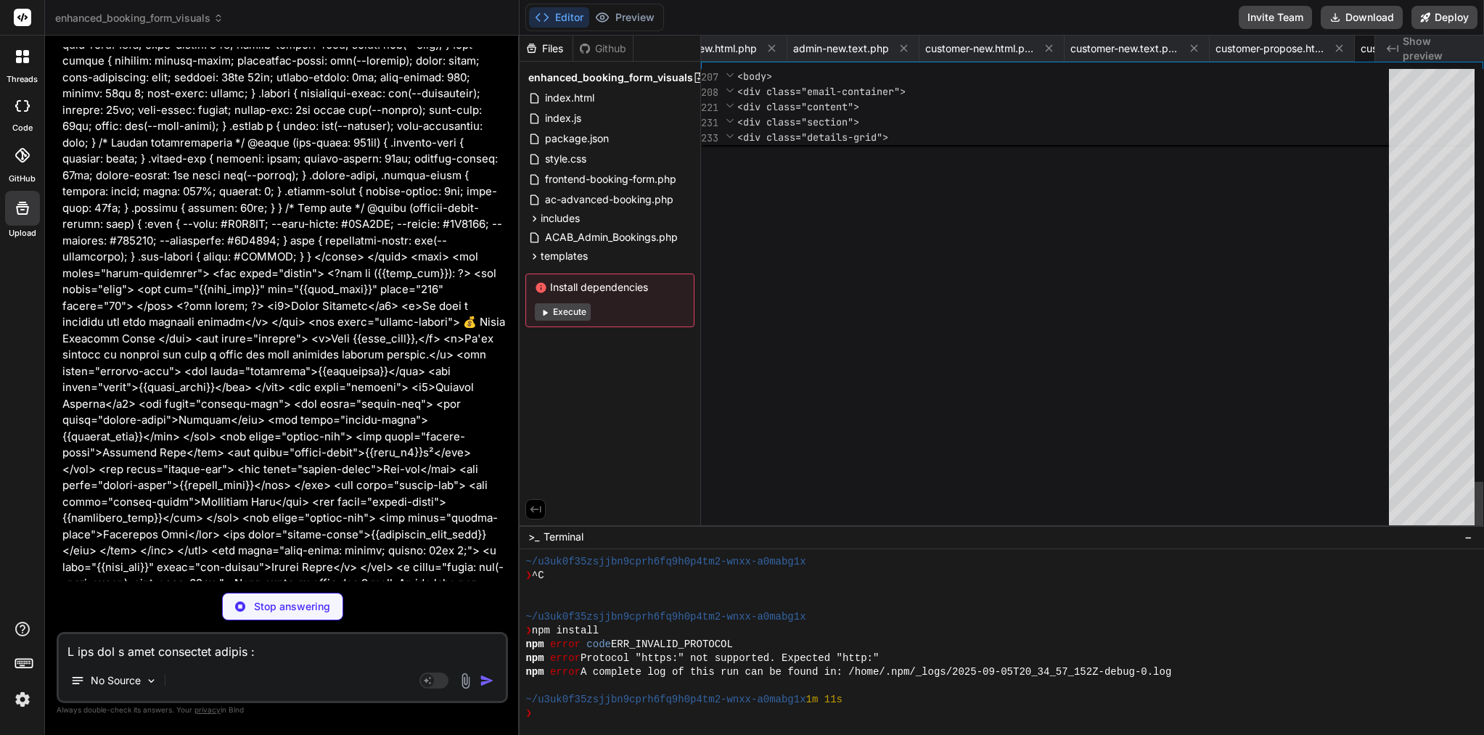
scroll to position [0, 0]
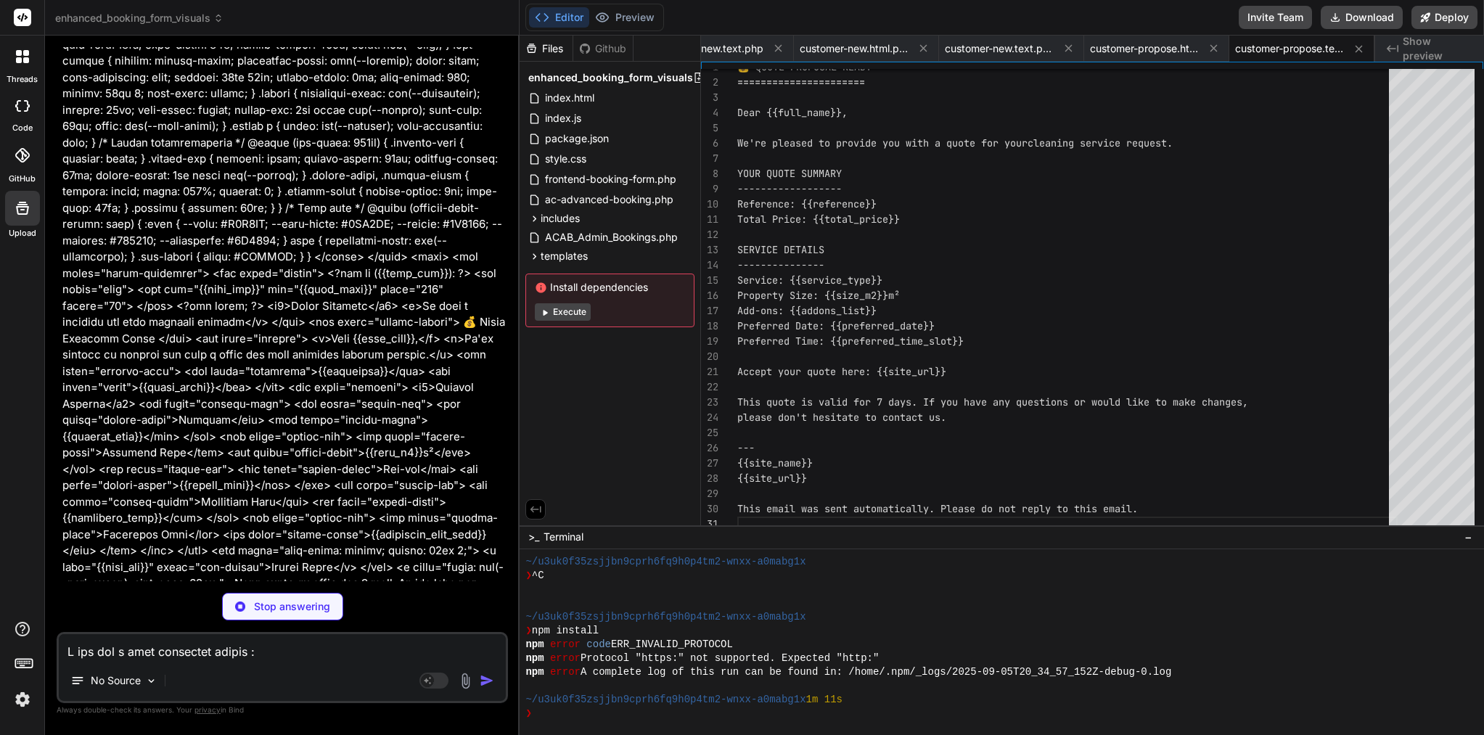
type textarea "x"
type textarea "</html>"
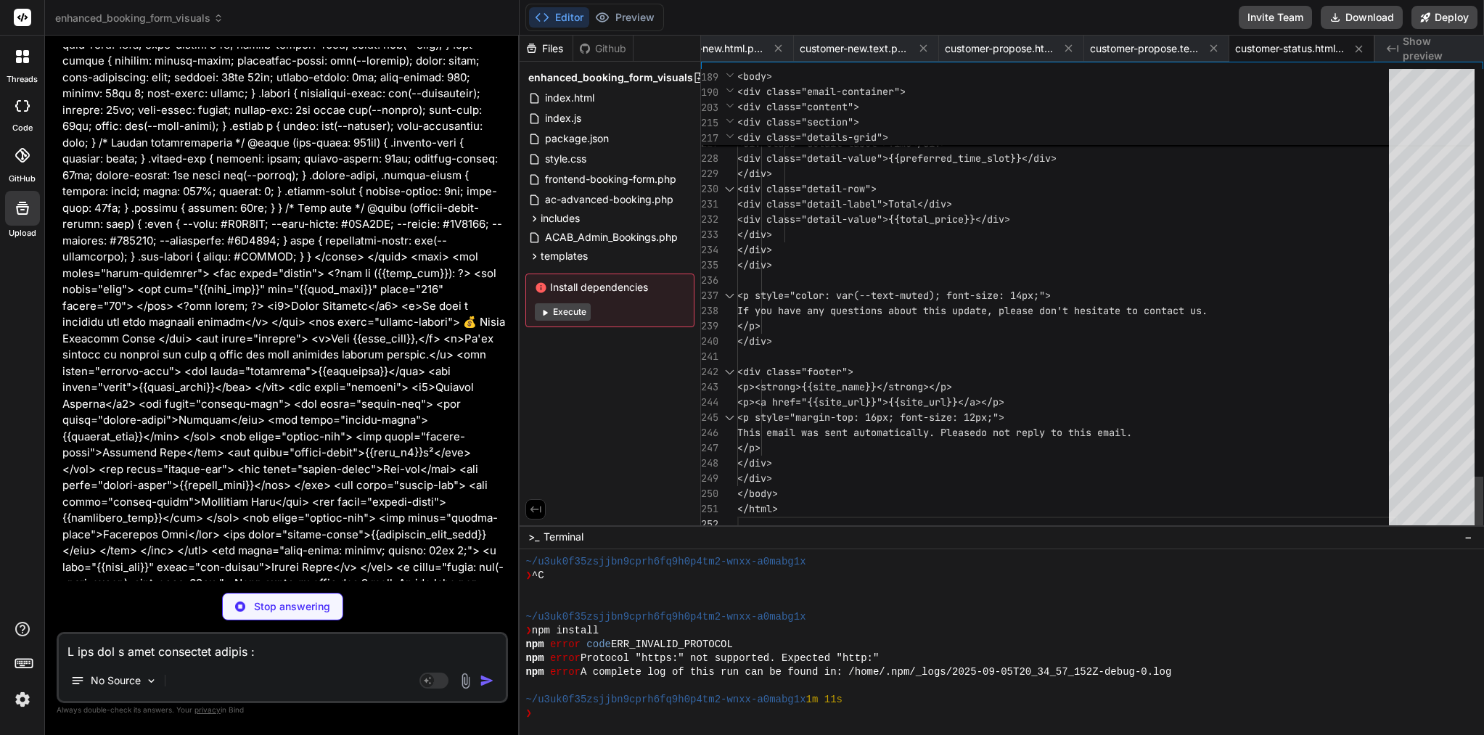
type textarea "x"
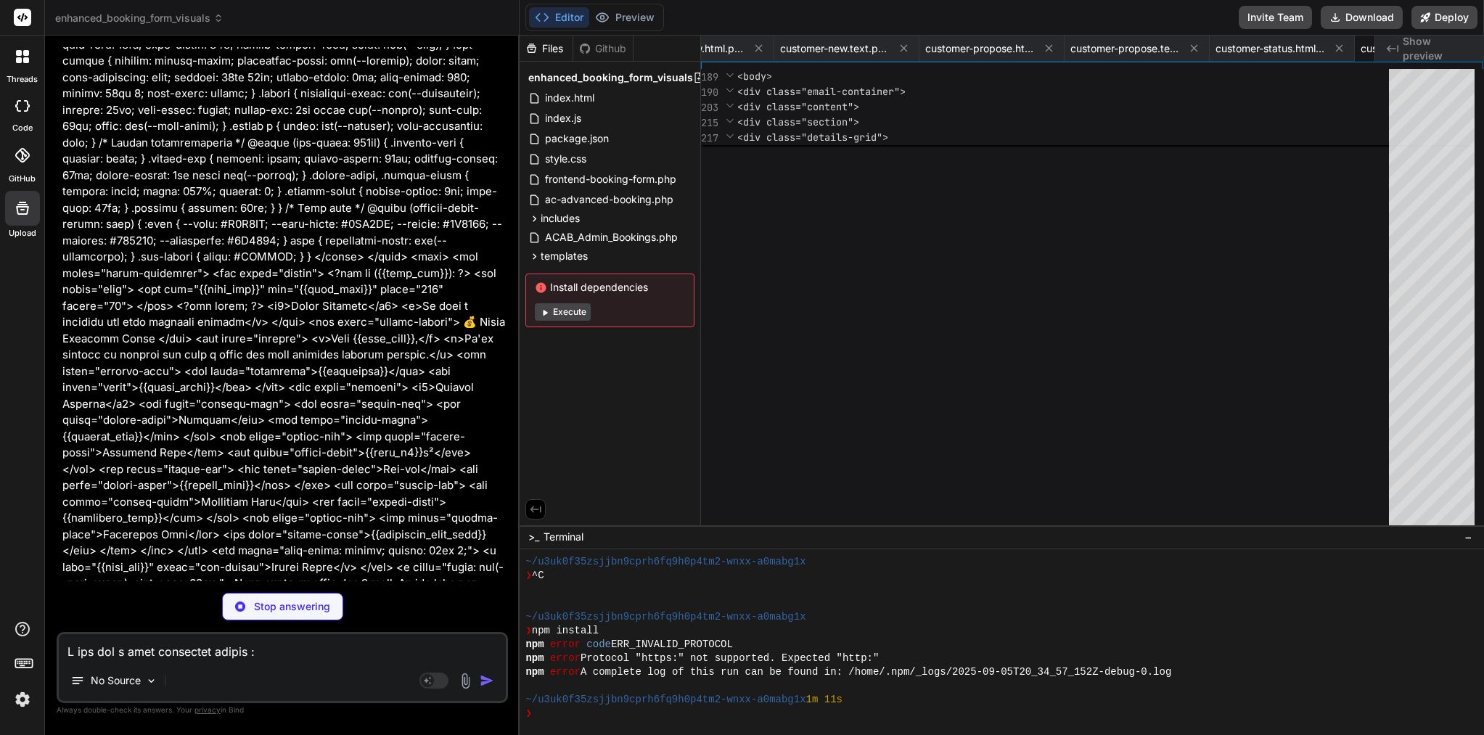
type textarea "{{site_name}} {{site_url}} This email was sent automatically. Please do not rep…"
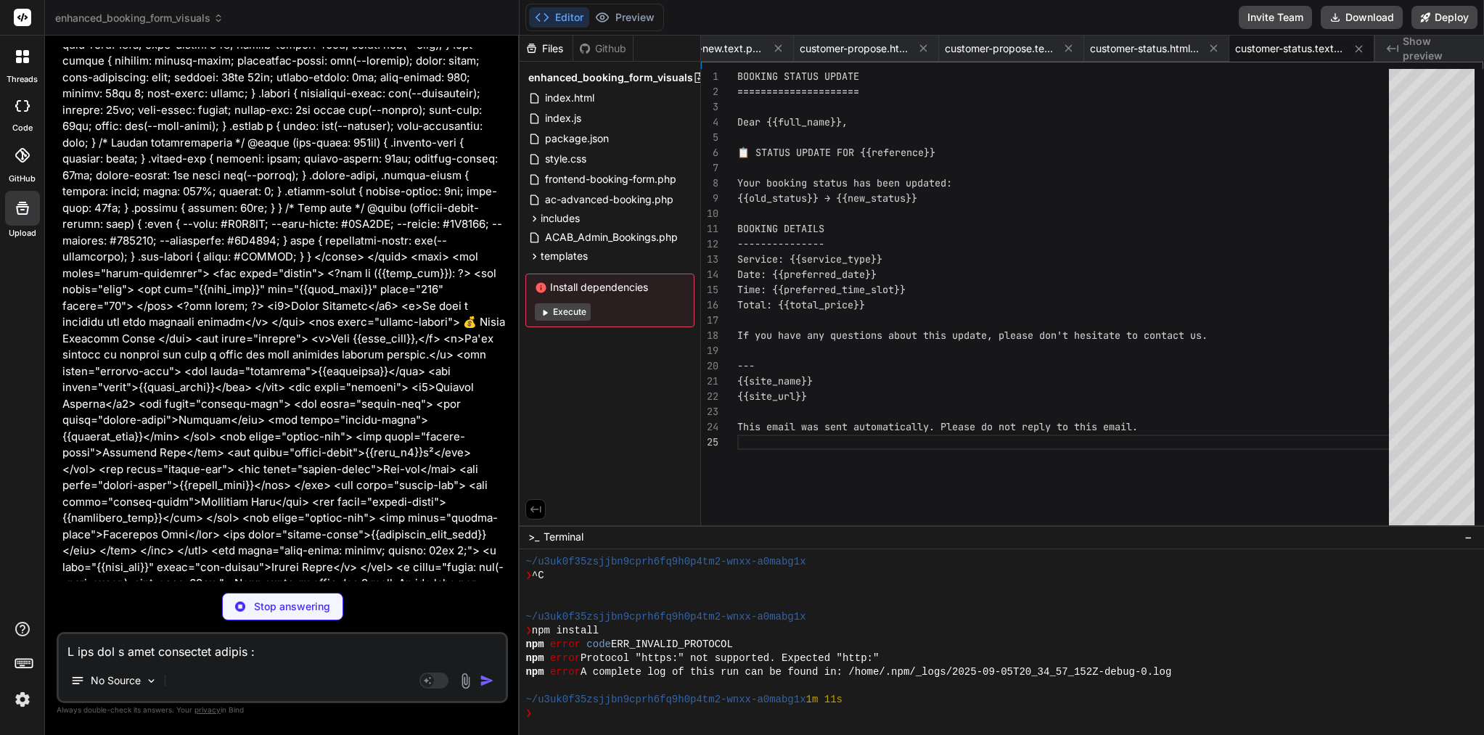
type textarea "x"
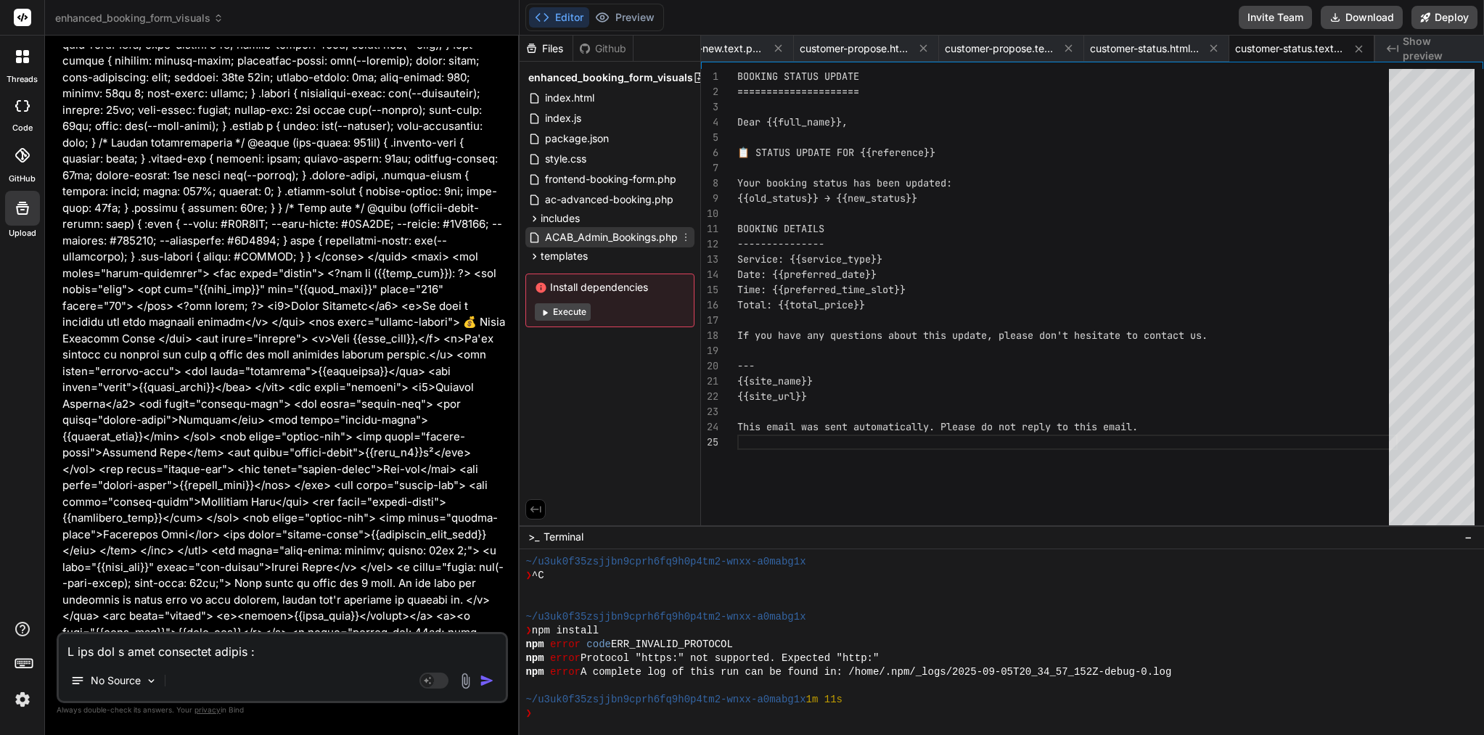
click at [686, 234] on icon at bounding box center [686, 238] width 1 height 8
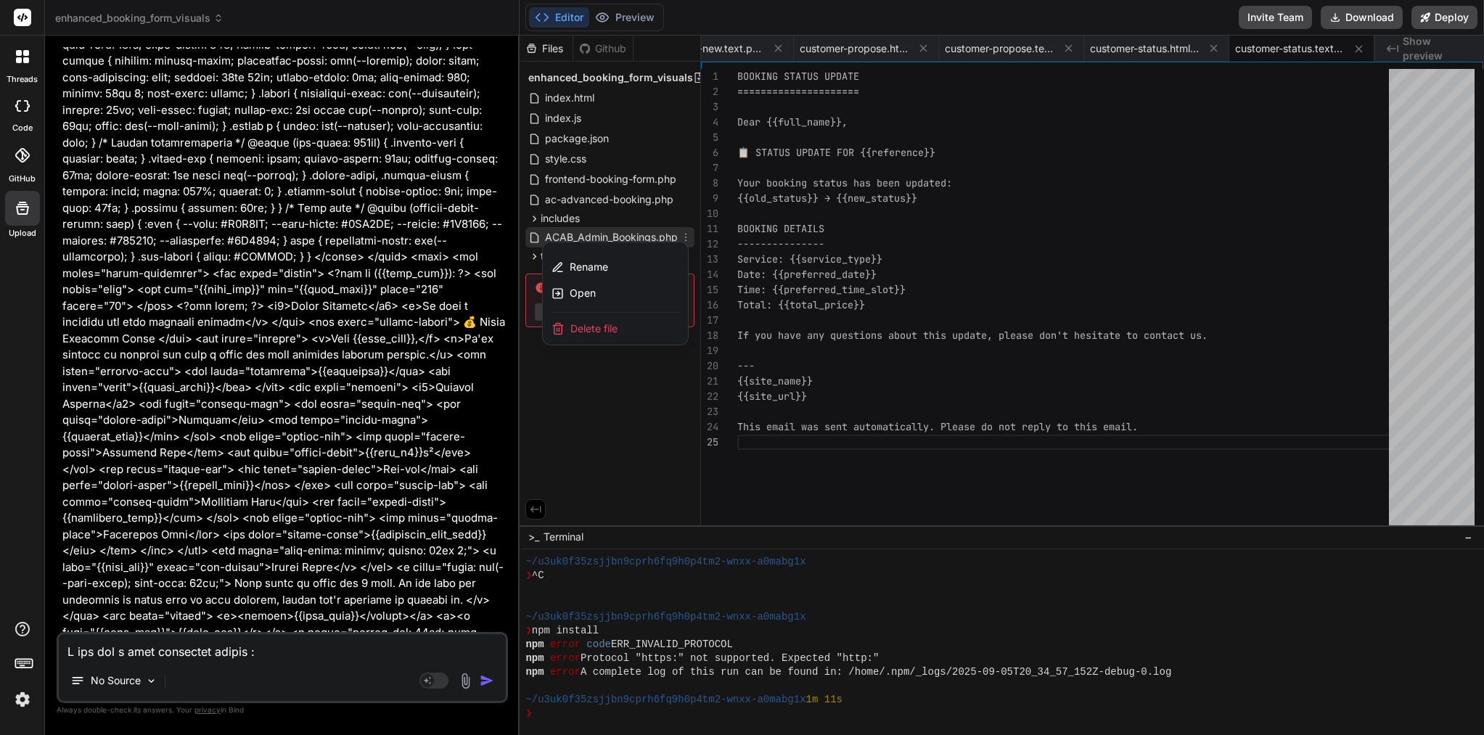
click at [605, 248] on div "Rename Open Delete file" at bounding box center [615, 294] width 147 height 104
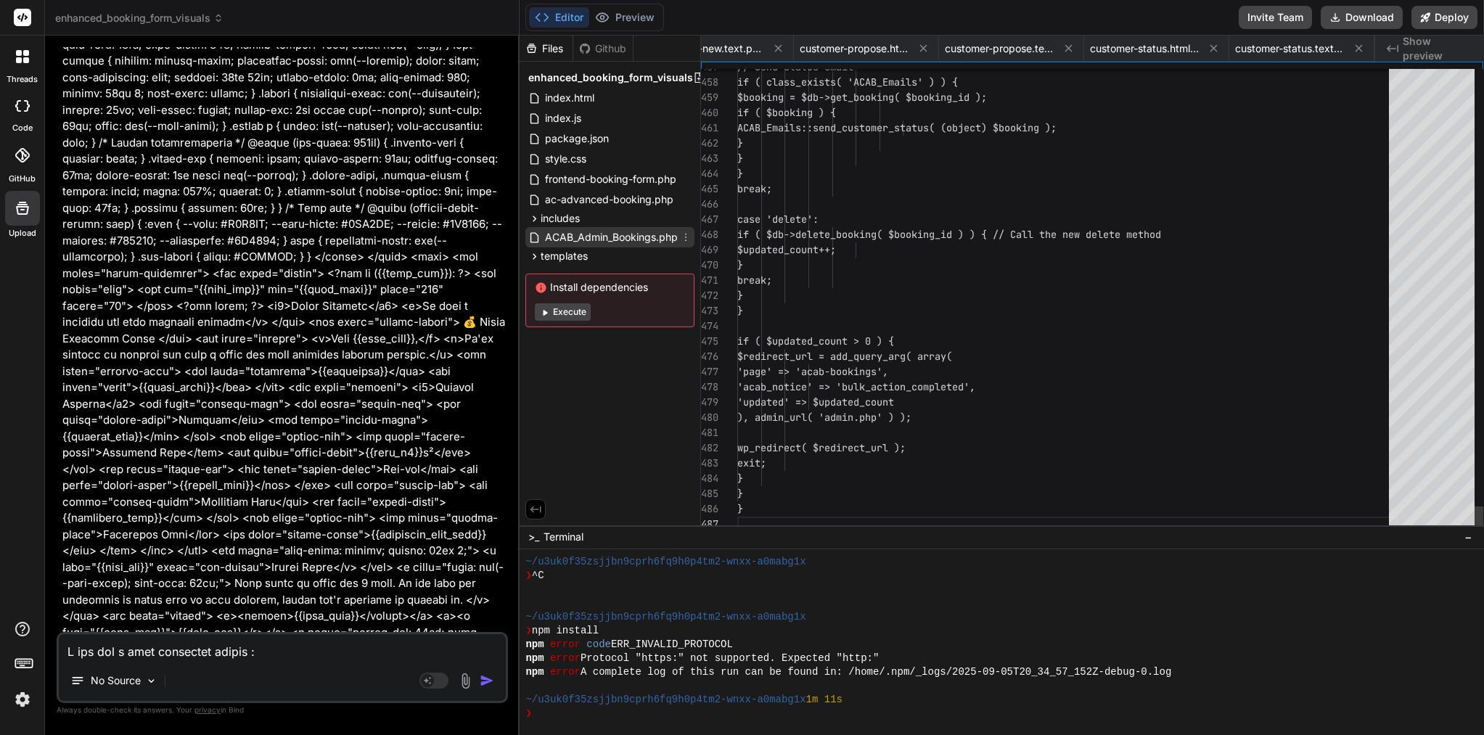
scroll to position [137, 0]
click at [632, 242] on span "ACAB_Admin_Bookings.php" at bounding box center [612, 237] width 136 height 17
click at [689, 239] on icon at bounding box center [686, 237] width 12 height 12
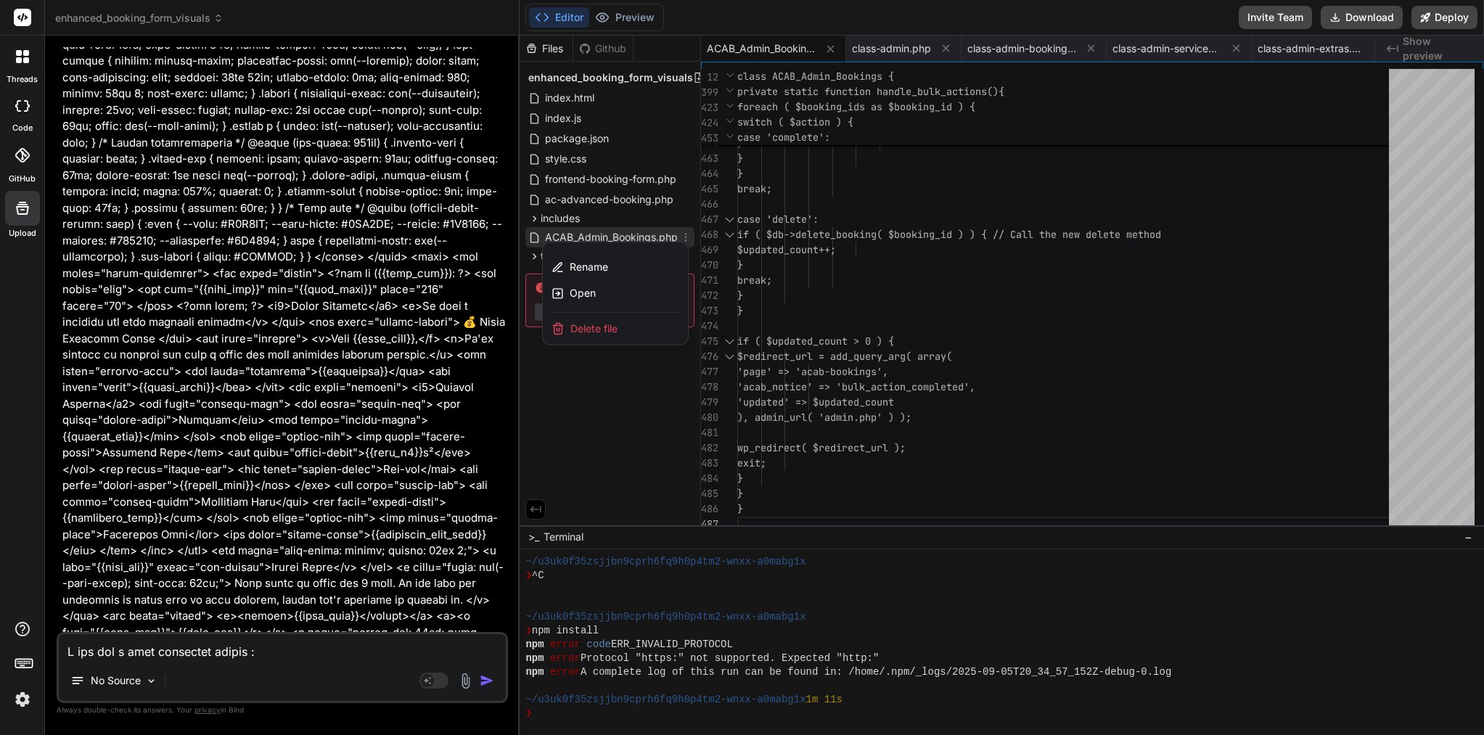
click at [623, 327] on div "Delete file" at bounding box center [615, 329] width 145 height 32
type textarea "{{site_name}} {{site_url}} This email was sent automatically. Please do not rep…"
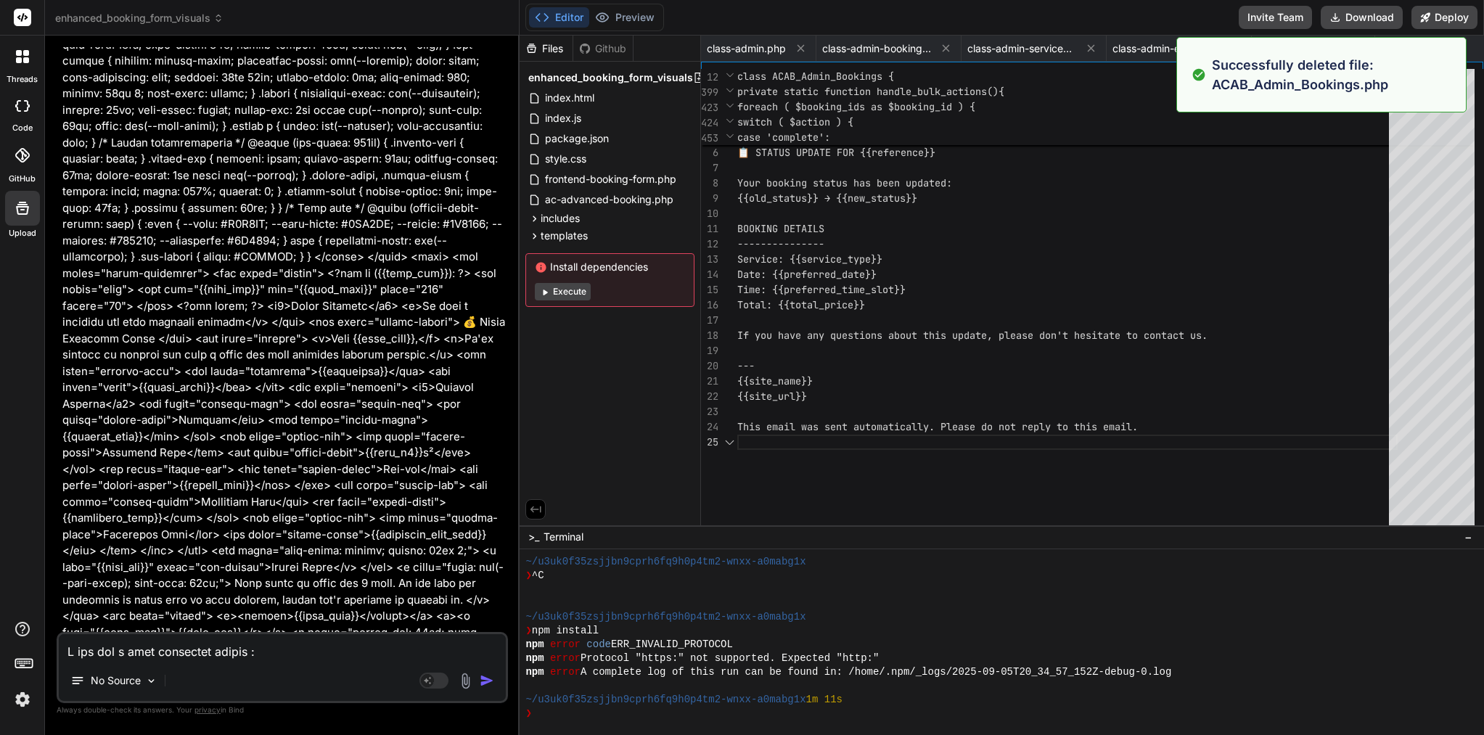
scroll to position [61, 0]
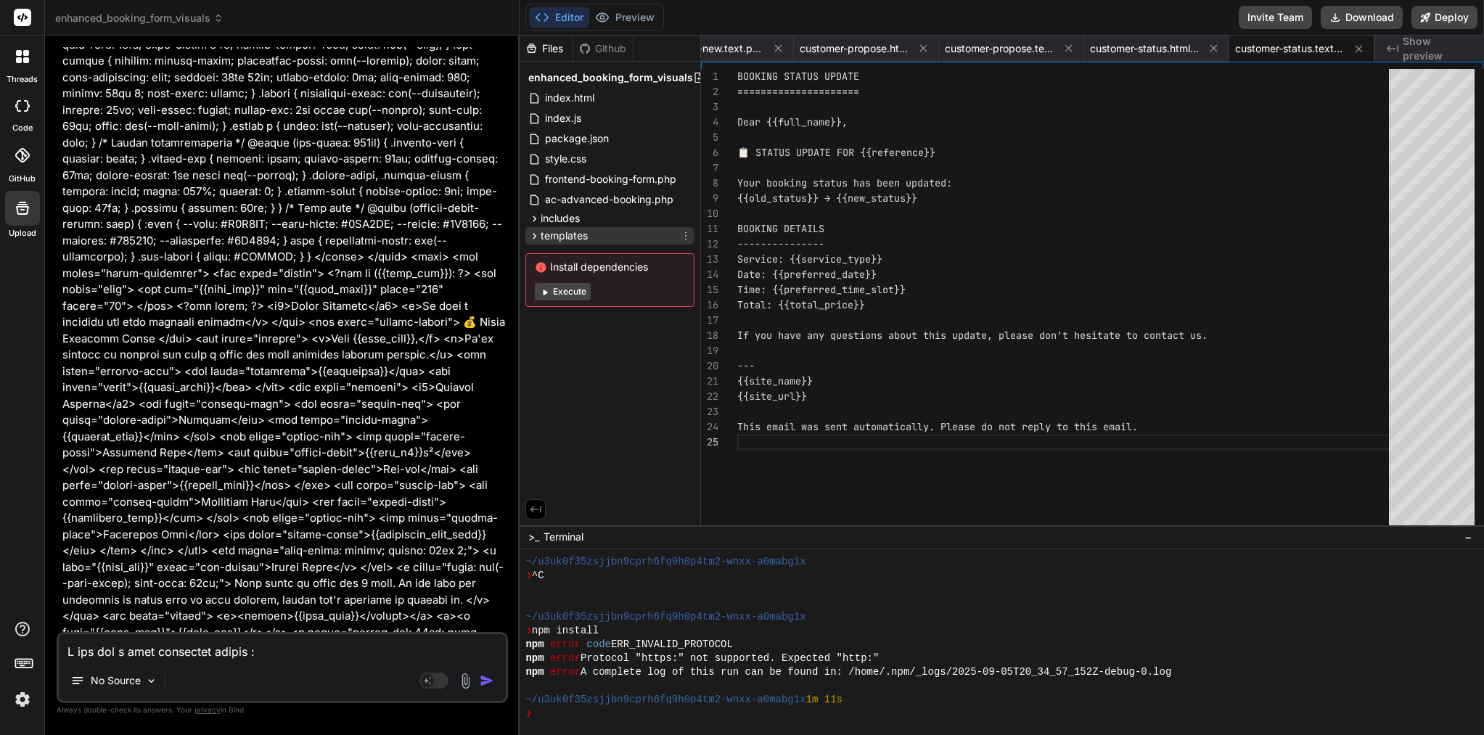
click at [538, 234] on icon at bounding box center [534, 236] width 12 height 12
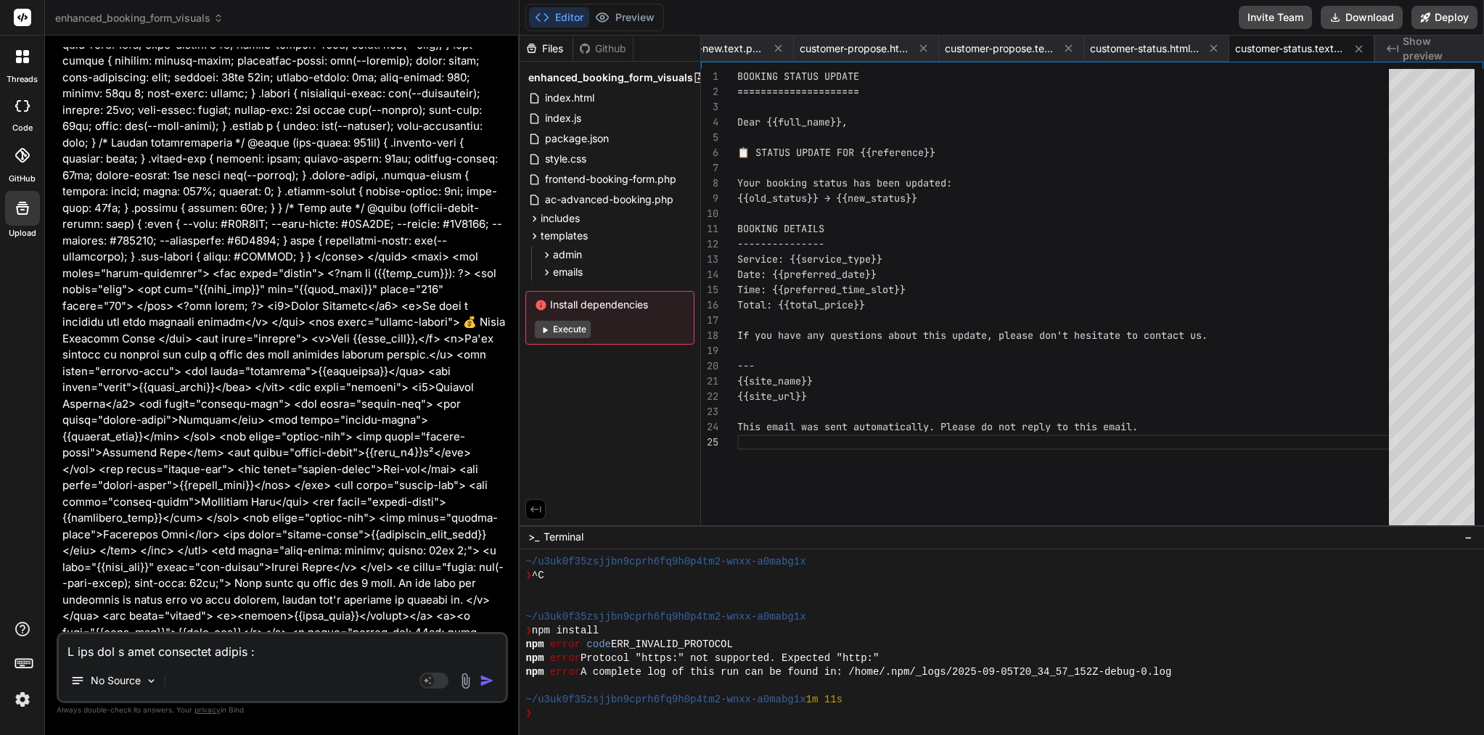
click at [172, 660] on textarea at bounding box center [282, 647] width 447 height 26
type textarea "p"
type textarea "x"
type textarea "pl"
type textarea "x"
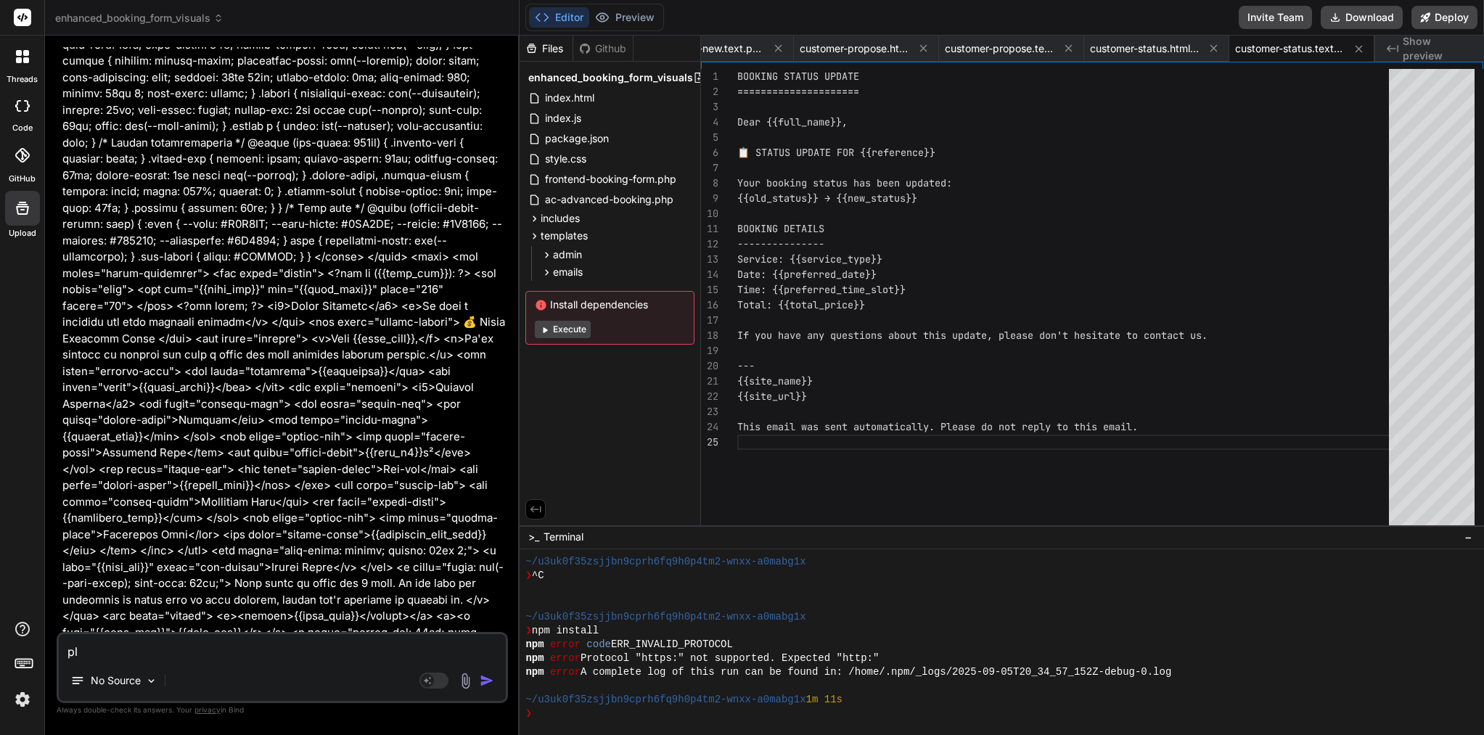
type textarea "ple"
type textarea "x"
type textarea "plea"
type textarea "x"
type textarea "pleas"
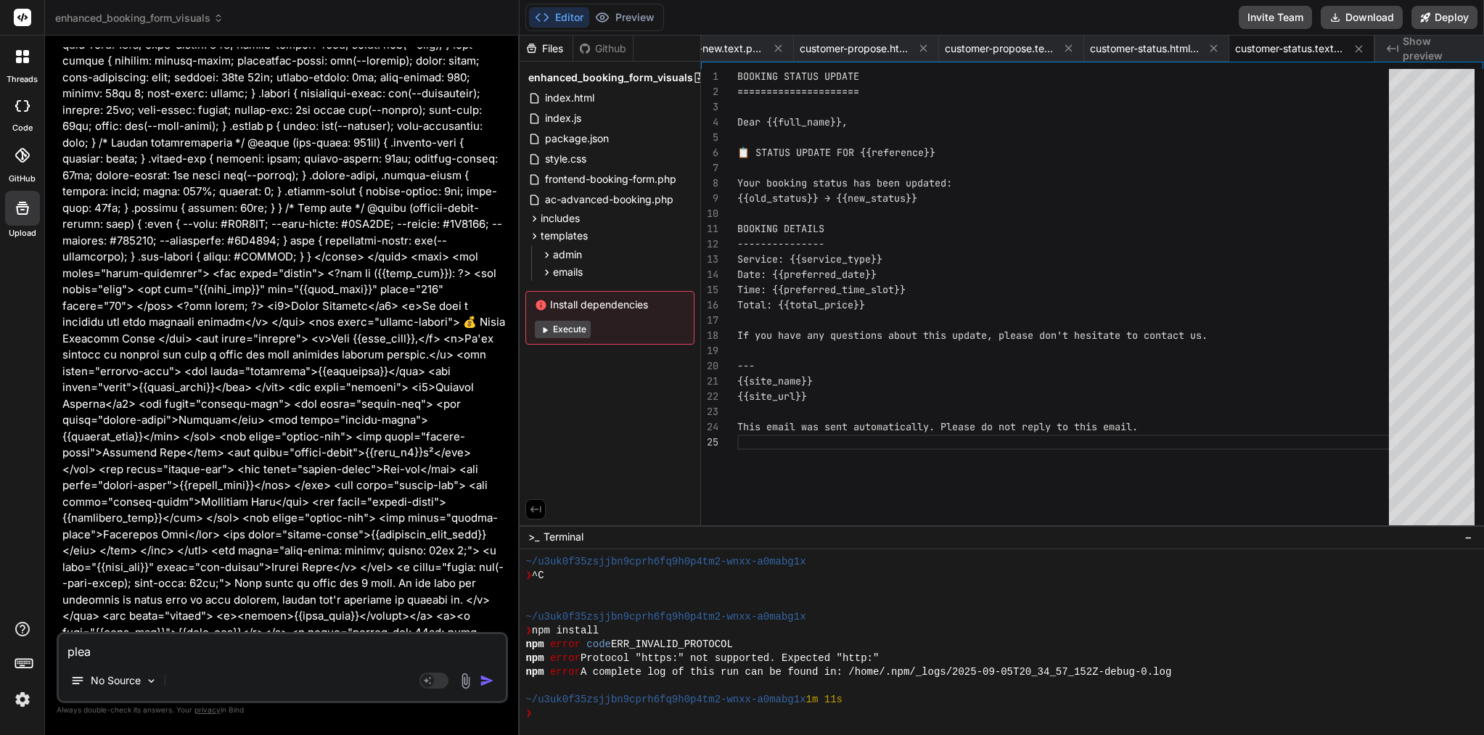
type textarea "x"
type textarea "please"
type textarea "x"
type textarea "please"
type textarea "x"
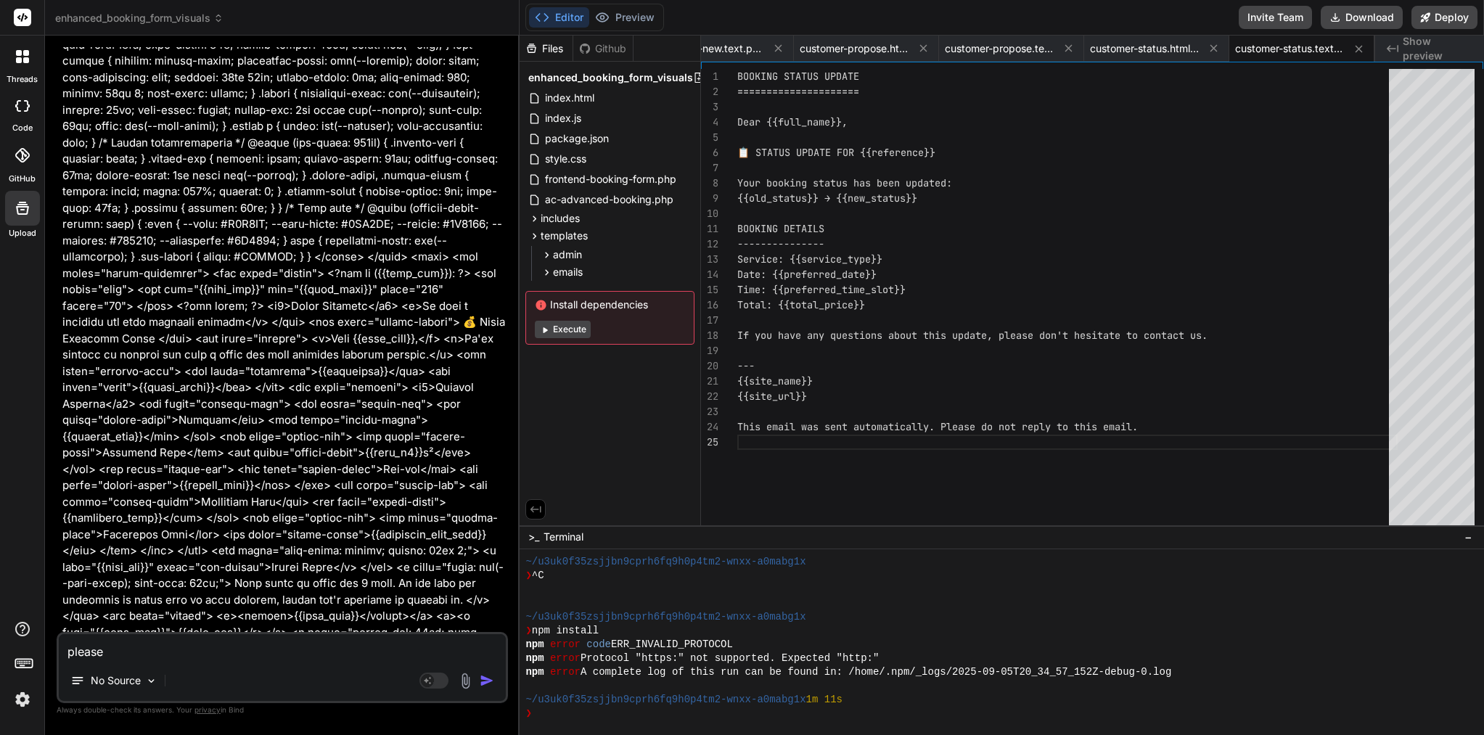
type textarea "please a"
type textarea "x"
type textarea "please ad"
type textarea "x"
type textarea "please add"
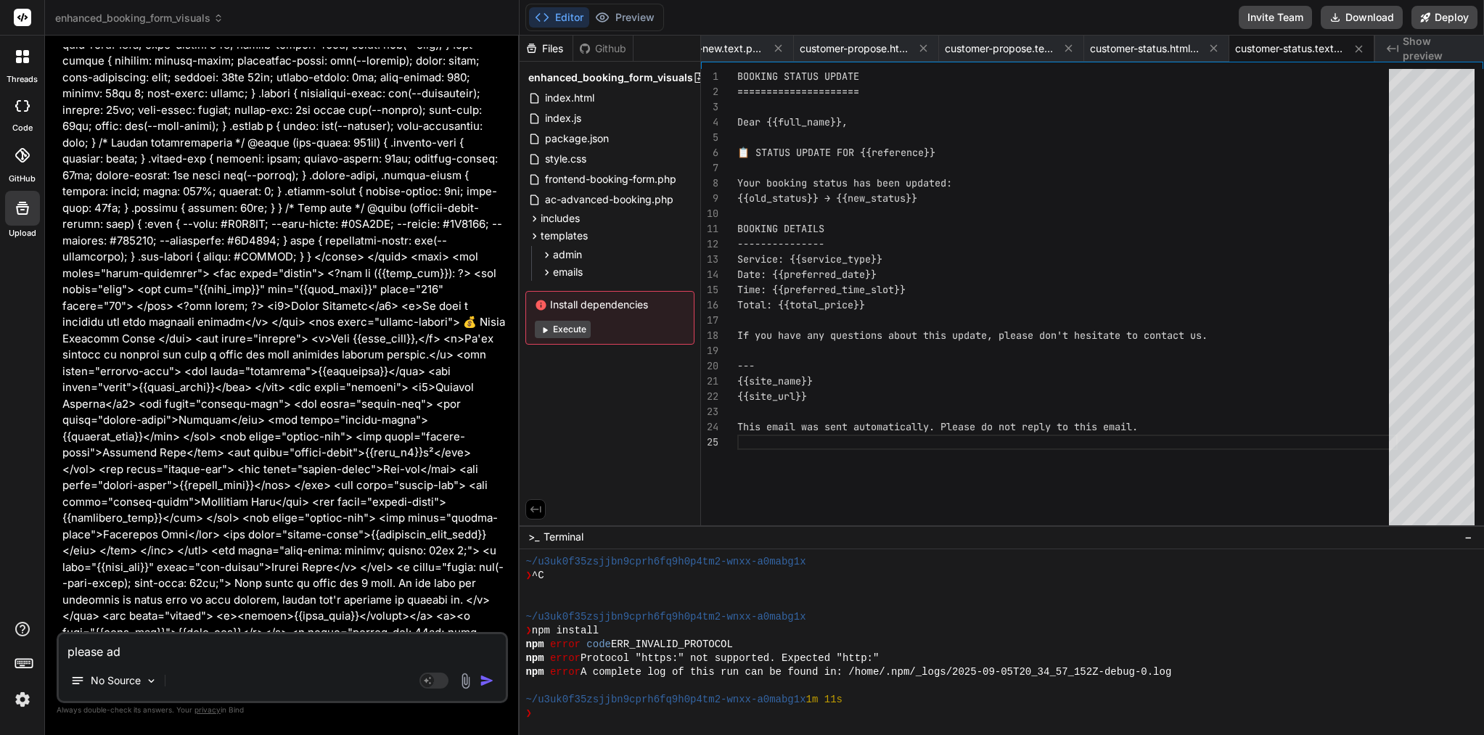
type textarea "x"
type textarea "please add"
type textarea "x"
type textarea "please add t"
type textarea "x"
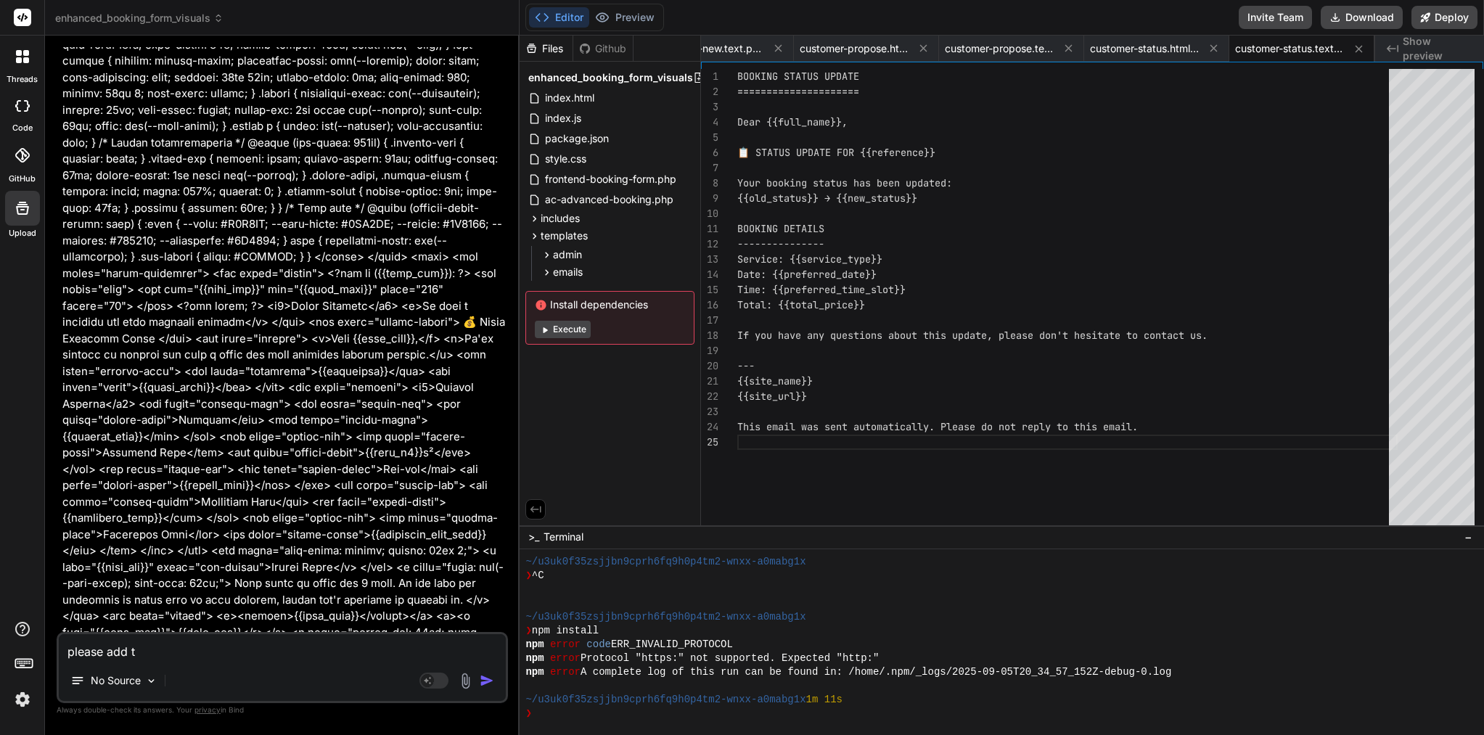
type textarea "please add te"
type textarea "x"
type textarea "please add tem"
type textarea "x"
type textarea "please add temp"
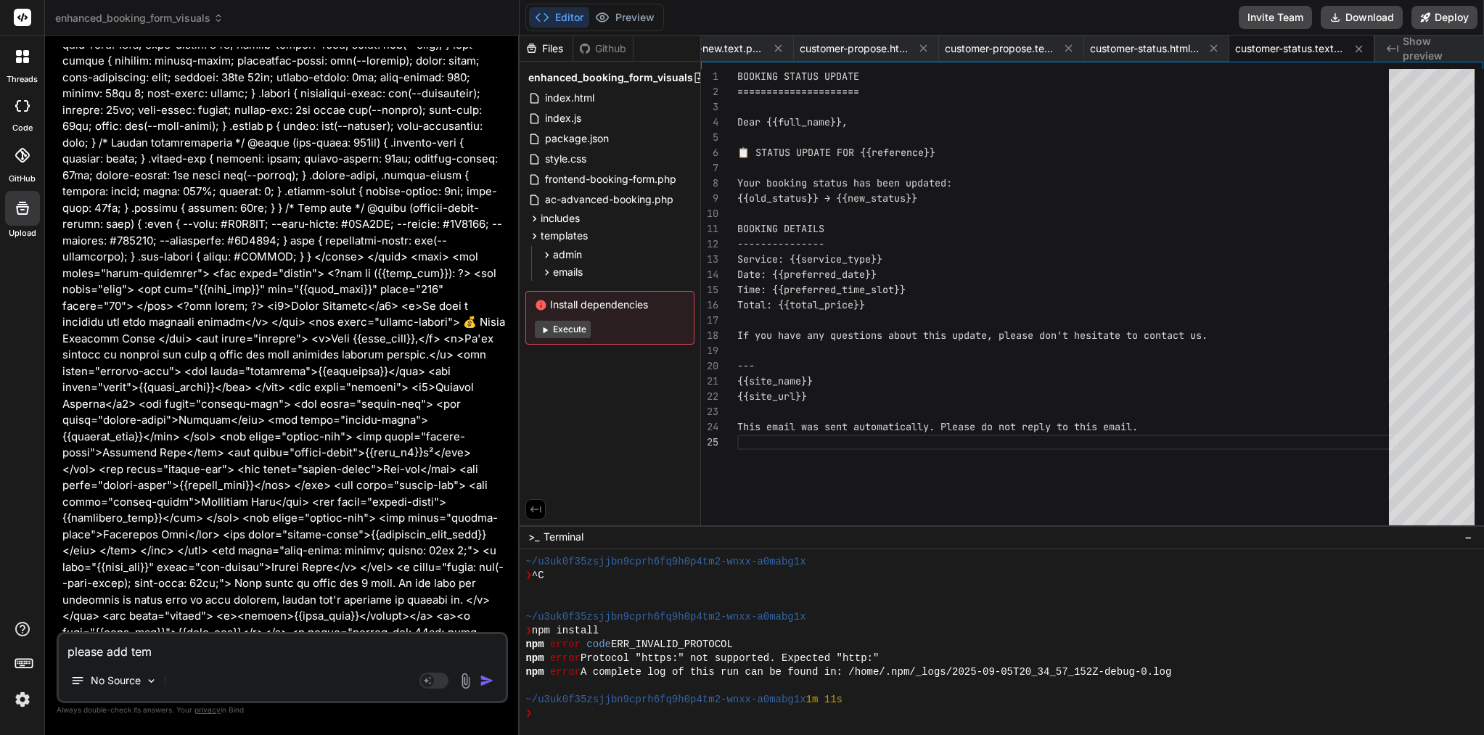
type textarea "x"
type textarea "please add templ"
type textarea "x"
type textarea "please add templa"
type textarea "x"
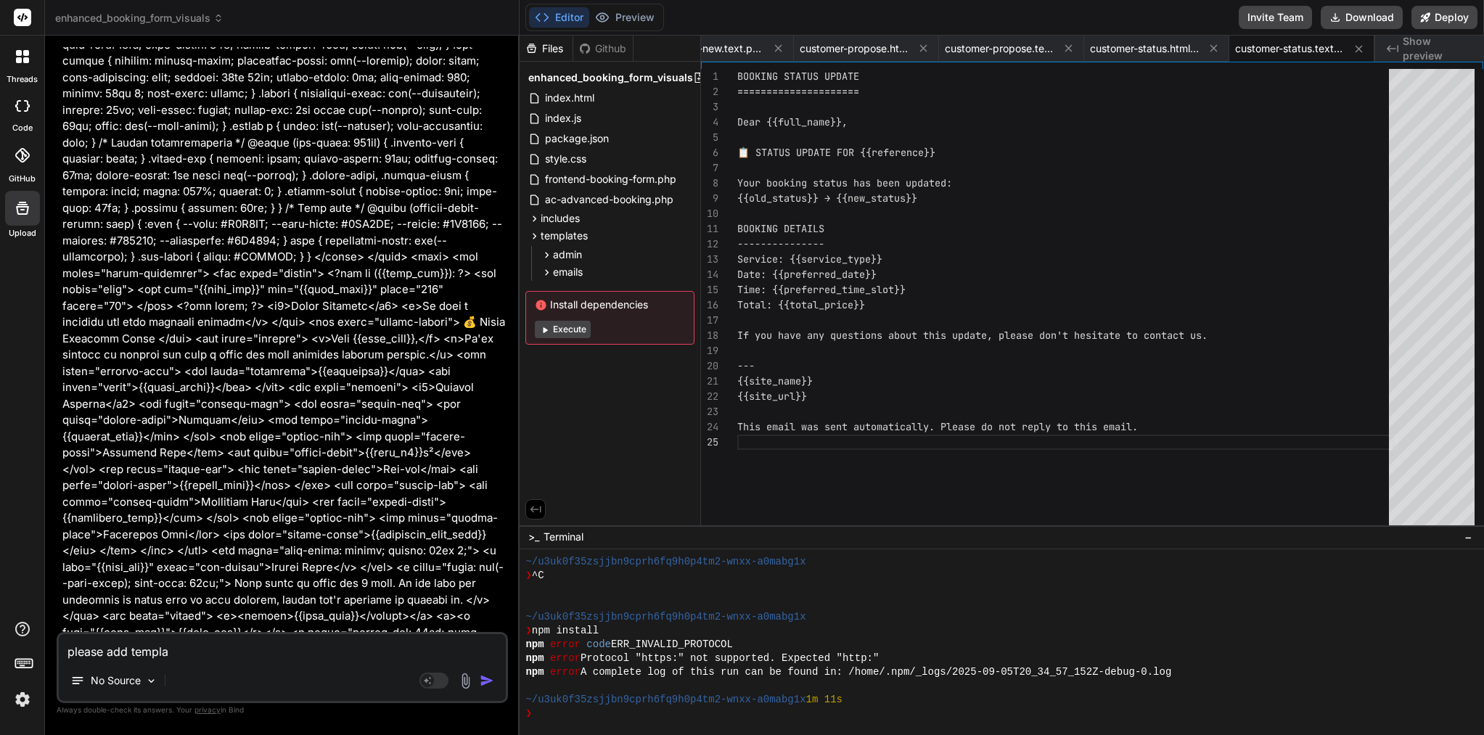
type textarea "please add templat"
type textarea "x"
type textarea "please add template"
type textarea "x"
type textarea "please add templates"
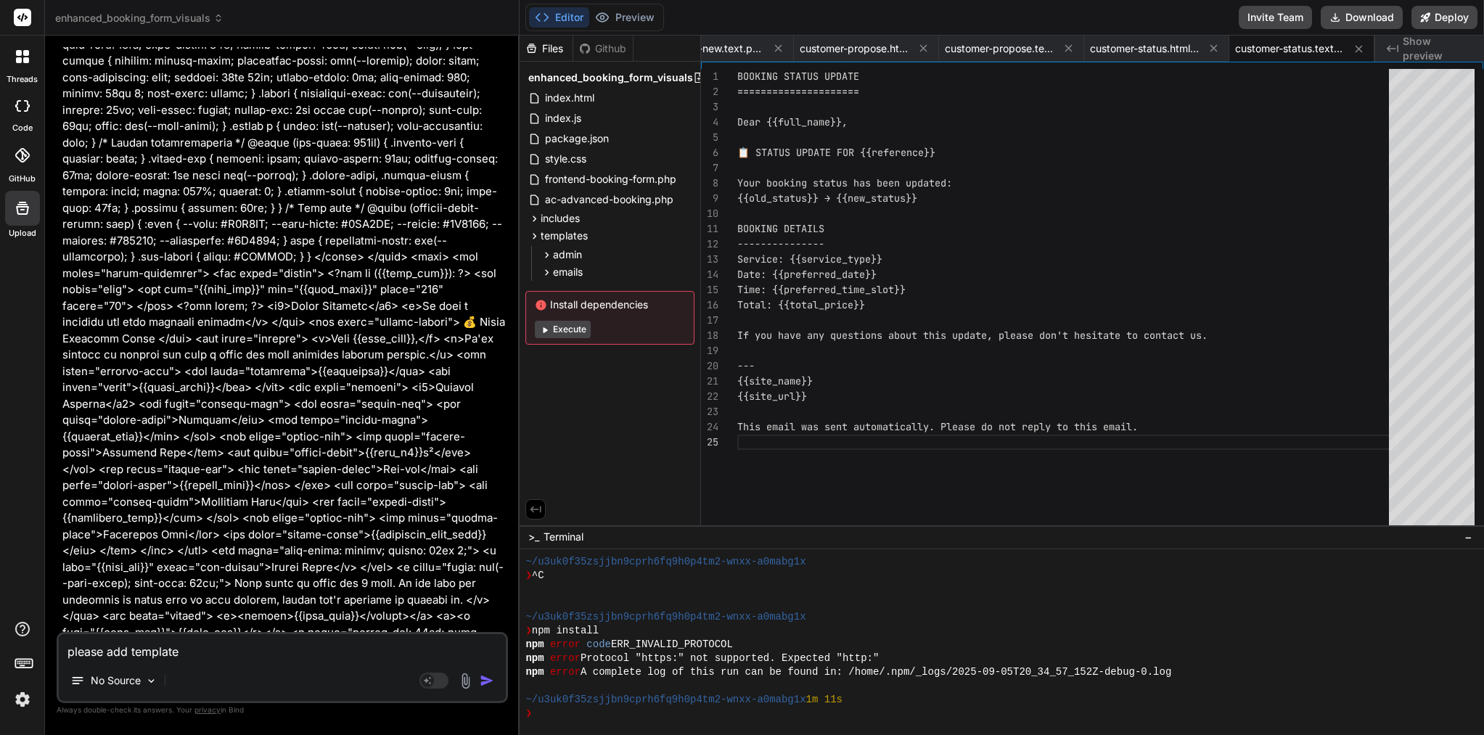
type textarea "x"
type textarea "please add templates"
type textarea "x"
type textarea "please add templates f"
type textarea "x"
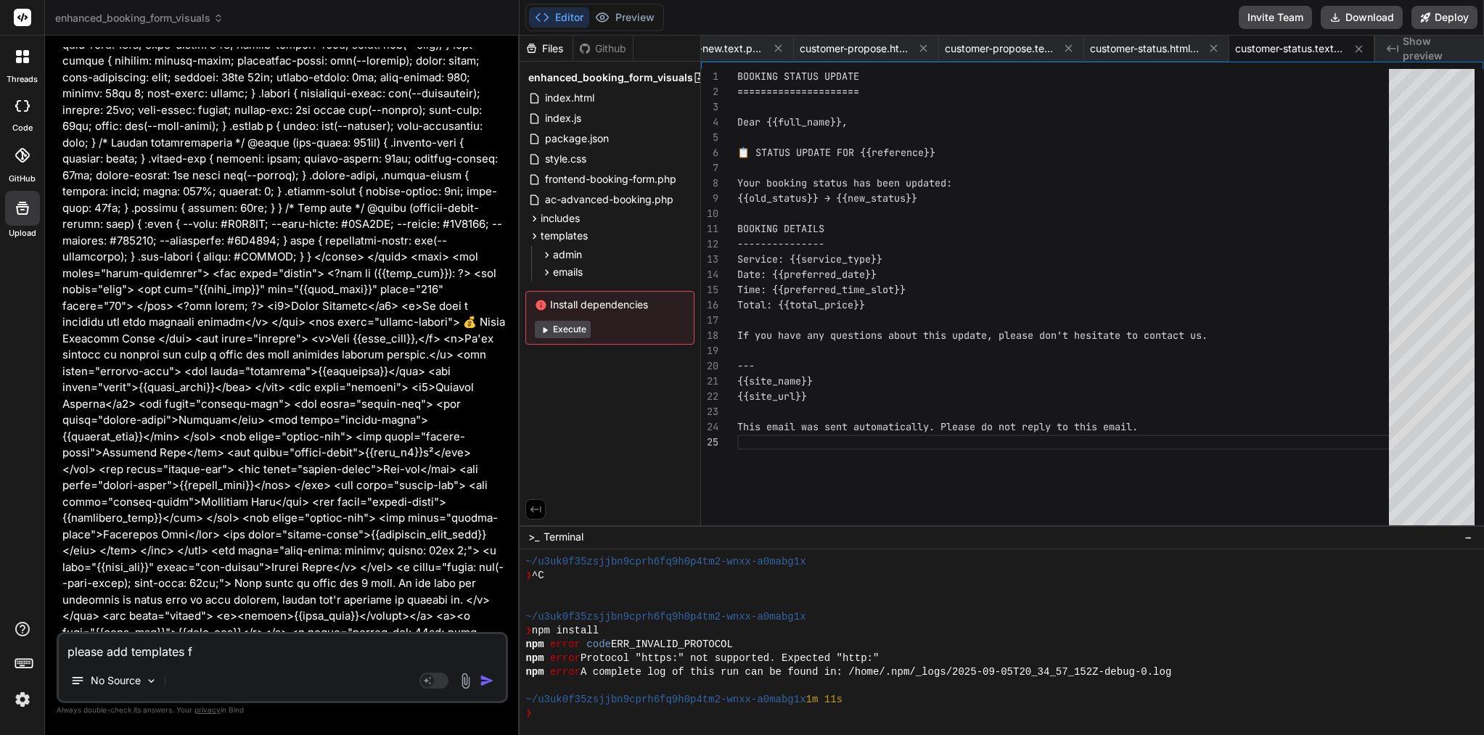
type textarea "please add templates fr"
type textarea "x"
type textarea "please add templates fro"
type textarea "x"
type textarea "please add templates fron"
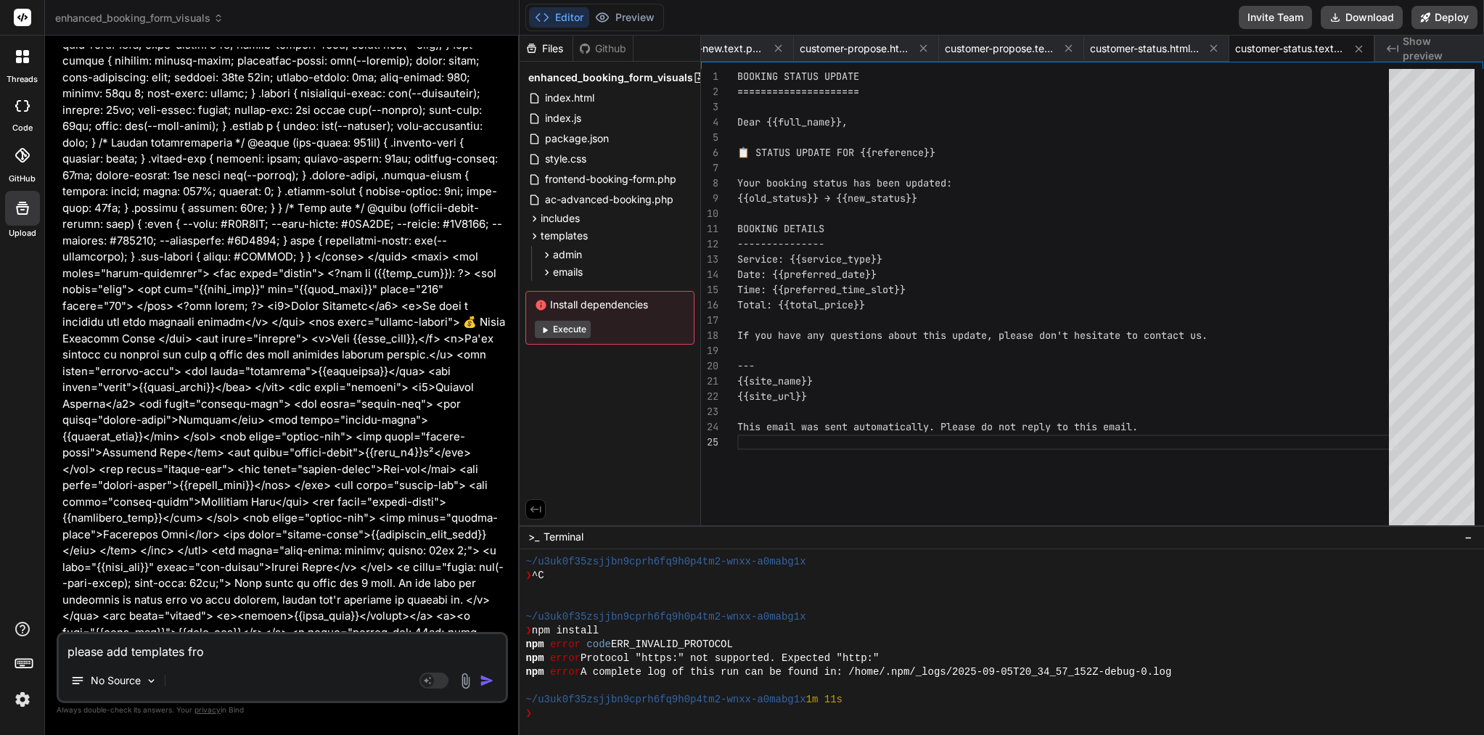
type textarea "x"
type textarea "please add templates front"
type textarea "x"
type textarea "please add templates fronte"
type textarea "x"
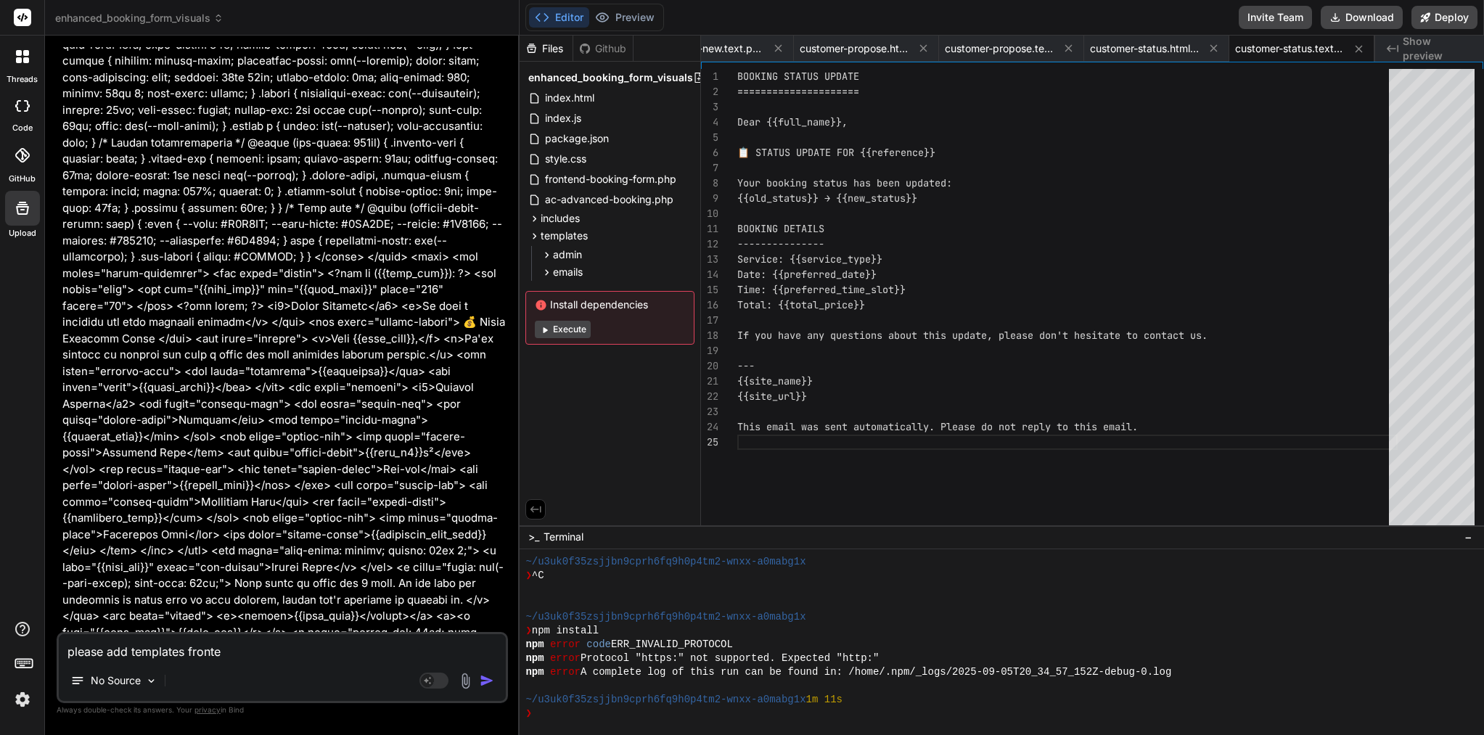
type textarea "please add templates fronted"
type textarea "x"
type textarea "please add templates fronted"
type textarea "x"
type textarea "please add templates fronted f"
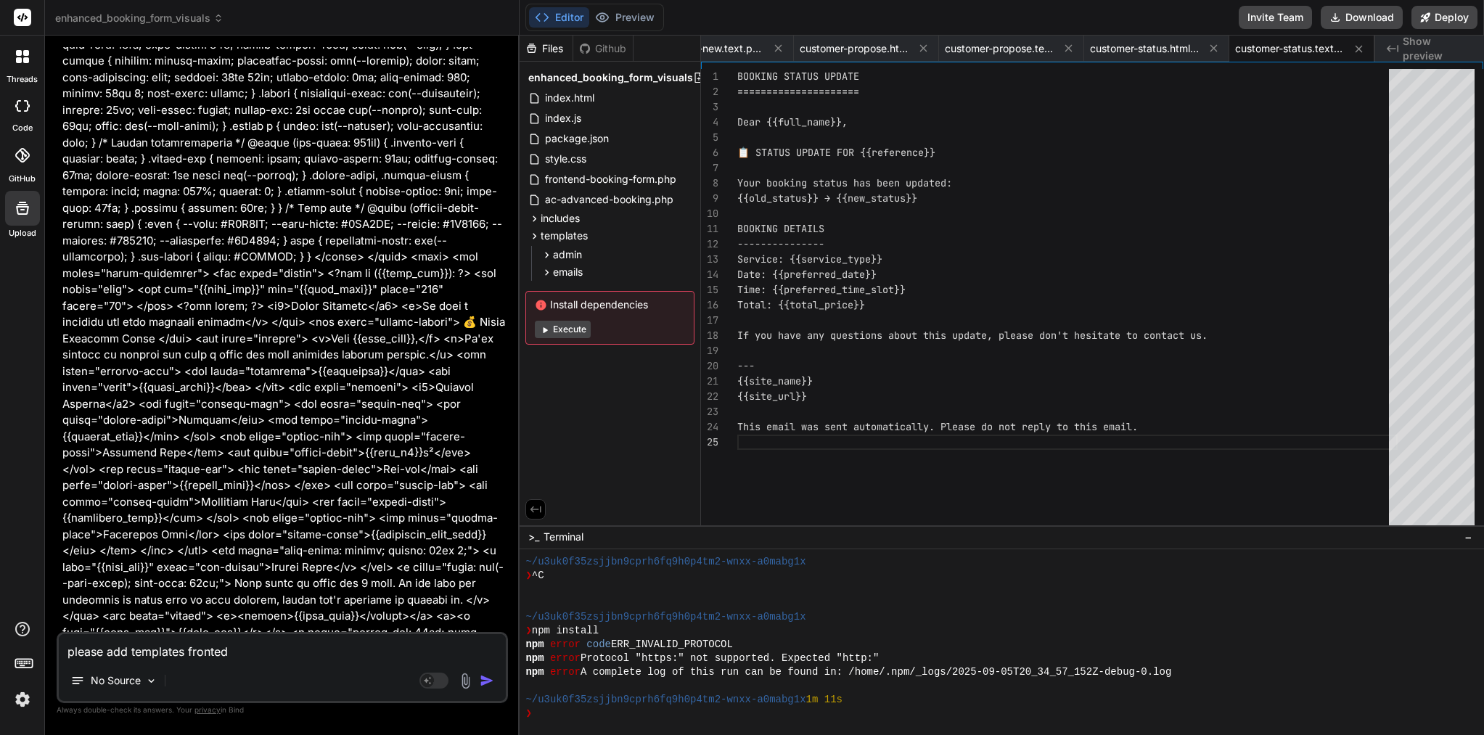
type textarea "x"
type textarea "please add templates fronted fi"
type textarea "x"
type textarea "please add templates fronted fil"
type textarea "x"
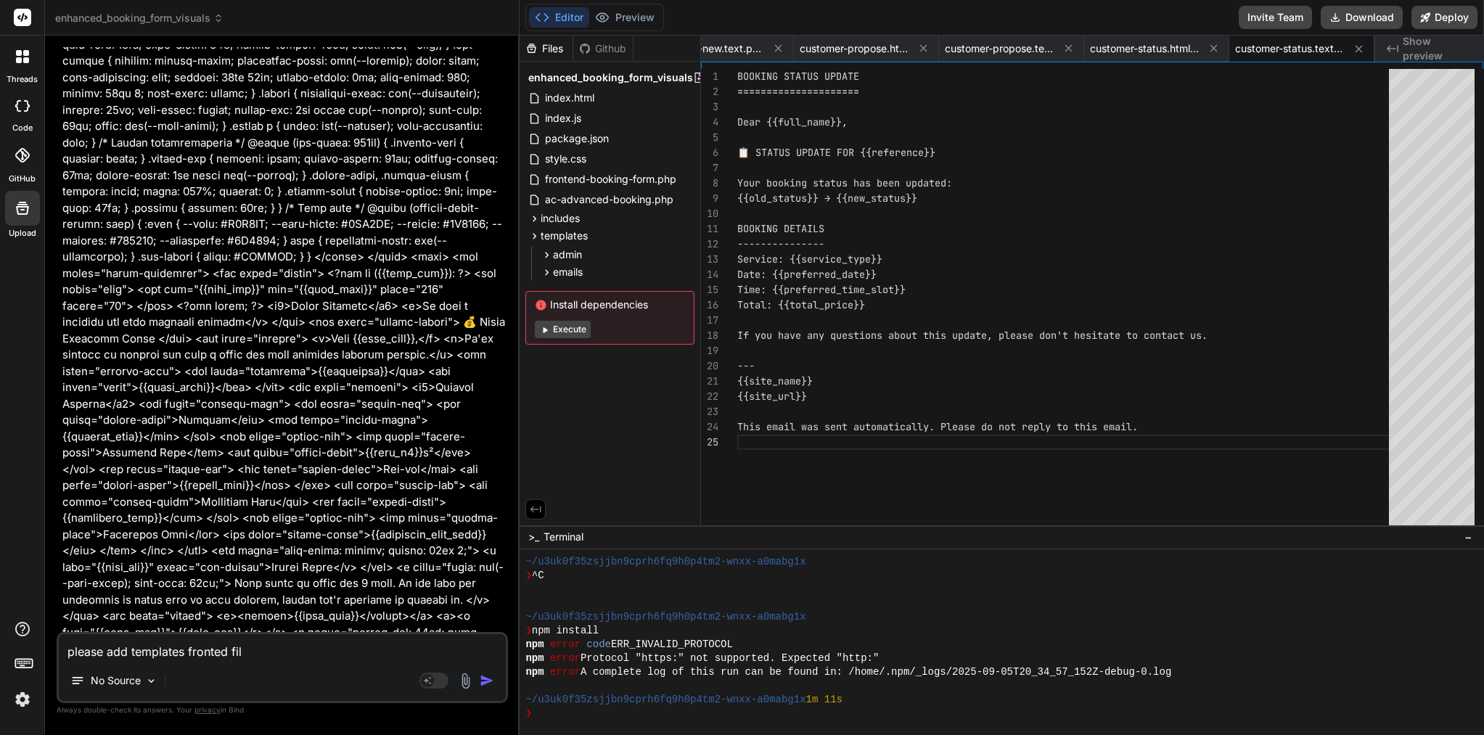
type textarea "please add templates fronted file"
type textarea "x"
type textarea "please add templates fronted filed"
type textarea "x"
type textarea "please add templates fronted filed"
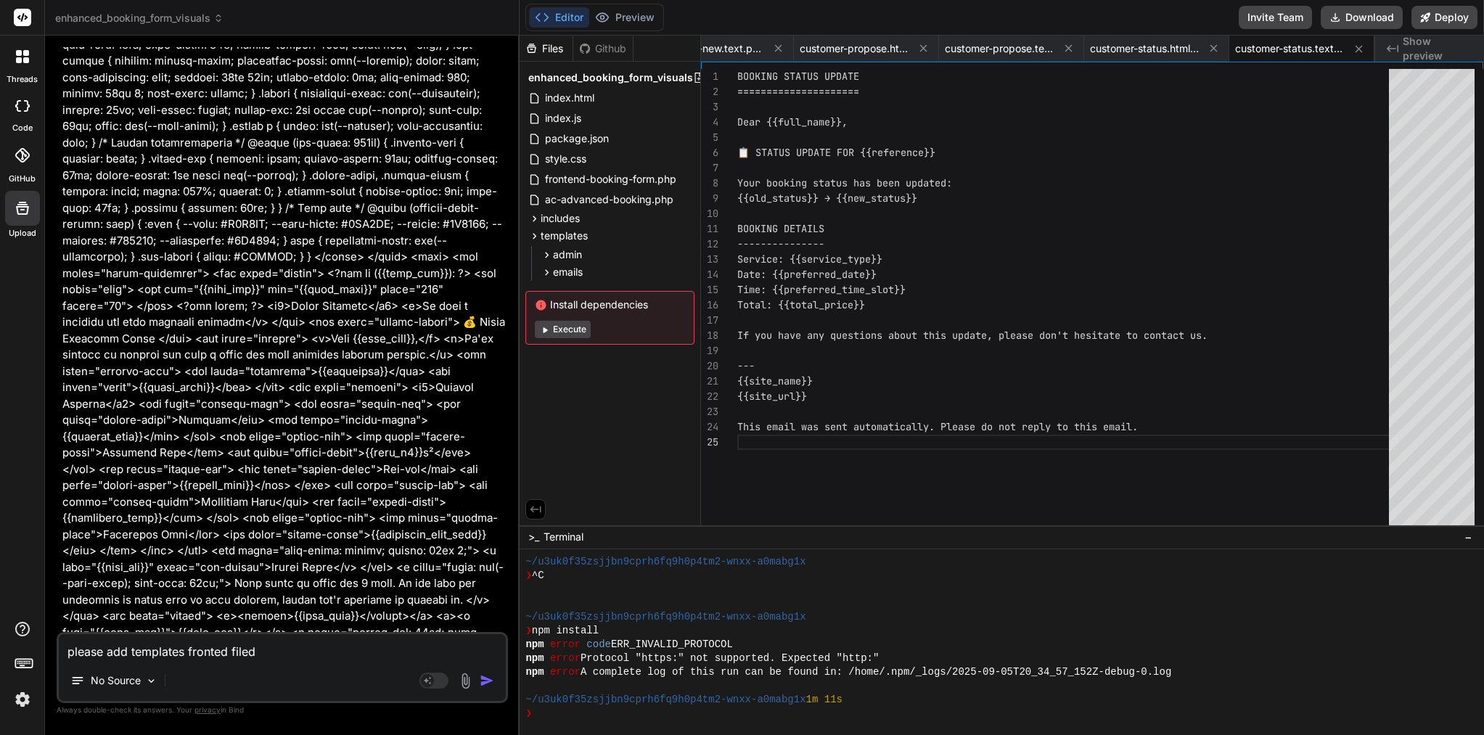
type textarea "x"
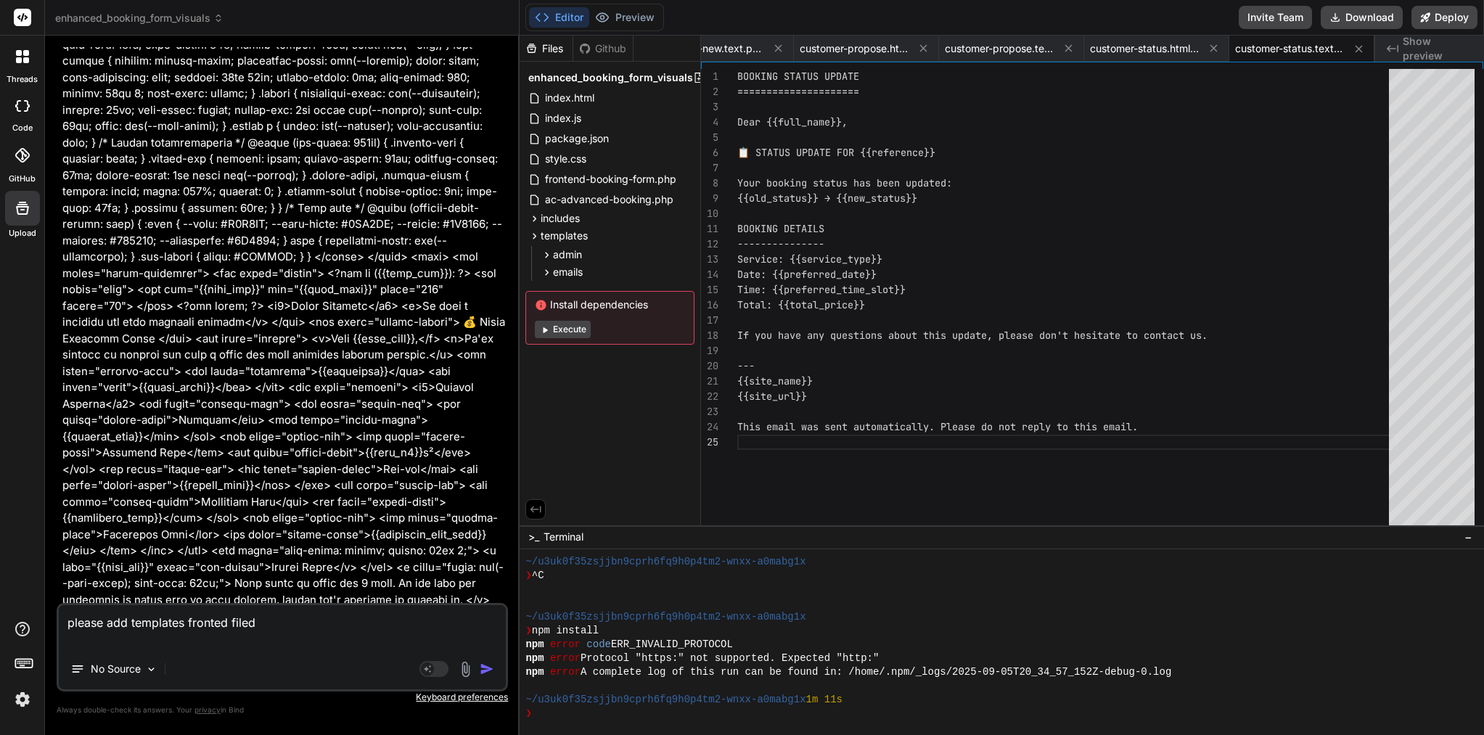
paste textarea "<?php /** * Frontend Booking Form Template * Enhanced with better empty state h…"
type textarea "please add templates fronted filed <?php /** * Frontend Booking Form Template *…"
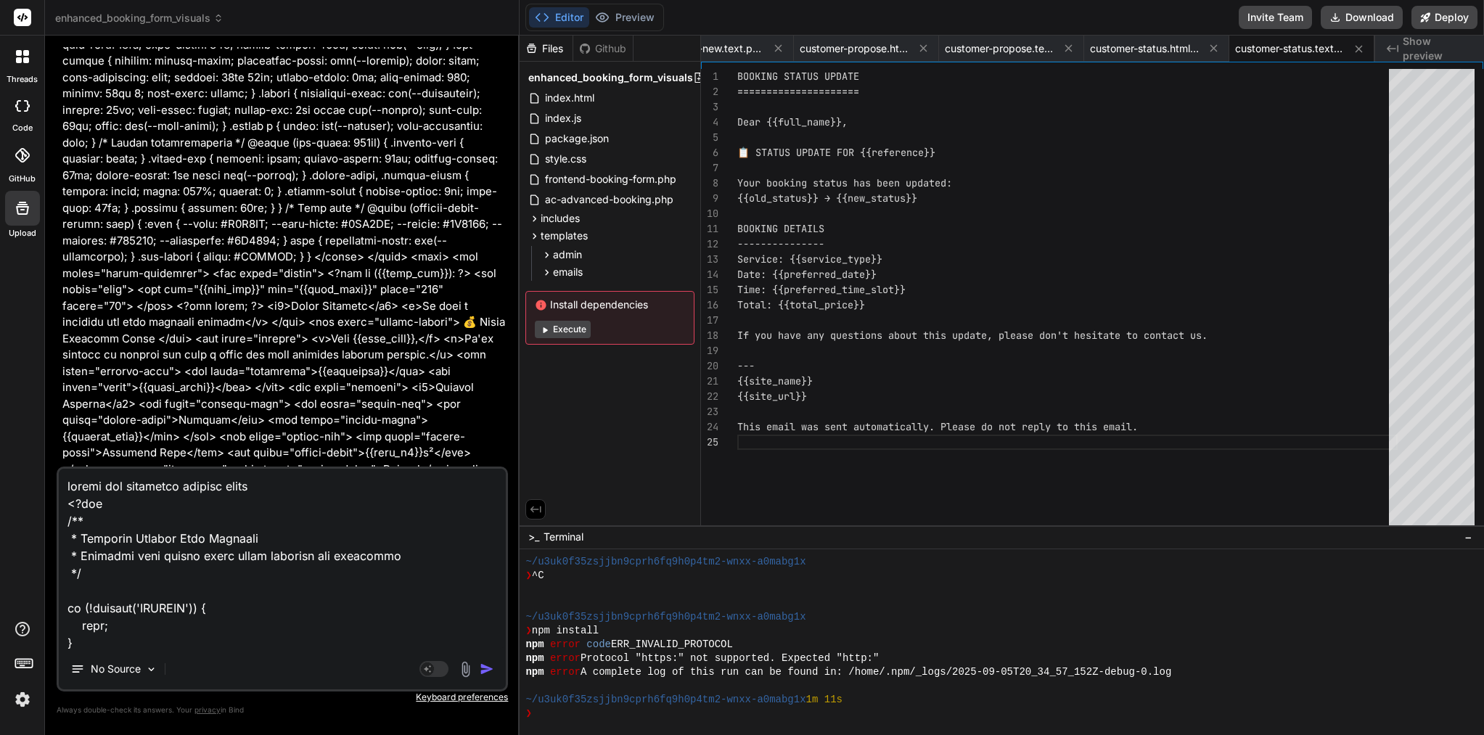
type textarea "x"
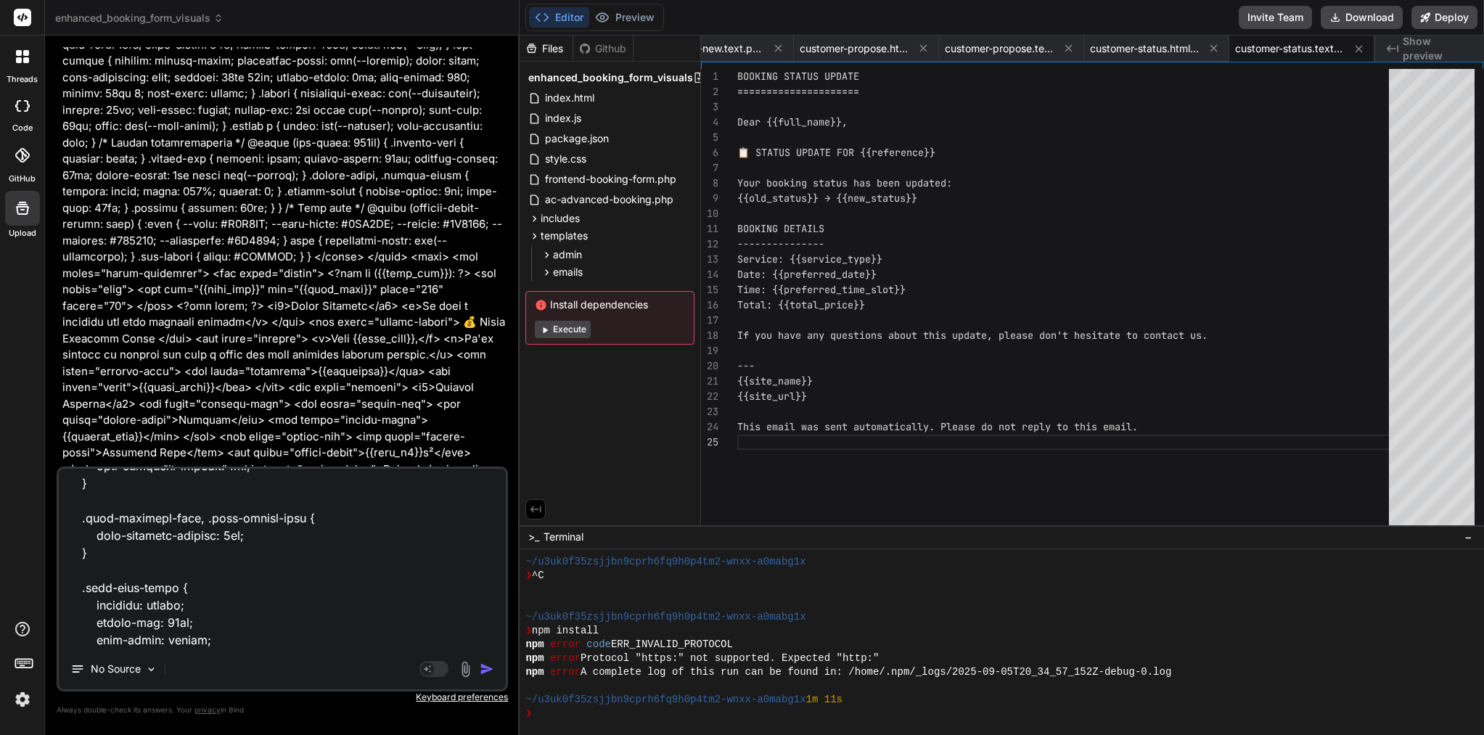
type textarea "please add templates fronted filed <?php /** * Frontend Booking Form Template *…"
click at [488, 664] on img "button" at bounding box center [487, 669] width 15 height 15
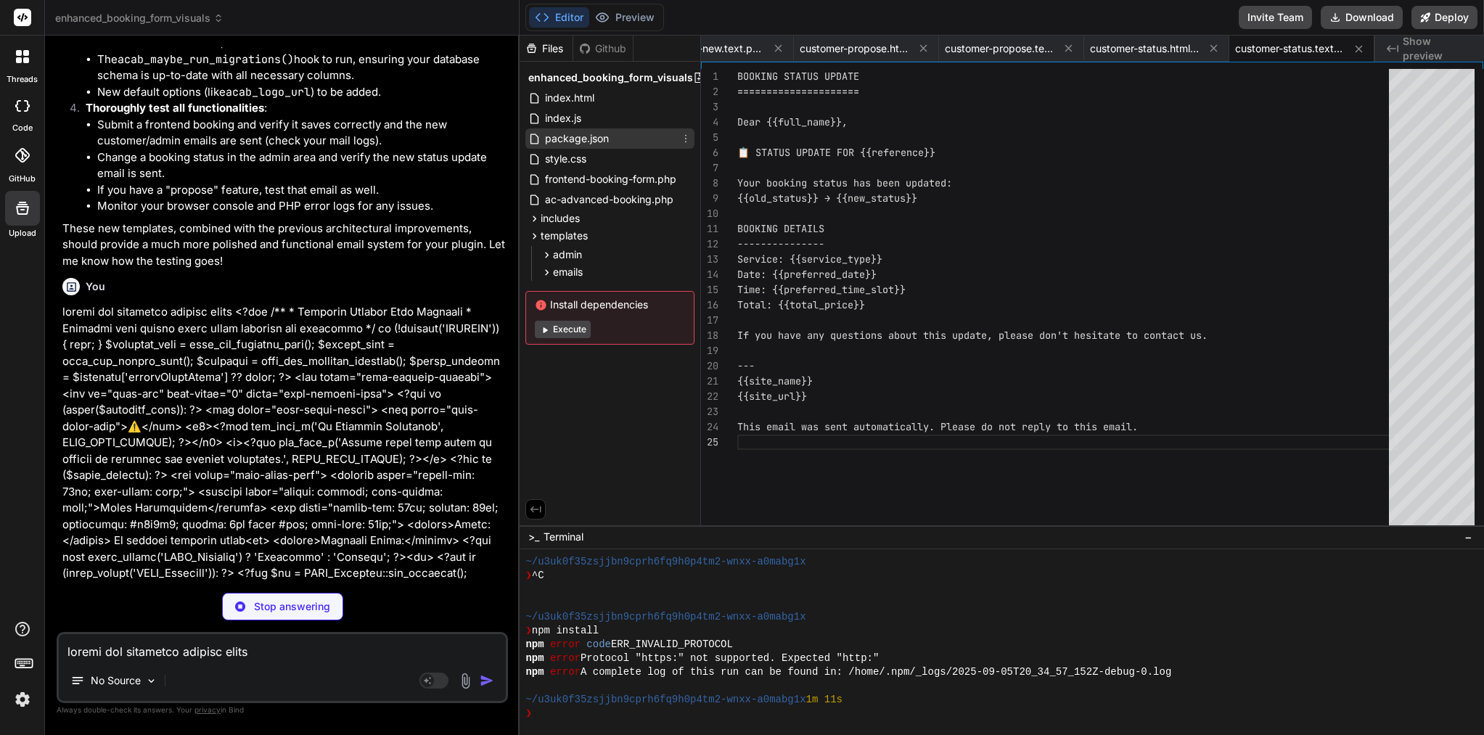
scroll to position [0, 0]
type textarea "x"
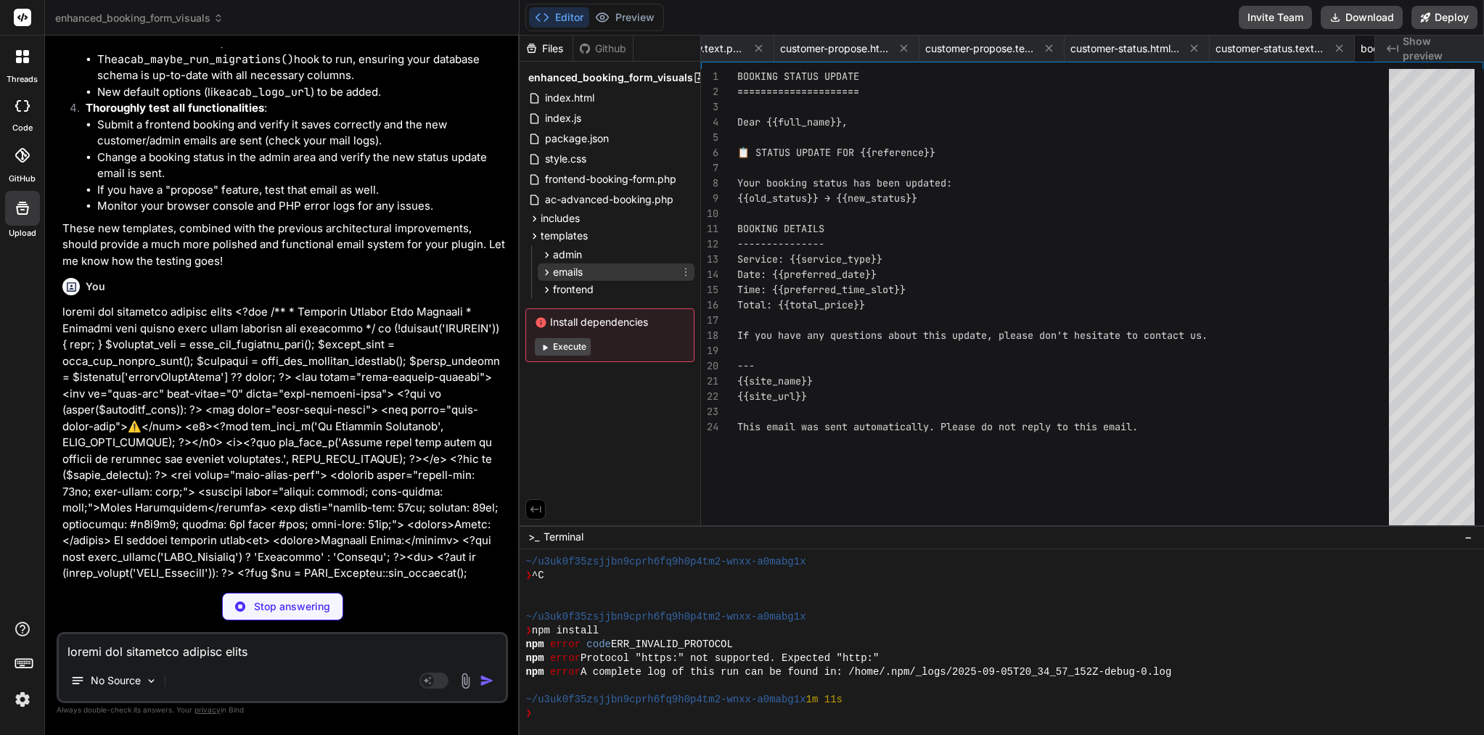
type textarea "</style>"
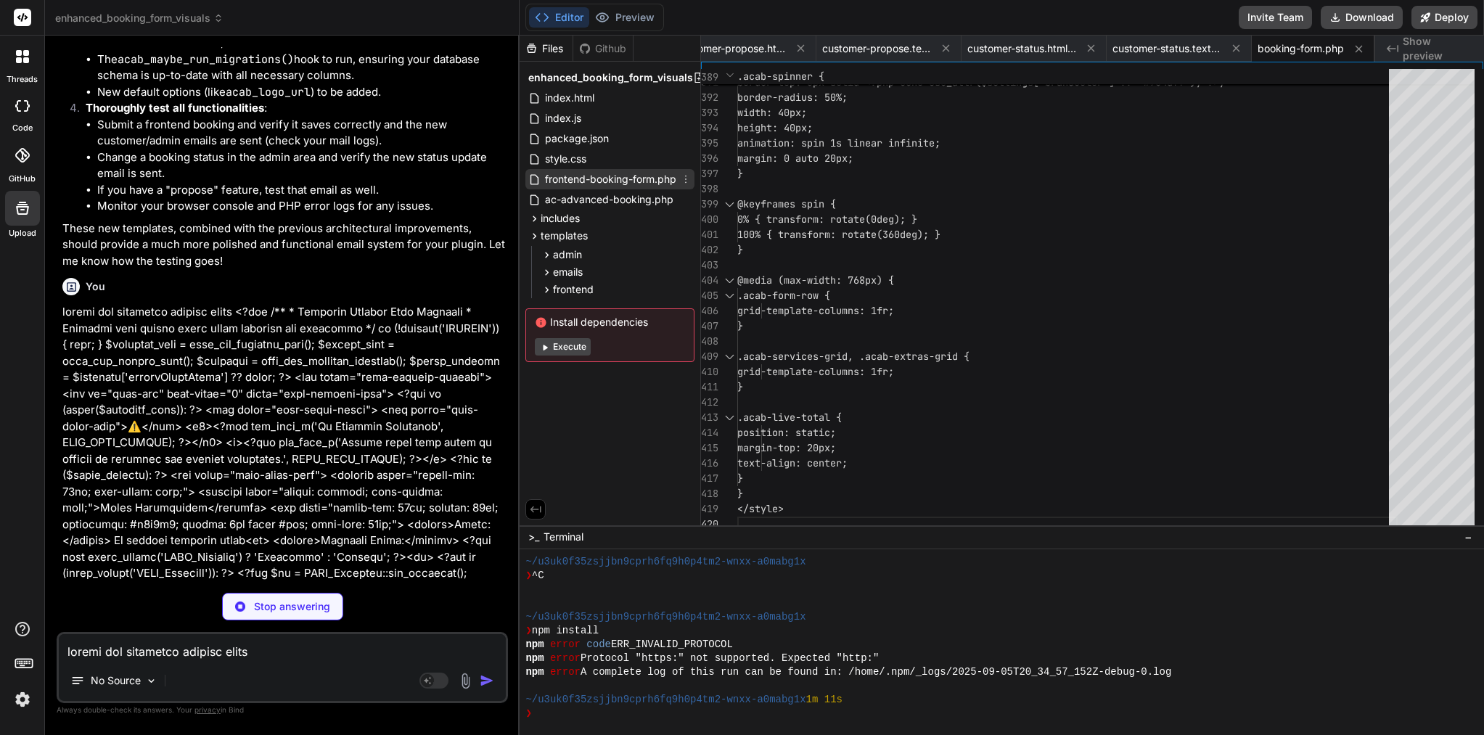
type textarea "x"
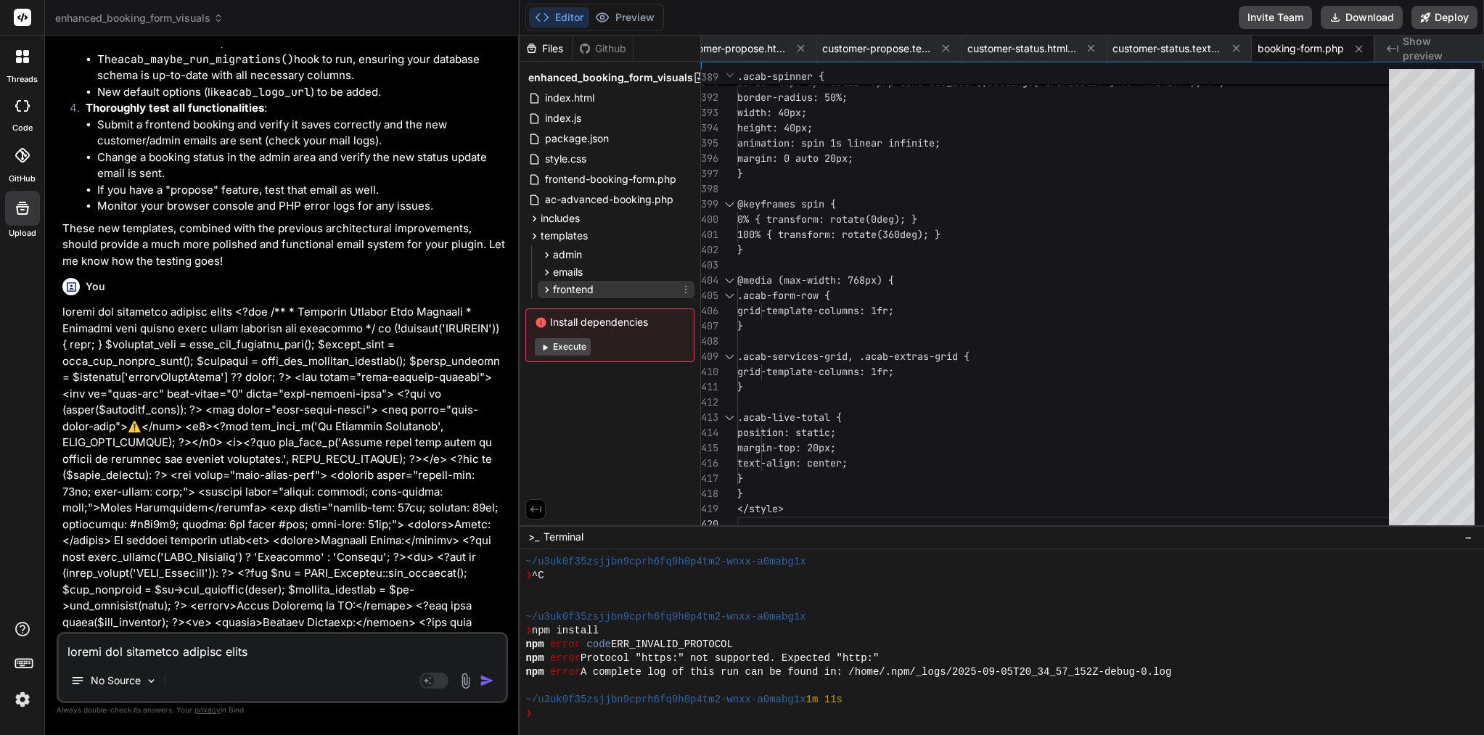
click at [546, 290] on icon at bounding box center [547, 290] width 12 height 12
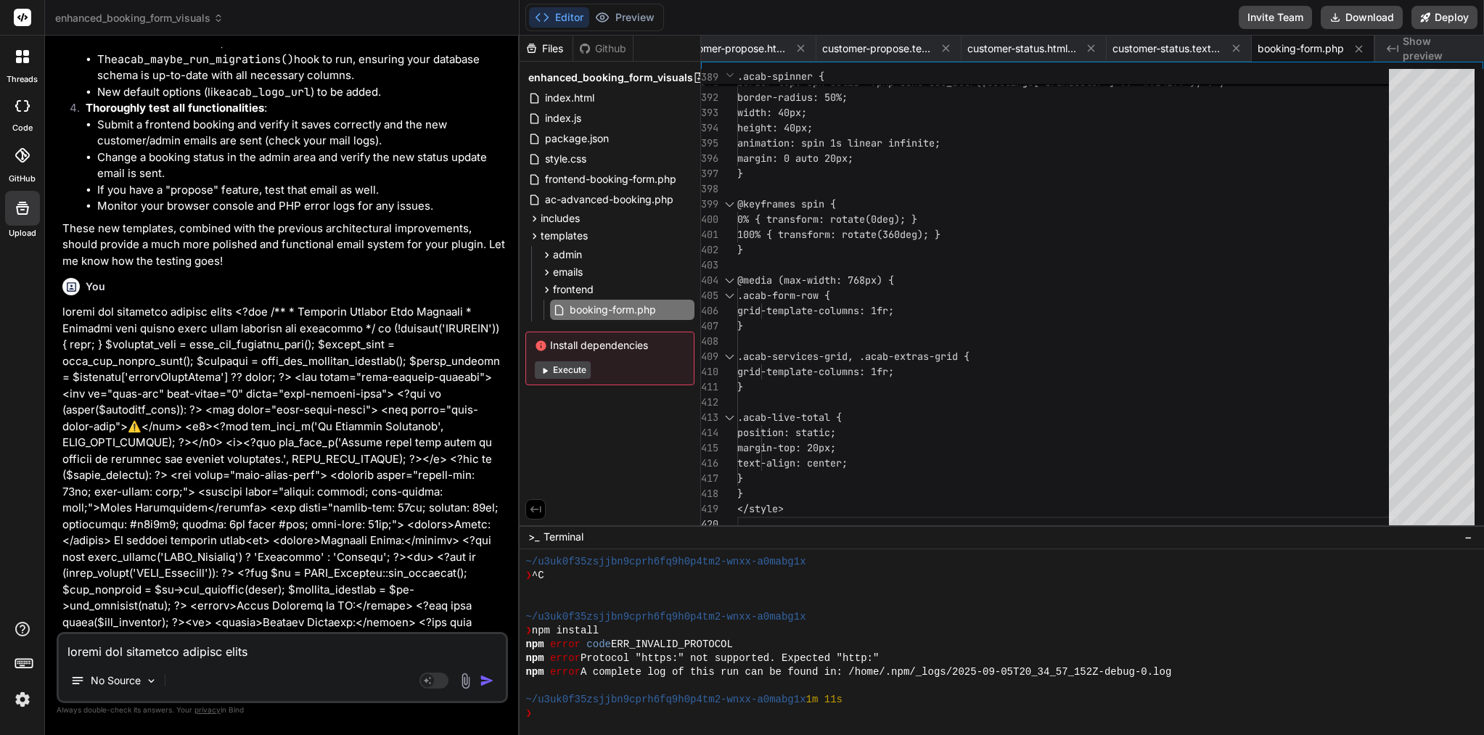
scroll to position [108758, 0]
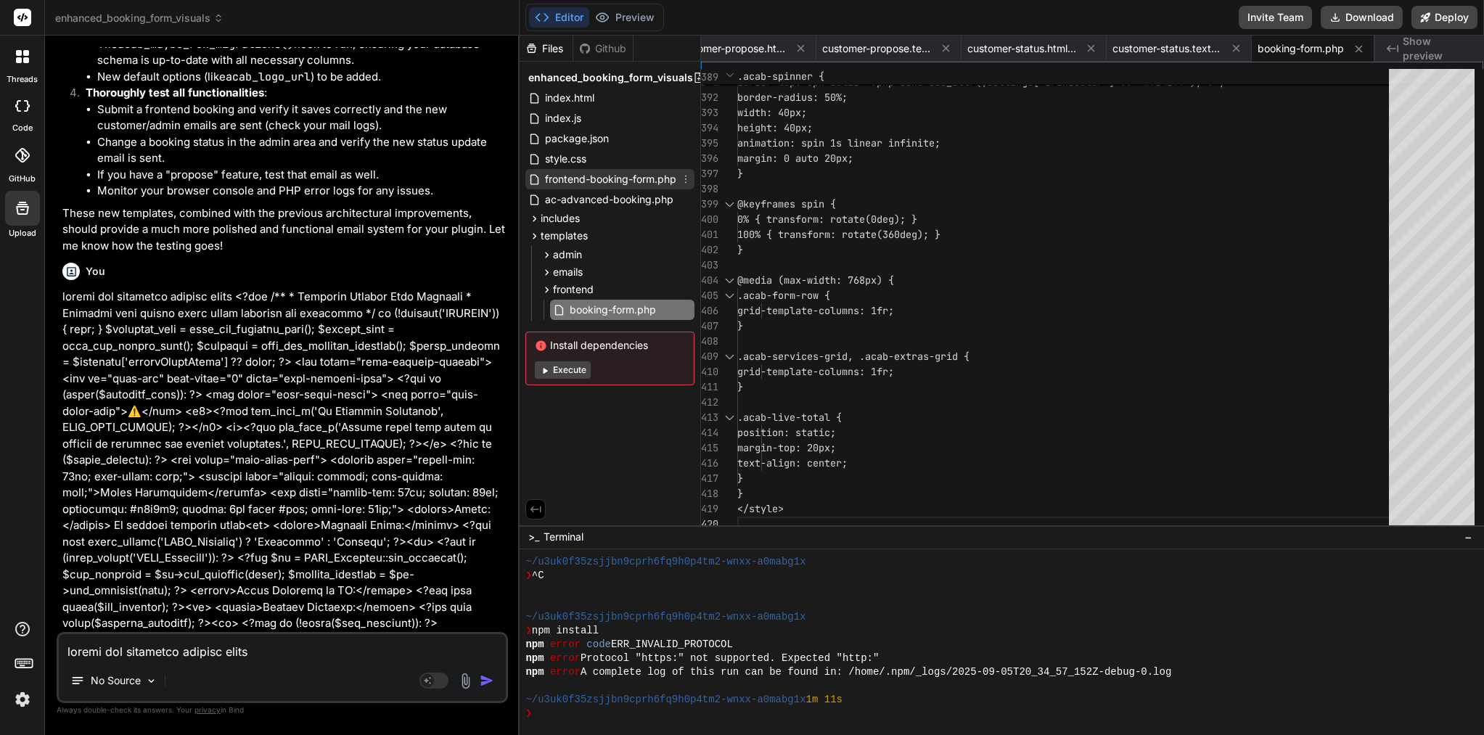
click at [660, 182] on span "frontend-booking-form.php" at bounding box center [611, 179] width 134 height 17
click at [686, 179] on icon at bounding box center [686, 179] width 12 height 12
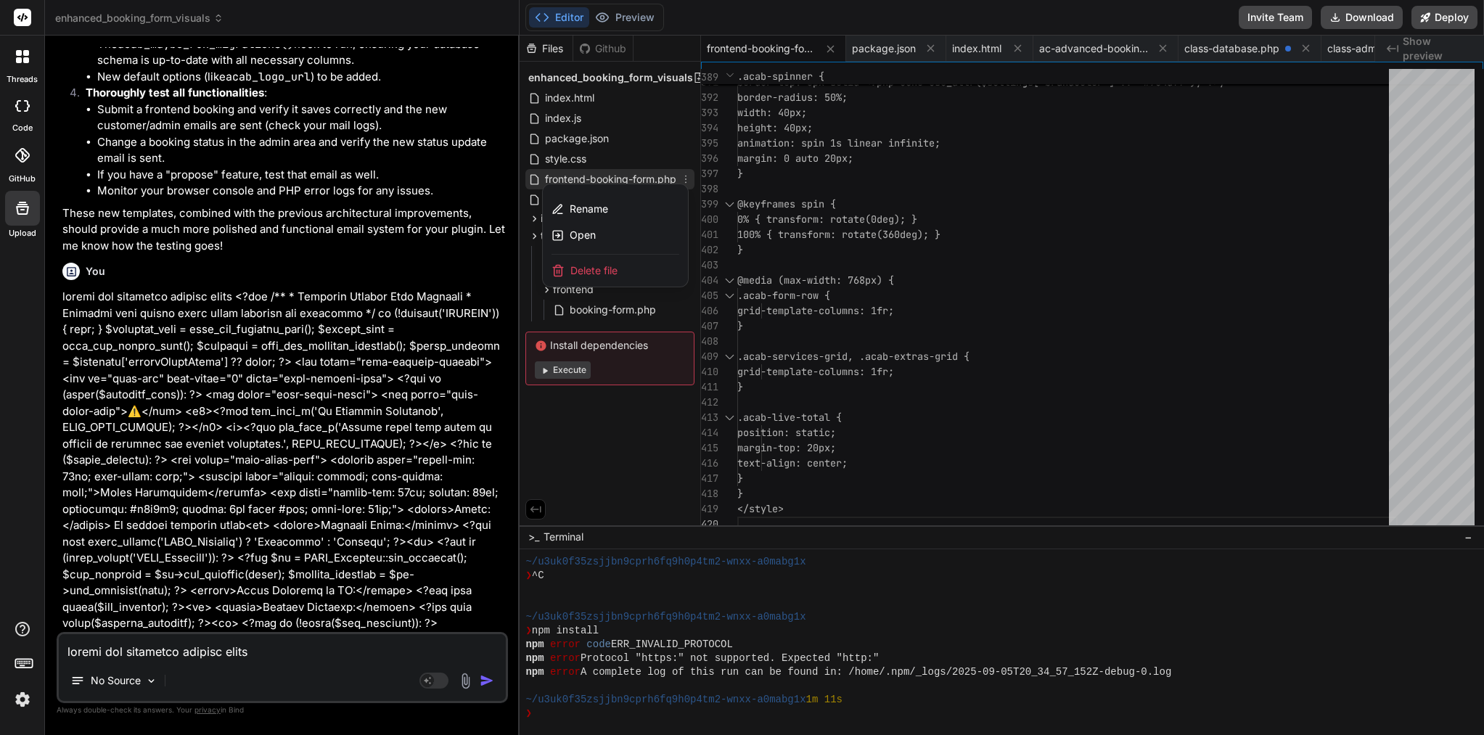
click at [608, 268] on span "Delete file" at bounding box center [593, 270] width 47 height 15
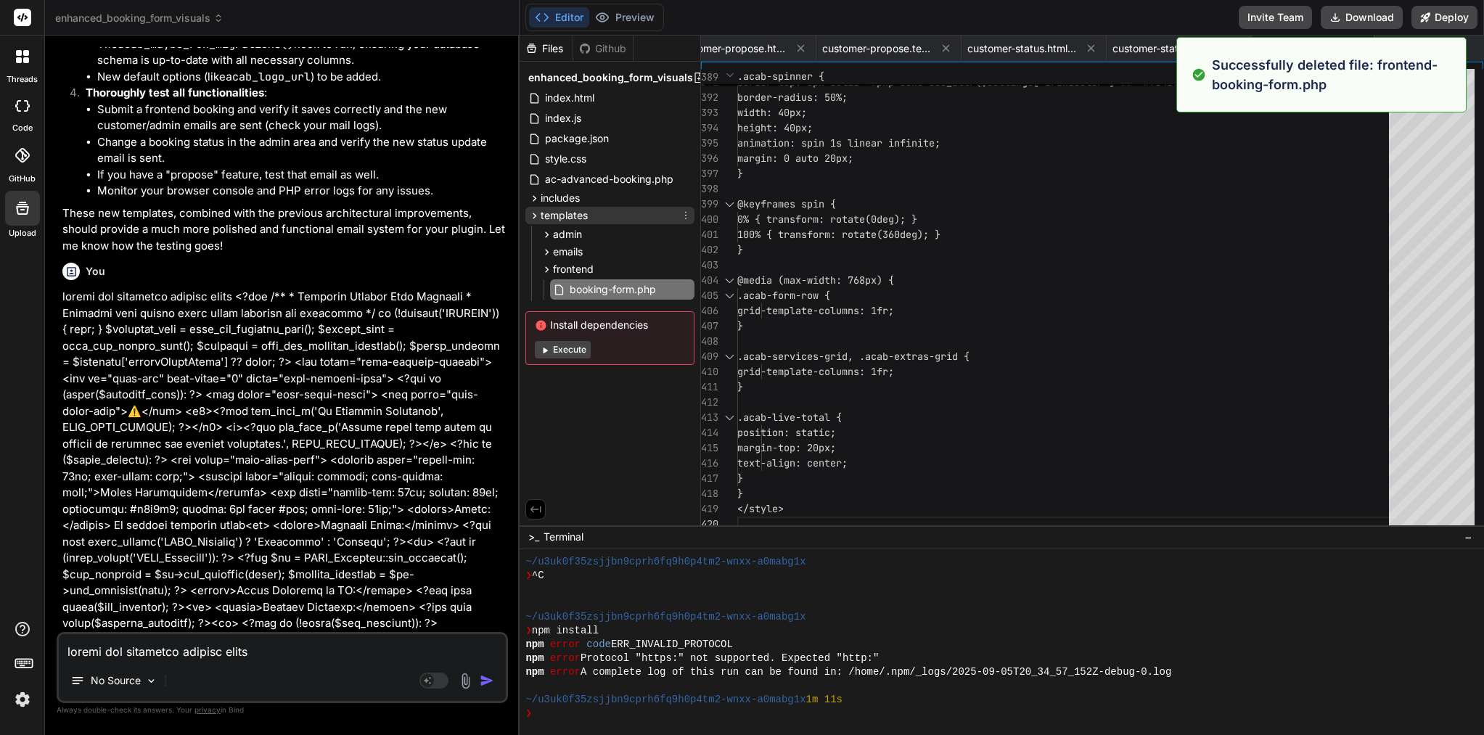
click at [534, 211] on icon at bounding box center [534, 216] width 12 height 12
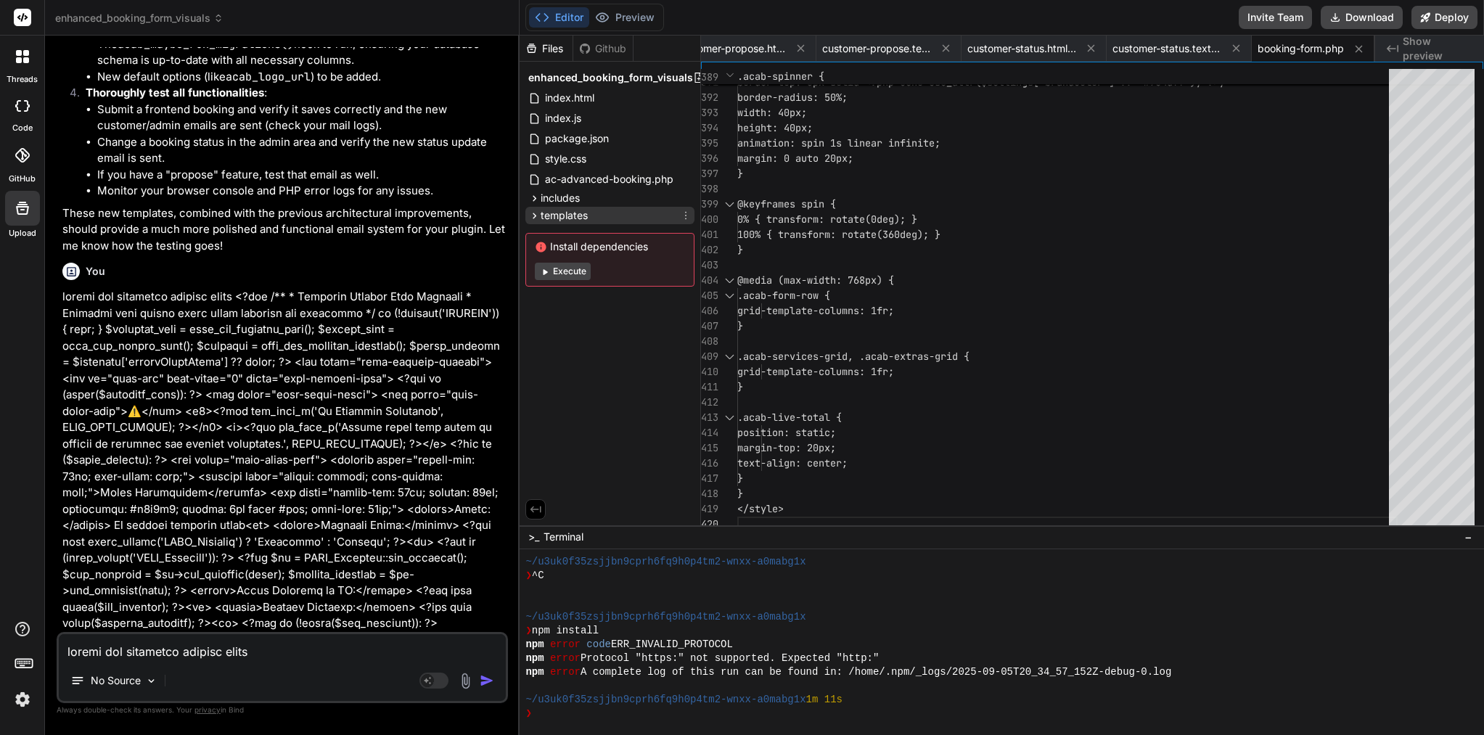
click at [534, 211] on icon at bounding box center [534, 216] width 12 height 12
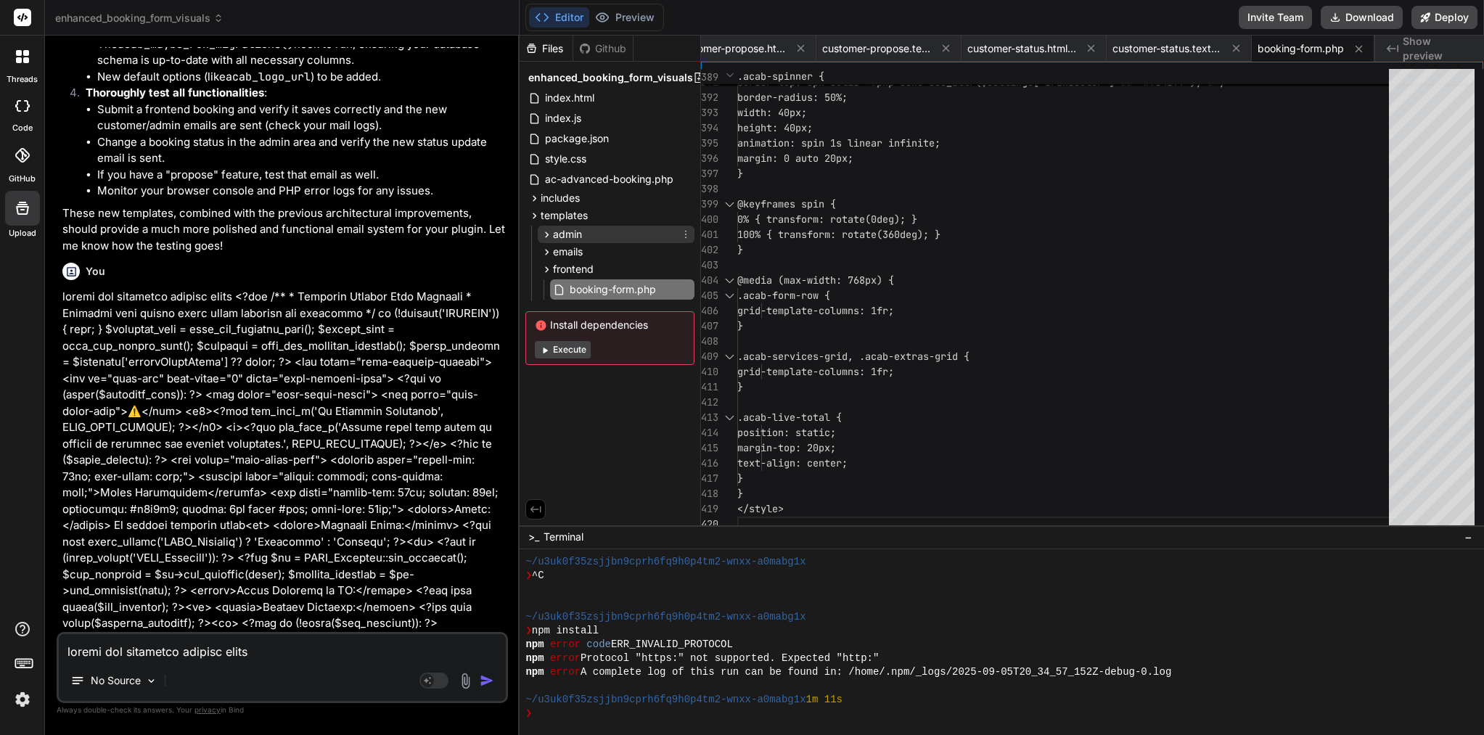
click at [546, 231] on icon at bounding box center [547, 235] width 12 height 12
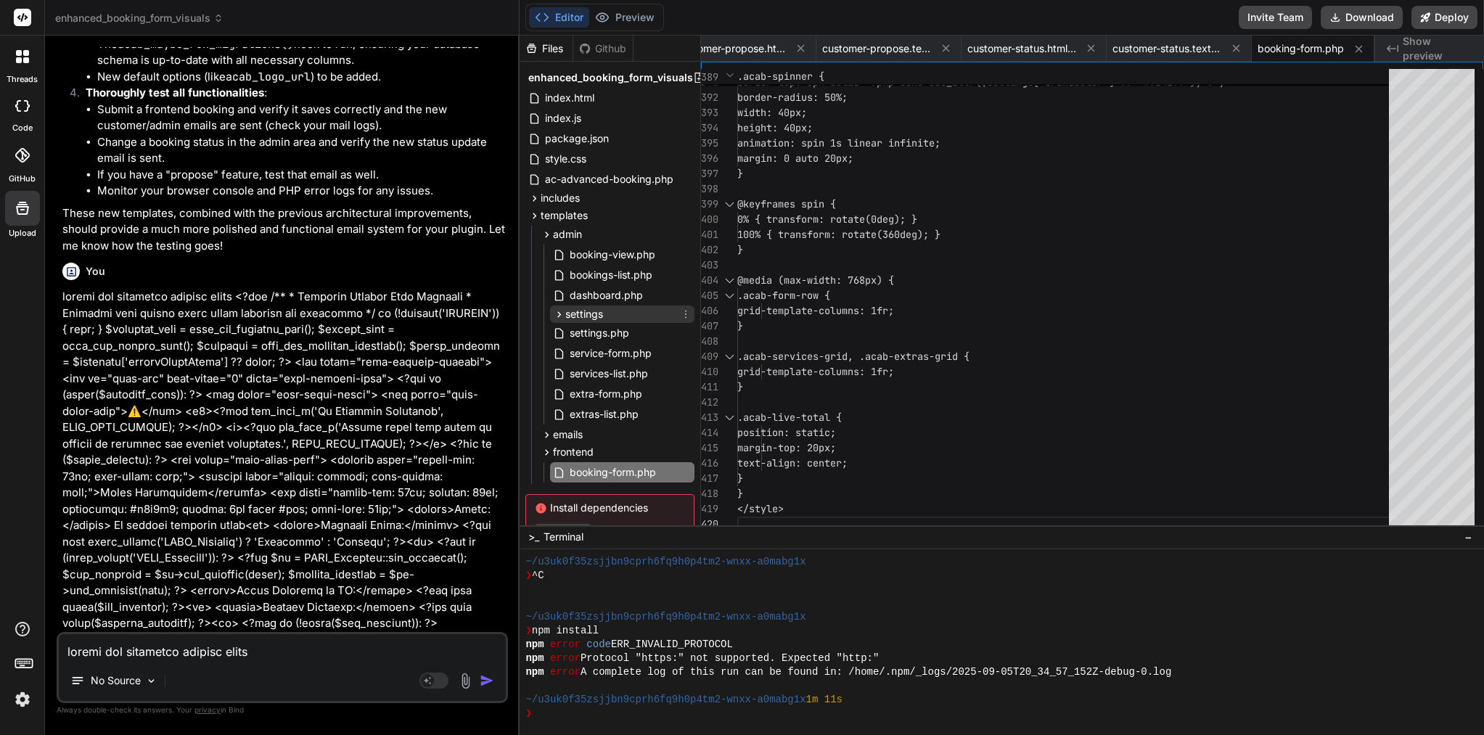
click at [558, 313] on icon at bounding box center [560, 314] width 4 height 6
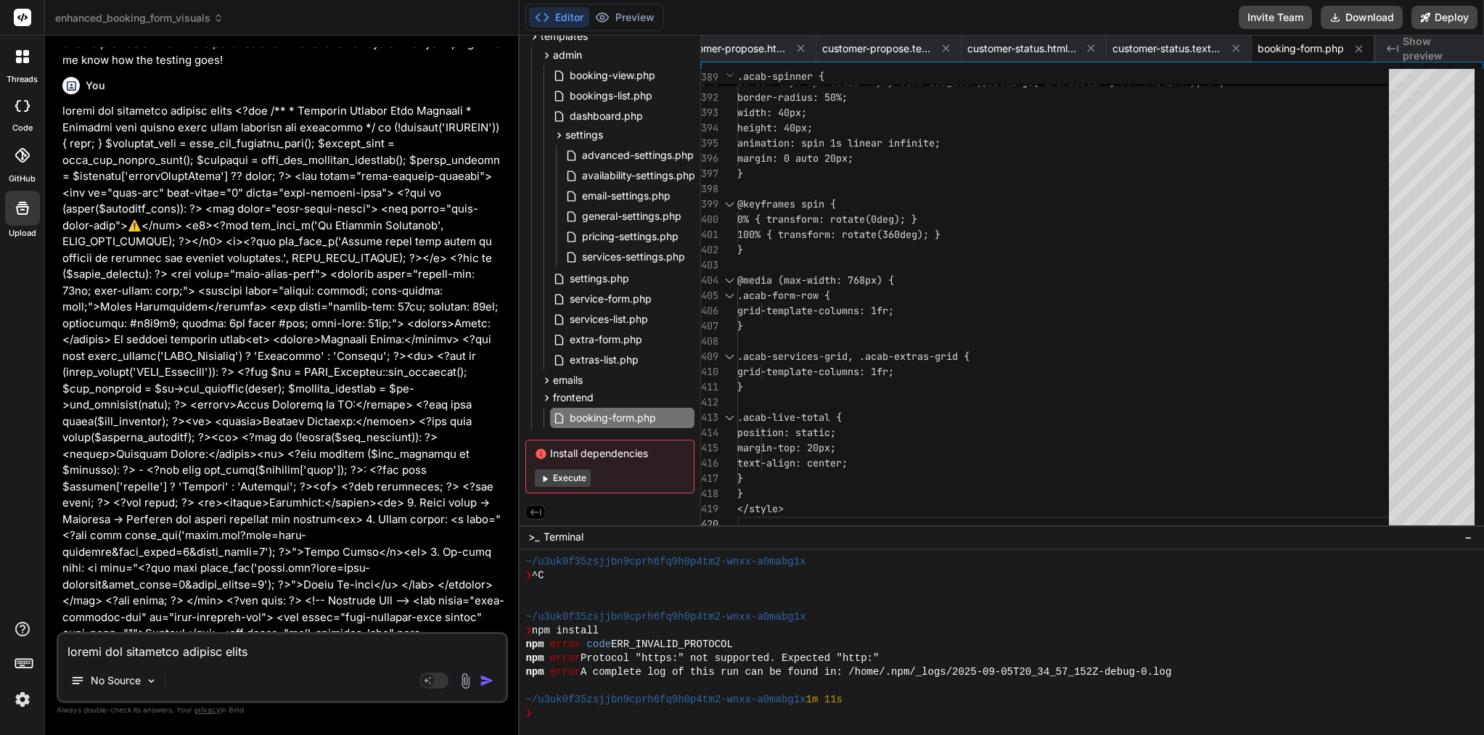
scroll to position [108942, 0]
click at [252, 659] on textarea at bounding box center [282, 647] width 447 height 26
type textarea "p"
type textarea "x"
type textarea "pp"
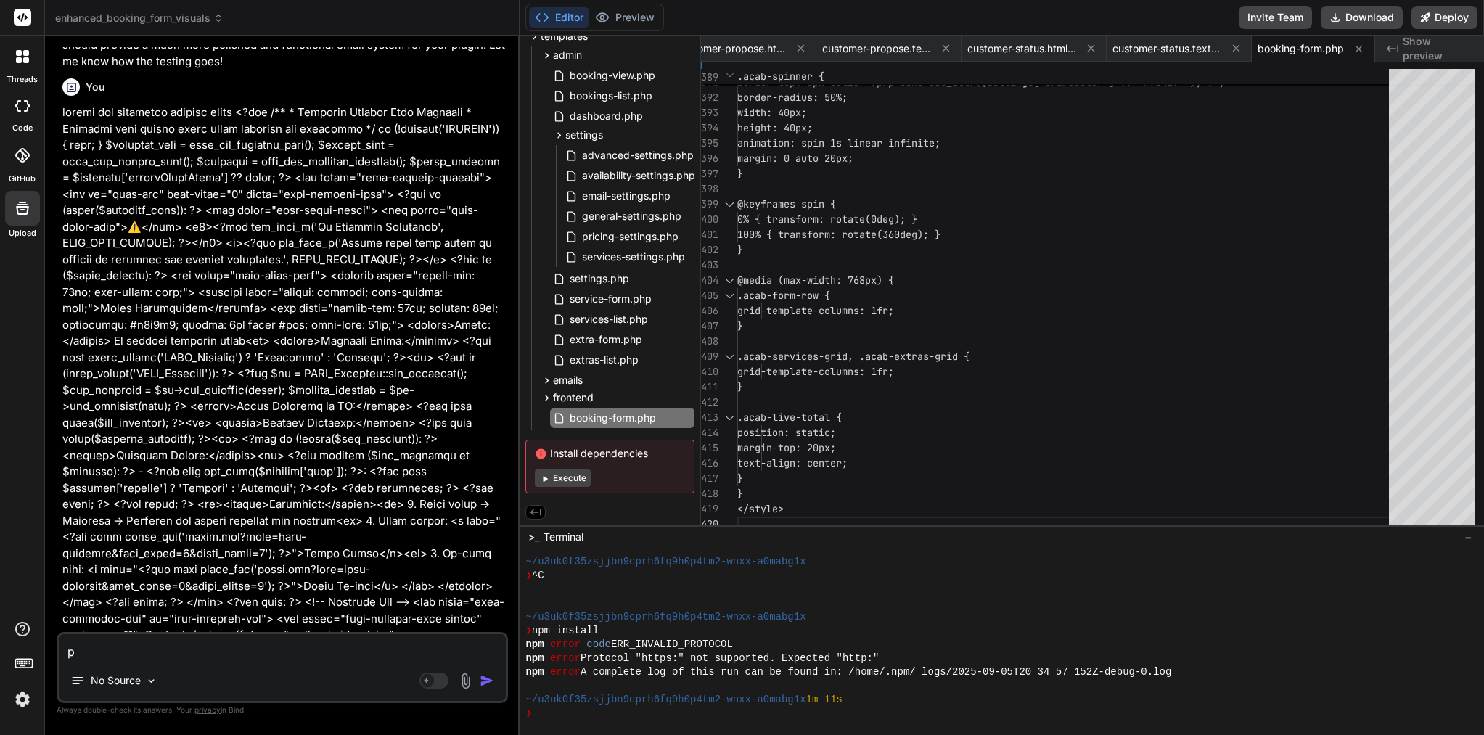
type textarea "x"
type textarea "ppl"
type textarea "x"
type textarea "pple"
type textarea "x"
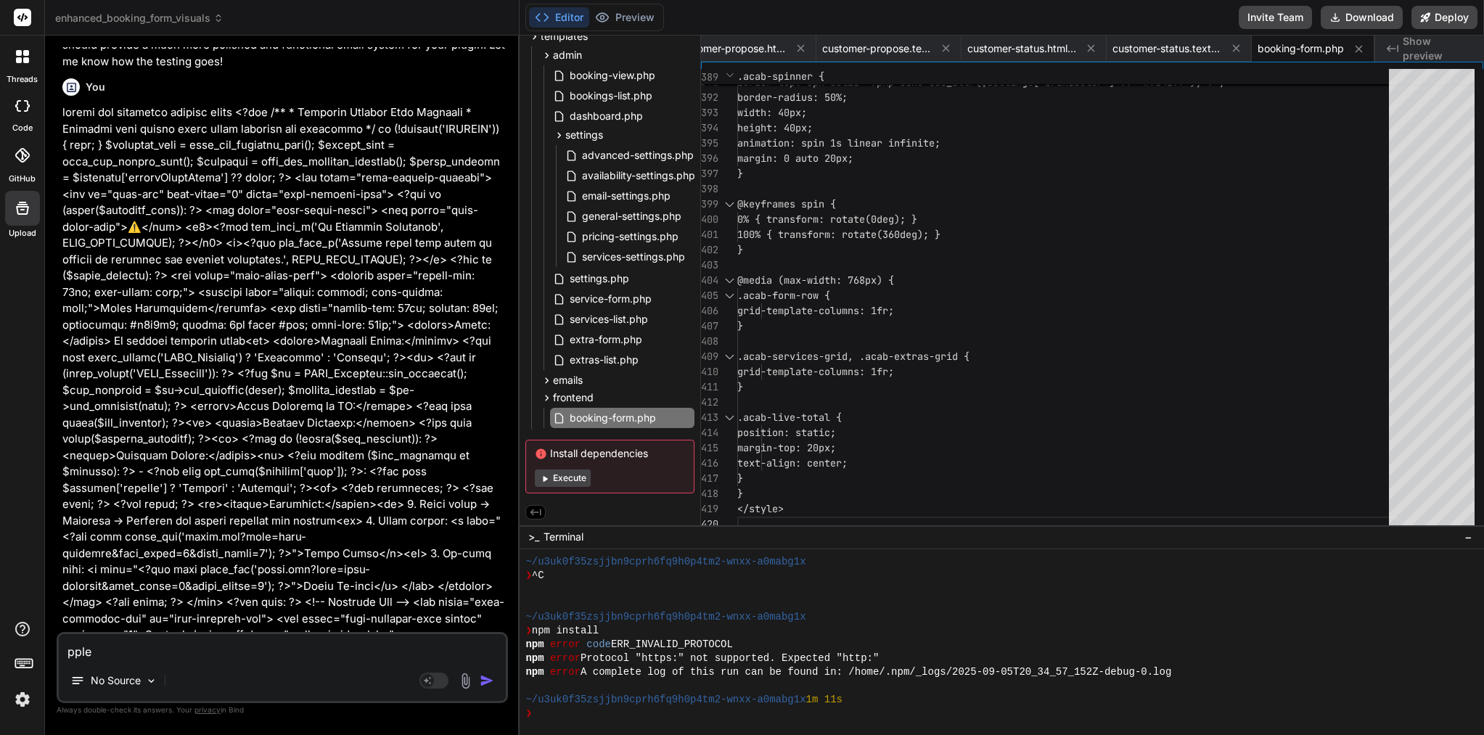
type textarea "pplea"
type textarea "x"
type textarea "ppleas"
type textarea "x"
type textarea "pplease"
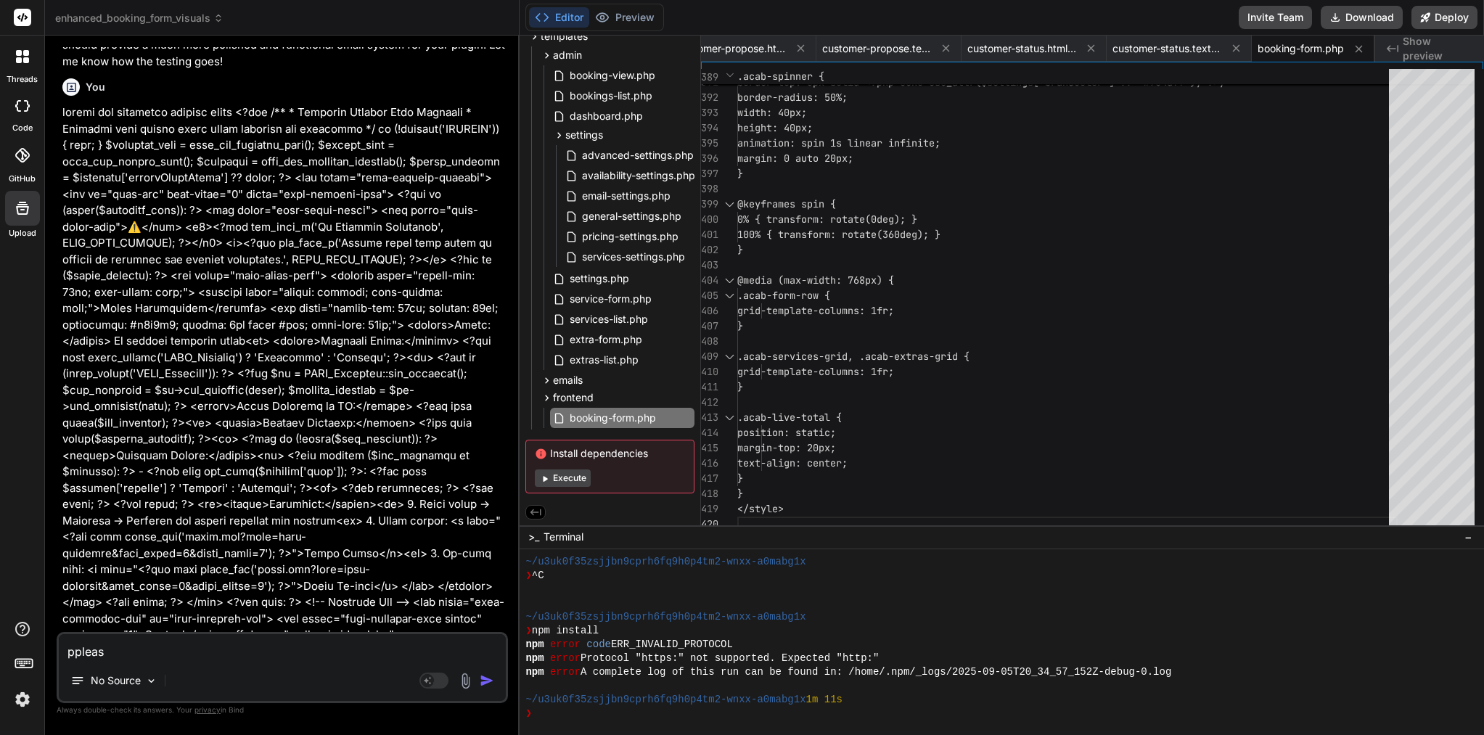
type textarea "x"
type textarea "please"
type textarea "x"
type textarea "please r"
type textarea "x"
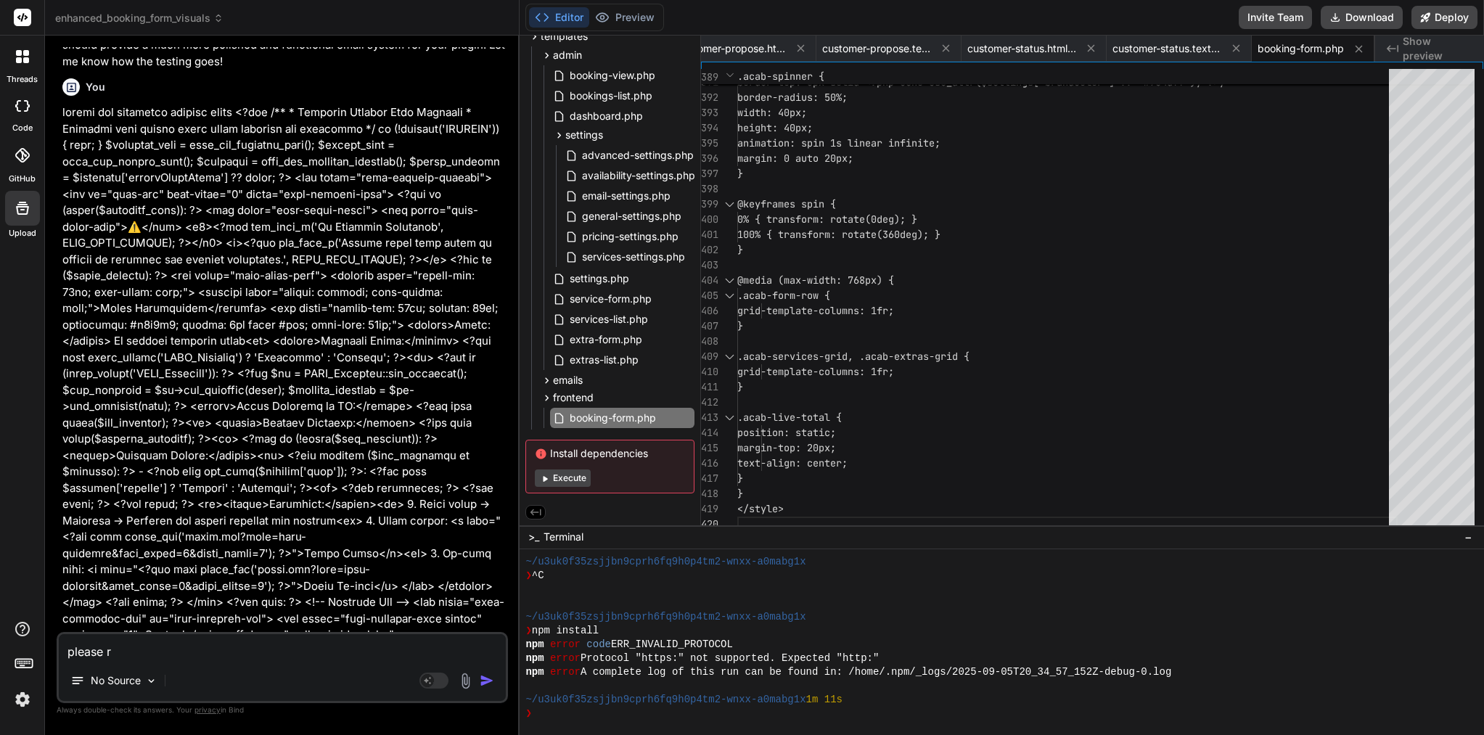
type textarea "please re"
type textarea "x"
type textarea "please rev"
type textarea "x"
type textarea "please revi"
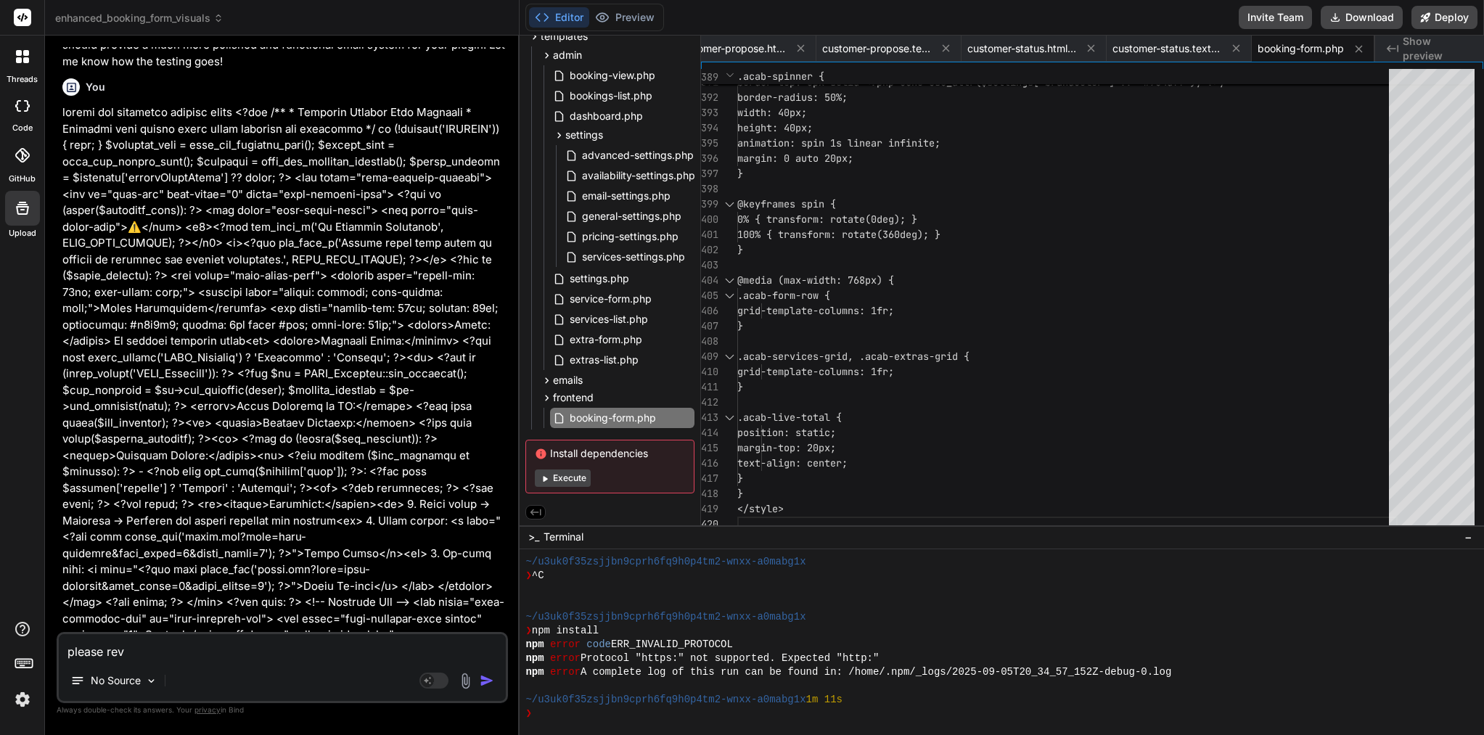
type textarea "x"
type textarea "please revie"
type textarea "x"
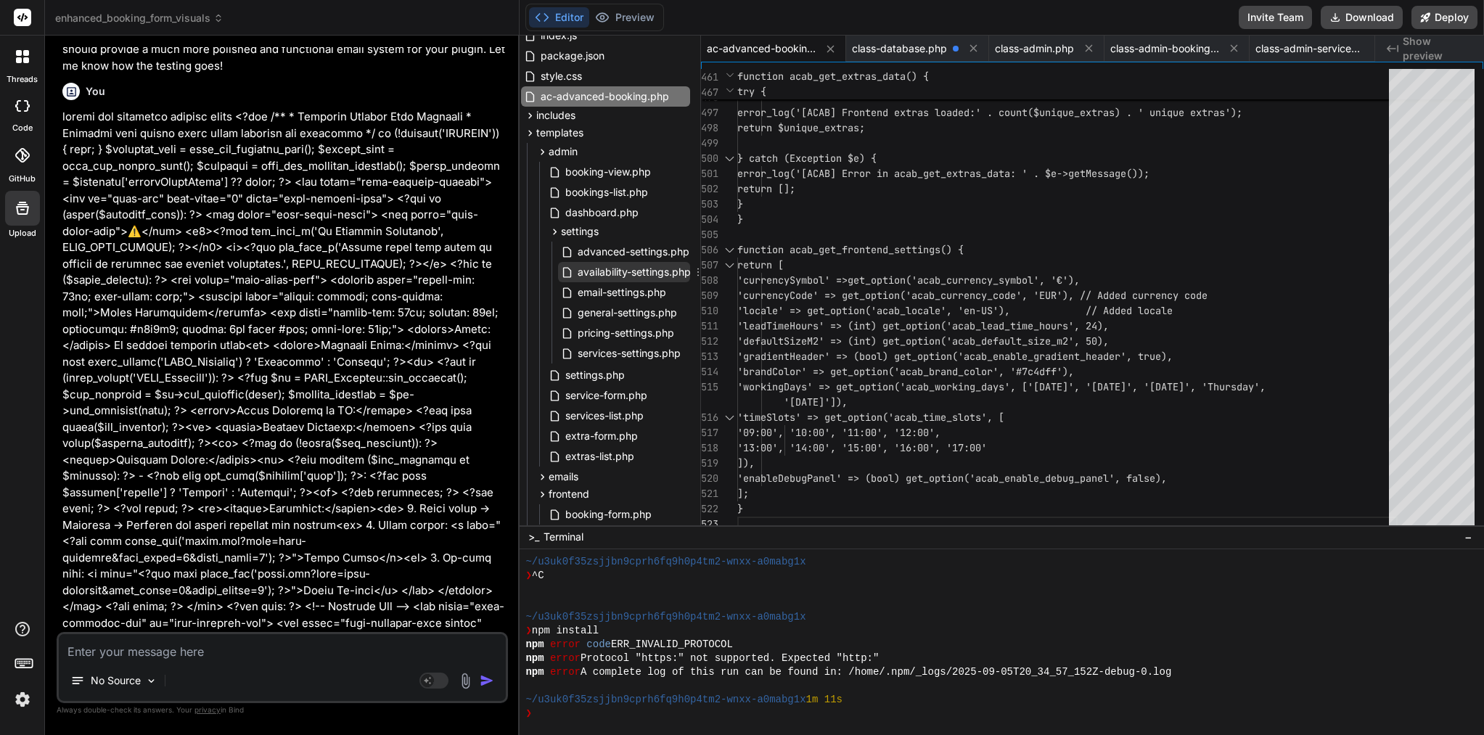
scroll to position [82, 5]
click at [542, 151] on icon at bounding box center [543, 152] width 4 height 6
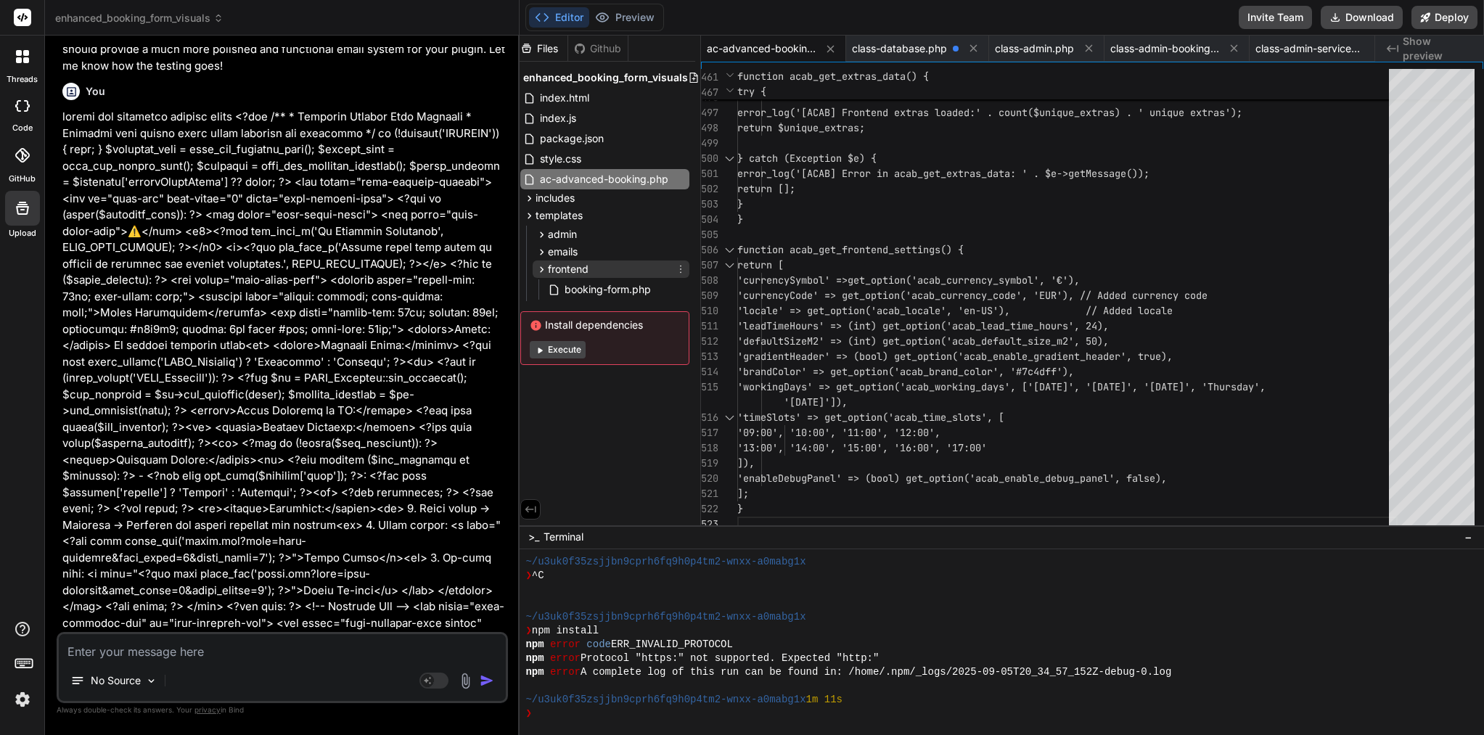
click at [542, 269] on icon at bounding box center [542, 269] width 12 height 12
click at [530, 214] on icon at bounding box center [530, 216] width 4 height 6
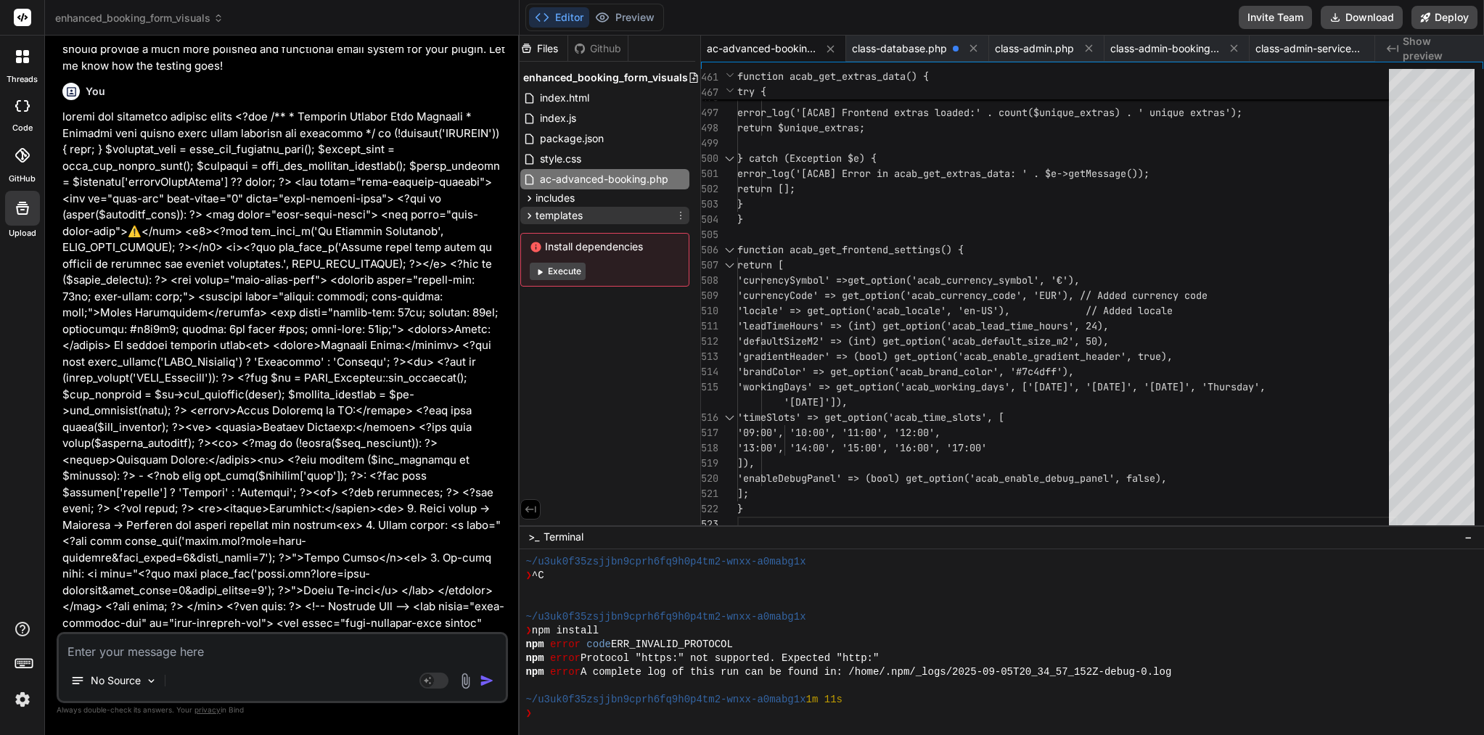
click at [530, 214] on icon at bounding box center [530, 216] width 4 height 6
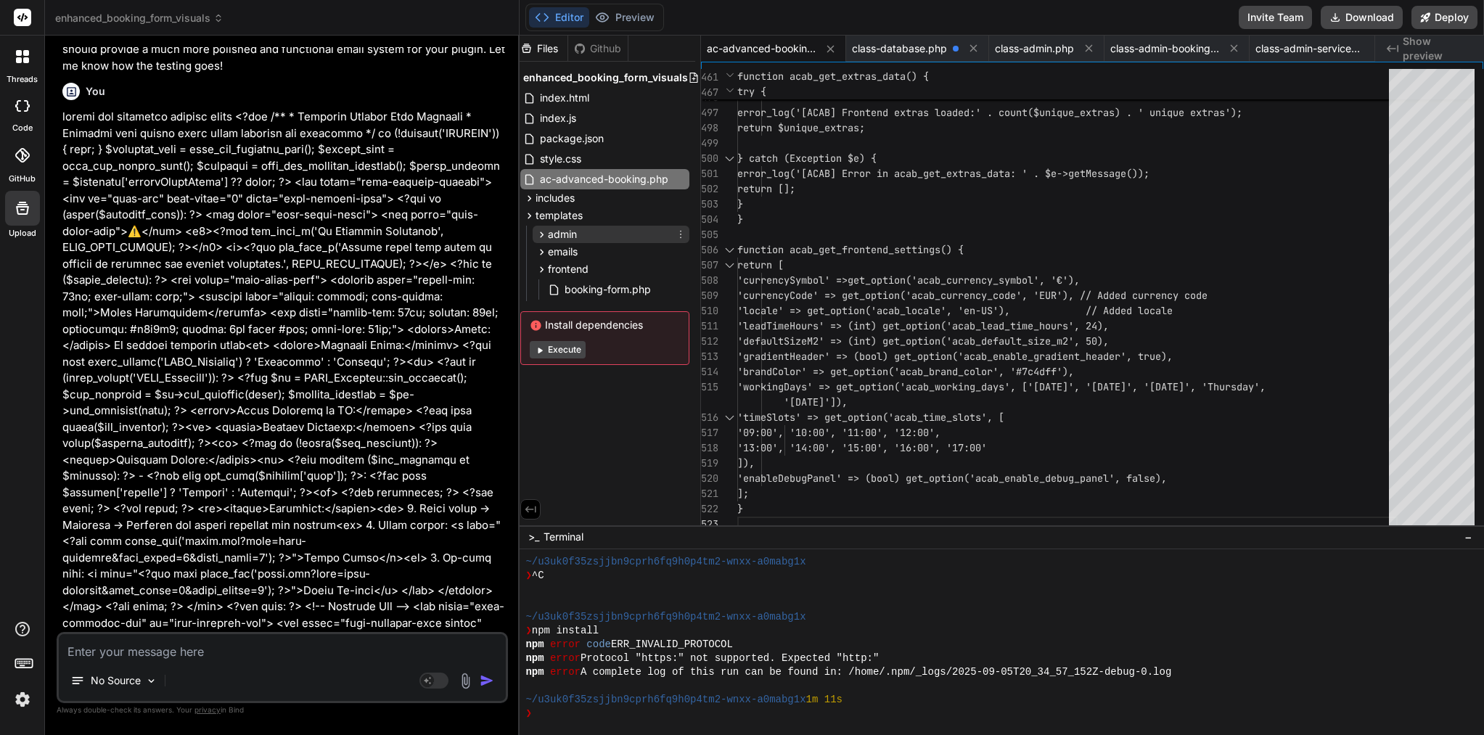
click at [539, 240] on icon at bounding box center [542, 235] width 12 height 12
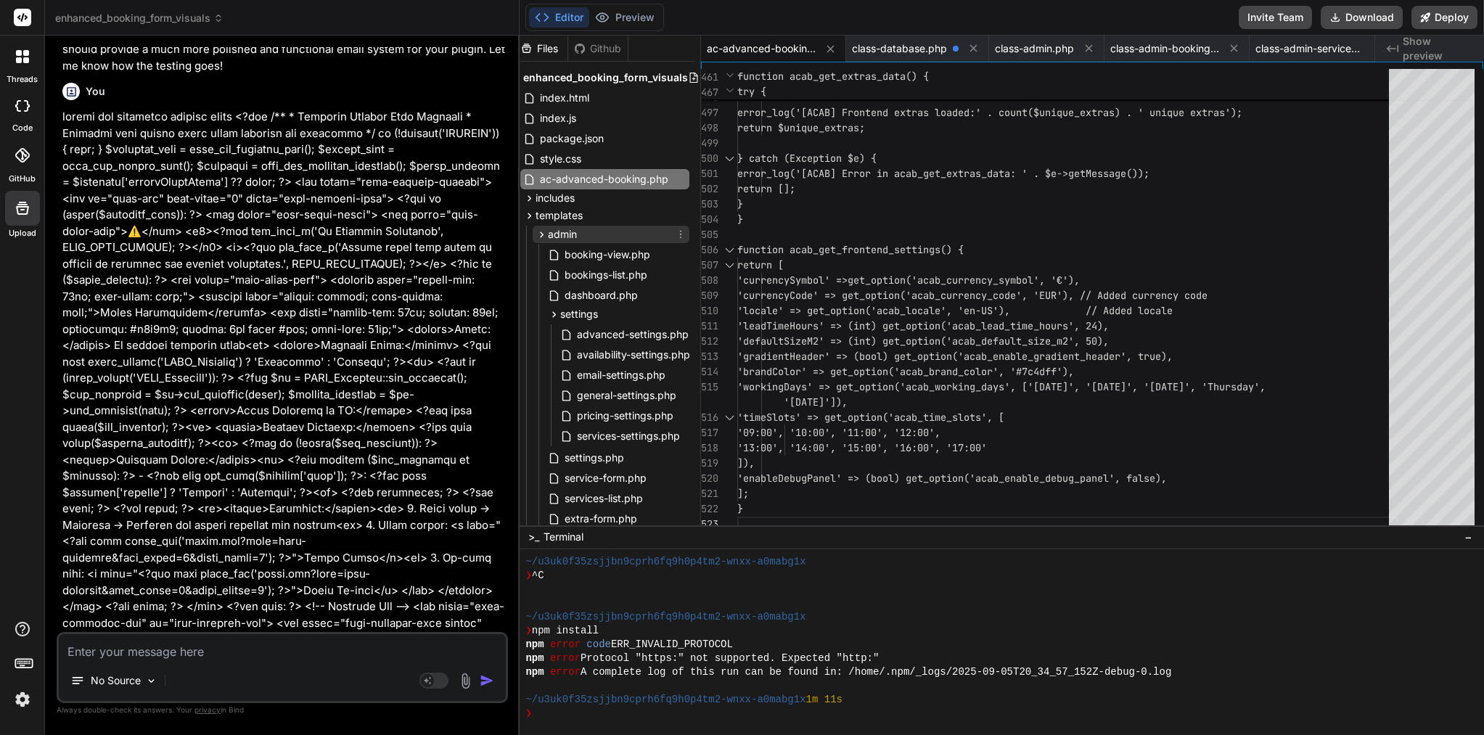
click at [539, 242] on div "admin" at bounding box center [611, 234] width 157 height 17
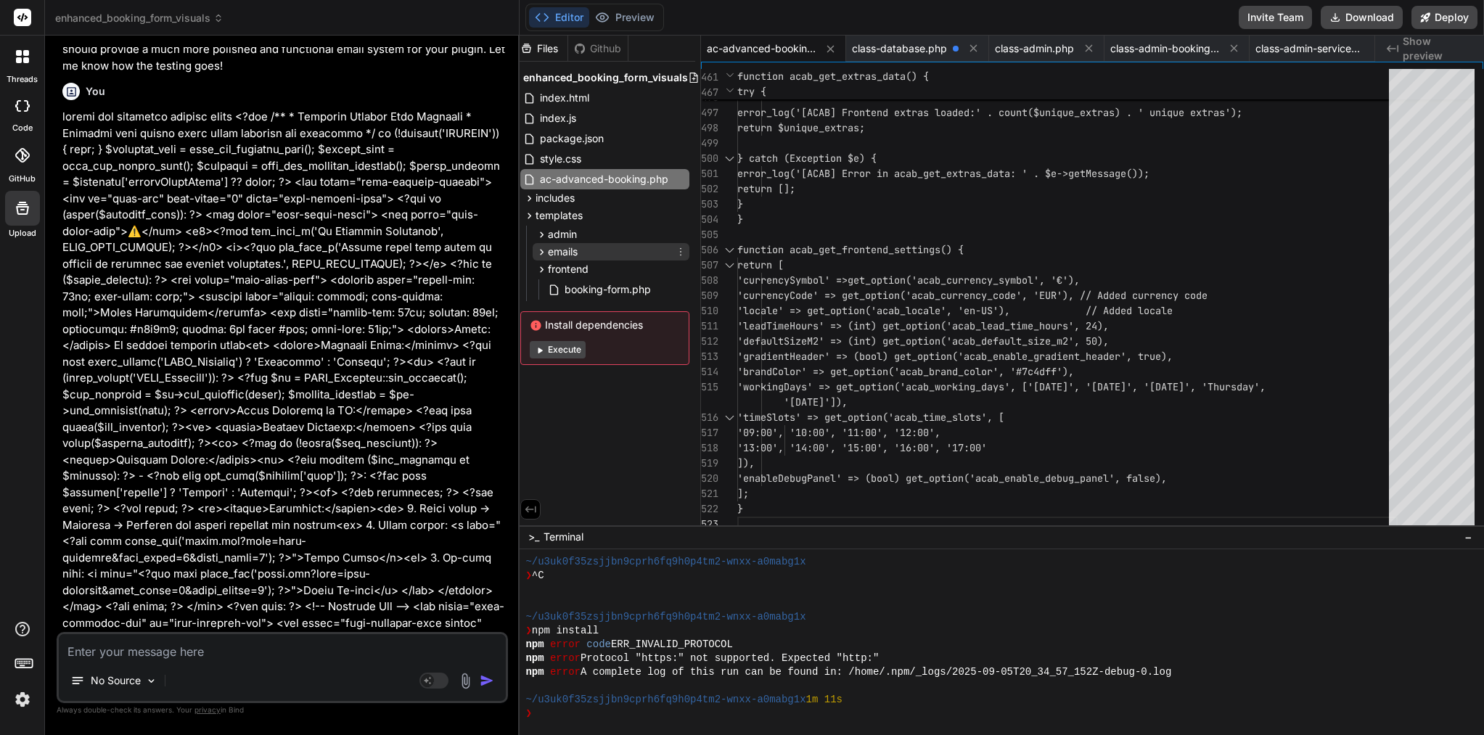
click at [541, 251] on icon at bounding box center [542, 252] width 12 height 12
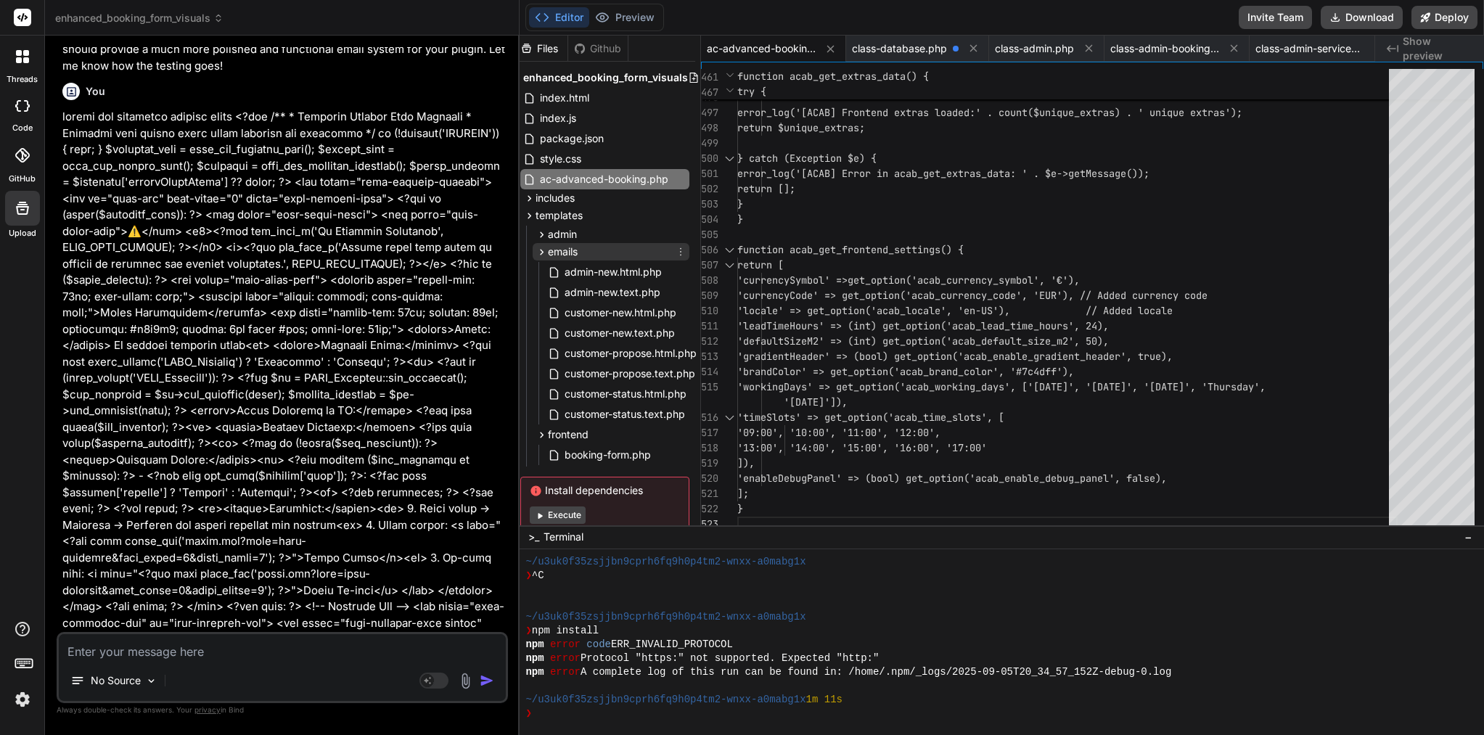
click at [541, 251] on icon at bounding box center [542, 252] width 12 height 12
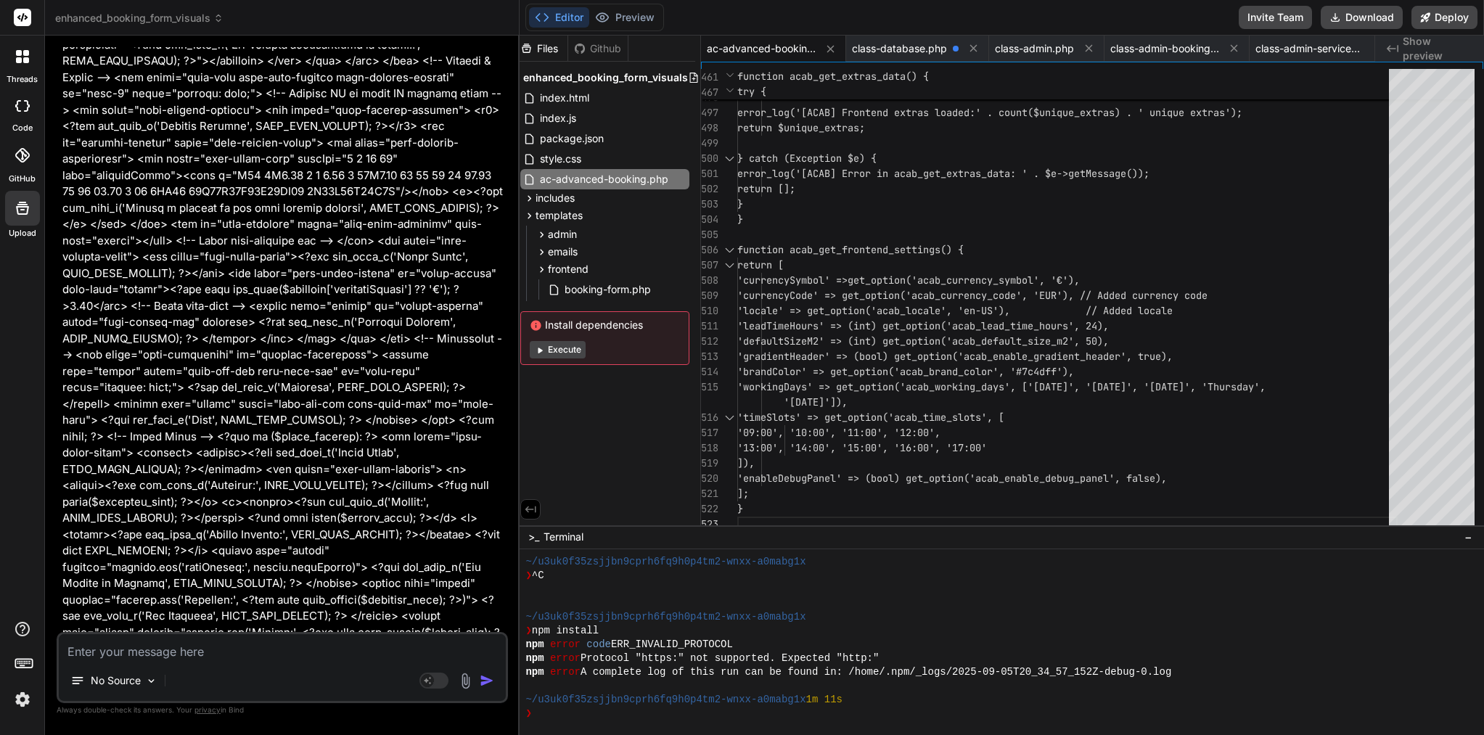
scroll to position [110615, 0]
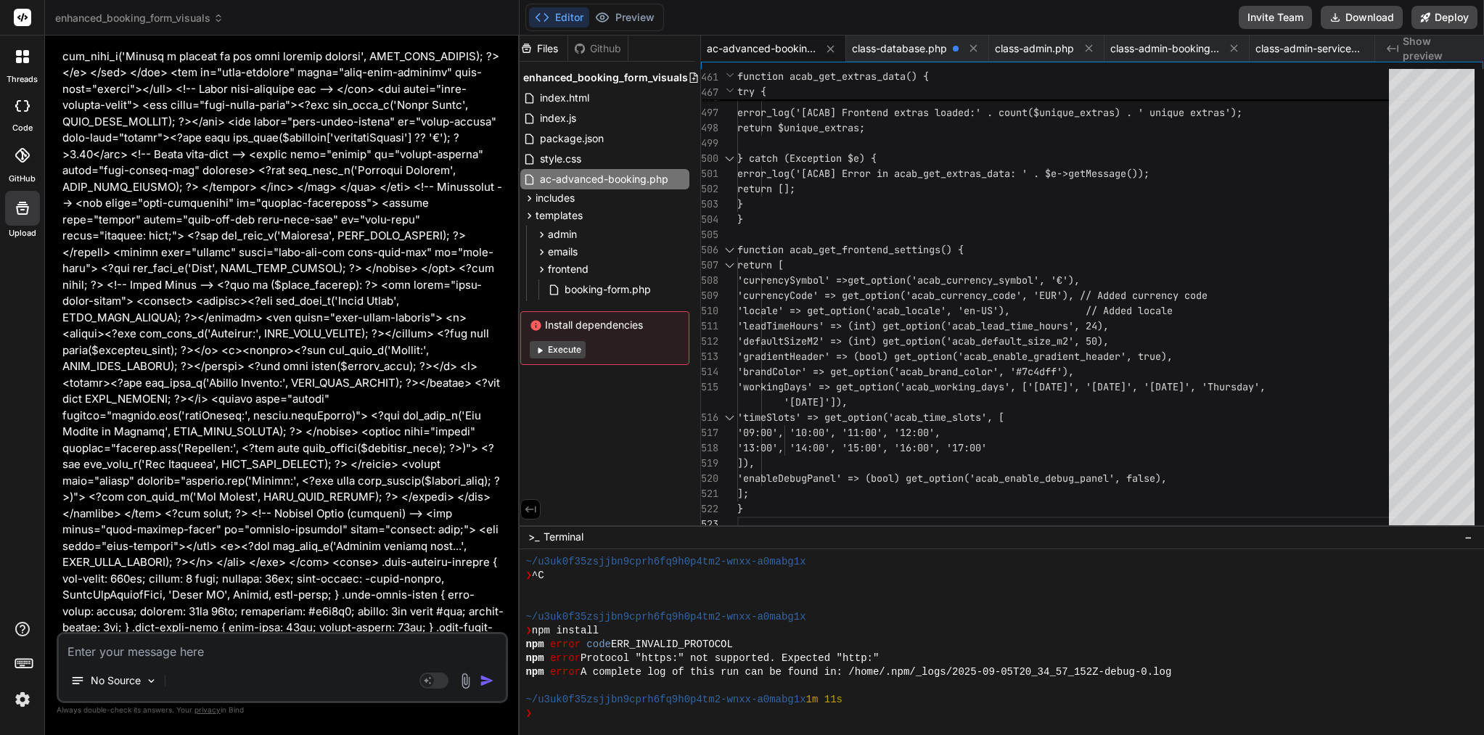
drag, startPoint x: 85, startPoint y: 307, endPoint x: 394, endPoint y: 618, distance: 438.7
click at [394, 618] on div "You console.error('[ACAB] Error rendering booking form:', error.message, error)…" at bounding box center [284, 339] width 448 height 585
copy div "You please review if something all file and let me know if something missing Bi…"
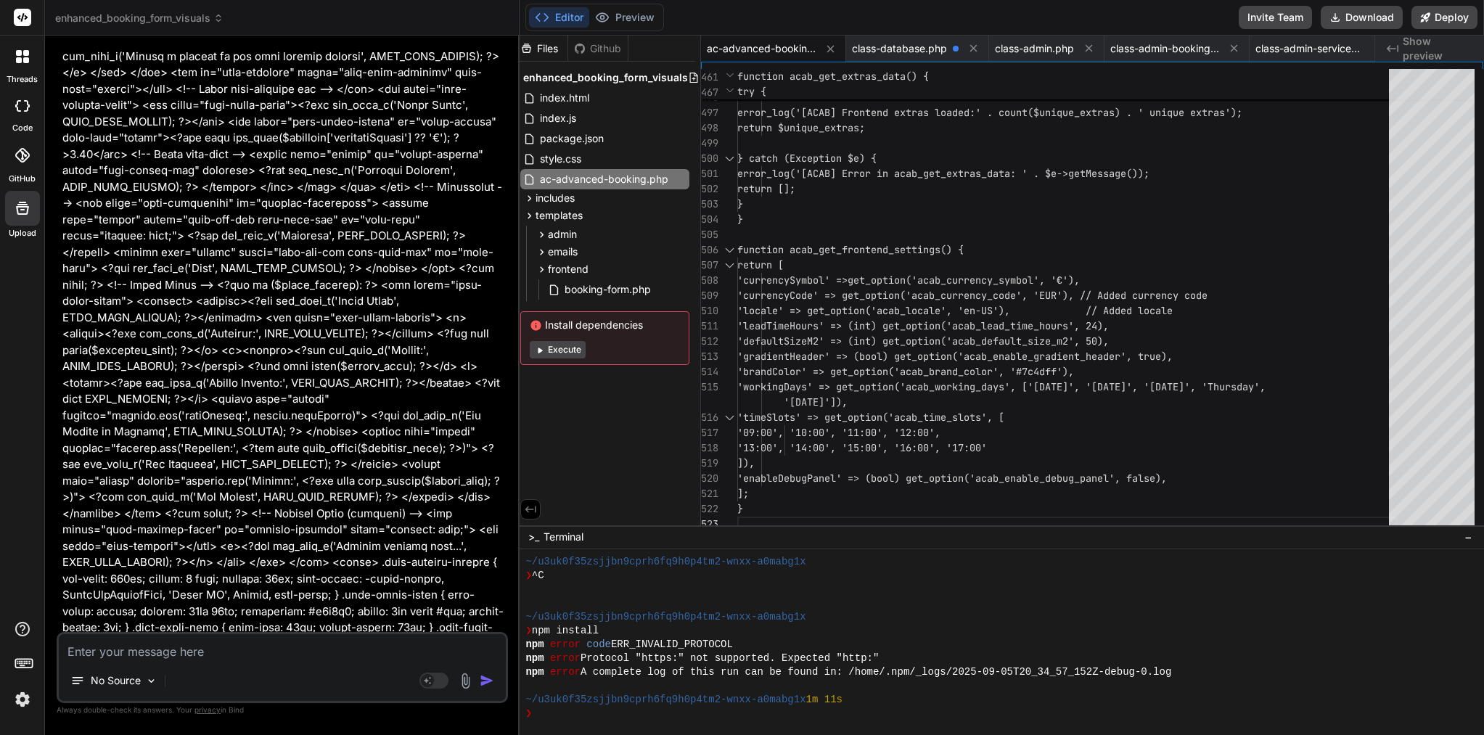
click at [292, 662] on div "No Source Agent Mode. When this toggle is activated, AI automatically makes dec…" at bounding box center [282, 667] width 451 height 71
click at [213, 654] on textarea at bounding box center [282, 647] width 447 height 26
paste textarea "Here’s a clean, actionable prompt you can paste into Bind AI. It includes the e…"
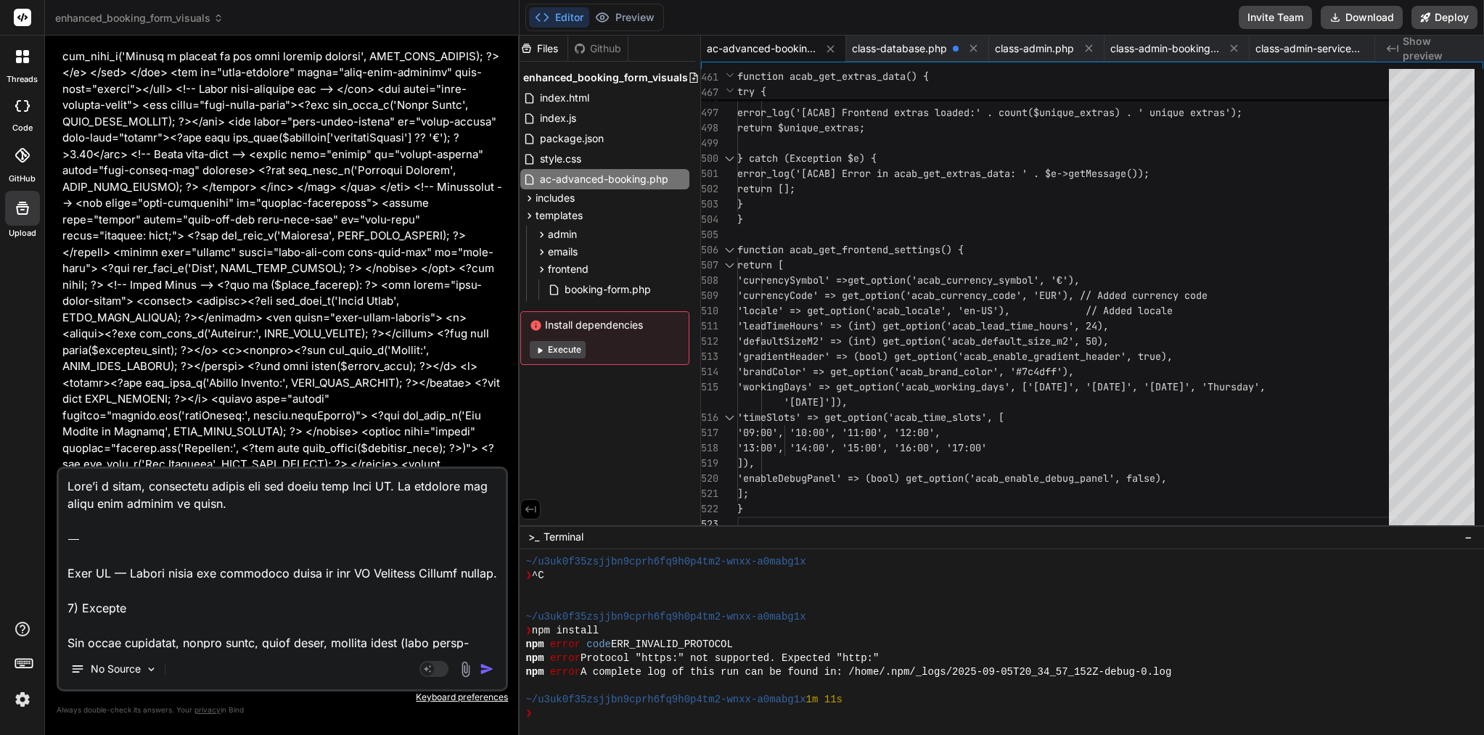
scroll to position [4322, 0]
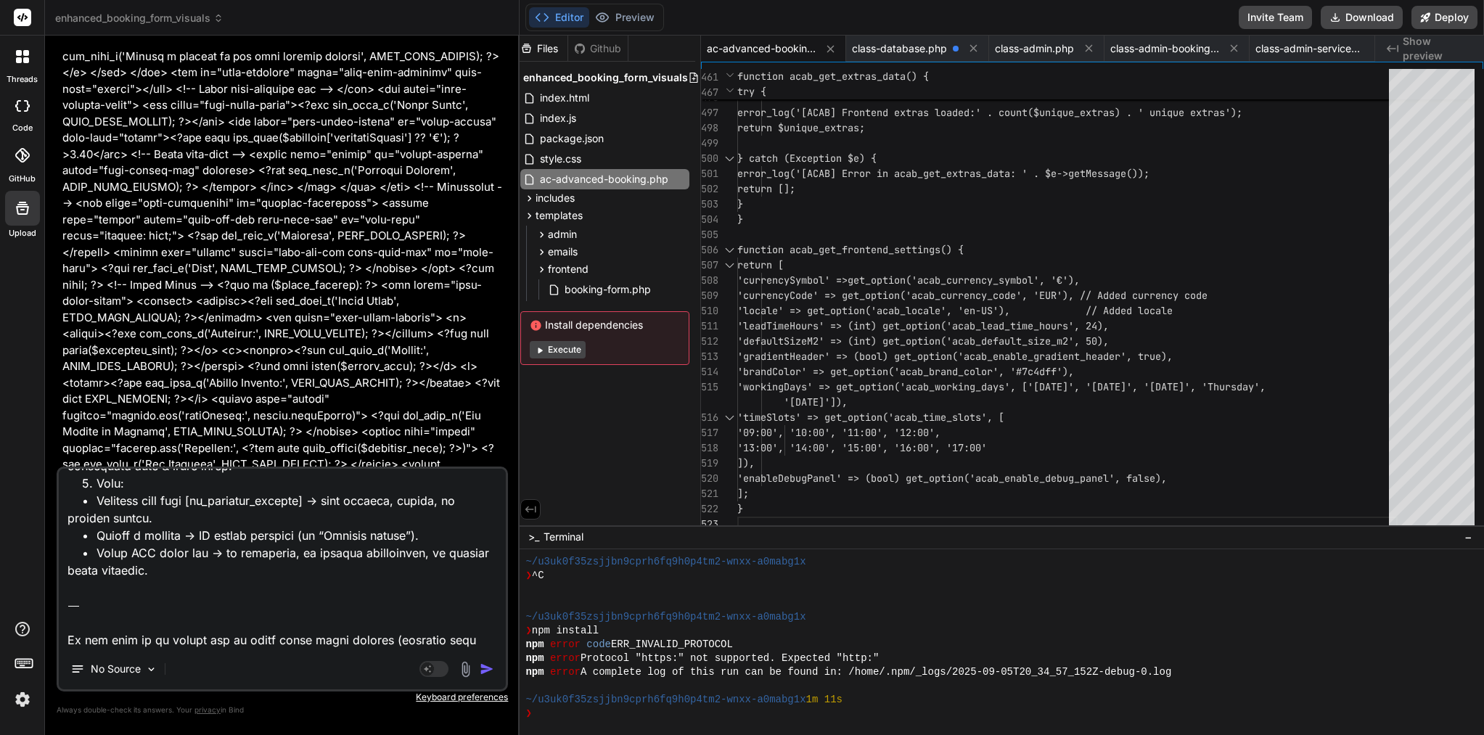
click at [491, 672] on img "button" at bounding box center [487, 669] width 15 height 15
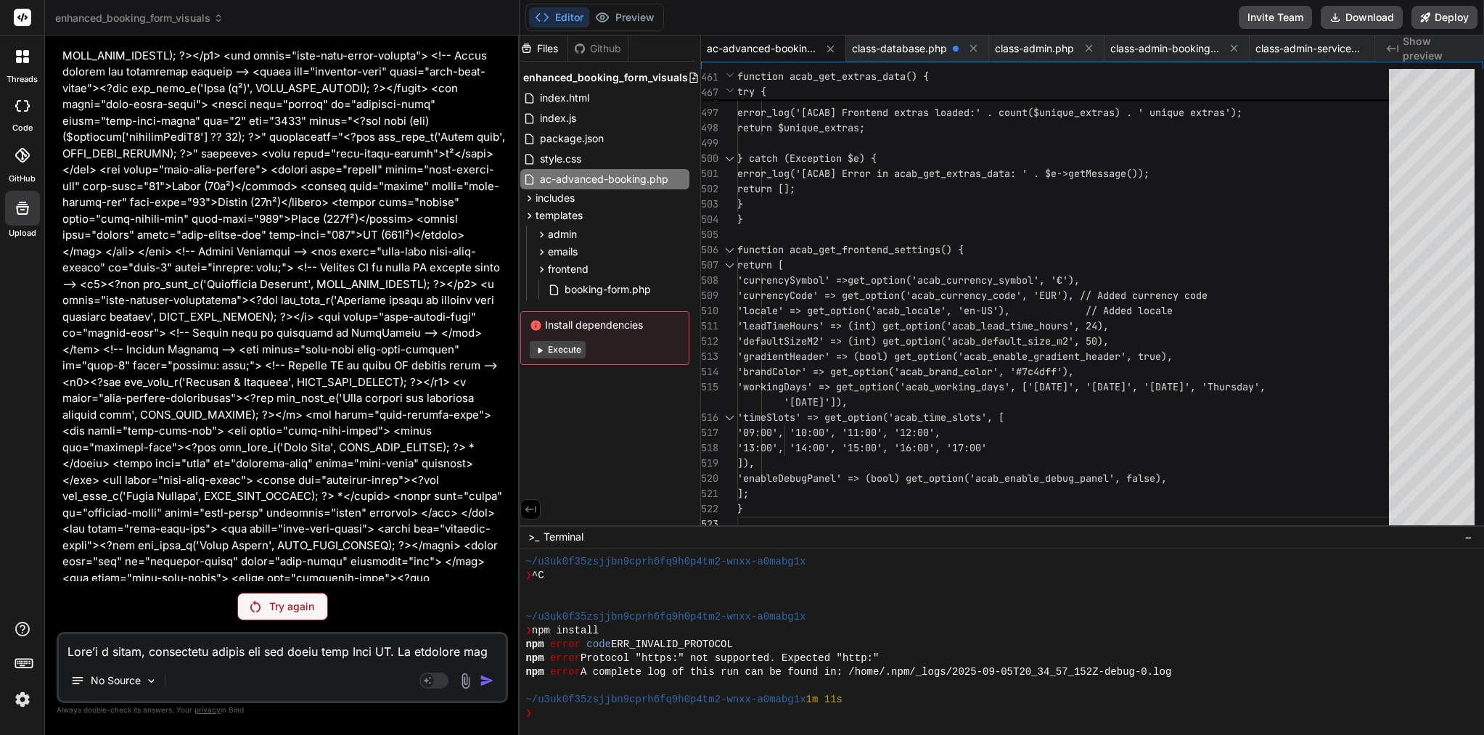
scroll to position [109575, 0]
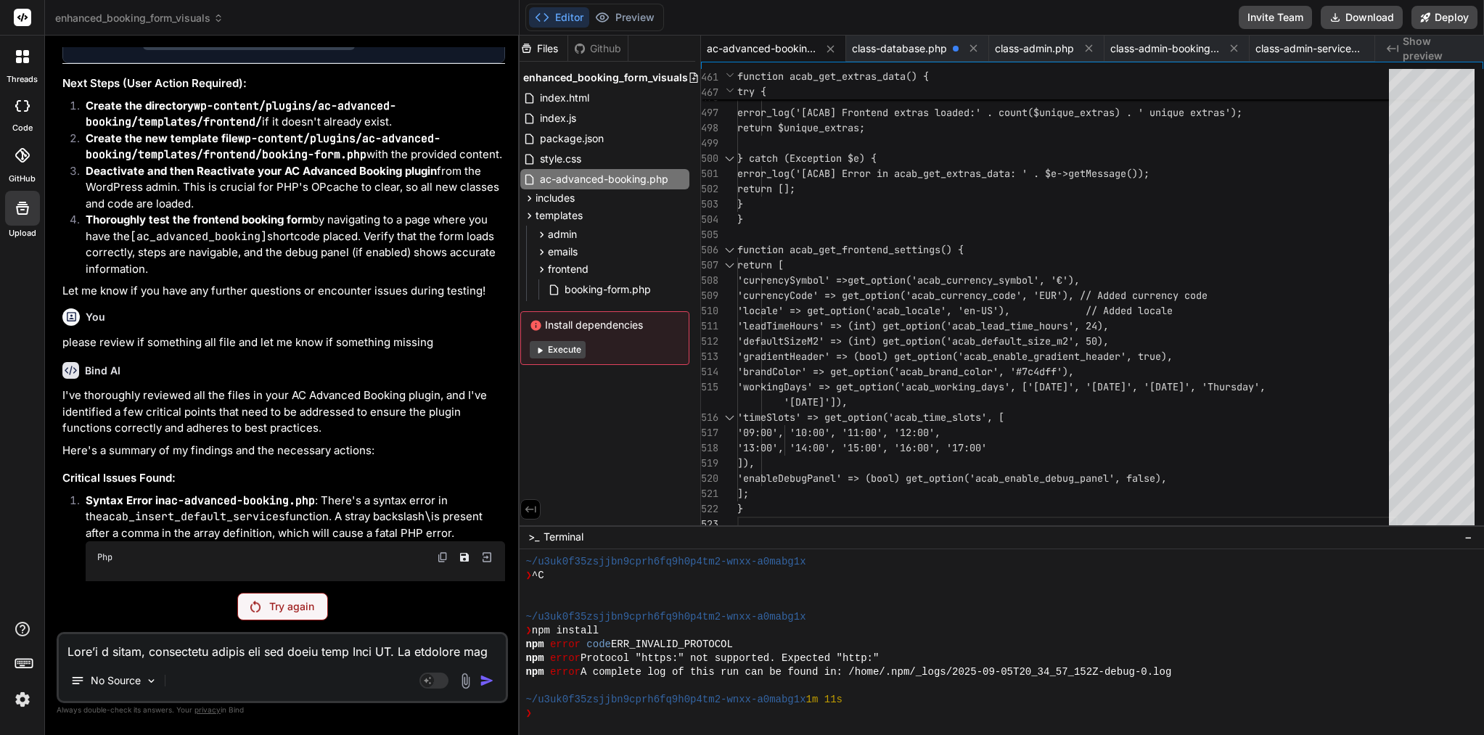
click at [279, 613] on p "Try again" at bounding box center [291, 606] width 45 height 15
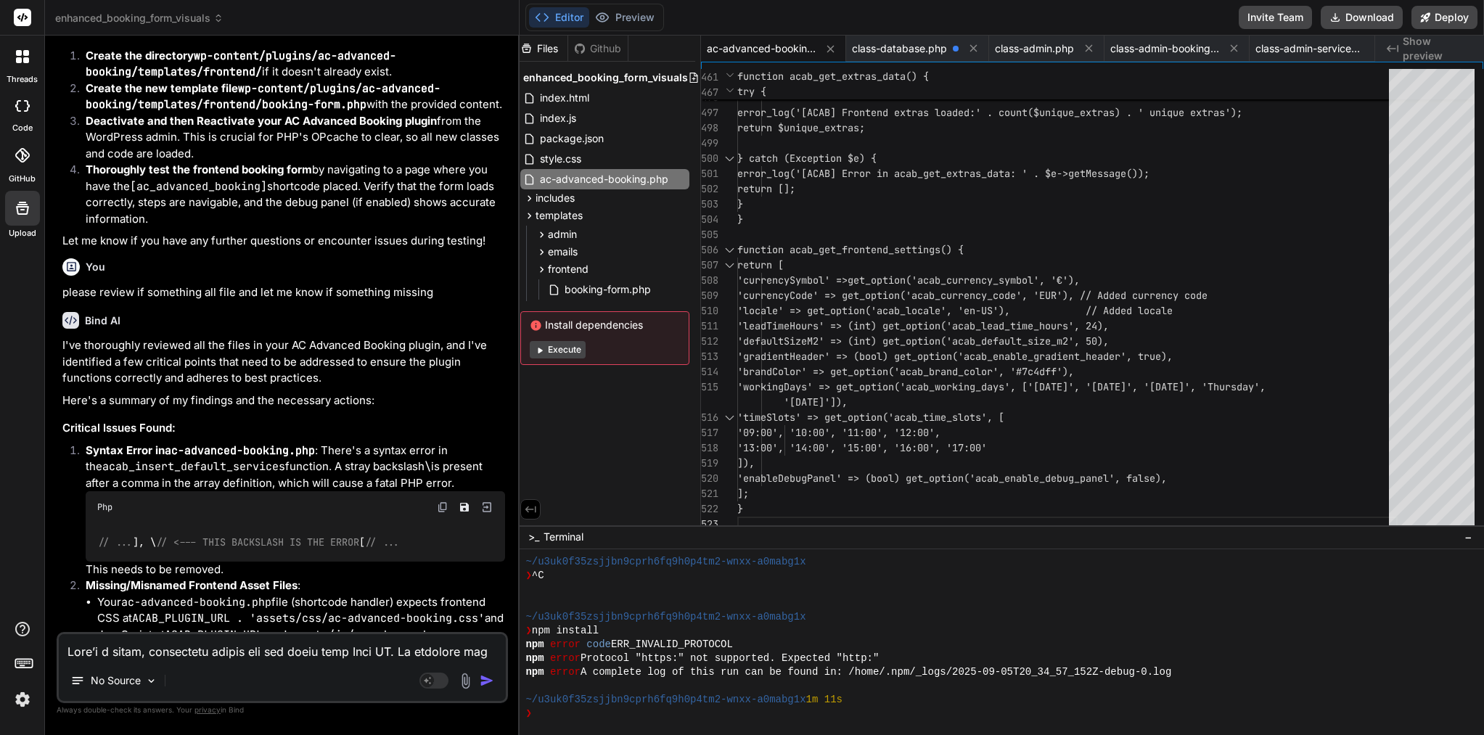
scroll to position [0, 0]
click at [530, 219] on icon at bounding box center [529, 216] width 12 height 12
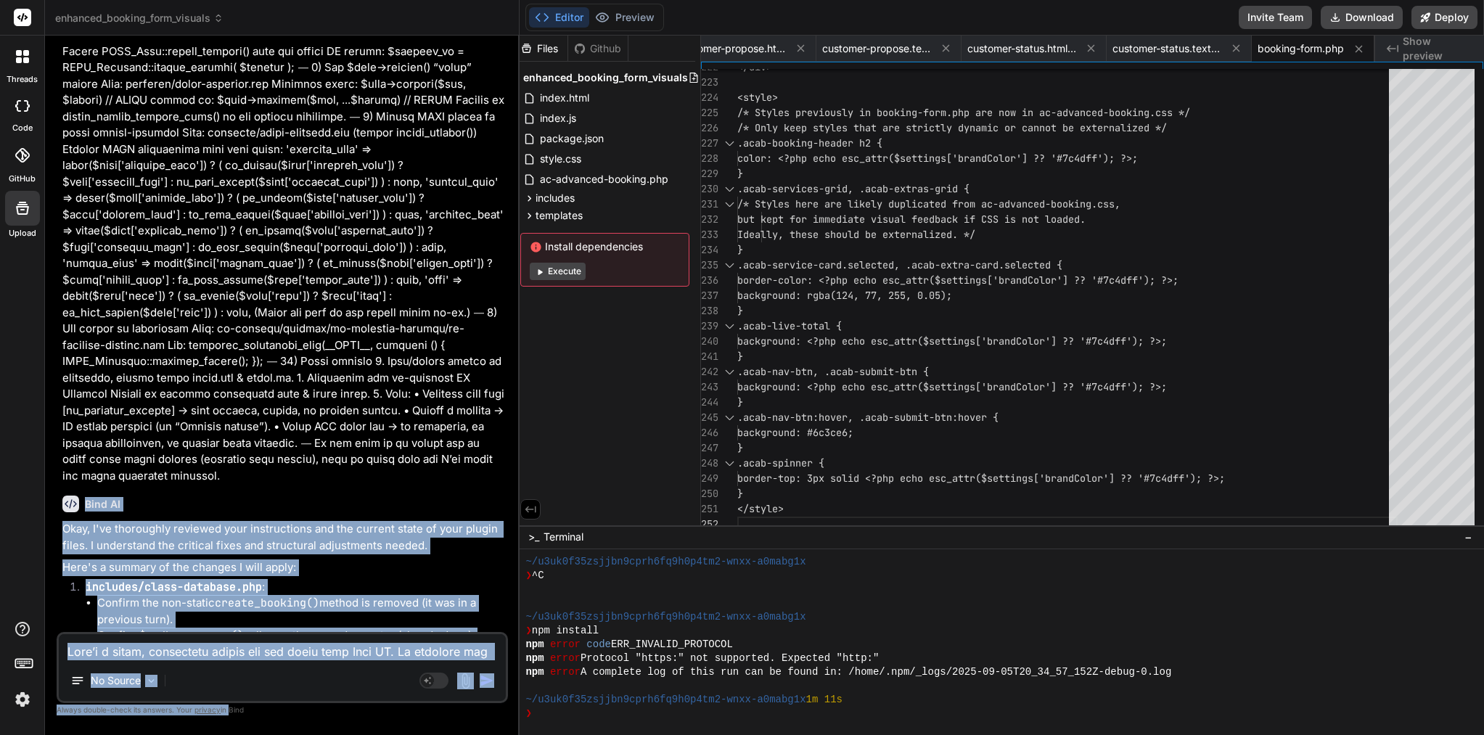
scroll to position [115224, 0]
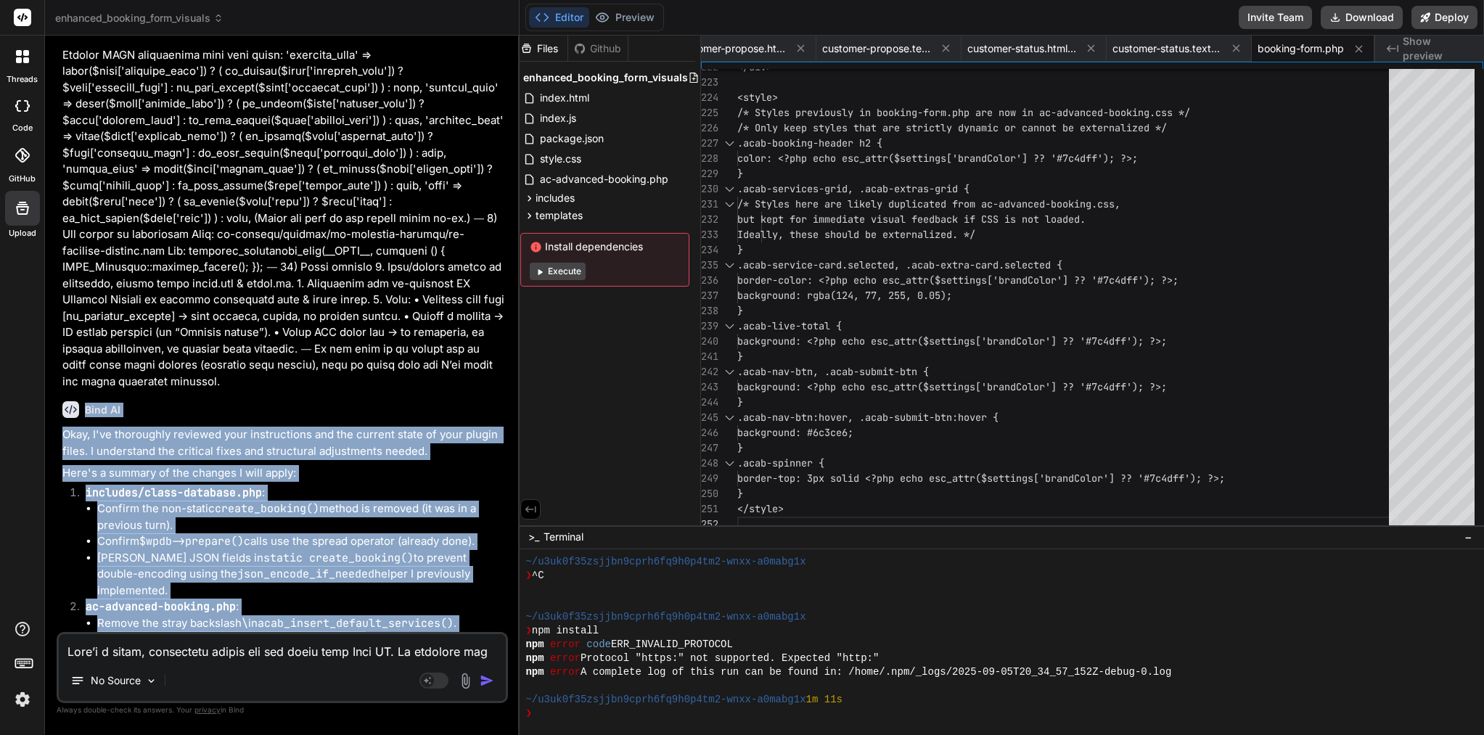
drag, startPoint x: 84, startPoint y: 256, endPoint x: 458, endPoint y: 626, distance: 525.9
copy div "Bind AI Okay, I've thoroughly reviewed your instructions and the current state …"
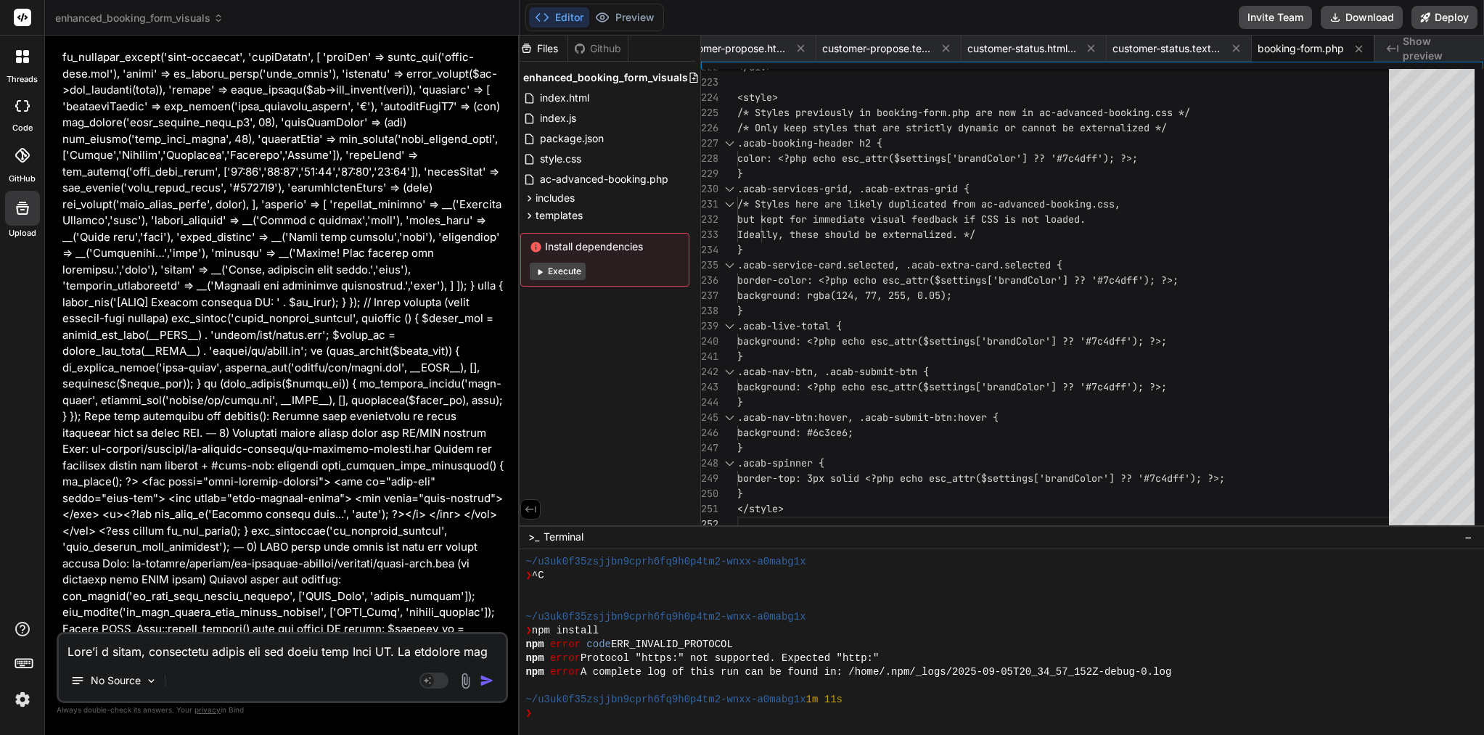
scroll to position [114548, 0]
click at [548, 191] on span "includes" at bounding box center [555, 198] width 39 height 15
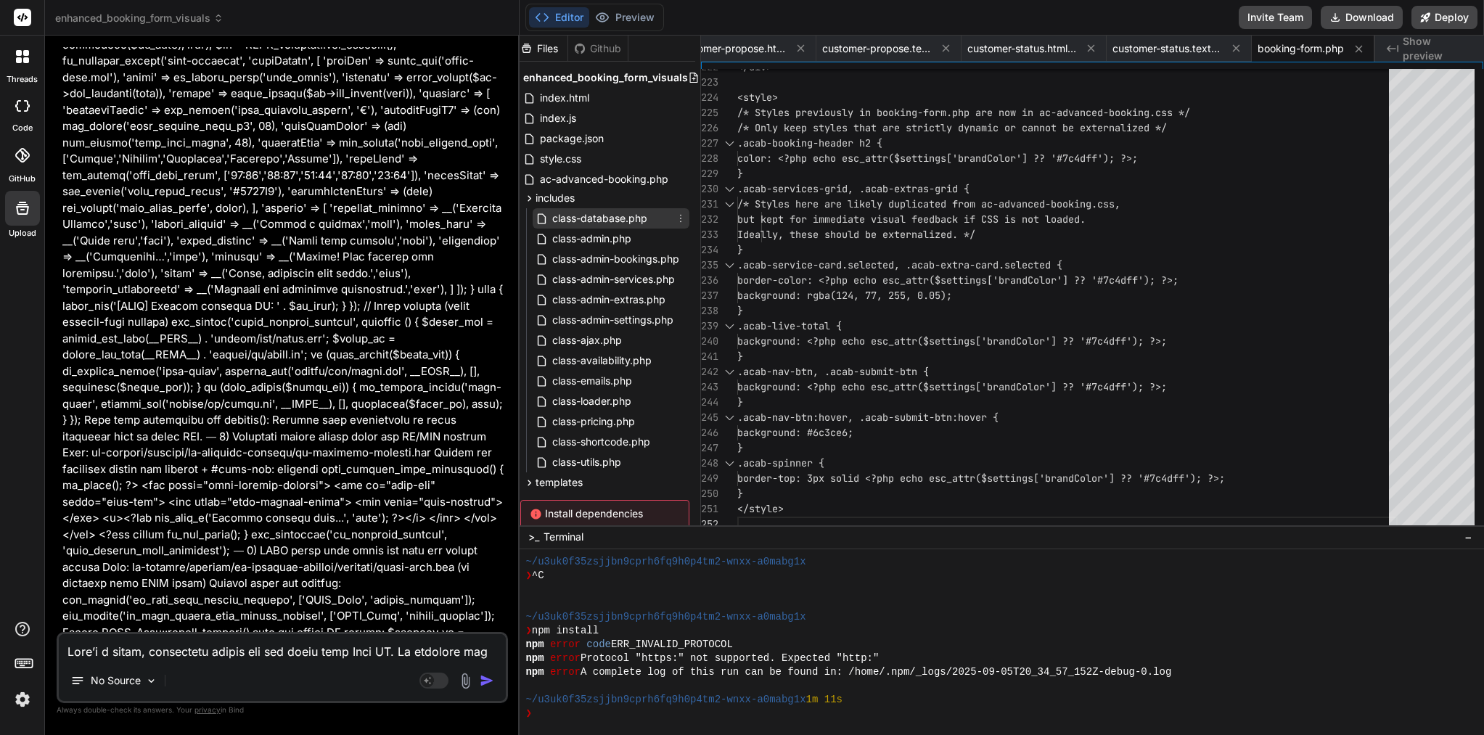
click at [595, 216] on span "class-database.php" at bounding box center [600, 218] width 98 height 17
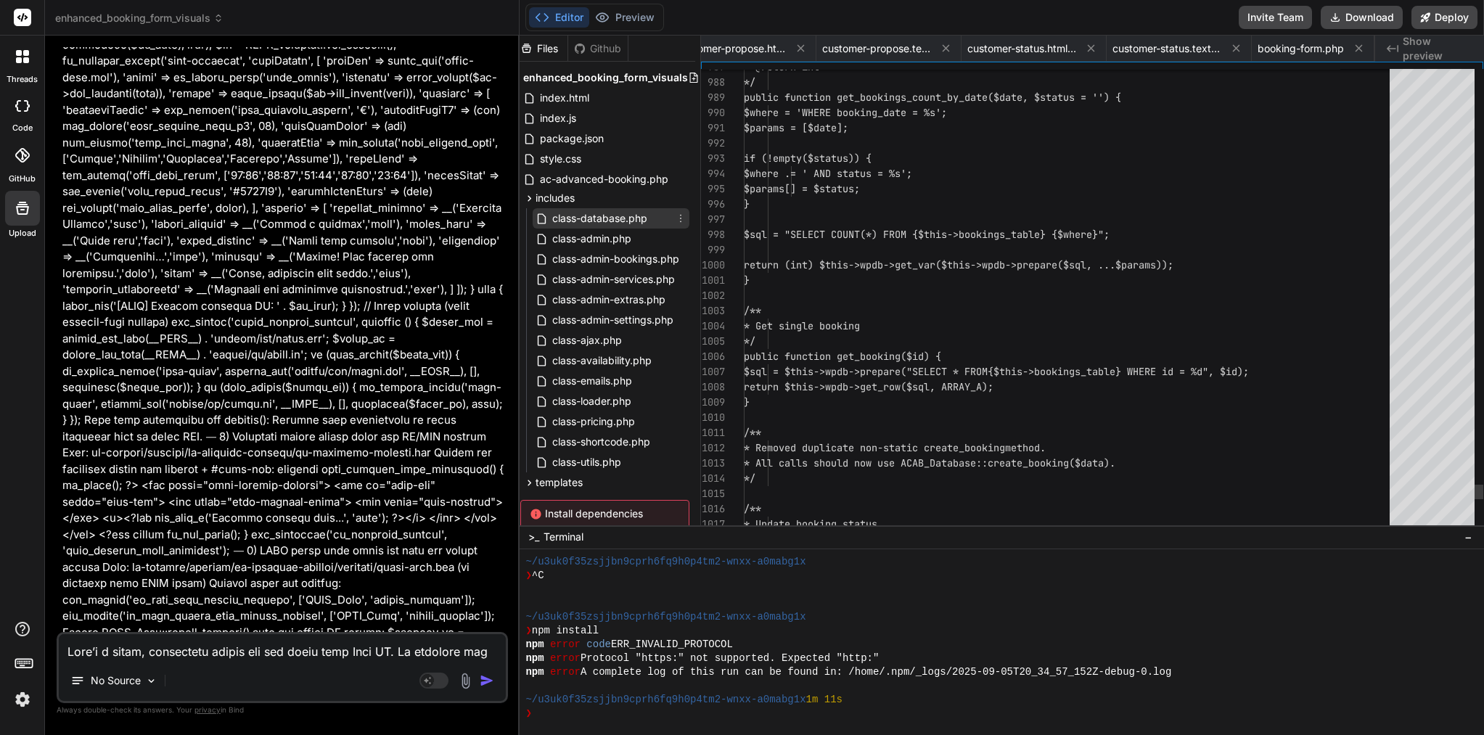
scroll to position [46, 0]
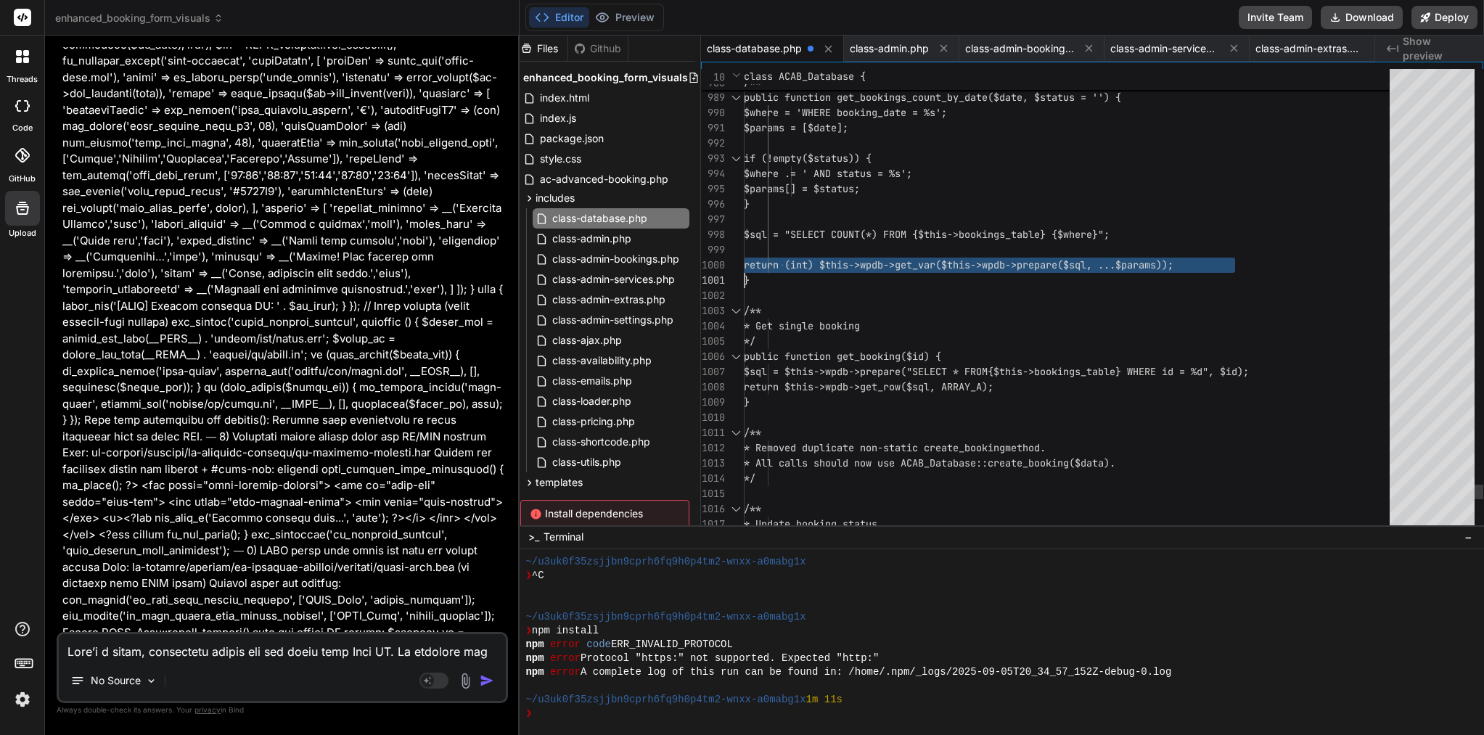
click at [903, 263] on span "return (int) $this->wpdb->get_var($this->w" at bounding box center [866, 264] width 244 height 13
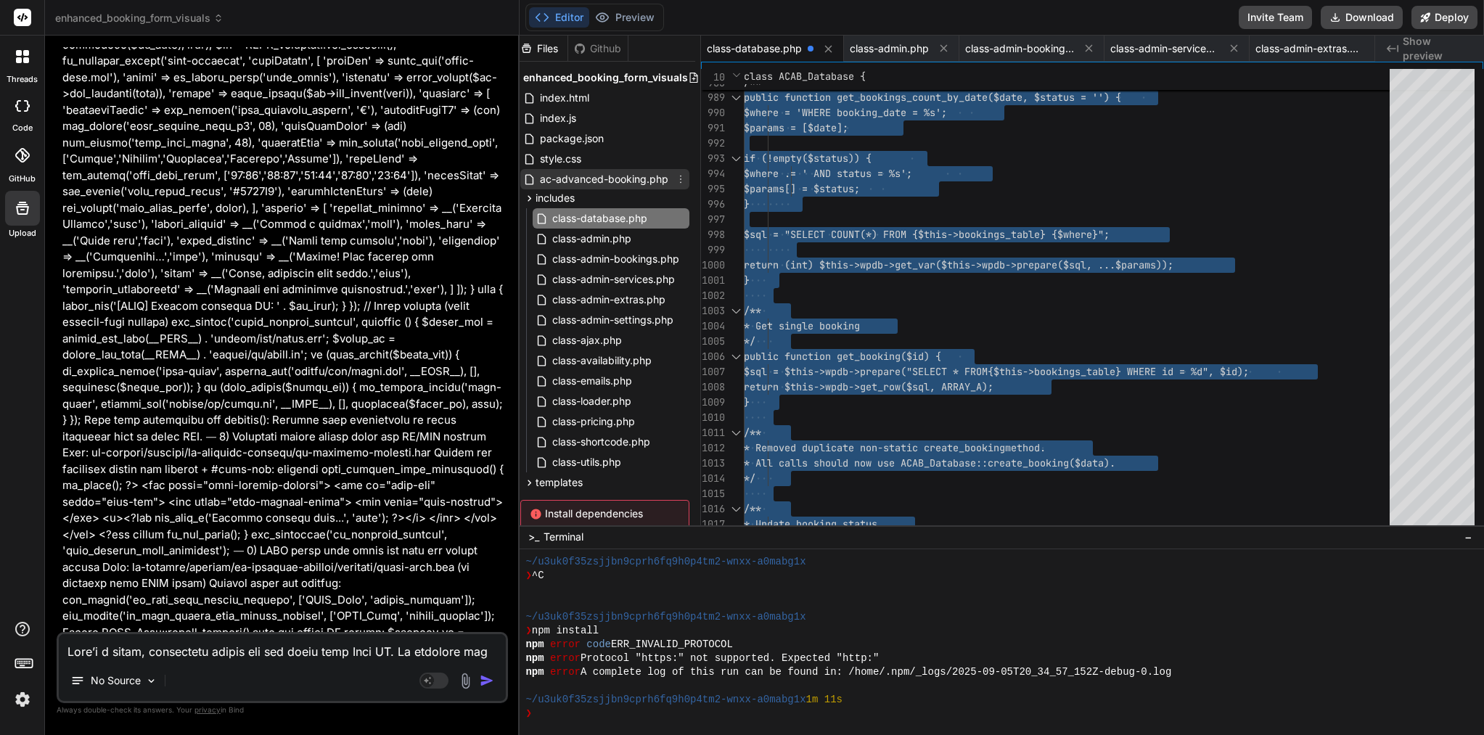
click at [595, 179] on span "ac-advanced-booking.php" at bounding box center [603, 179] width 131 height 17
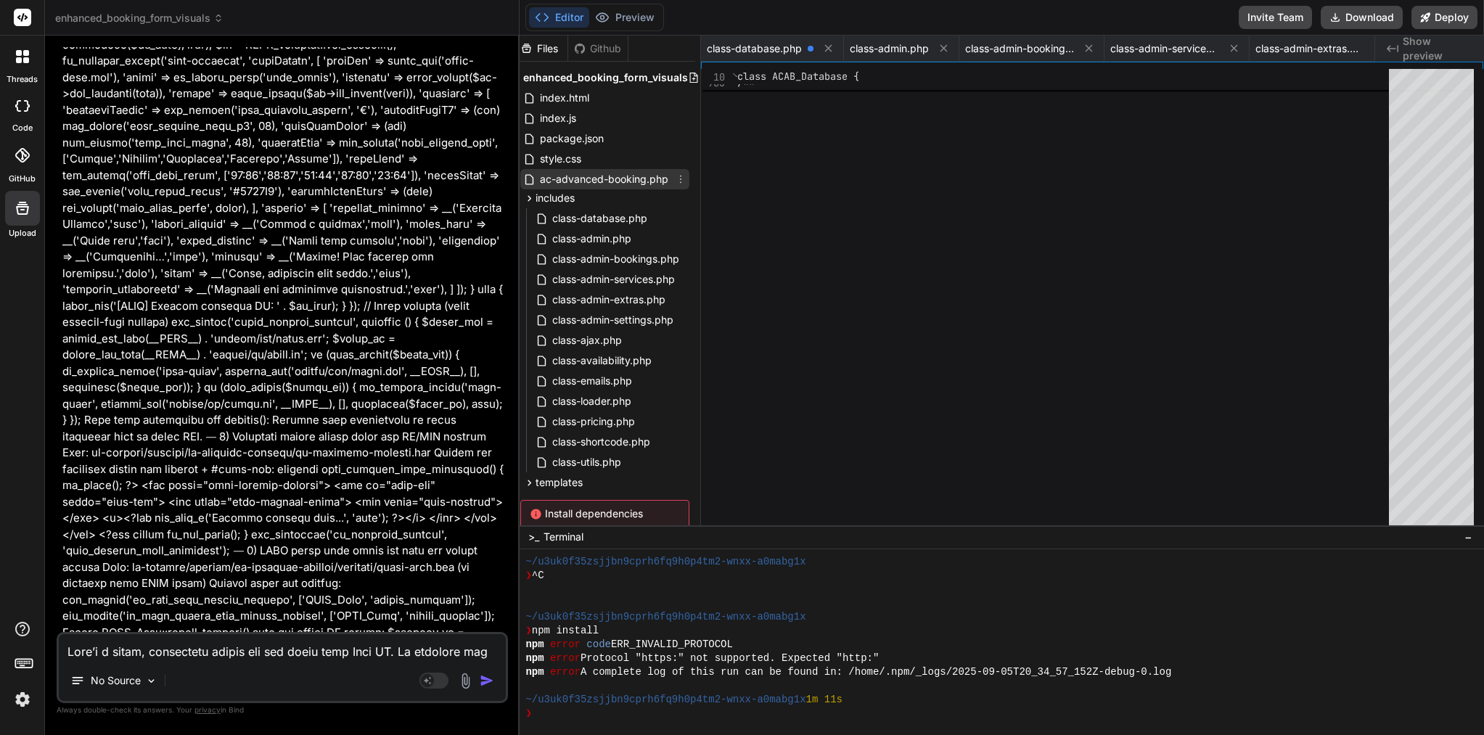
scroll to position [30, 0]
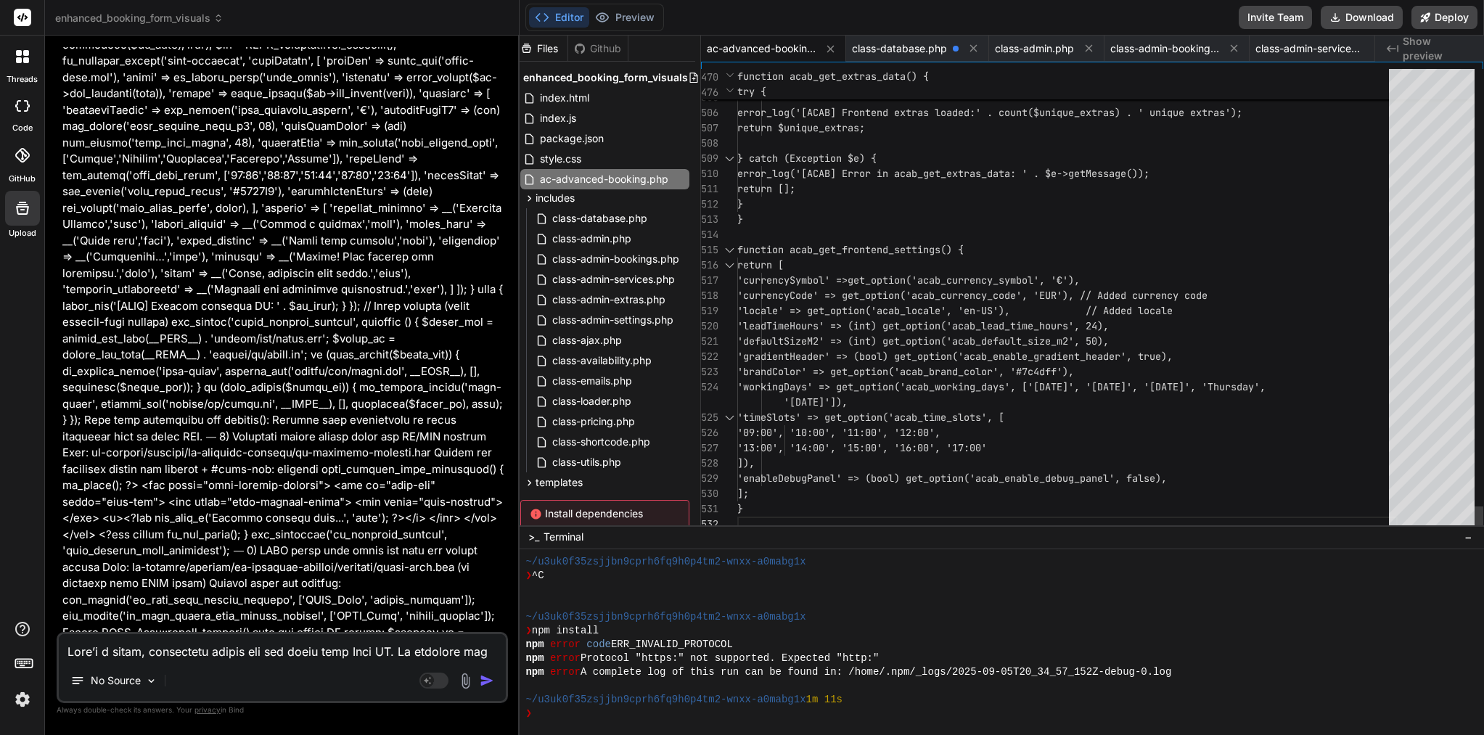
click at [876, 247] on span "function acab_get_frontend_settings() {" at bounding box center [850, 249] width 226 height 13
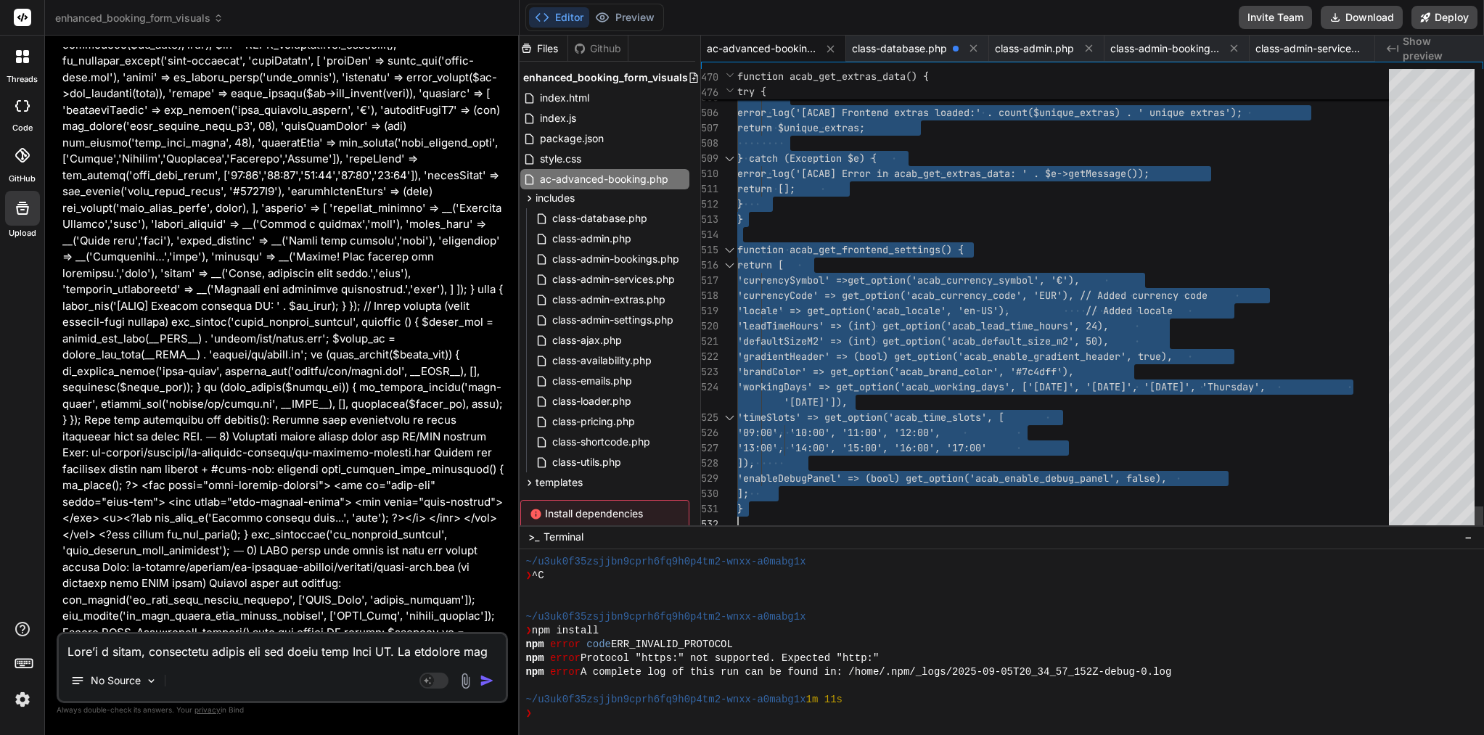
scroll to position [0, 0]
click at [876, 247] on span "function acab_get_frontend_settings() {" at bounding box center [850, 249] width 226 height 13
click at [548, 483] on span "templates" at bounding box center [559, 482] width 47 height 15
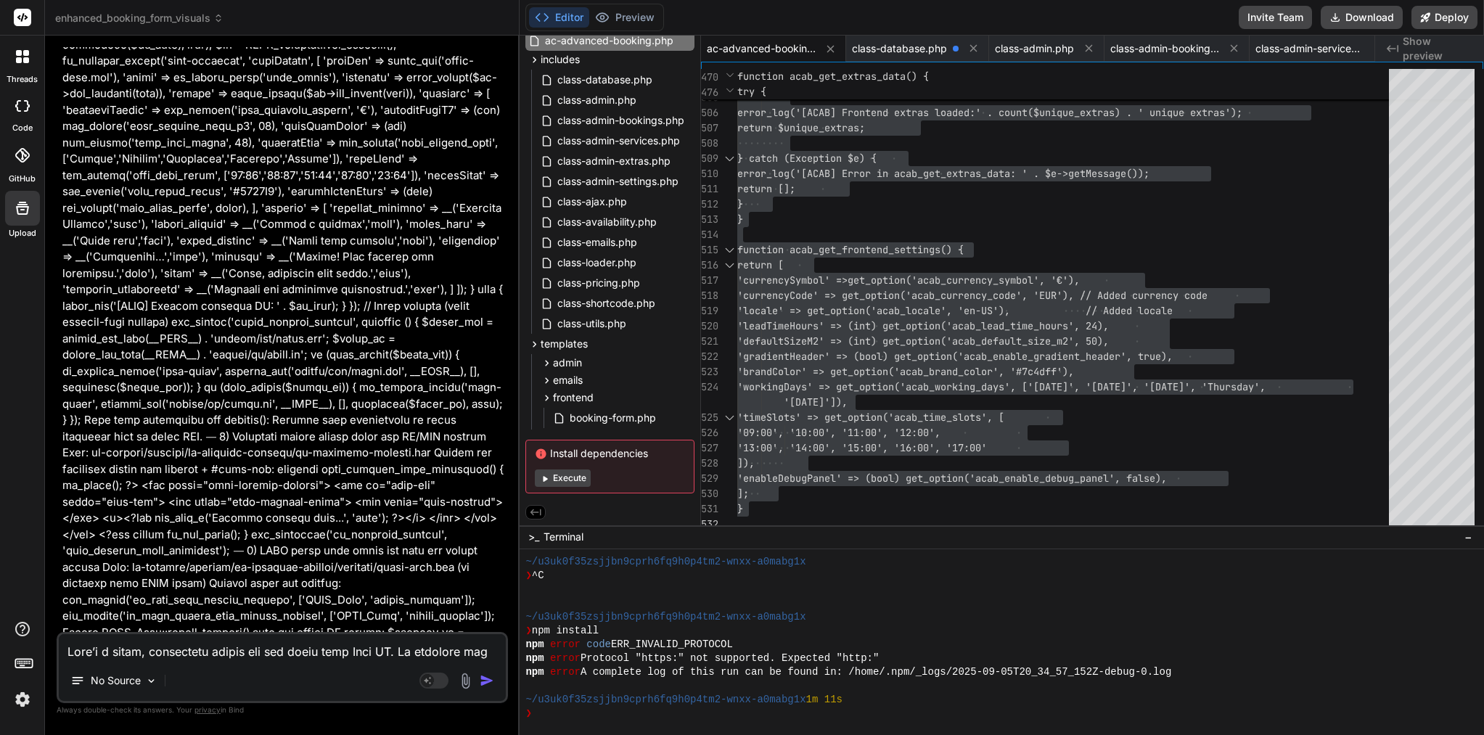
scroll to position [142, 0]
click at [549, 399] on icon at bounding box center [547, 398] width 12 height 12
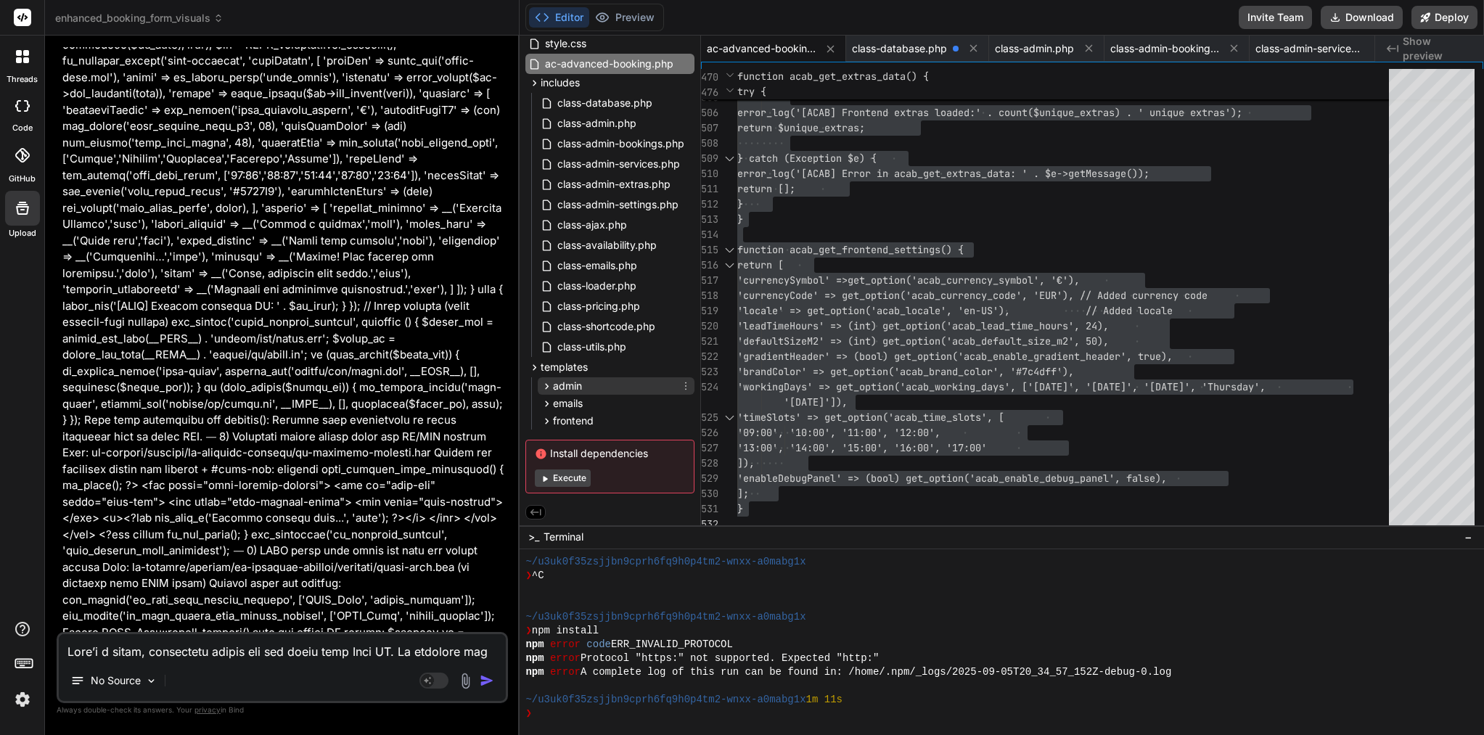
scroll to position [0, 0]
click at [544, 418] on icon at bounding box center [547, 421] width 12 height 12
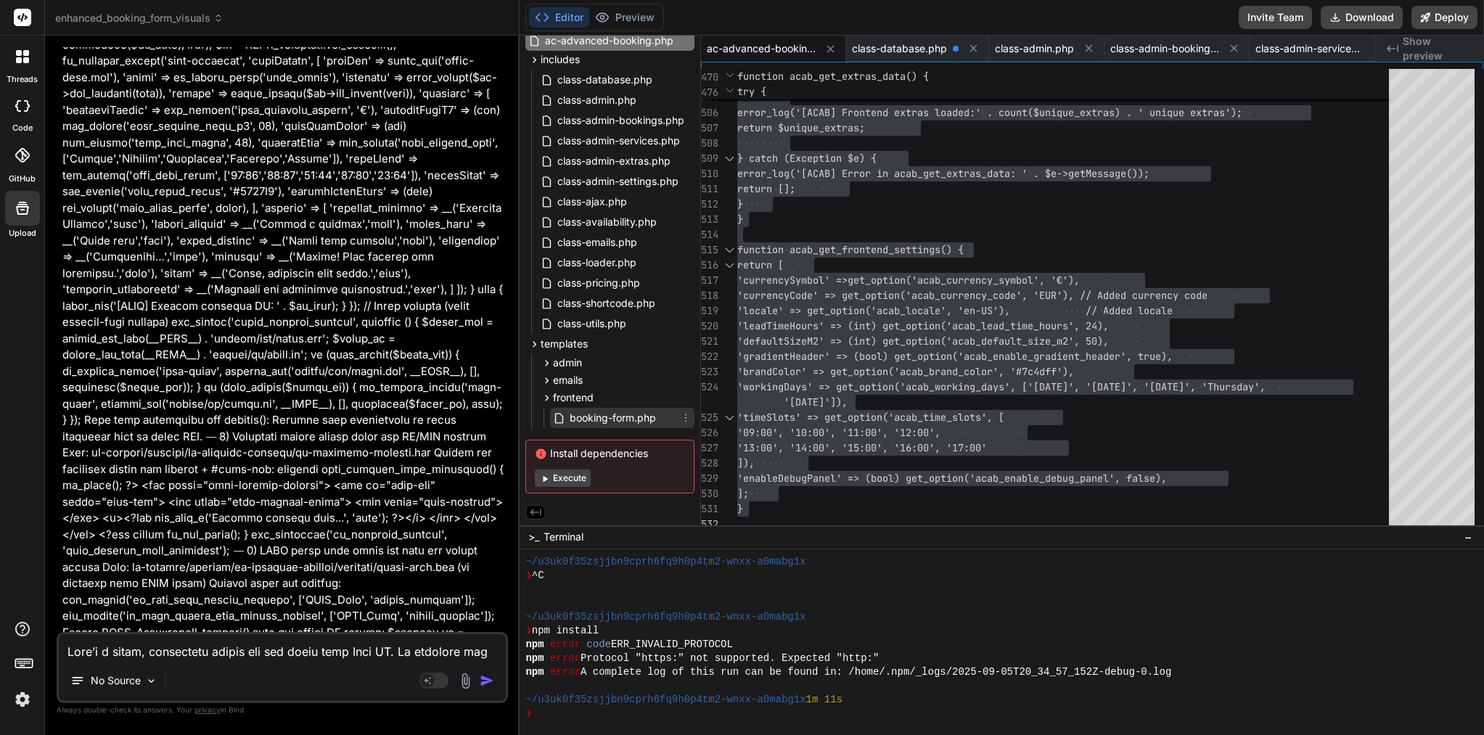
scroll to position [142, 0]
click at [609, 422] on span "booking-form.php" at bounding box center [612, 417] width 89 height 17
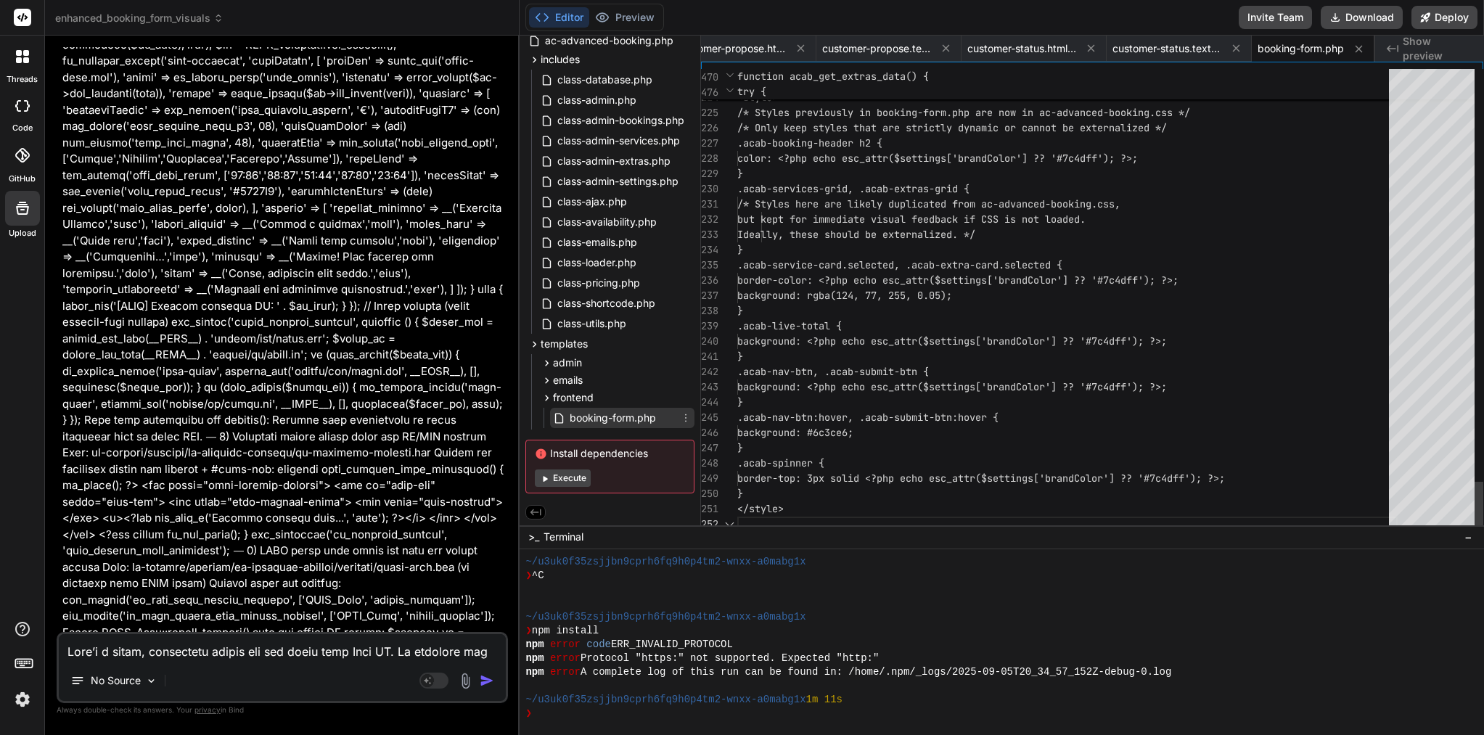
scroll to position [122, 0]
click at [798, 378] on span ".acab-nav-btn, .acab-submit-btn {" at bounding box center [833, 371] width 192 height 15
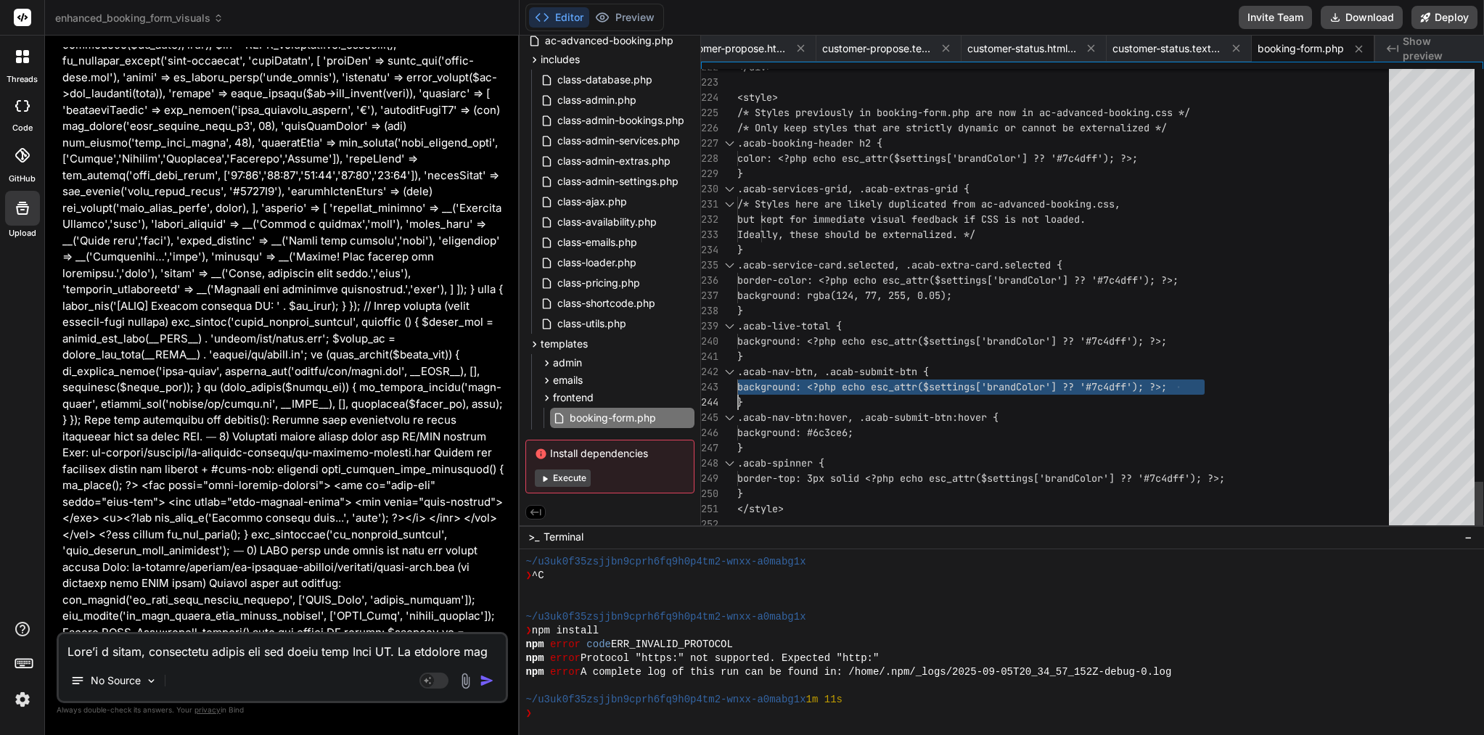
click at [798, 378] on span ".acab-nav-btn, .acab-submit-btn {" at bounding box center [833, 371] width 192 height 15
click at [803, 375] on span ".acab-nav-btn, .acab-submit-btn {" at bounding box center [833, 371] width 192 height 13
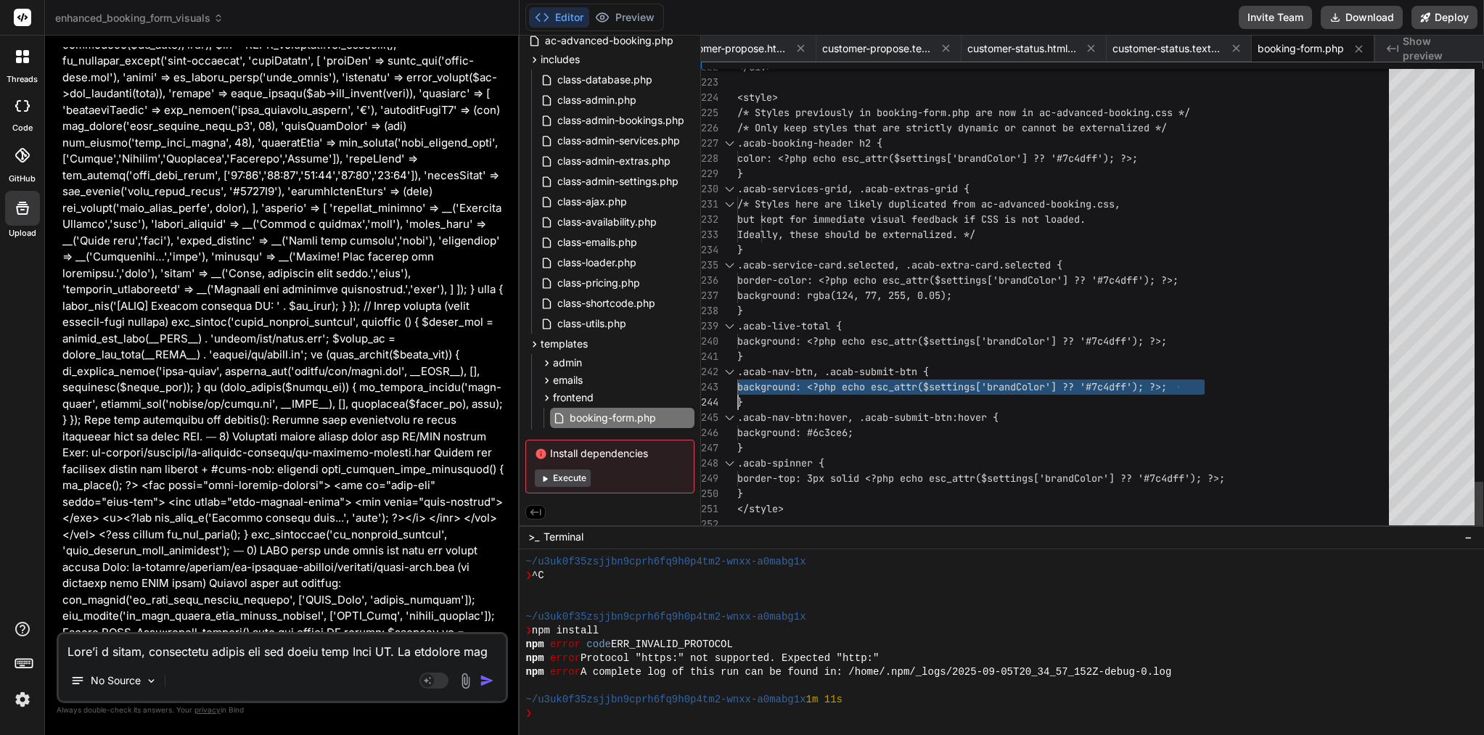
scroll to position [0, 0]
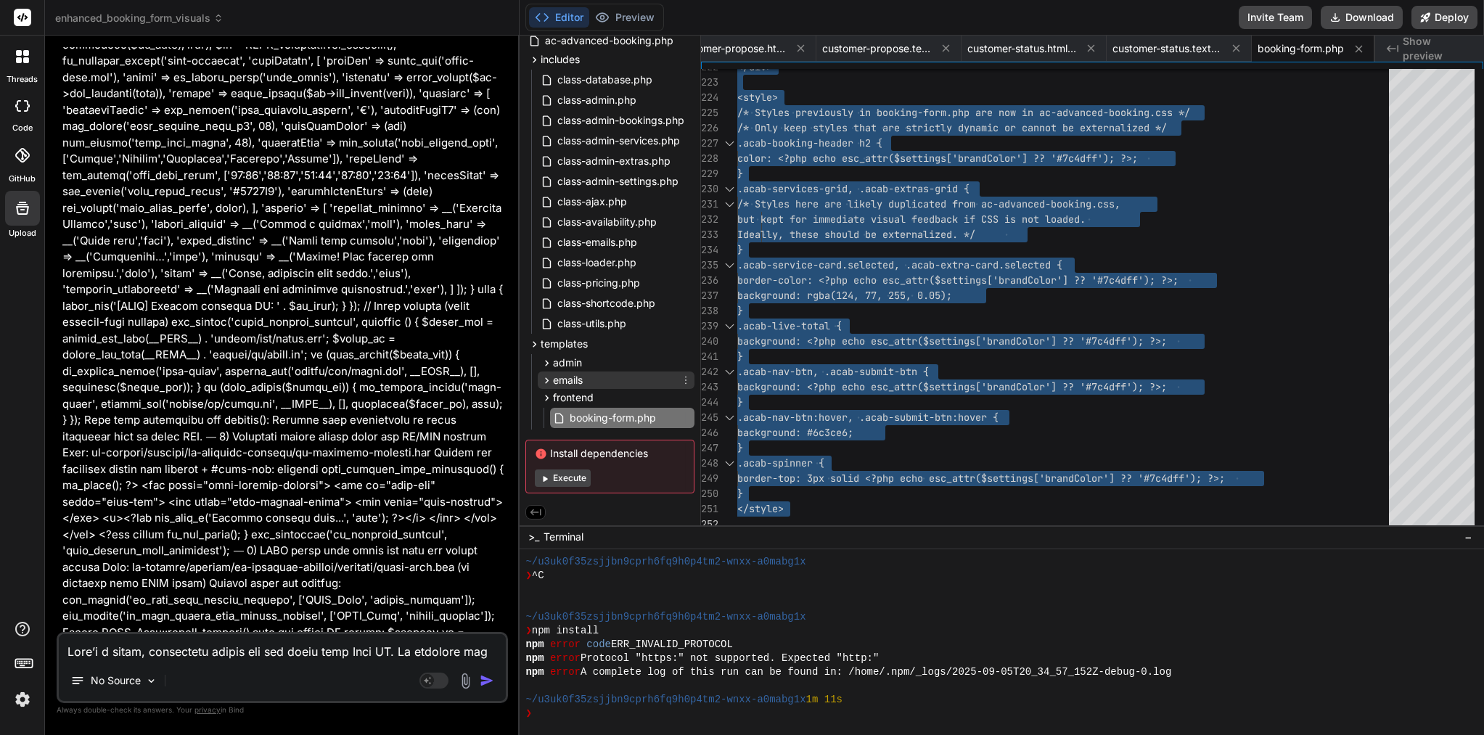
click at [569, 378] on span "emails" at bounding box center [568, 380] width 30 height 15
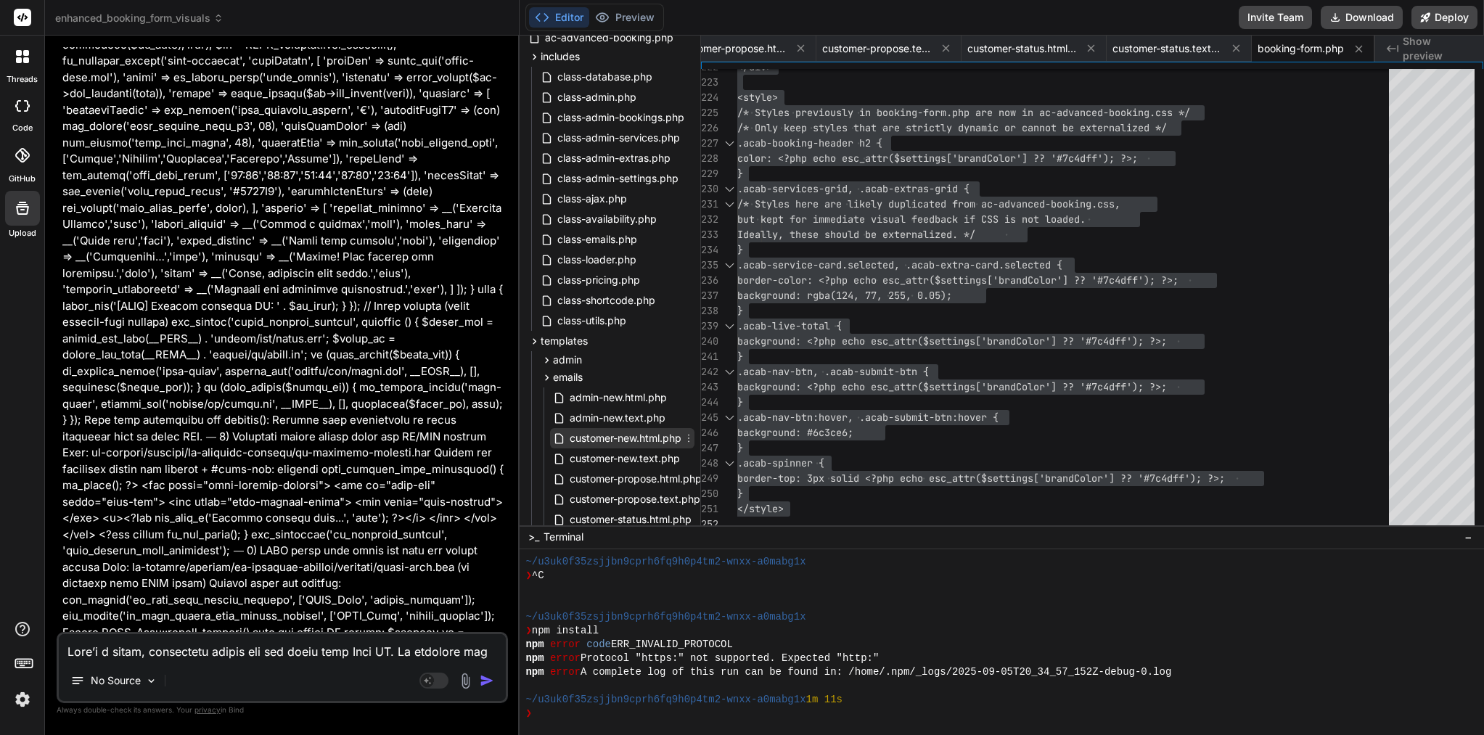
click at [636, 443] on span "customer-new.html.php" at bounding box center [625, 438] width 115 height 17
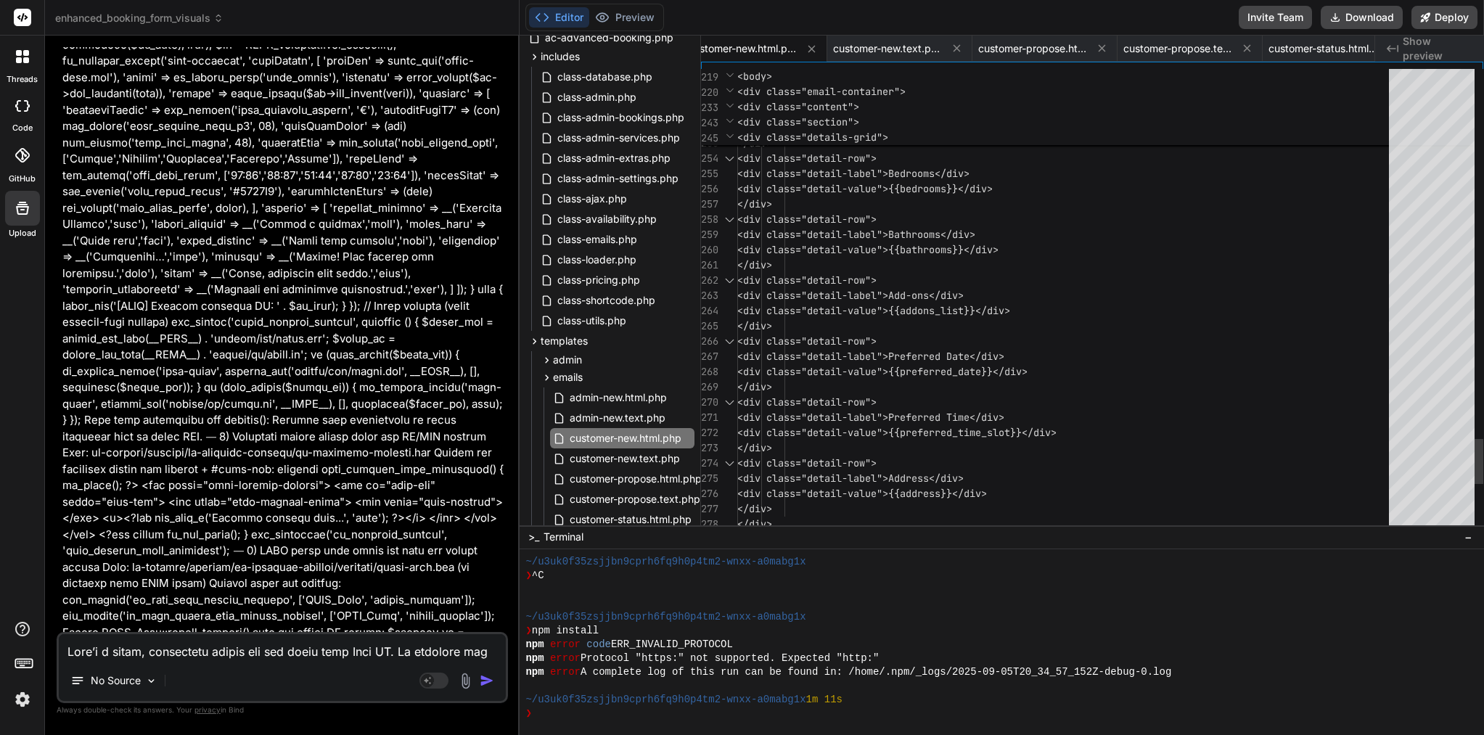
click at [848, 398] on span "<div class="detail-row">" at bounding box center [806, 401] width 139 height 13
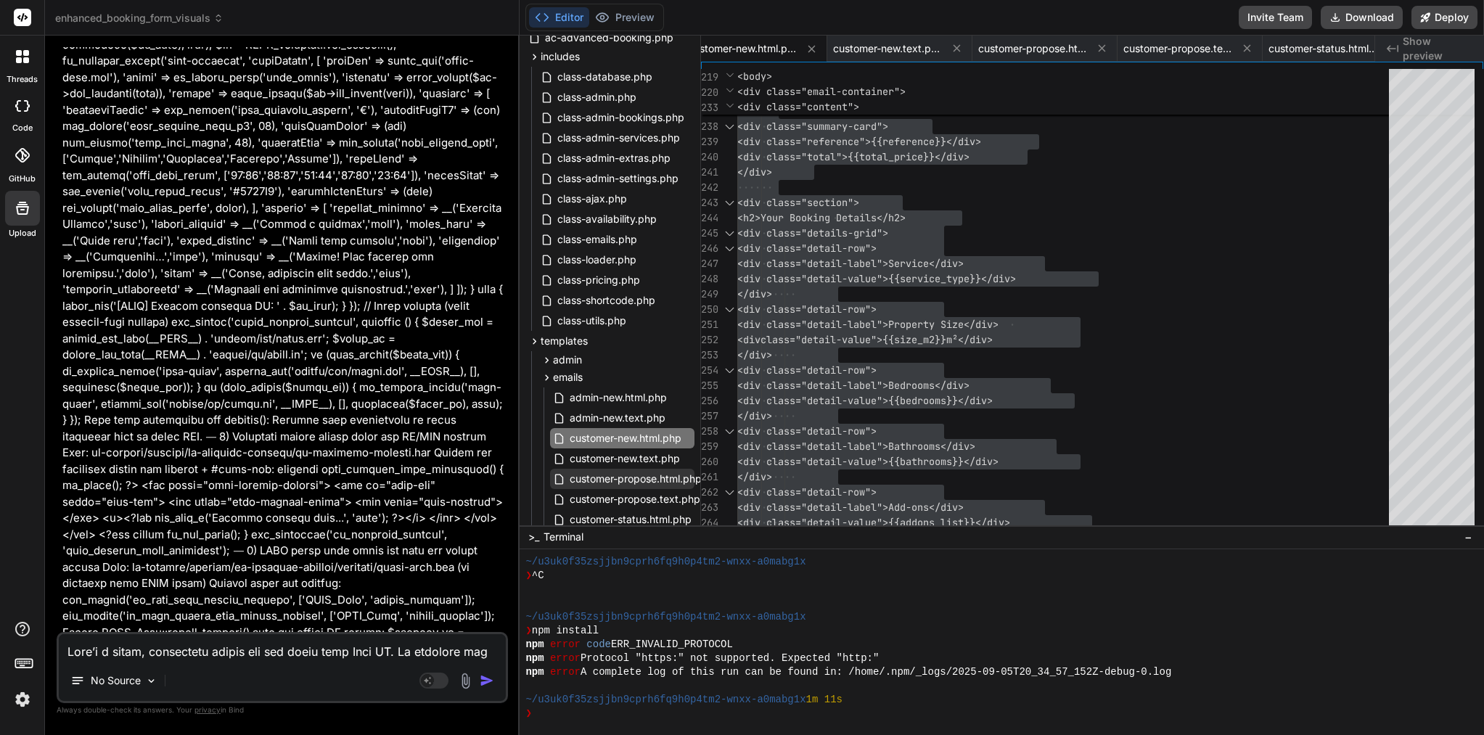
click at [602, 477] on span "customer-propose.html.php" at bounding box center [635, 478] width 135 height 17
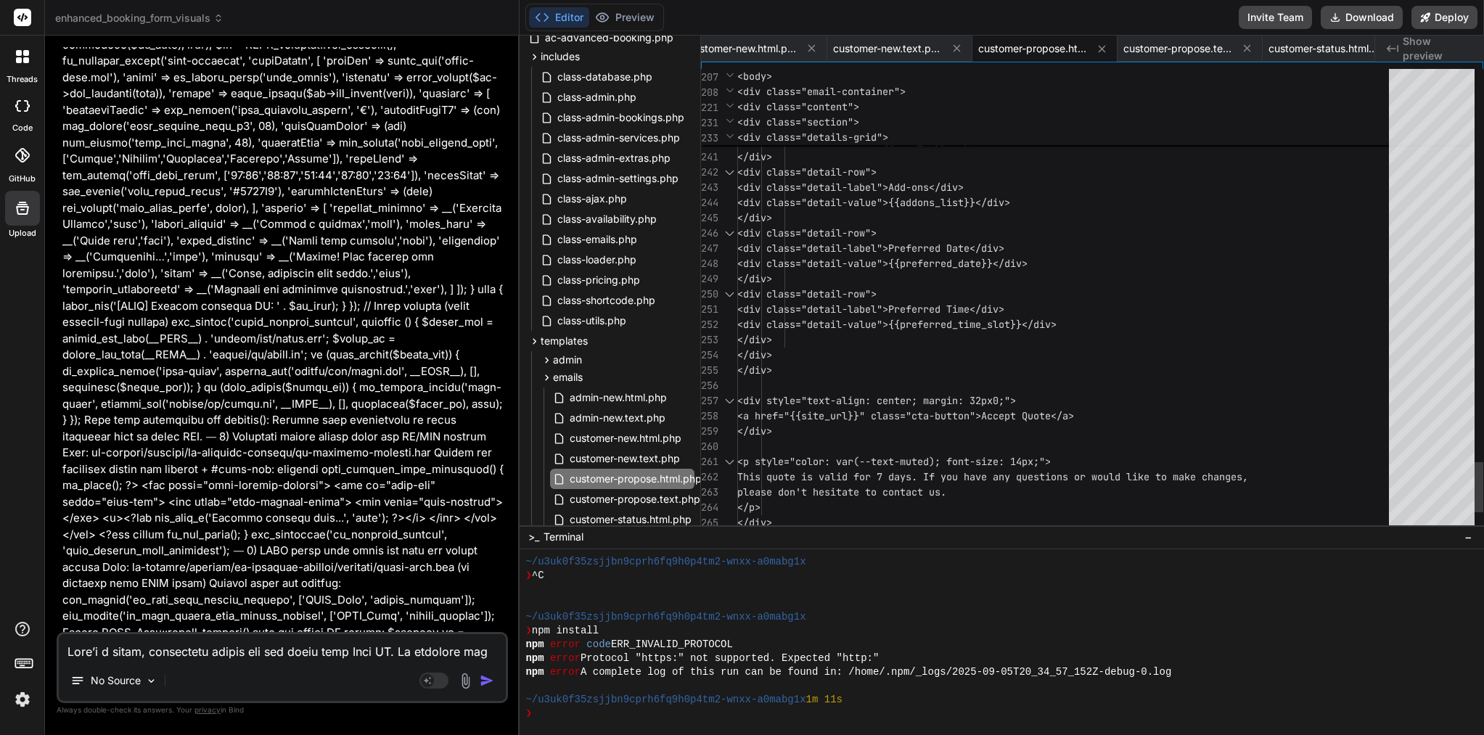
click at [908, 403] on span "<div style="text-align: center; margin: 32px" at bounding box center [864, 400] width 255 height 13
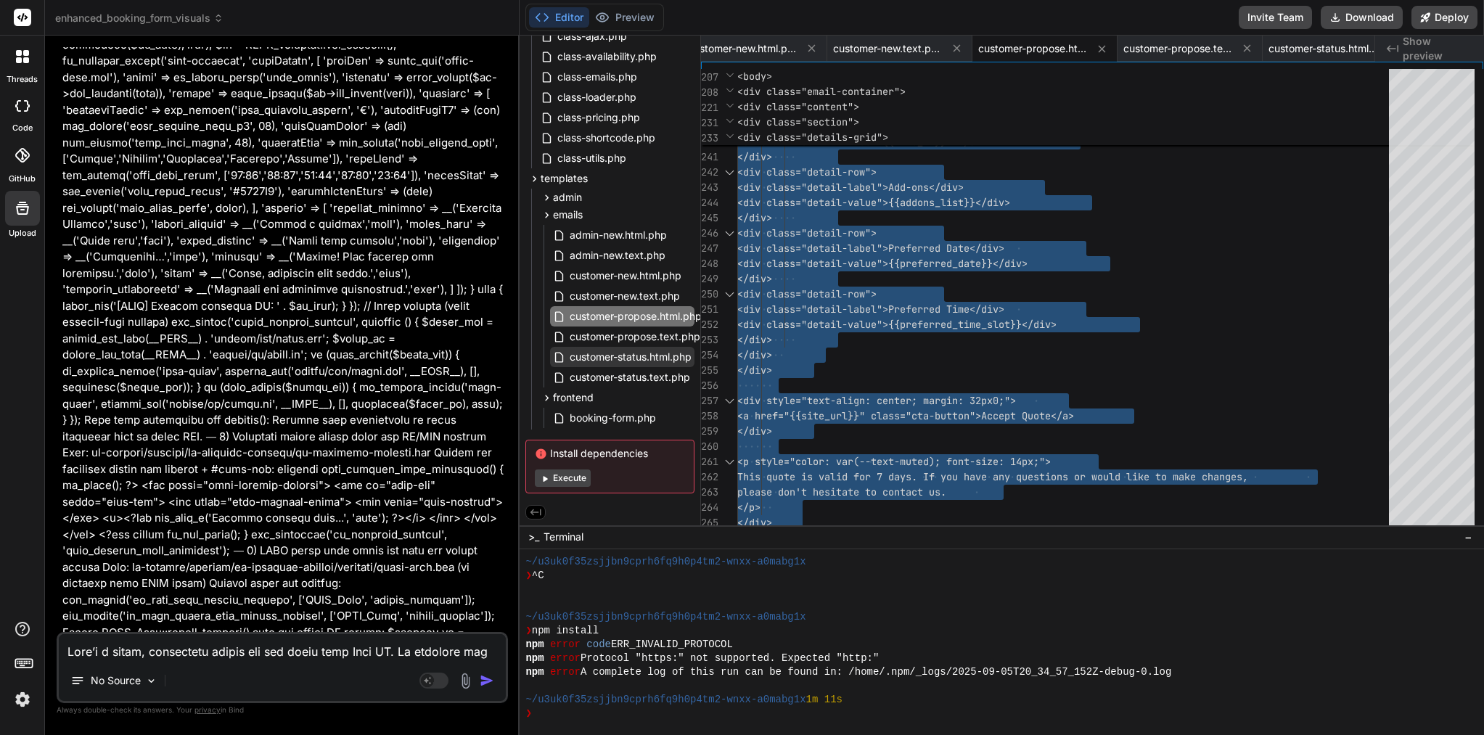
scroll to position [307, 0]
click at [645, 352] on span "customer-status.html.php" at bounding box center [630, 356] width 125 height 17
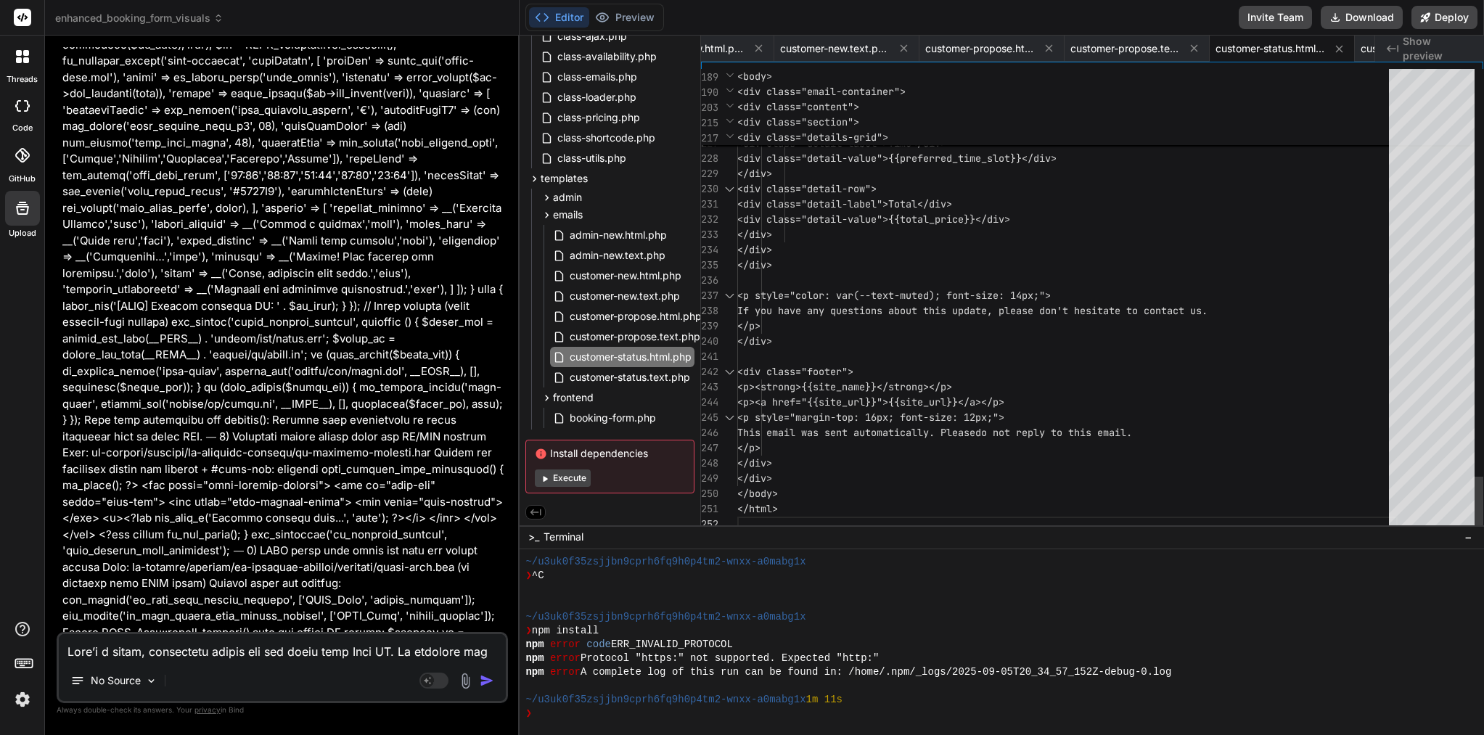
click at [845, 319] on div "</p>" at bounding box center [1067, 326] width 660 height 15
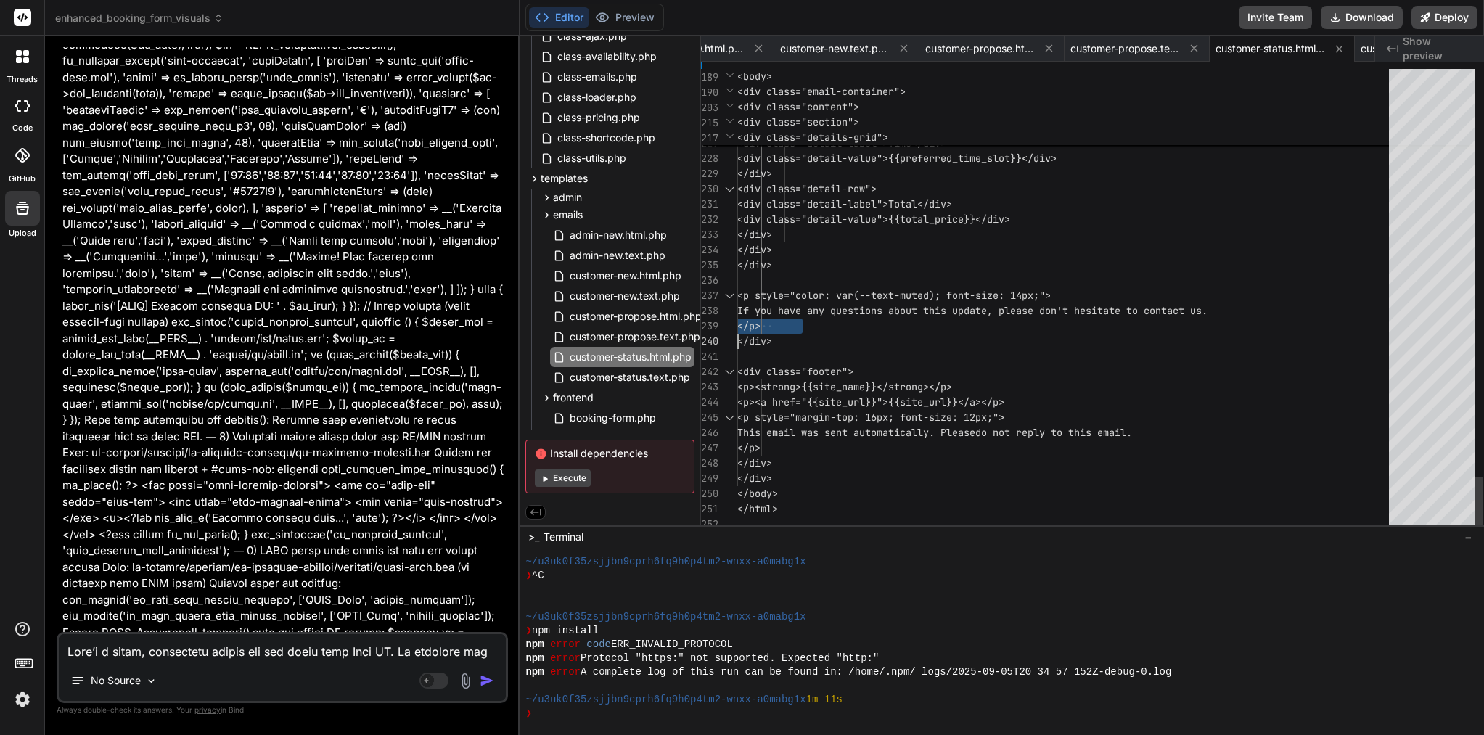
scroll to position [0, 0]
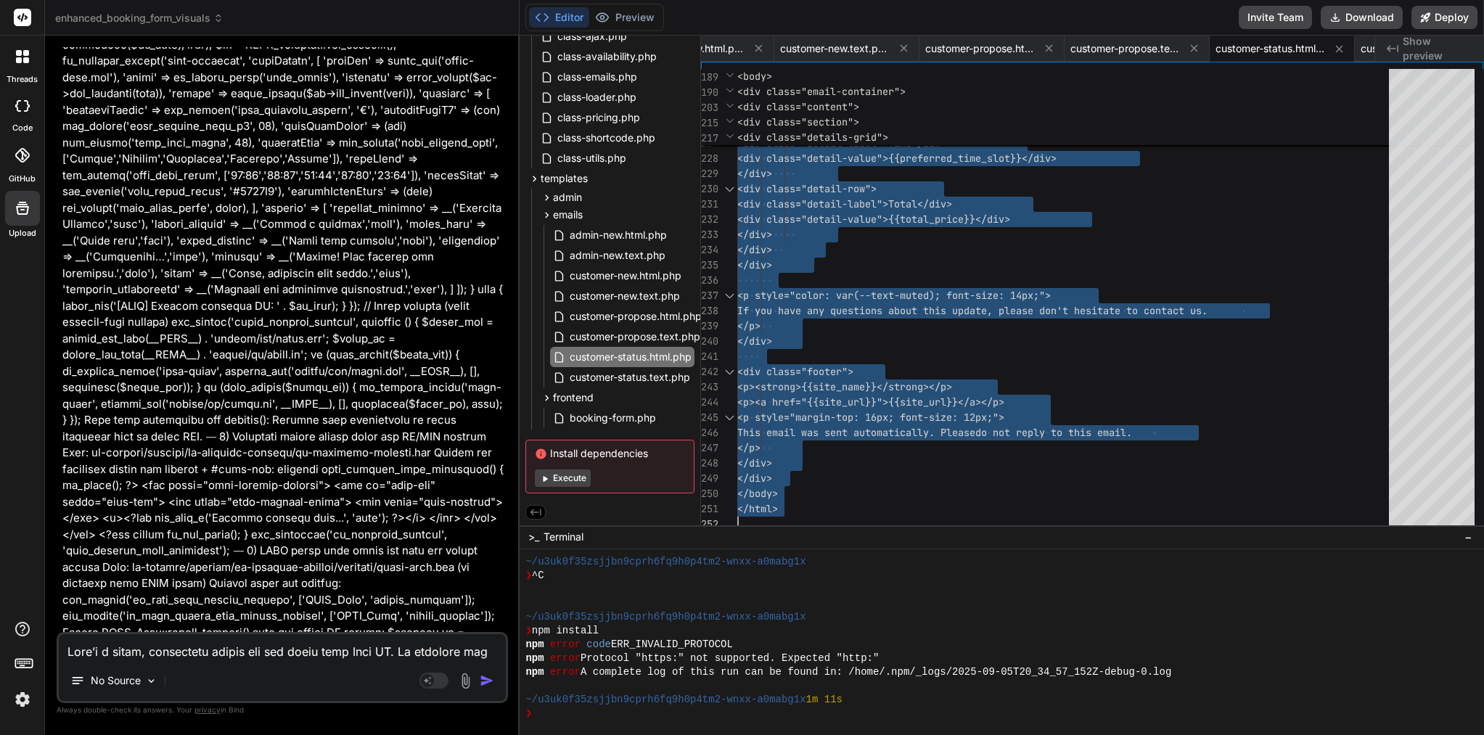
click at [165, 654] on textarea at bounding box center [282, 647] width 447 height 26
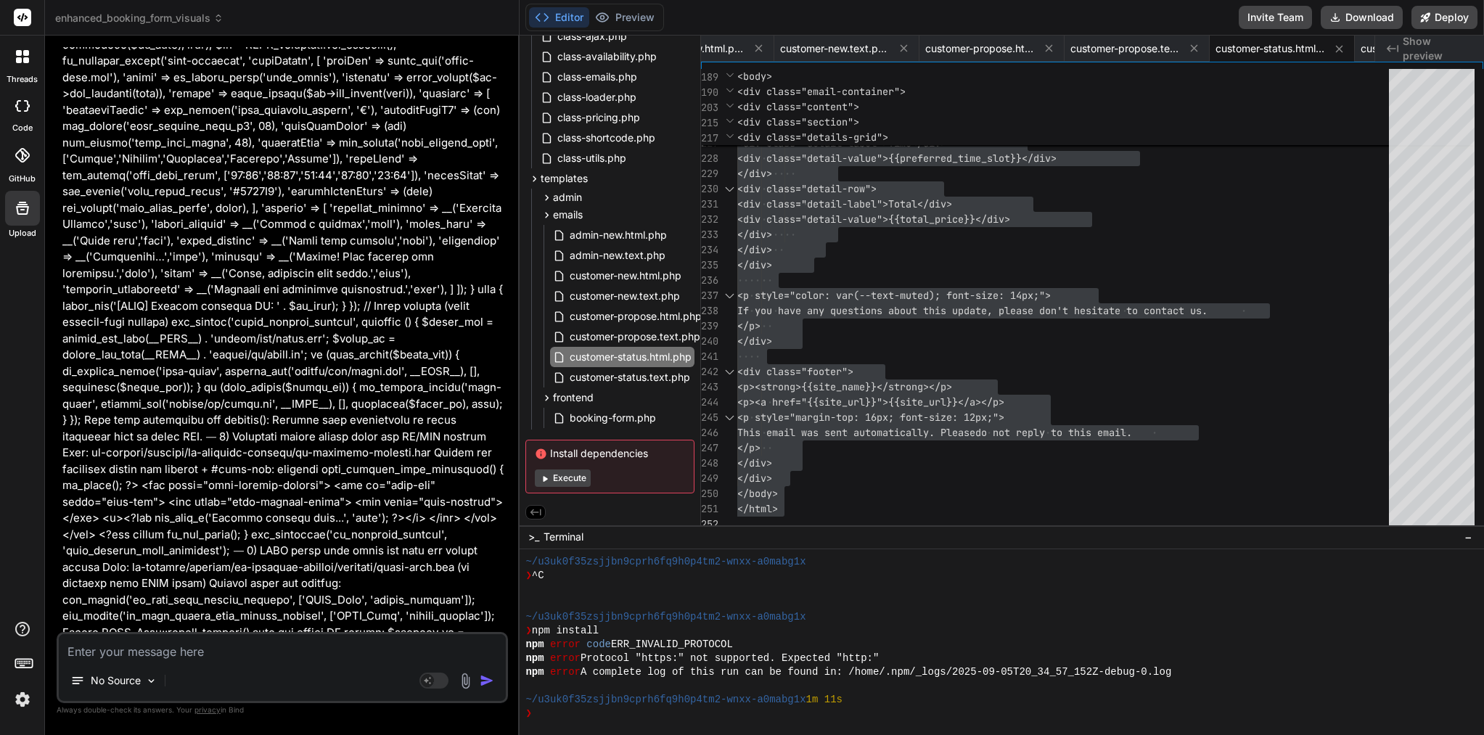
paste textarea "[05-Sep-2025 21:19:29 UTC] PHP Parse error: syntax error, unexpected token "\",…"
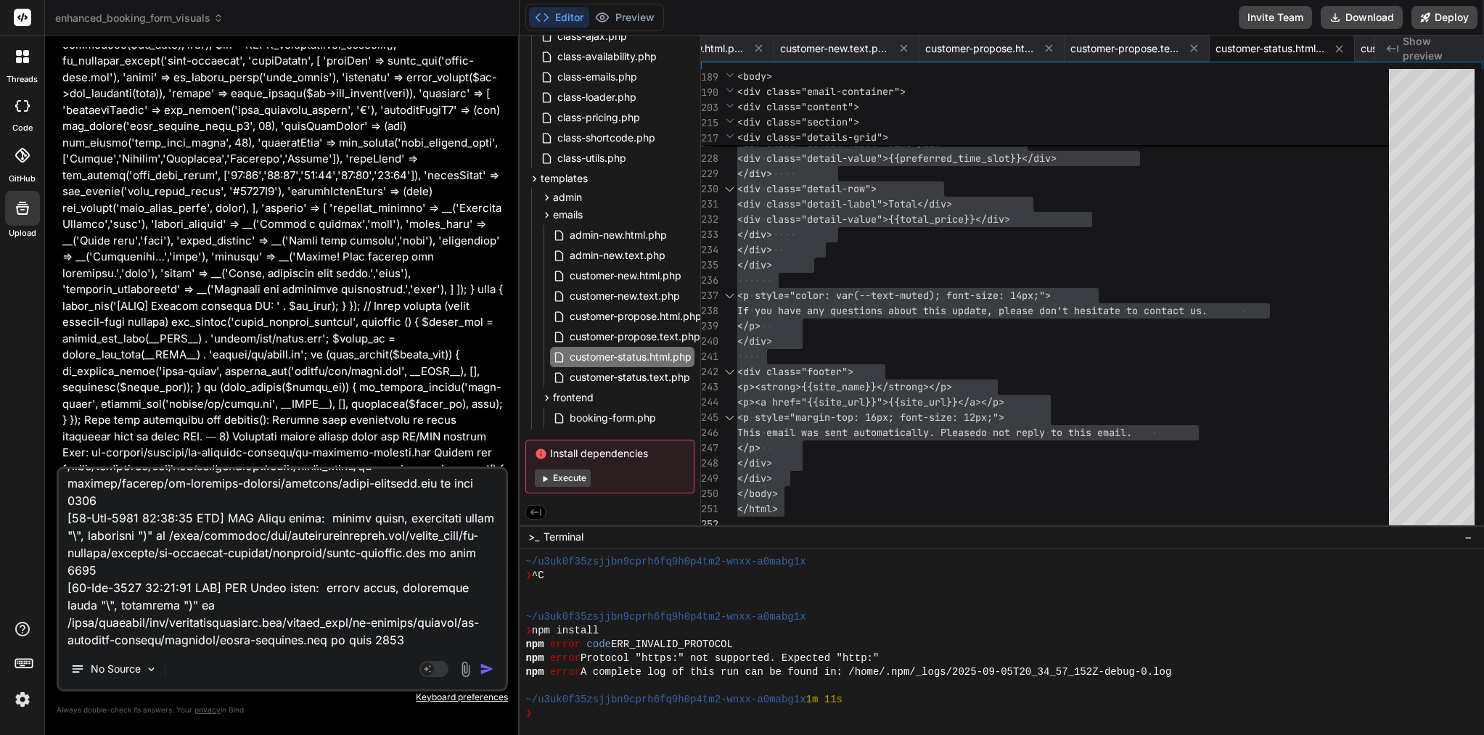
click at [484, 663] on img "button" at bounding box center [487, 669] width 15 height 15
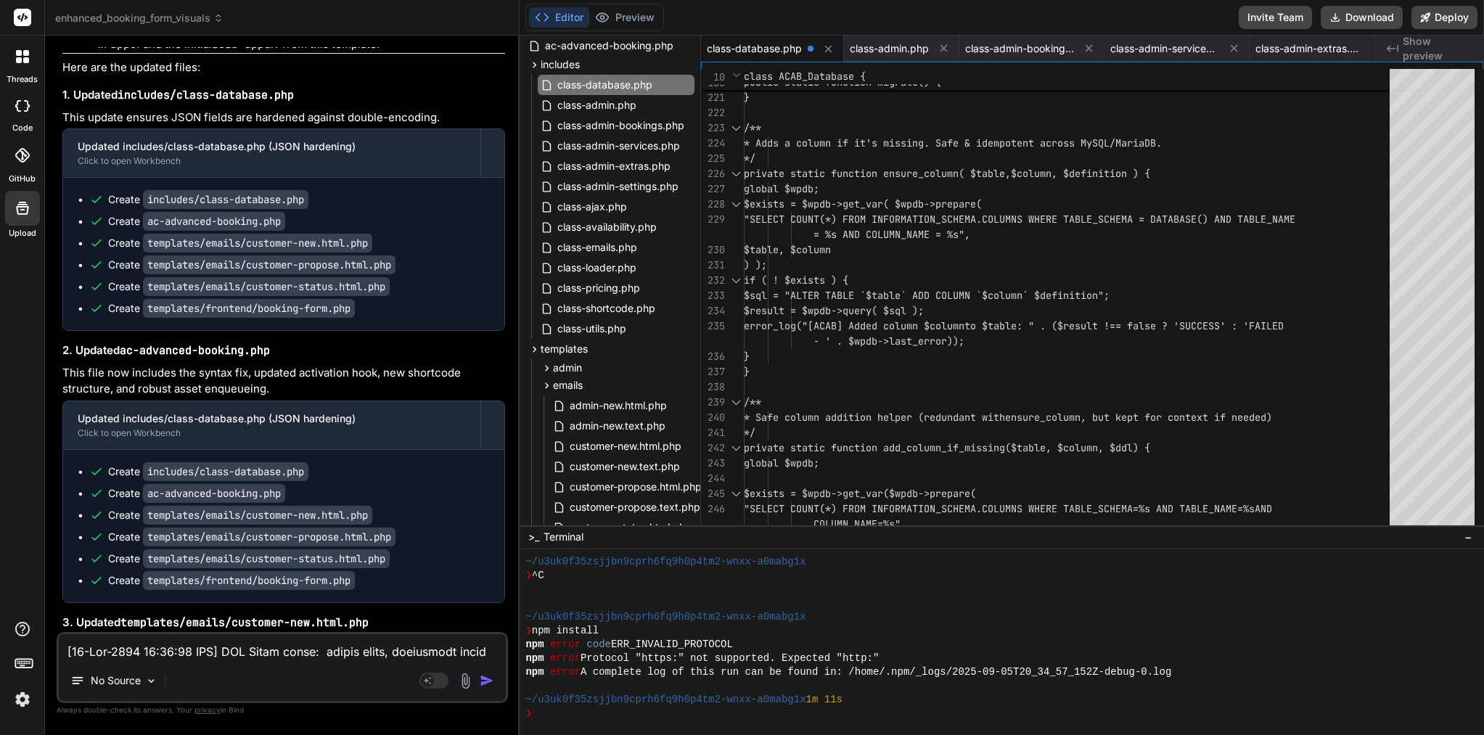
scroll to position [116145, 0]
click at [620, 100] on span "class-admin.php" at bounding box center [597, 105] width 82 height 17
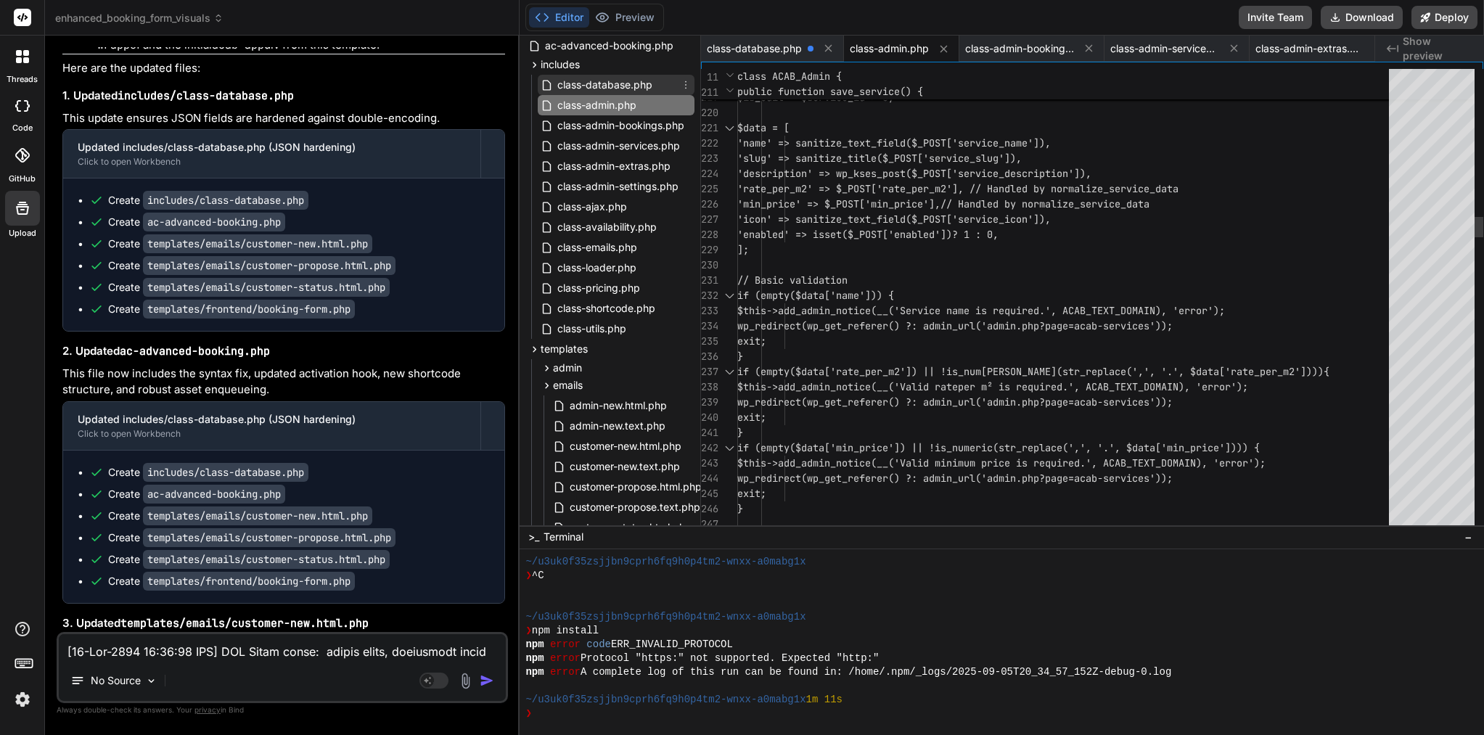
click at [620, 77] on span "class-database.php" at bounding box center [605, 84] width 98 height 17
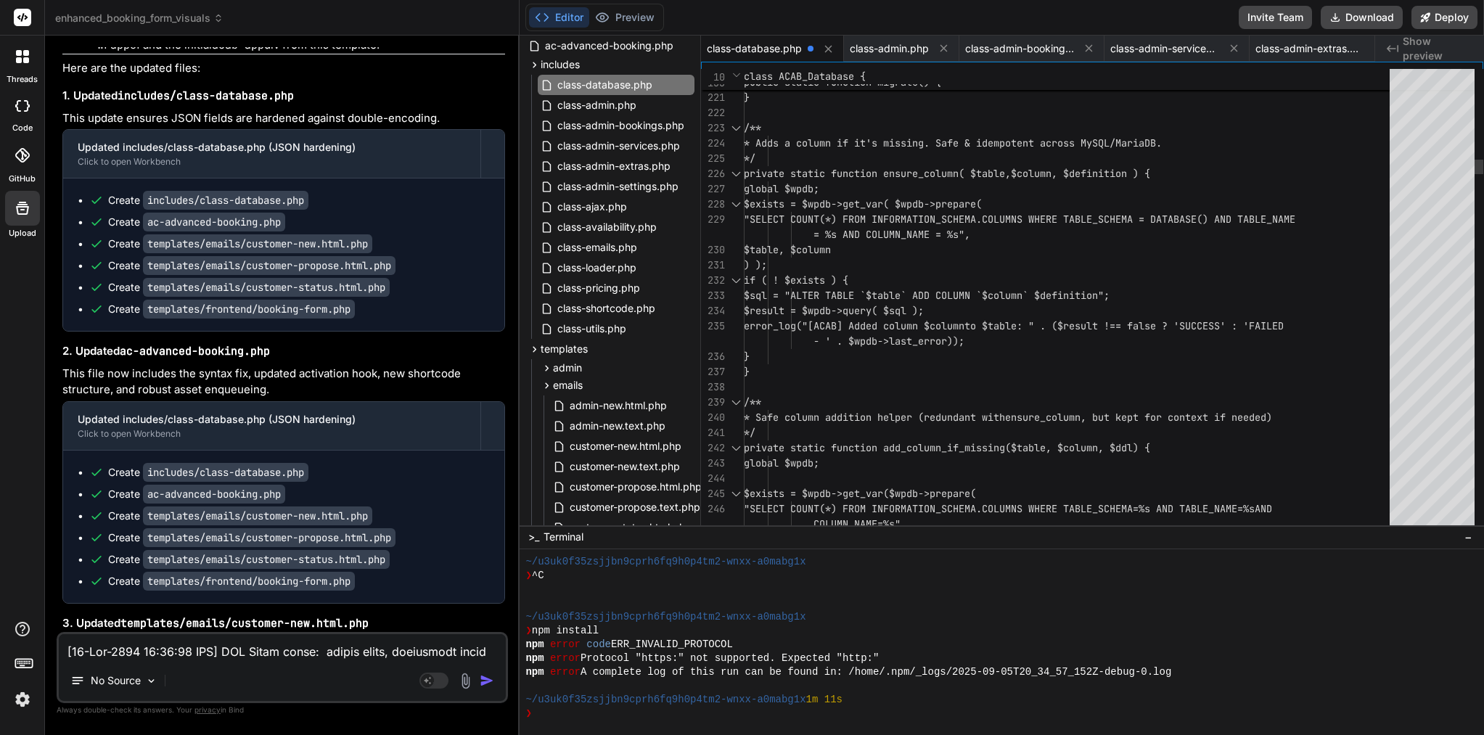
click at [907, 217] on span ""SELECT COUNT(*) FROM INFORMATION_SCHE" at bounding box center [854, 219] width 221 height 13
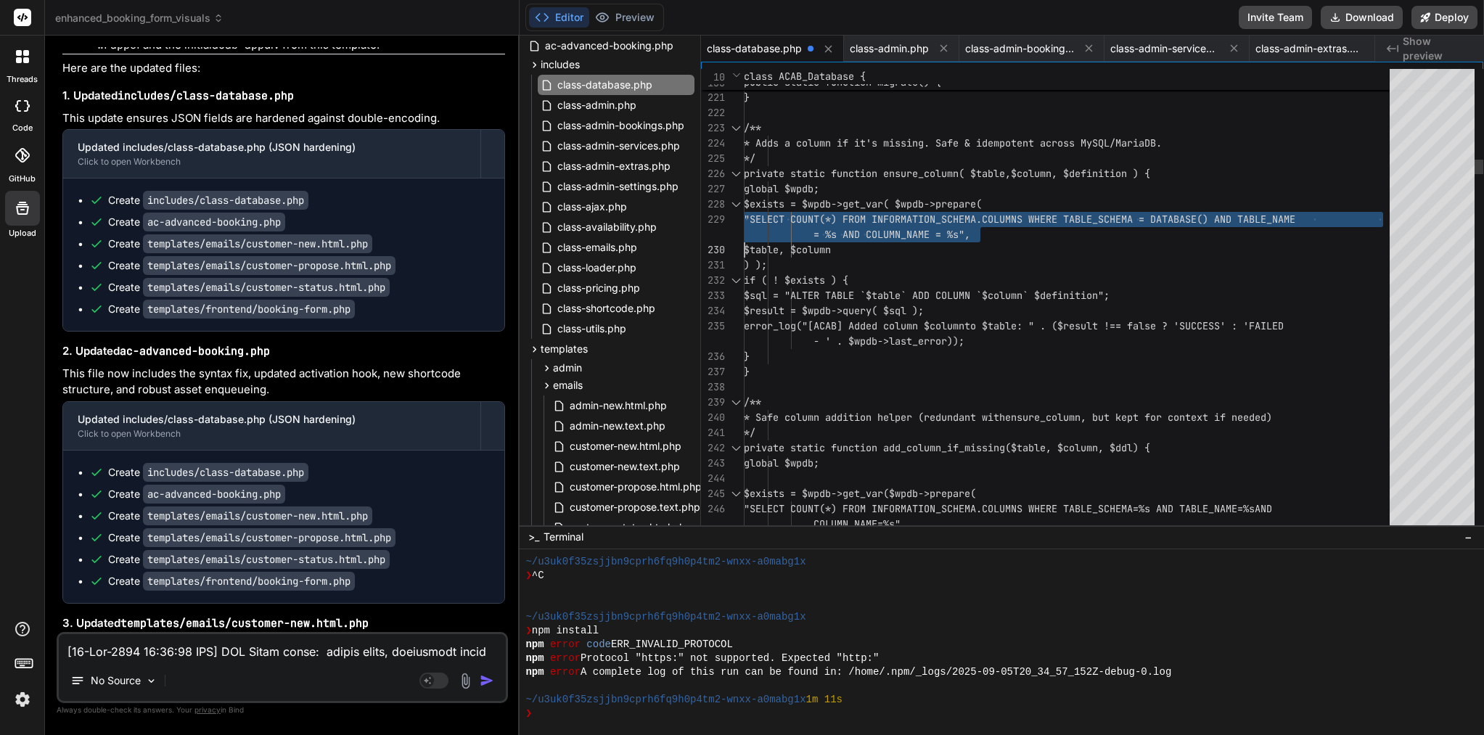
click at [907, 217] on span ""SELECT COUNT(*) FROM INFORMATION_SCHE" at bounding box center [854, 219] width 221 height 13
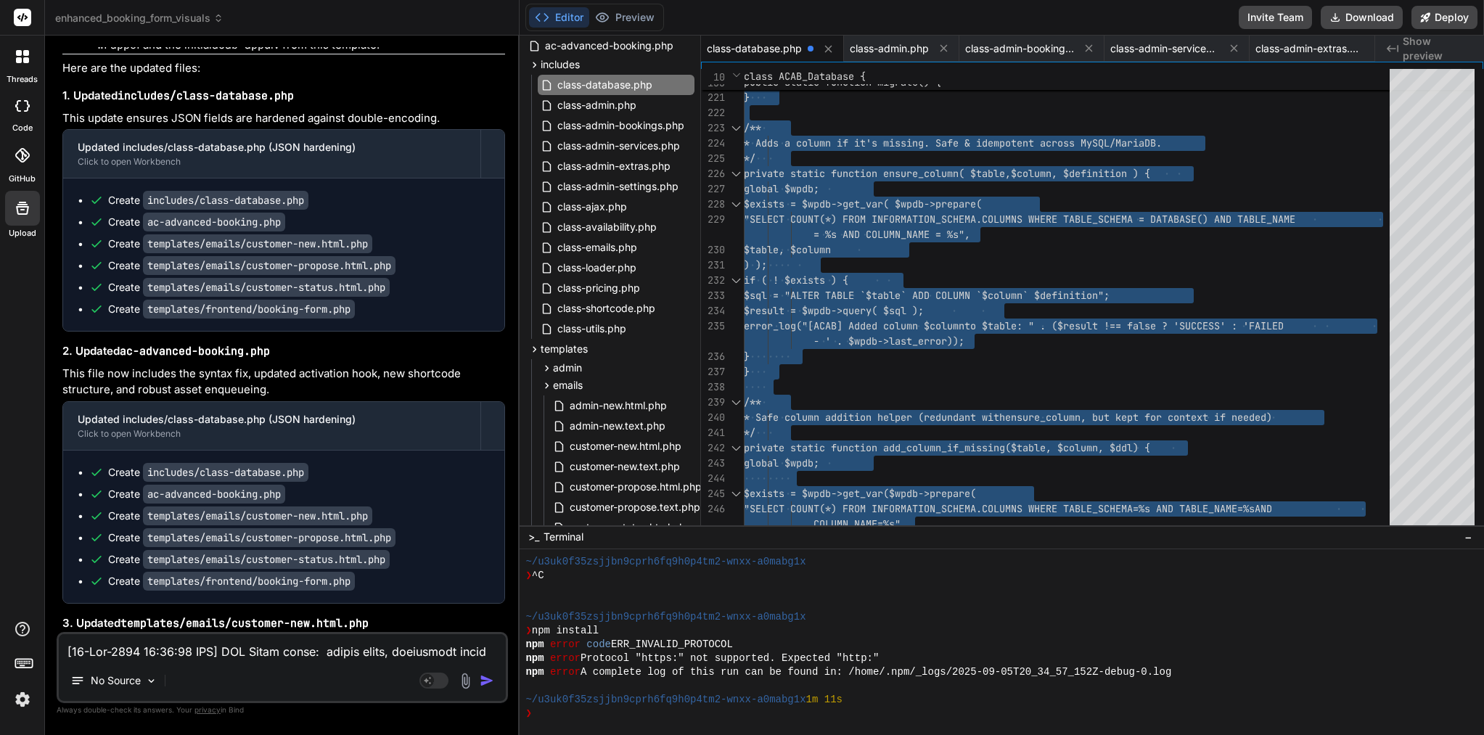
click at [199, 655] on textarea at bounding box center [282, 647] width 447 height 26
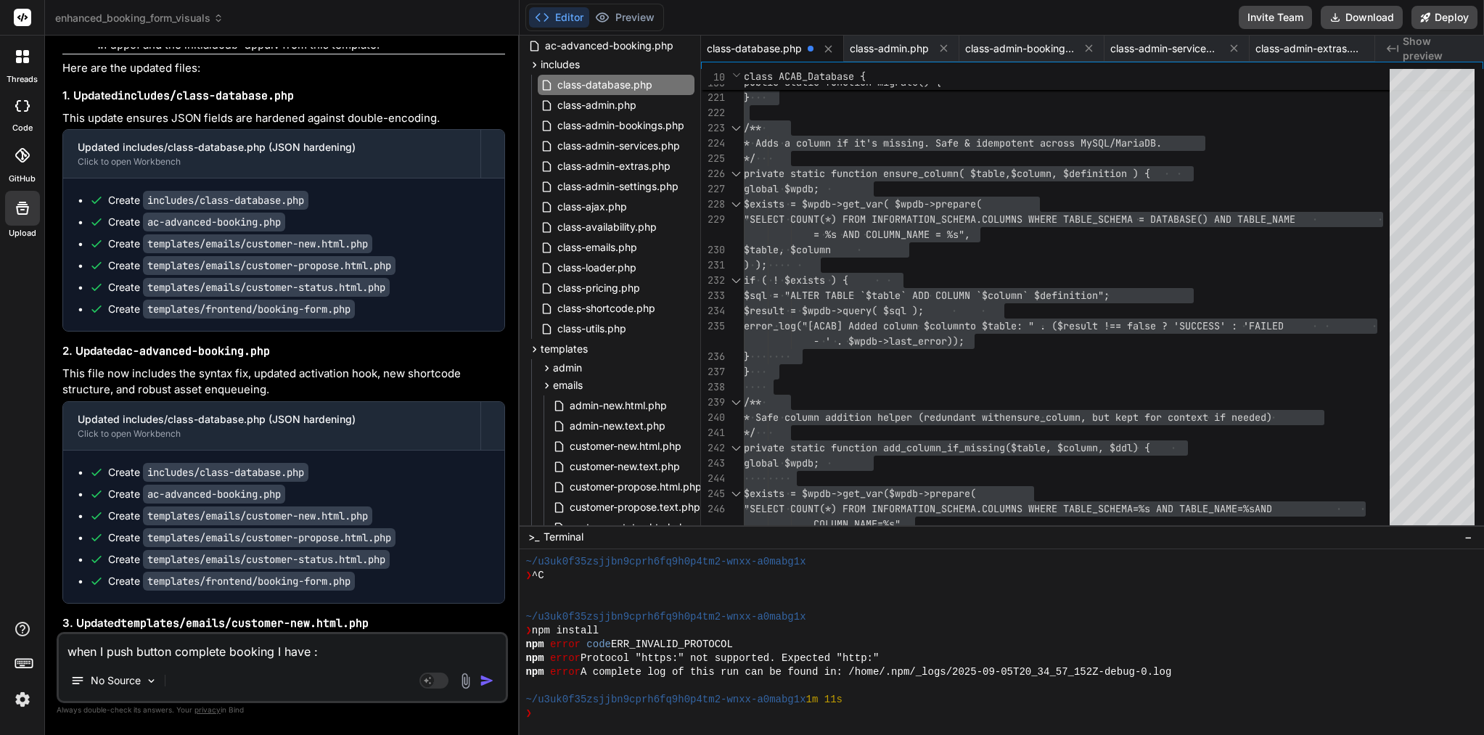
paste textarea "HTTP 500"
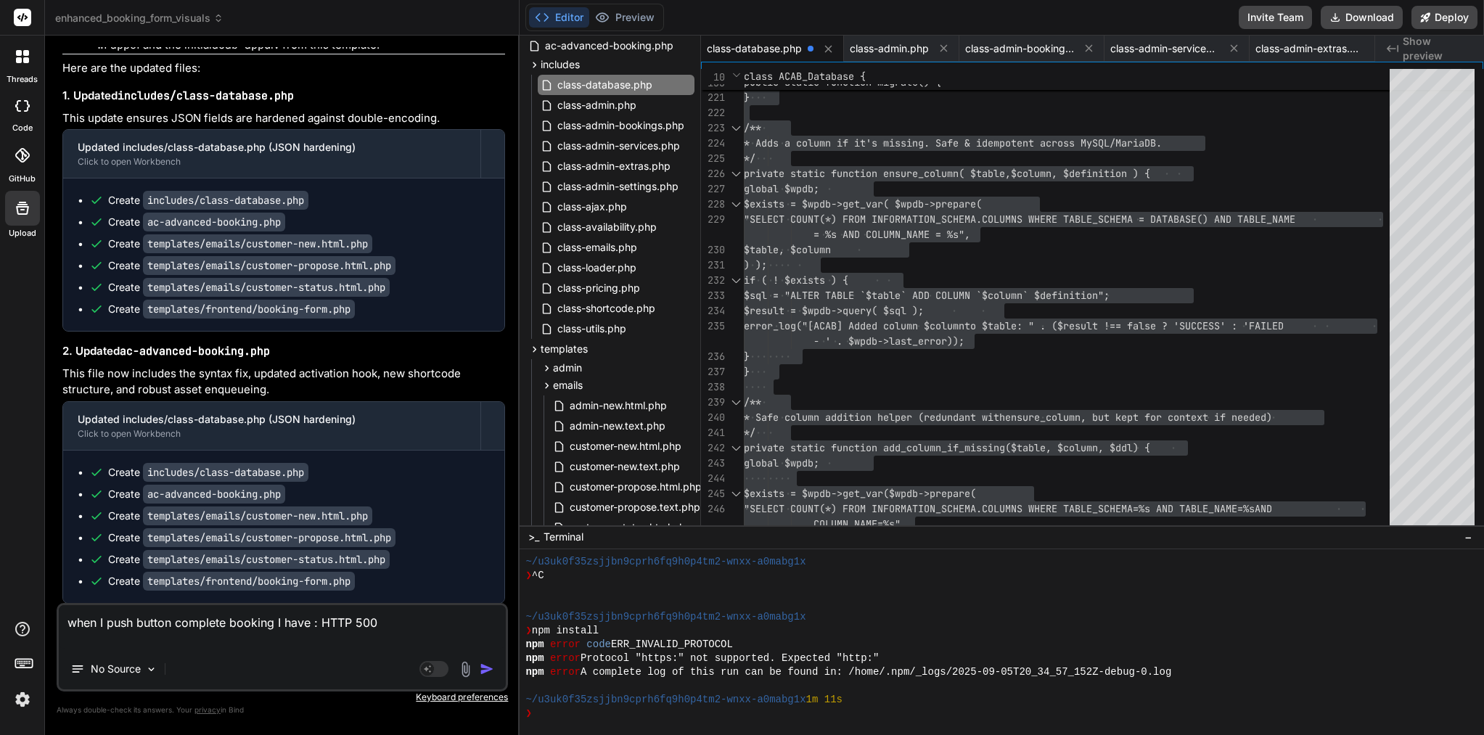
click at [311, 624] on textarea "when I push button complete booking I have : HTTP 500" at bounding box center [282, 627] width 447 height 44
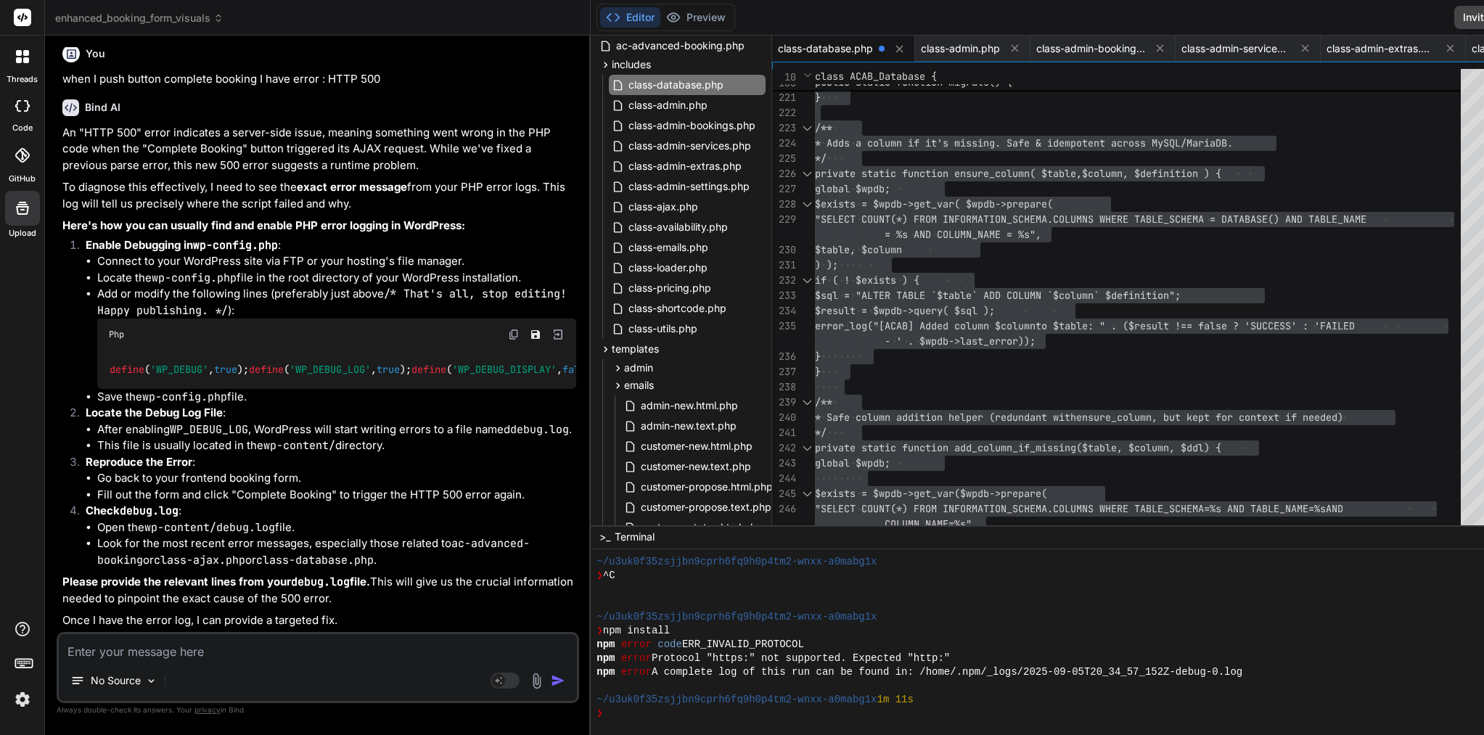
scroll to position [116819, 0]
paste textarea "[05-Sep-2025 21:25:13 UTC] [ACAB] Missing frontend CSS: /home/customer/www/amst…"
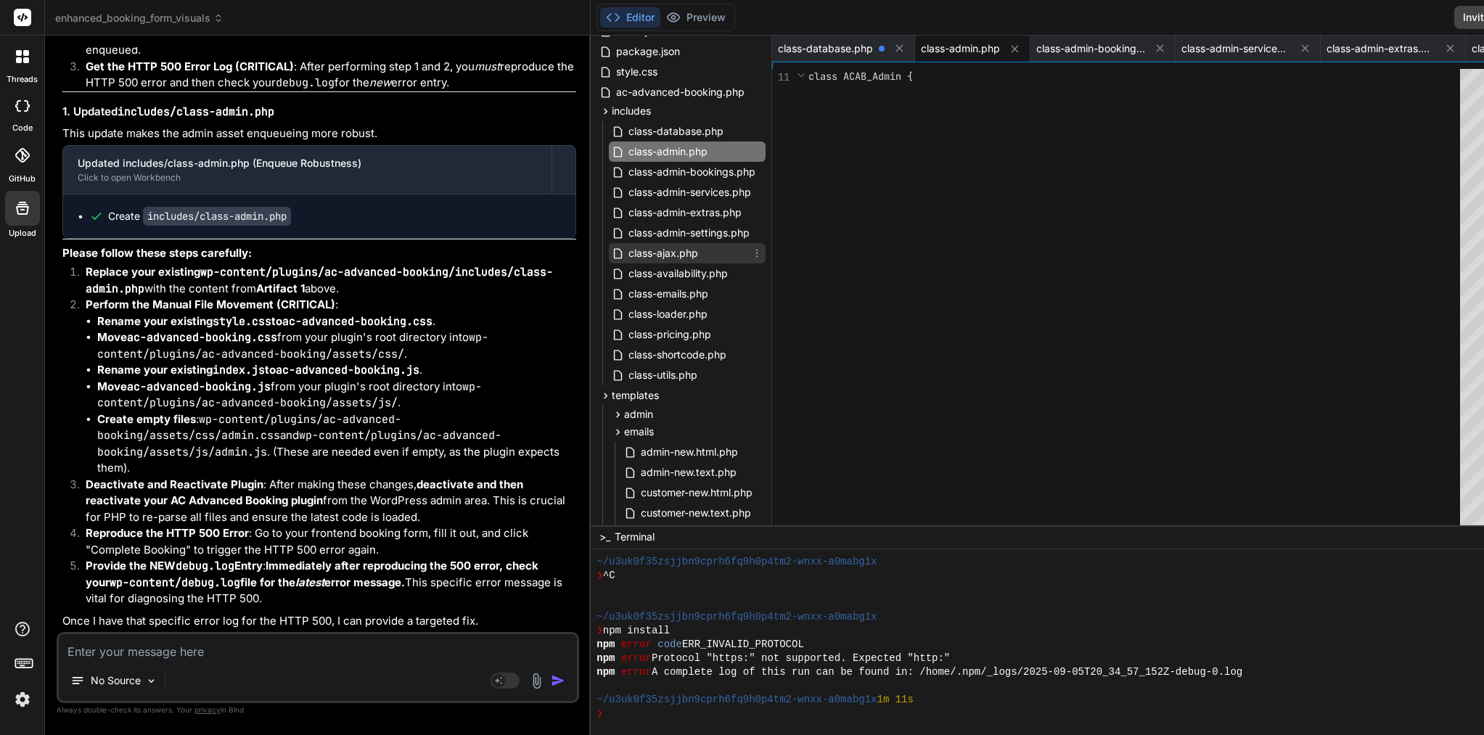
scroll to position [67, 4]
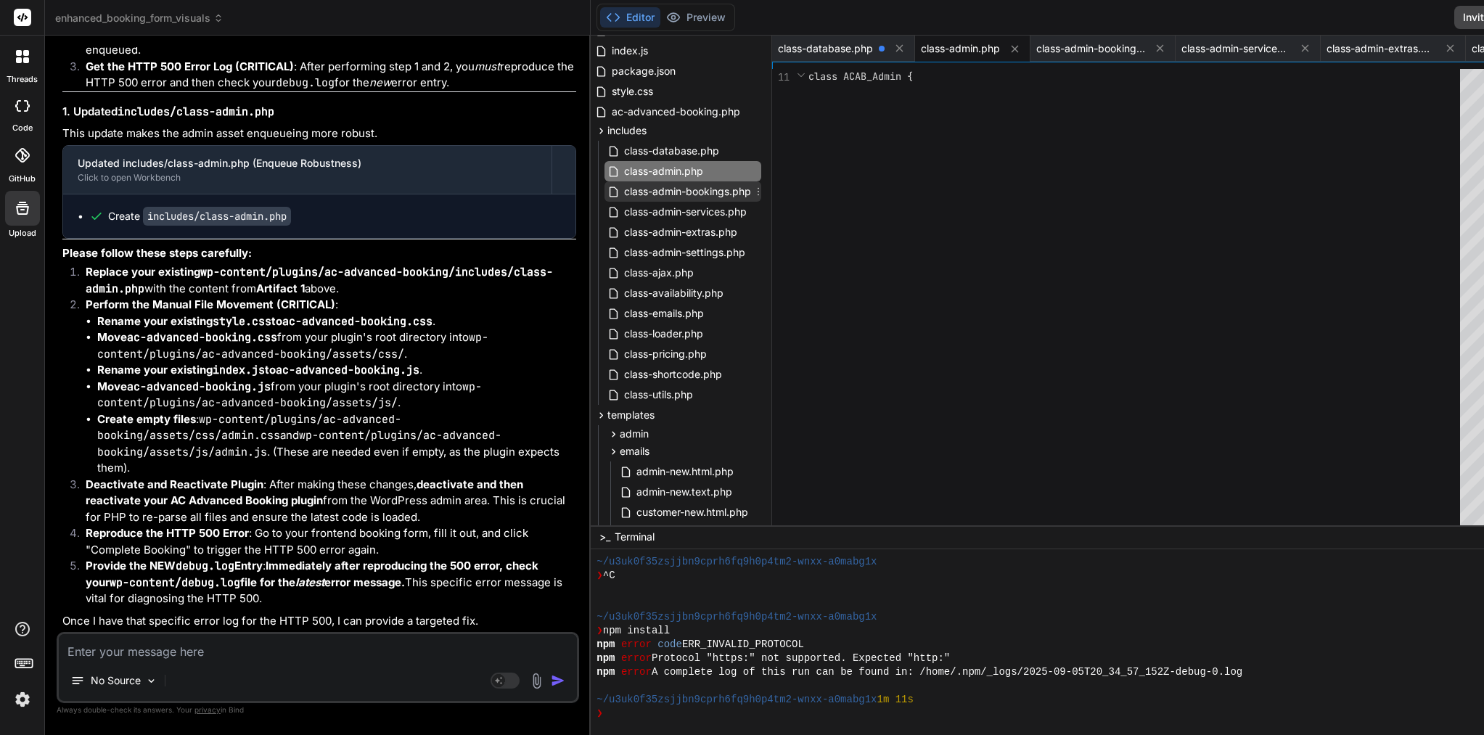
click at [623, 191] on span "class-admin-bookings.php" at bounding box center [688, 191] width 130 height 17
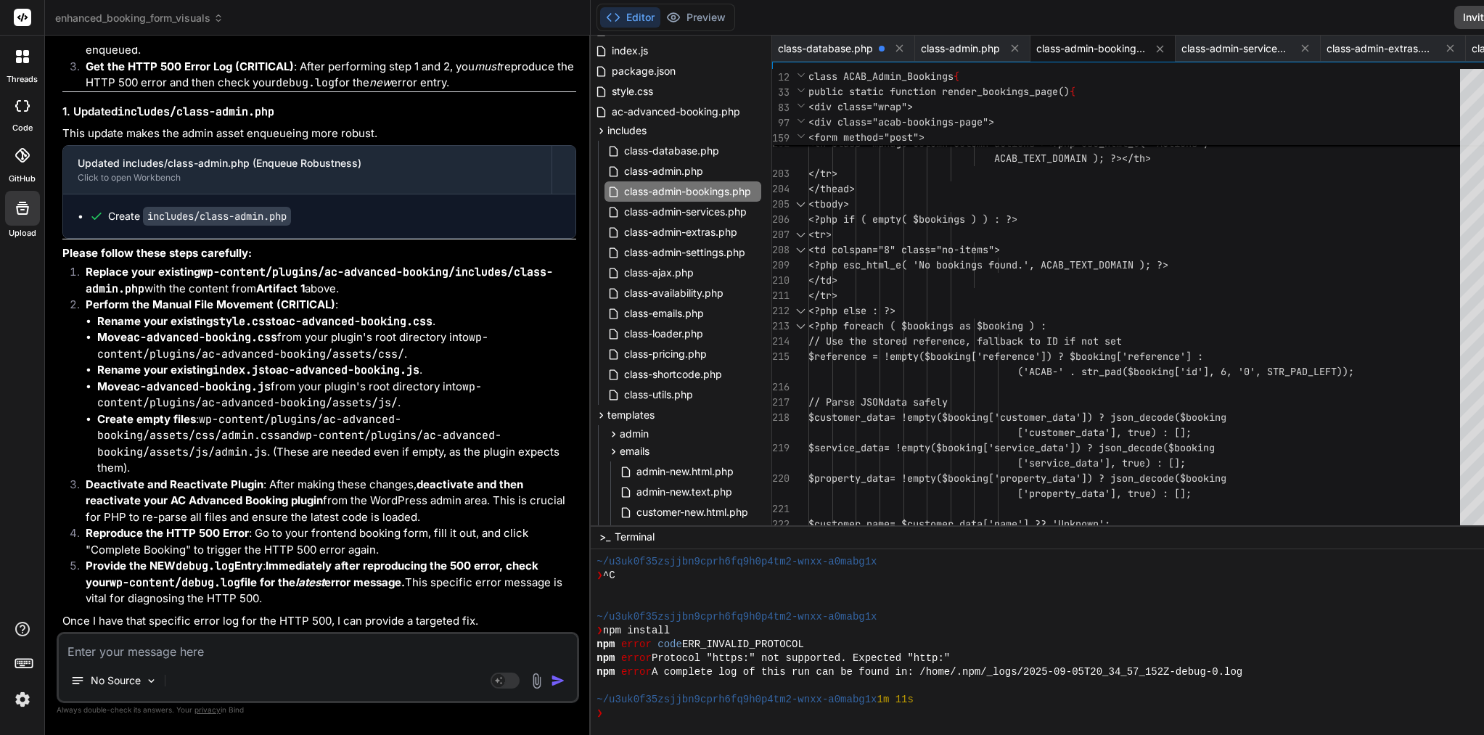
scroll to position [0, 0]
click at [604, 161] on div "class-admin.php" at bounding box center [682, 171] width 157 height 20
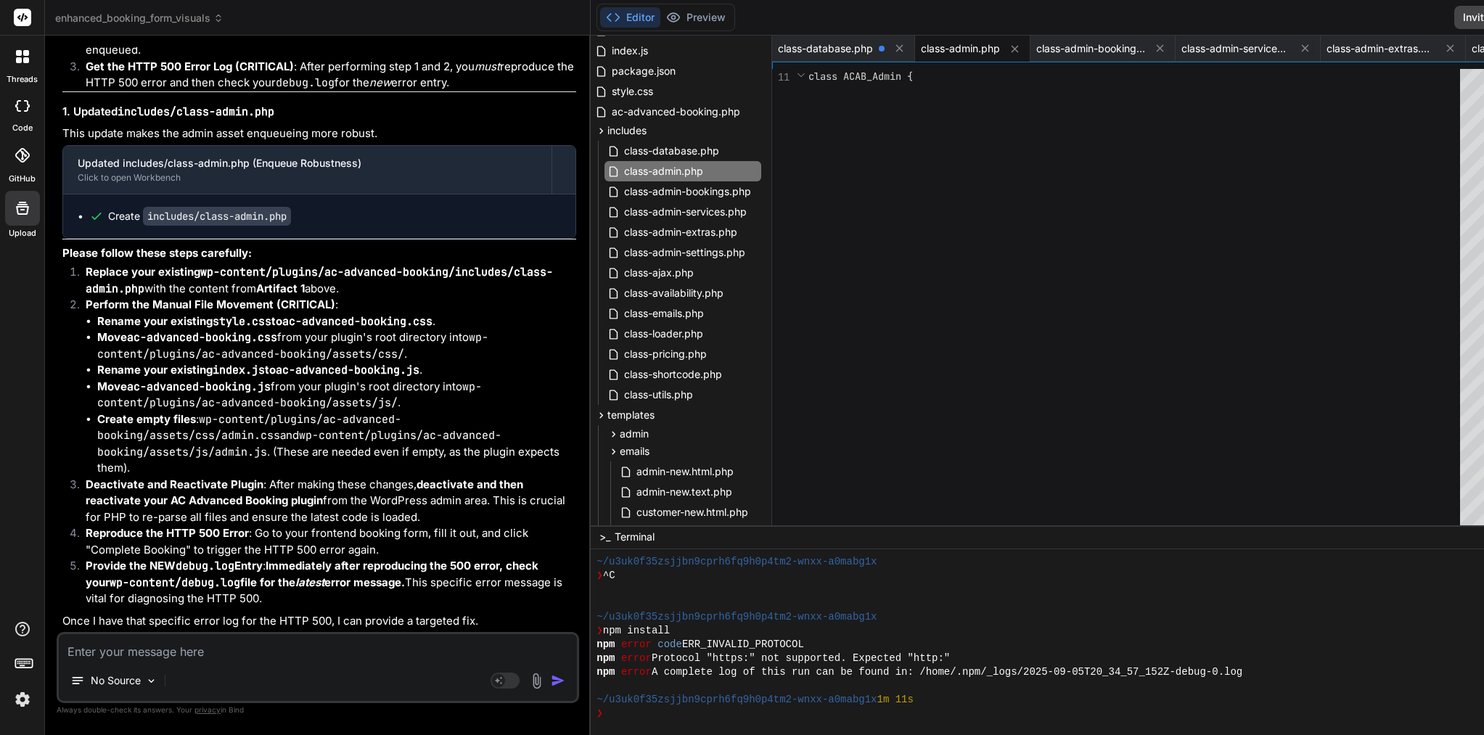
click at [239, 384] on li "Move ac-advanced-booking.js from your plugin's root directory into wp-content/p…" at bounding box center [336, 395] width 479 height 33
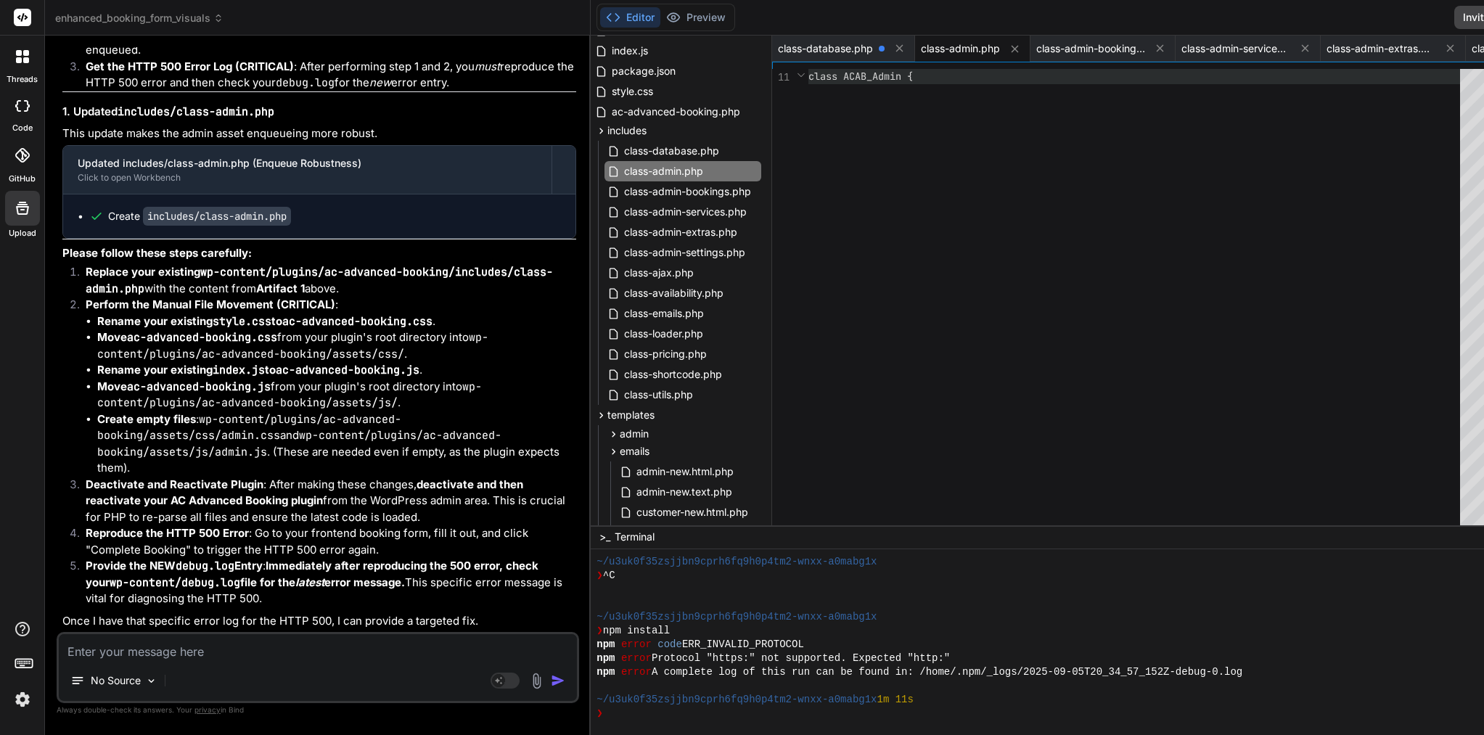
scroll to position [112, 0]
click at [808, 74] on span "class ACAB_Admin {" at bounding box center [860, 76] width 104 height 13
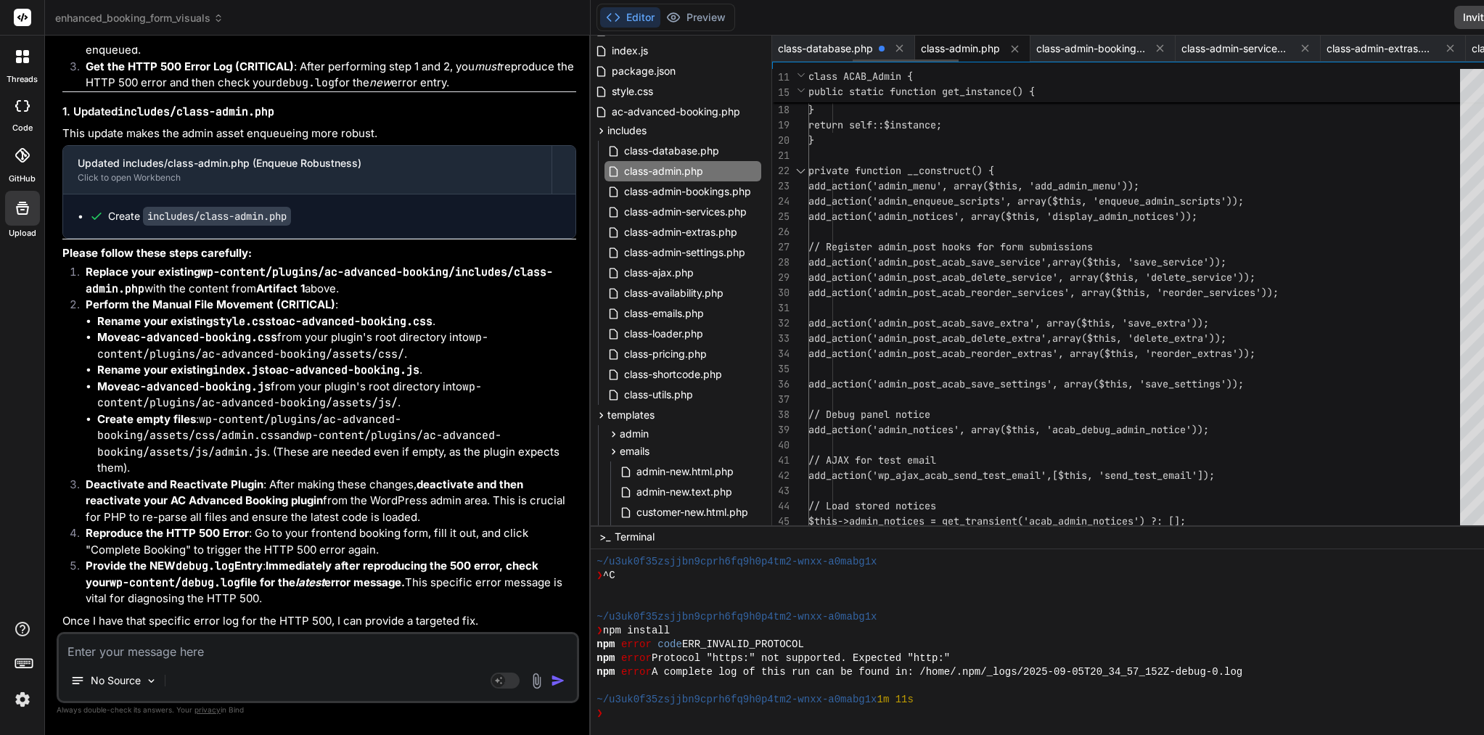
click at [921, 48] on span "class-admin.php" at bounding box center [960, 48] width 79 height 15
click at [921, 44] on span "class-admin.php" at bounding box center [960, 48] width 79 height 15
click at [623, 194] on span "class-admin-bookings.php" at bounding box center [688, 191] width 130 height 17
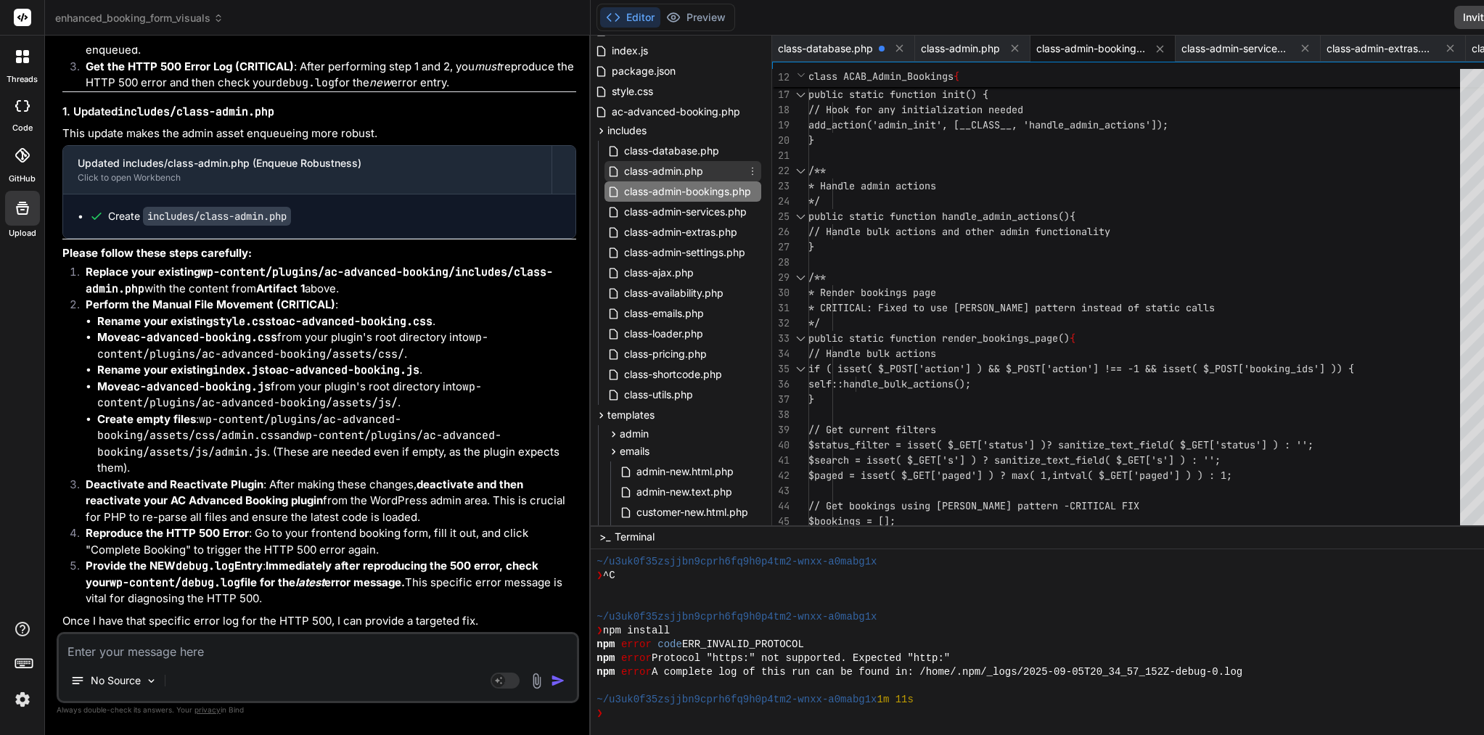
click at [623, 168] on span "class-admin.php" at bounding box center [664, 171] width 82 height 17
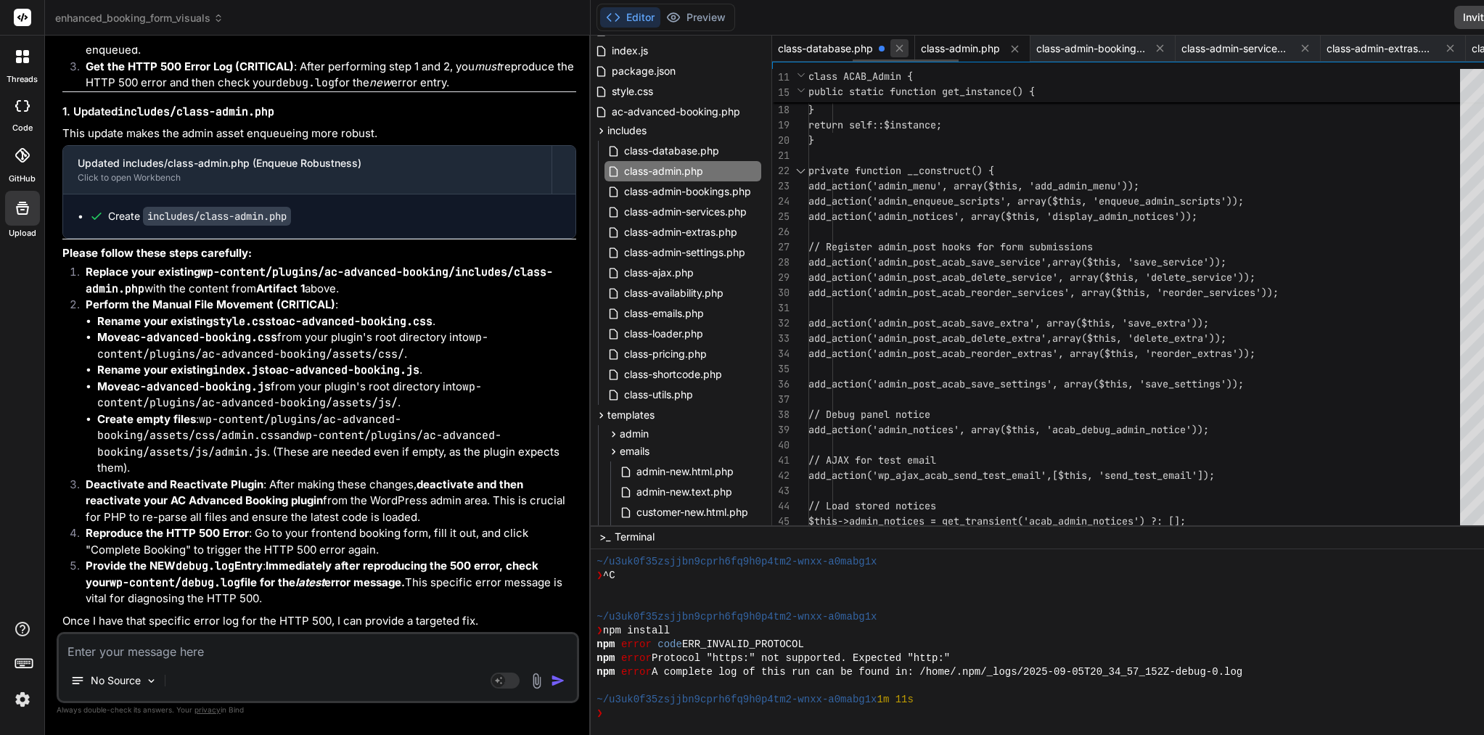
click at [893, 49] on icon at bounding box center [899, 48] width 12 height 12
click at [869, 51] on icon at bounding box center [872, 48] width 7 height 7
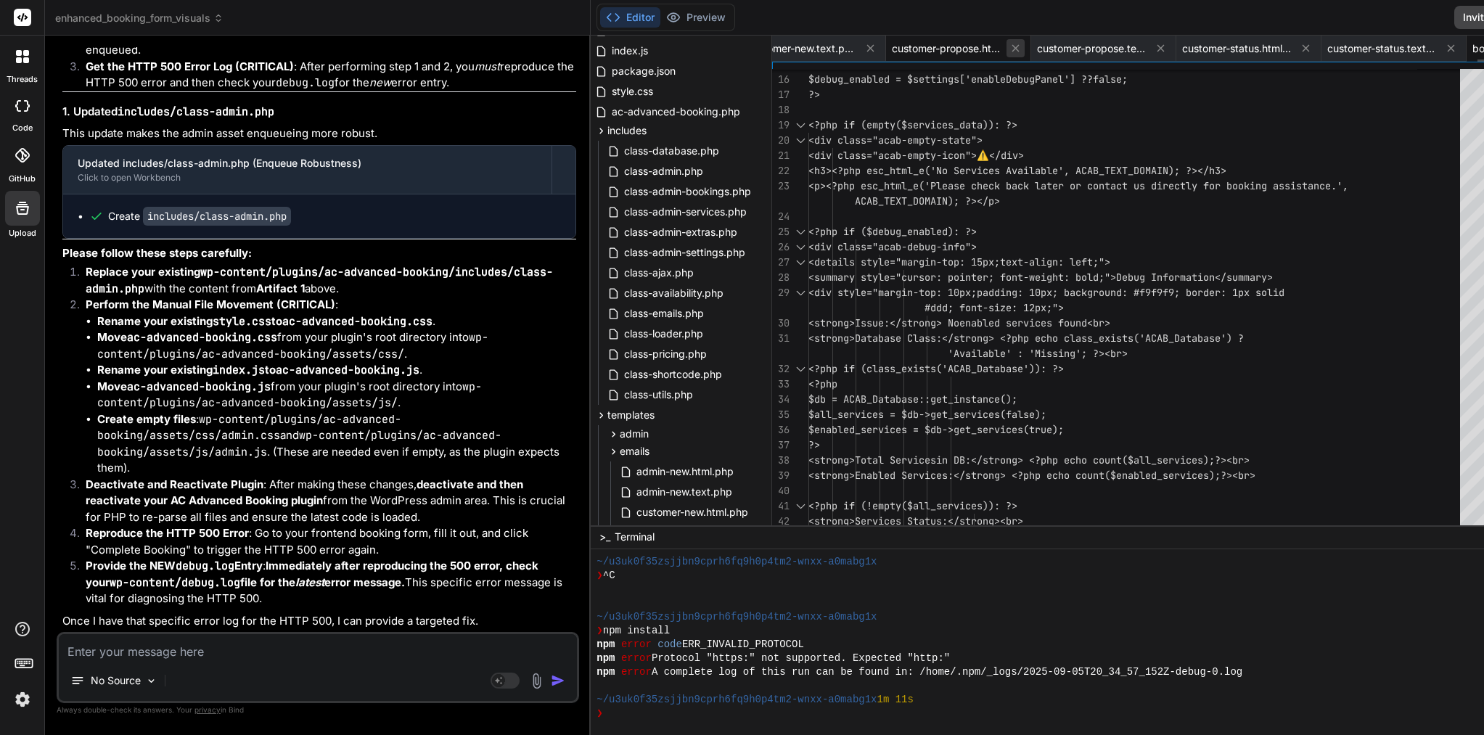
click at [1009, 51] on icon at bounding box center [1015, 48] width 12 height 12
click at [1009, 50] on icon at bounding box center [1015, 48] width 12 height 12
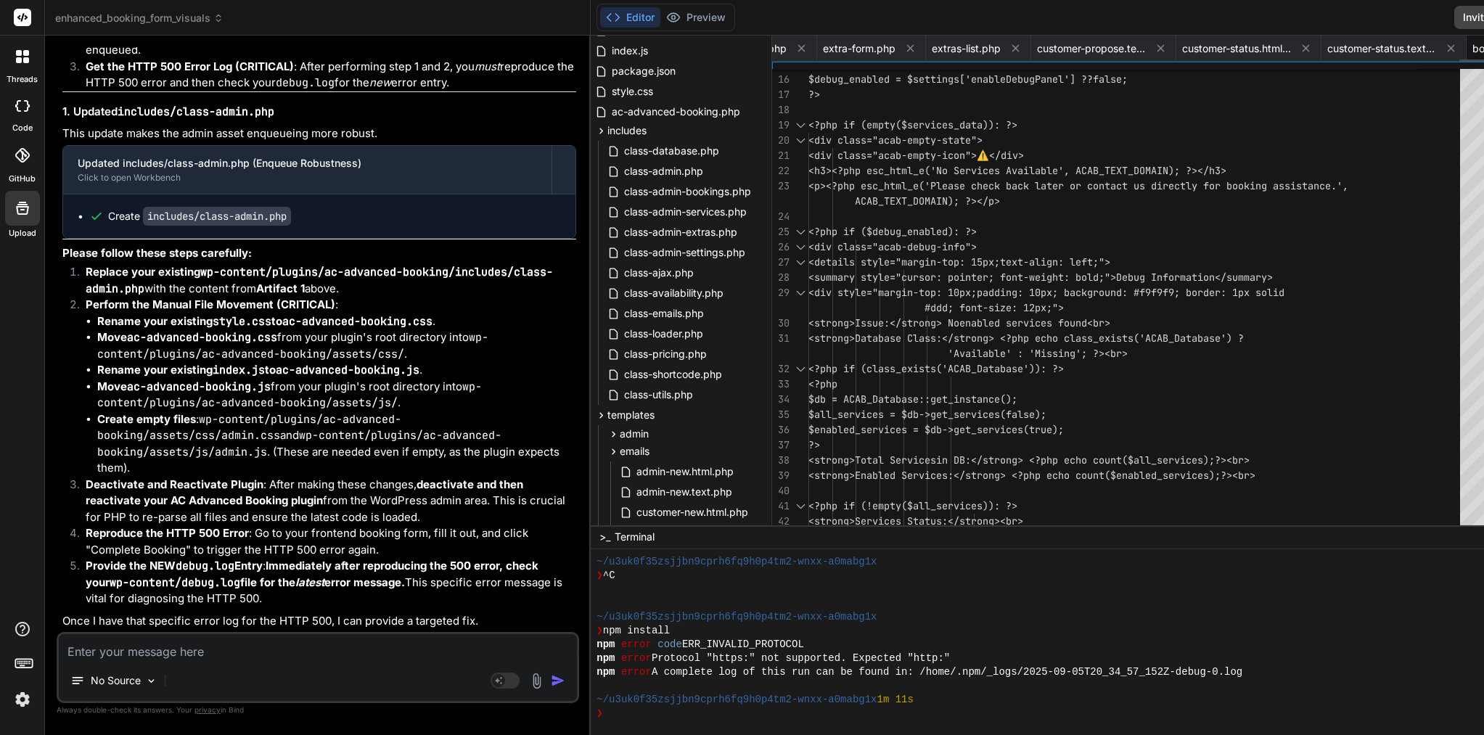
click at [1009, 50] on icon at bounding box center [1015, 48] width 12 height 12
click at [891, 50] on icon at bounding box center [897, 48] width 12 height 12
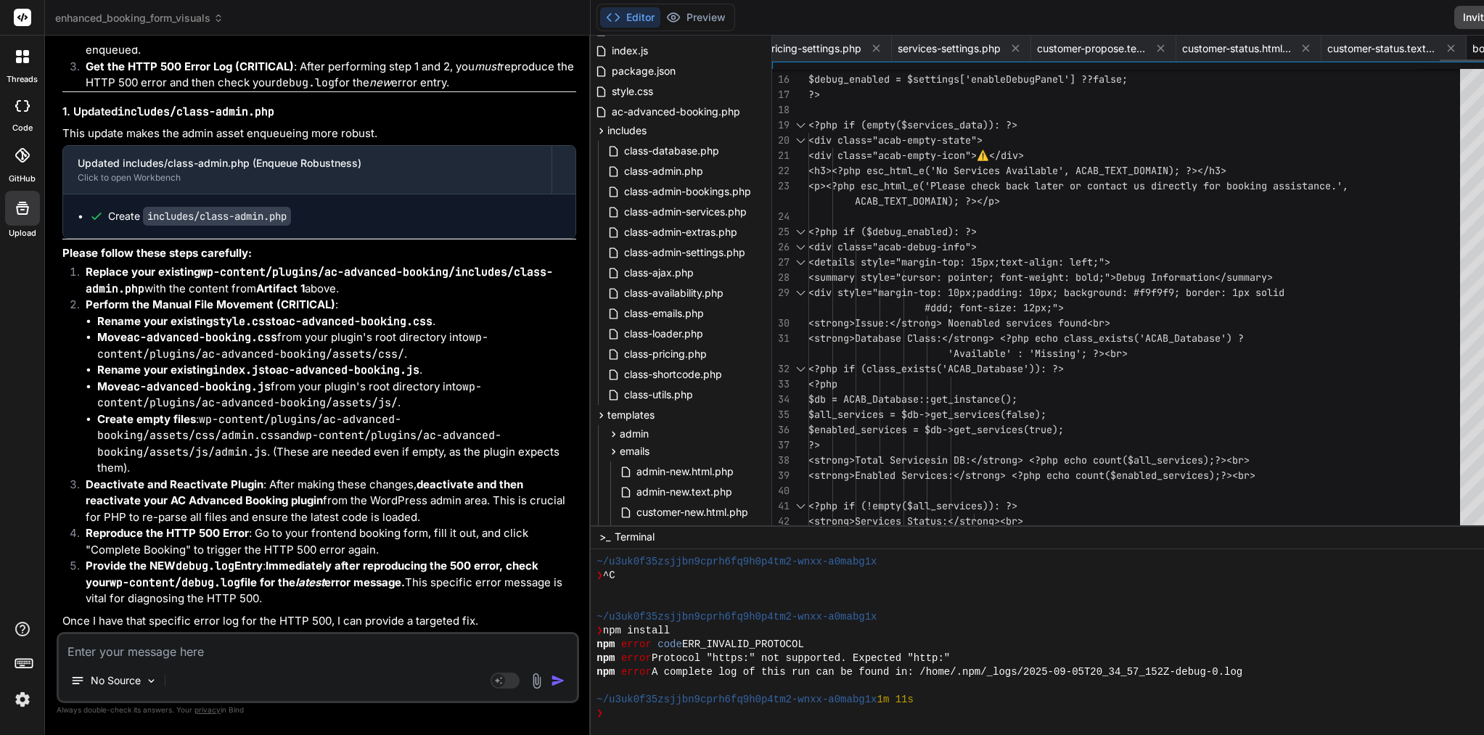
click at [1009, 50] on icon at bounding box center [1015, 48] width 12 height 12
click at [870, 50] on icon at bounding box center [876, 48] width 12 height 12
click at [1009, 50] on icon at bounding box center [1015, 48] width 12 height 12
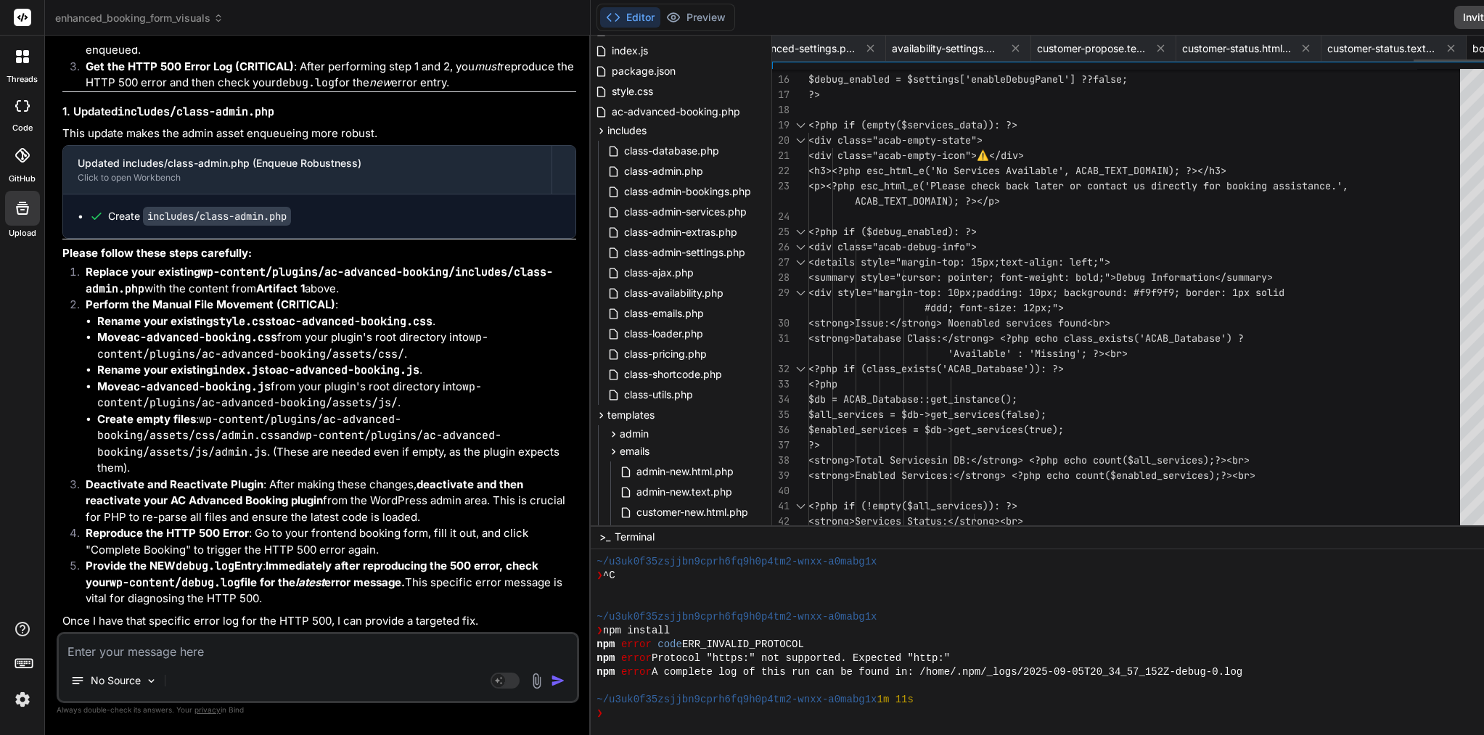
click at [864, 50] on icon at bounding box center [870, 48] width 12 height 12
click at [1009, 50] on icon at bounding box center [1015, 48] width 12 height 12
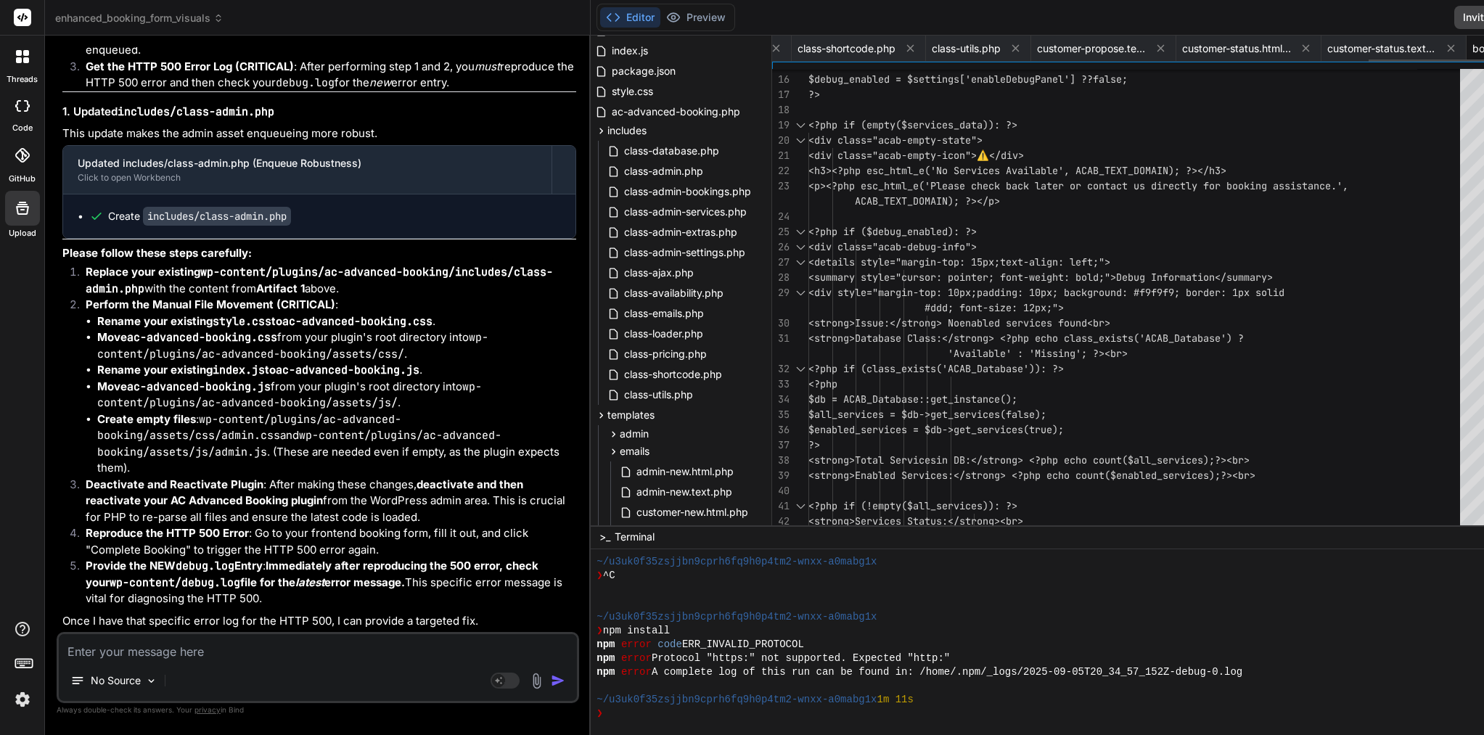
click at [904, 50] on icon at bounding box center [910, 48] width 12 height 12
click at [1009, 50] on icon at bounding box center [1015, 48] width 12 height 12
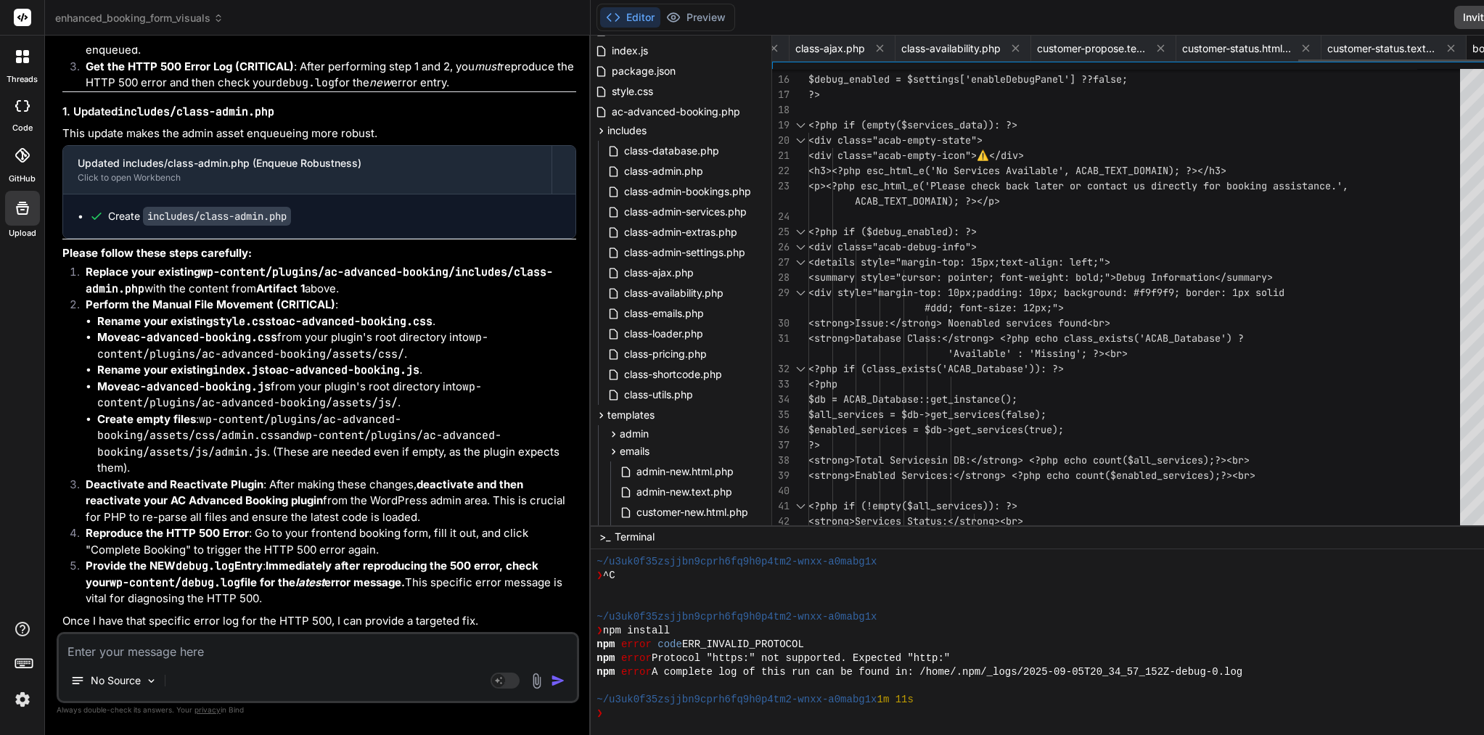
click at [874, 50] on icon at bounding box center [880, 48] width 12 height 12
click at [1009, 50] on icon at bounding box center [1015, 48] width 12 height 12
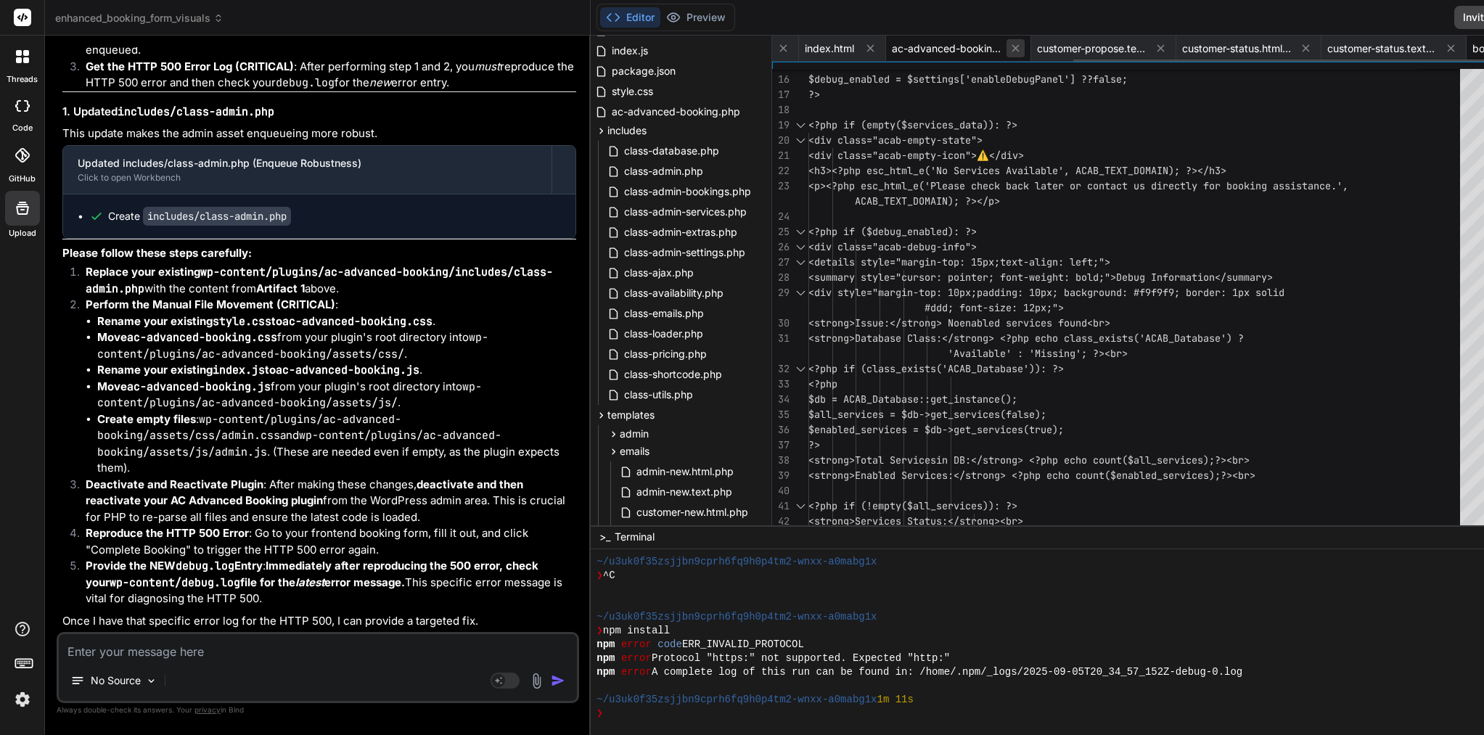
click at [1009, 50] on icon at bounding box center [1015, 48] width 12 height 12
click at [1157, 49] on icon at bounding box center [1160, 48] width 7 height 7
click at [924, 49] on icon at bounding box center [930, 48] width 12 height 12
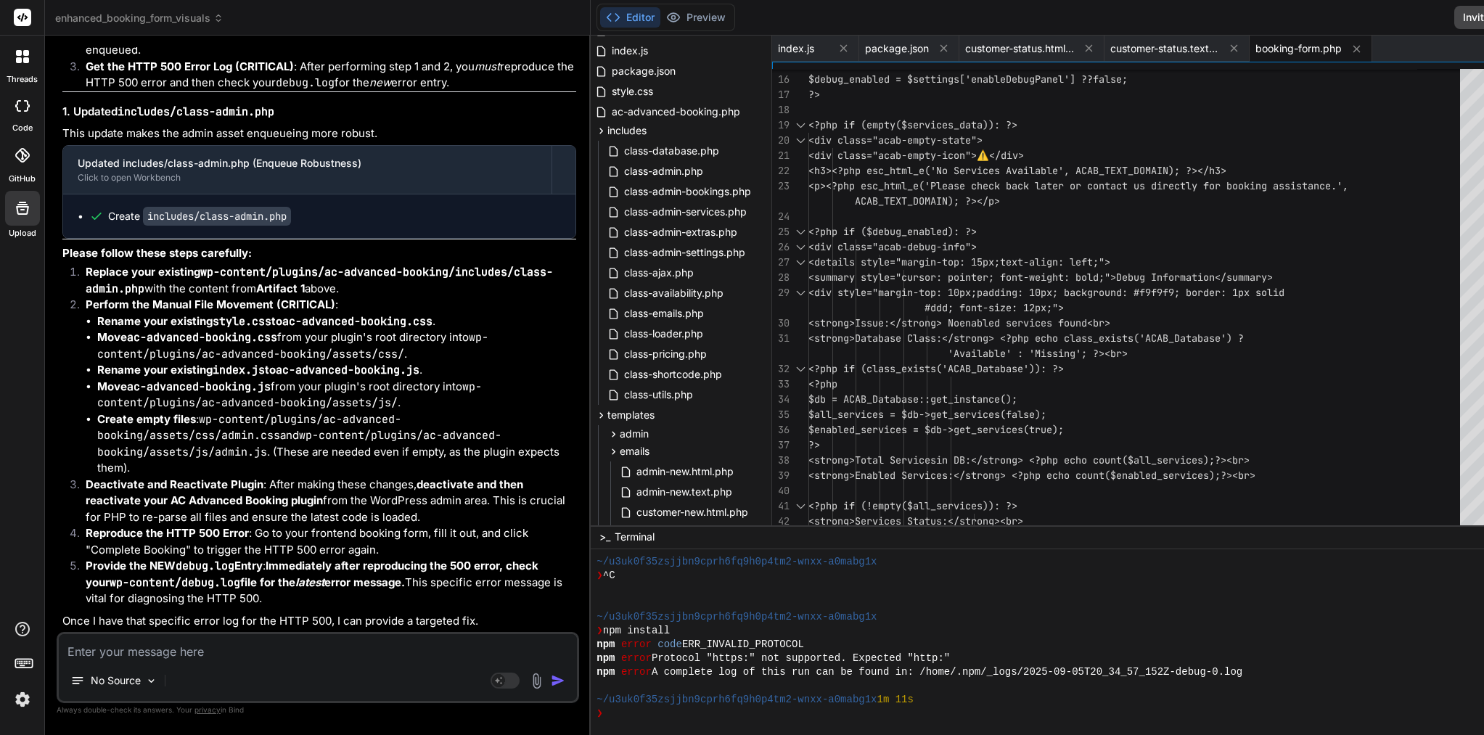
scroll to position [0, 0]
click at [835, 49] on button at bounding box center [844, 48] width 18 height 18
click at [853, 47] on icon at bounding box center [856, 48] width 7 height 7
click at [785, 47] on span "customer-status.html.php" at bounding box center [832, 48] width 109 height 15
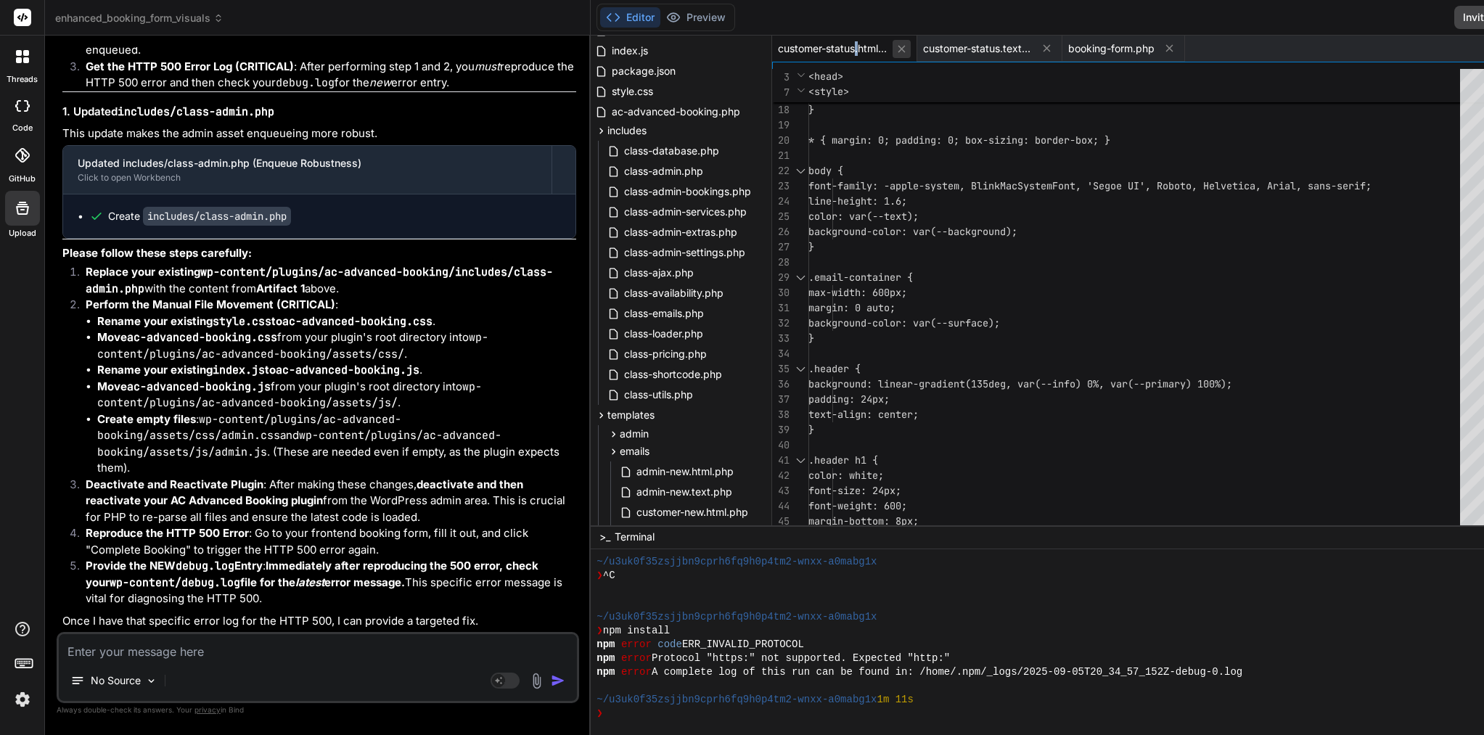
click at [895, 53] on icon at bounding box center [901, 49] width 12 height 12
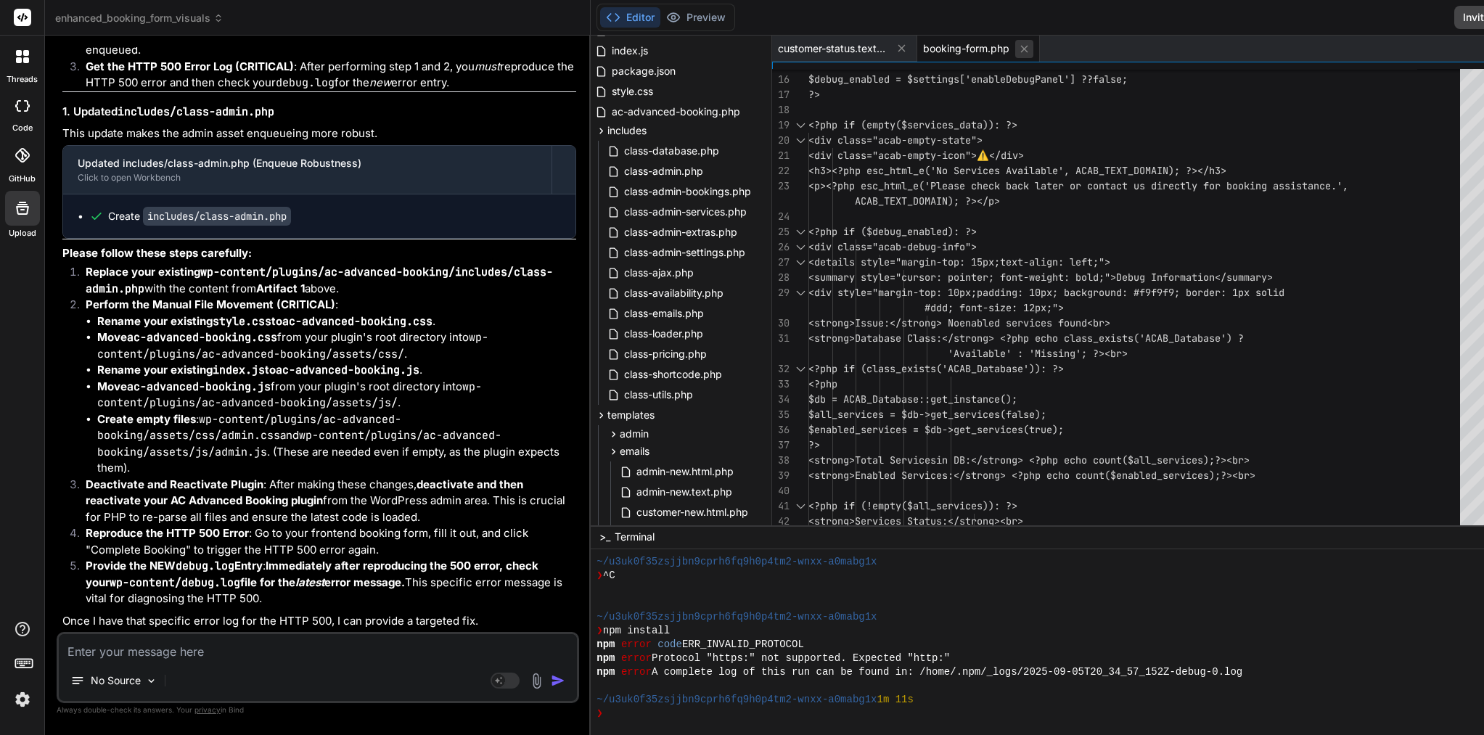
click at [1018, 46] on icon at bounding box center [1024, 49] width 12 height 12
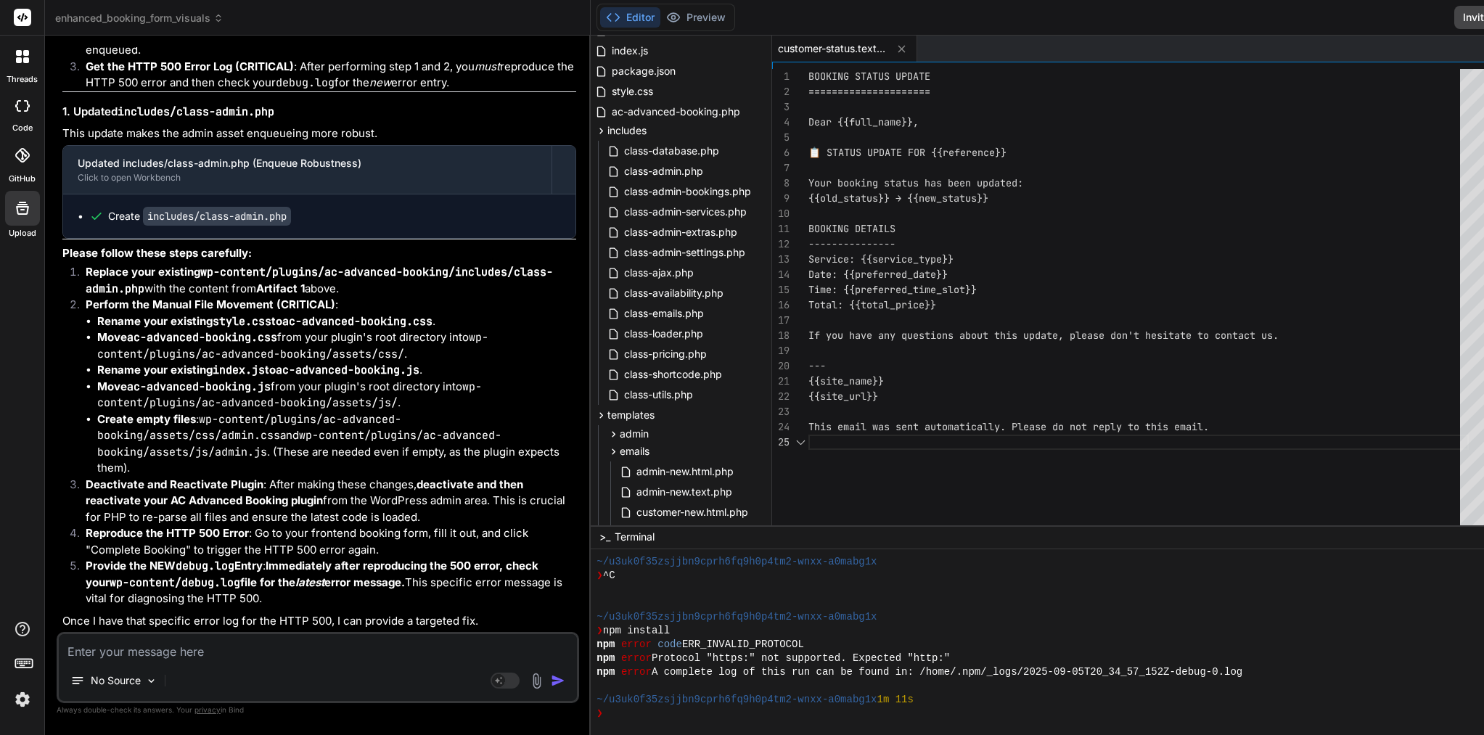
scroll to position [61, 0]
click at [895, 51] on icon at bounding box center [901, 49] width 12 height 12
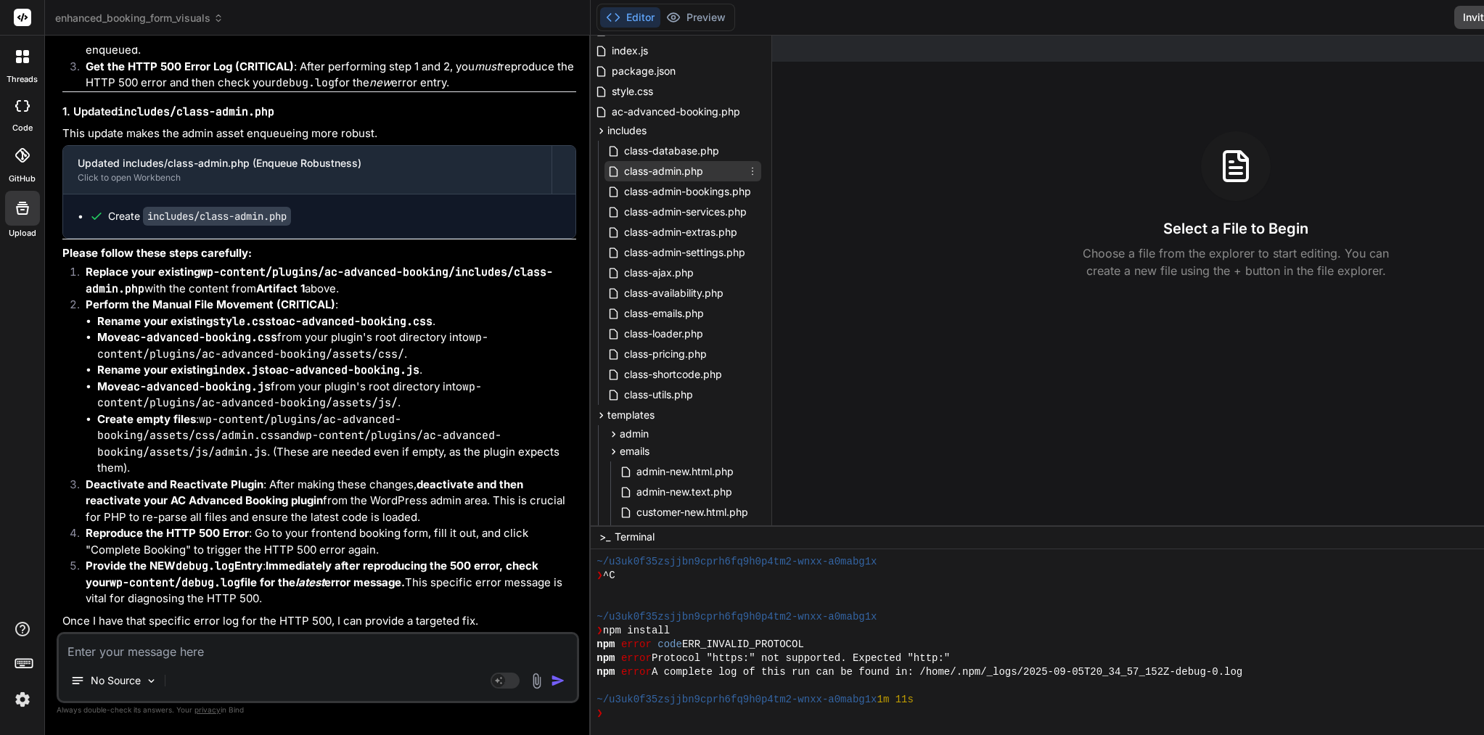
click at [623, 166] on span "class-admin.php" at bounding box center [664, 171] width 82 height 17
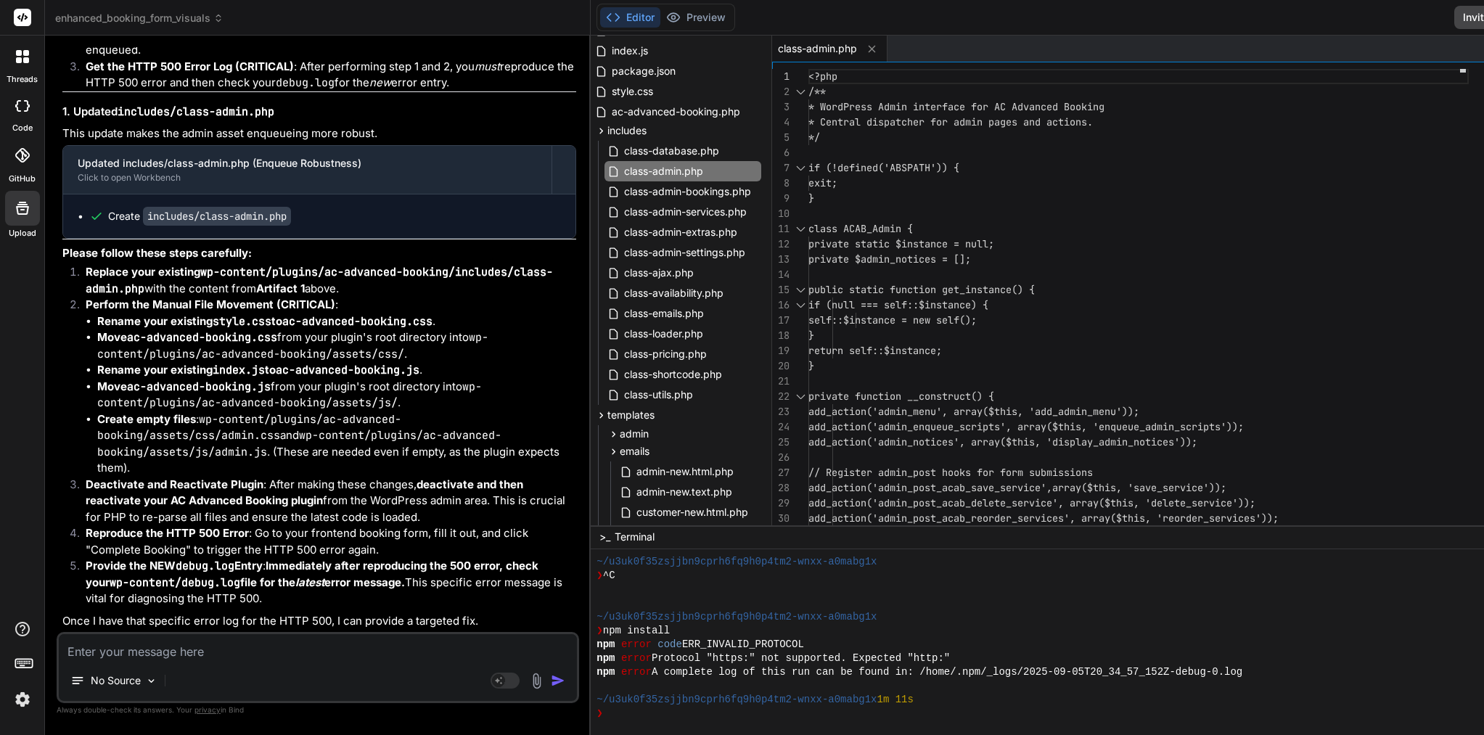
click at [896, 282] on div at bounding box center [1138, 274] width 660 height 15
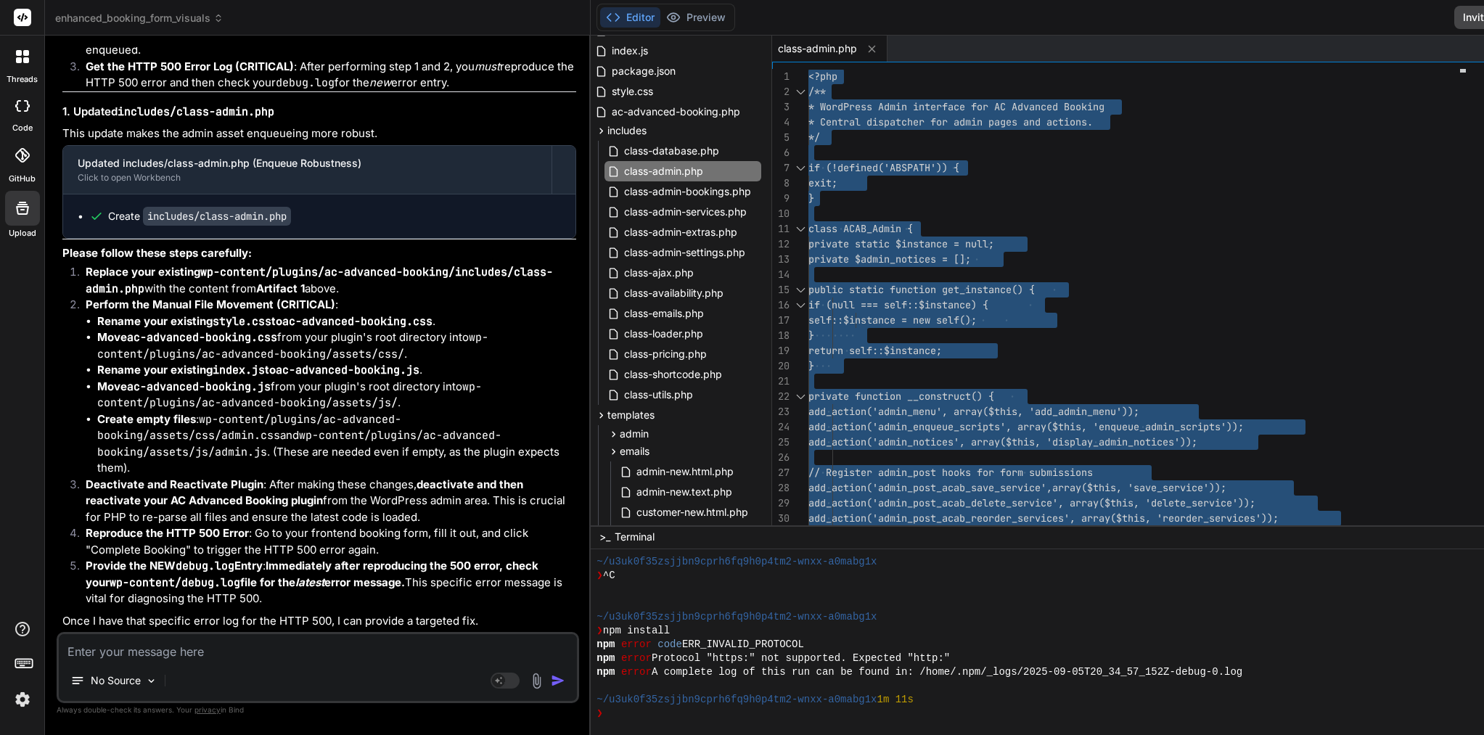
click at [194, 657] on textarea at bounding box center [318, 647] width 518 height 26
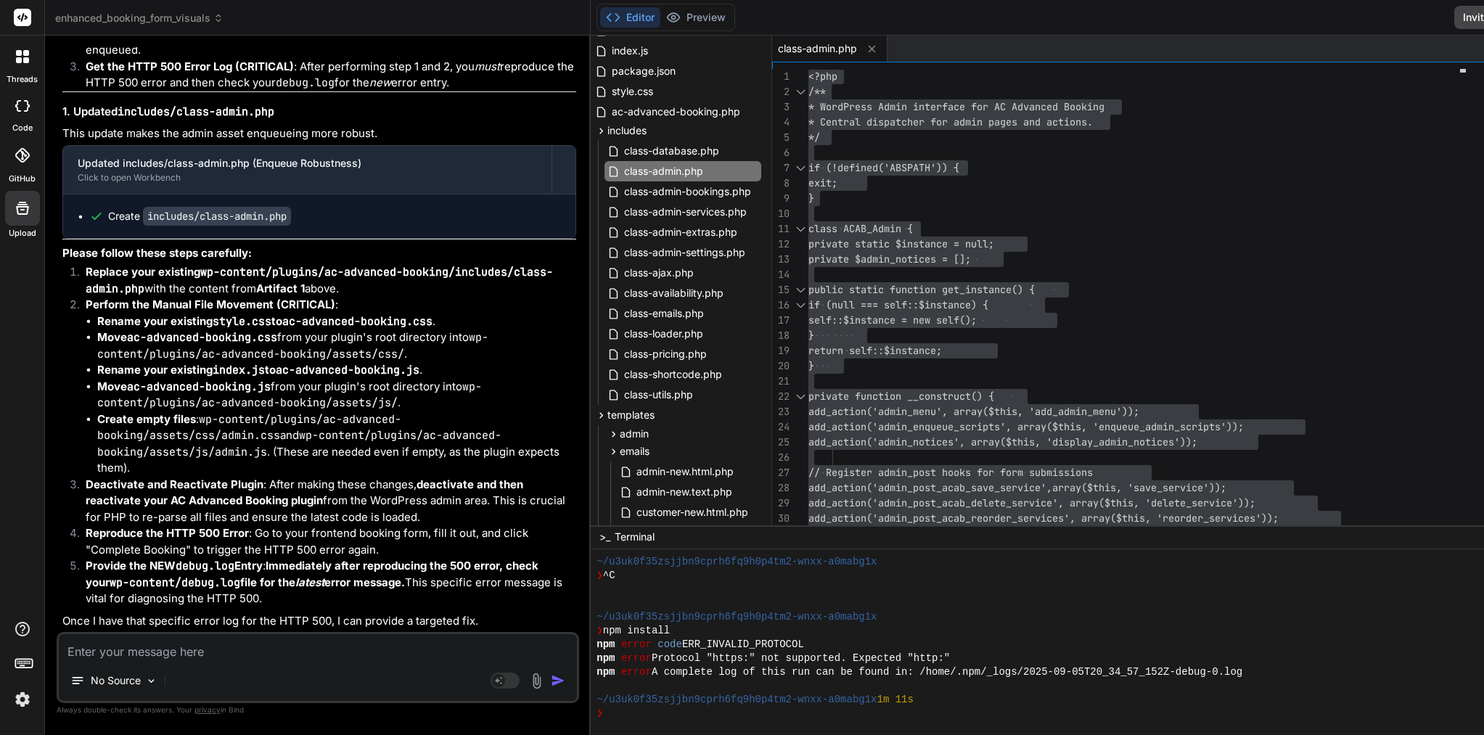
paste textarea "[05-Sep-2025 21:28:06 UTC] [ACAB] Shortcode class initialized [05-Sep-2025 21:2…"
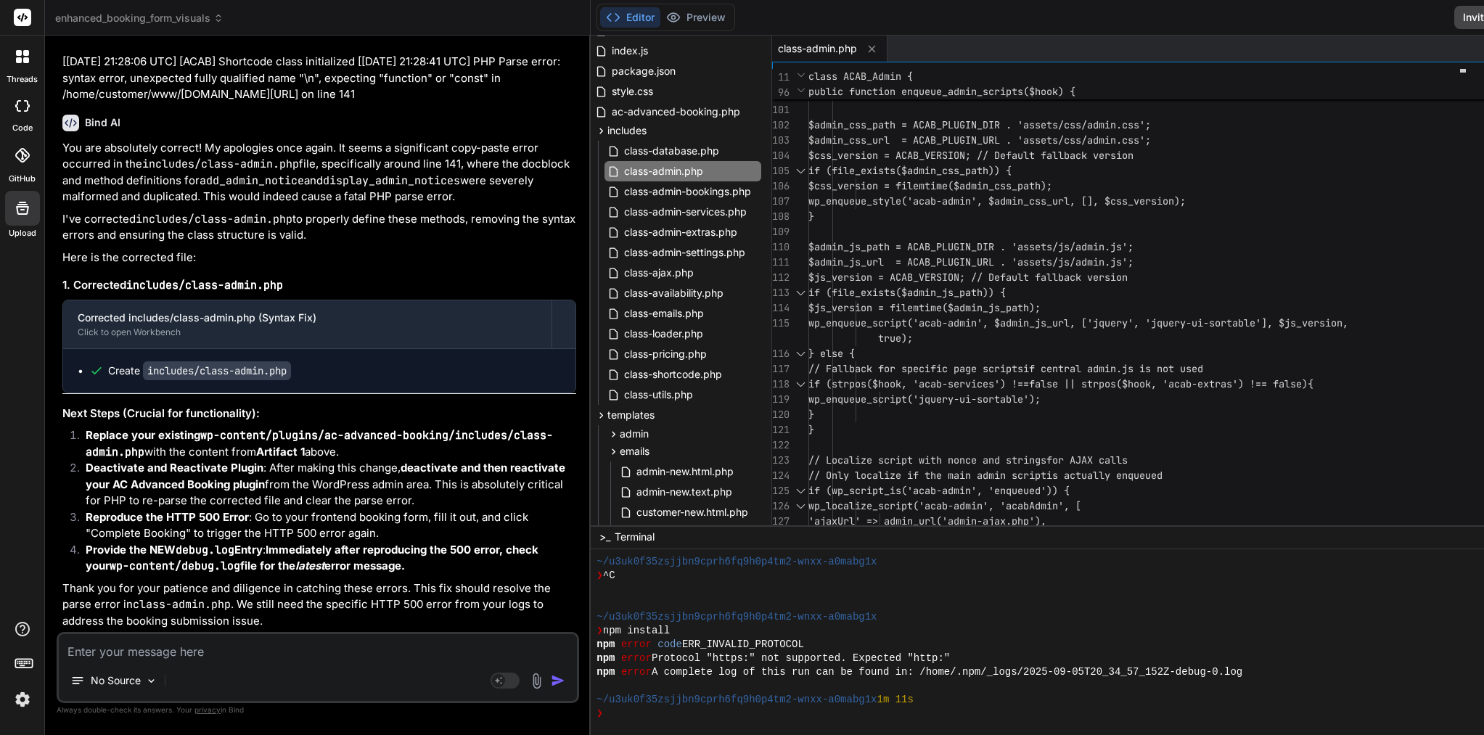
scroll to position [119283, 0]
click at [638, 184] on span "class-admin-bookings.php" at bounding box center [688, 191] width 130 height 17
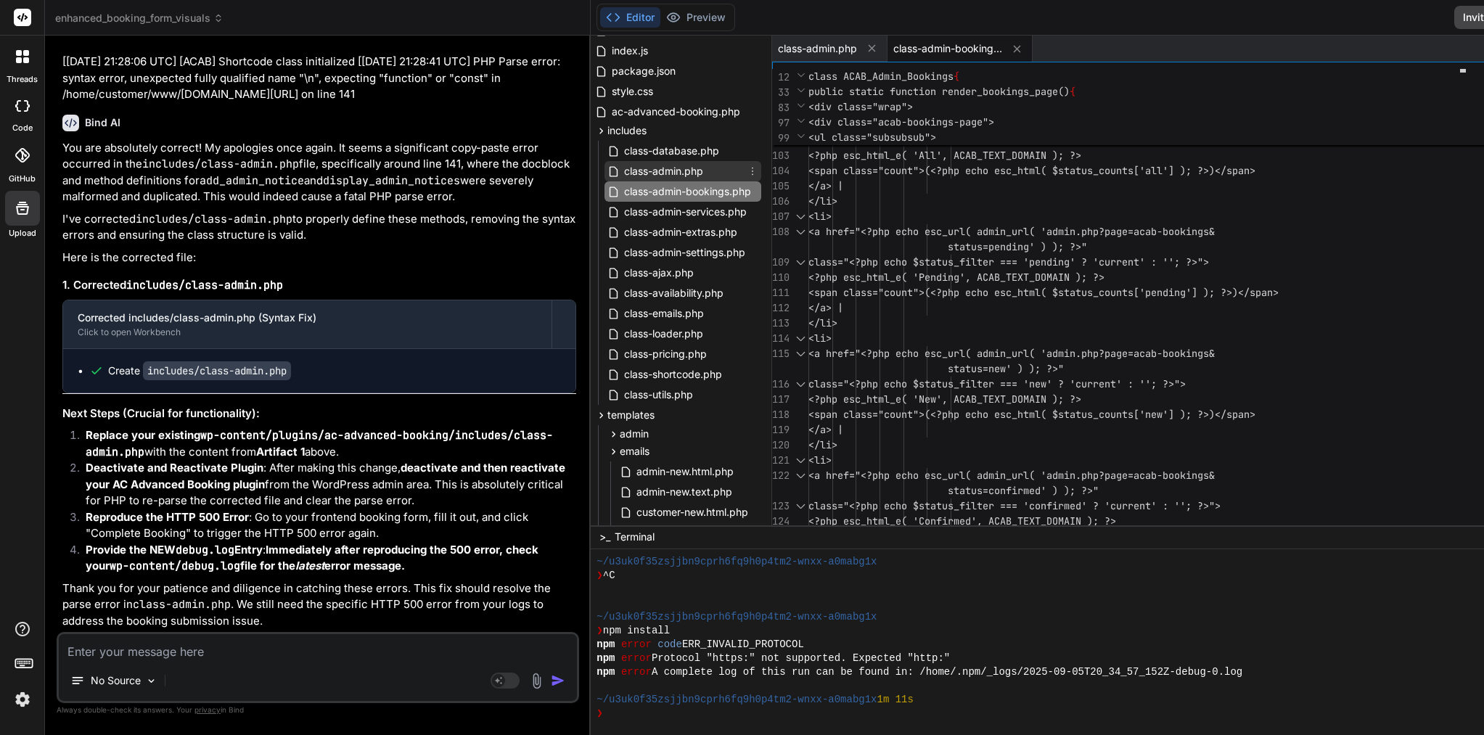
click at [623, 168] on span "class-admin.php" at bounding box center [664, 171] width 82 height 17
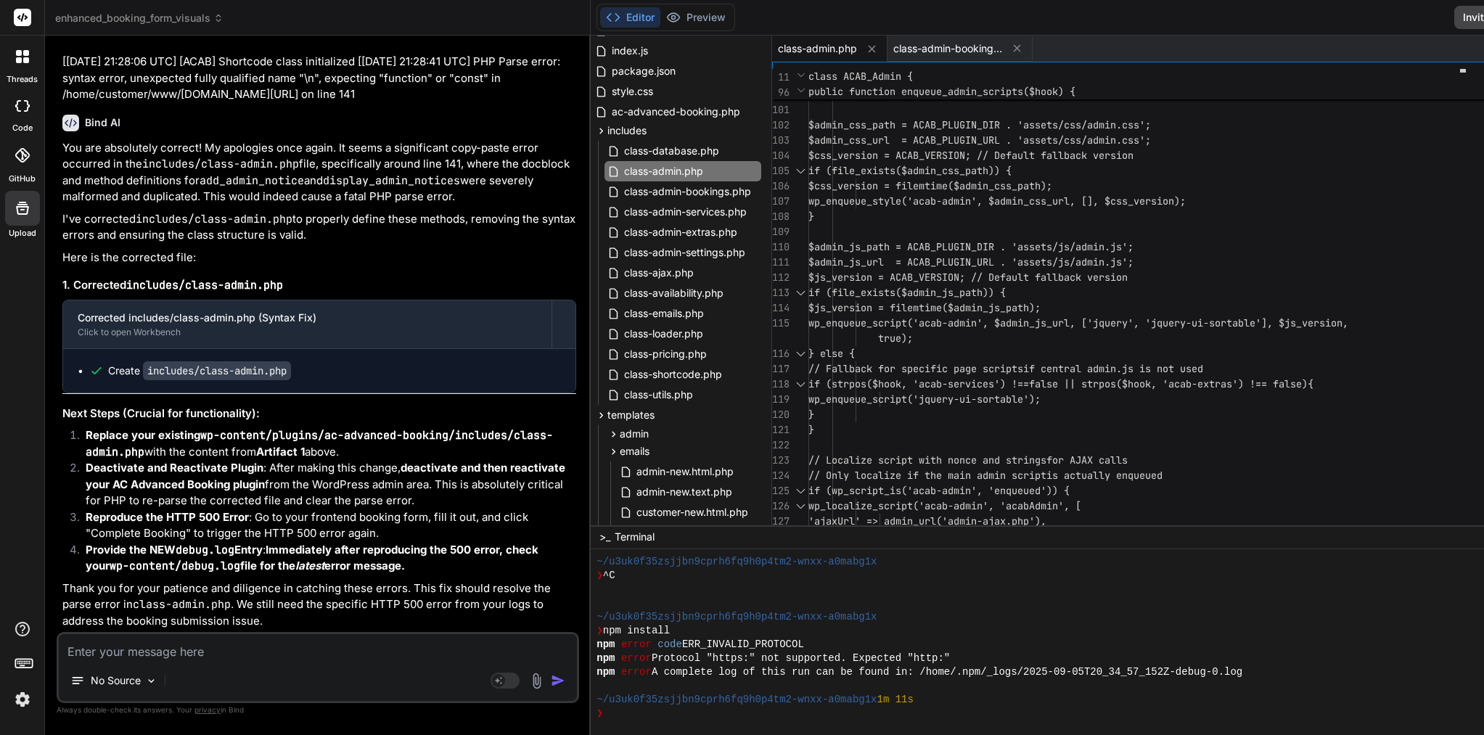
click at [778, 48] on span "class-admin.php" at bounding box center [817, 48] width 79 height 15
click at [894, 180] on span "$css_version = filemtime($admin_css_pa" at bounding box center [918, 185] width 221 height 13
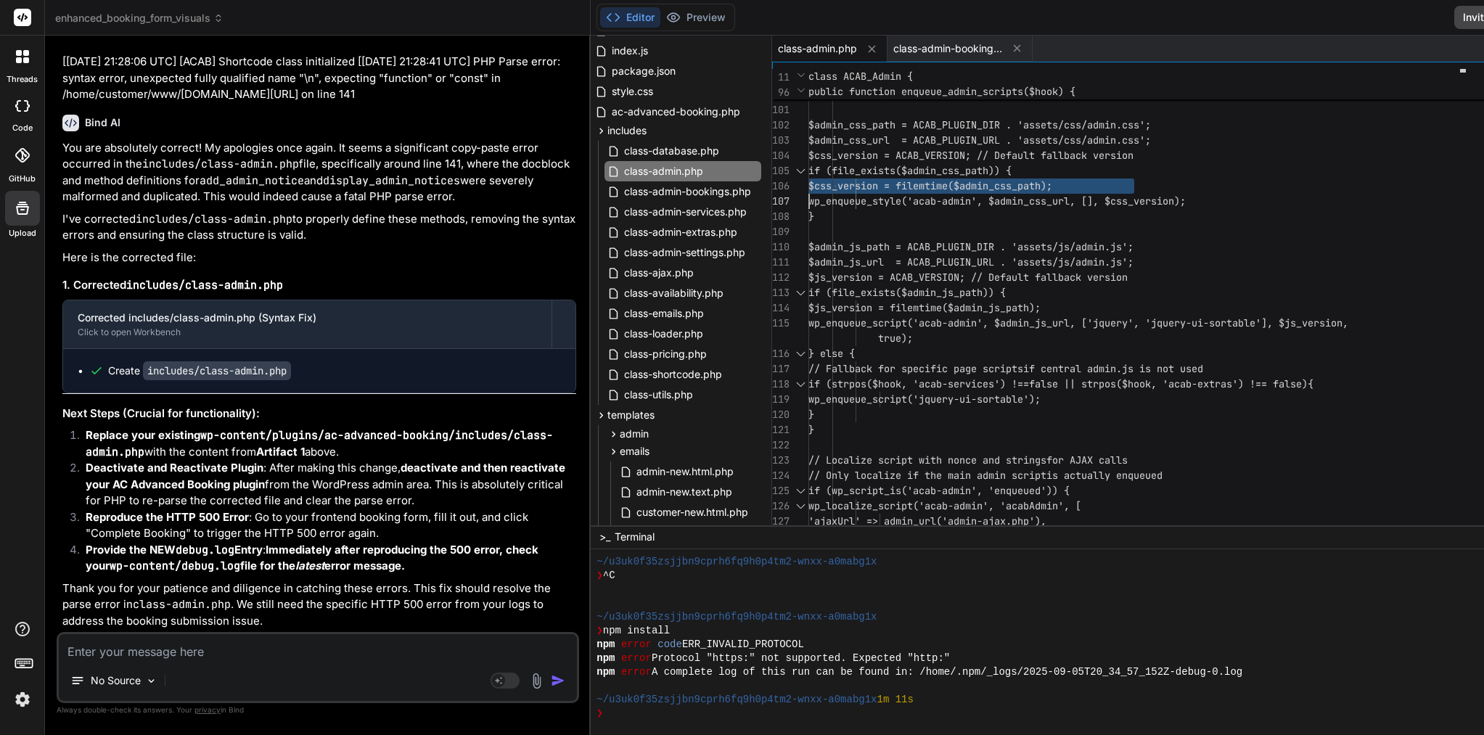
click at [894, 180] on span "$css_version = filemtime($admin_css_pa" at bounding box center [918, 185] width 221 height 13
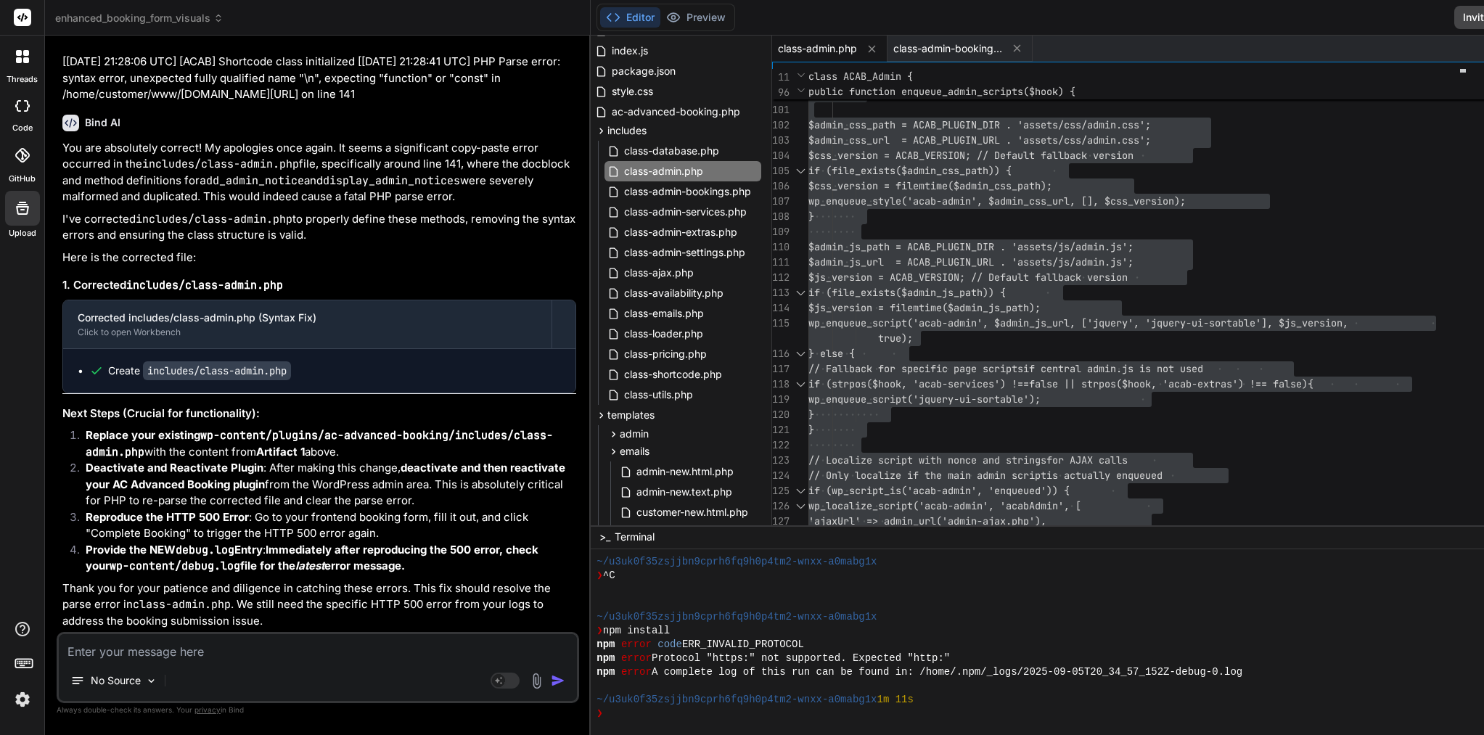
click at [295, 641] on textarea at bounding box center [318, 647] width 518 height 26
paste textarea "-Sep-2025 21:32:24 UTC] [ACAB] Shortcode class initialized [05-Sep-2025 21:32:2…"
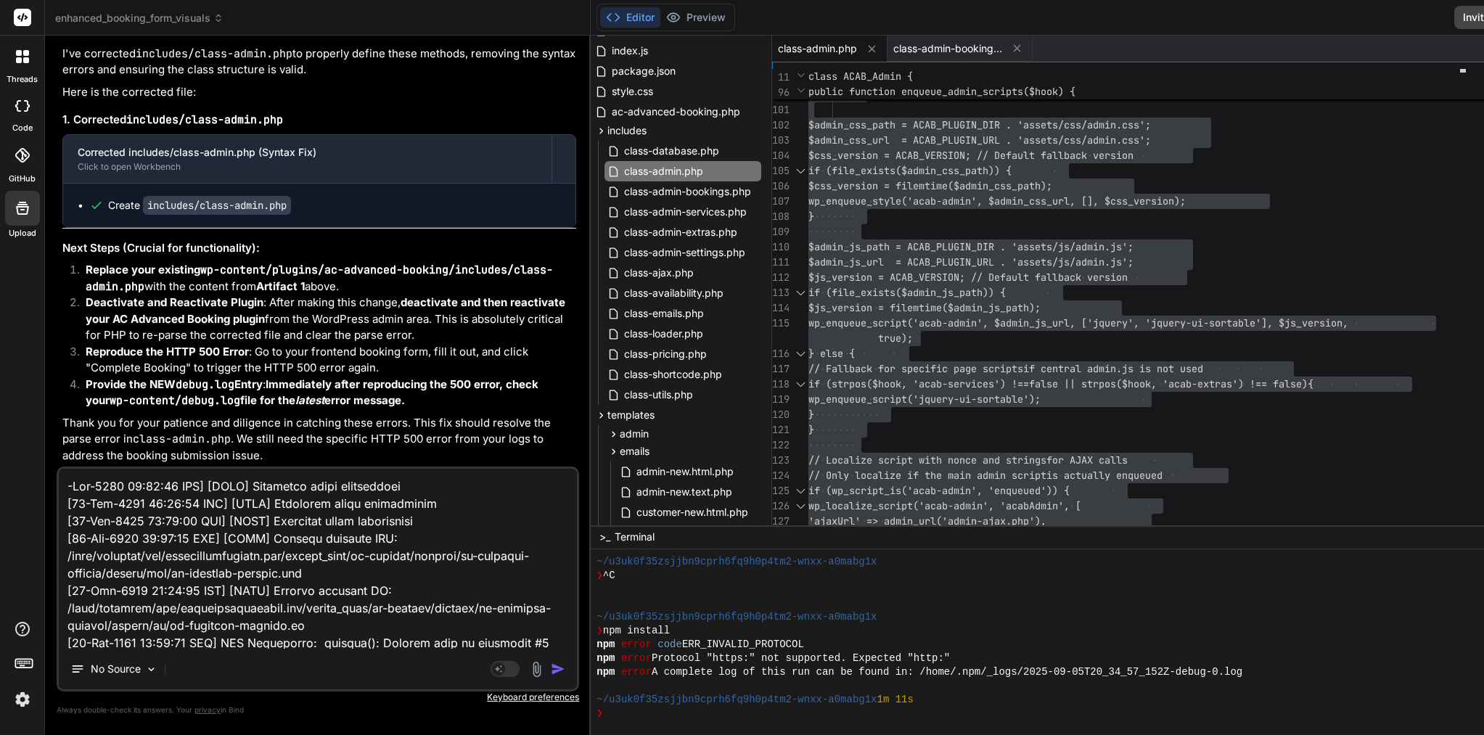
scroll to position [1239, 0]
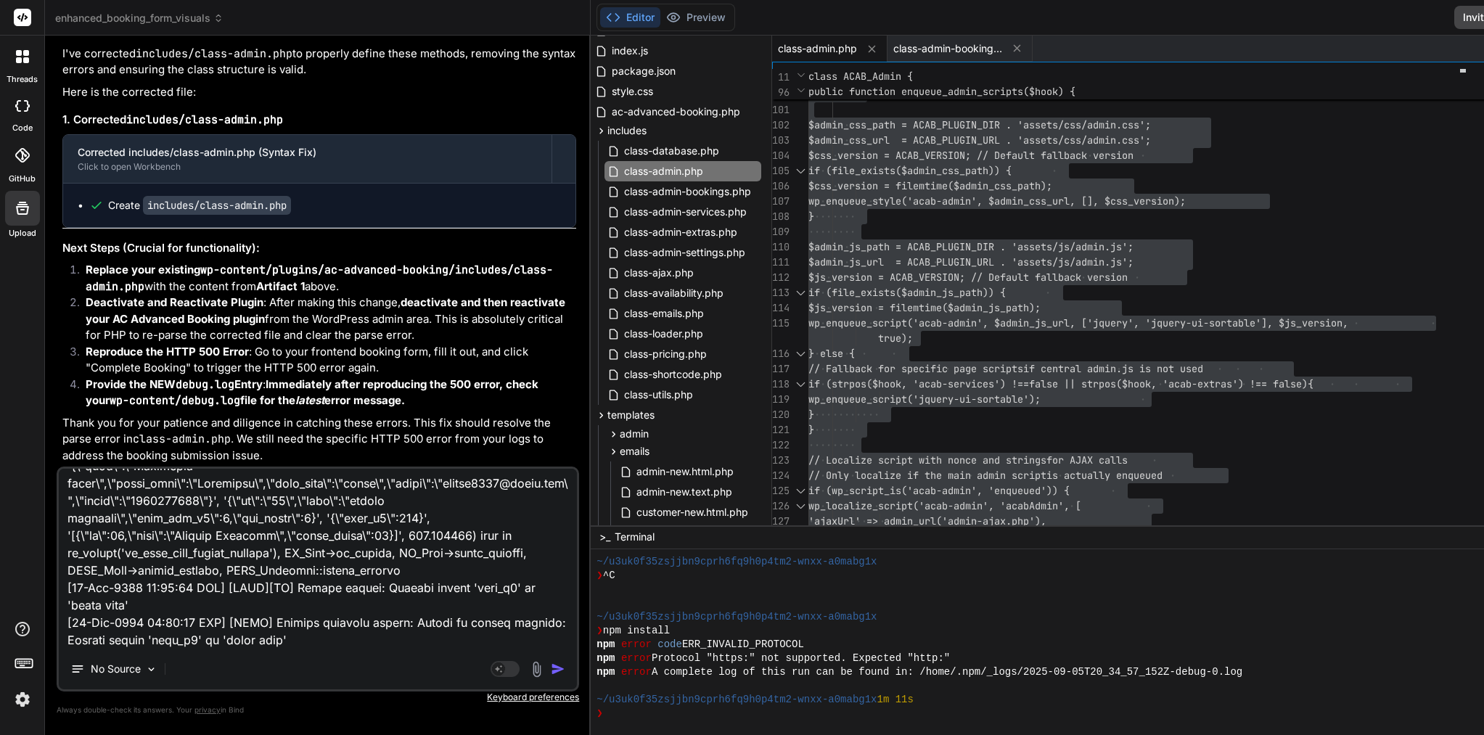
click at [551, 666] on img "button" at bounding box center [558, 669] width 15 height 15
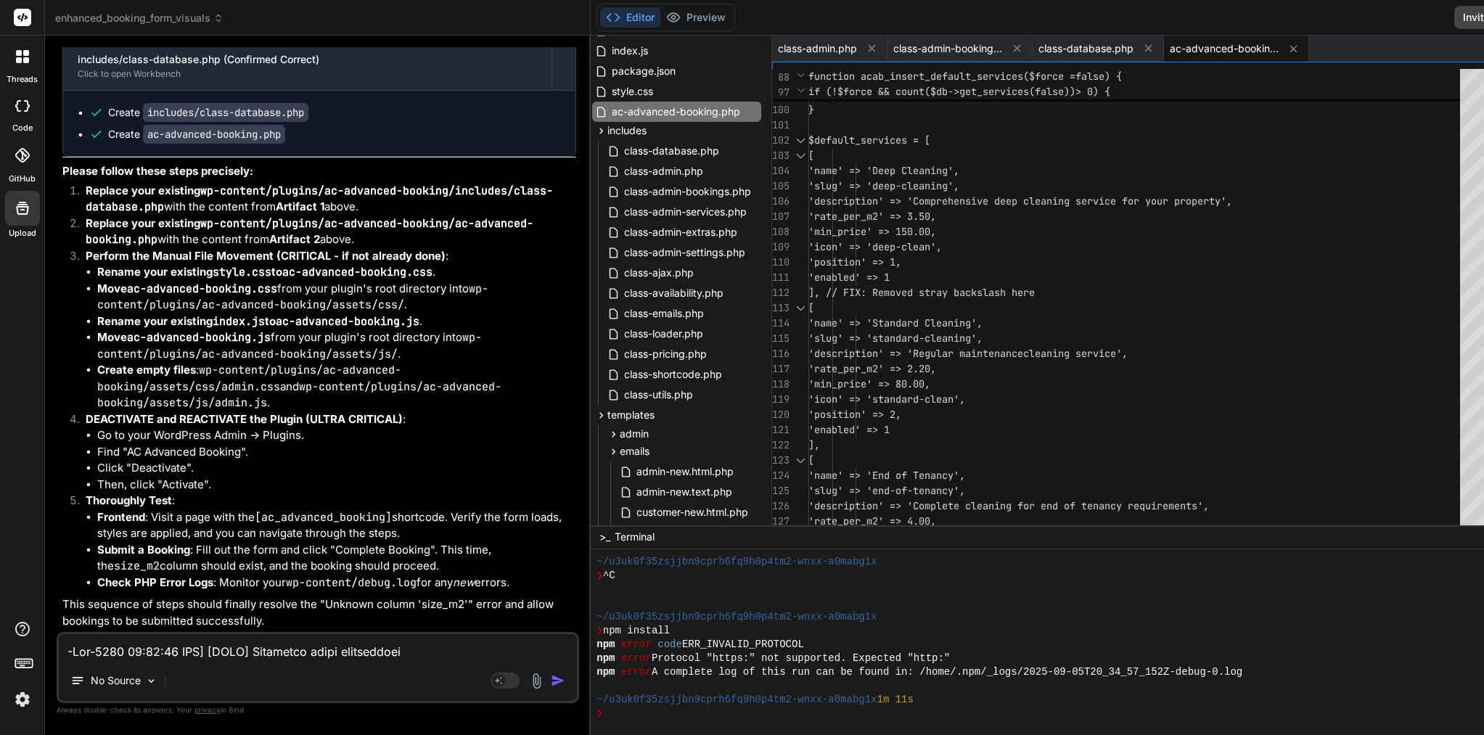
scroll to position [122017, 0]
click at [623, 157] on span "class-database.php" at bounding box center [672, 150] width 98 height 17
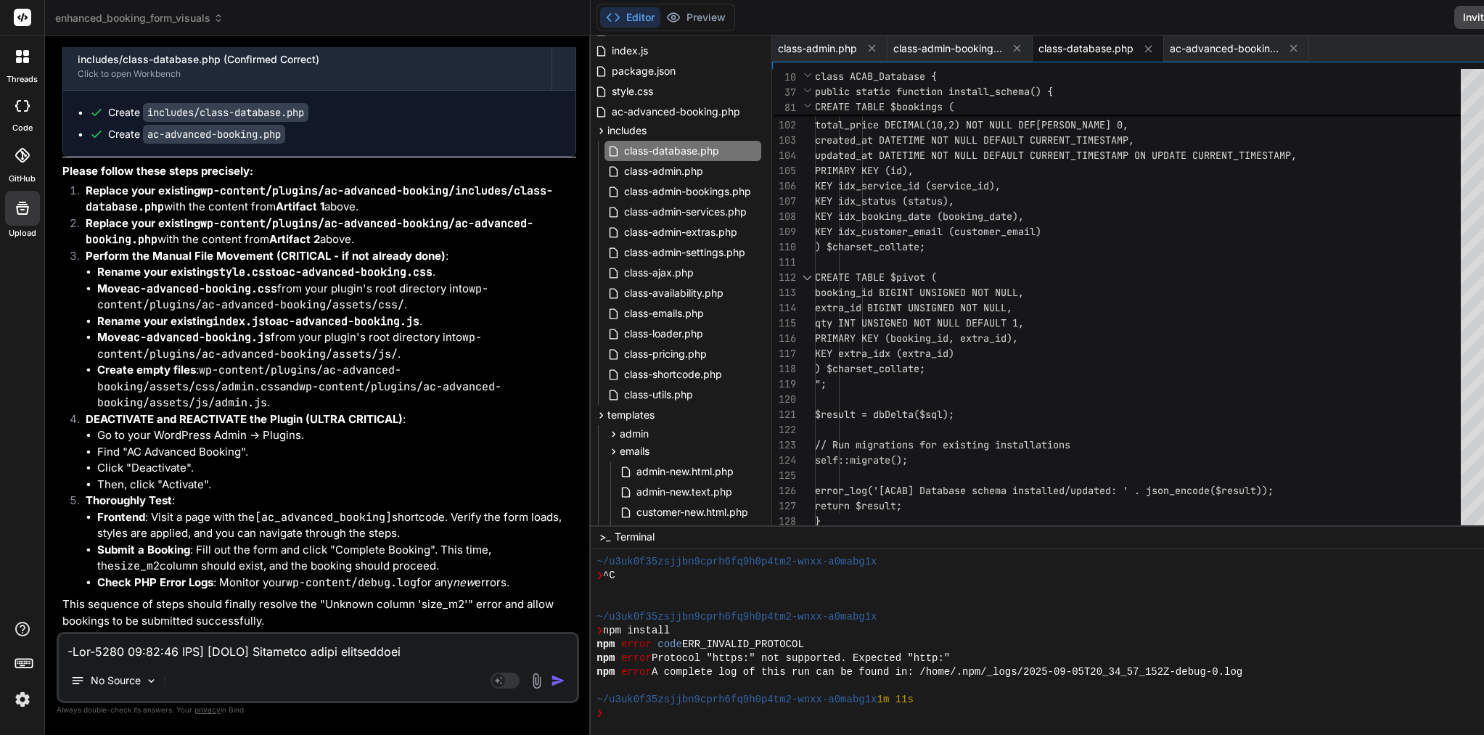
click at [1038, 50] on span "class-database.php" at bounding box center [1085, 48] width 95 height 15
click at [905, 169] on span "PRIMARY KEY (id)," at bounding box center [864, 170] width 99 height 13
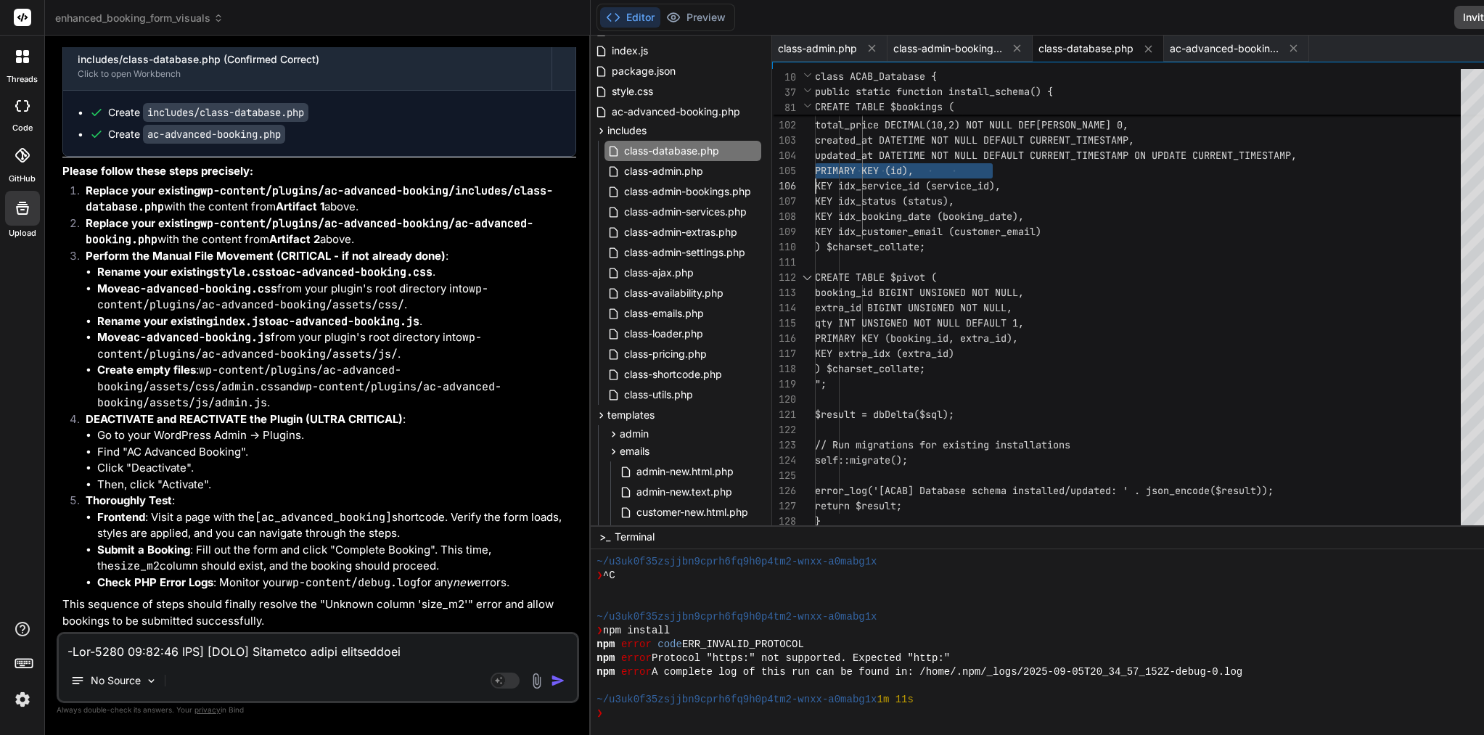
click at [905, 169] on span "PRIMARY KEY (id)," at bounding box center [864, 170] width 99 height 13
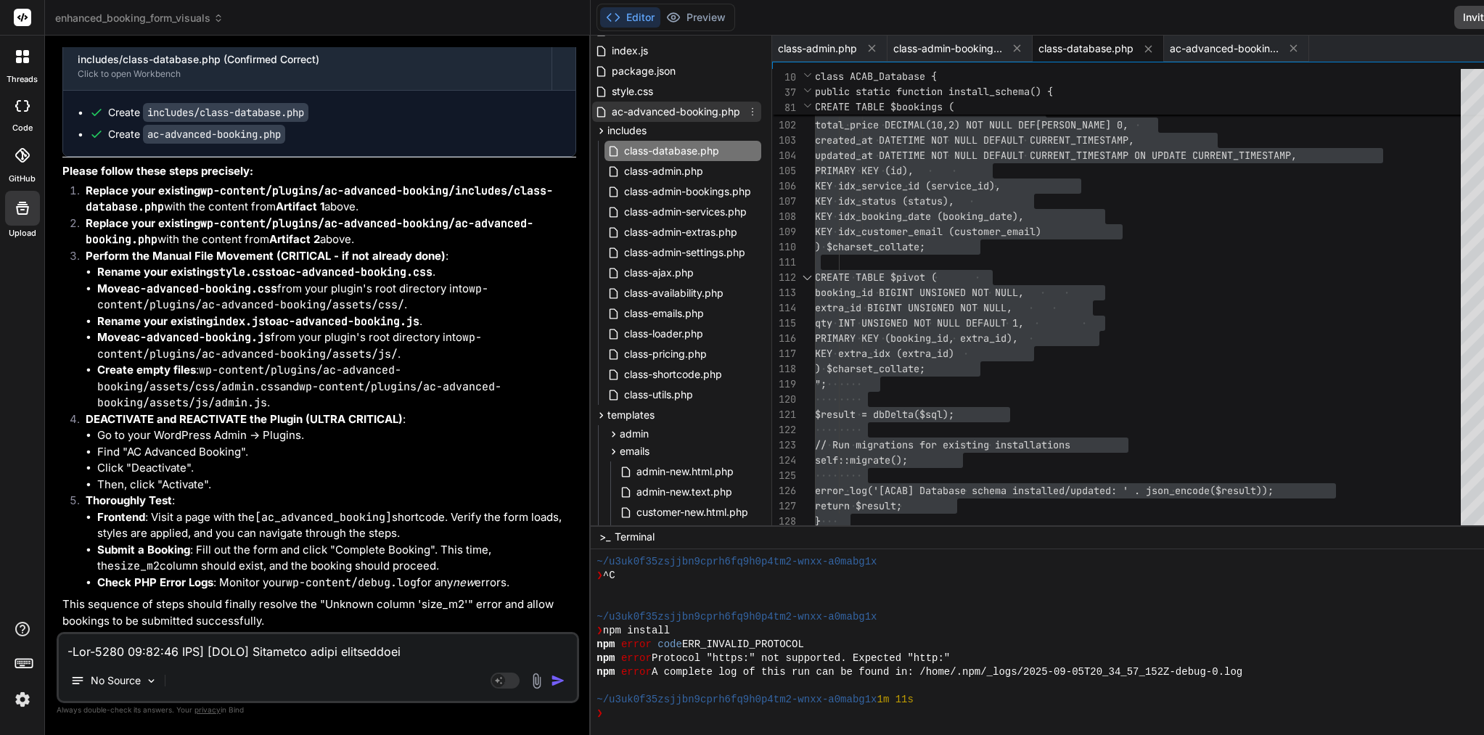
click at [615, 111] on span "ac-advanced-booking.php" at bounding box center [675, 111] width 131 height 17
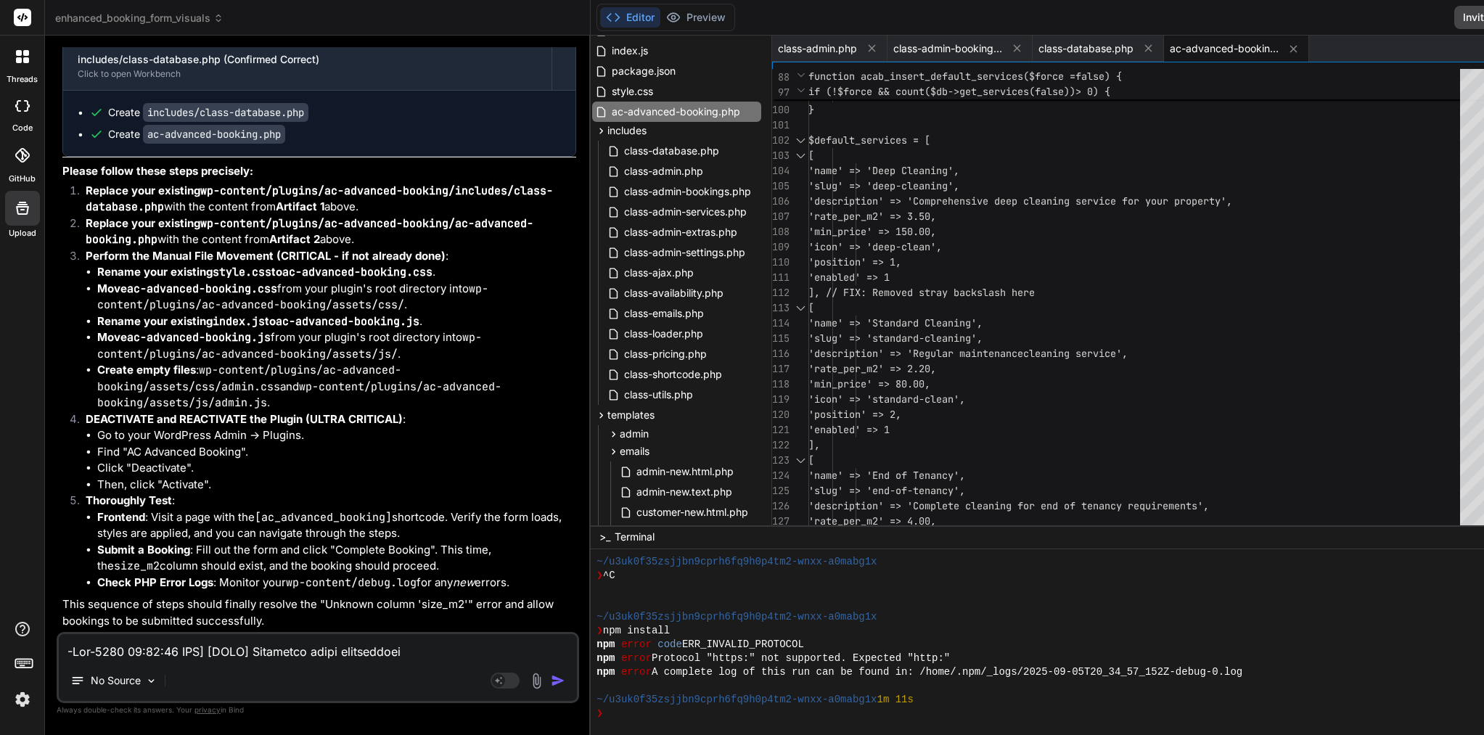
click at [901, 263] on span "'position' => 1," at bounding box center [854, 261] width 93 height 13
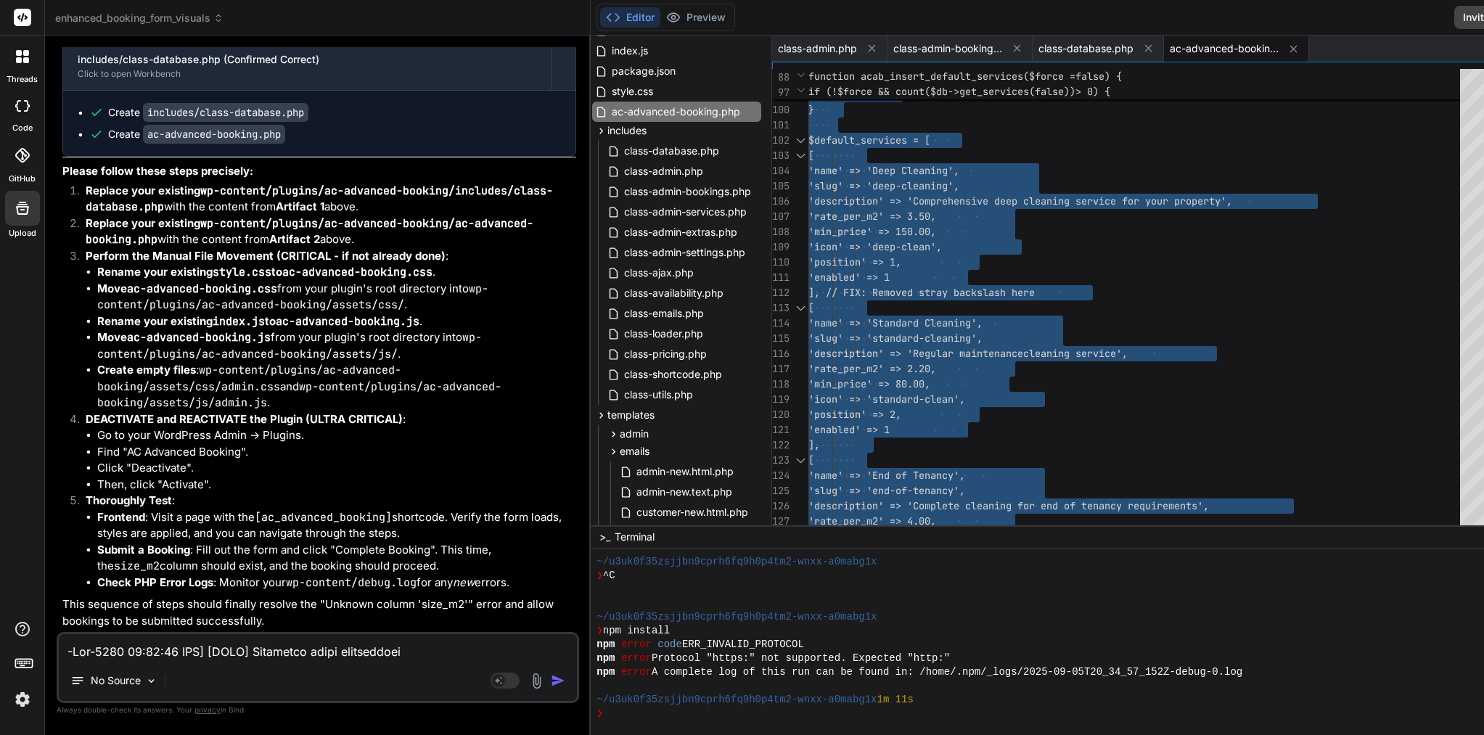
click at [901, 263] on span "'position' => 1," at bounding box center [854, 261] width 93 height 13
click at [270, 661] on div "No Source Agent Mode. When this toggle is activated, AI automatically makes dec…" at bounding box center [318, 667] width 522 height 71
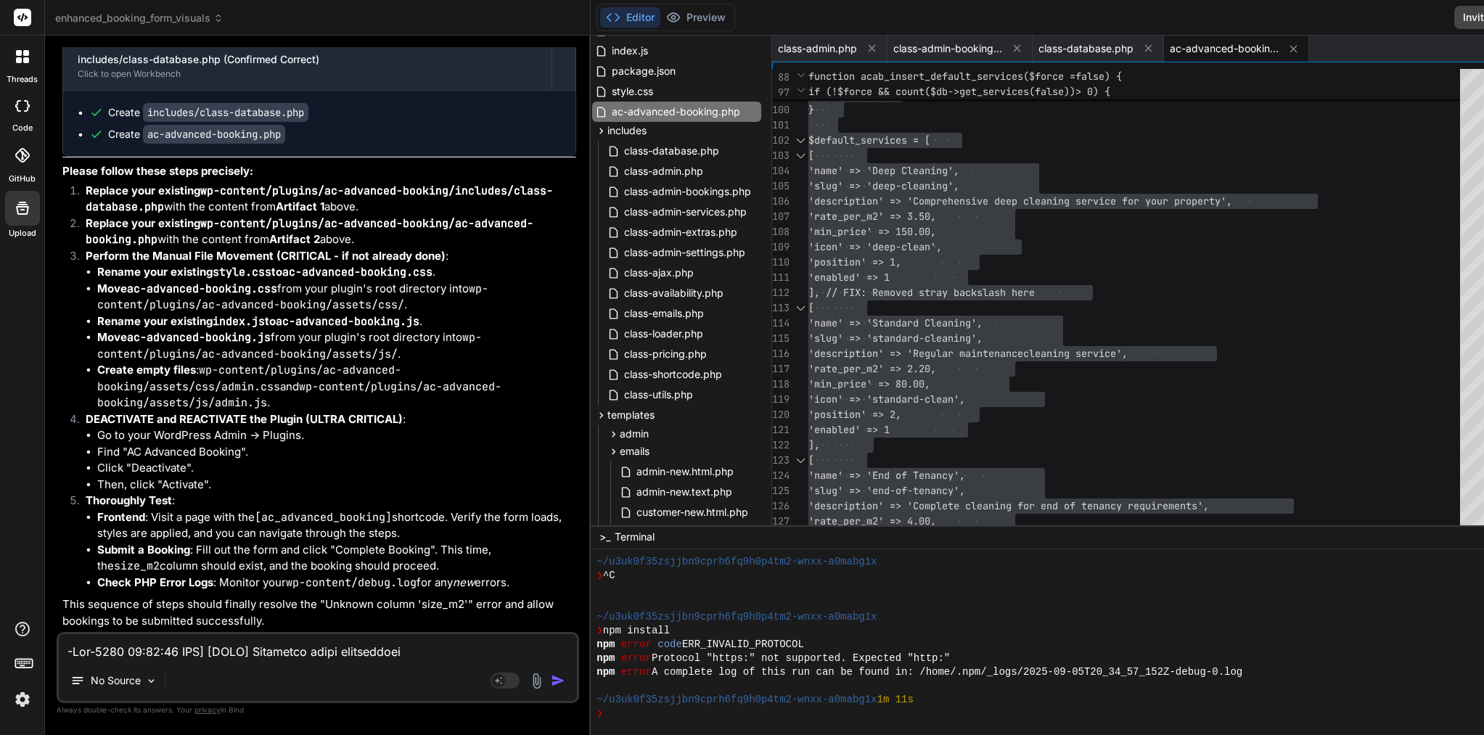
click at [330, 663] on div "No Source Agent Mode. When this toggle is activated, AI automatically makes dec…" at bounding box center [318, 667] width 522 height 71
click at [329, 655] on textarea at bounding box center [318, 647] width 518 height 26
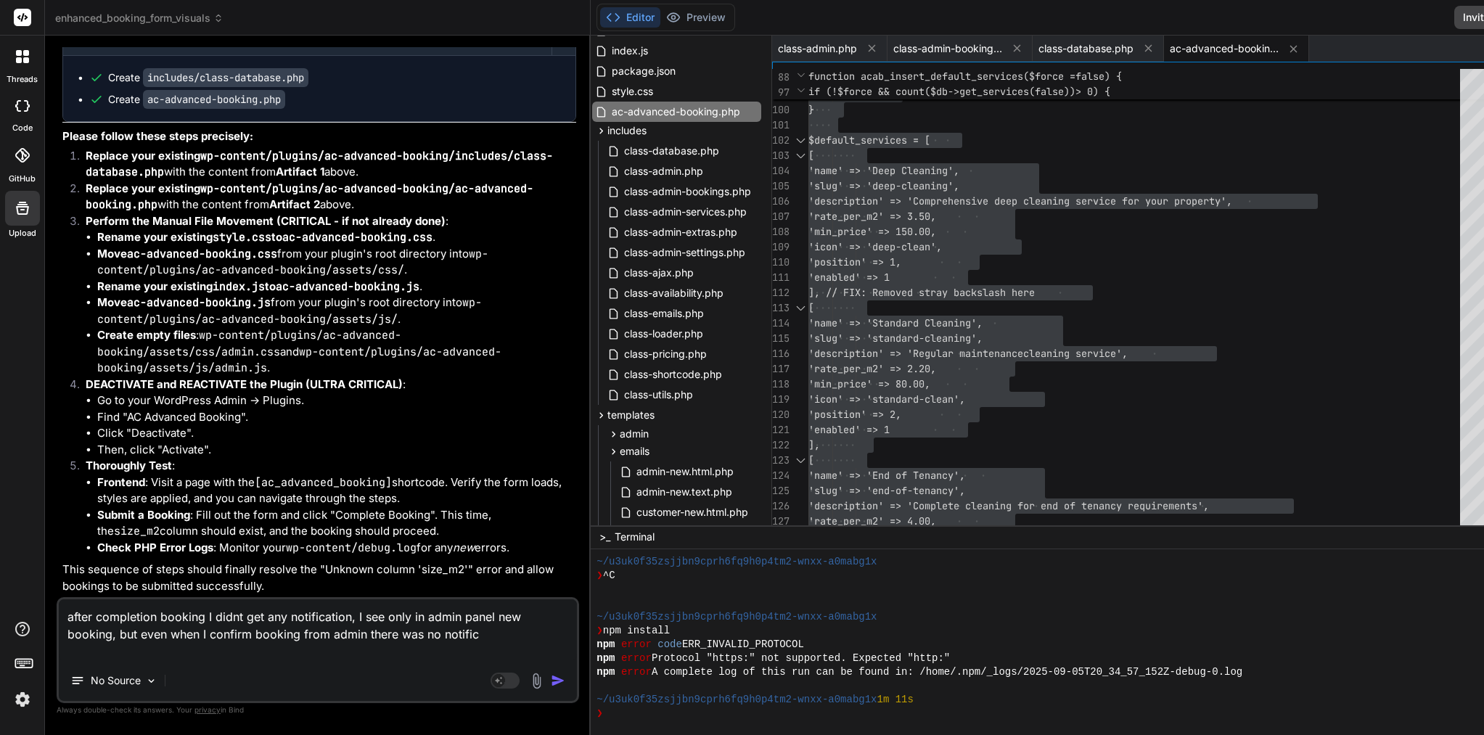
scroll to position [0, 0]
drag, startPoint x: 148, startPoint y: 649, endPoint x: 48, endPoint y: 613, distance: 106.3
click at [48, 613] on div "Bind AI Web Search Created with Pixso. Code Generator You console.error('[ACAB]…" at bounding box center [318, 385] width 546 height 699
click at [144, 649] on textarea "after completion booking I didnt get any notification, I see only in admin pane…" at bounding box center [318, 629] width 518 height 61
click at [344, 617] on textarea "after completion booking I didnt get any notification, I see only in admin pane…" at bounding box center [318, 629] width 518 height 61
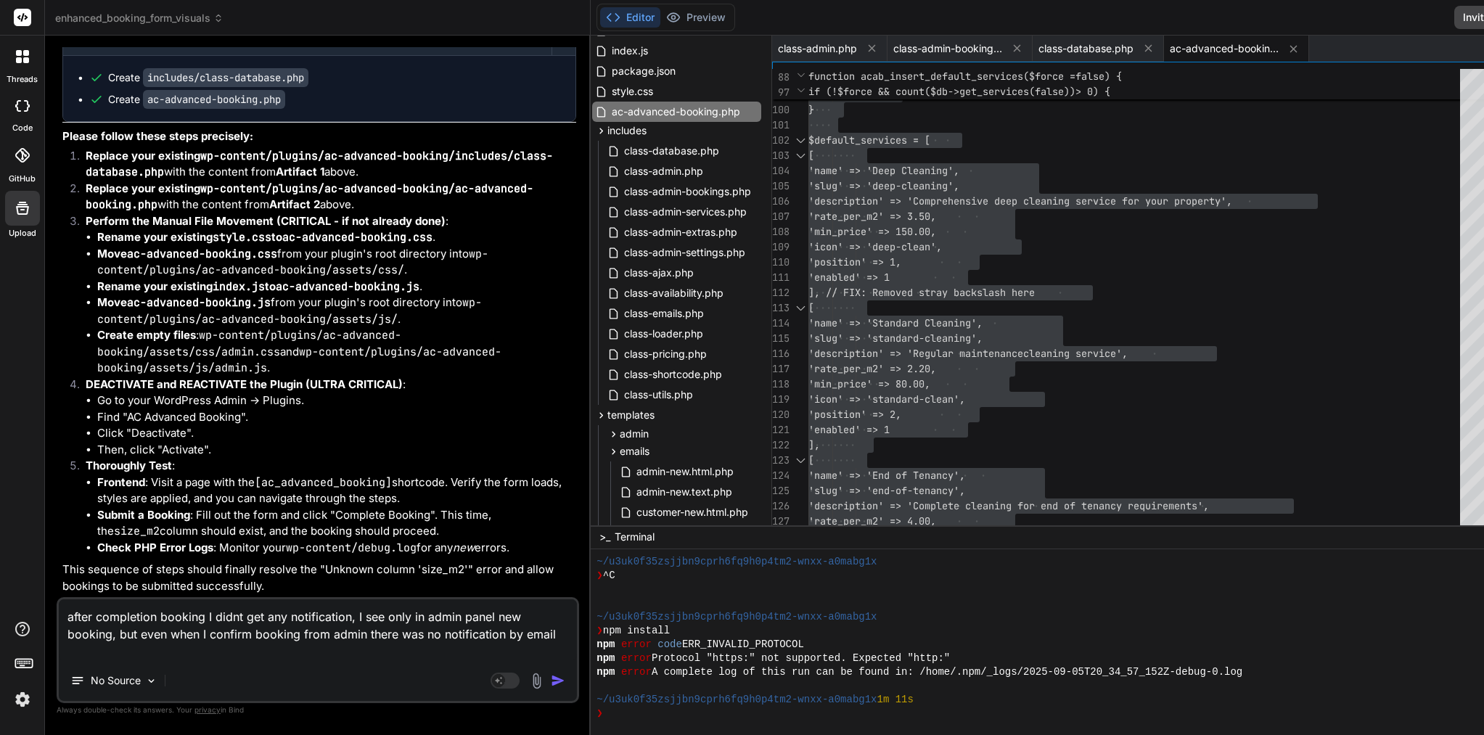
click at [350, 617] on textarea "after completion booking I didnt get any notification, I see only in admin pane…" at bounding box center [318, 629] width 518 height 61
drag, startPoint x: 343, startPoint y: 654, endPoint x: 61, endPoint y: 608, distance: 286.0
click at [61, 607] on textarea "after completion booking I didnt get any notification or thank you comunicate e…" at bounding box center [318, 629] width 518 height 61
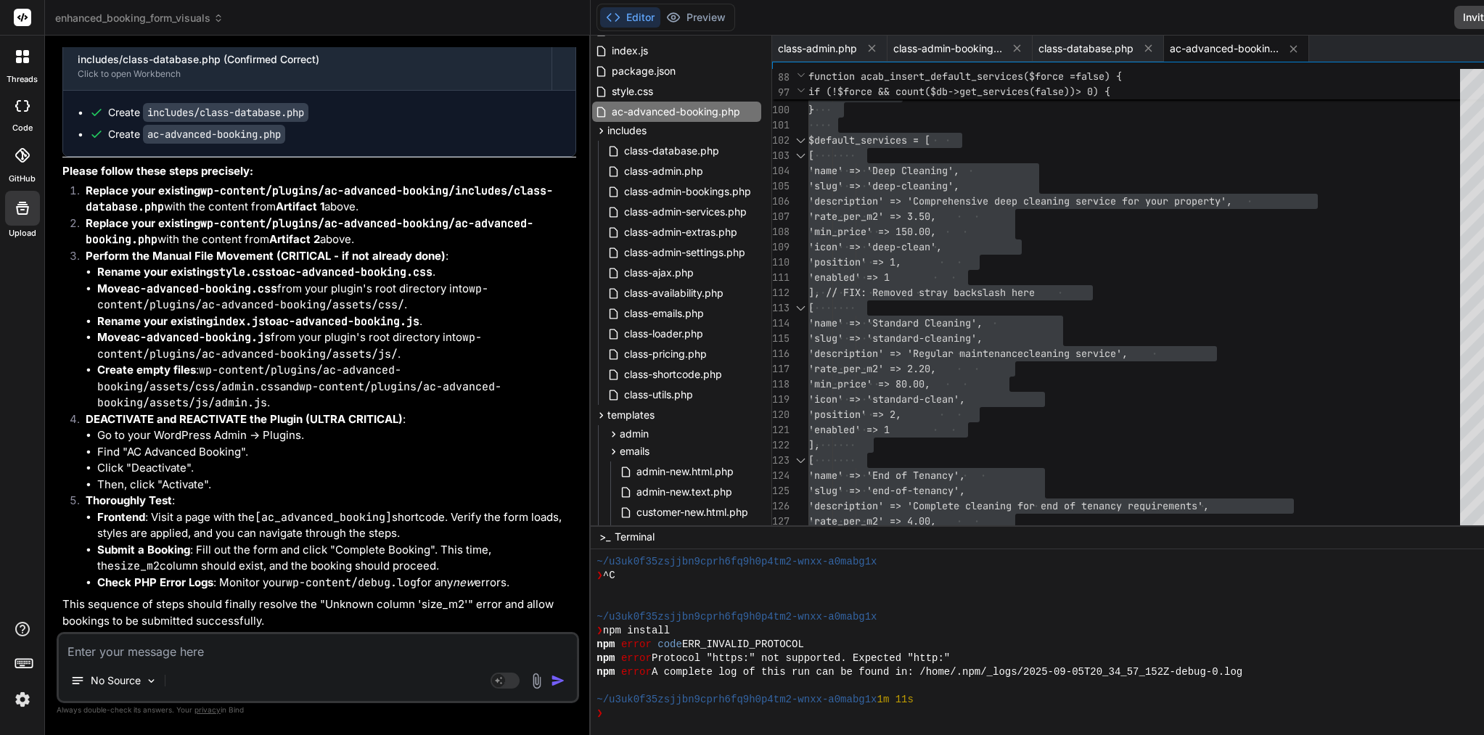
paste textarea "Identify and troubleshoot the issue of not receiving email notifications or tha…"
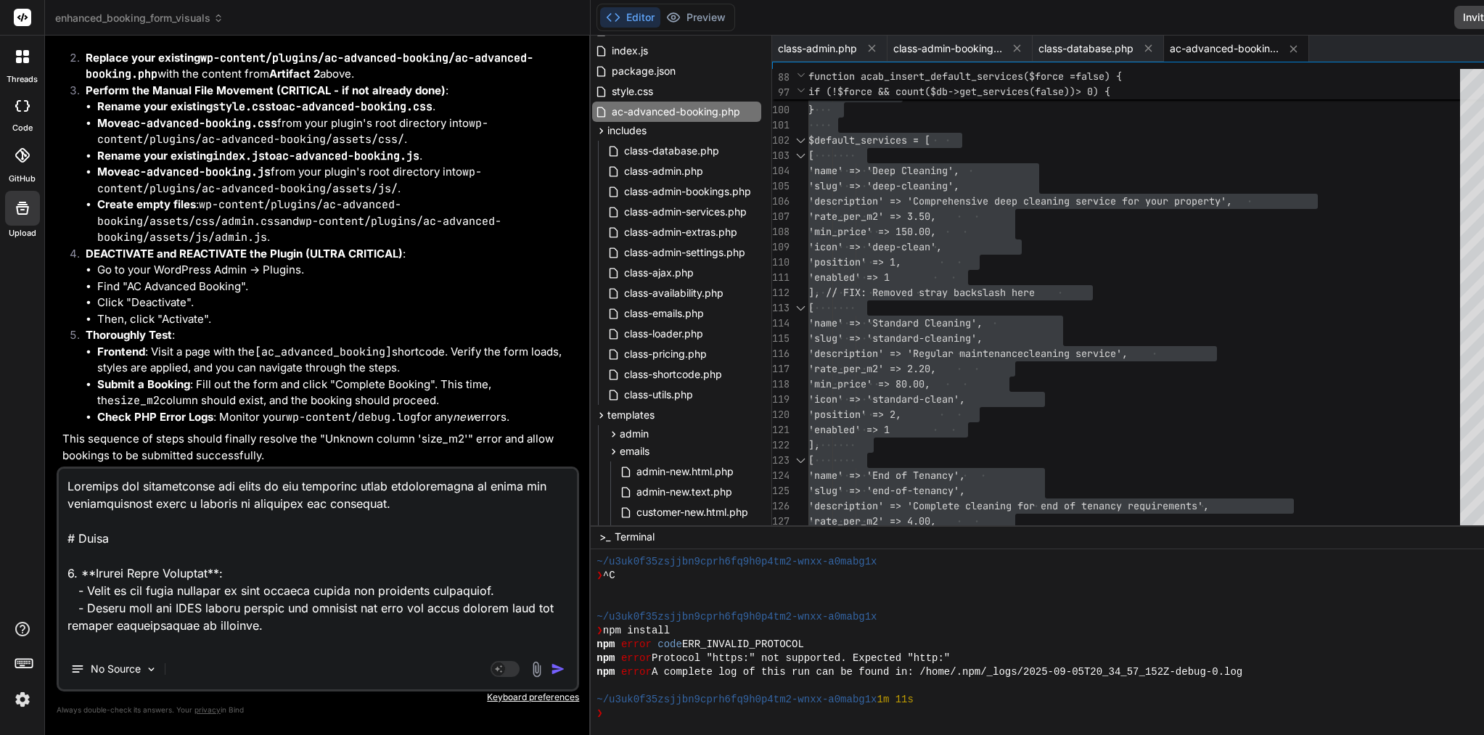
scroll to position [578, 0]
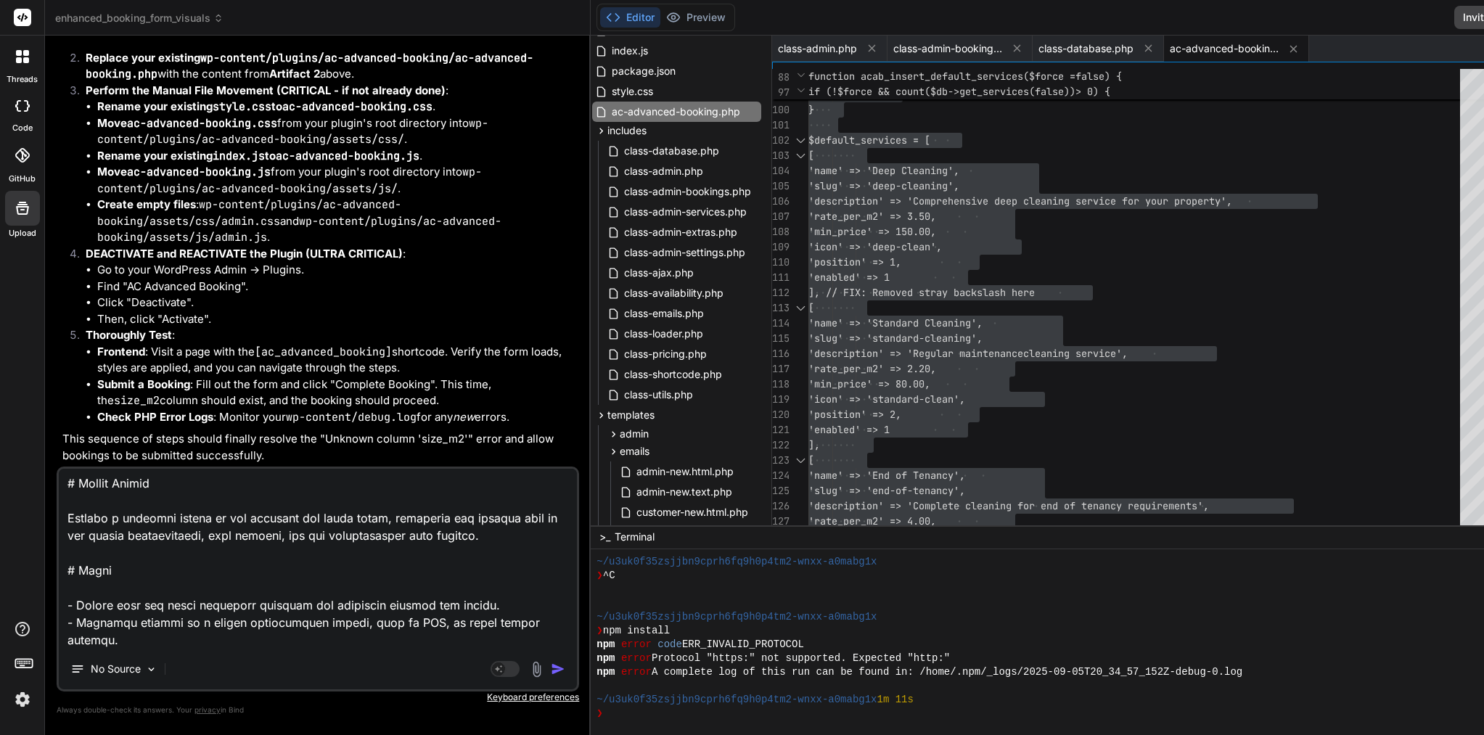
click at [551, 665] on img "button" at bounding box center [558, 669] width 15 height 15
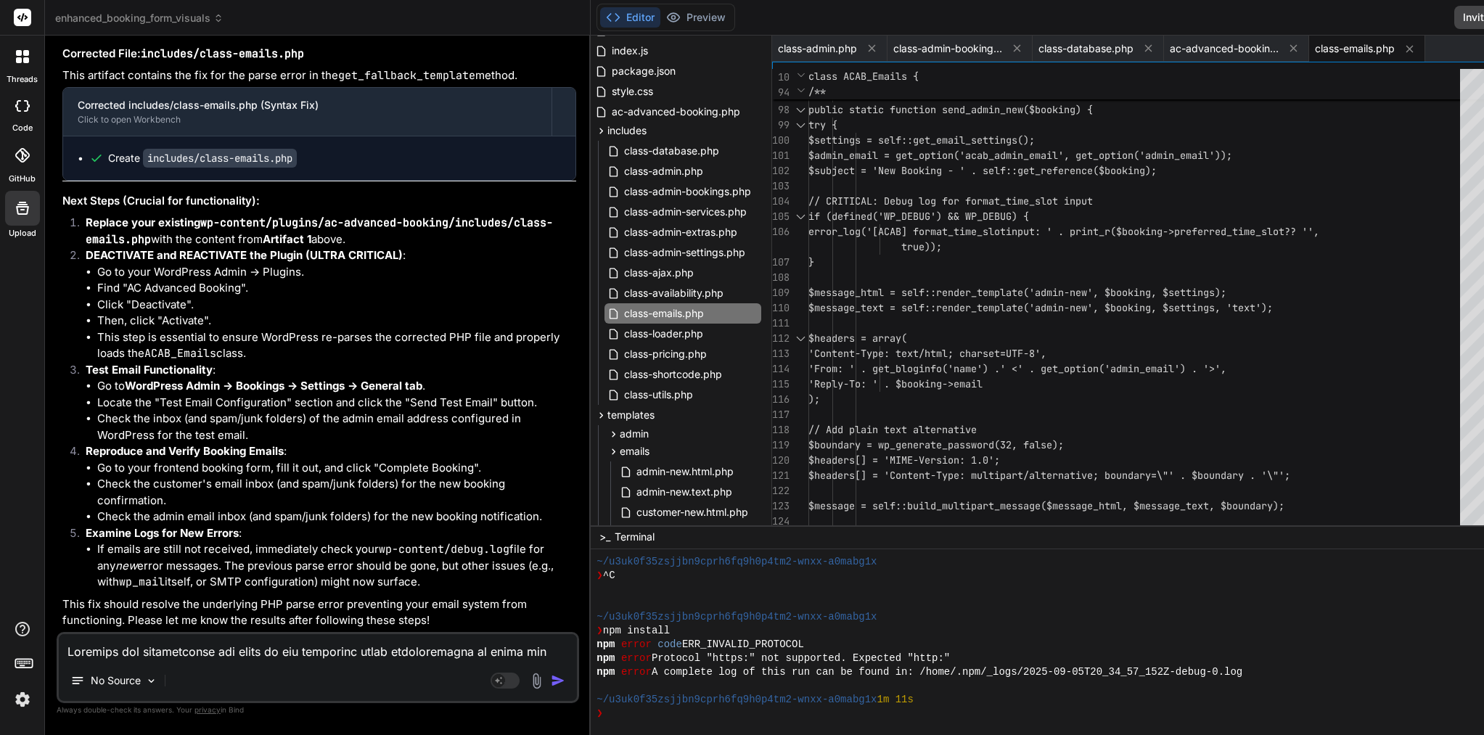
scroll to position [124012, 0]
click at [623, 313] on span "class-emails.php" at bounding box center [664, 313] width 83 height 17
click at [635, 284] on div "class-availability.php" at bounding box center [682, 293] width 157 height 20
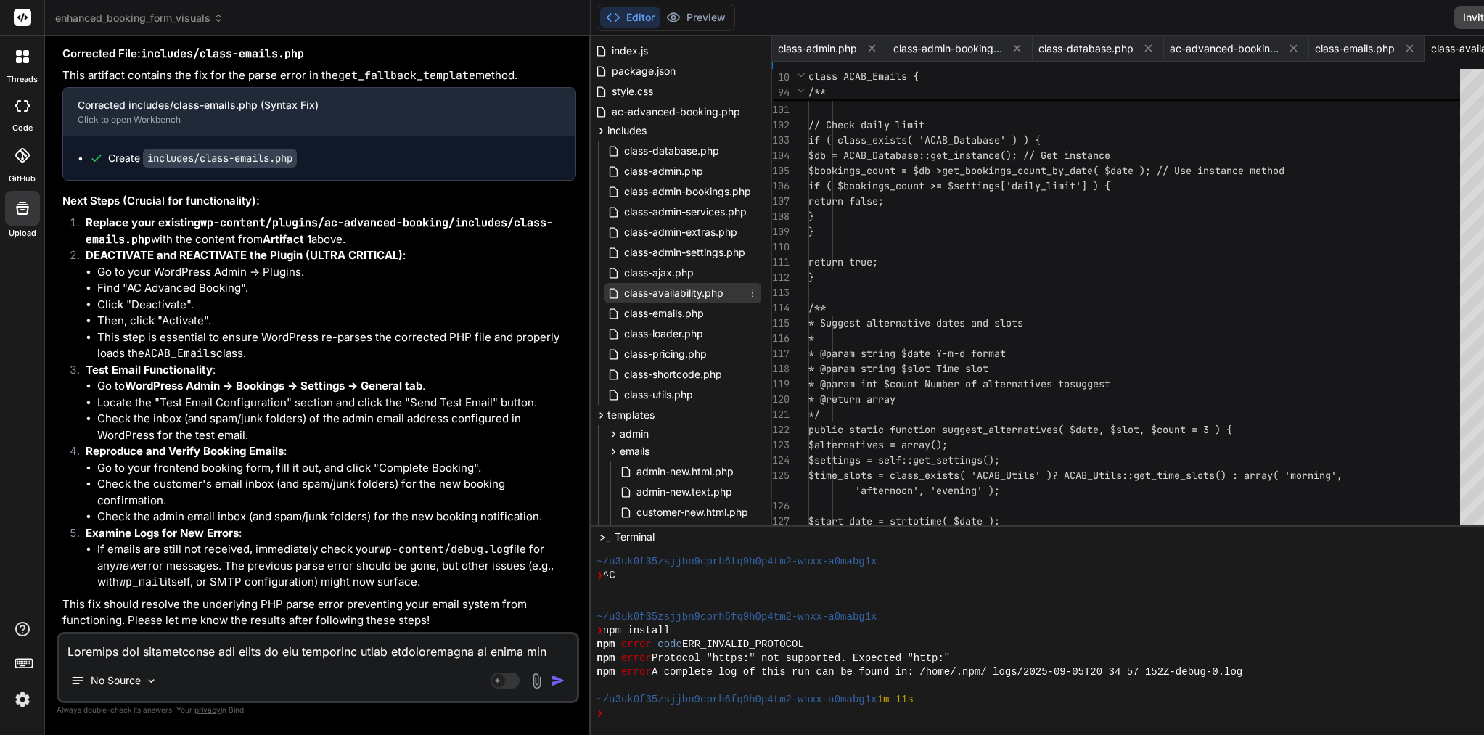
scroll to position [0, 119]
click at [623, 317] on span "class-emails.php" at bounding box center [664, 313] width 83 height 17
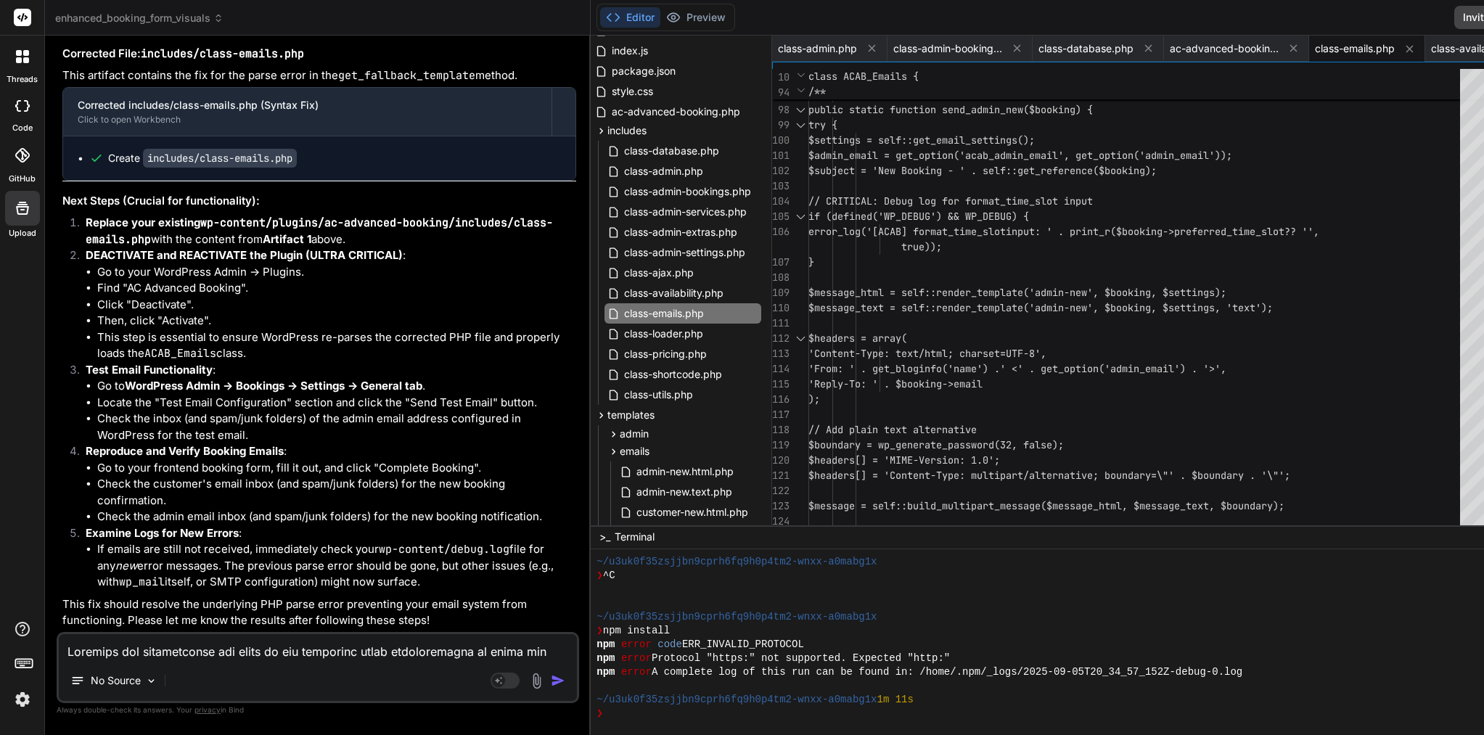
click at [948, 279] on div at bounding box center [1138, 277] width 660 height 15
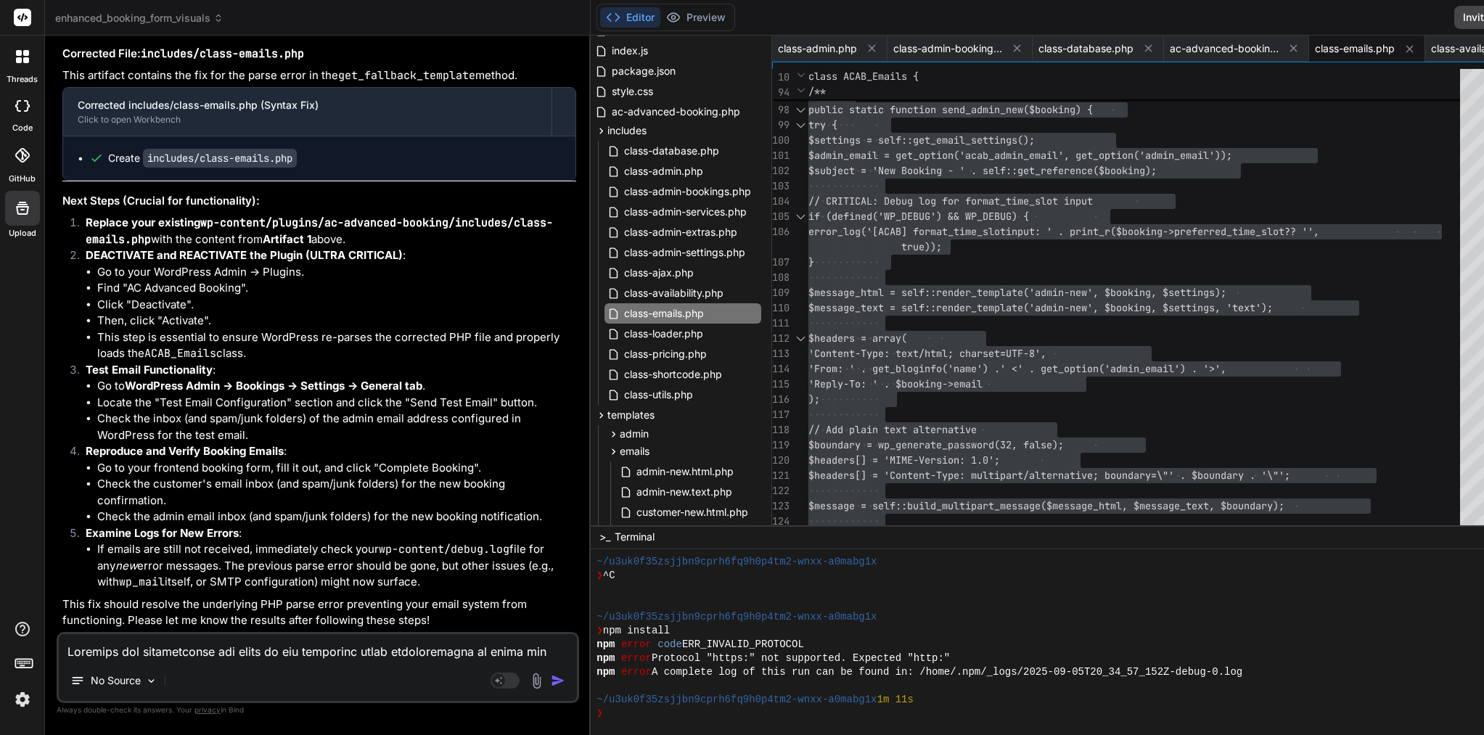
click at [218, 657] on textarea at bounding box center [318, 647] width 518 height 26
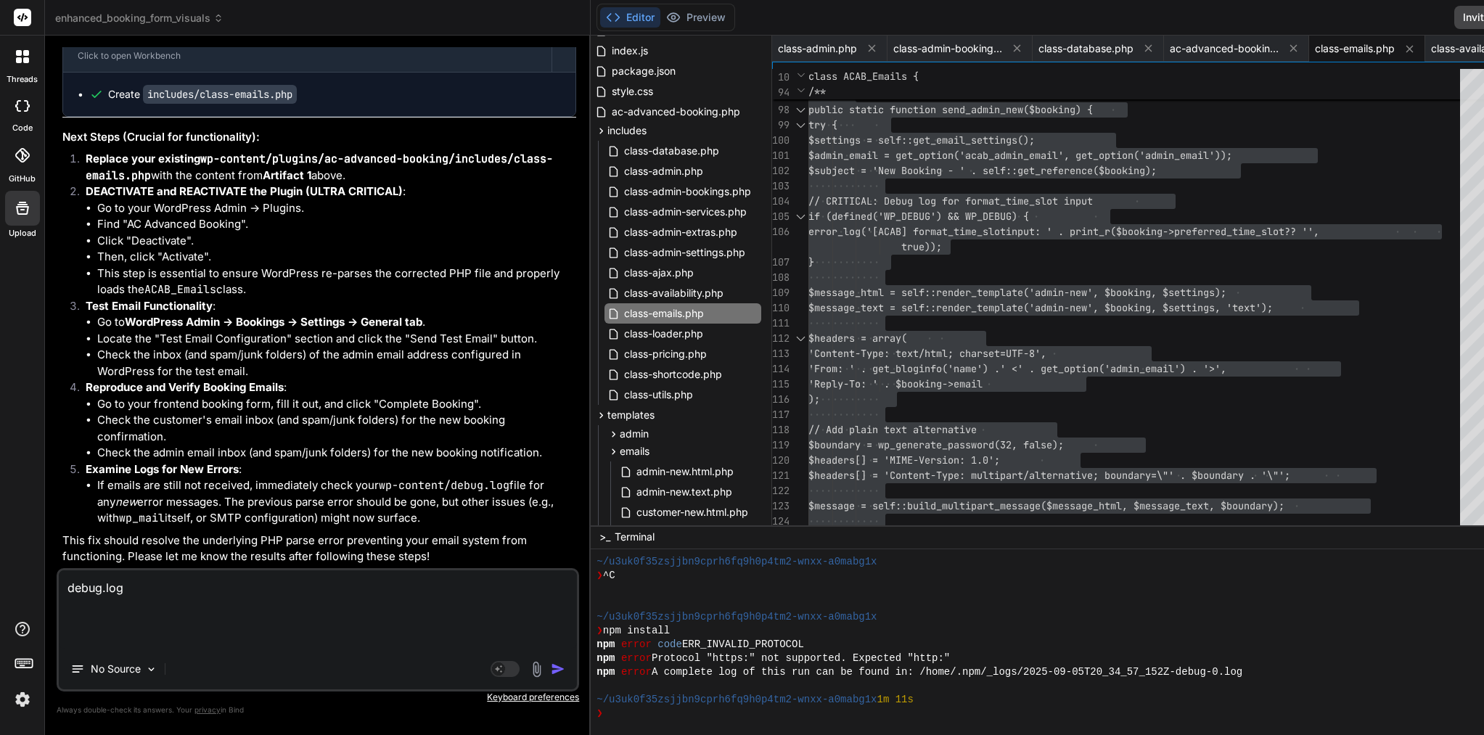
paste textarea "[05-Sep-2025 21:45:19 UTC] [ACAB] Missing frontend CSS: /home/customer/www/amst…"
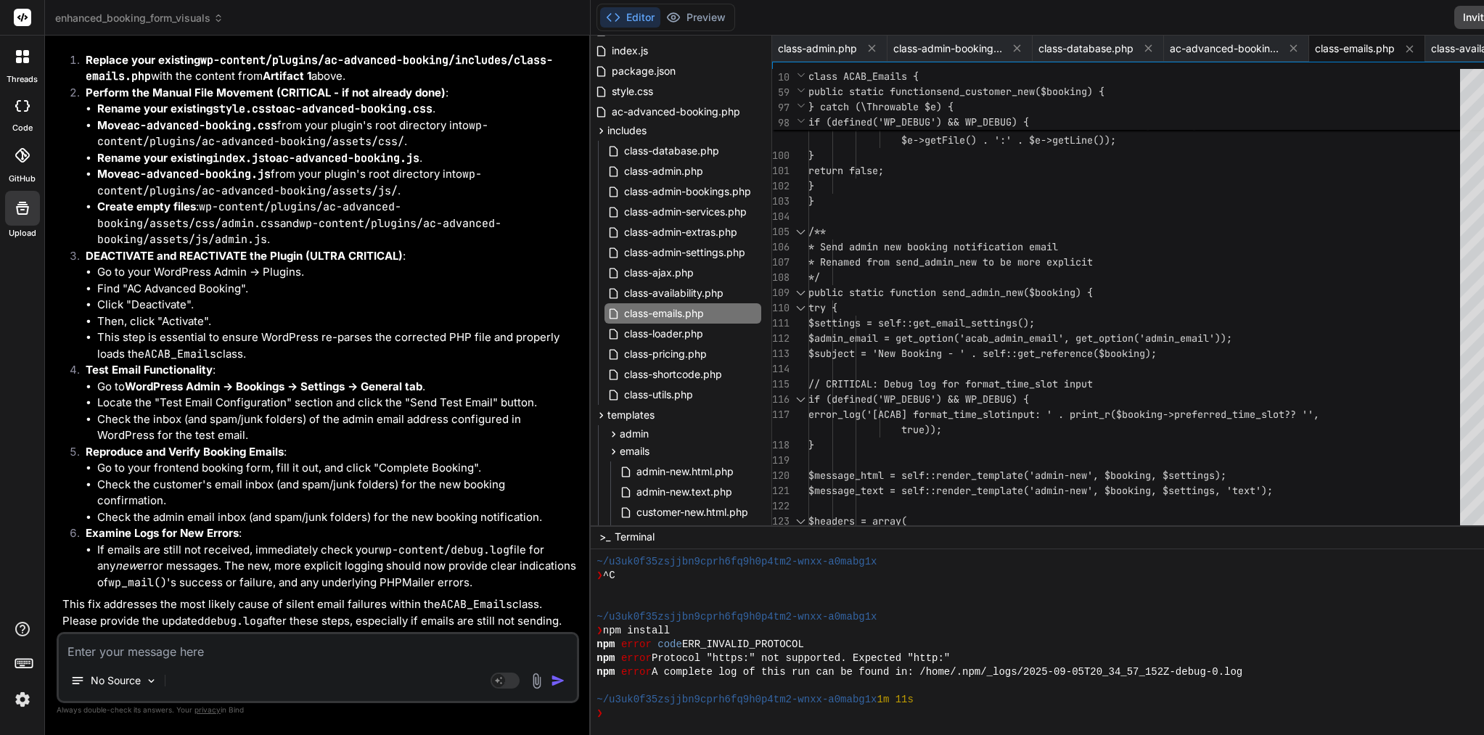
scroll to position [126381, 0]
click at [623, 330] on span "class-loader.php" at bounding box center [664, 333] width 82 height 17
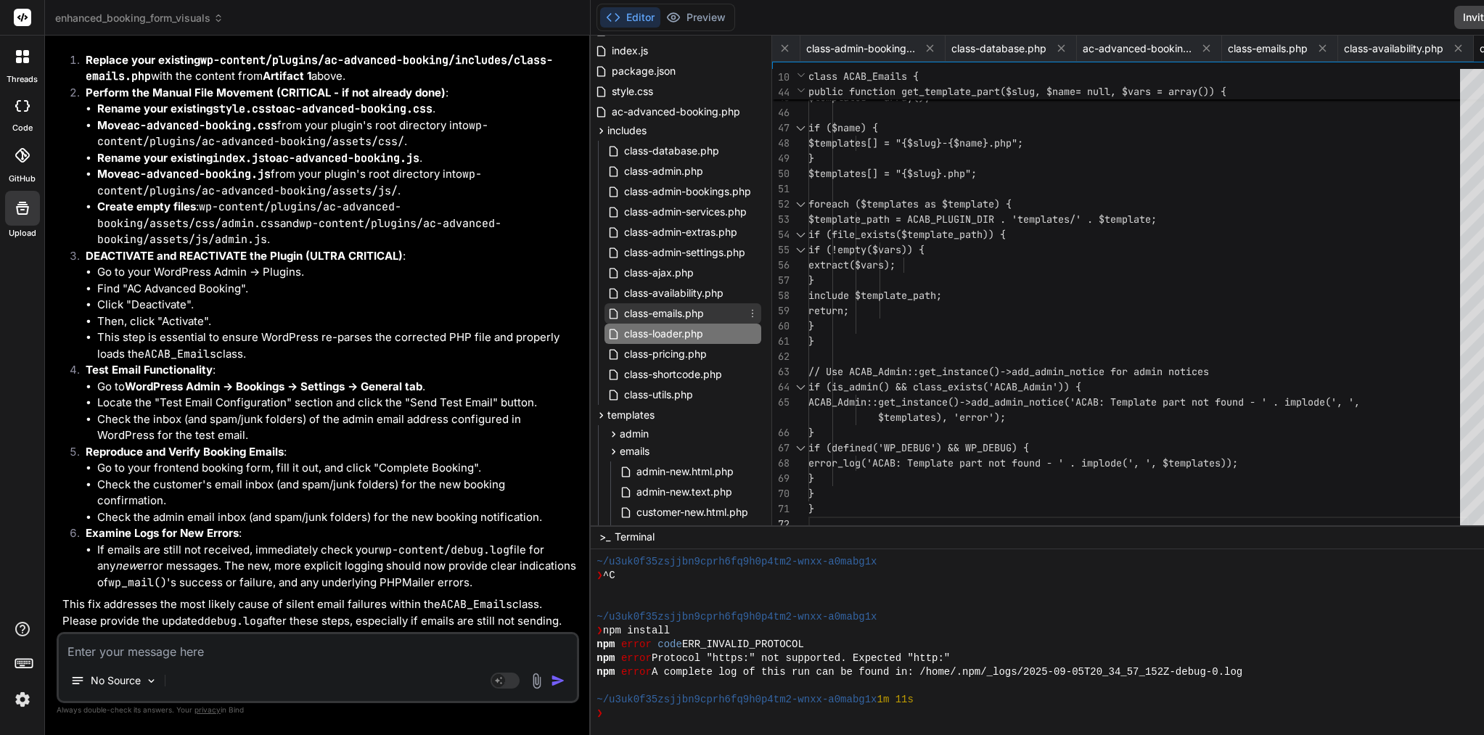
click at [623, 314] on span "class-emails.php" at bounding box center [664, 313] width 83 height 17
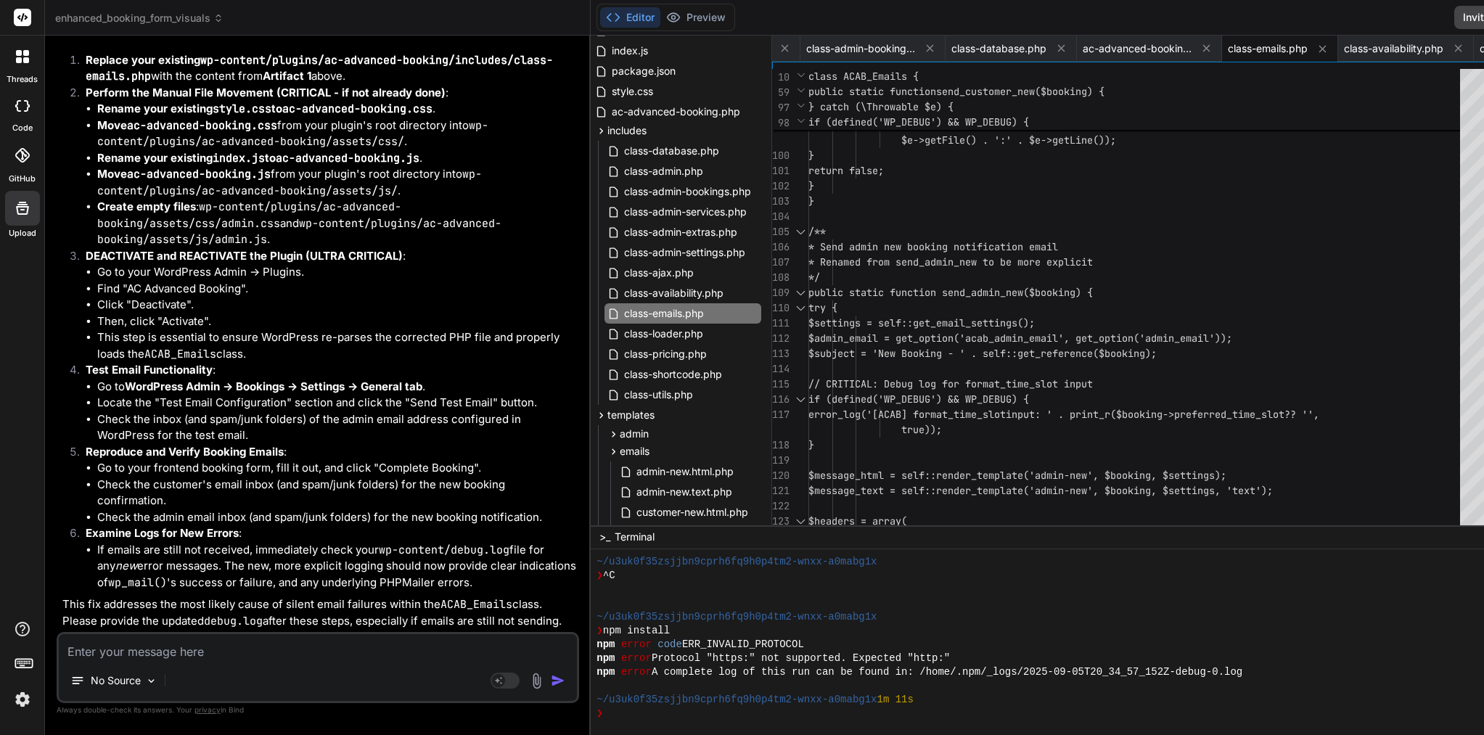
click at [948, 314] on div "try {" at bounding box center [1138, 307] width 660 height 15
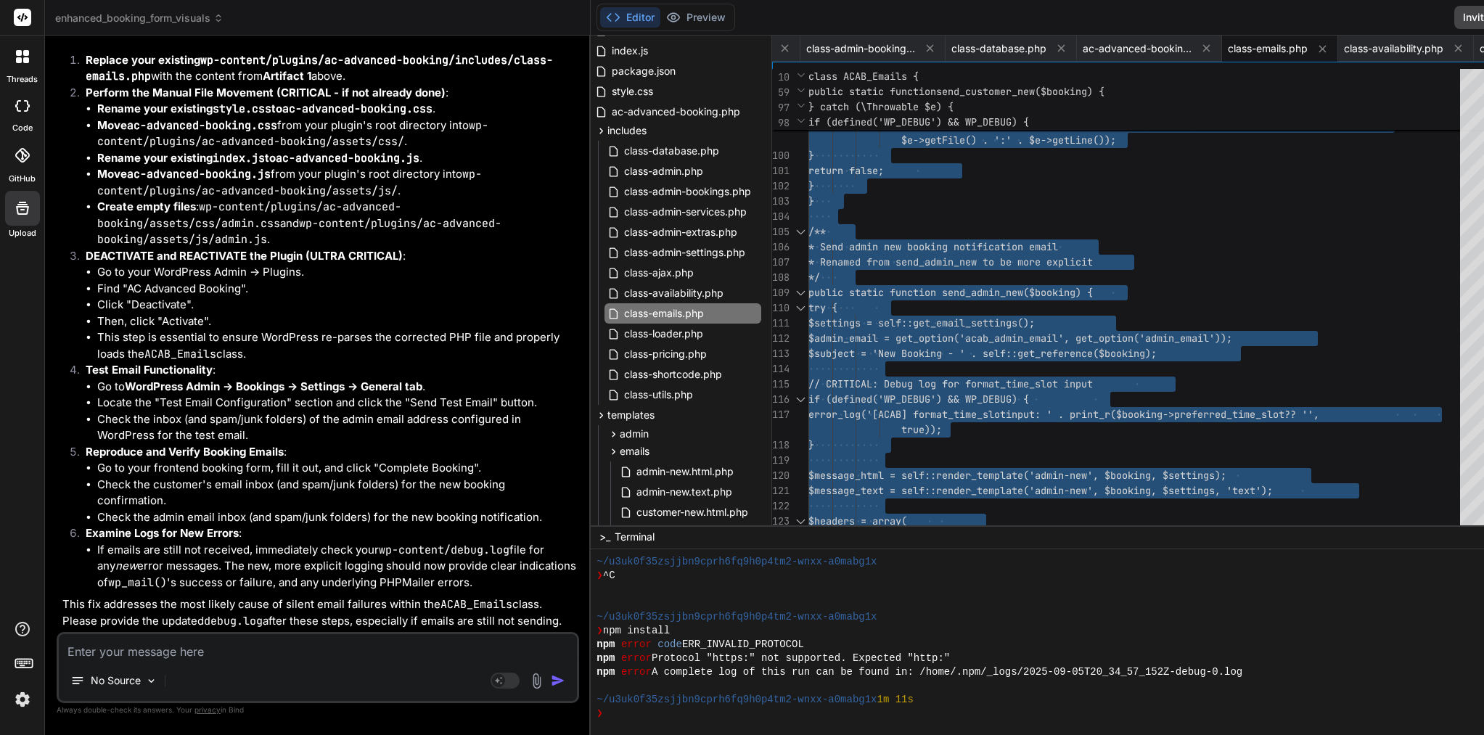
click at [176, 653] on textarea at bounding box center [318, 647] width 518 height 26
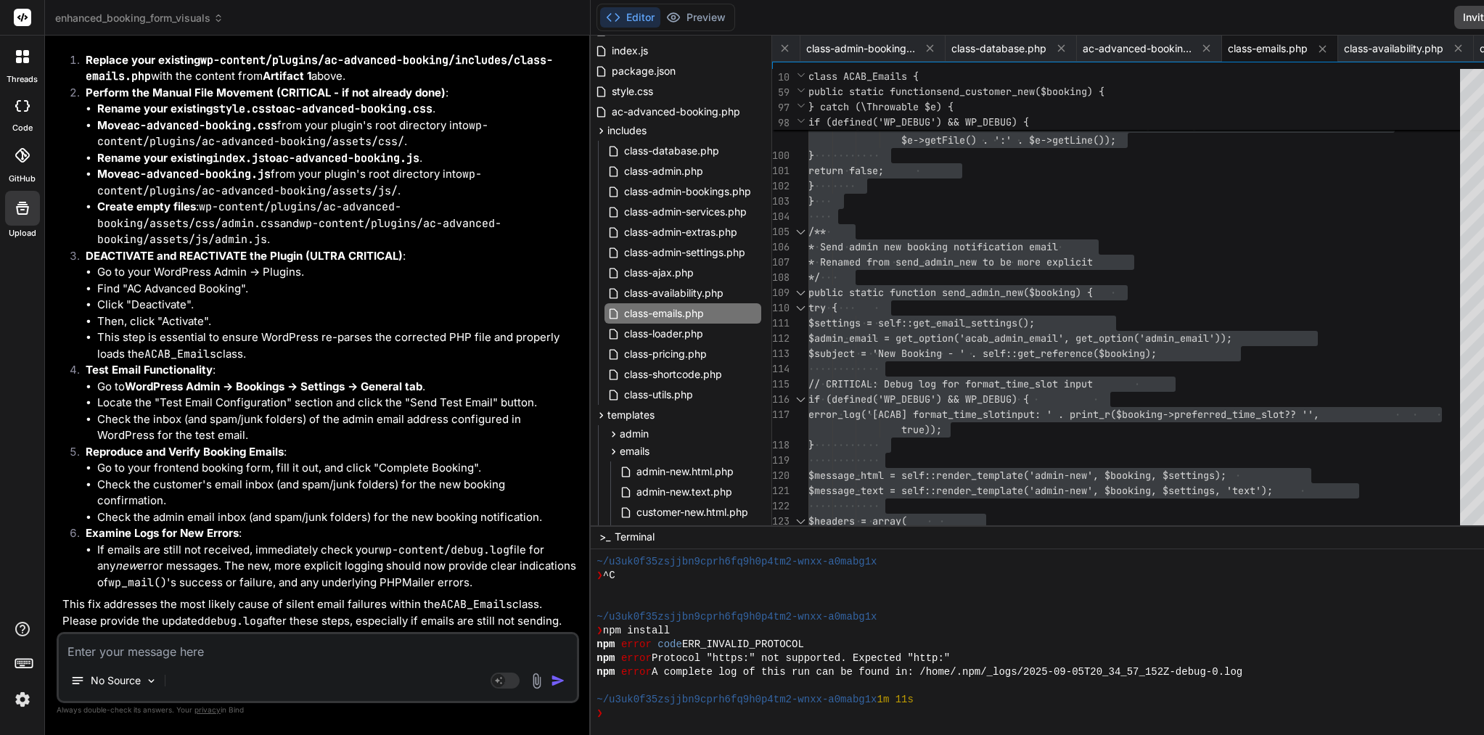
paste textarea "[05-Sep-2025 21:48:48 UTC] PHP Parse error: syntax error, unexpected token "\",…"
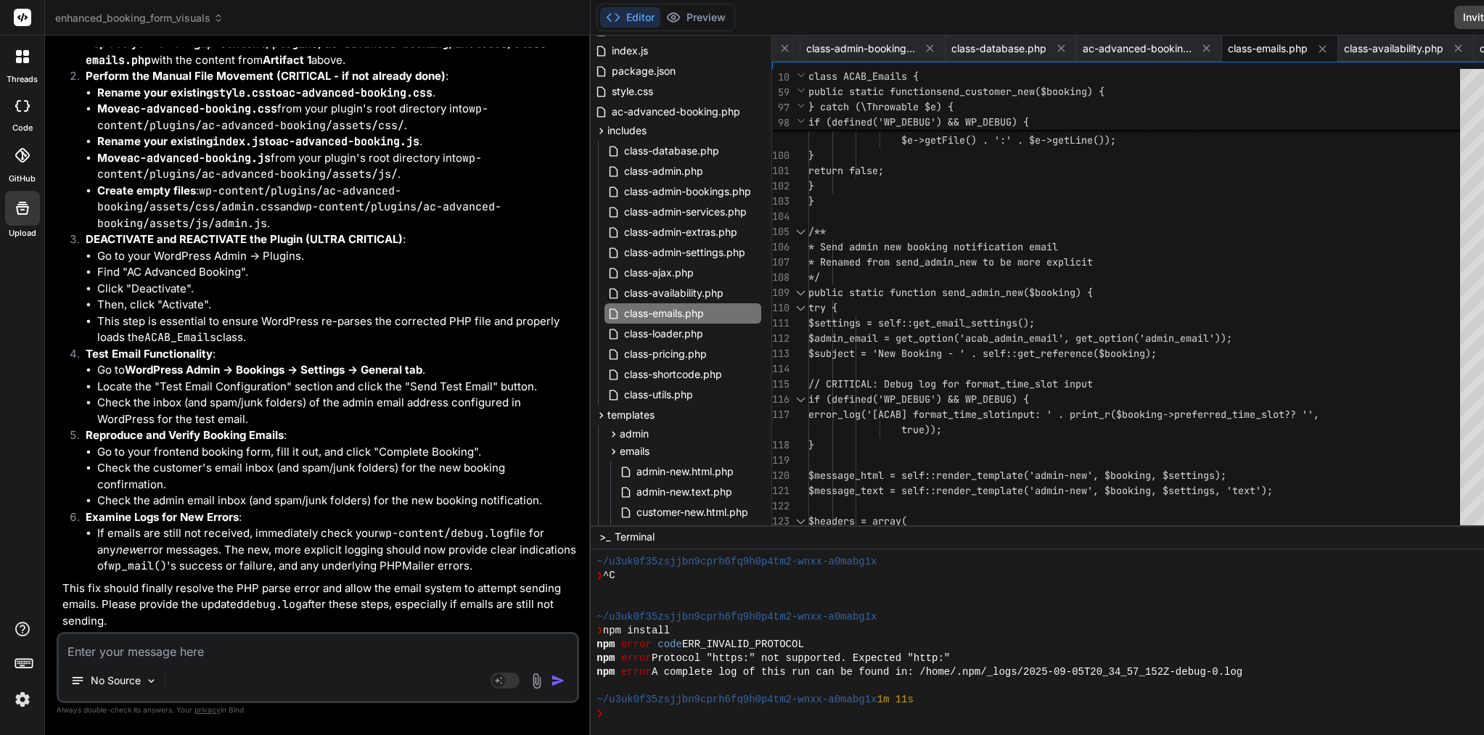
scroll to position [0, 0]
click at [623, 289] on span "class-availability.php" at bounding box center [674, 292] width 102 height 17
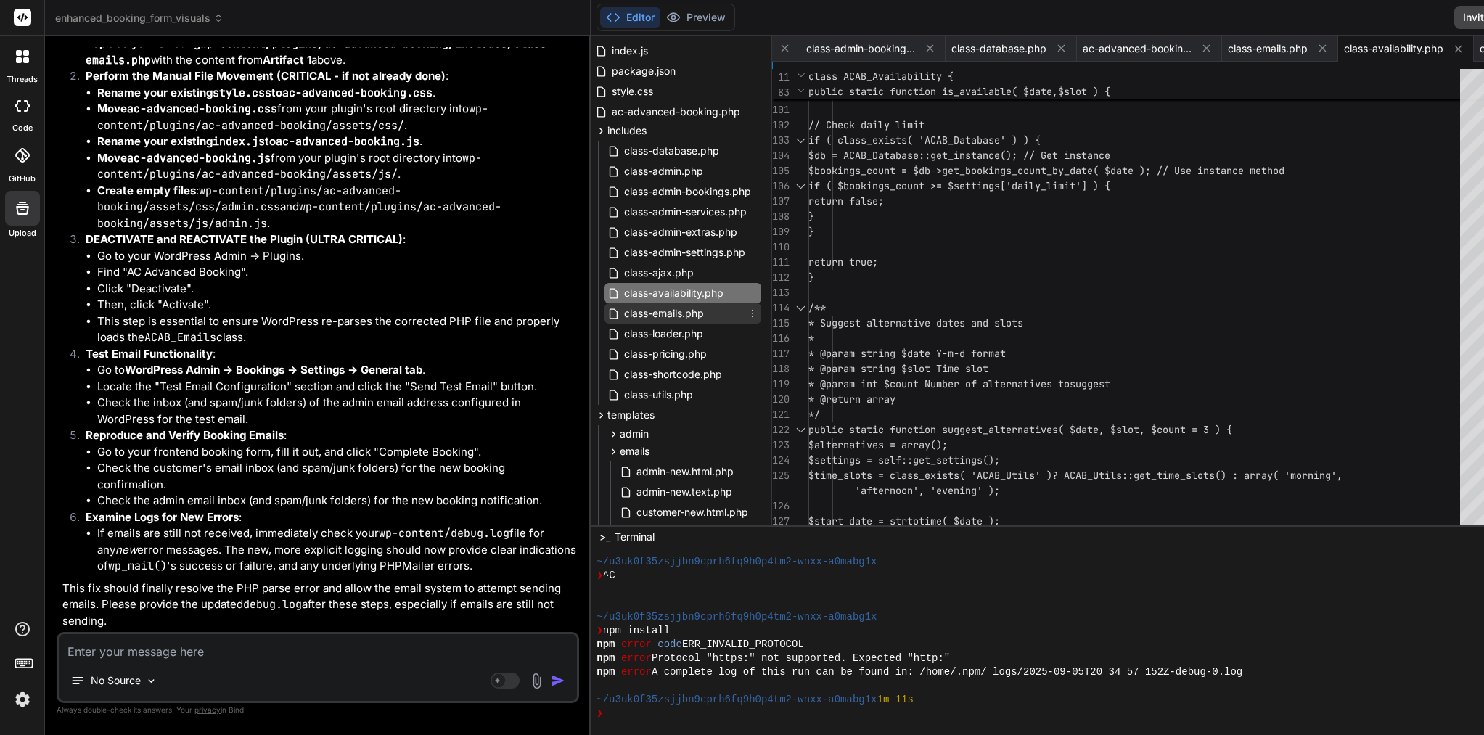
click at [623, 316] on span "class-emails.php" at bounding box center [664, 313] width 83 height 17
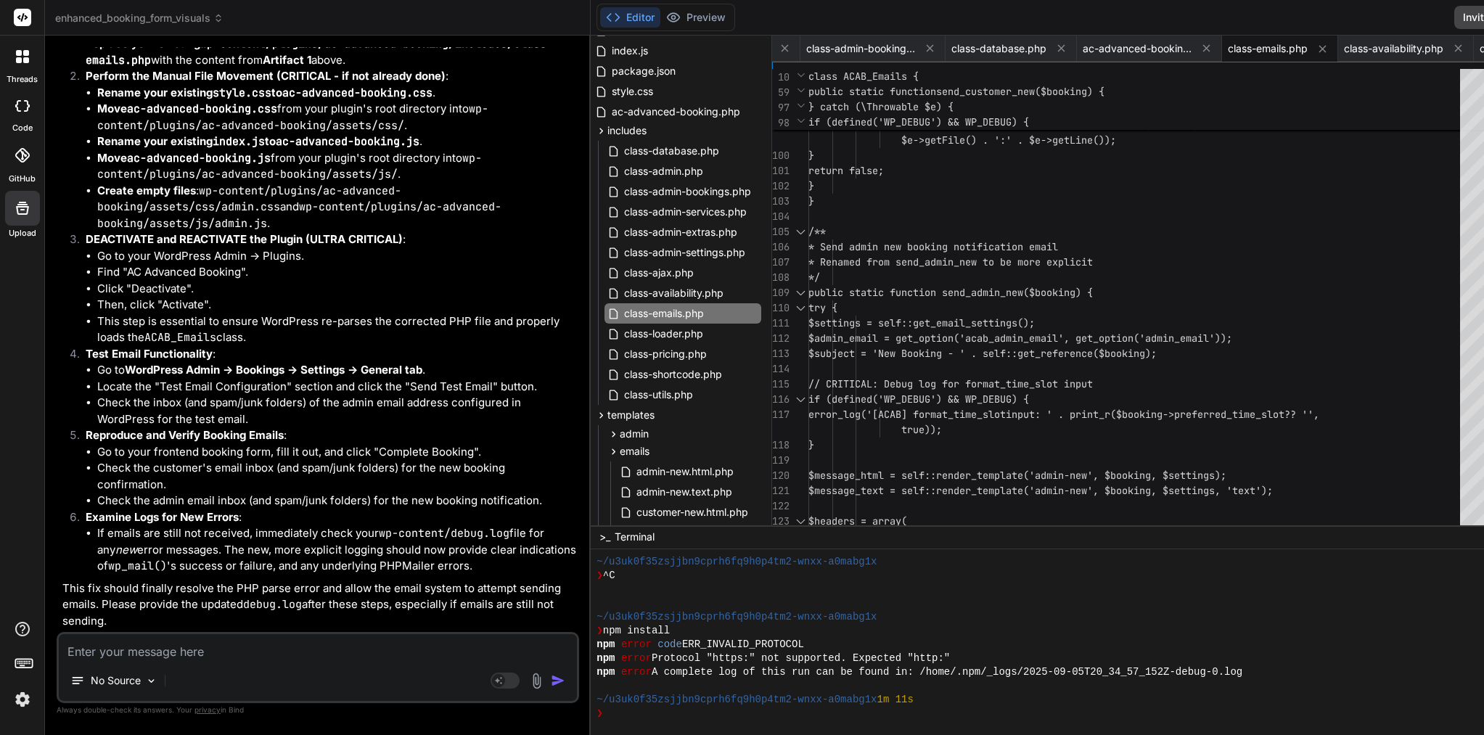
click at [924, 317] on span "$settings = self::get_email_settings()" at bounding box center [918, 322] width 221 height 13
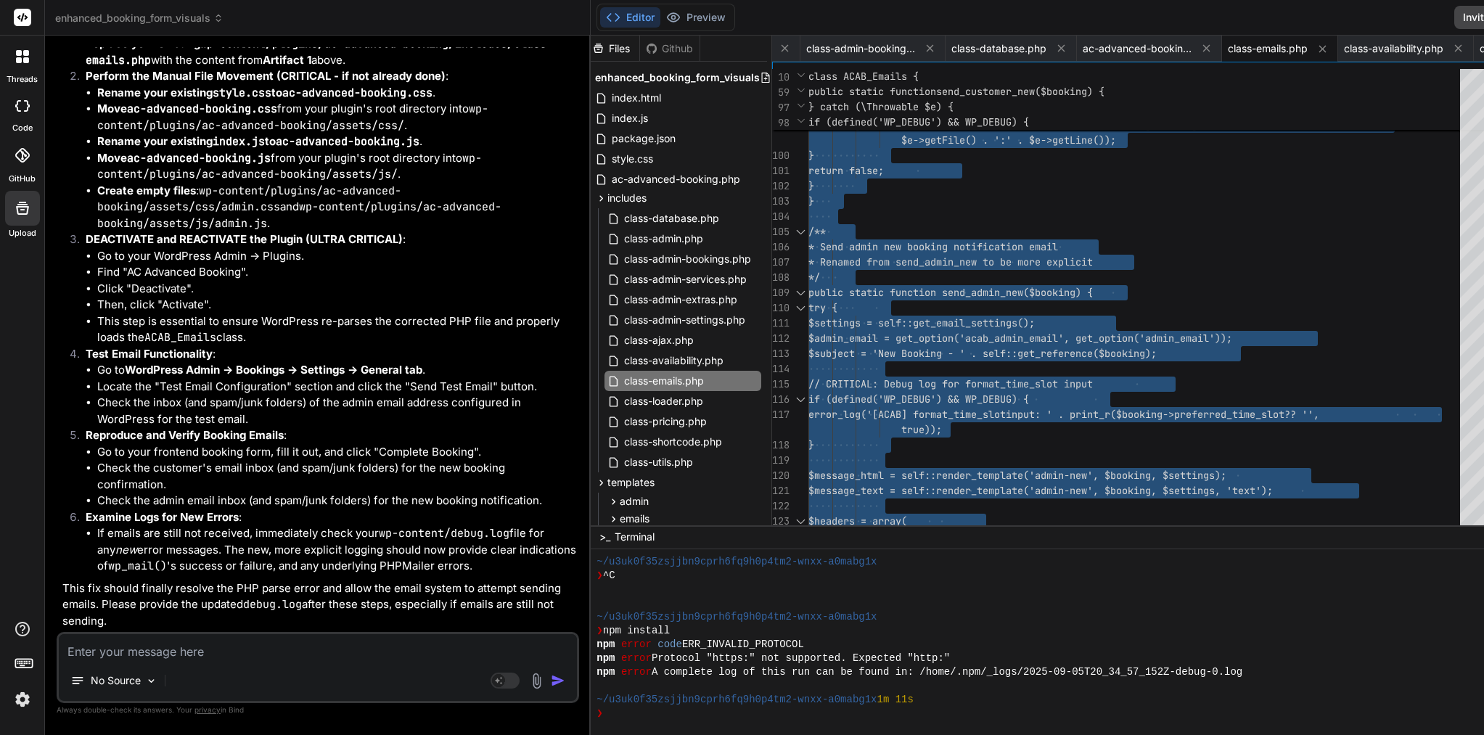
click at [287, 650] on textarea at bounding box center [318, 647] width 518 height 26
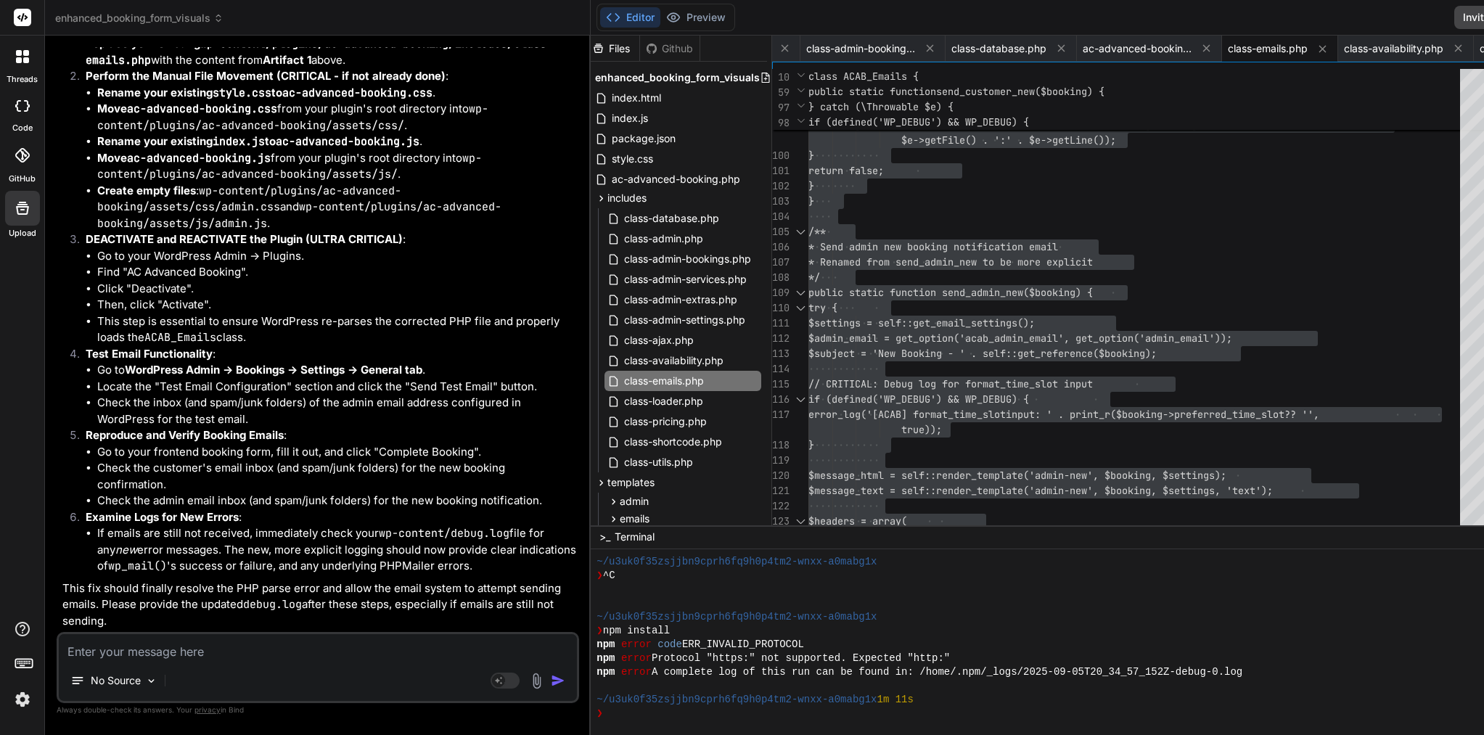
scroll to position [0, 4]
click at [208, 650] on textarea at bounding box center [318, 647] width 518 height 26
click at [211, 650] on textarea "can you move file, renameexisting and do" at bounding box center [318, 647] width 518 height 26
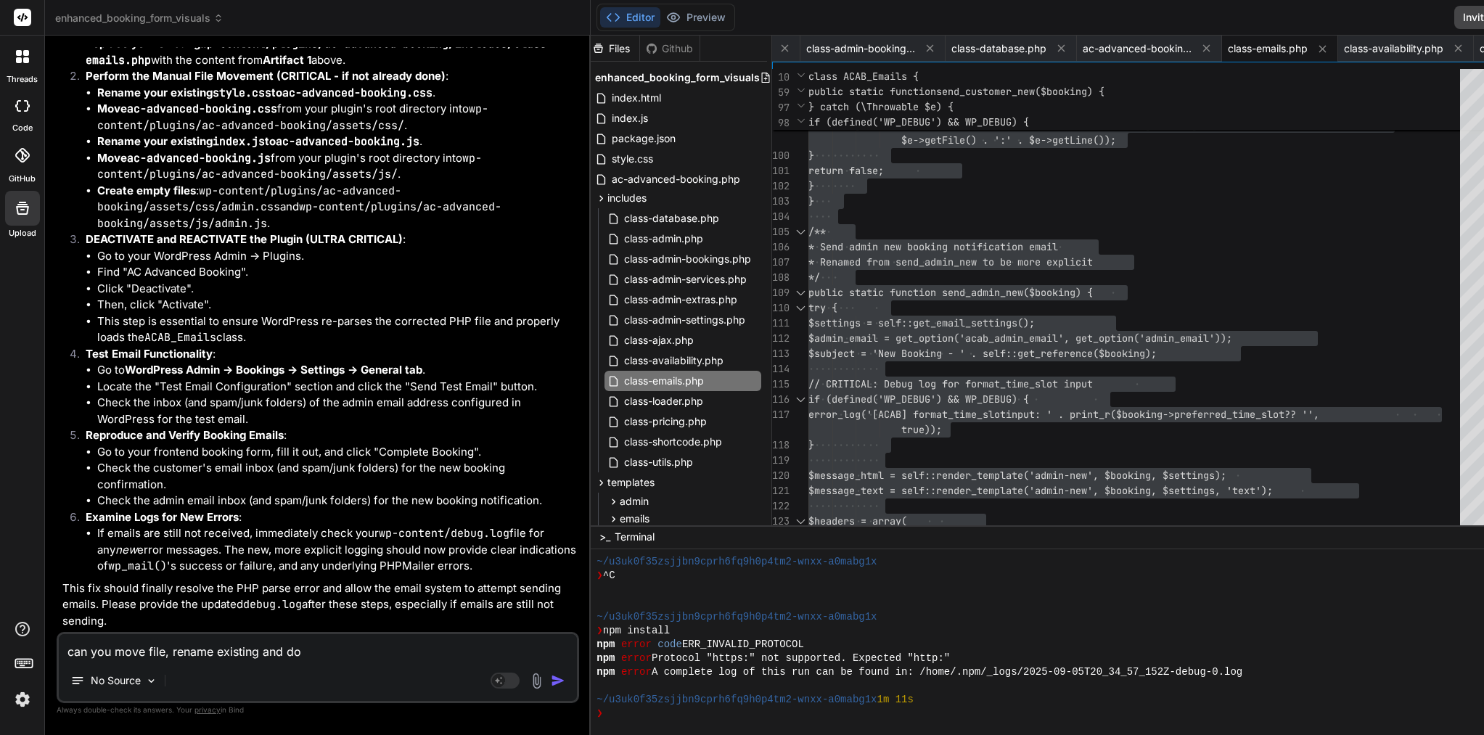
click at [350, 636] on textarea "can you move file, rename existing and do" at bounding box center [318, 647] width 518 height 26
click at [349, 655] on textarea "can you move file, rename existing and do" at bounding box center [318, 647] width 518 height 26
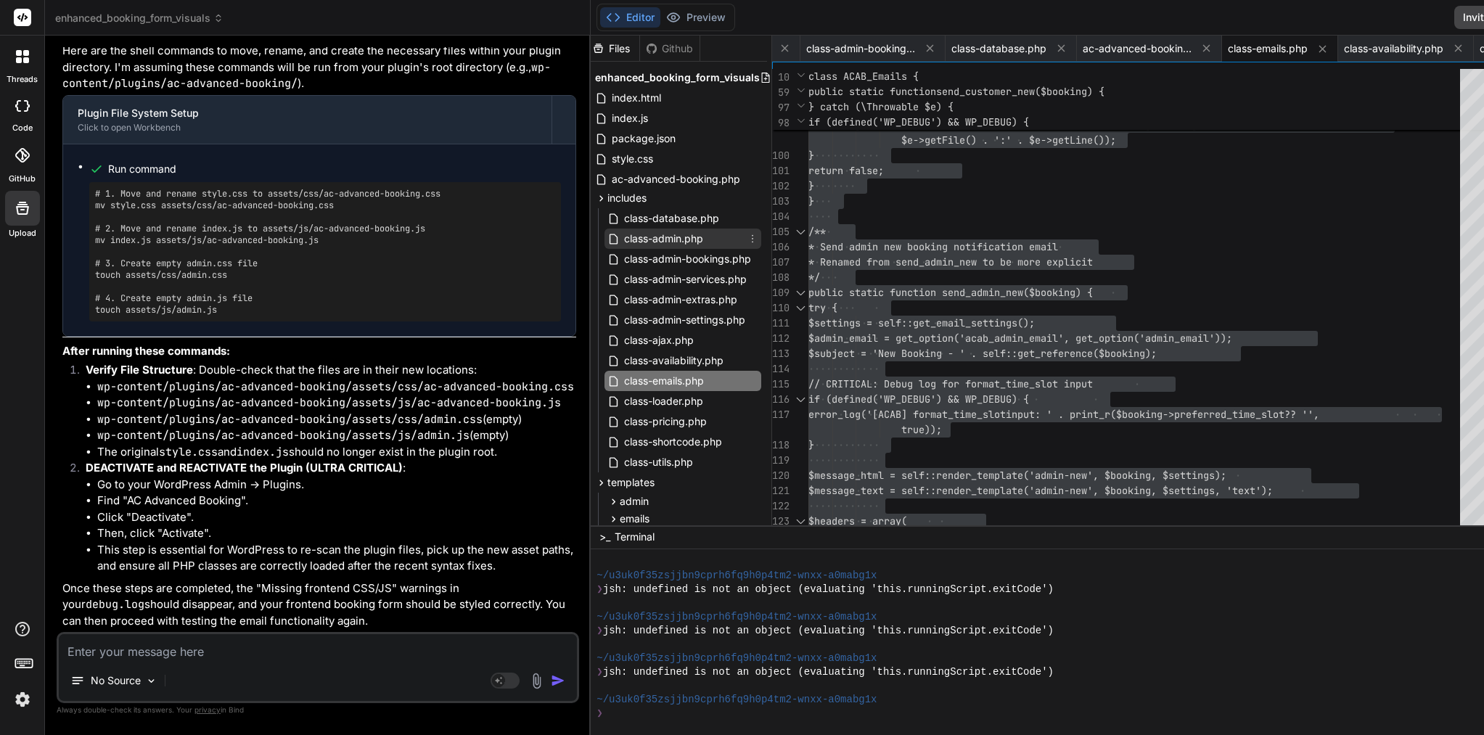
scroll to position [0, 4]
click at [595, 200] on icon at bounding box center [601, 198] width 12 height 12
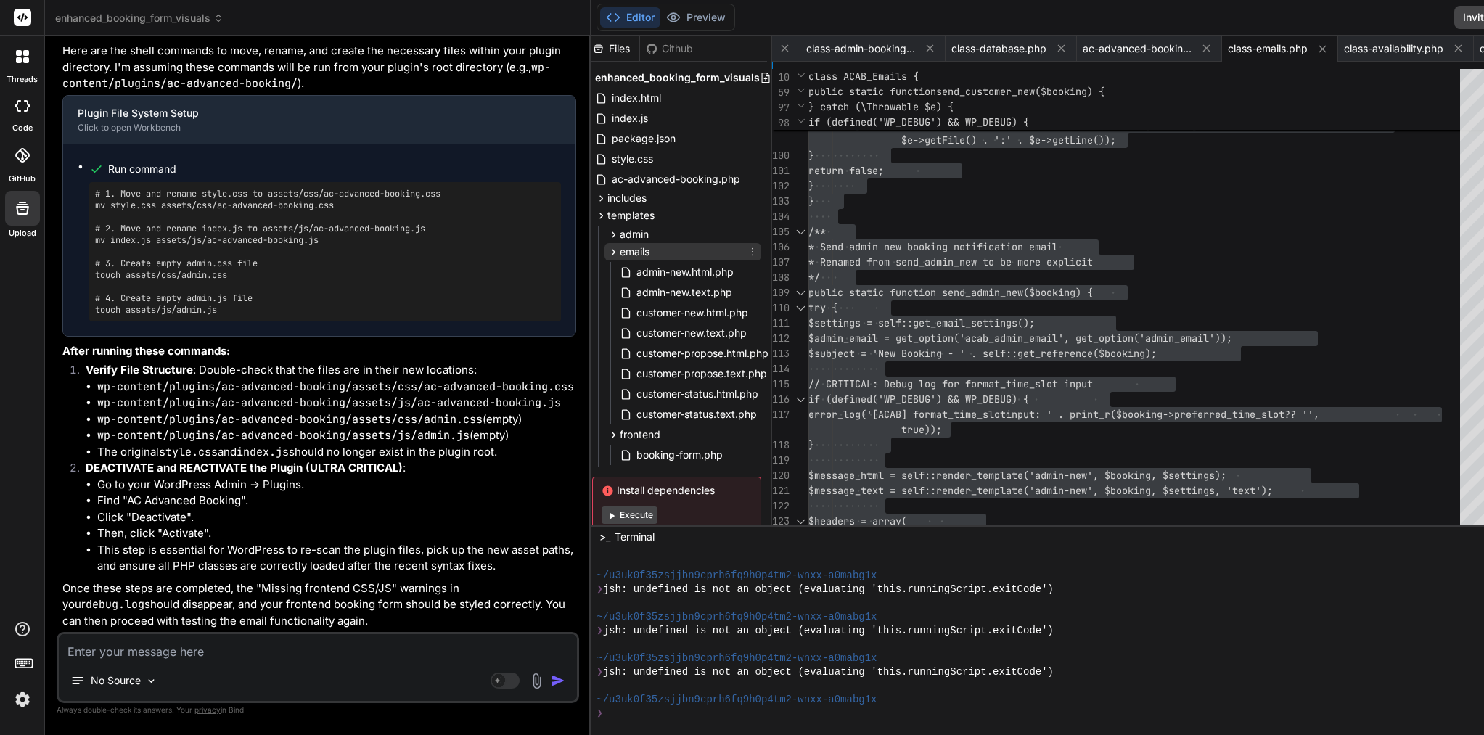
click at [607, 256] on icon at bounding box center [613, 252] width 12 height 12
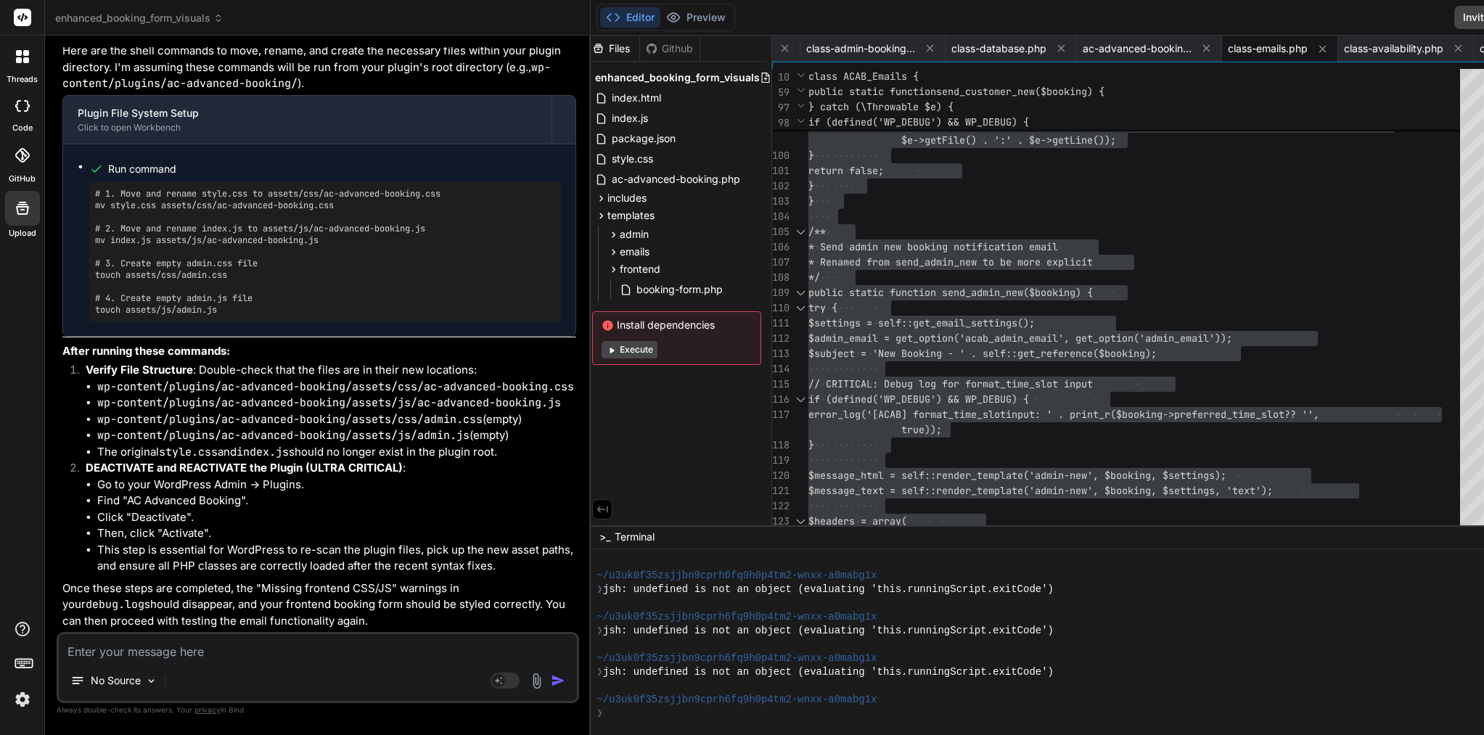
scroll to position [128838, 0]
click at [282, 638] on textarea at bounding box center [318, 647] width 518 height 26
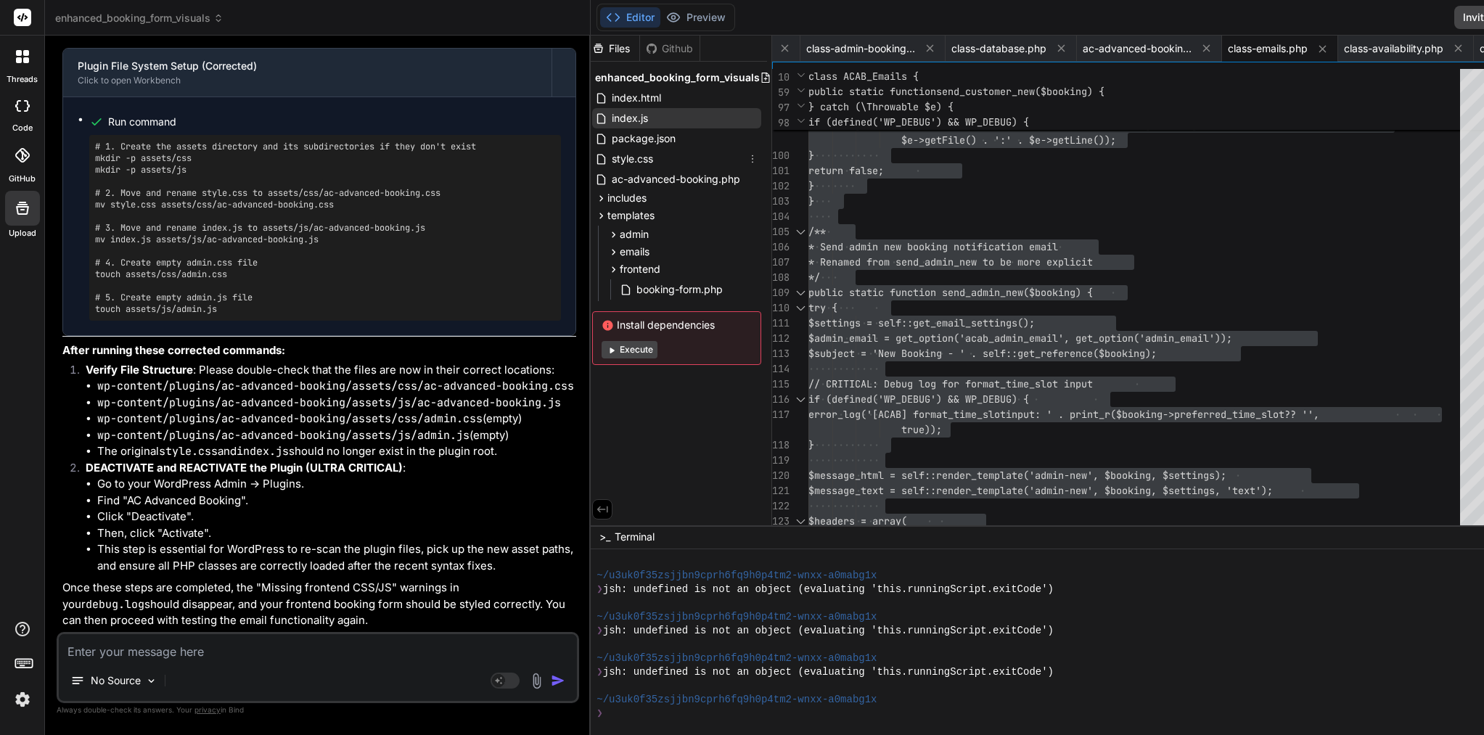
scroll to position [0, 0]
click at [762, 79] on icon at bounding box center [766, 78] width 8 height 10
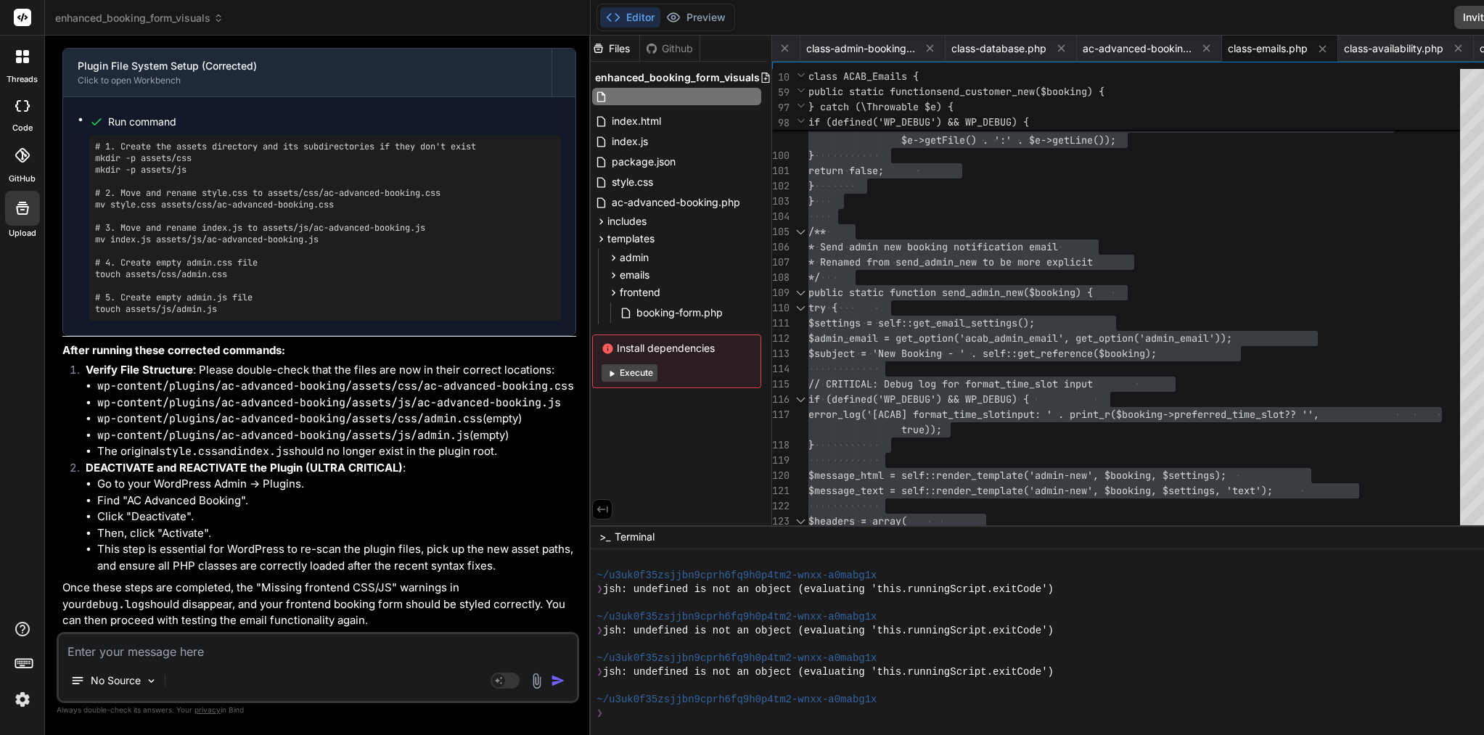
click at [618, 96] on input "text" at bounding box center [689, 96] width 159 height 17
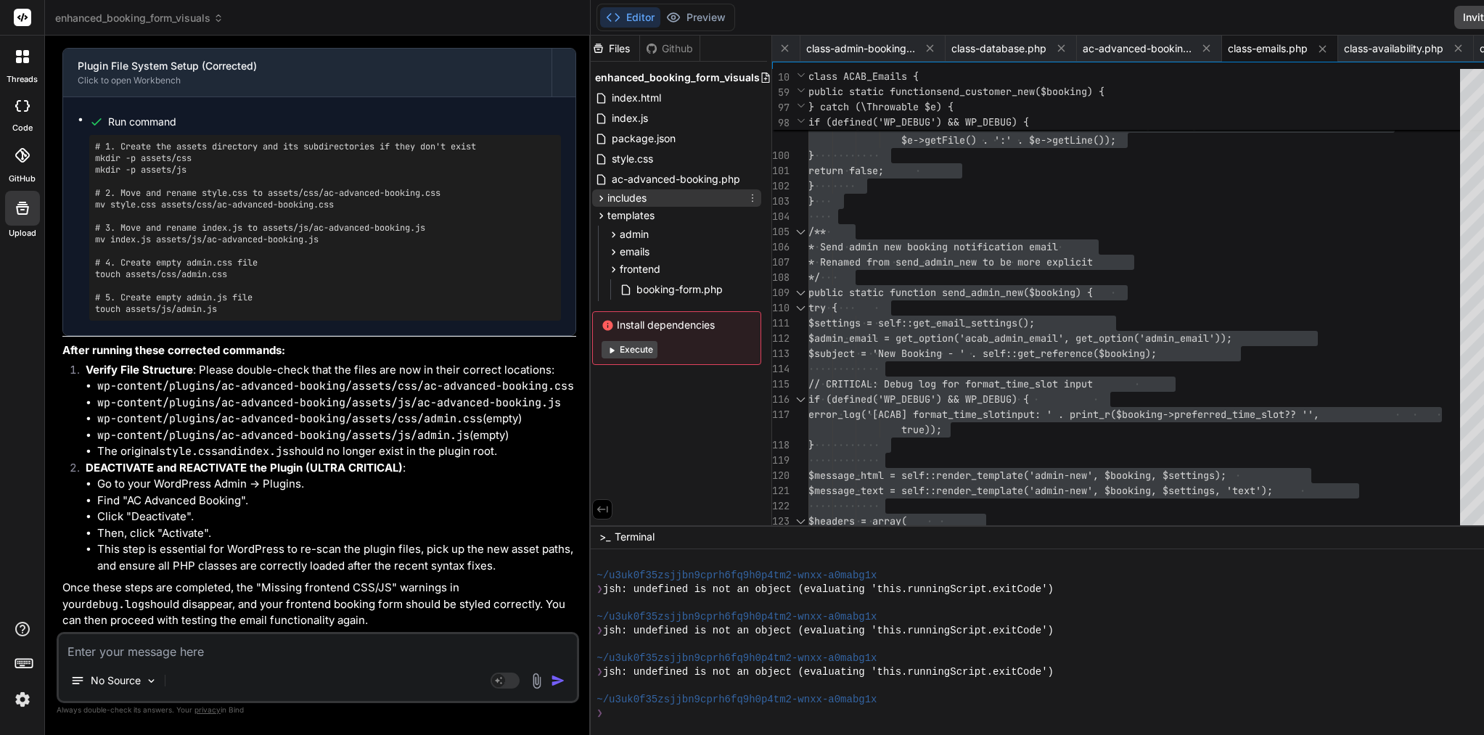
click at [747, 197] on icon at bounding box center [753, 198] width 12 height 12
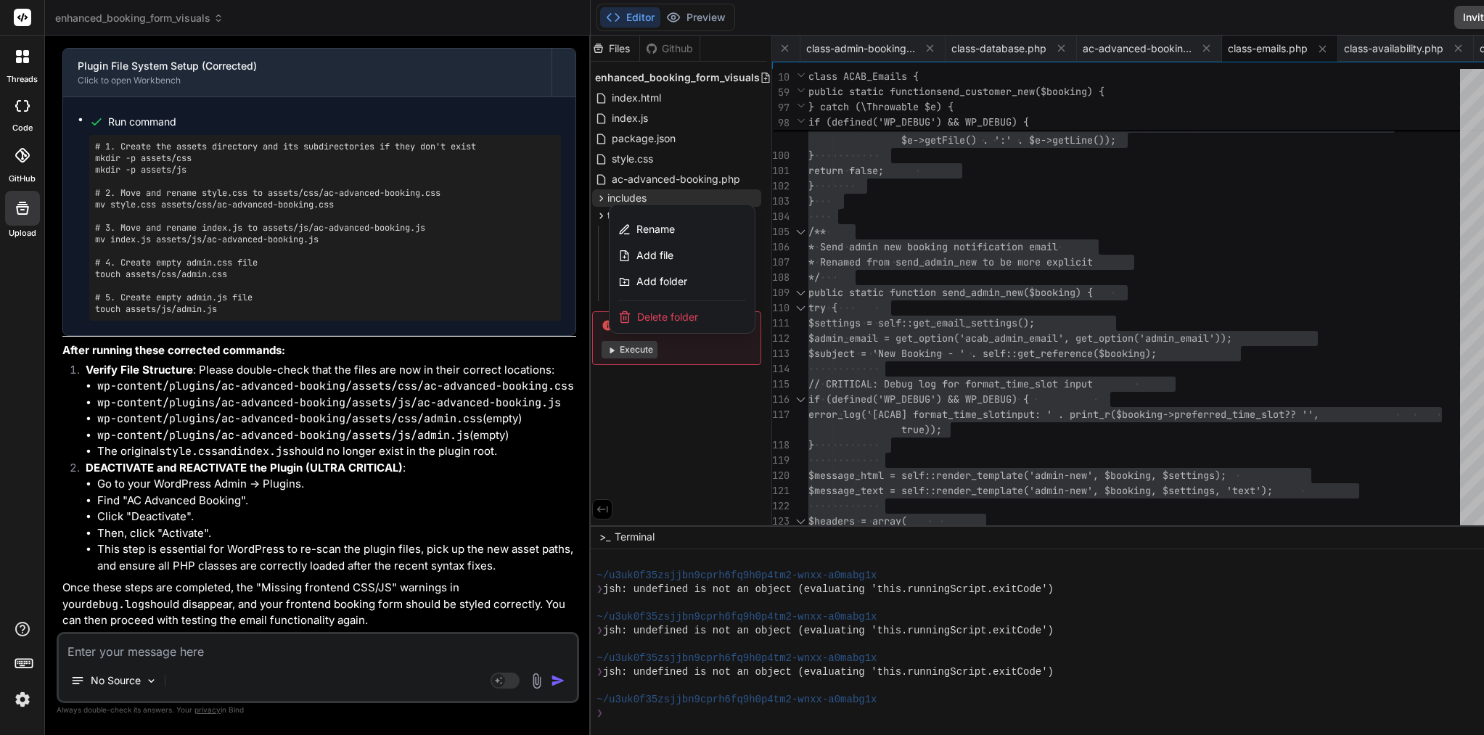
click at [652, 144] on div at bounding box center [1145, 386] width 1108 height 700
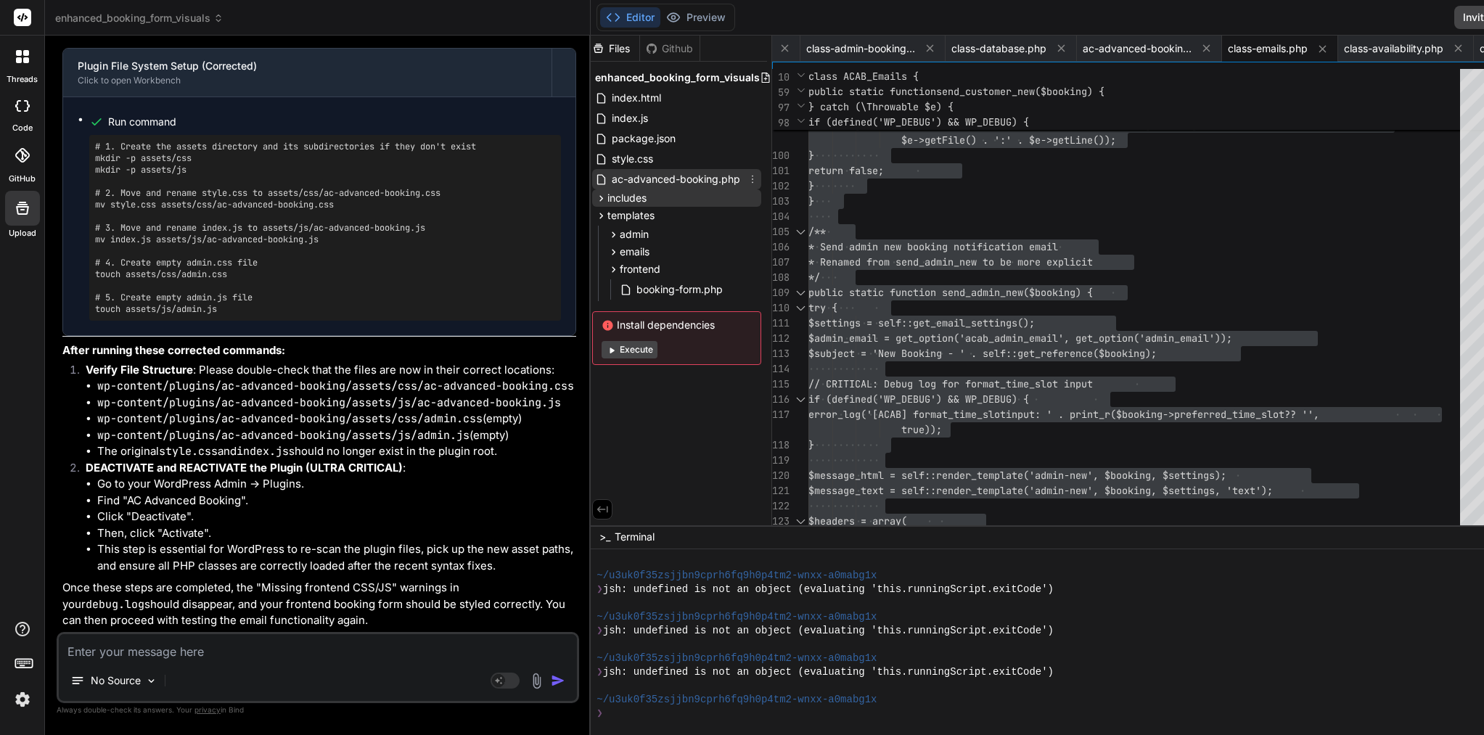
click at [747, 178] on icon at bounding box center [753, 179] width 12 height 12
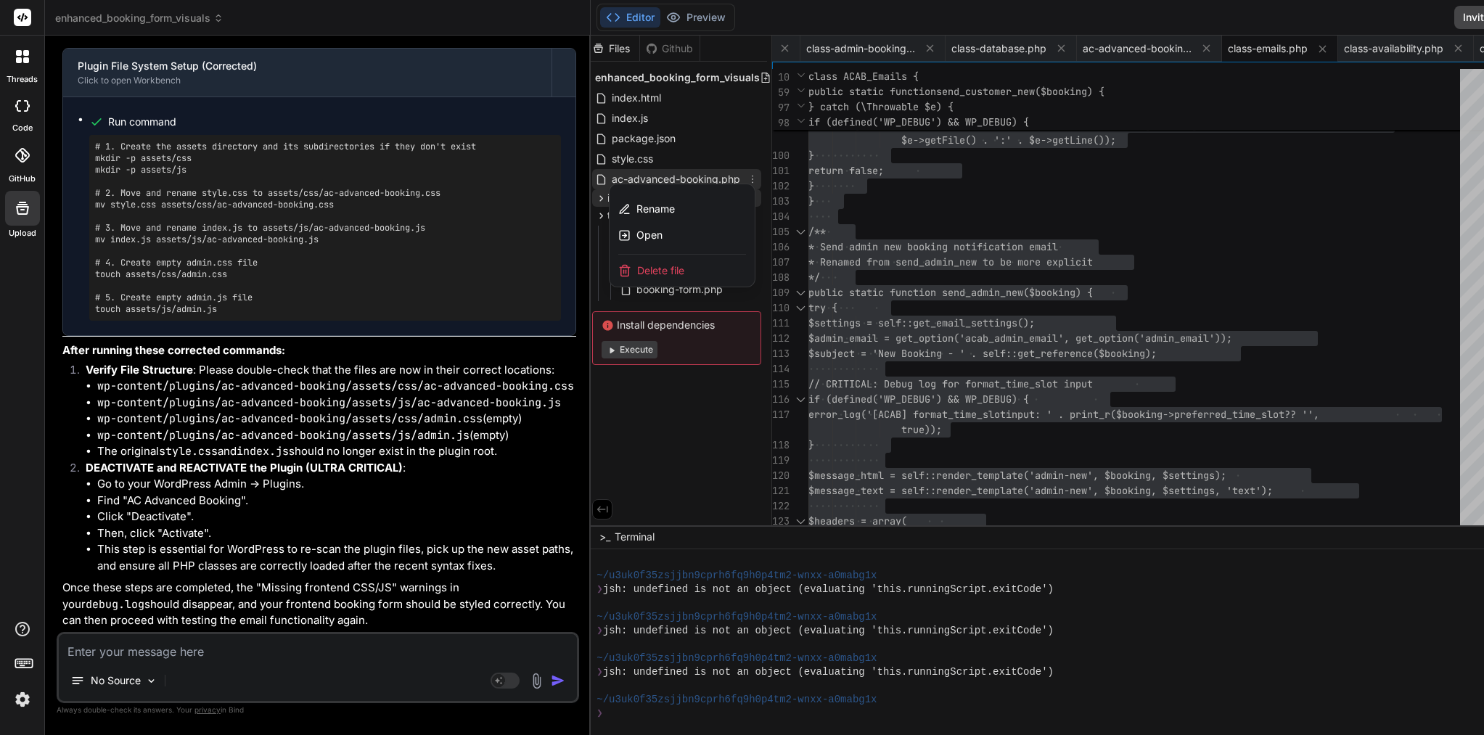
click at [657, 147] on div at bounding box center [1145, 386] width 1108 height 700
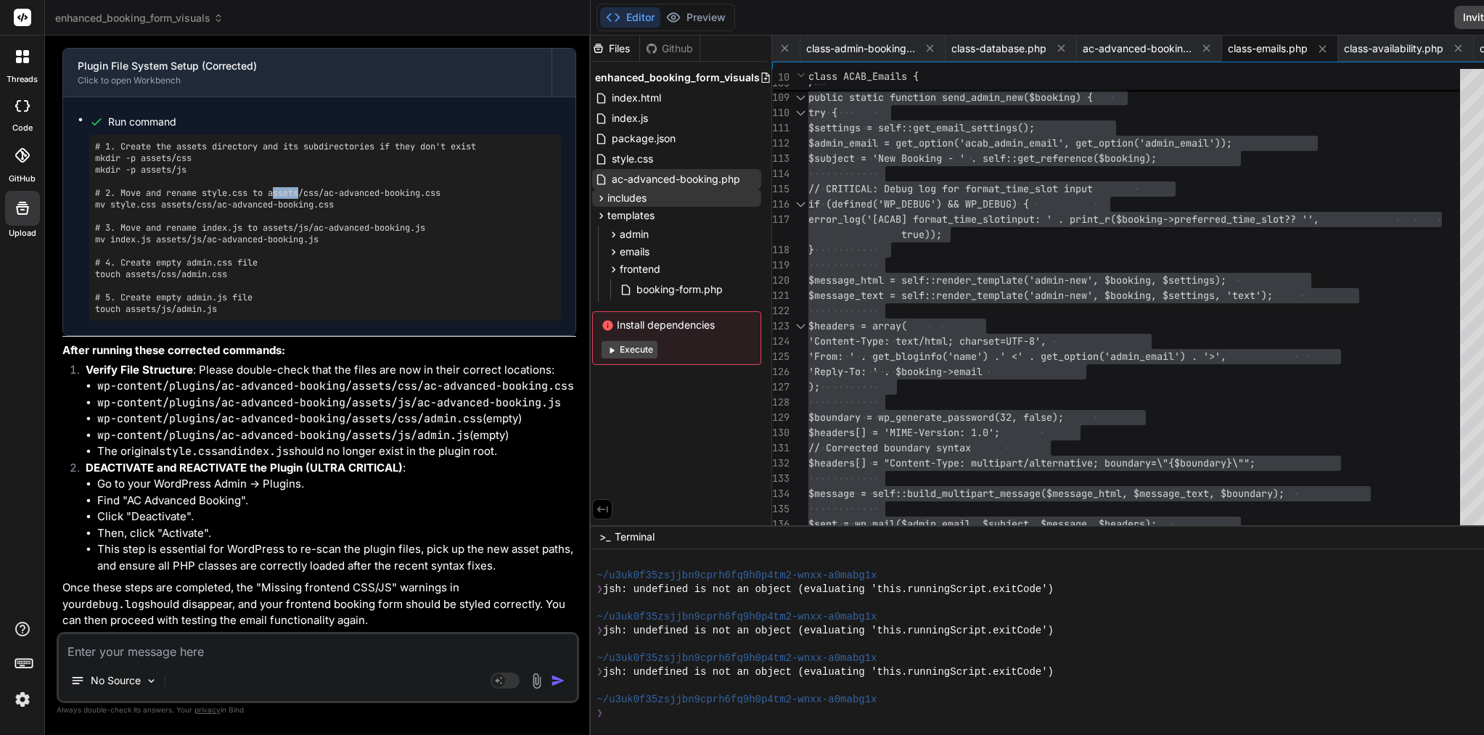
drag, startPoint x: 303, startPoint y: 85, endPoint x: 276, endPoint y: 86, distance: 27.6
click at [276, 141] on pre "# 1. Create the assets directory and its subdirectories if they don't exist mkd…" at bounding box center [325, 228] width 460 height 174
click at [279, 141] on pre "# 1. Create the assets directory and its subdirectories if they don't exist mkd…" at bounding box center [325, 228] width 460 height 174
drag, startPoint x: 304, startPoint y: 88, endPoint x: 273, endPoint y: 86, distance: 31.3
click at [273, 141] on pre "# 1. Create the assets directory and its subdirectories if they don't exist mkd…" at bounding box center [325, 228] width 460 height 174
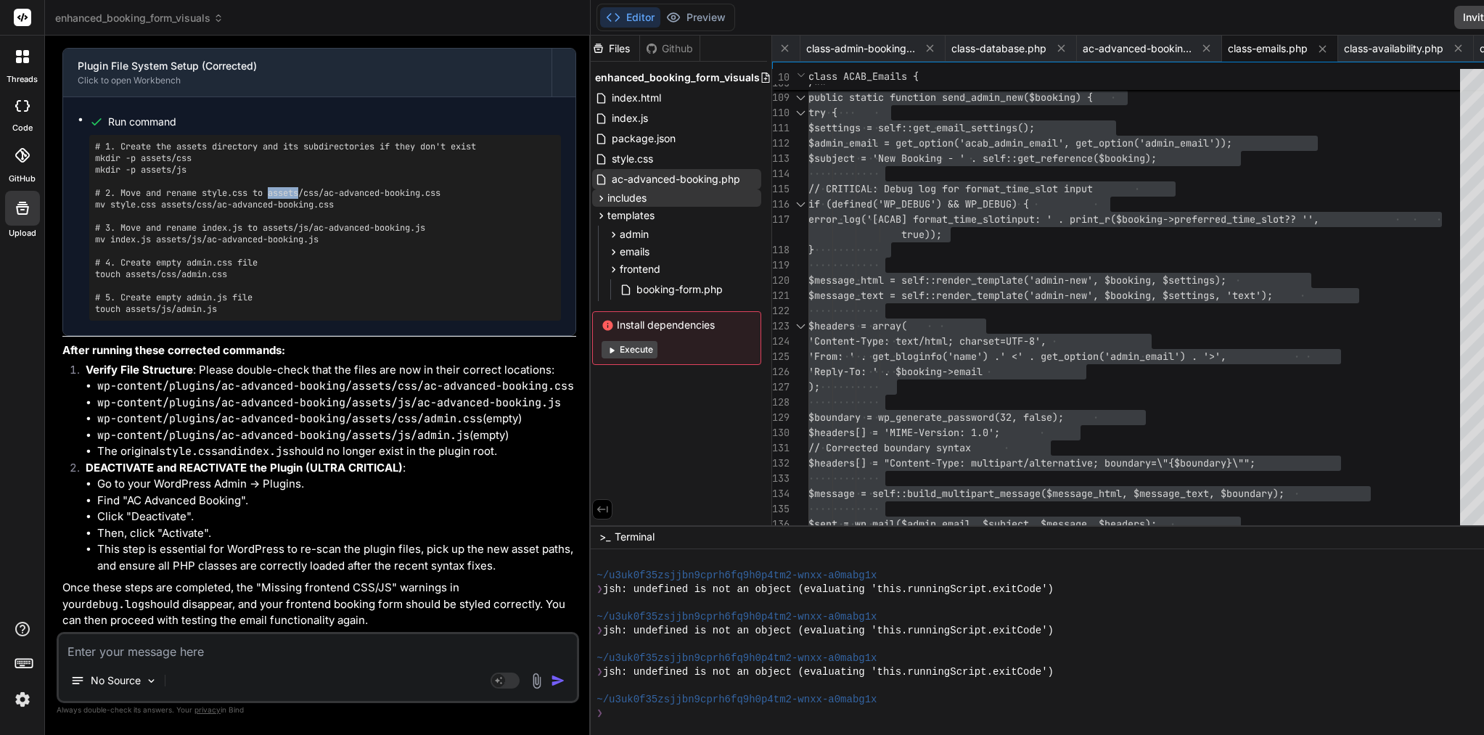
copy pre "assets"
drag, startPoint x: 99, startPoint y: 297, endPoint x: 353, endPoint y: 440, distance: 292.4
click at [353, 440] on ul "wp-content/plugins/ac-advanced-booking/assets/css/ac-advanced-booking.css wp-co…" at bounding box center [331, 419] width 491 height 82
copy ul "wp-content/plugins/ac-advanced-booking/assets/css/ac-advanced-booking.css wp-co…"
click at [202, 655] on textarea at bounding box center [318, 647] width 518 height 26
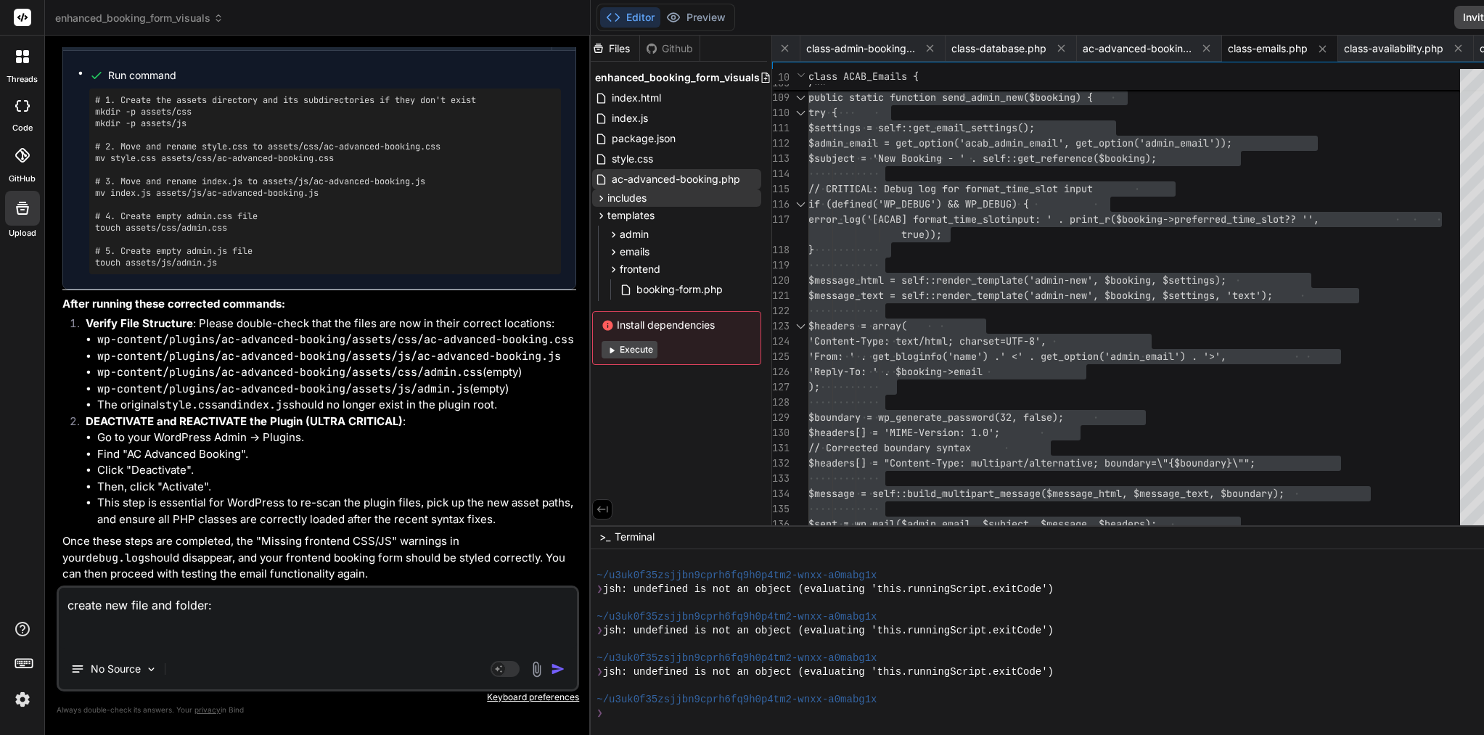
paste textarea "wp-content/plugins/ac-advanced-booking/assets/css/ac-advanced-booking.css wp-co…"
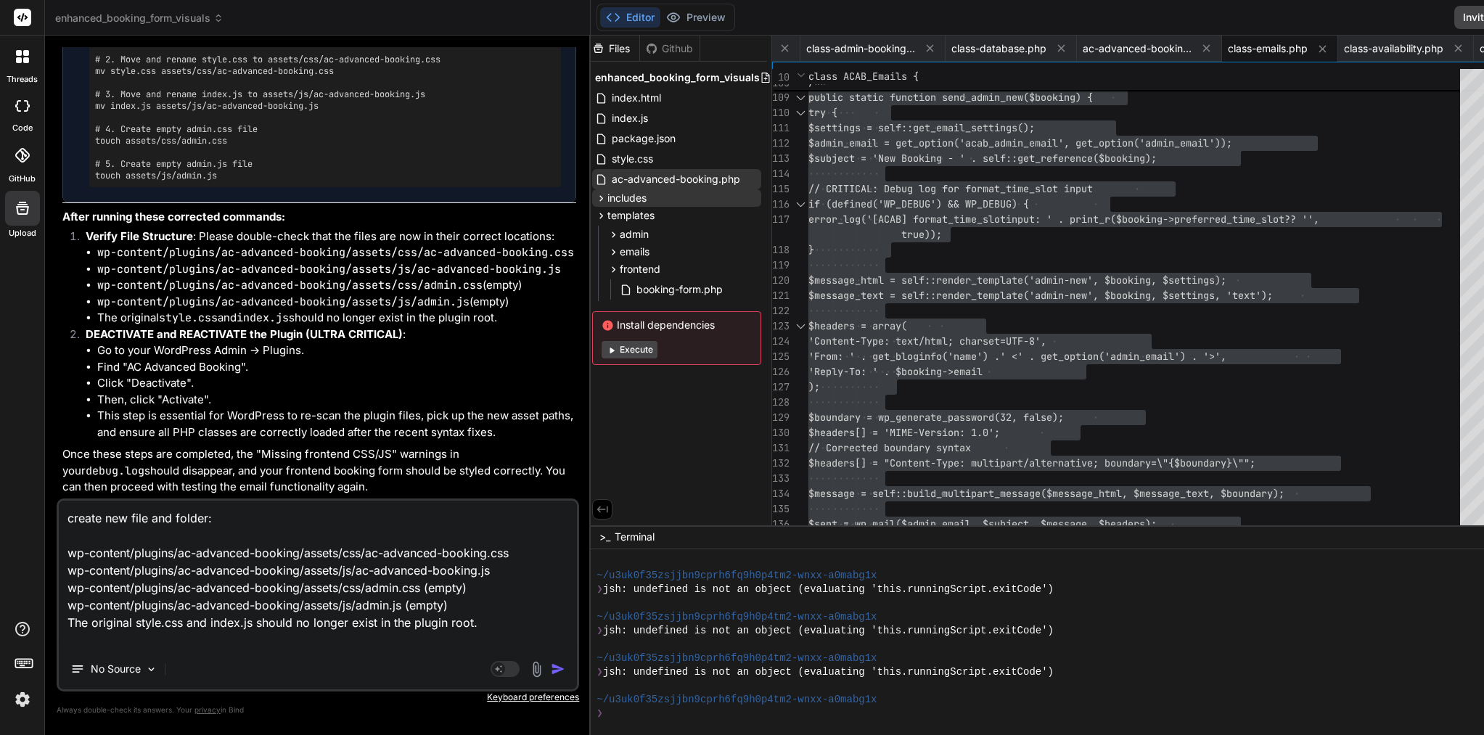
click at [497, 679] on div "No Source" at bounding box center [318, 672] width 518 height 35
click at [551, 671] on img "button" at bounding box center [558, 669] width 15 height 15
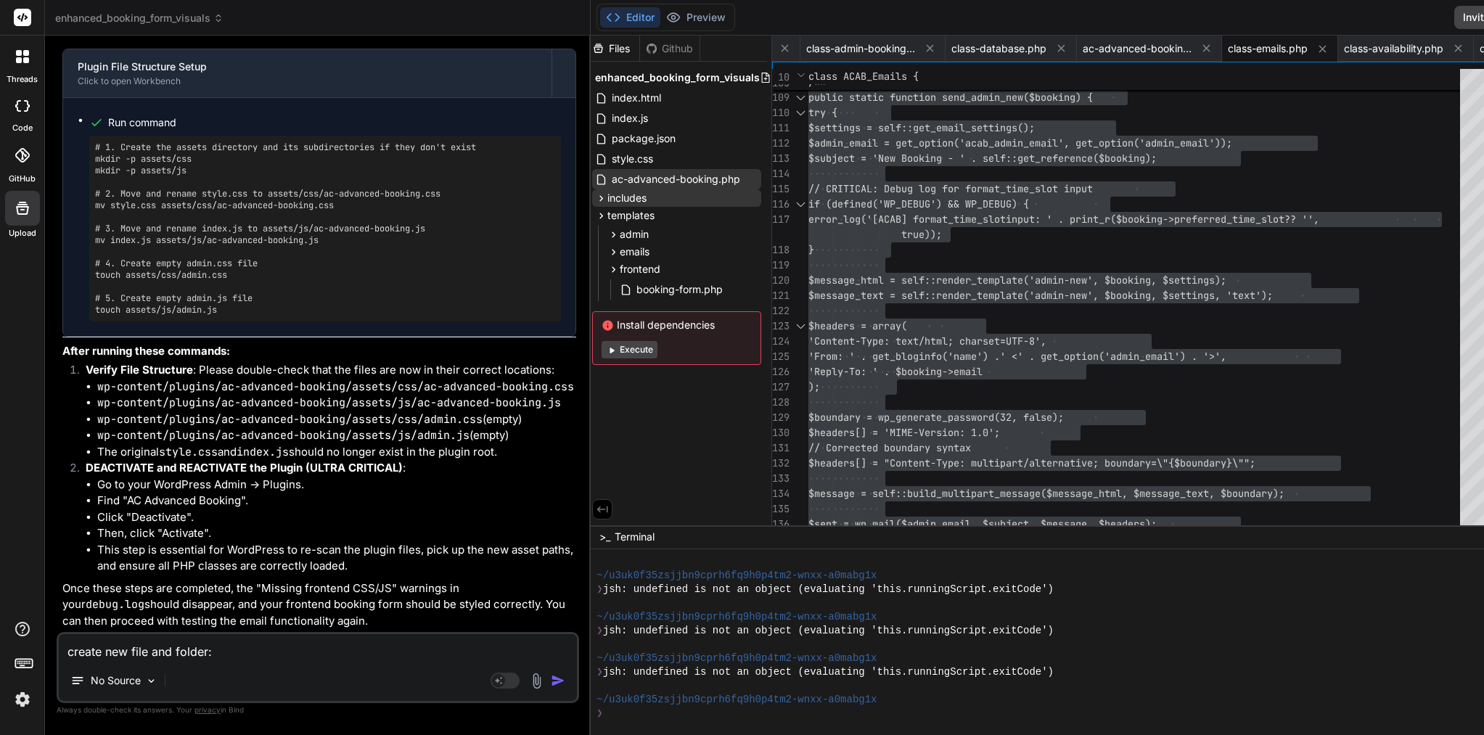
scroll to position [130560, 0]
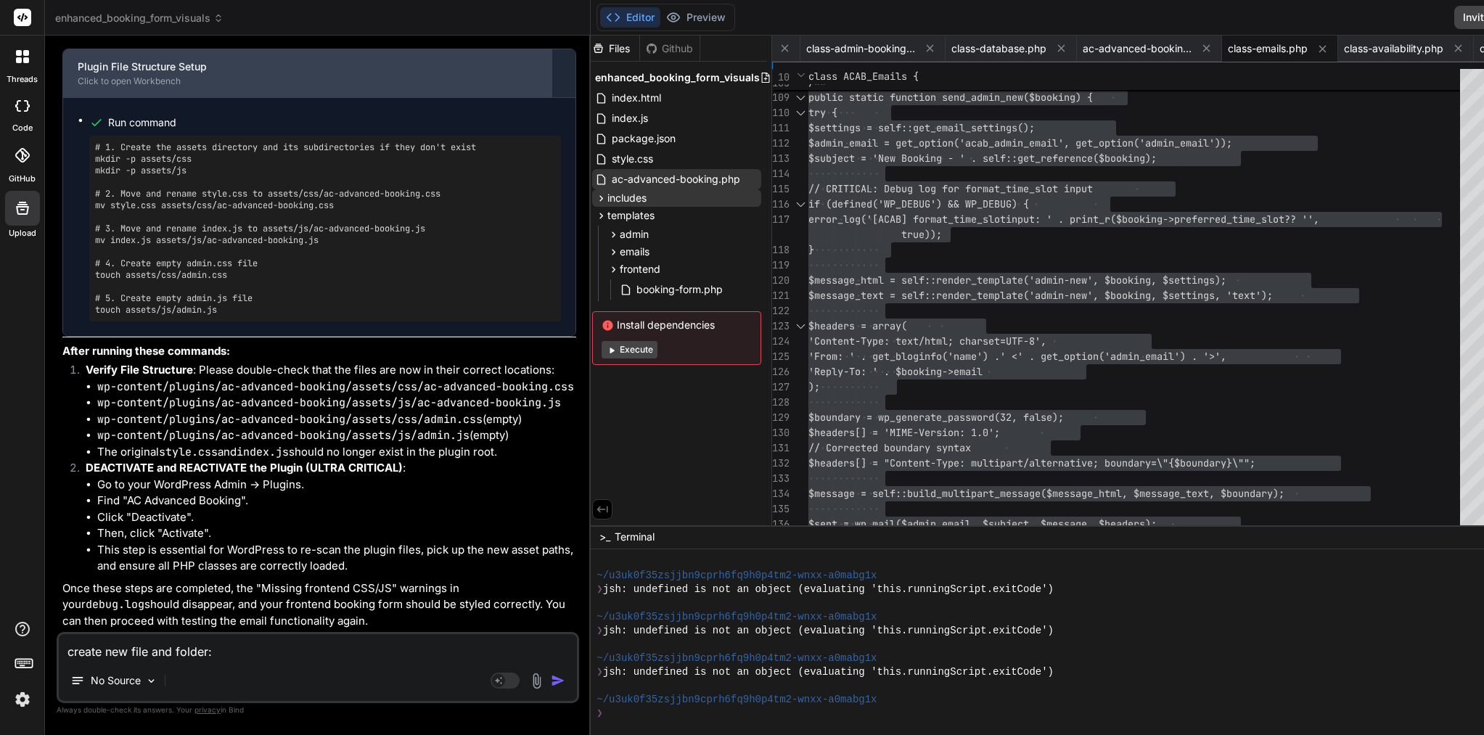
click at [142, 87] on div "Click to open Workbench" at bounding box center [307, 81] width 459 height 12
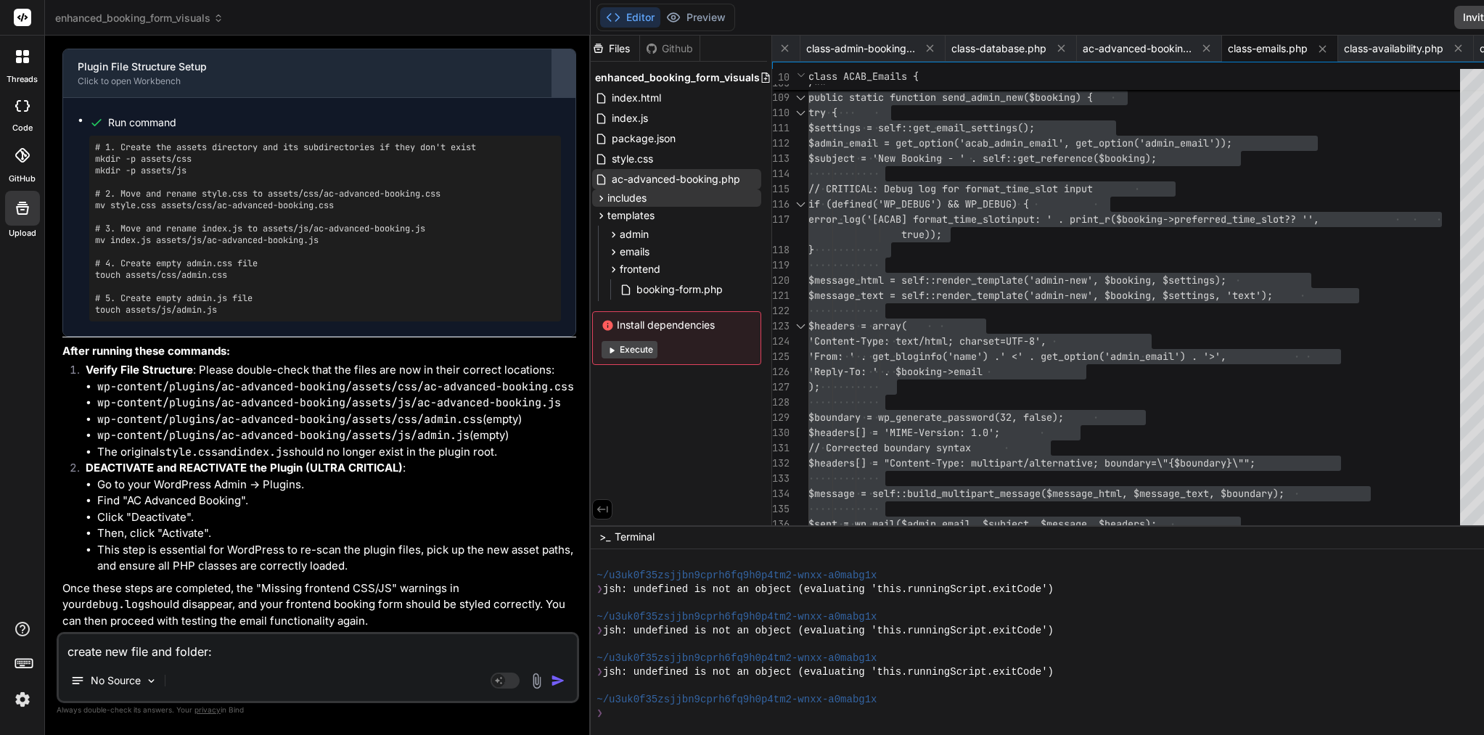
click at [552, 85] on div at bounding box center [563, 73] width 23 height 23
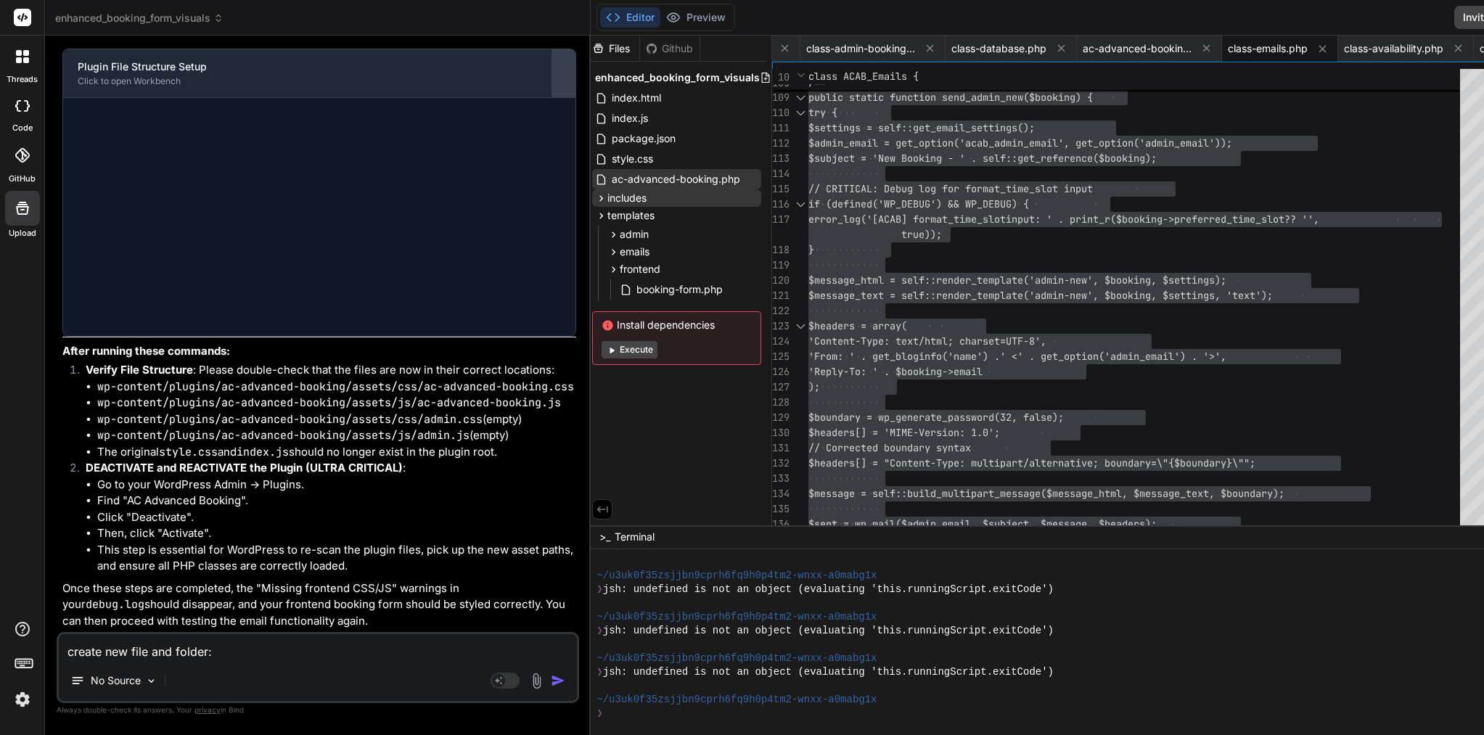
scroll to position [130486, 0]
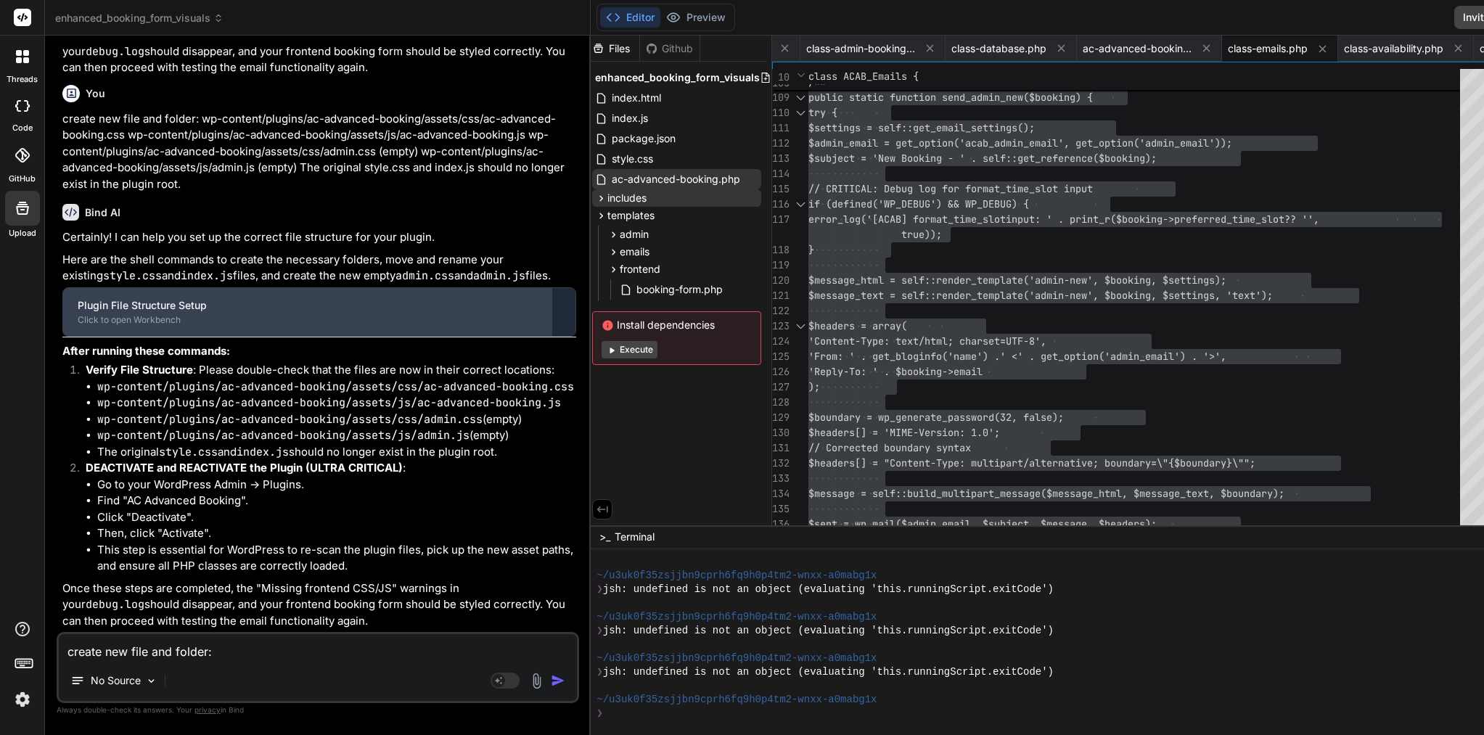
click at [287, 298] on div "Plugin File Structure Setup" at bounding box center [307, 305] width 459 height 15
click at [91, 314] on div "Click to open Workbench" at bounding box center [307, 320] width 459 height 12
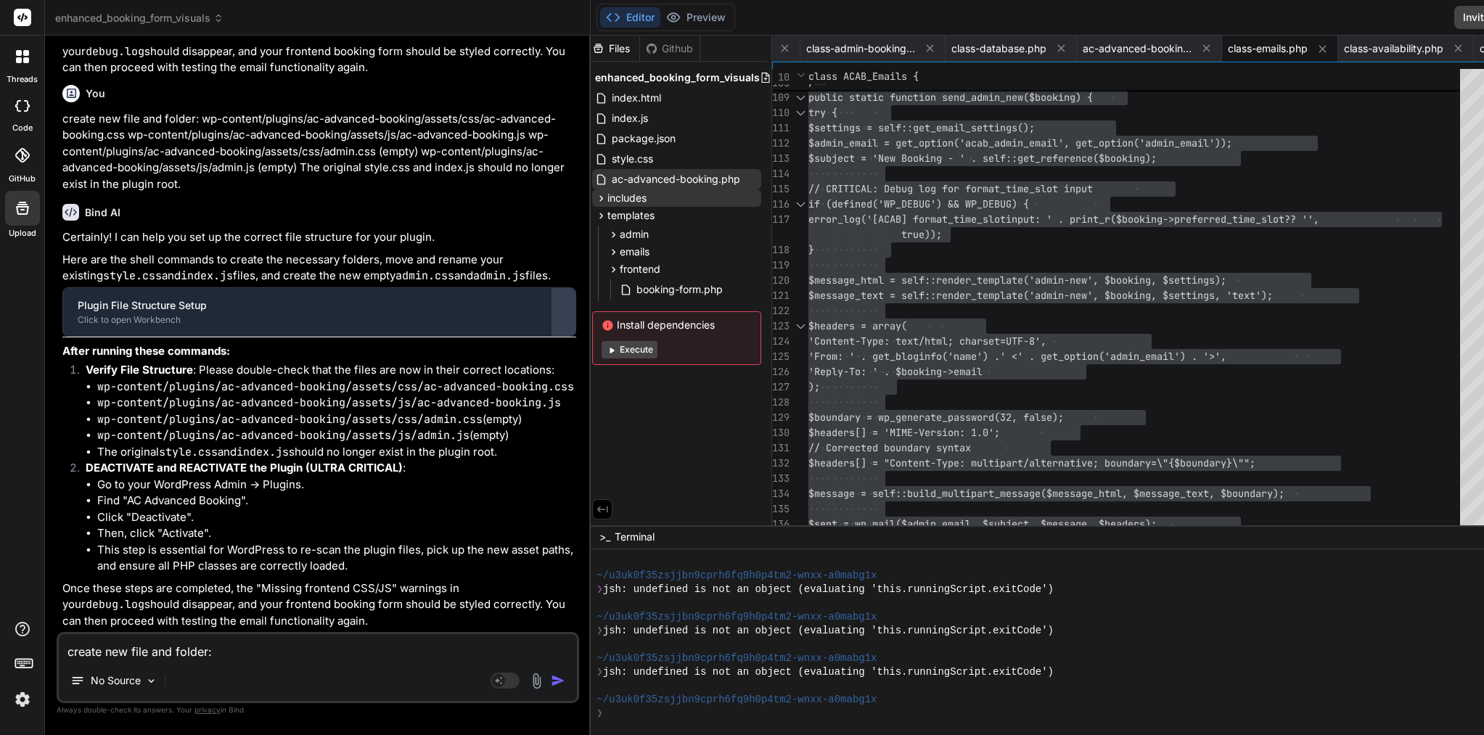
click at [552, 300] on div at bounding box center [563, 311] width 23 height 23
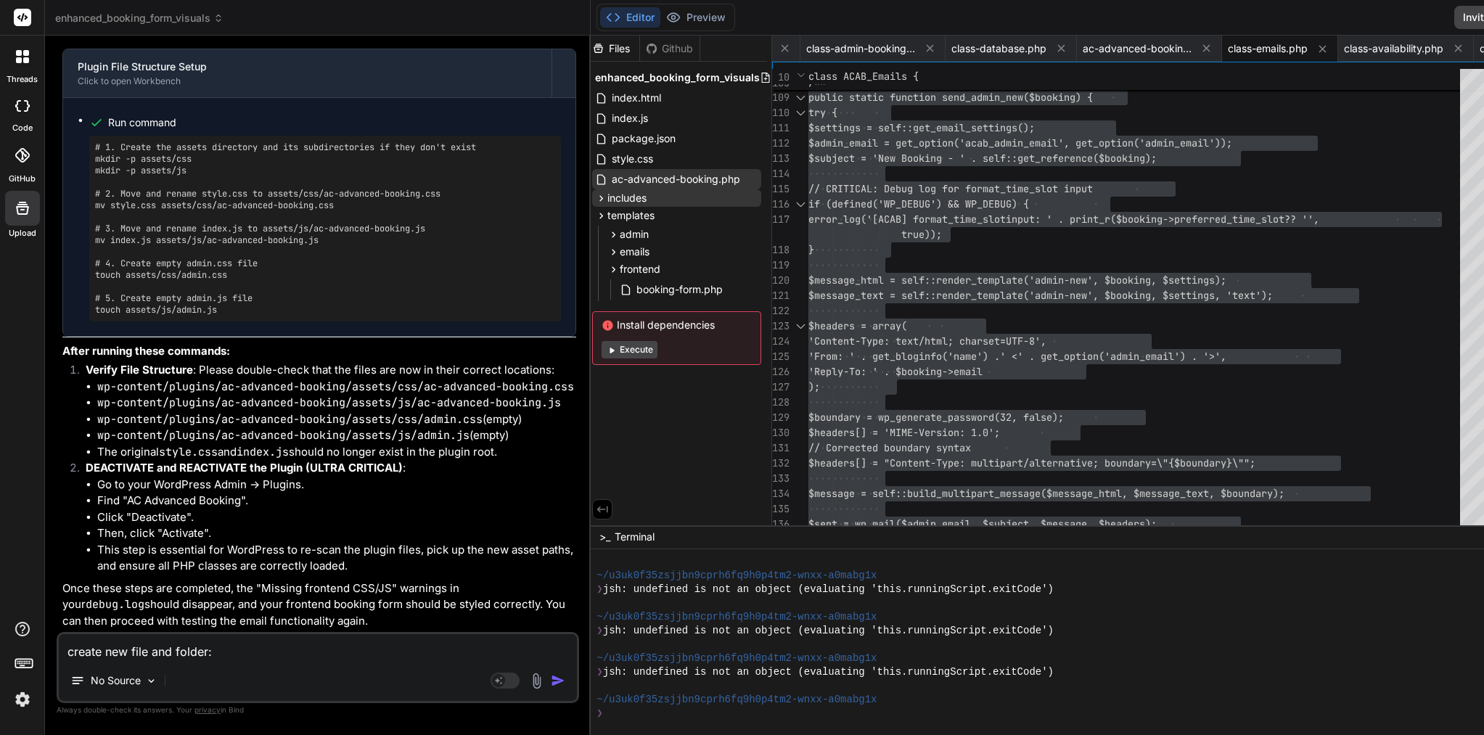
click at [134, 316] on pre "# 1. Create the assets directory and its subdirectories if they don't exist mkd…" at bounding box center [325, 229] width 460 height 174
click at [595, 200] on icon at bounding box center [601, 198] width 12 height 12
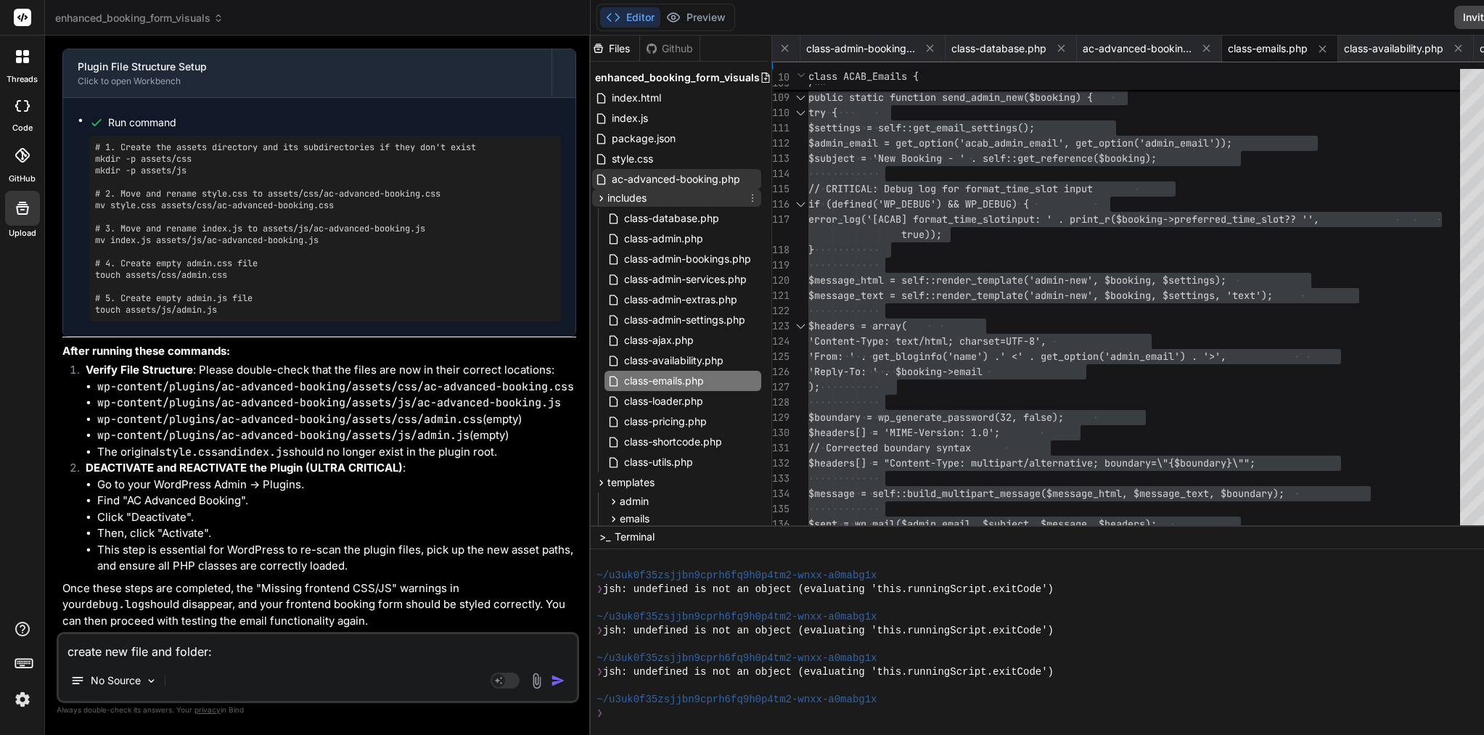
click at [595, 200] on icon at bounding box center [601, 198] width 12 height 12
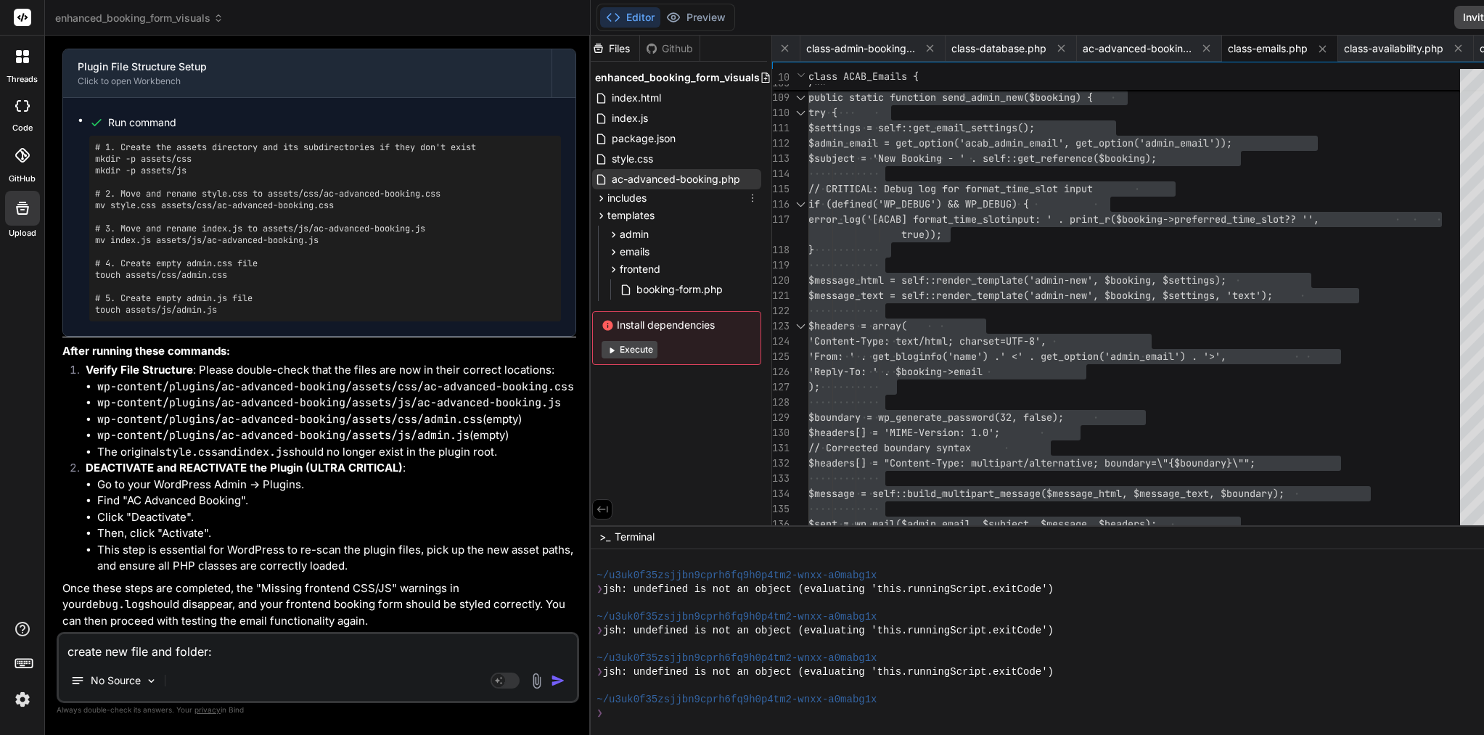
click at [747, 199] on icon at bounding box center [753, 198] width 12 height 12
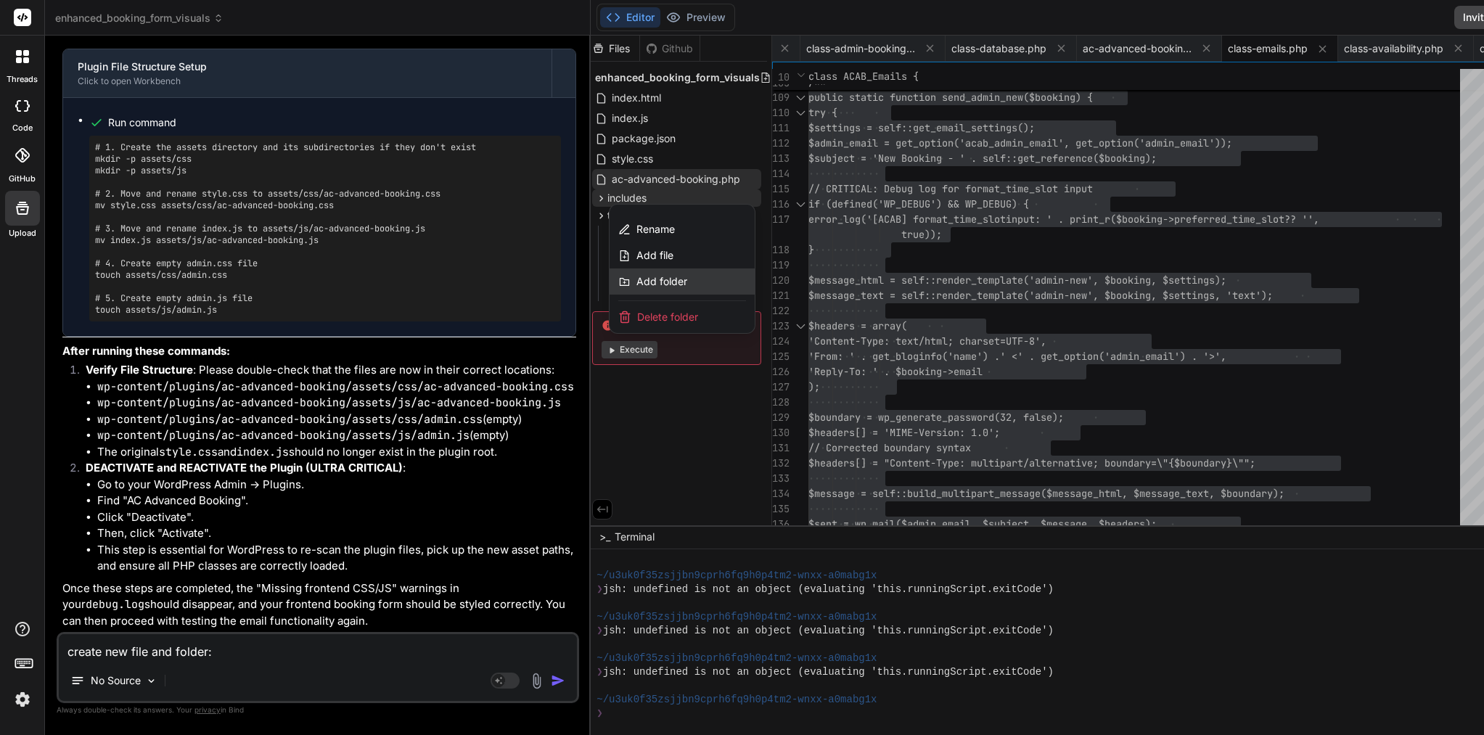
click at [636, 282] on span "Add folder" at bounding box center [661, 281] width 51 height 15
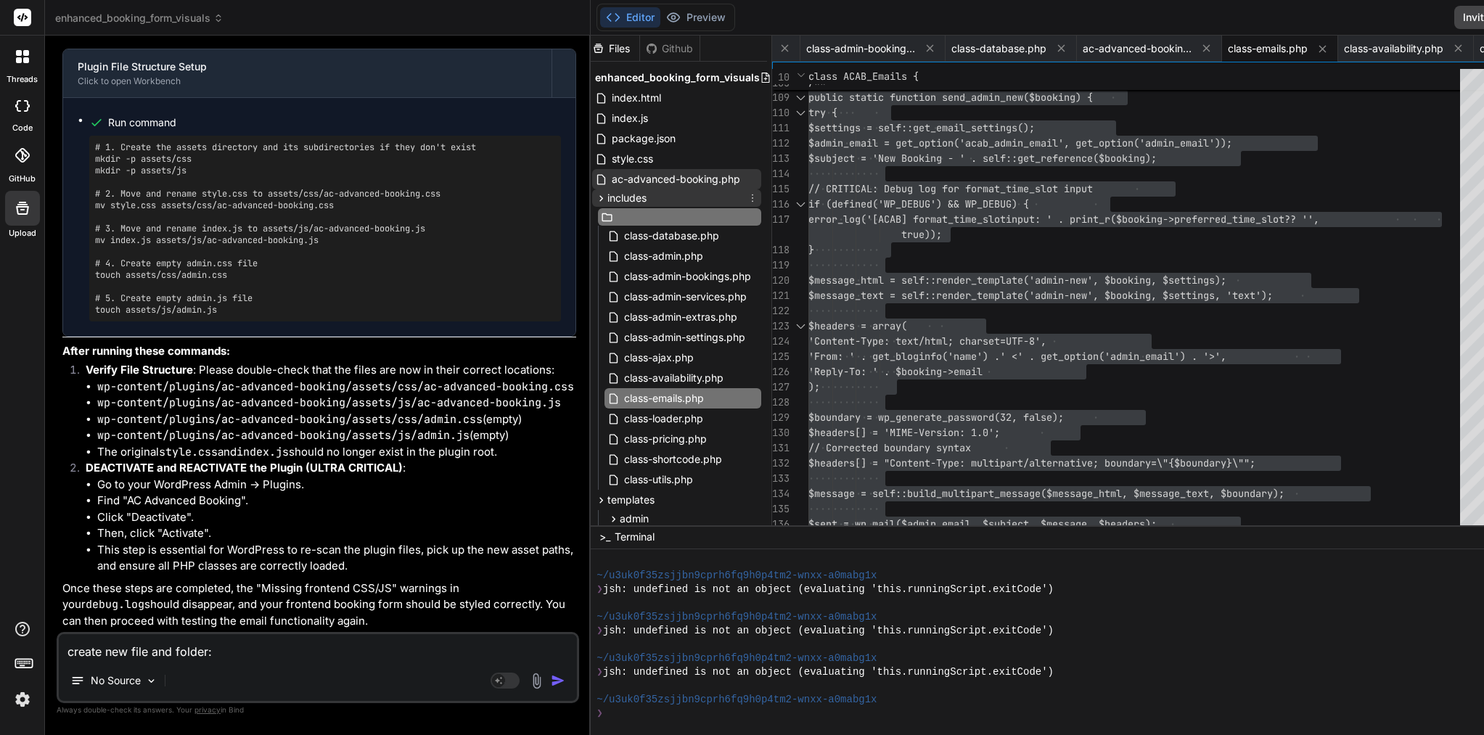
click at [619, 202] on div "includes" at bounding box center [676, 197] width 169 height 17
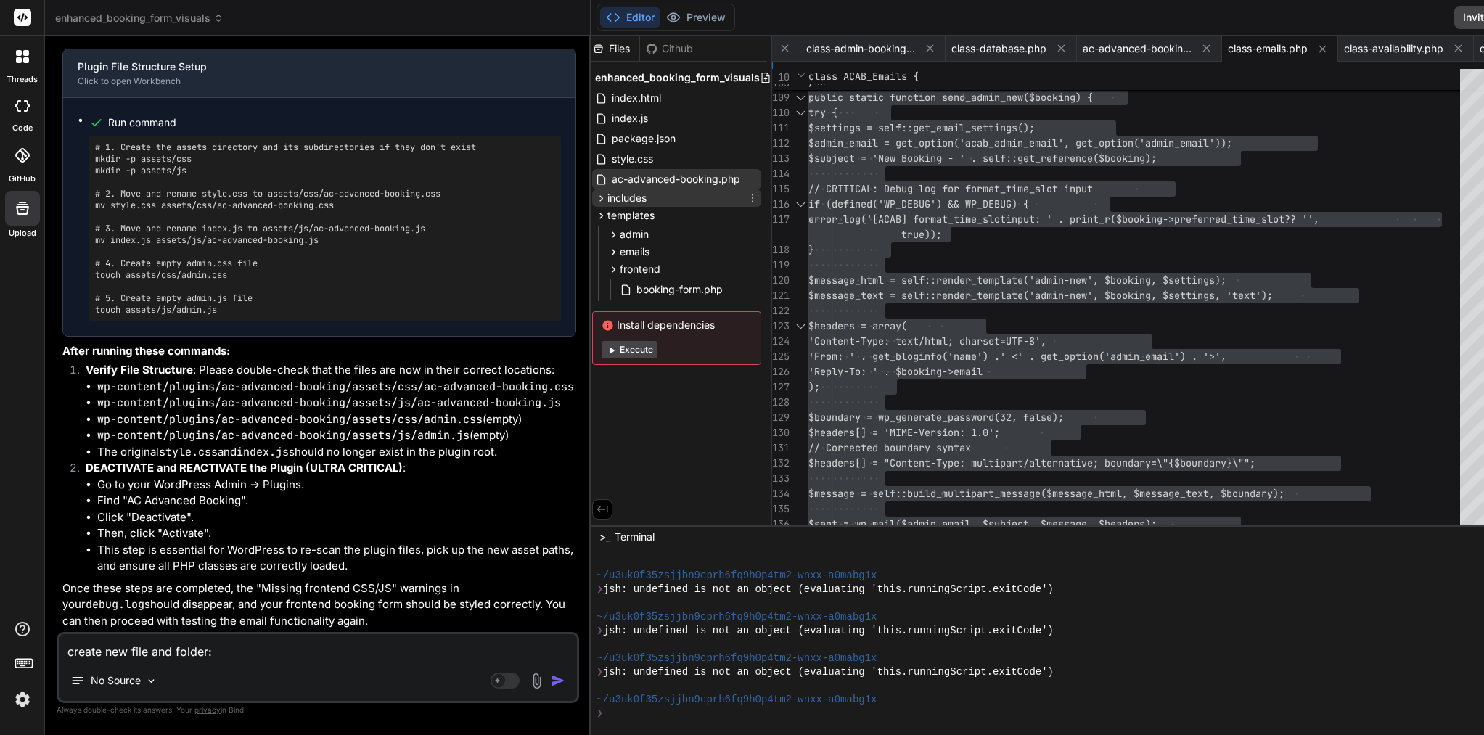
click at [615, 198] on div "includes" at bounding box center [676, 197] width 169 height 17
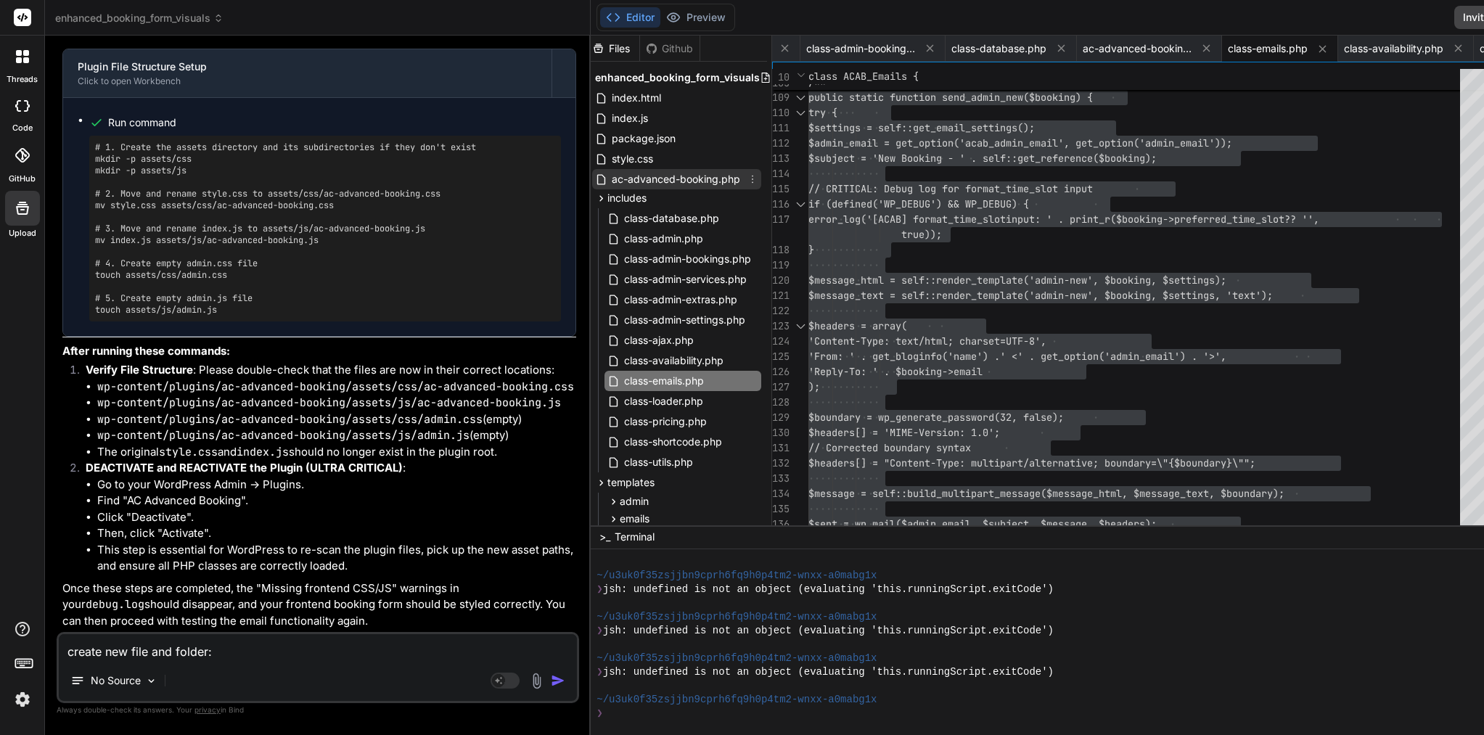
click at [644, 179] on span "ac-advanced-booking.php" at bounding box center [675, 179] width 131 height 17
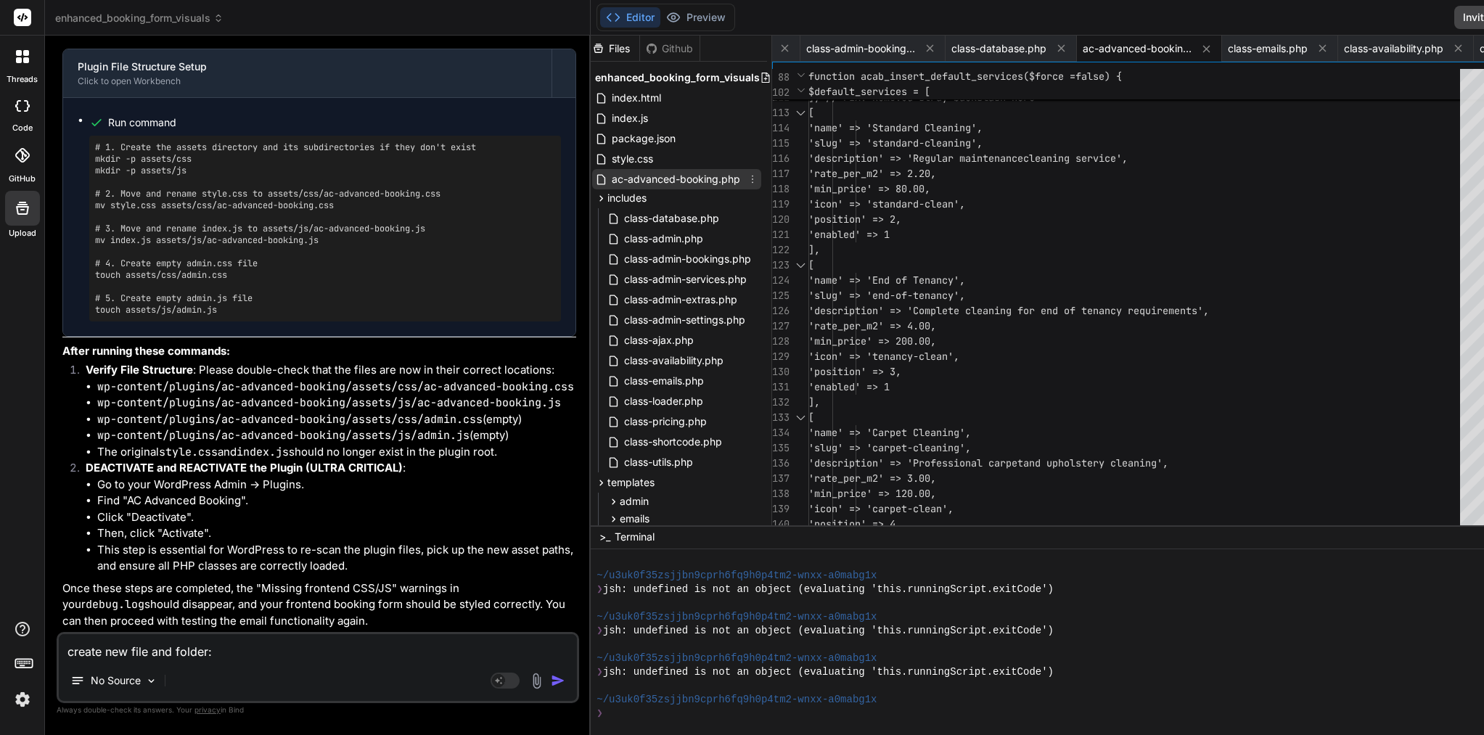
click at [747, 179] on icon at bounding box center [753, 179] width 12 height 12
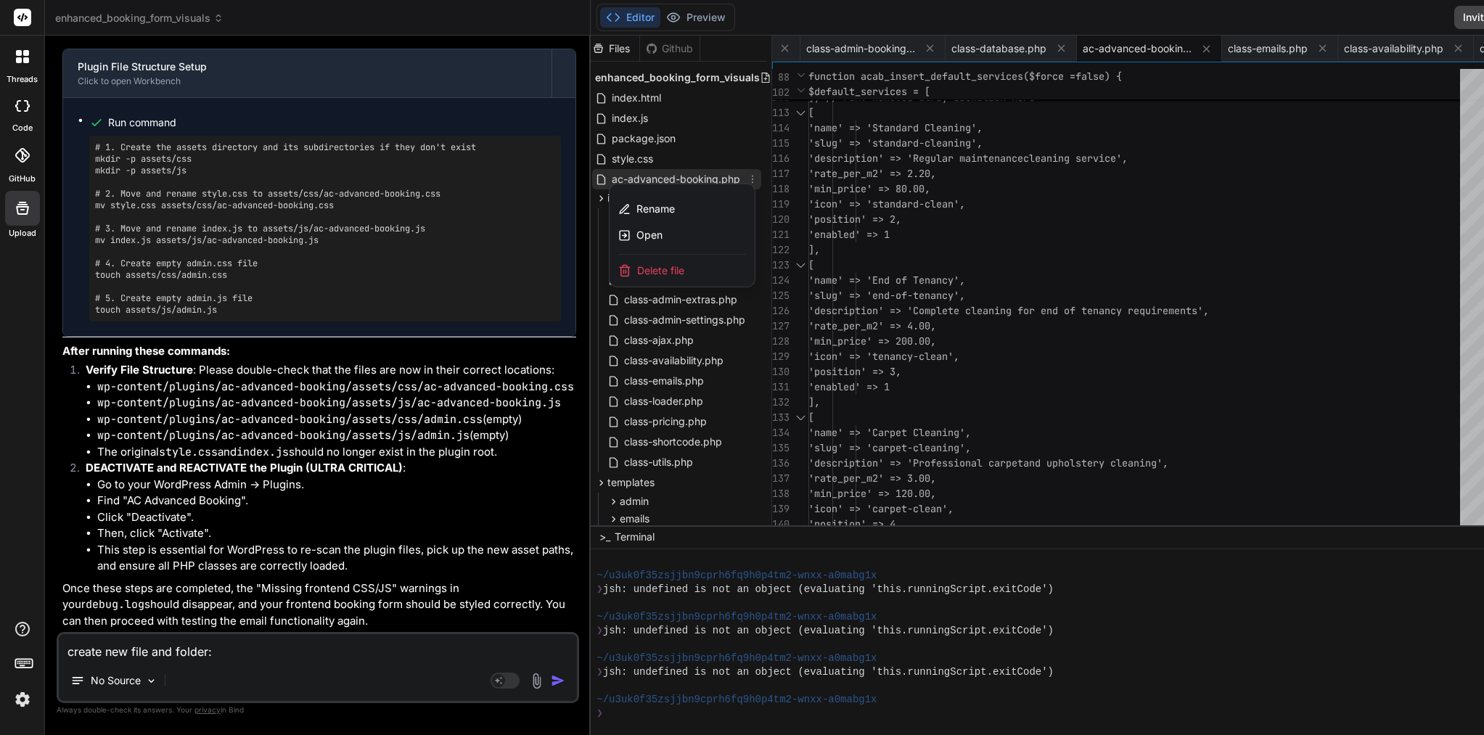
click at [692, 81] on div at bounding box center [1145, 386] width 1108 height 700
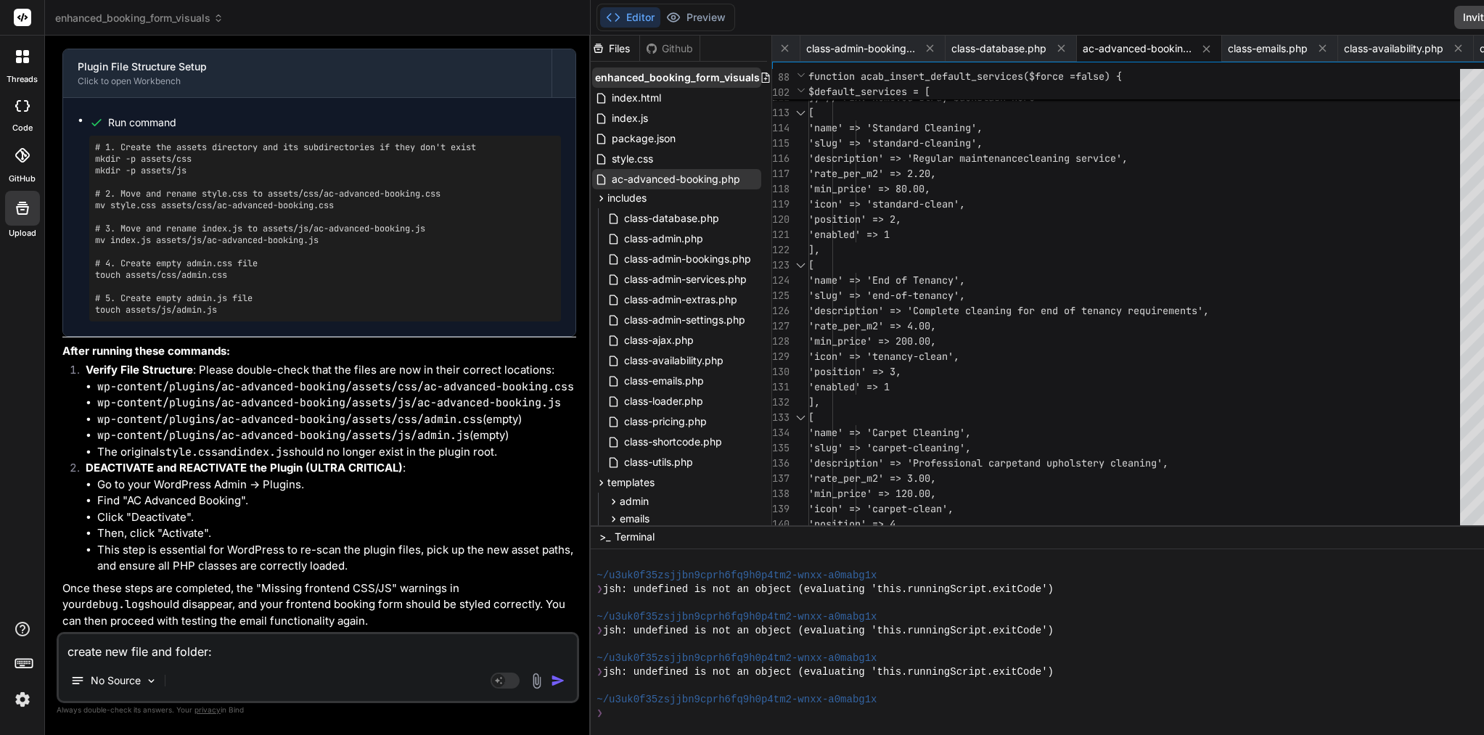
click at [760, 78] on icon at bounding box center [766, 78] width 12 height 12
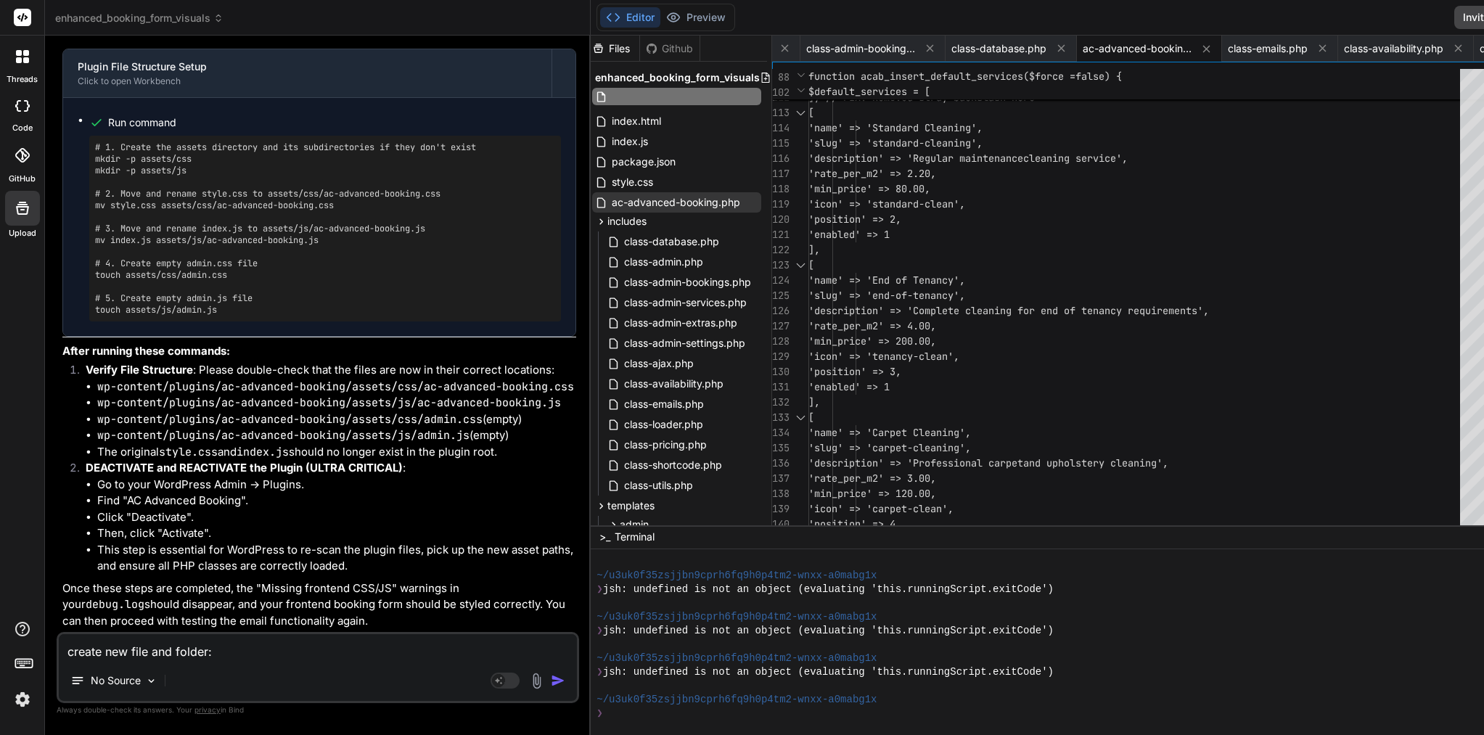
click at [621, 102] on input "text" at bounding box center [689, 96] width 159 height 17
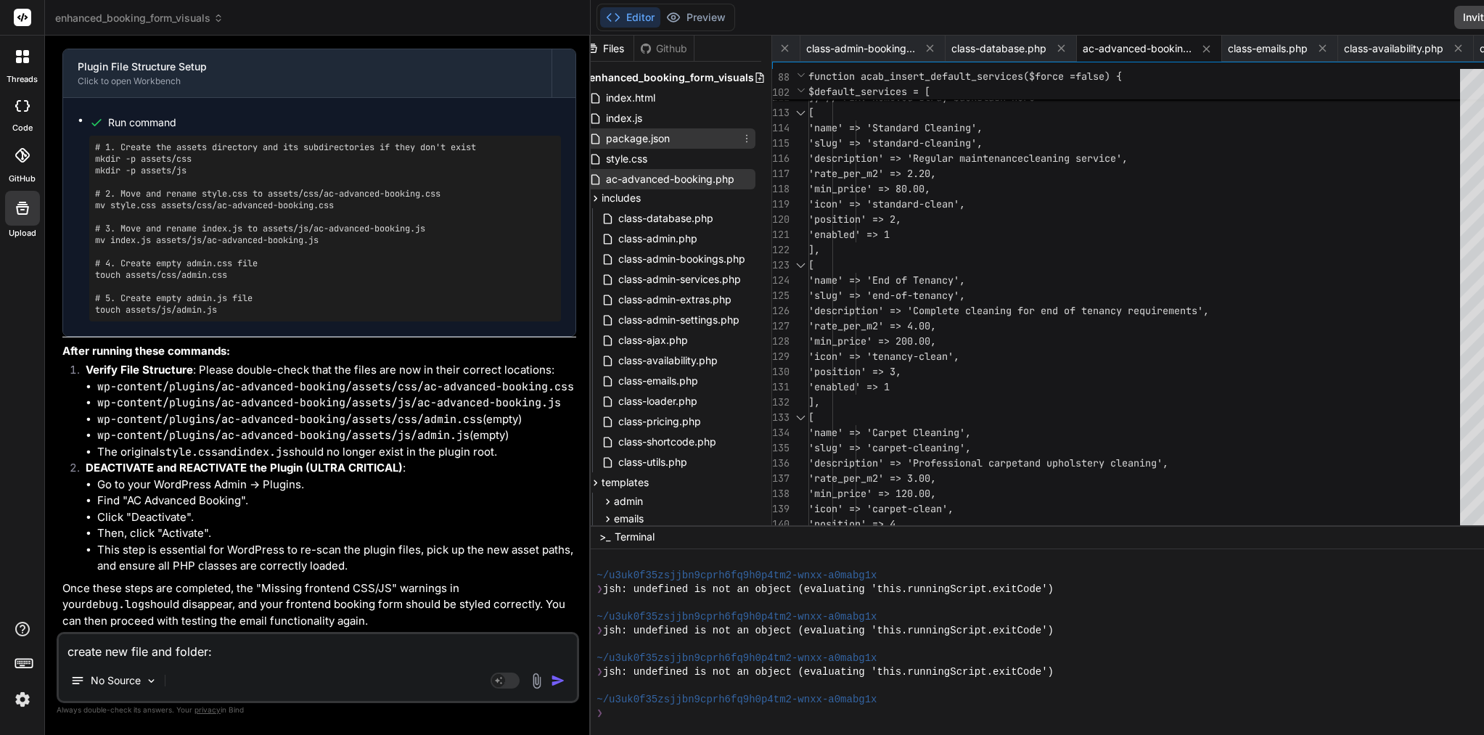
scroll to position [0, 10]
click at [581, 47] on div "Files" at bounding box center [607, 48] width 53 height 15
click at [589, 199] on icon at bounding box center [595, 198] width 12 height 12
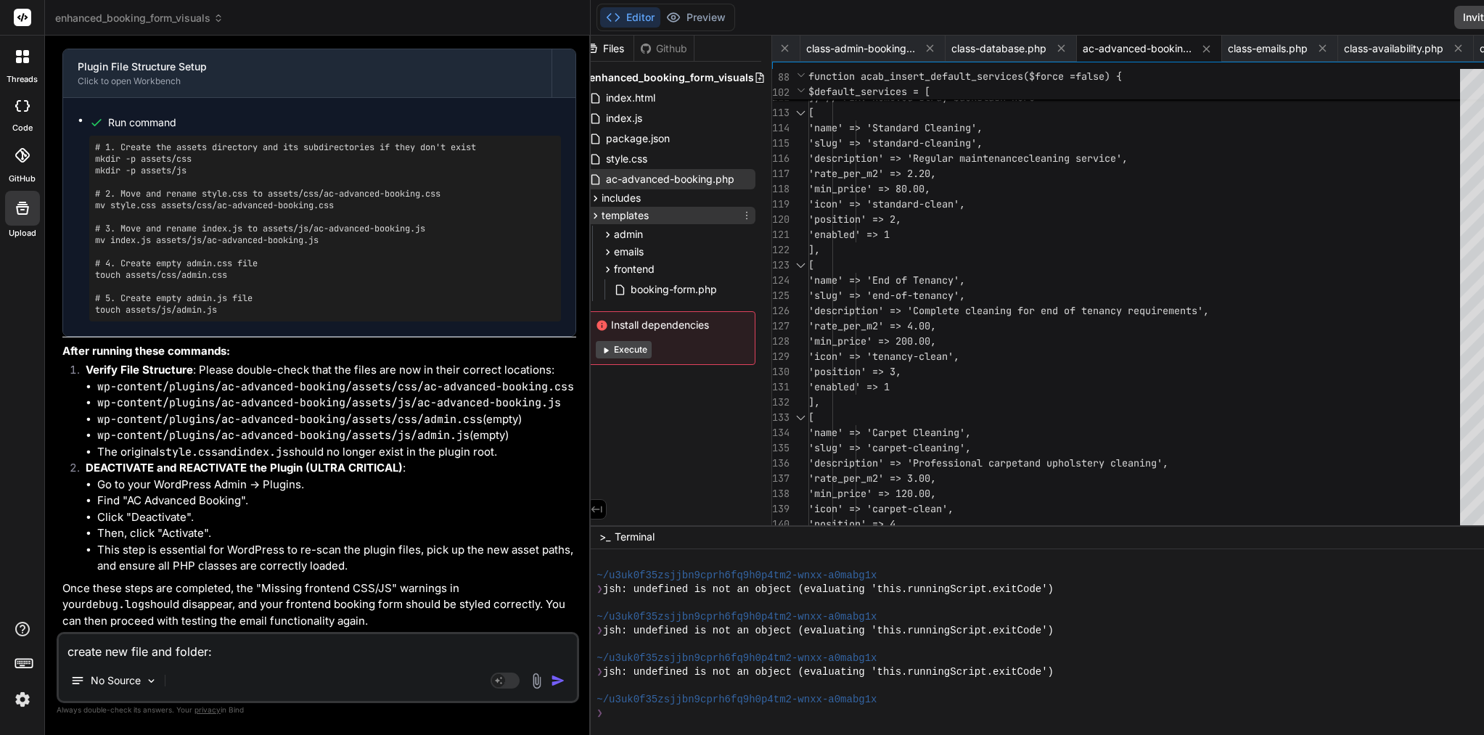
click at [594, 218] on icon at bounding box center [596, 216] width 4 height 6
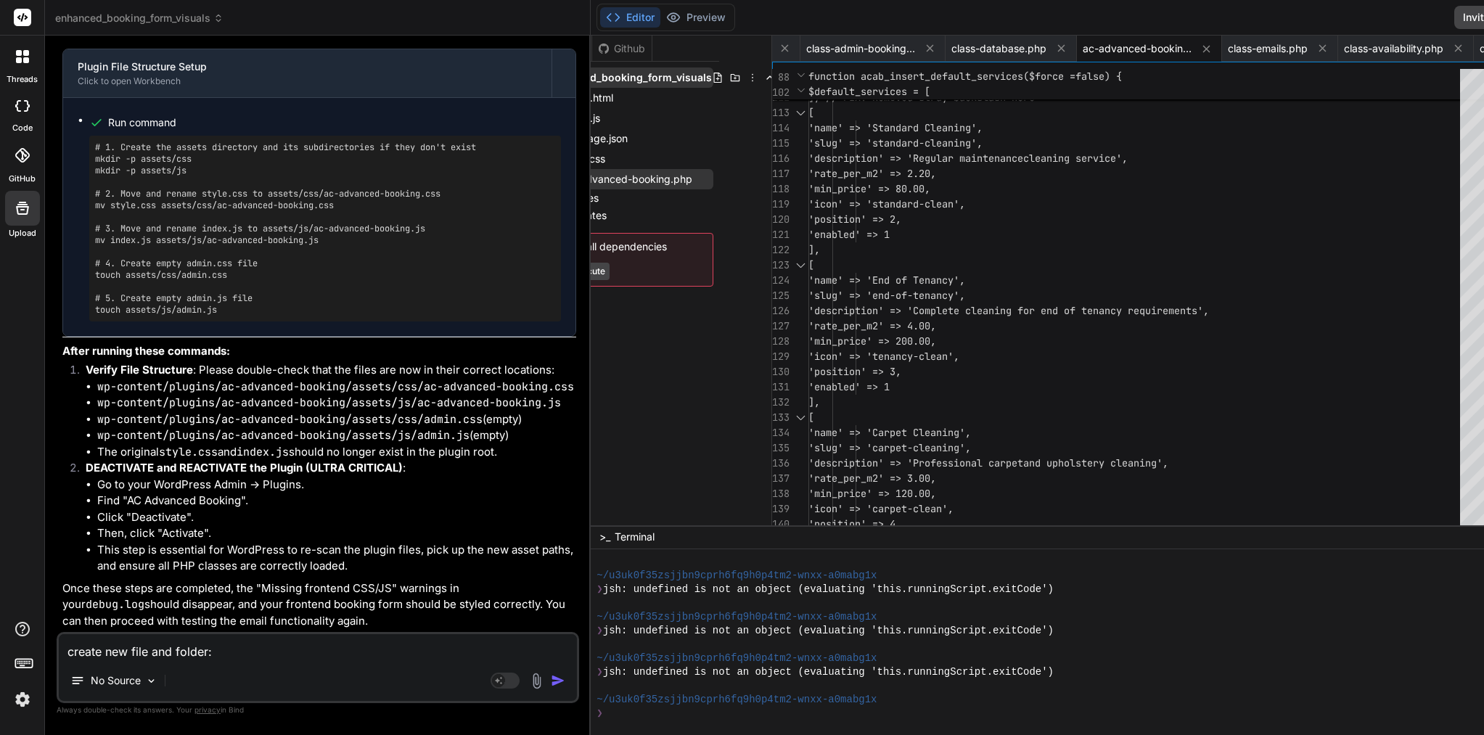
scroll to position [0, 0]
click at [729, 75] on icon at bounding box center [735, 78] width 12 height 12
click at [729, 78] on icon at bounding box center [735, 78] width 12 height 12
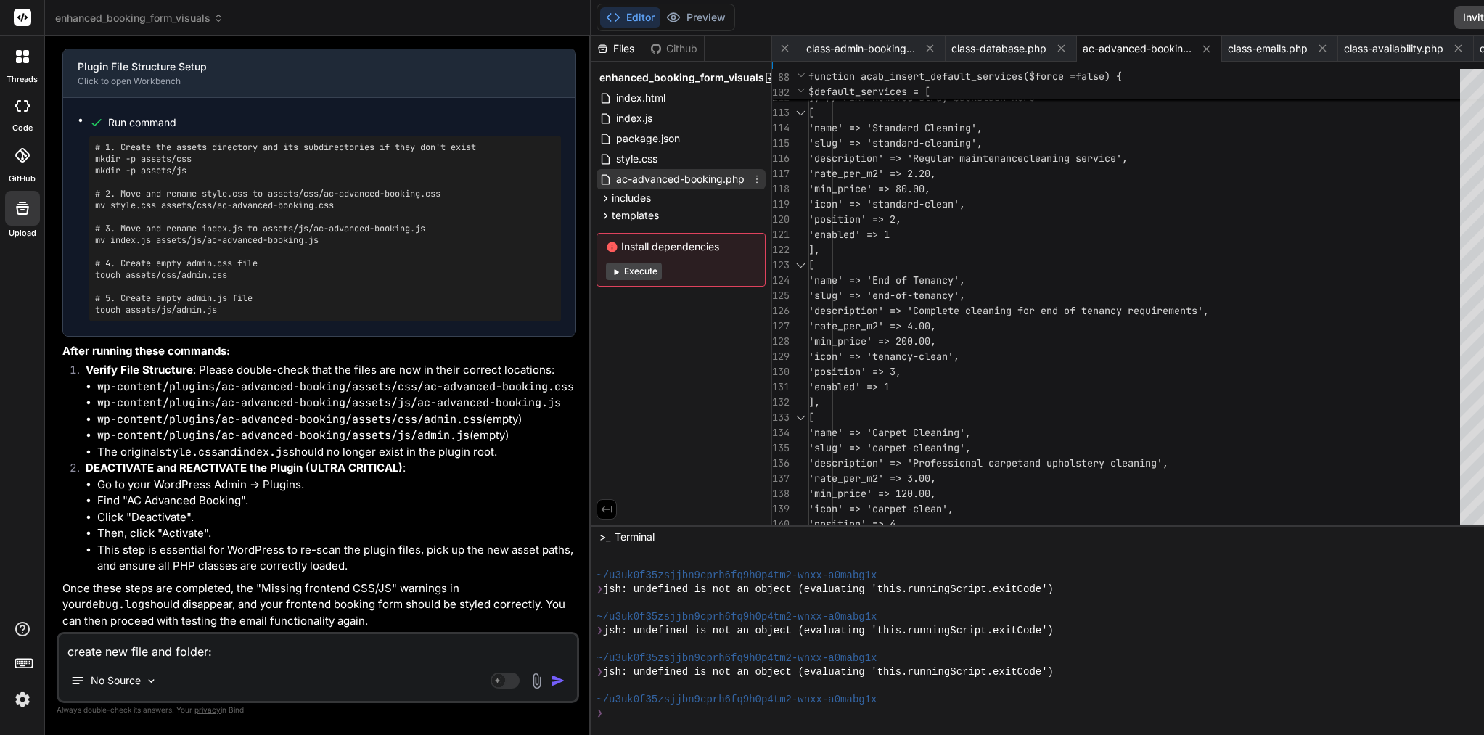
drag, startPoint x: 602, startPoint y: 202, endPoint x: 600, endPoint y: 175, distance: 26.9
click at [615, 175] on span "ac-advanced-booking.php" at bounding box center [680, 179] width 131 height 17
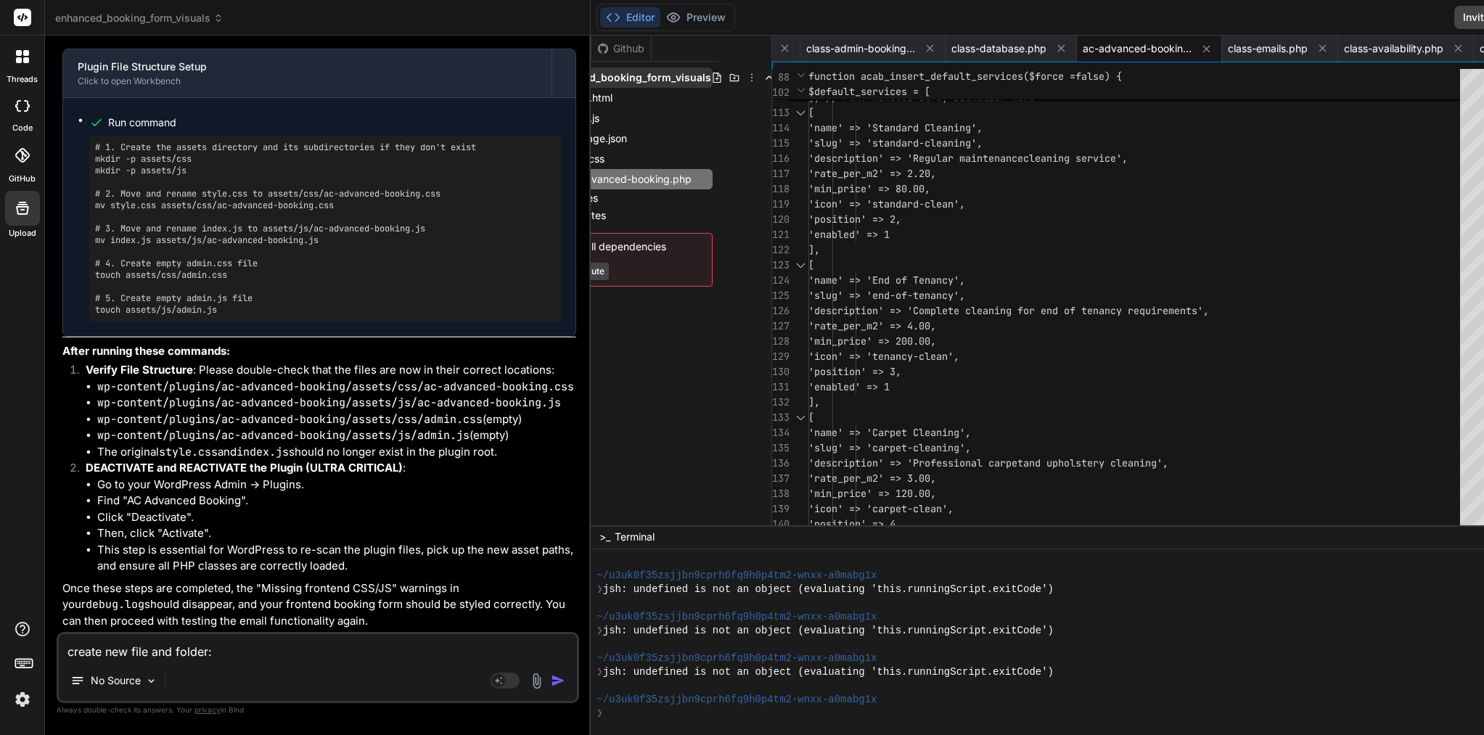
scroll to position [0, 52]
click at [747, 78] on icon at bounding box center [753, 78] width 12 height 12
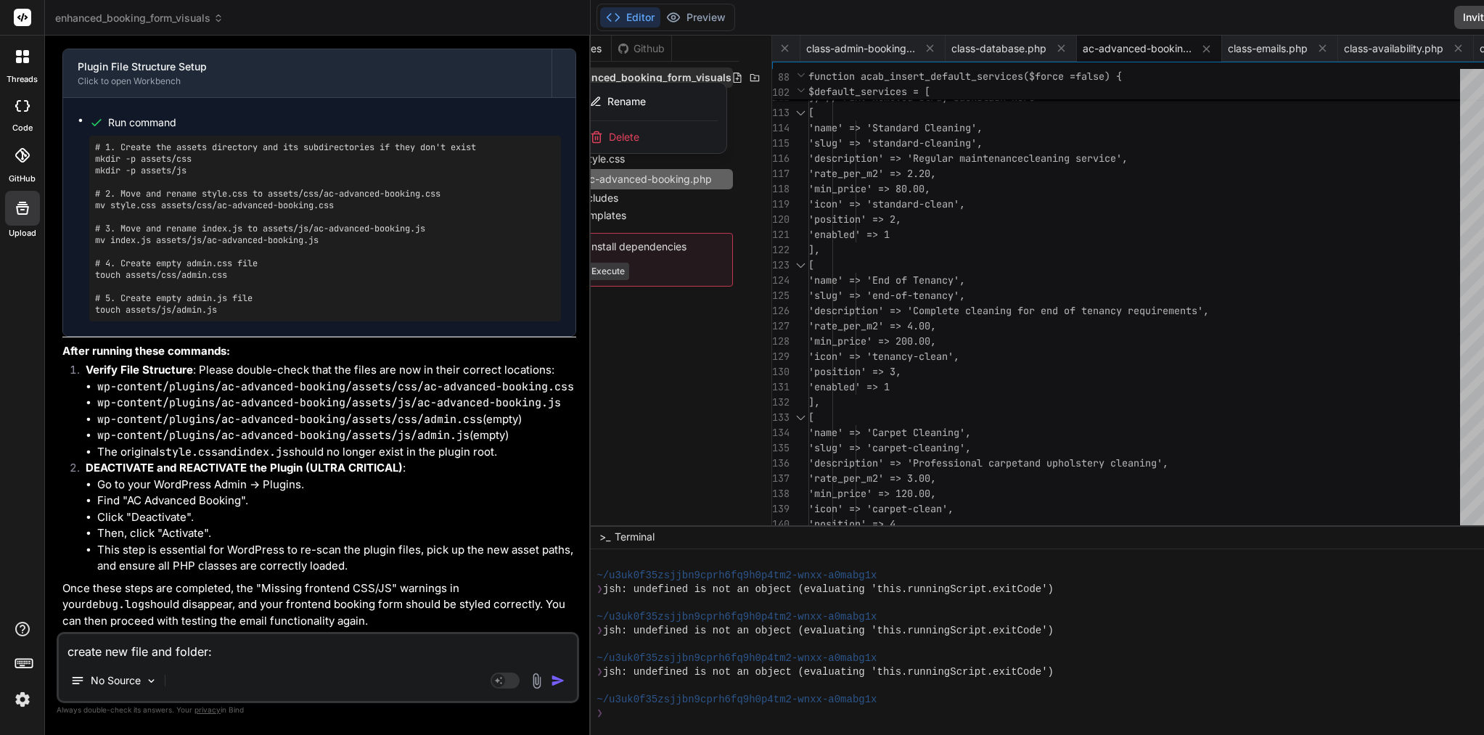
scroll to position [0, 41]
click at [676, 79] on div at bounding box center [1145, 386] width 1108 height 700
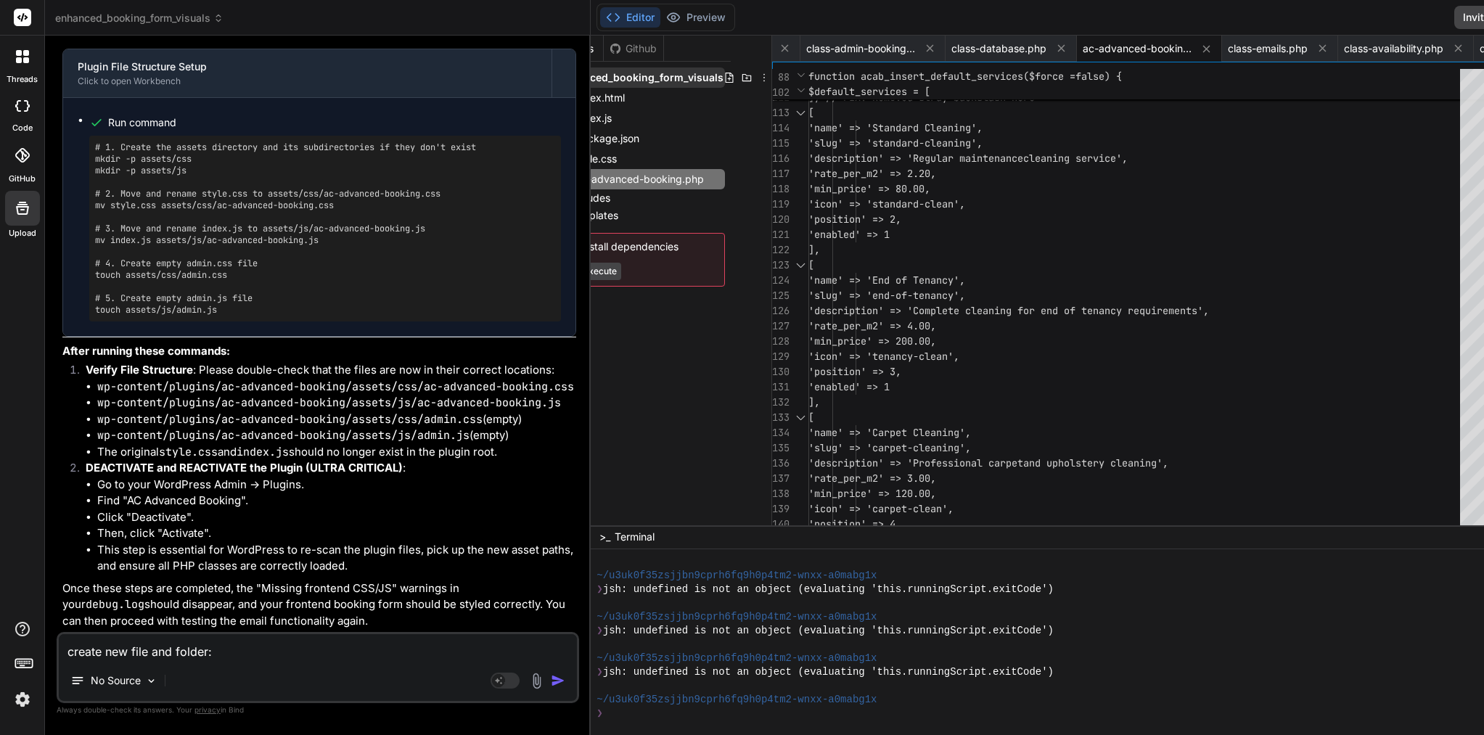
click at [741, 79] on icon at bounding box center [747, 78] width 12 height 12
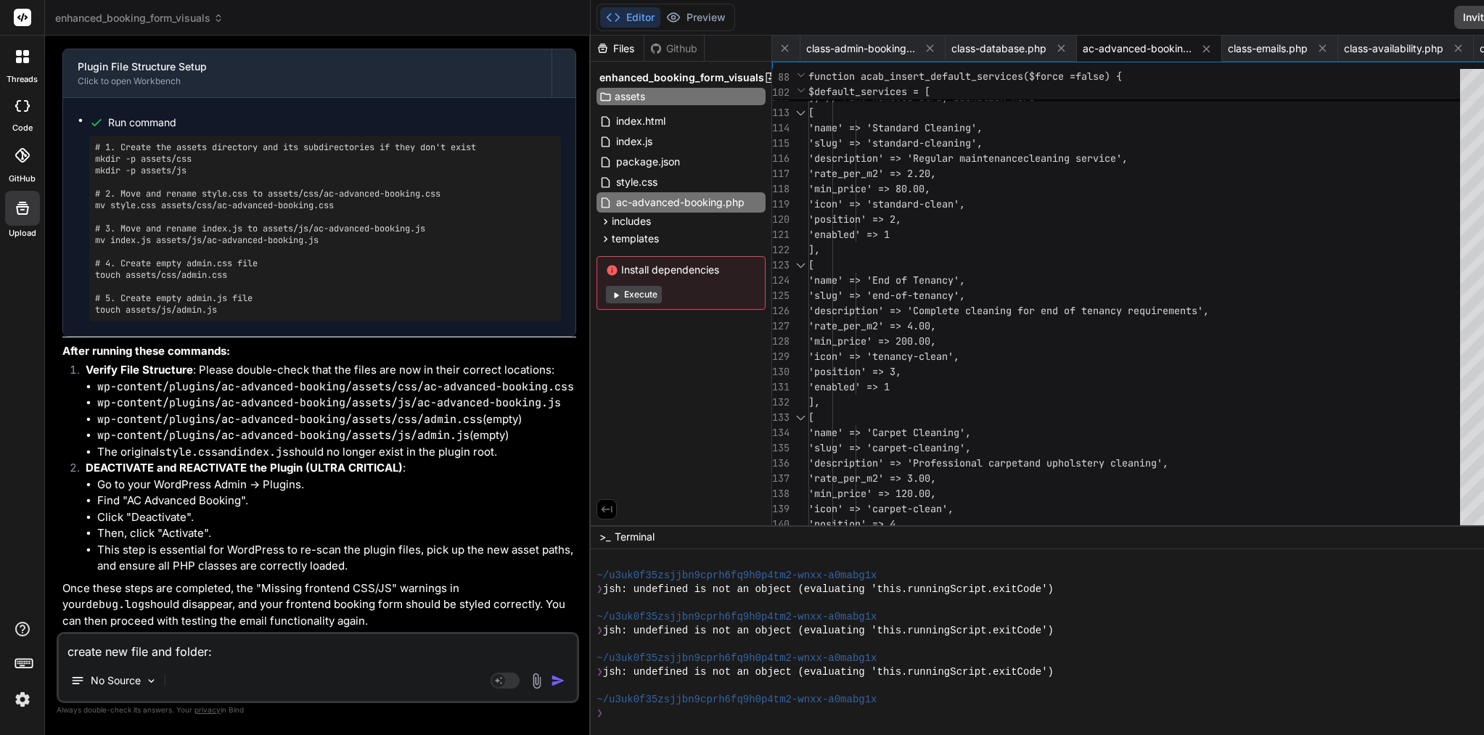
click at [620, 96] on input "assets" at bounding box center [694, 96] width 159 height 17
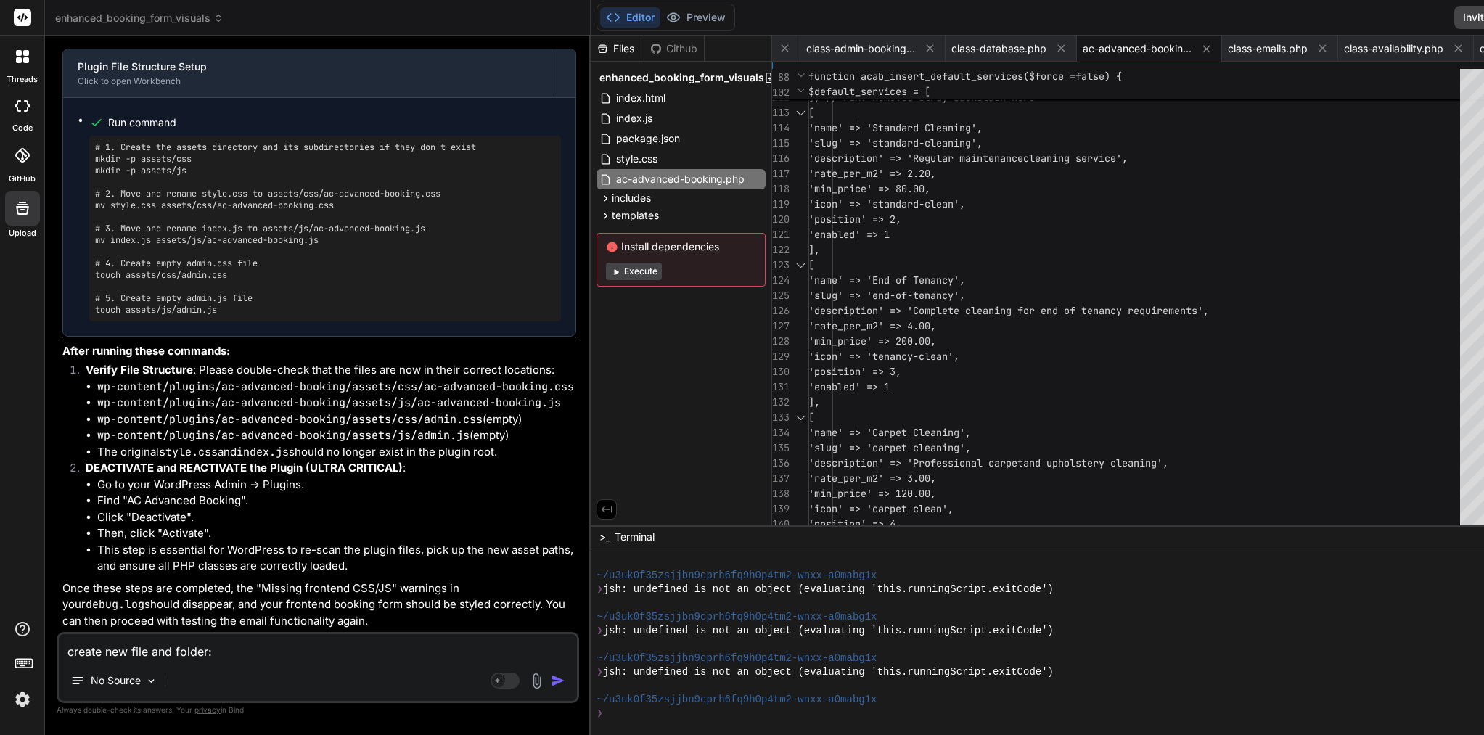
scroll to position [130724, 0]
click at [869, 1] on div "Editor Preview Disabled until preview for your project is generated Invite Team…" at bounding box center [1145, 18] width 1108 height 36
click at [1055, 47] on icon at bounding box center [1061, 48] width 12 height 12
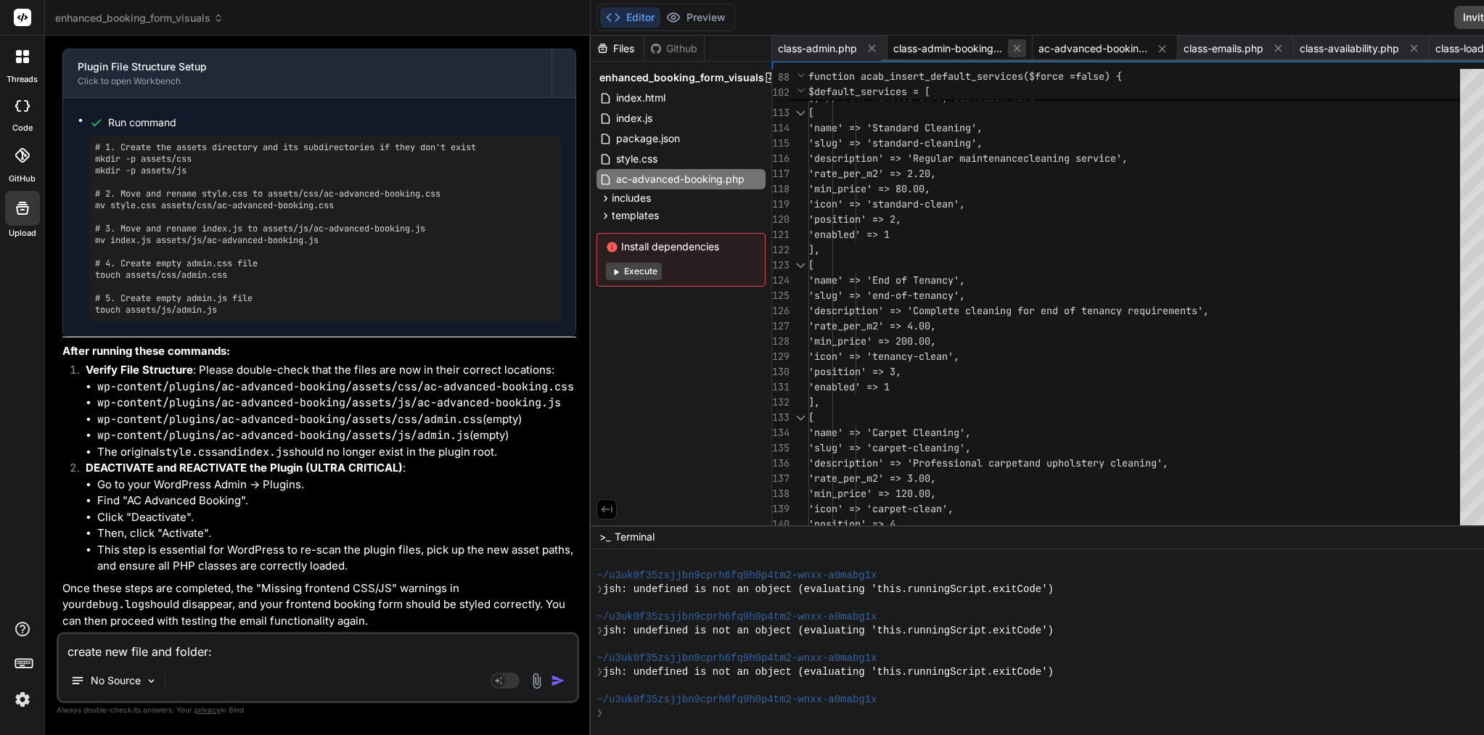
click at [1011, 47] on icon at bounding box center [1017, 48] width 12 height 12
click at [893, 47] on span "ac-advanced-booking.php" at bounding box center [947, 48] width 109 height 15
click at [866, 48] on icon at bounding box center [872, 48] width 12 height 12
click at [898, 49] on icon at bounding box center [901, 48] width 7 height 7
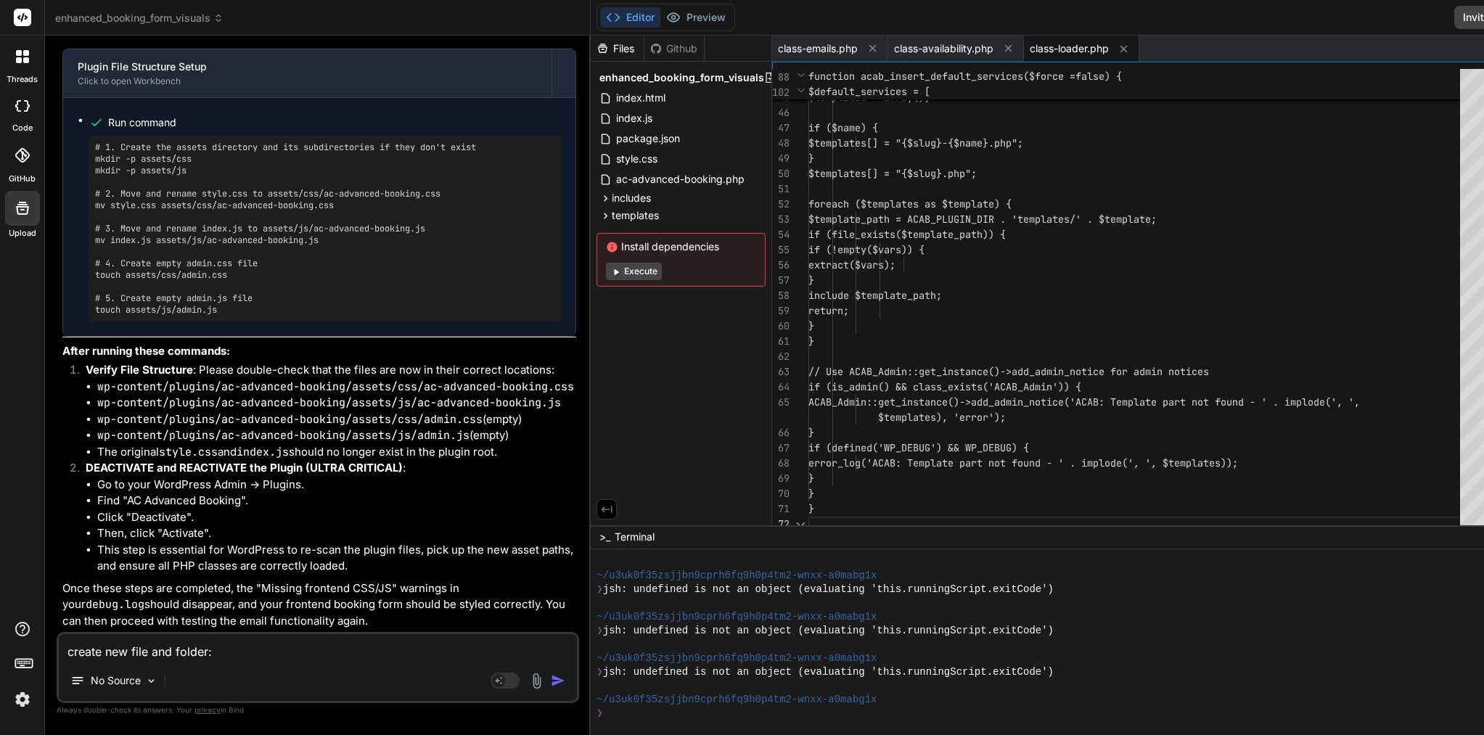
scroll to position [46, 0]
click at [866, 47] on icon at bounding box center [872, 48] width 12 height 12
click at [886, 49] on icon at bounding box center [892, 48] width 12 height 12
click at [869, 47] on icon at bounding box center [872, 48] width 7 height 7
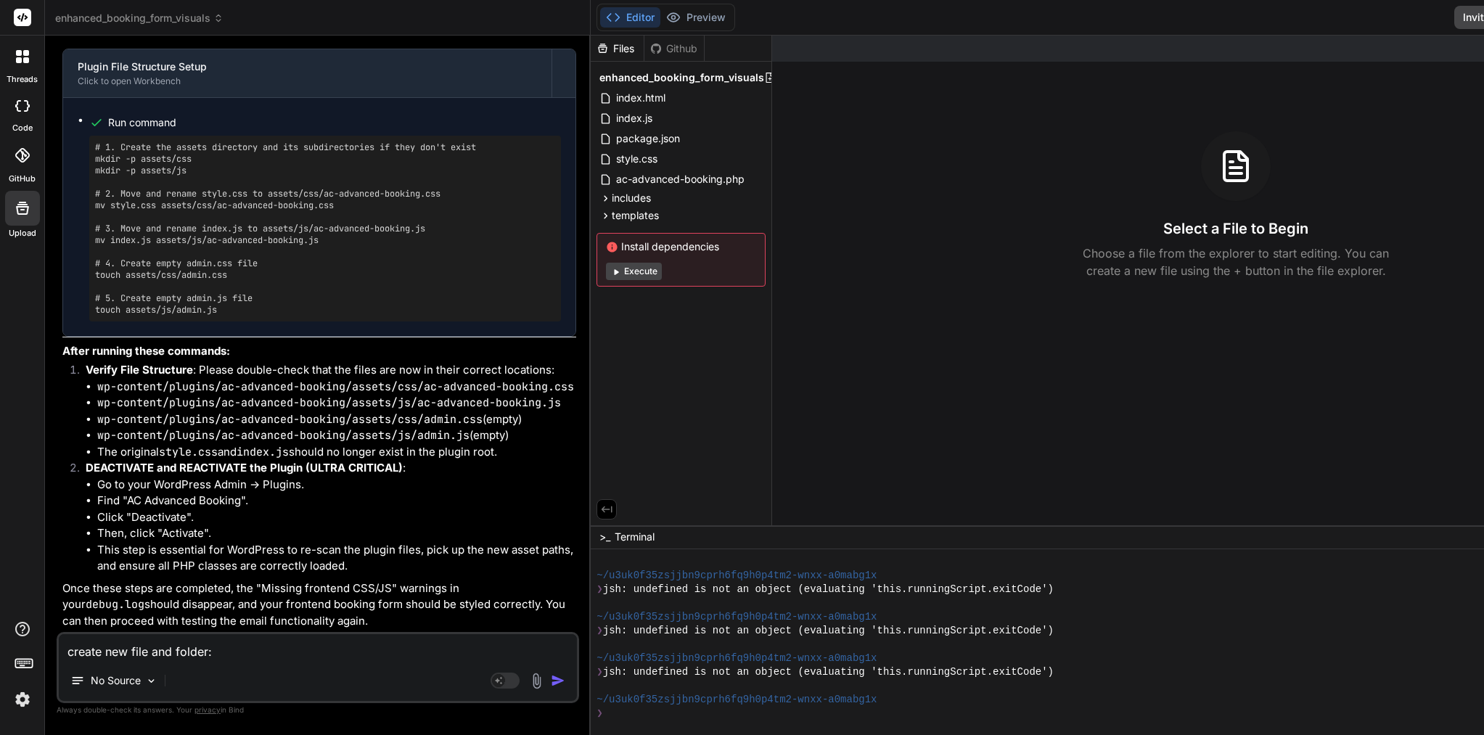
scroll to position [0, 0]
click at [591, 51] on div "Files" at bounding box center [617, 48] width 53 height 15
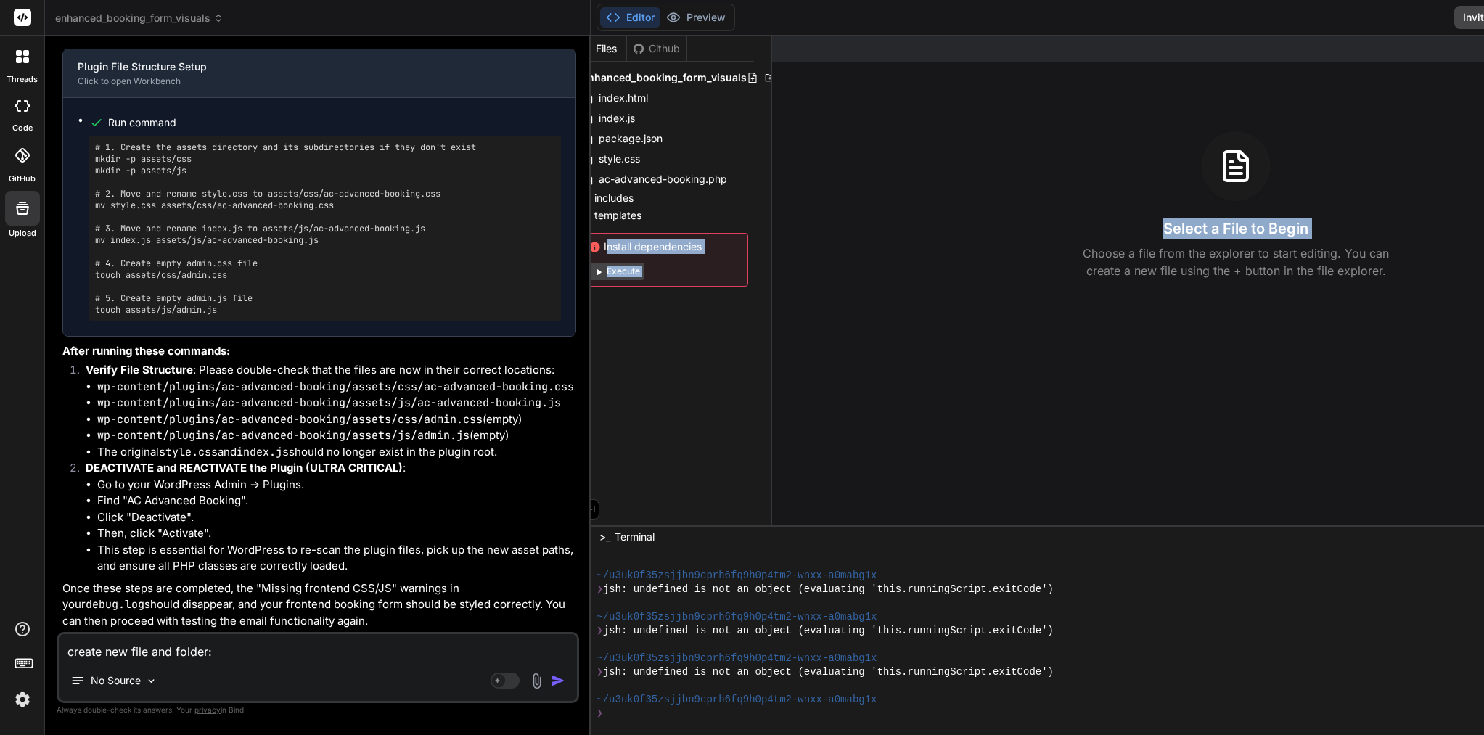
drag, startPoint x: 701, startPoint y: 150, endPoint x: 700, endPoint y: 128, distance: 22.5
click at [710, 147] on div "Files Github enhanced_booking_form_visuals index.html index.js package.json sty…" at bounding box center [1145, 281] width 1108 height 490
click at [612, 200] on span "includes" at bounding box center [631, 198] width 39 height 15
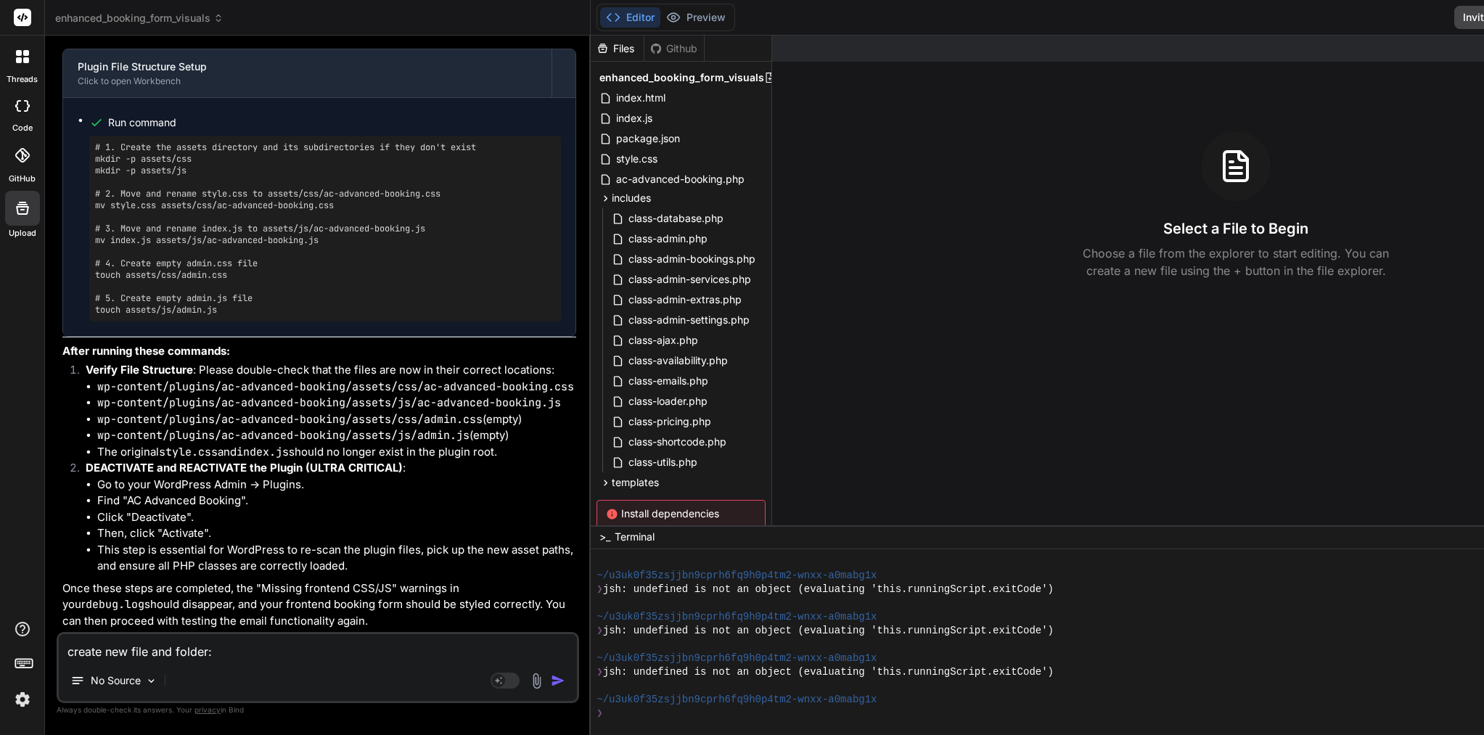
click at [229, 649] on textarea "create new file and folder: wp-content/plugins/ac-advanced-booking/assets/css/a…" at bounding box center [318, 647] width 518 height 26
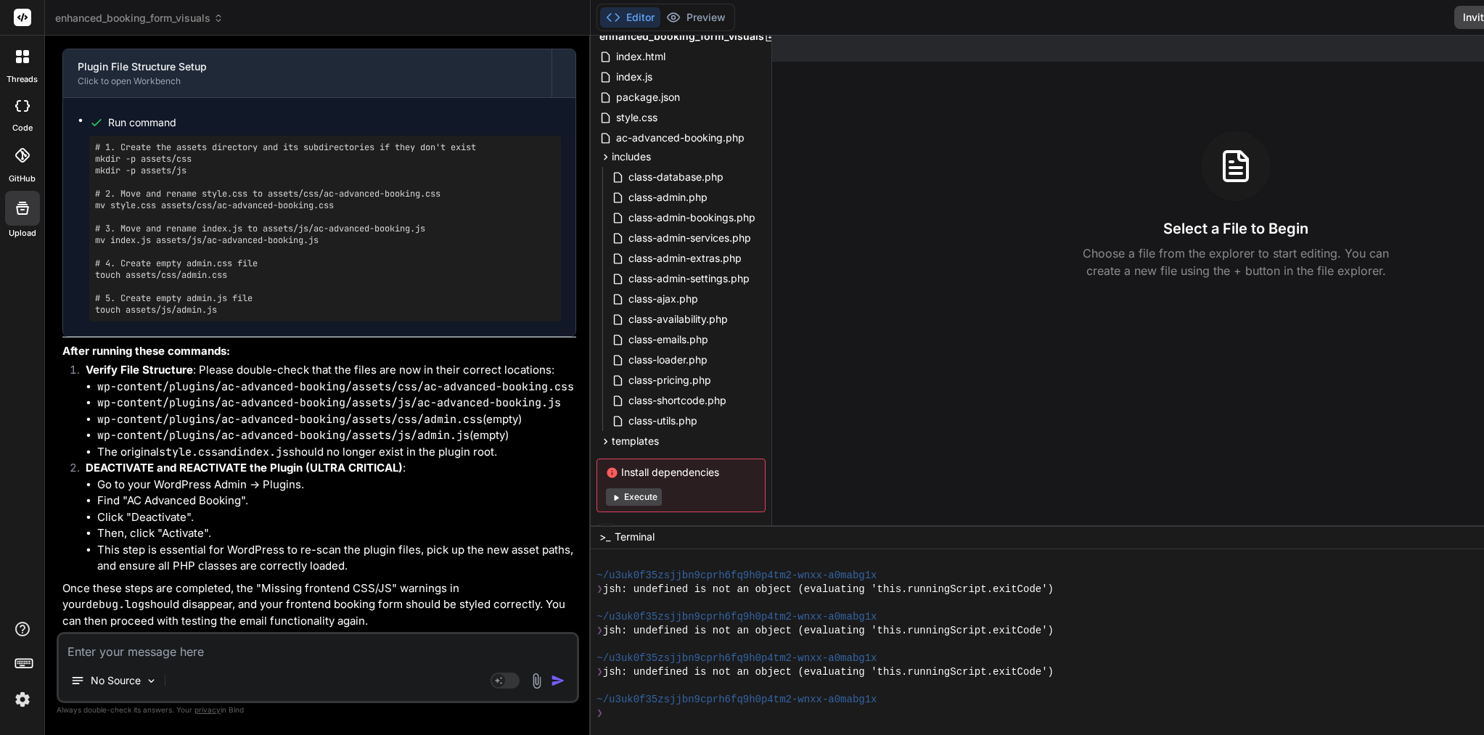
scroll to position [129537, 0]
click at [301, 655] on textarea at bounding box center [318, 647] width 518 height 26
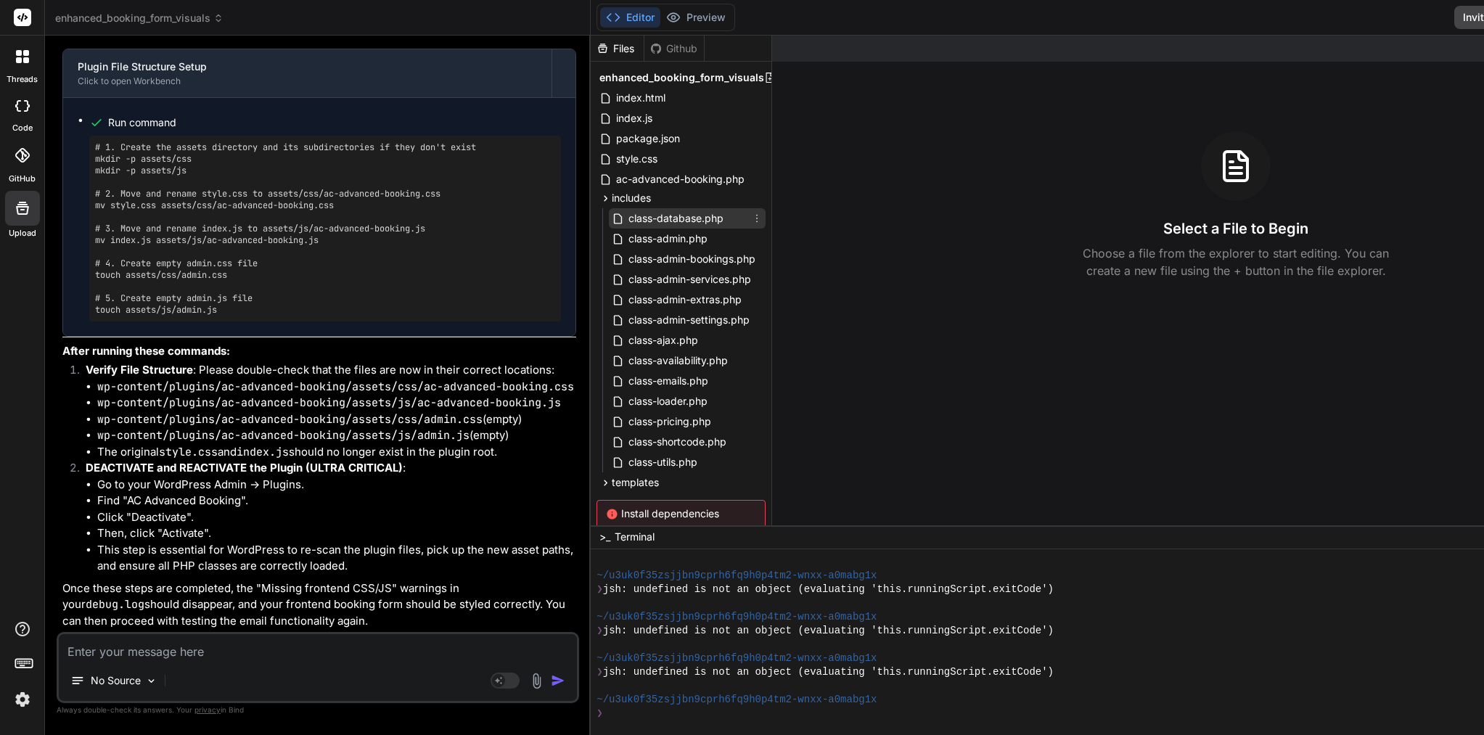
scroll to position [0, 0]
click at [612, 201] on span "includes" at bounding box center [631, 198] width 39 height 15
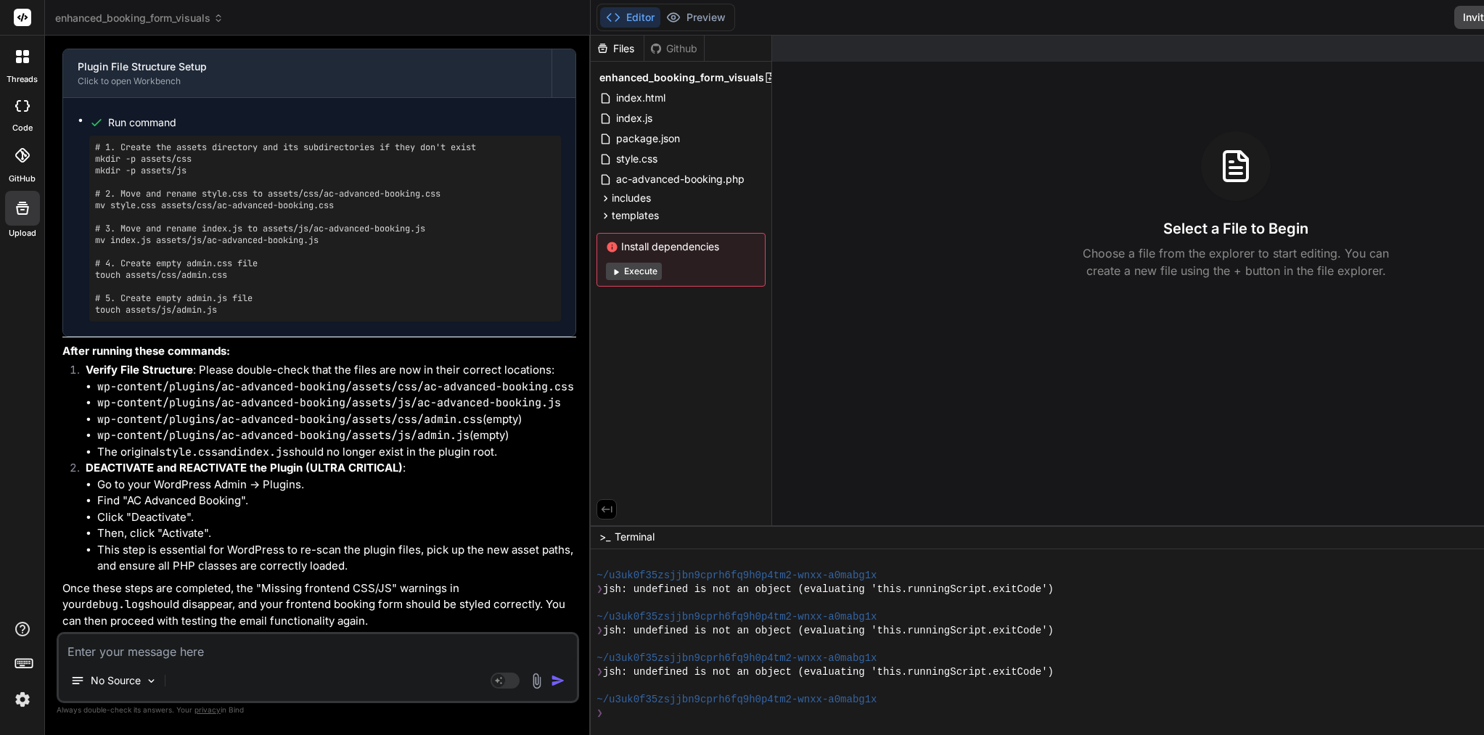
scroll to position [128114, 0]
click at [254, 648] on textarea at bounding box center [318, 647] width 518 height 26
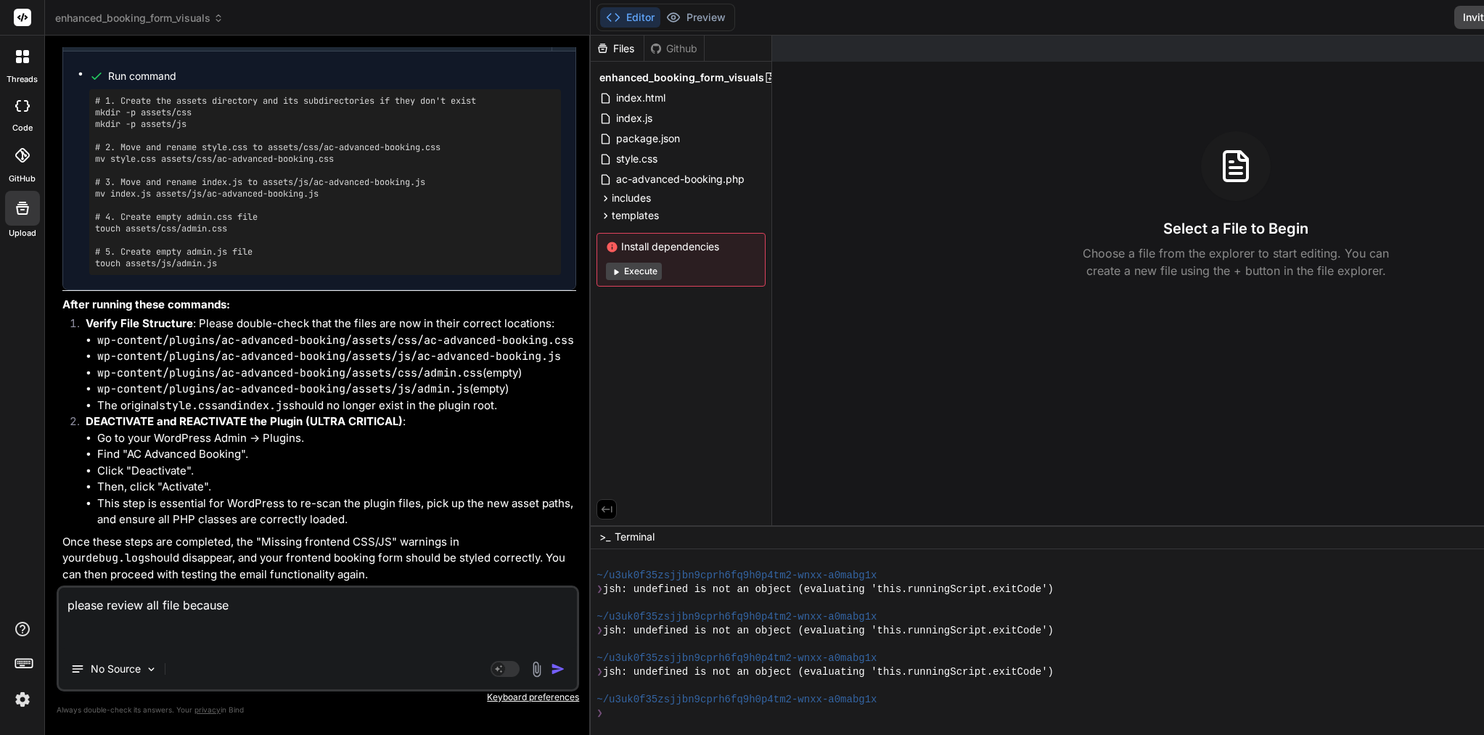
paste textarea "[05-Sep-2025 22:06:53 UTC] [ACAB] Booking submission started with data: {"actio…"
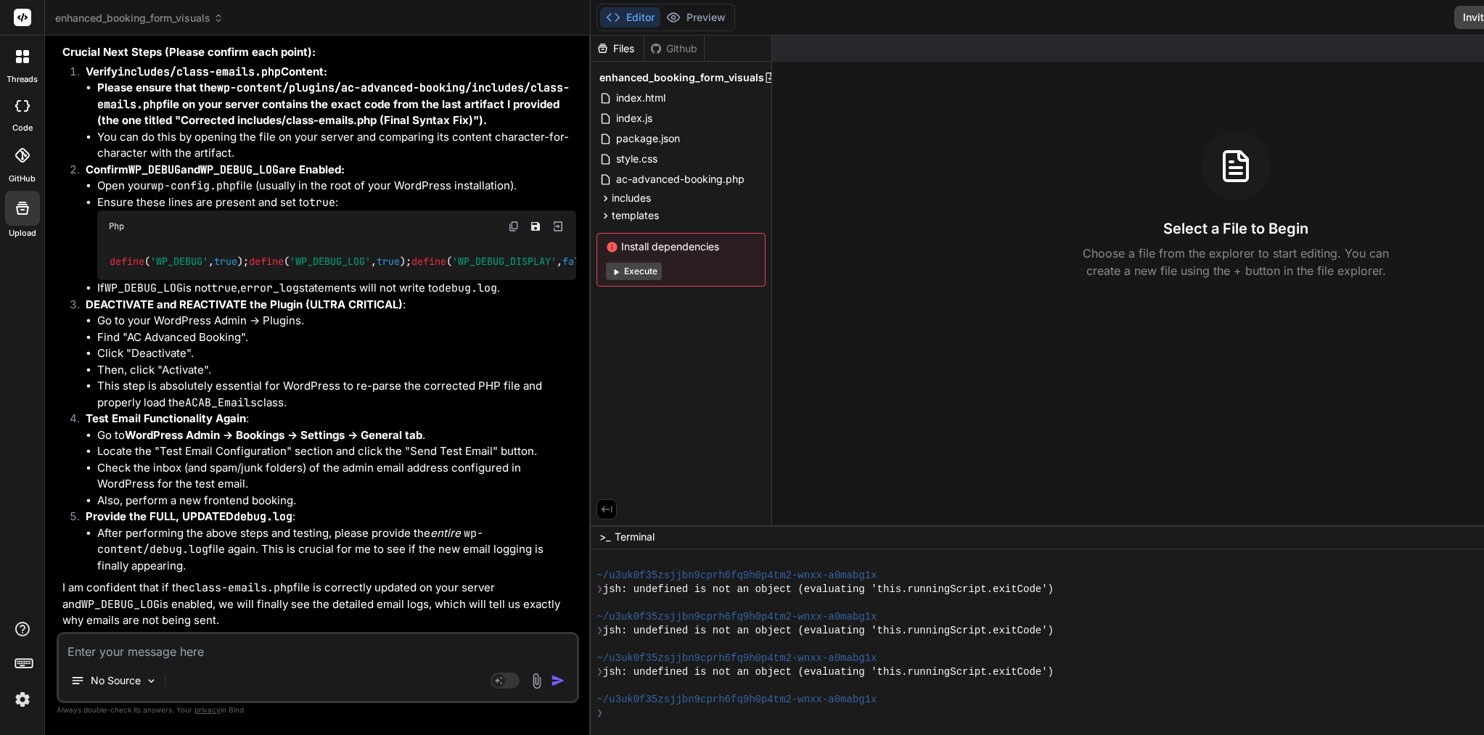
scroll to position [0, 0]
drag, startPoint x: 128, startPoint y: 420, endPoint x: 499, endPoint y: 443, distance: 370.8
click at [499, 443] on ul "Go to WordPress Admin -> Bookings -> Settings -> General tab . Locate the "Test…" at bounding box center [331, 468] width 491 height 82
copy ul "WordPress Admin -> Bookings -> Settings -> General tab . Locate the "Test Email…"
click at [374, 647] on textarea at bounding box center [318, 647] width 518 height 26
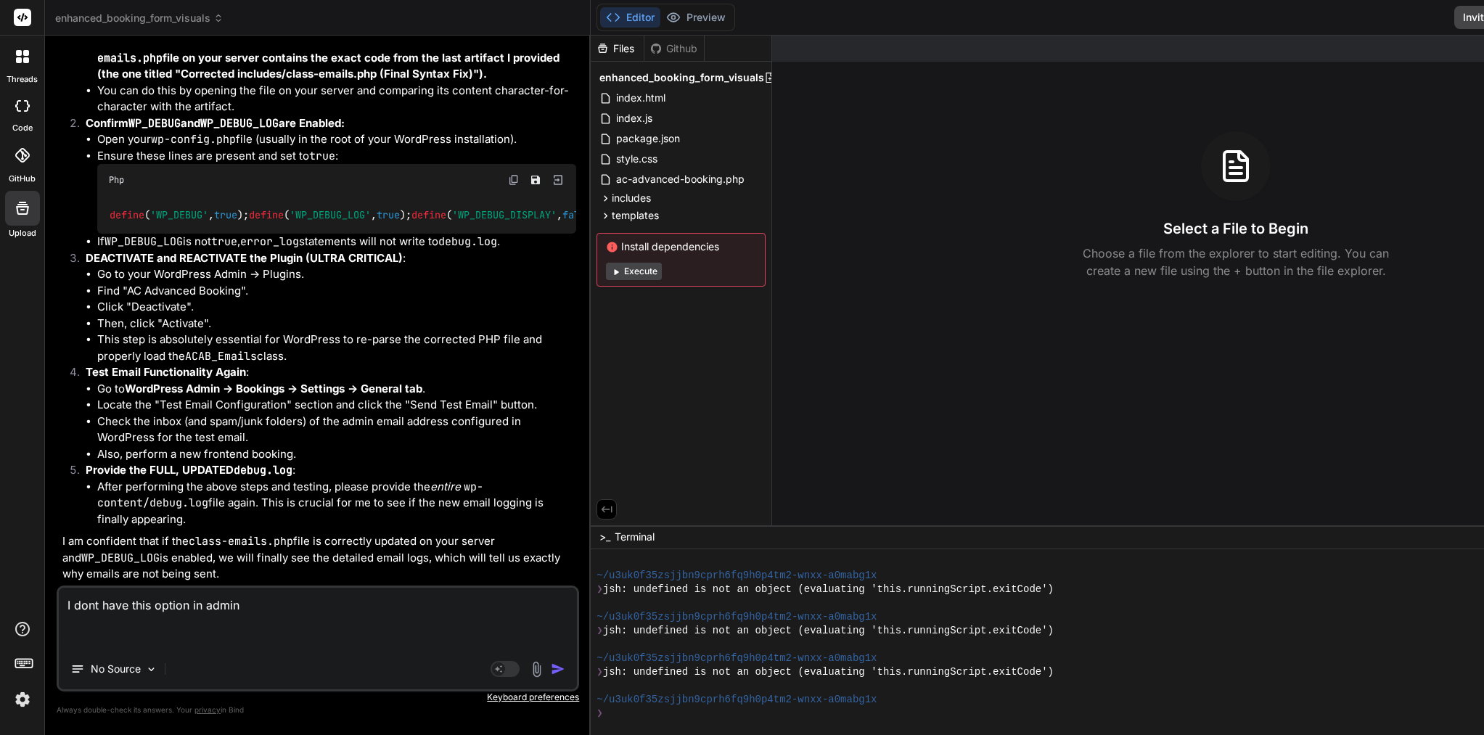
paste textarea "WordPress Admin -> Bookings -> Settings -> General tab. Locate the "Test Email …"
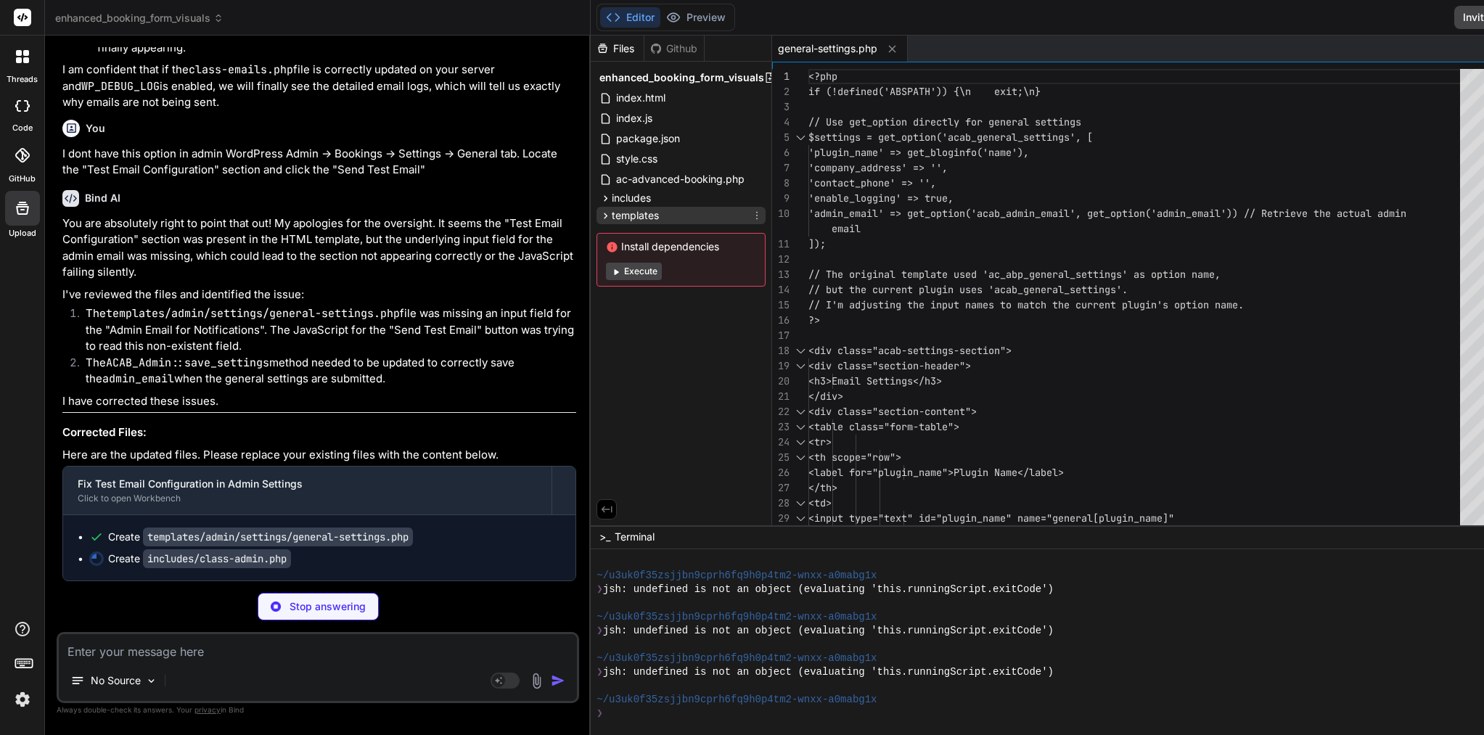
click at [612, 215] on span "templates" at bounding box center [635, 215] width 47 height 15
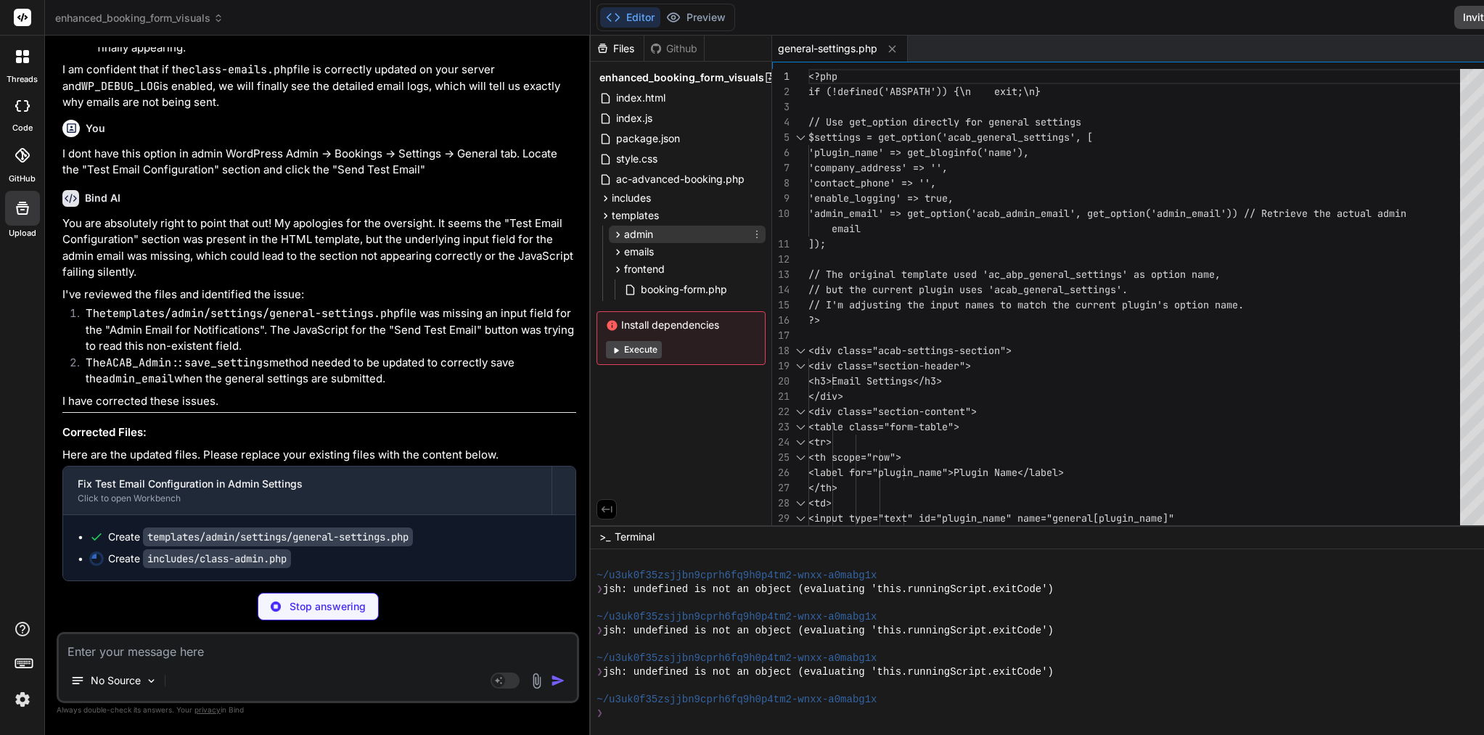
click at [609, 240] on div "admin" at bounding box center [687, 234] width 157 height 17
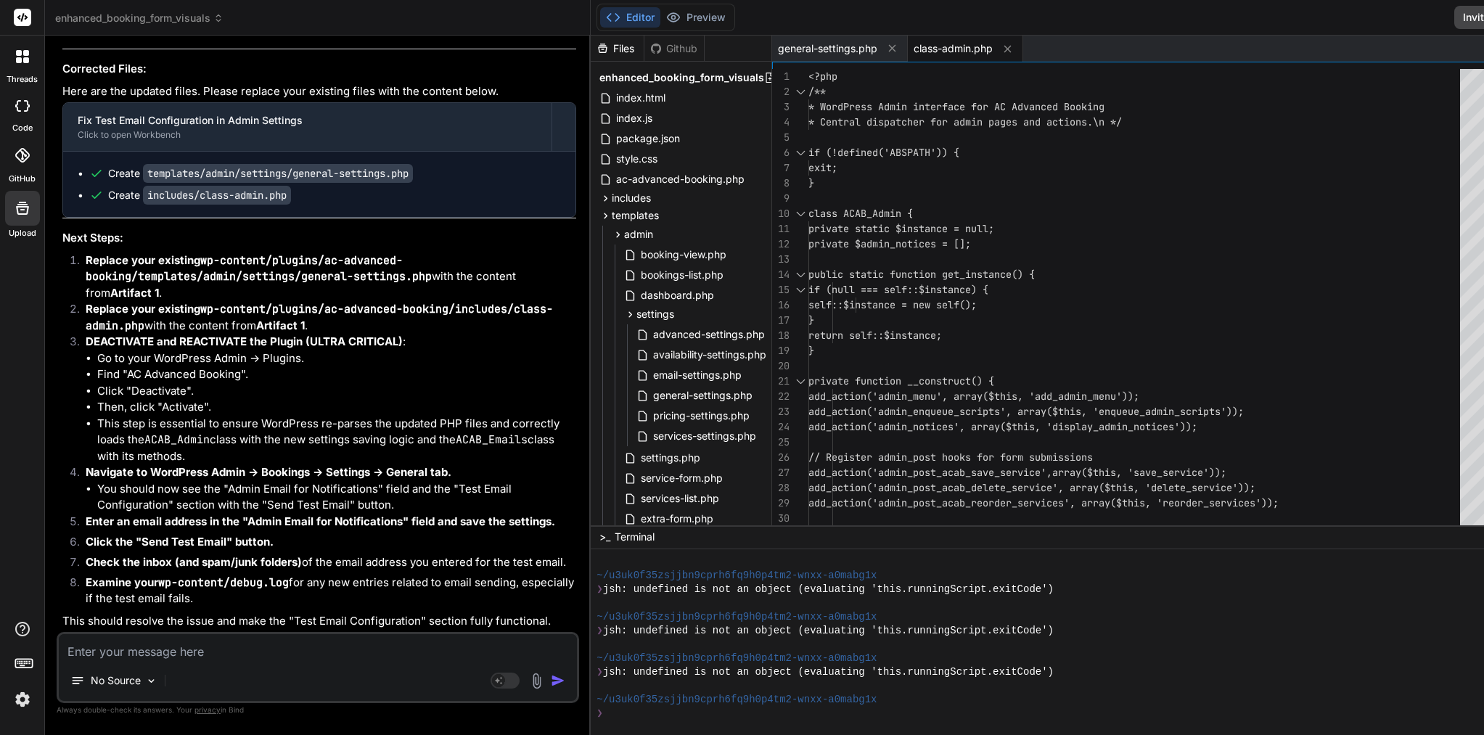
scroll to position [130652, 0]
drag, startPoint x: 97, startPoint y: 383, endPoint x: 308, endPoint y: 497, distance: 239.9
copy ul "wp-content/plugins/ac-advanced-booking/assets/css/ac-advanced-booking.css wp-co…"
click at [272, 663] on div "No Source Agent Mode. When this toggle is activated, AI automatically makes dec…" at bounding box center [318, 667] width 522 height 71
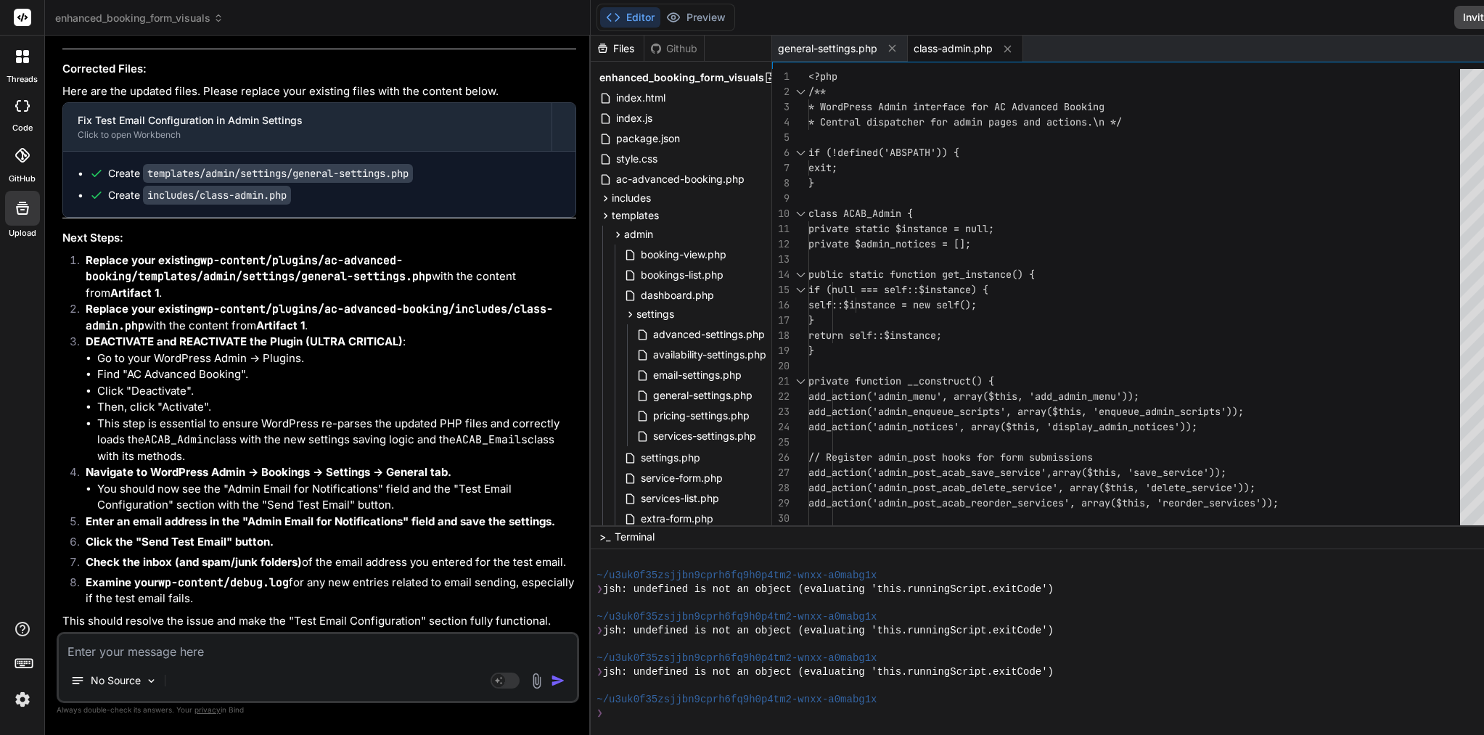
click at [317, 647] on textarea at bounding box center [318, 647] width 518 height 26
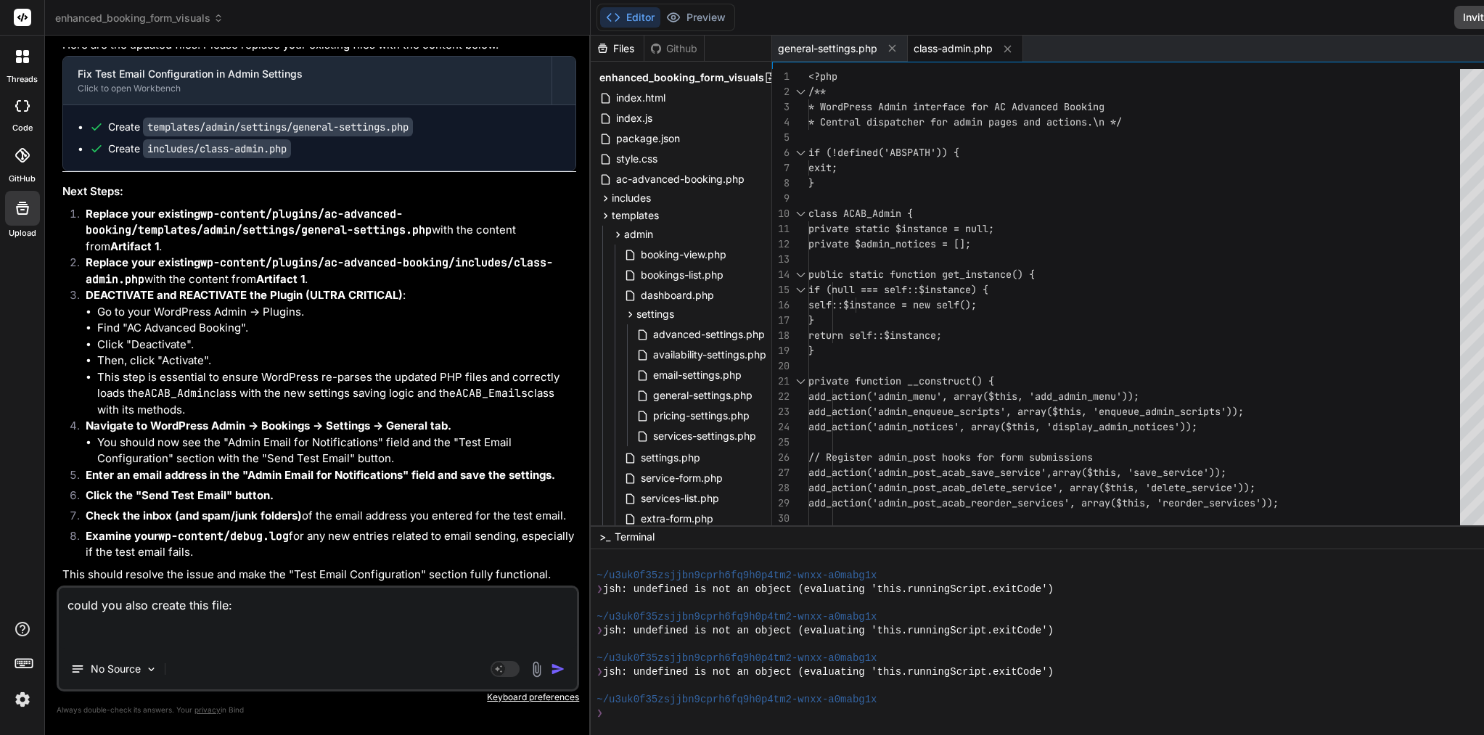
paste textarea "/assets/css/ac-advanced-booking.css /assets/js/ac-advanced-booking.js /assets/c…"
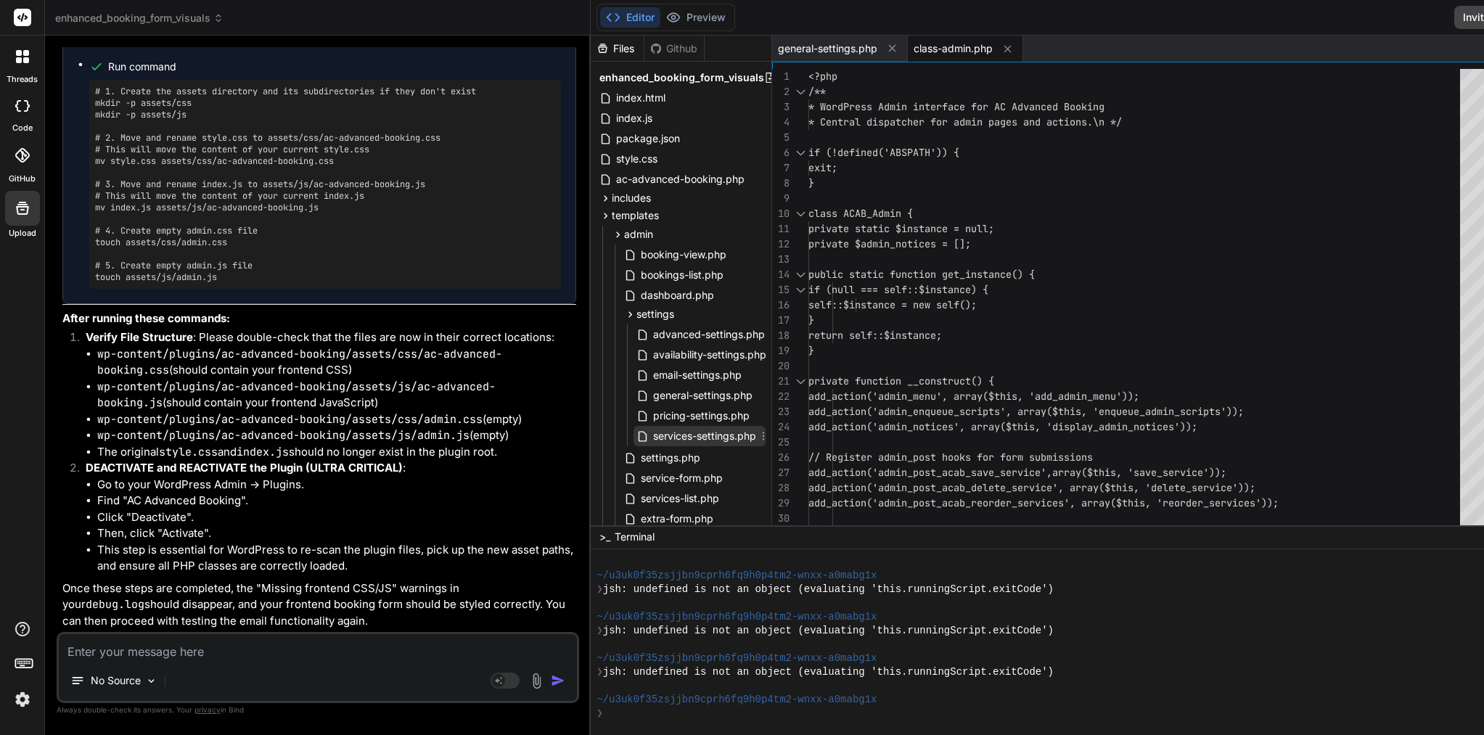
scroll to position [0, 0]
click at [612, 234] on icon at bounding box center [618, 235] width 12 height 12
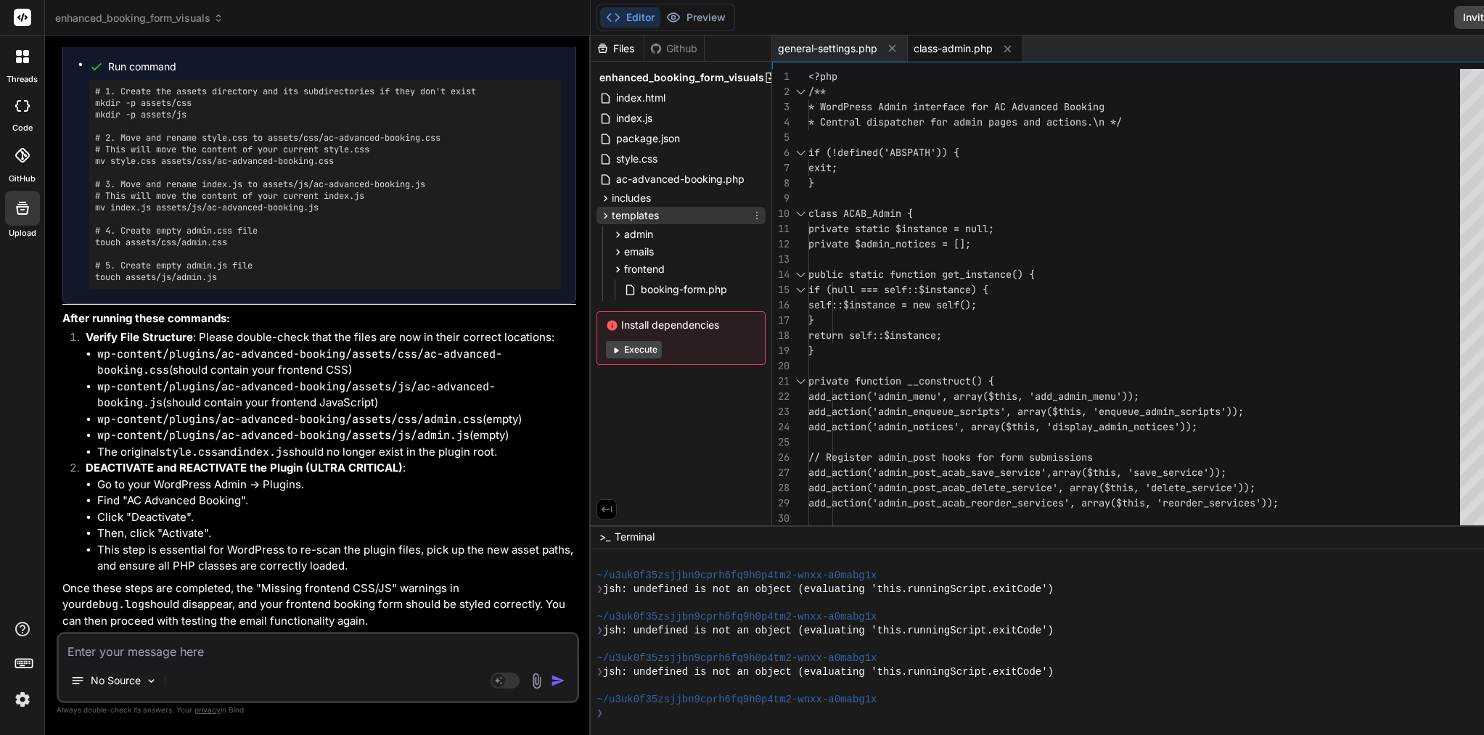
click at [599, 213] on icon at bounding box center [605, 216] width 12 height 12
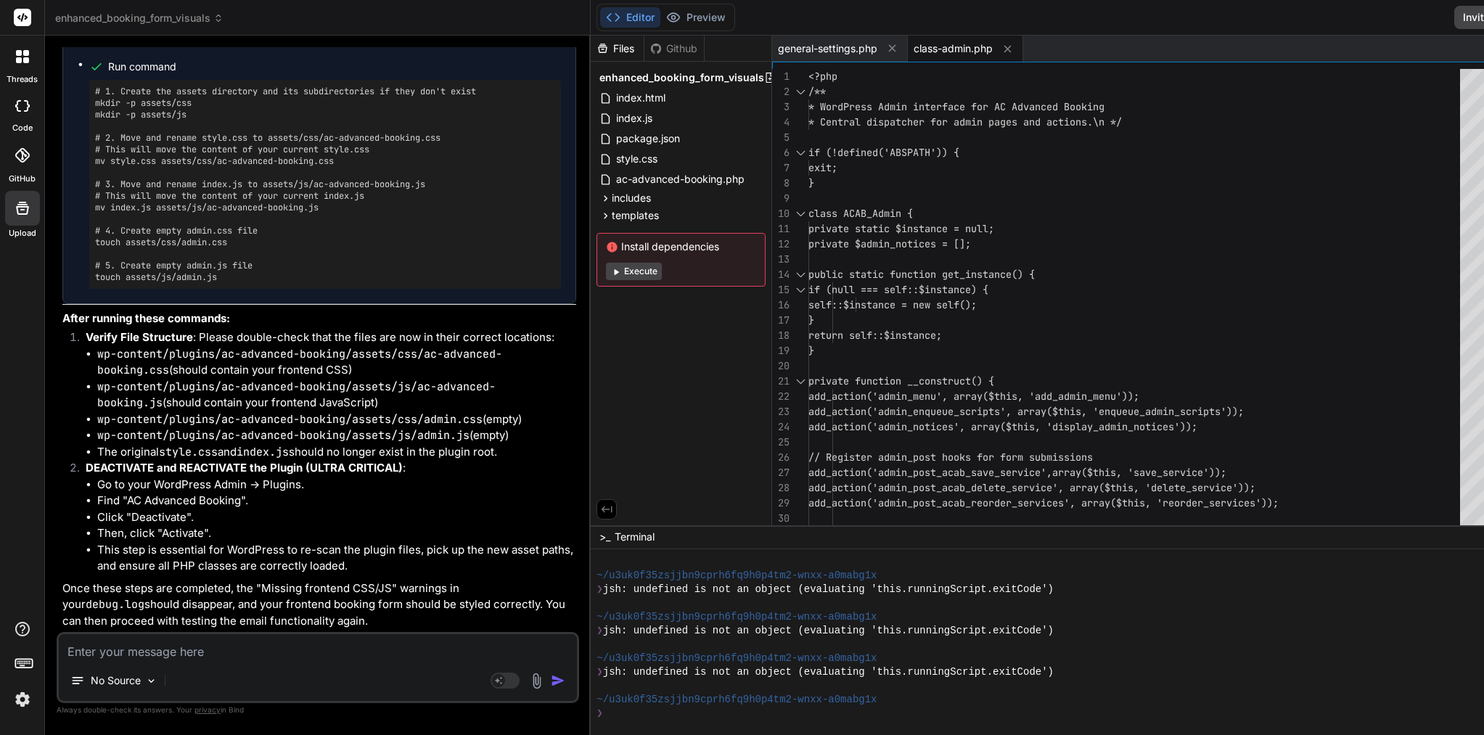
click at [290, 649] on textarea at bounding box center [318, 647] width 518 height 26
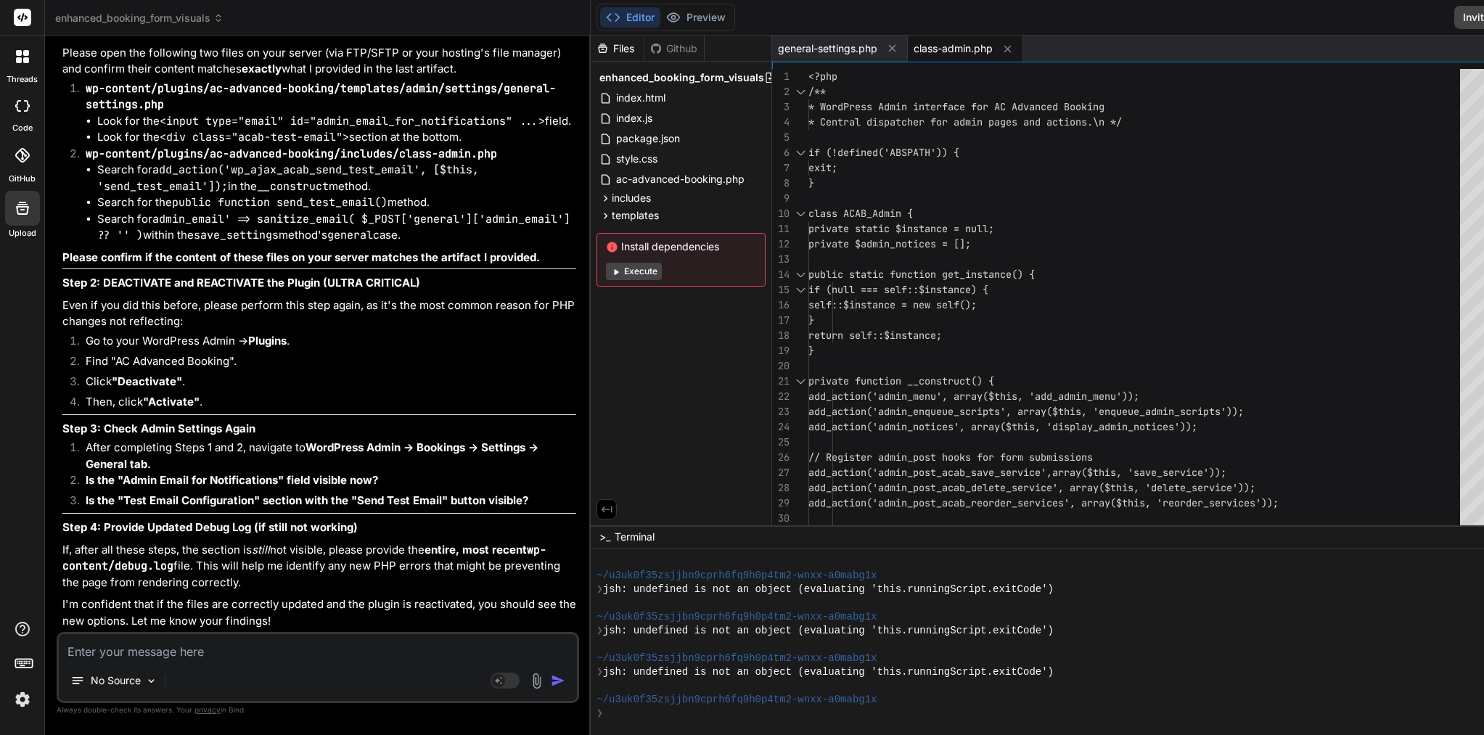
paste textarea "/assets/css/ac-advanced-booking.css /assets/js/ac-advanced-booking.js /assets/c…"
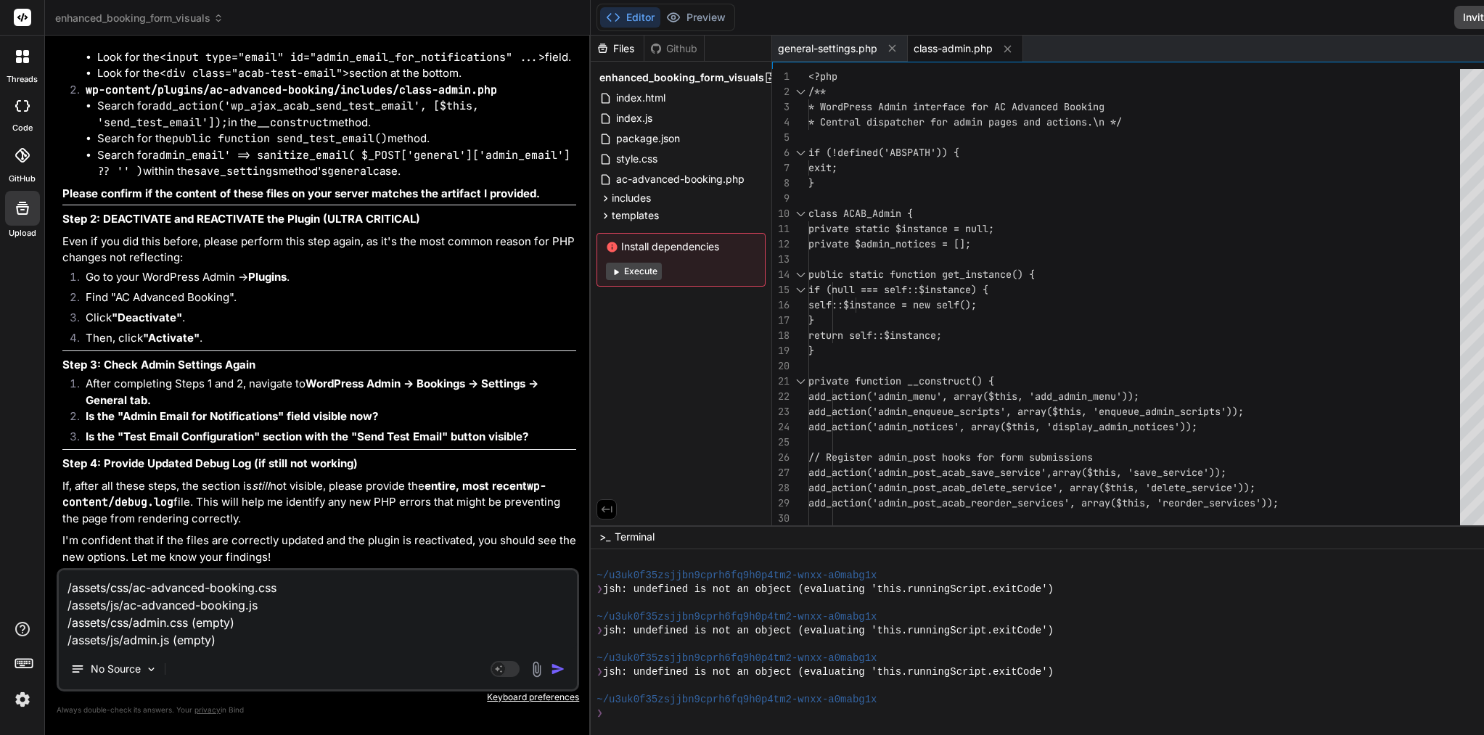
click at [70, 583] on textarea "/assets/css/ac-advanced-booking.css /assets/js/ac-advanced-booking.js /assets/c…" at bounding box center [318, 609] width 518 height 78
click at [68, 588] on textarea "/assets/css/ac-advanced-booking.css /assets/js/ac-advanced-booking.js /assets/c…" at bounding box center [318, 609] width 518 height 78
drag, startPoint x: 226, startPoint y: 645, endPoint x: 83, endPoint y: 591, distance: 152.3
click at [51, 573] on div "Bind AI Web Search Created with Pixso. Code Generator You console.error('[ACAB]…" at bounding box center [318, 385] width 546 height 699
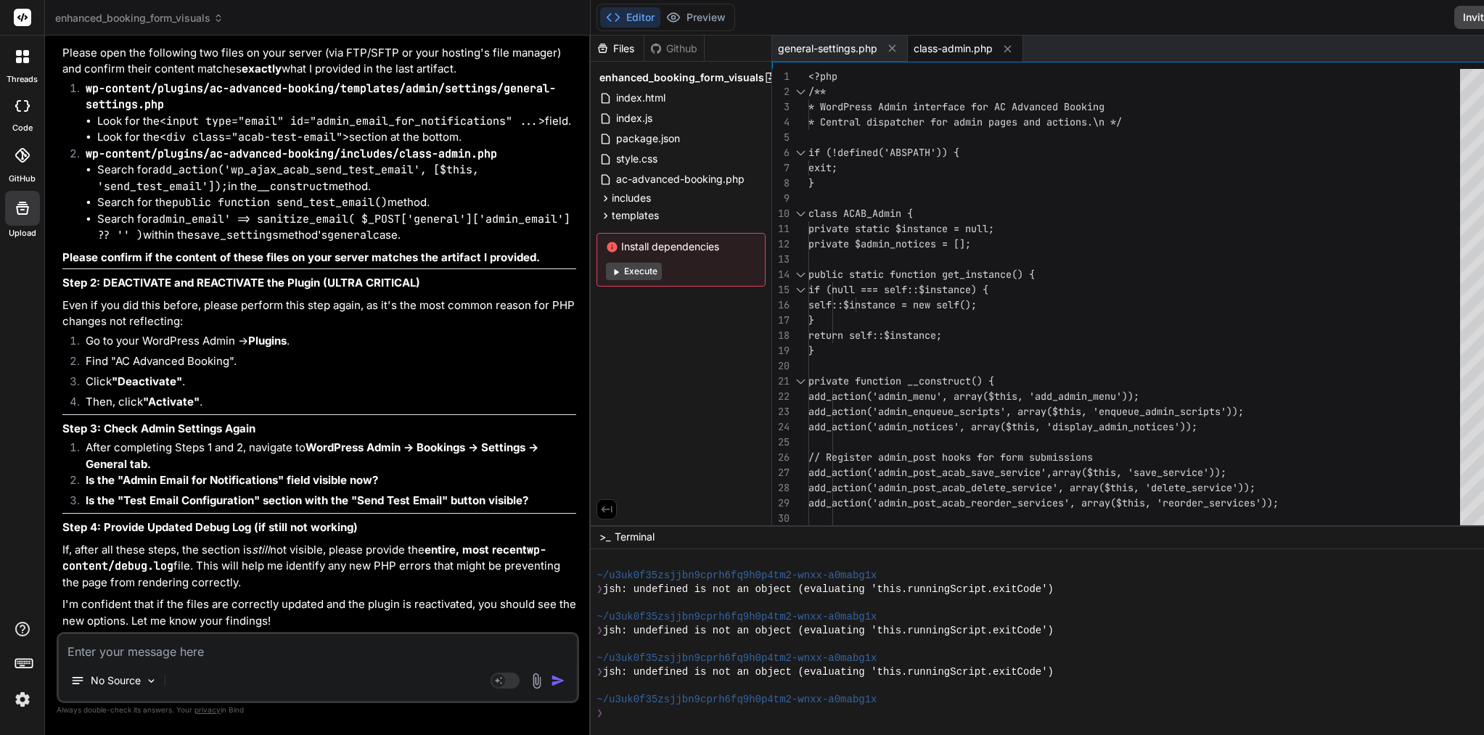
paste textarea "Create a detailed plan for setting up a directory structure and creating specif…"
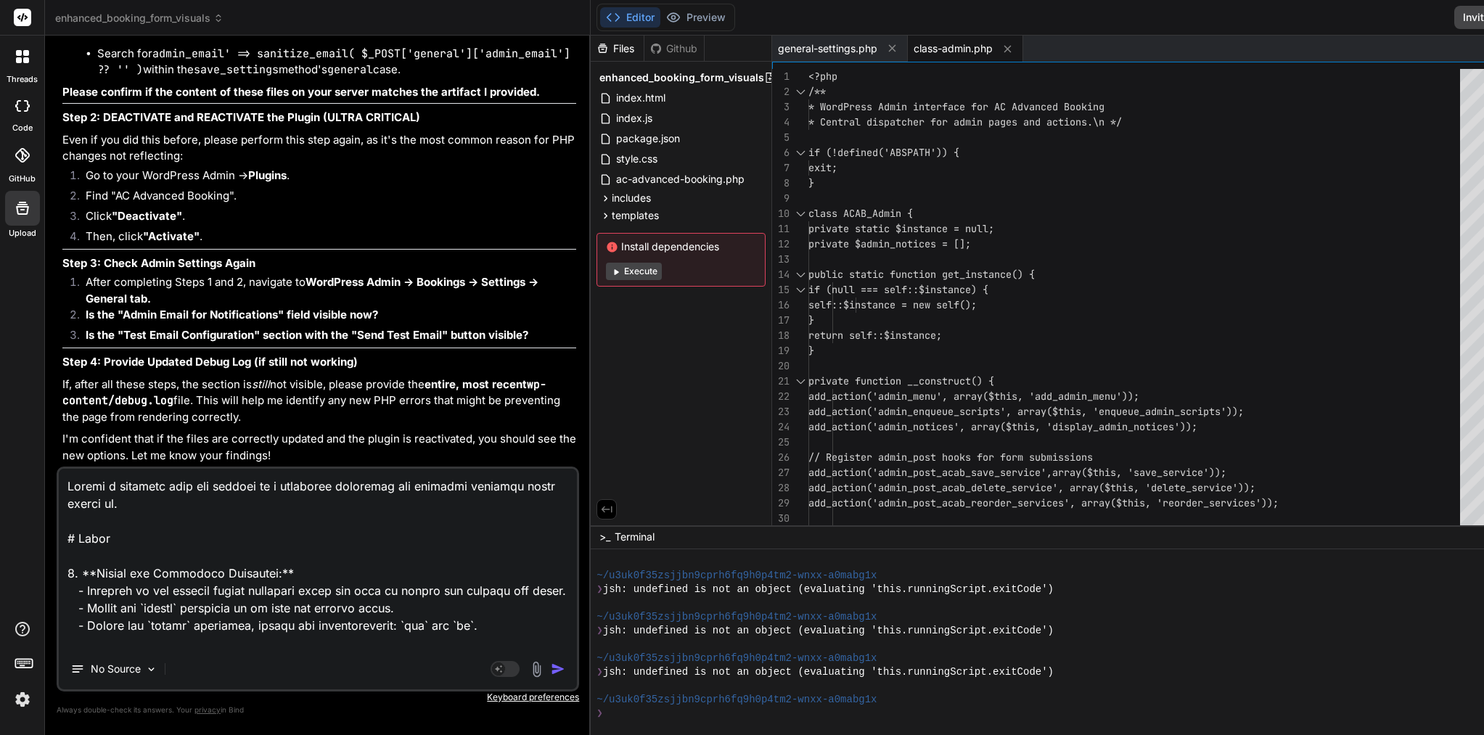
scroll to position [682, 0]
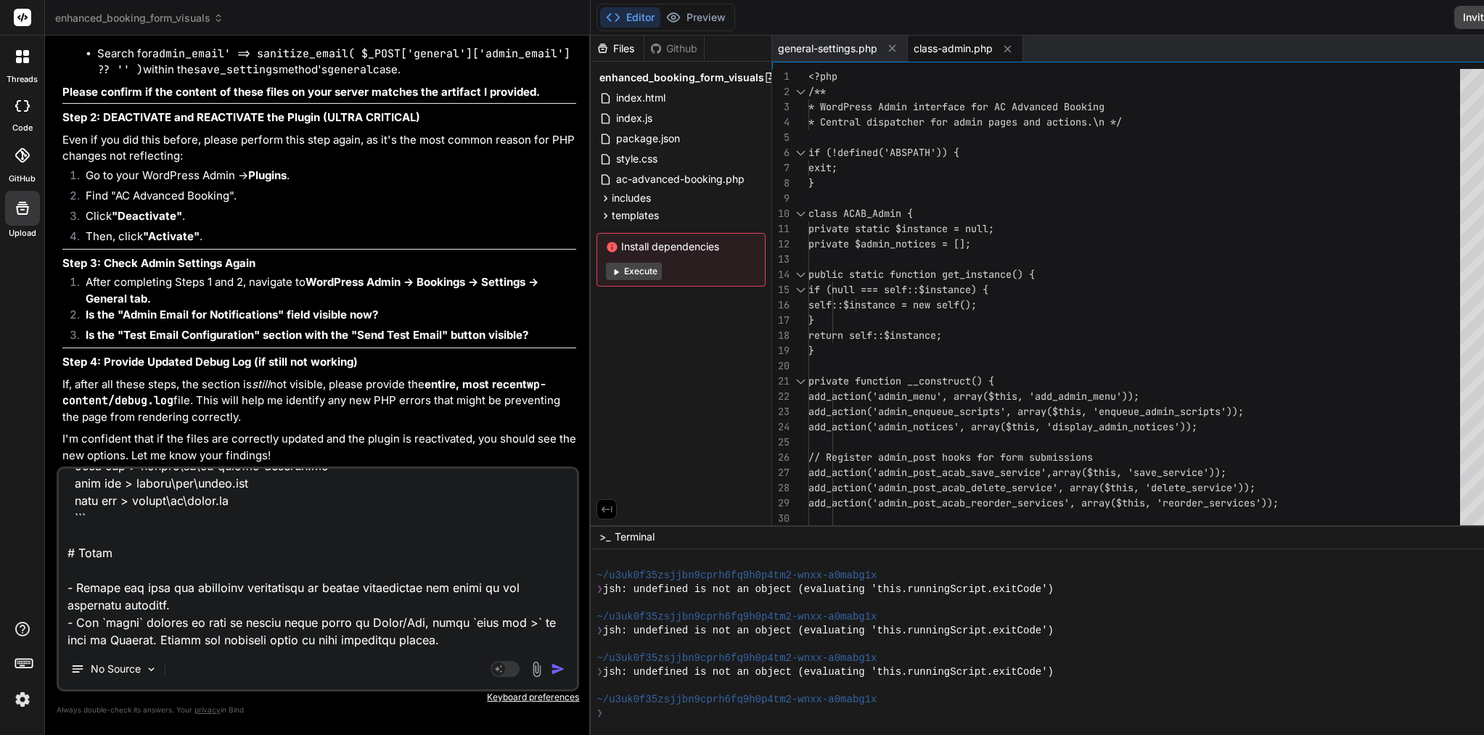
click at [551, 665] on img "button" at bounding box center [558, 669] width 15 height 15
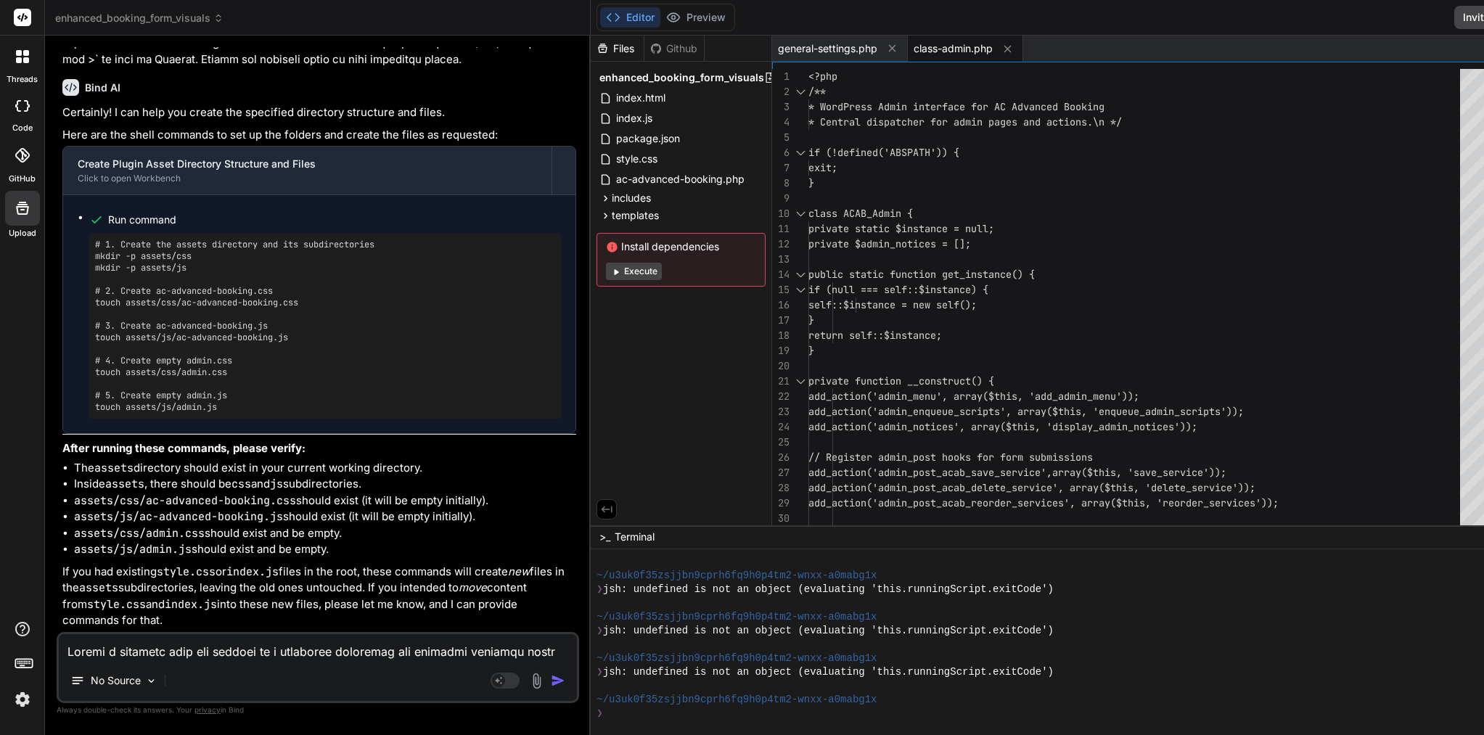
scroll to position [0, 0]
click at [597, 158] on div "style.css" at bounding box center [680, 159] width 169 height 20
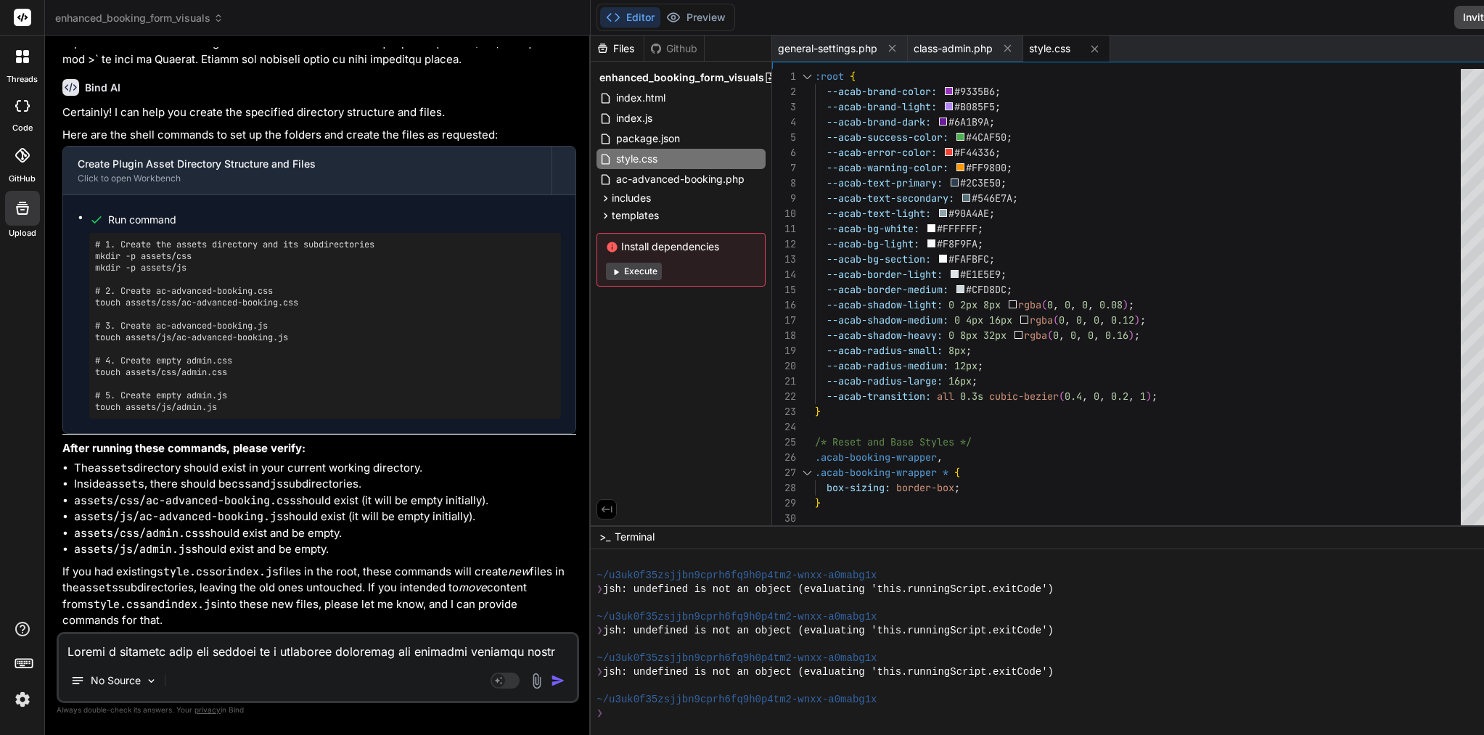
click at [205, 472] on li "The assets directory should exist in your current working directory." at bounding box center [325, 468] width 502 height 17
click at [194, 413] on pre "# 1. Create the assets directory and its subdirectories mkdir -p assets/css mkd…" at bounding box center [325, 326] width 460 height 174
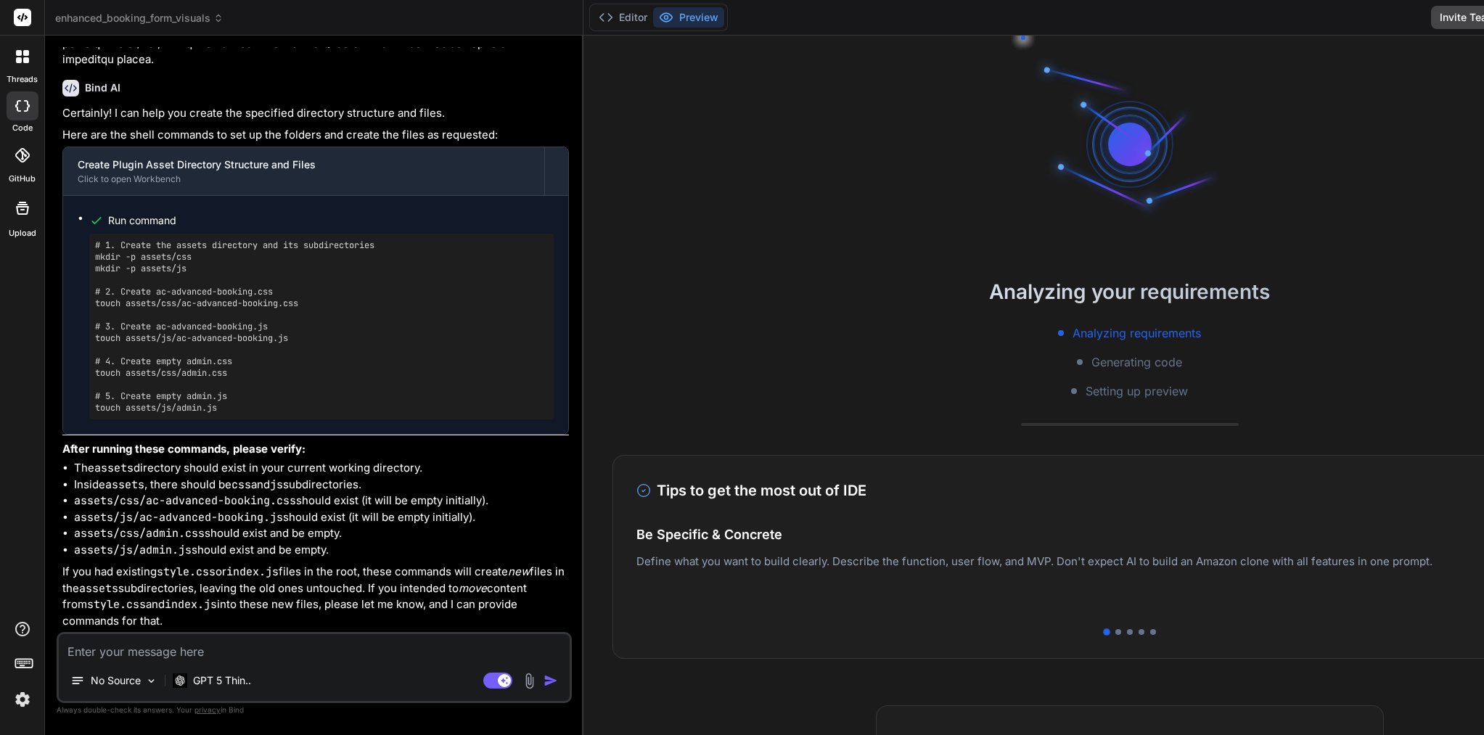
scroll to position [4675, 0]
click at [593, 26] on button "Editor" at bounding box center [623, 17] width 60 height 20
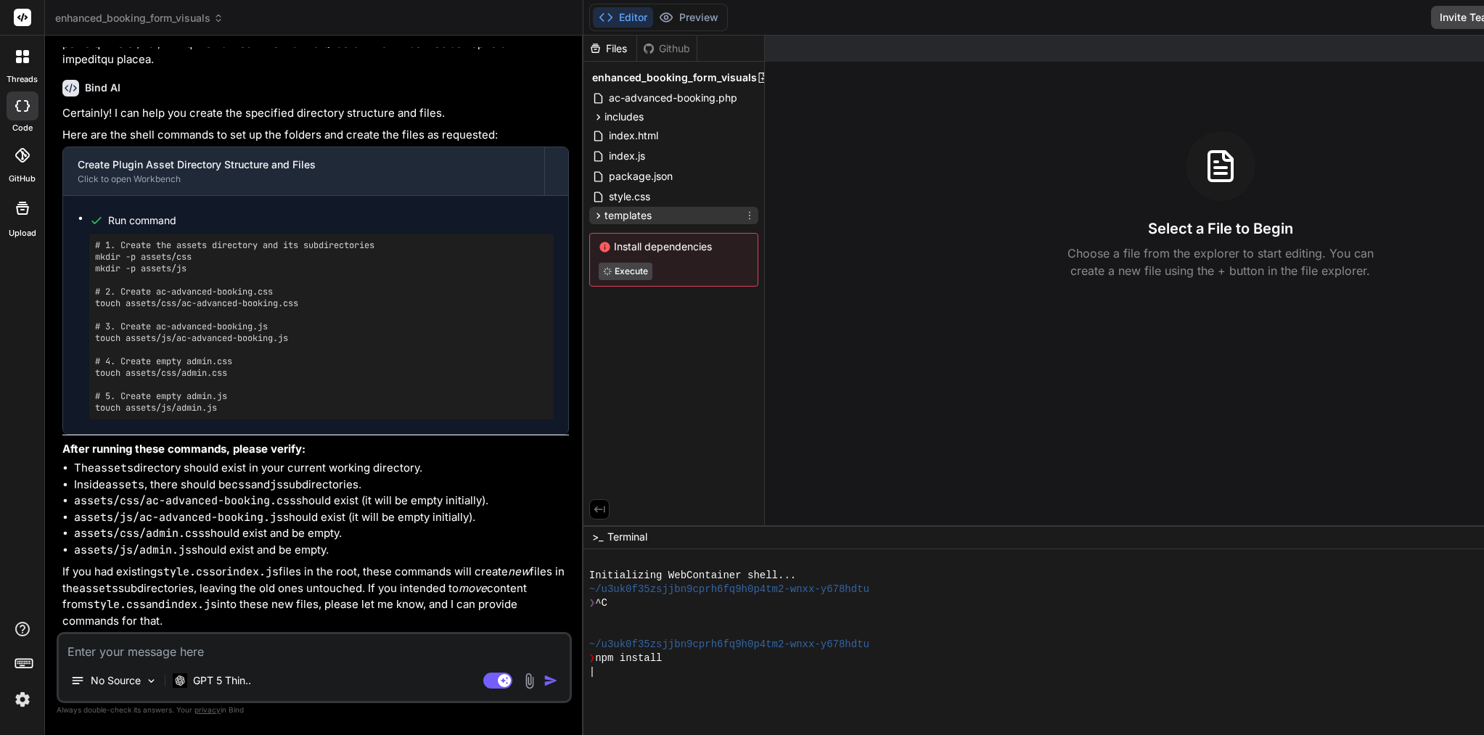
click at [596, 213] on icon at bounding box center [598, 216] width 4 height 6
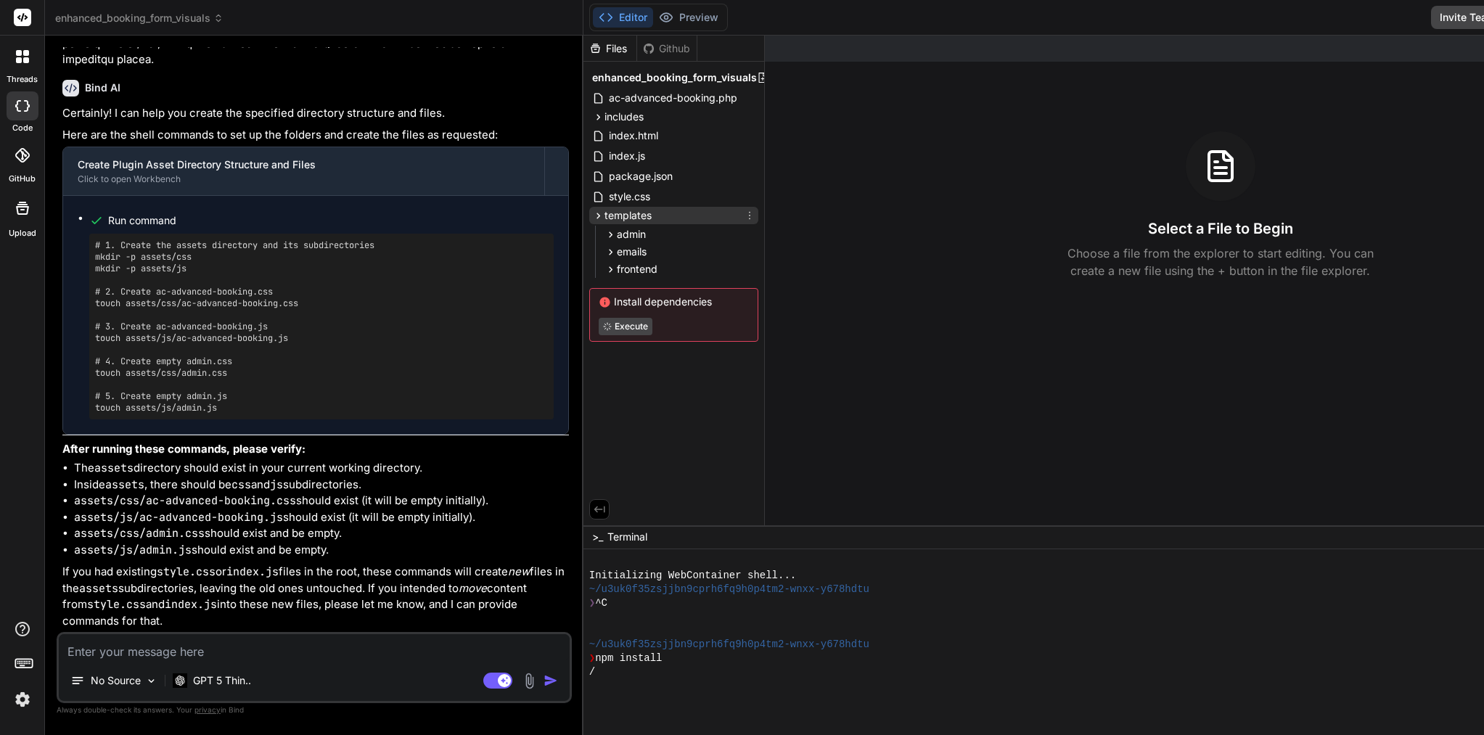
click at [592, 213] on icon at bounding box center [598, 216] width 12 height 12
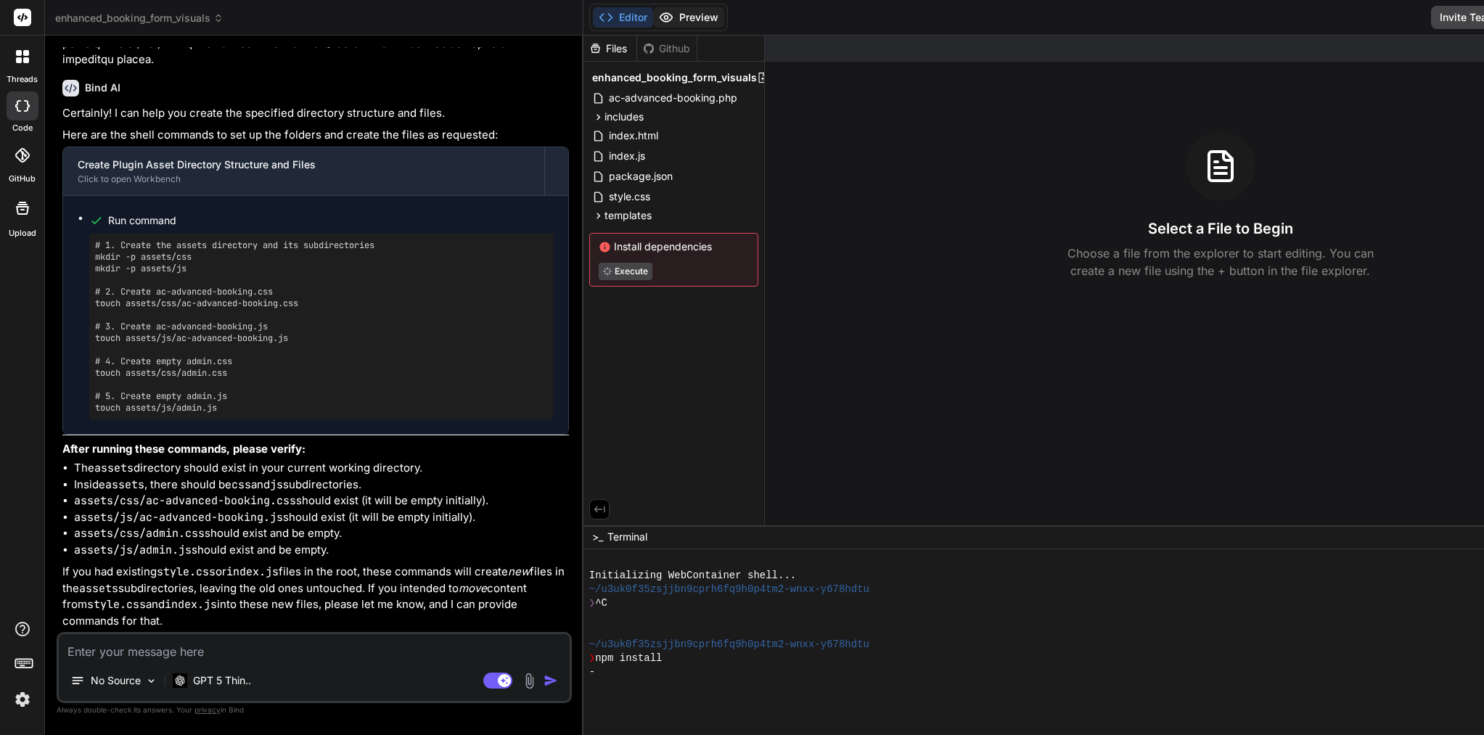
click at [653, 17] on button "Preview" at bounding box center [688, 17] width 71 height 20
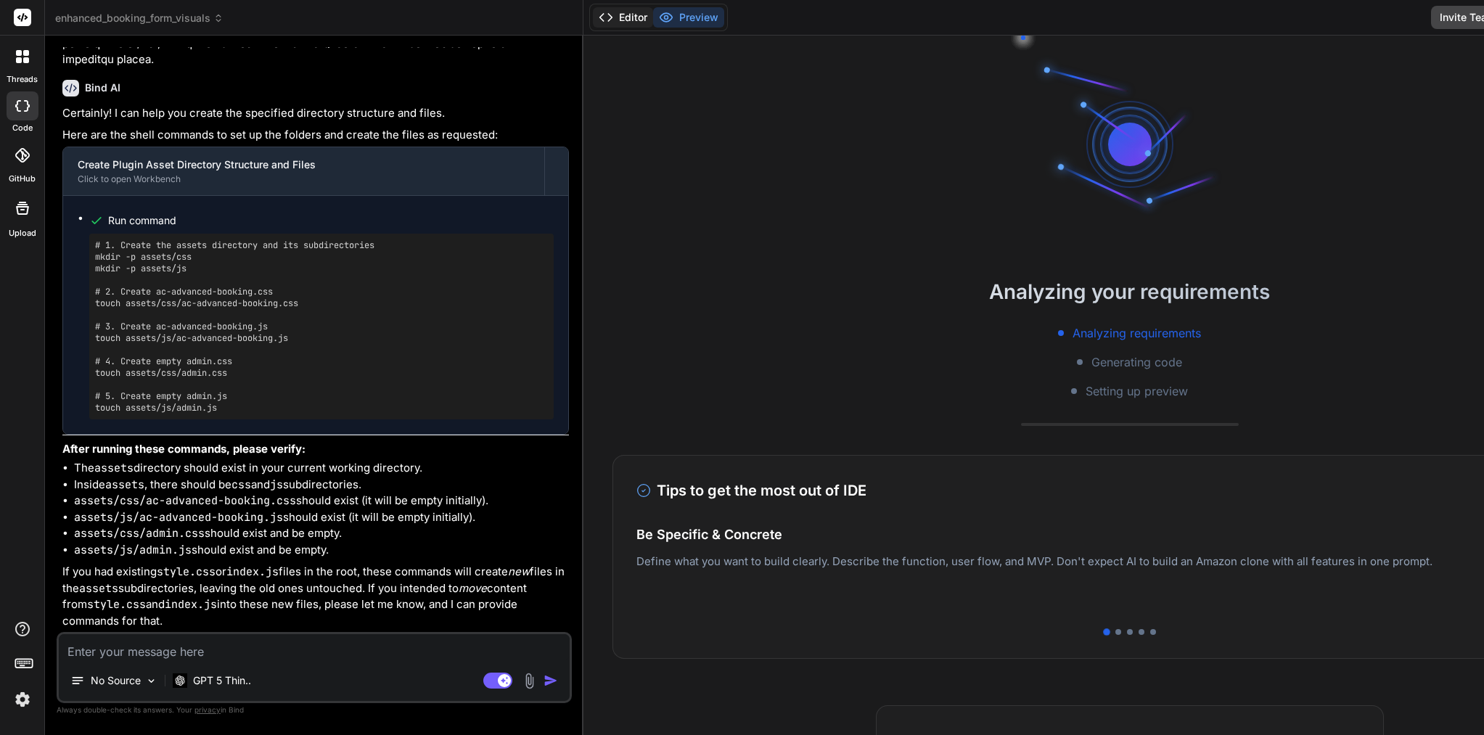
click at [593, 16] on button "Editor" at bounding box center [623, 17] width 60 height 20
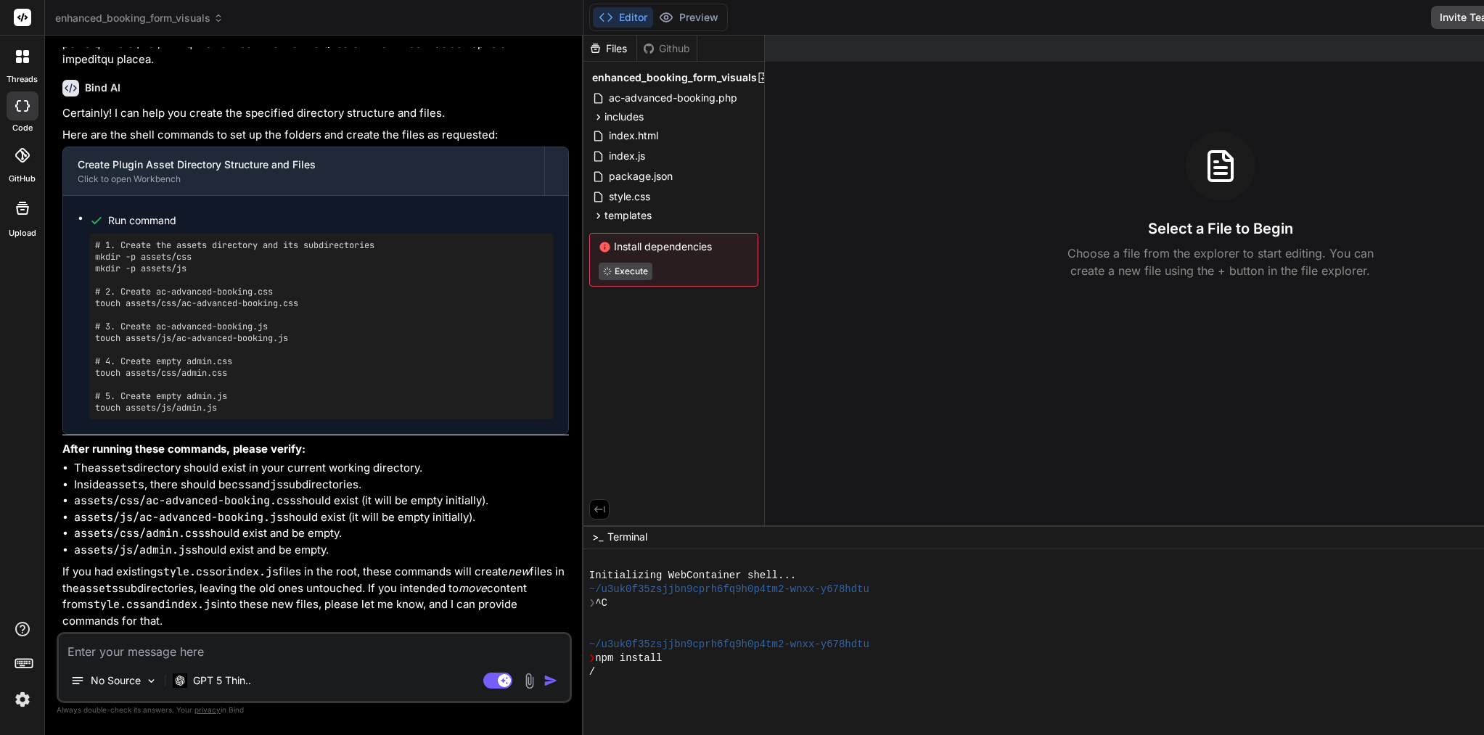
scroll to position [993, 0]
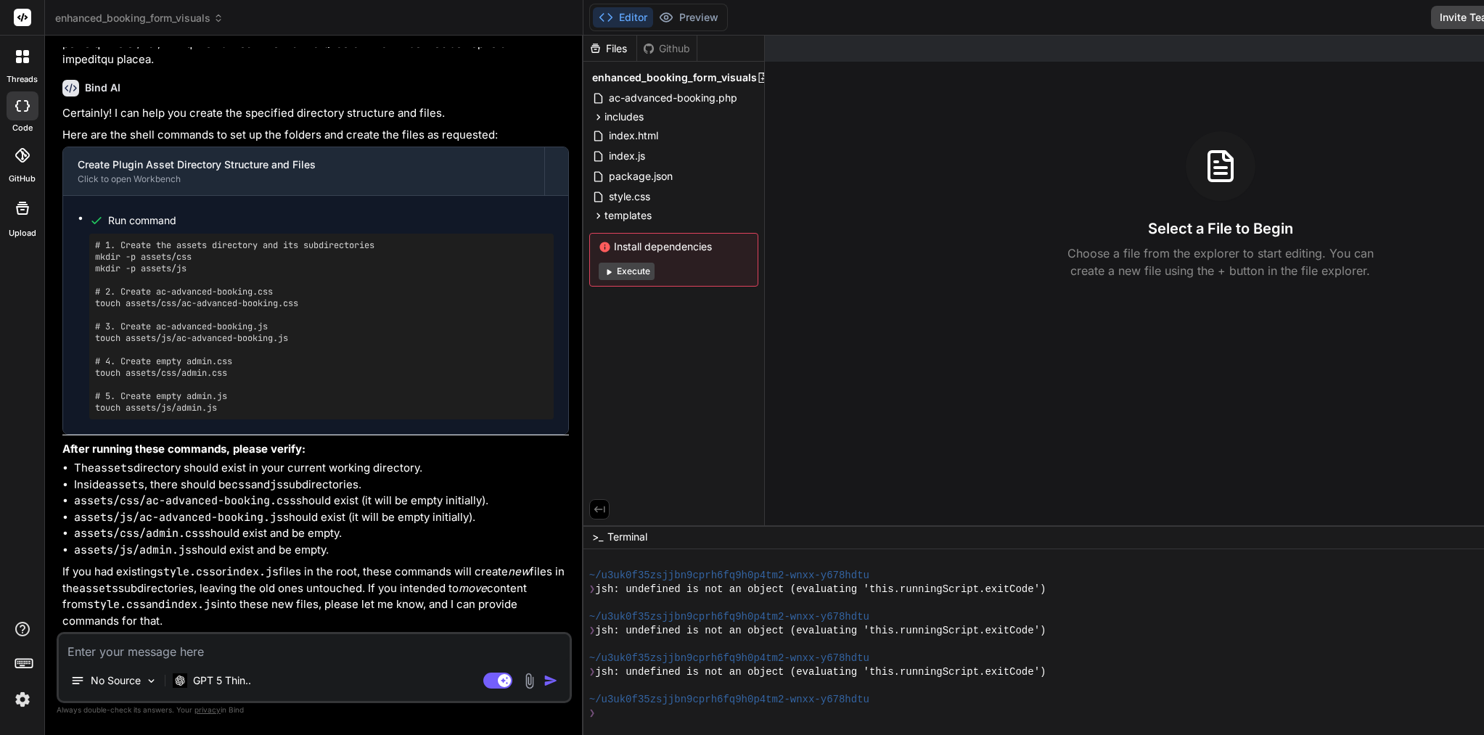
type textarea "x"
